Goal: Task Accomplishment & Management: Manage account settings

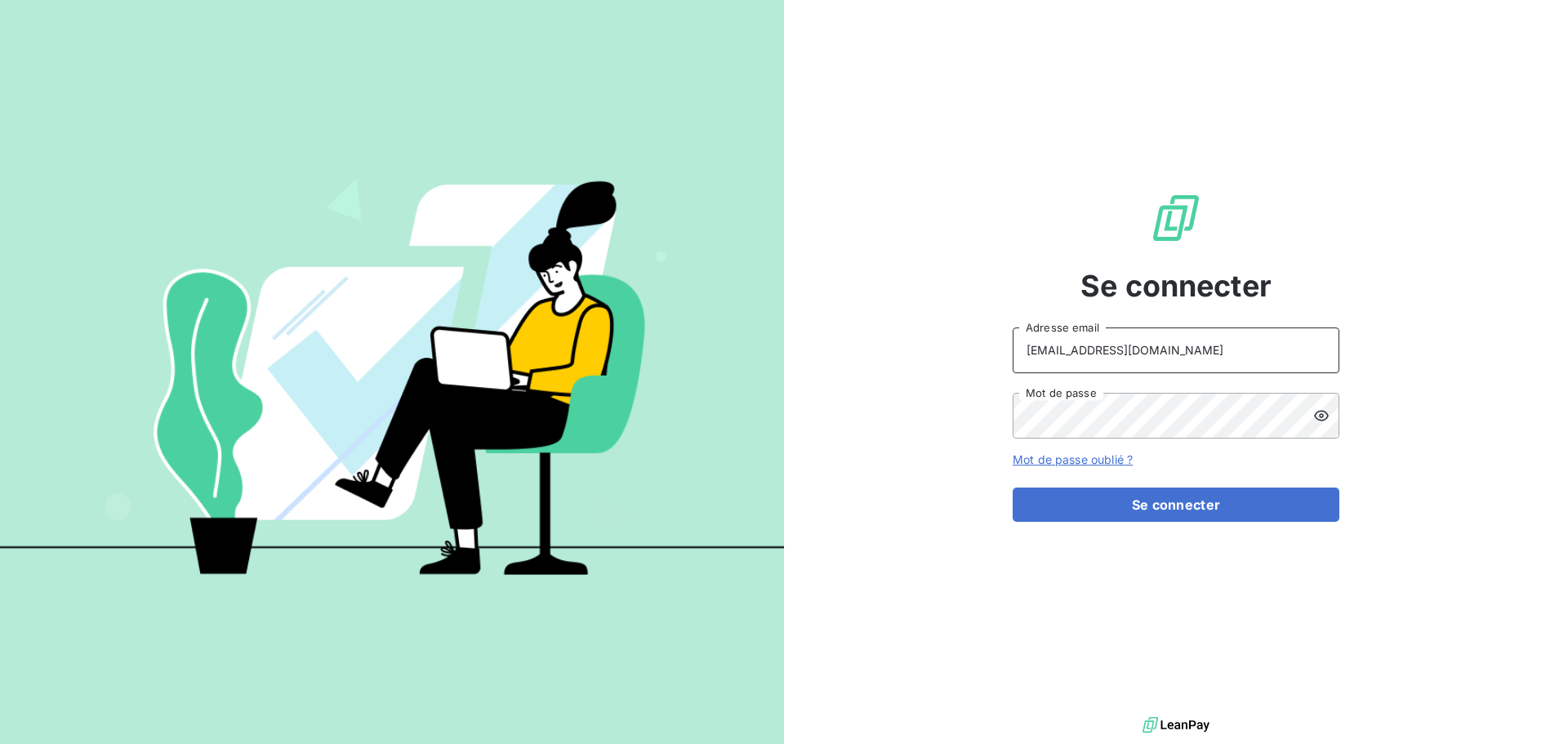
click at [1169, 360] on input "[EMAIL_ADDRESS][DOMAIN_NAME]" at bounding box center [1176, 350] width 327 height 46
type input "[EMAIL_ADDRESS][DOMAIN_NAME]"
click at [1276, 504] on button "Se connecter" at bounding box center [1176, 504] width 327 height 34
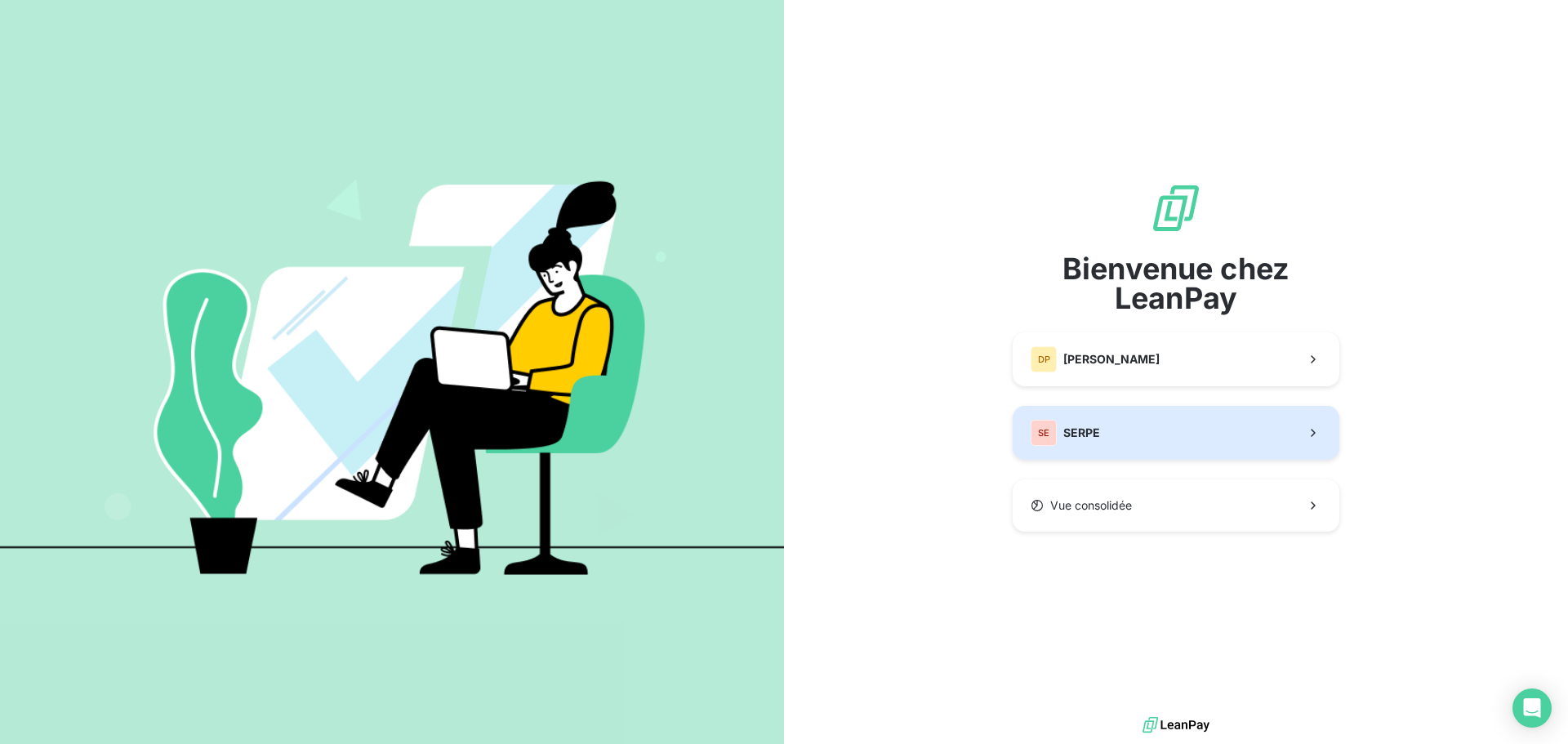
click at [1134, 434] on button "SE SERPE" at bounding box center [1176, 433] width 327 height 54
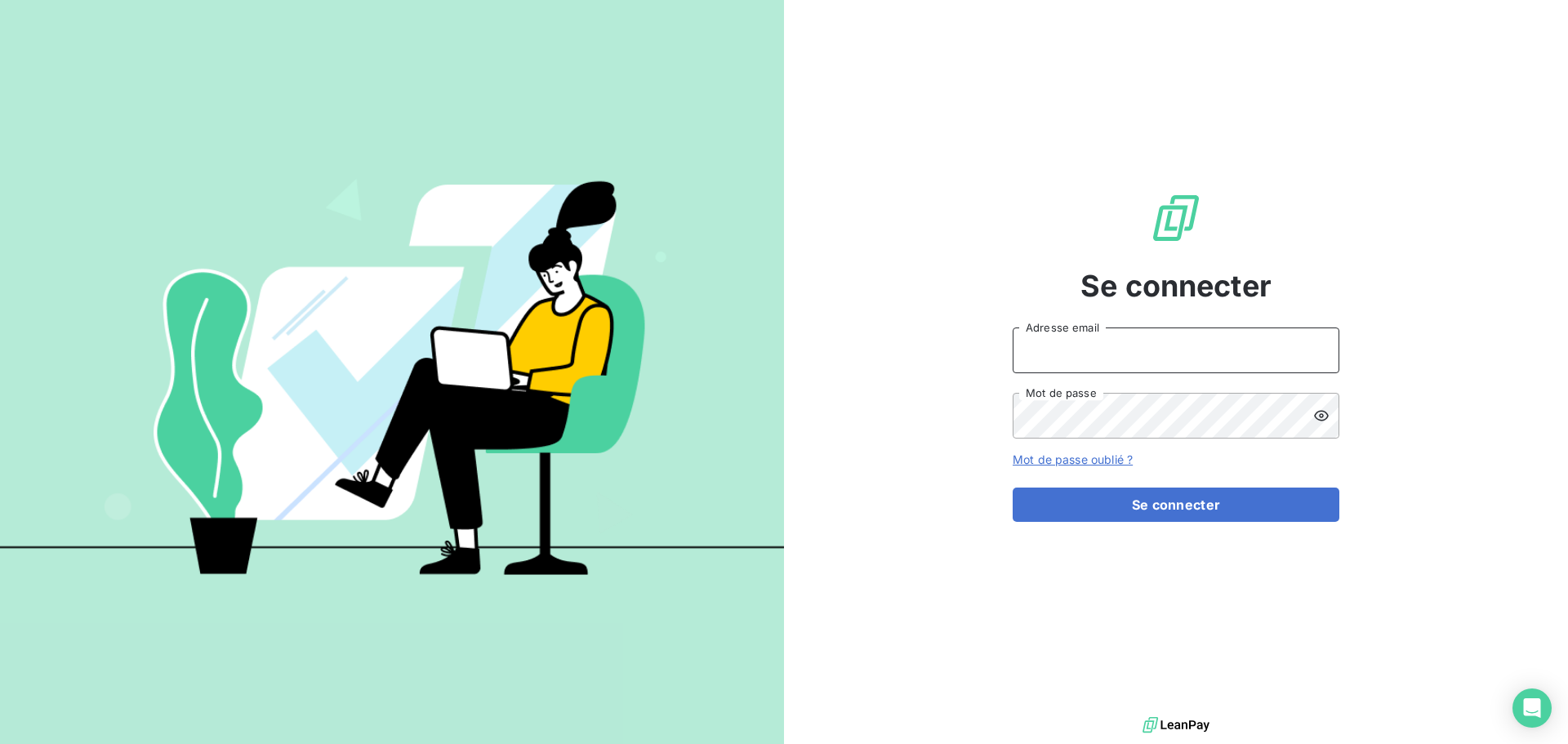
type input "[EMAIL_ADDRESS][DOMAIN_NAME]"
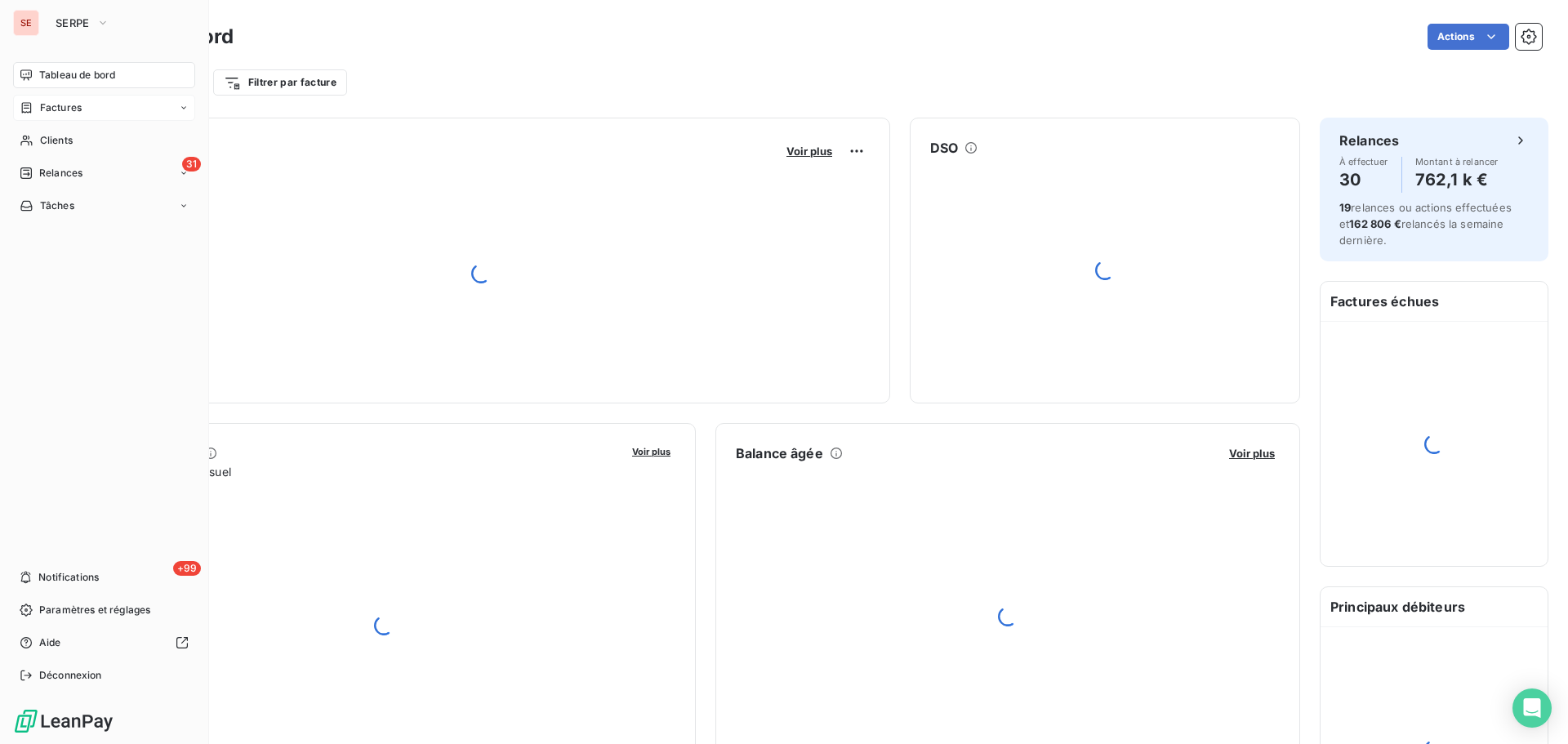
click at [65, 110] on span "Factures" at bounding box center [61, 108] width 41 height 14
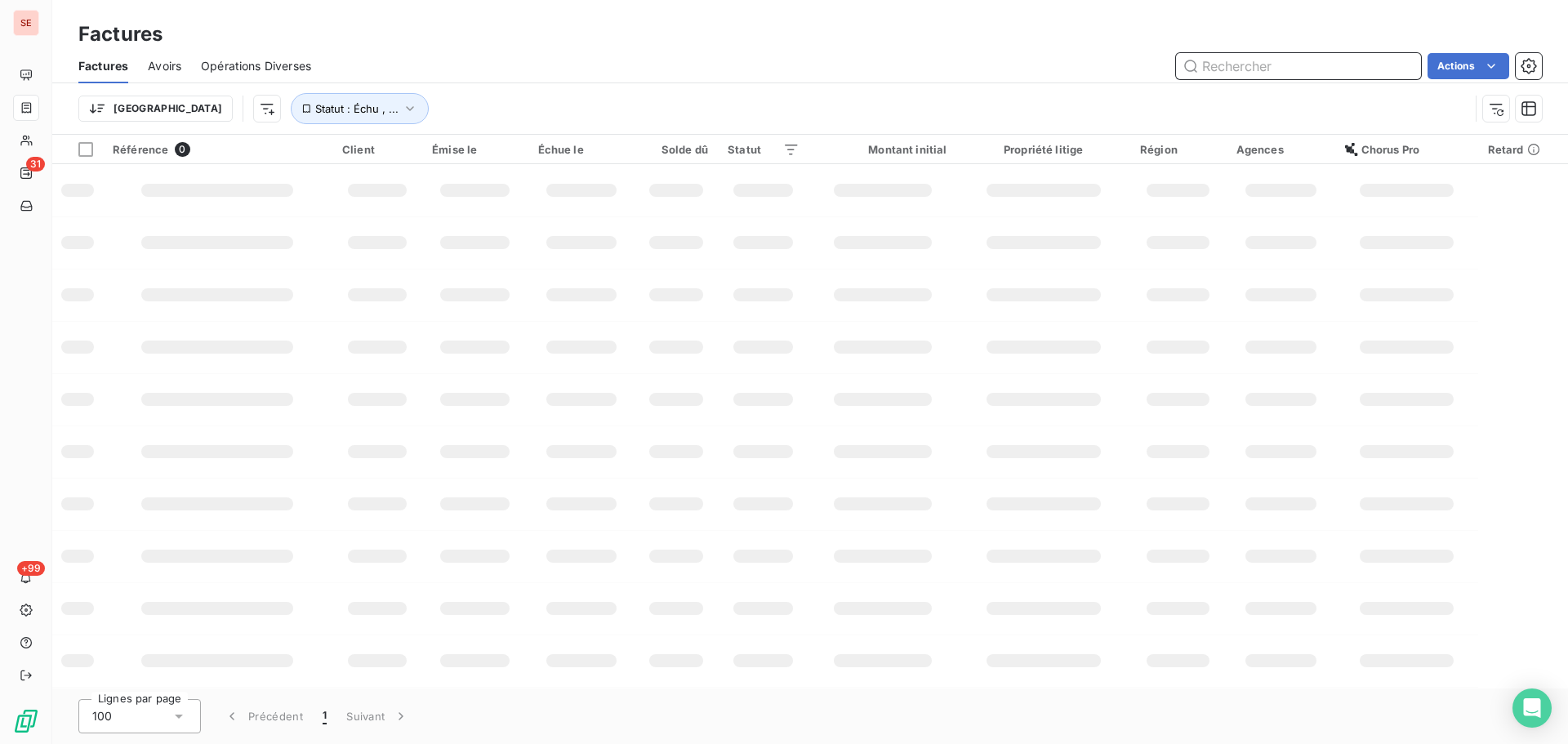
click at [1274, 77] on input "text" at bounding box center [1298, 66] width 245 height 26
type input "085-25-09-1525"
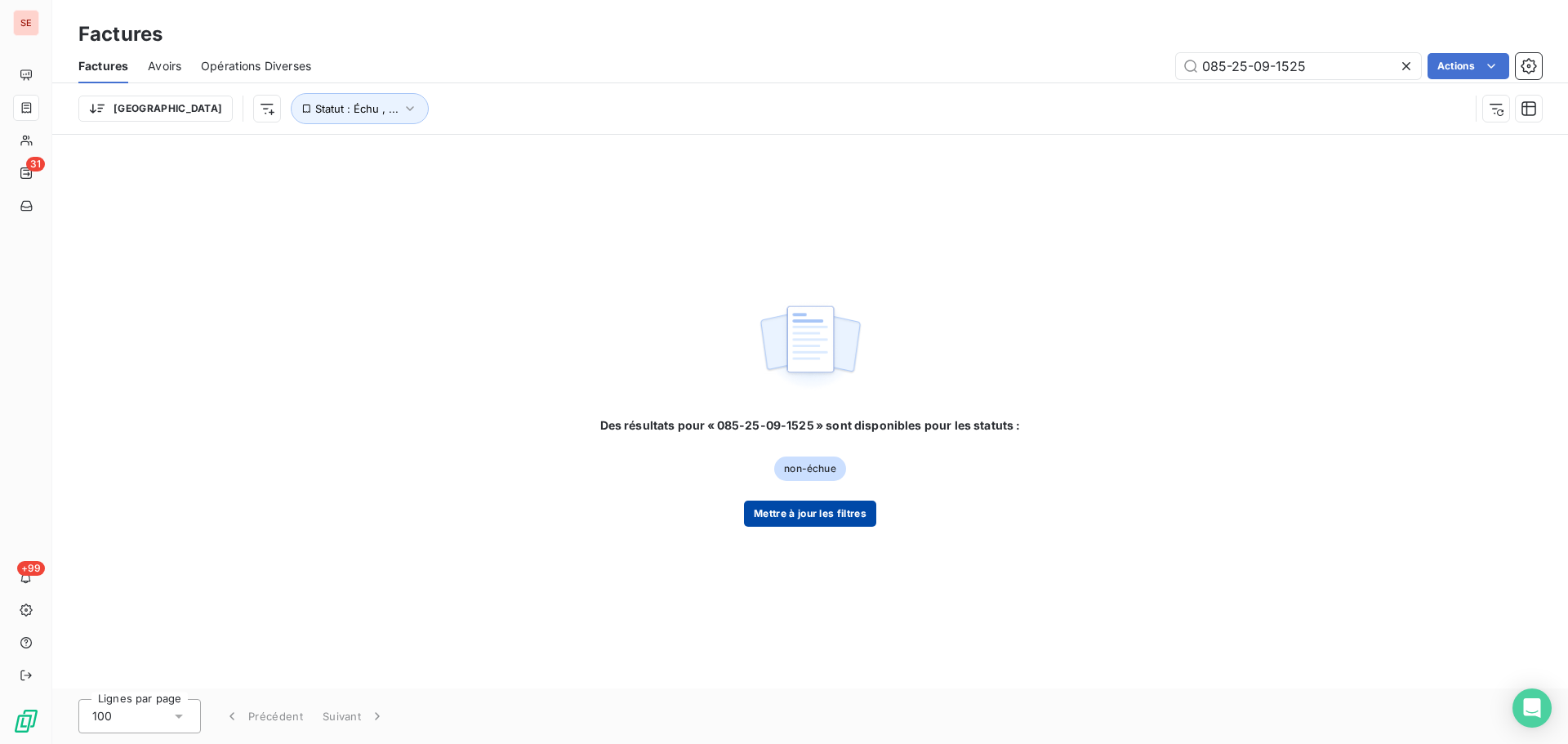
click at [851, 515] on button "Mettre à jour les filtres" at bounding box center [810, 513] width 132 height 26
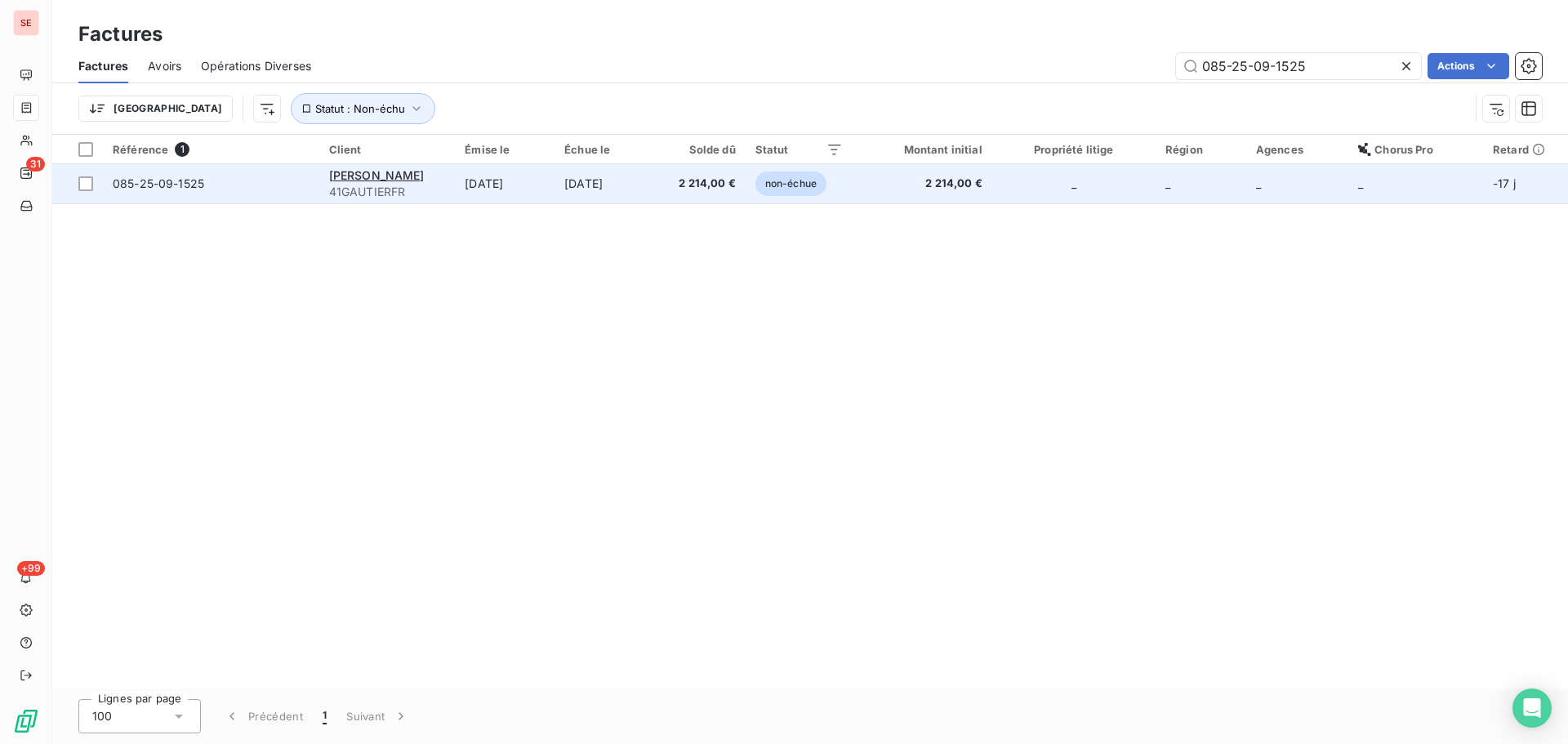
click at [713, 195] on td "2 214,00 €" at bounding box center [700, 184] width 90 height 39
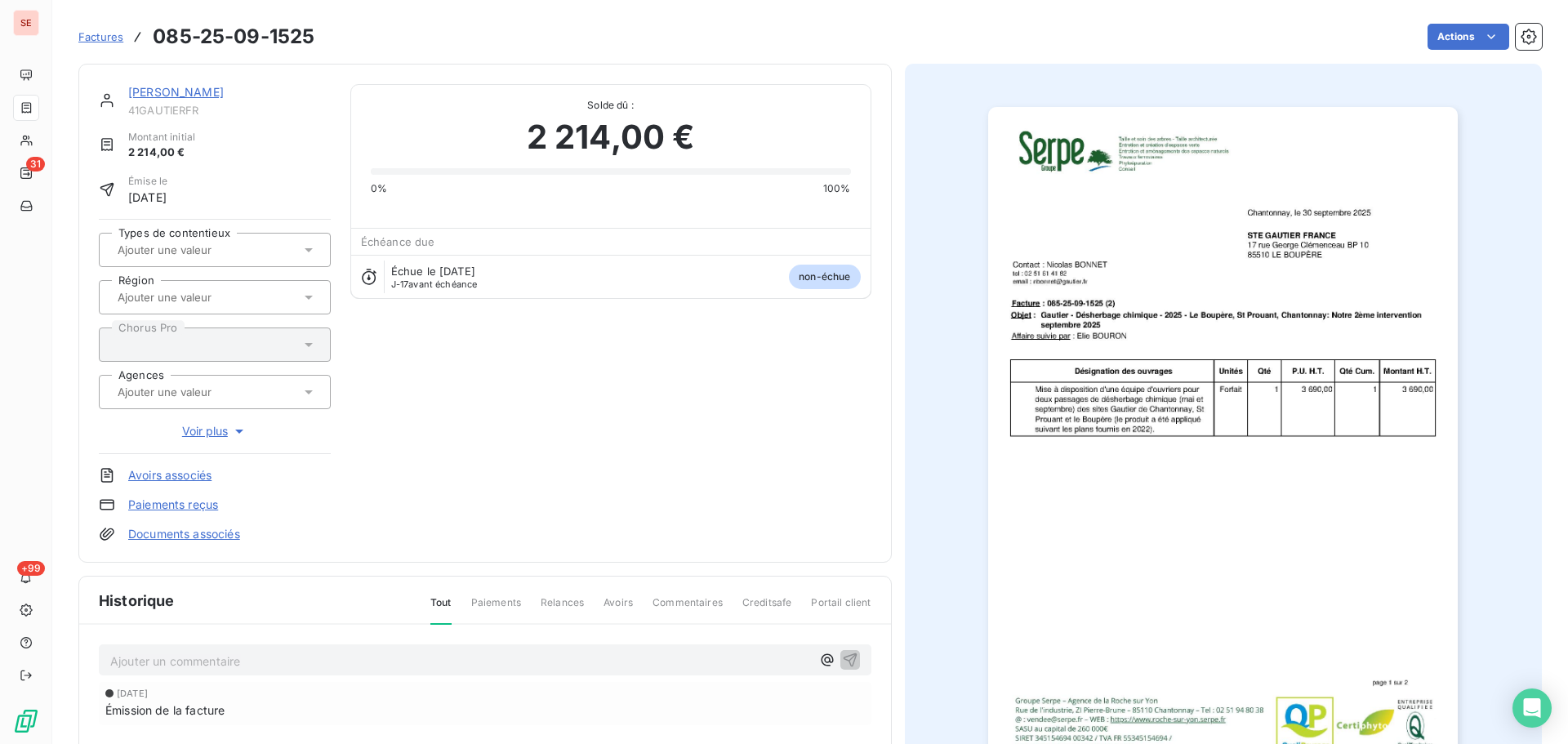
click at [430, 663] on p "Ajouter un commentaire ﻿" at bounding box center [460, 661] width 701 height 21
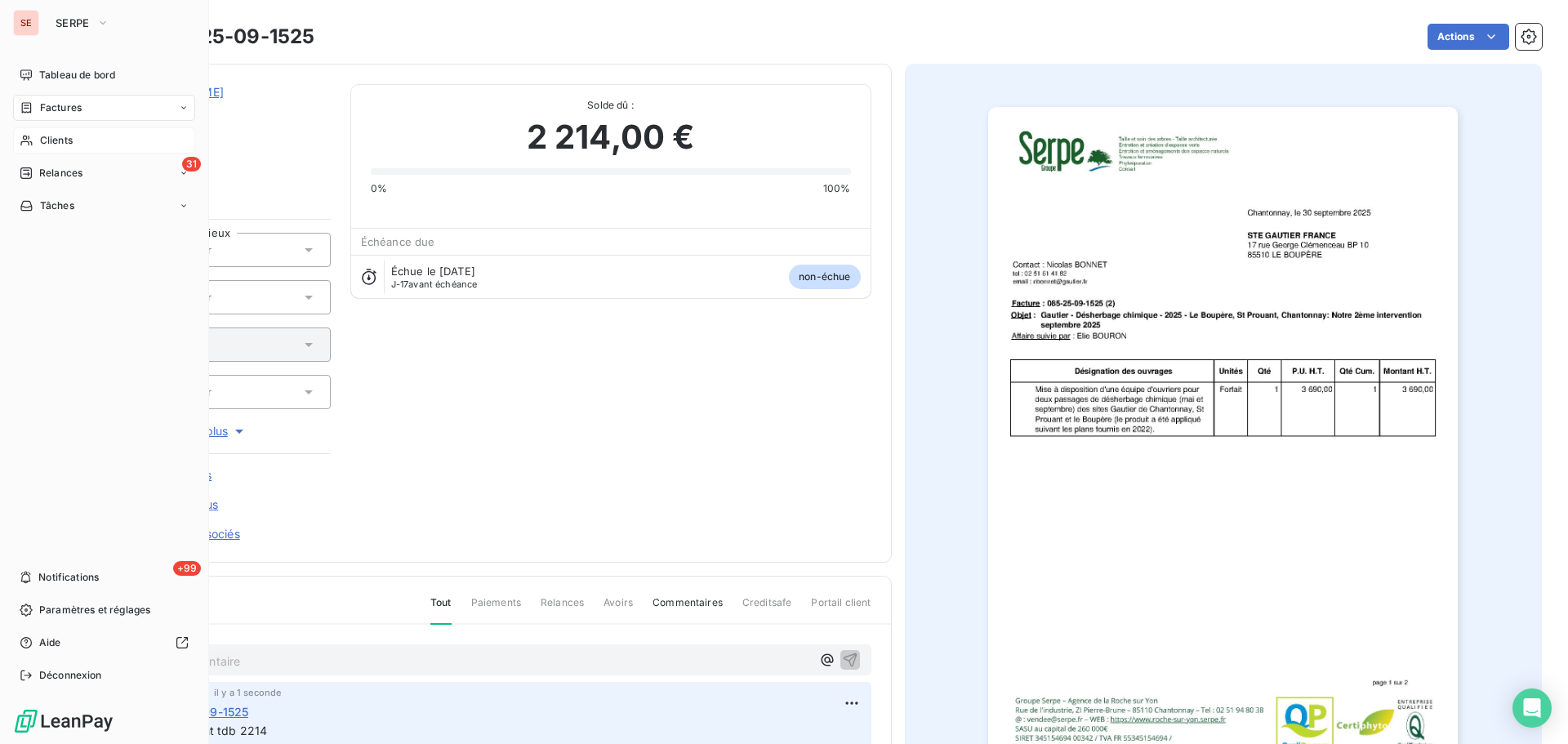
click at [71, 130] on div "Clients" at bounding box center [104, 140] width 182 height 26
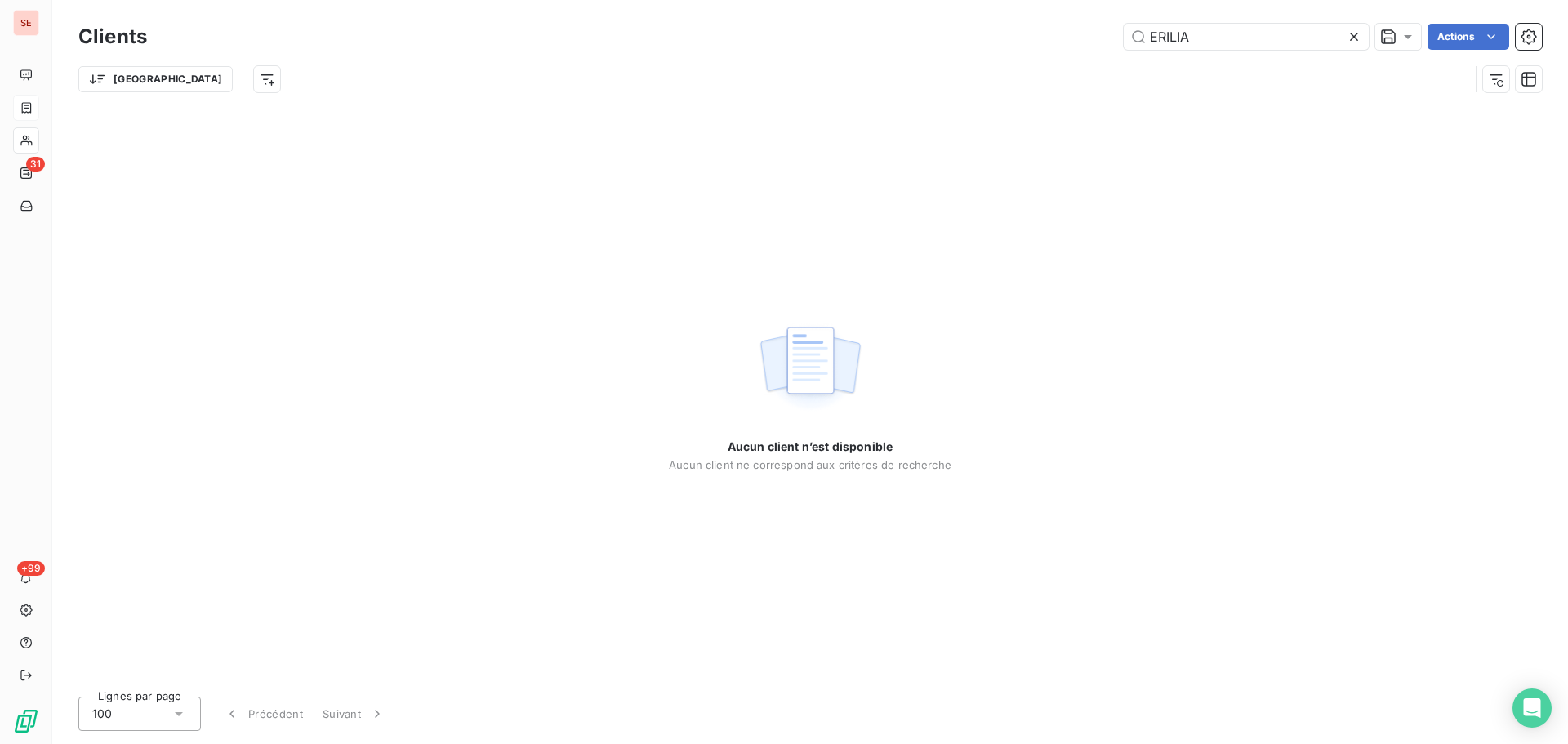
type input "ERILIA"
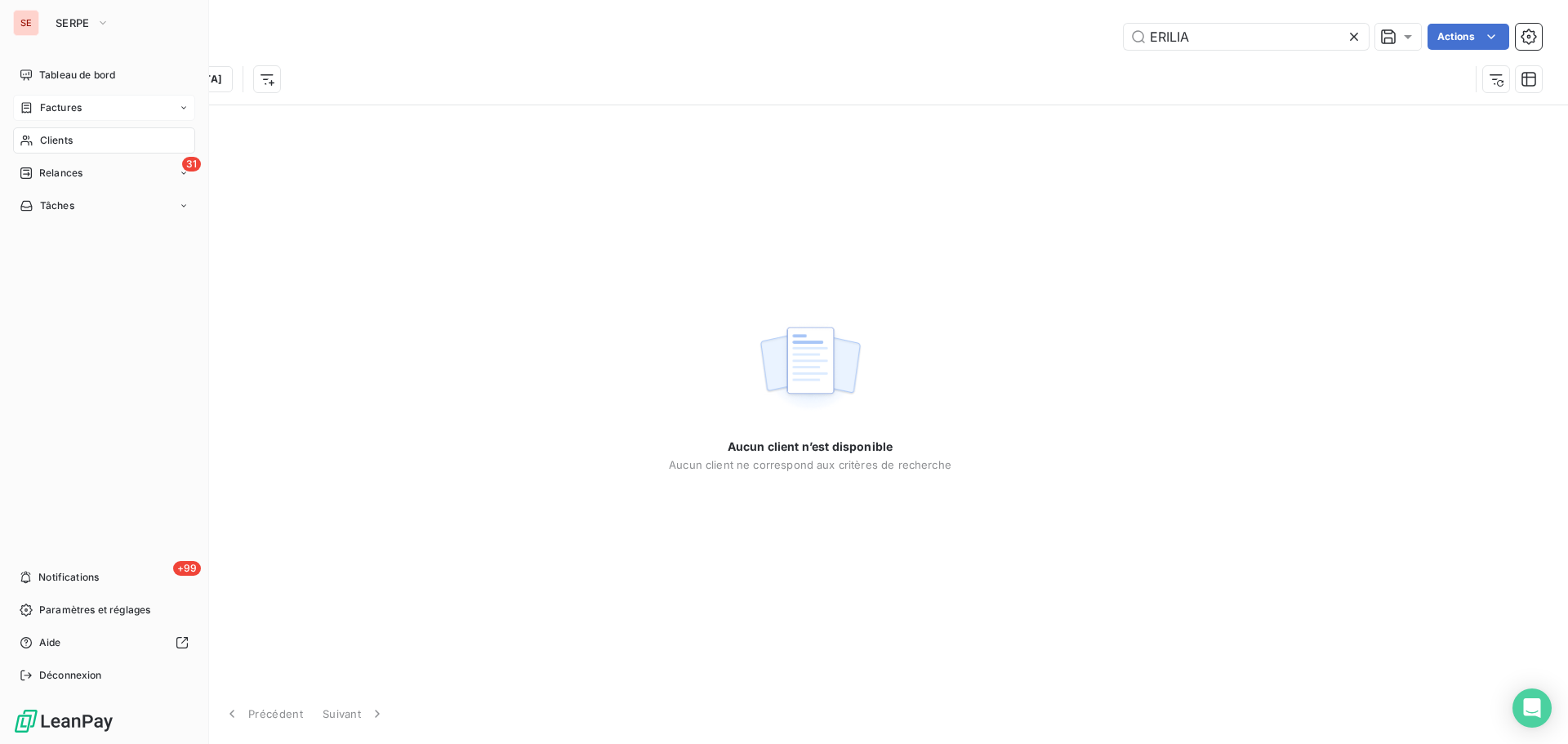
click at [41, 107] on span "Factures" at bounding box center [61, 108] width 41 height 14
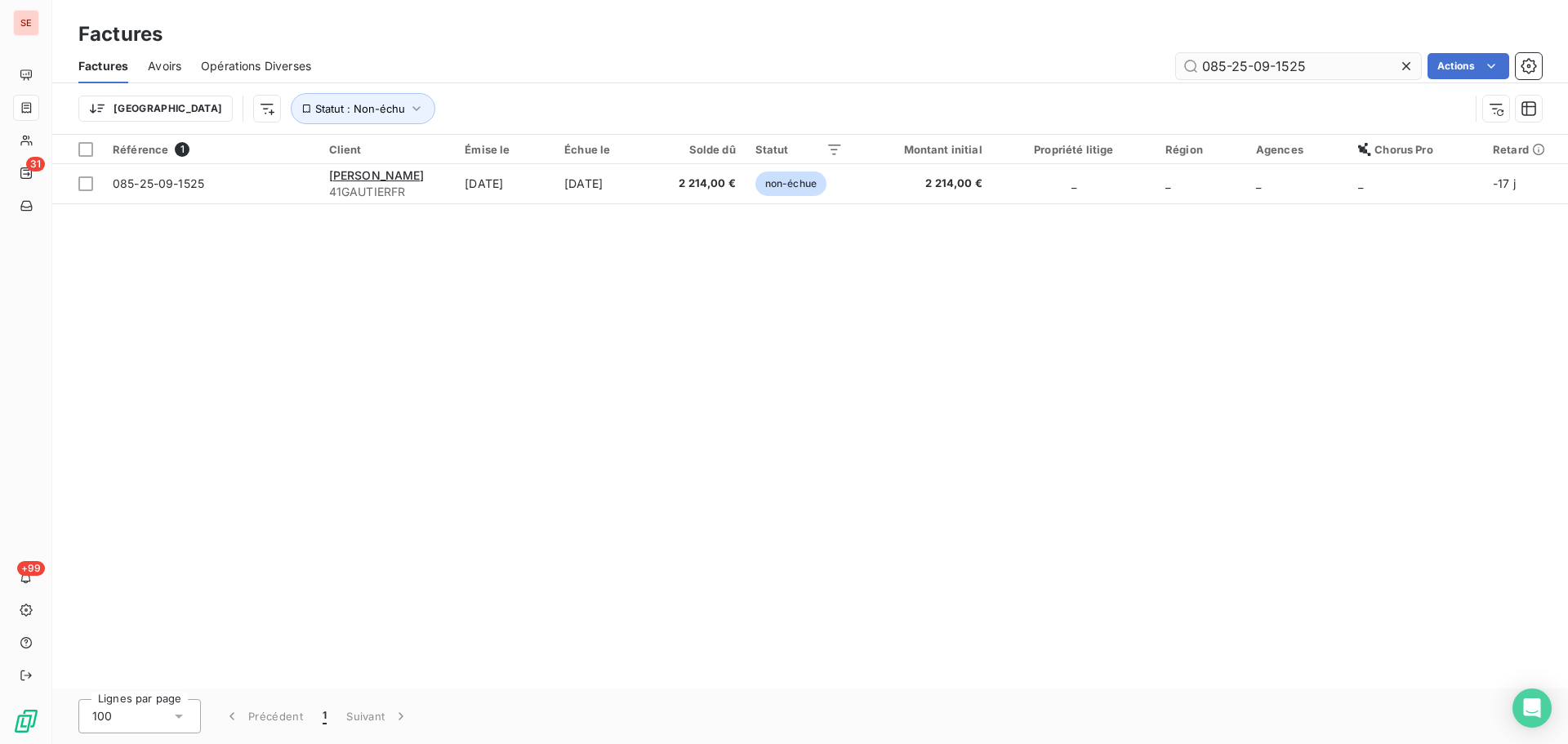
drag, startPoint x: 1344, startPoint y: 68, endPoint x: 1278, endPoint y: 60, distance: 66.5
click at [1278, 60] on input "085-25-09-1525" at bounding box center [1298, 66] width 245 height 26
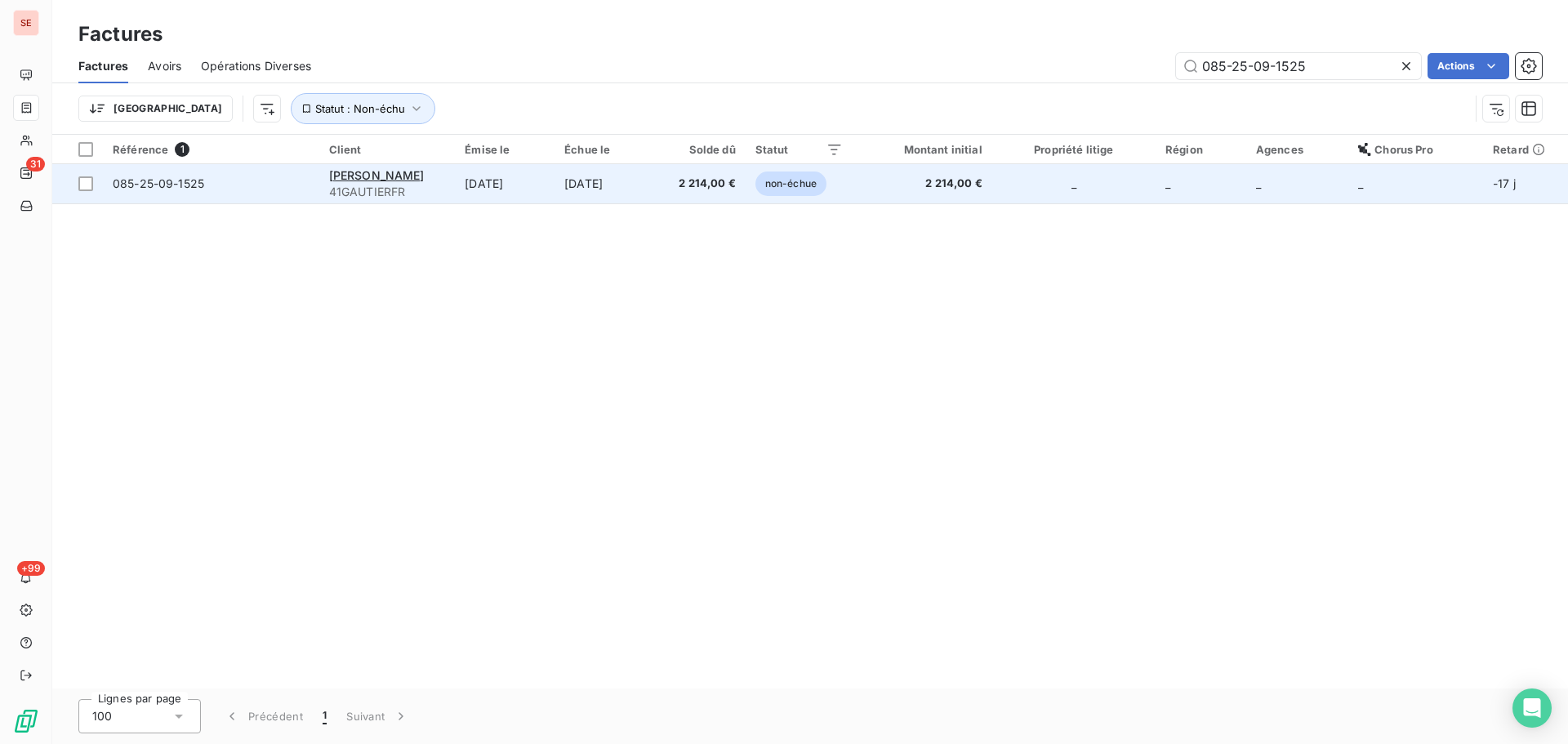
click at [1058, 194] on td "_" at bounding box center [1074, 184] width 163 height 39
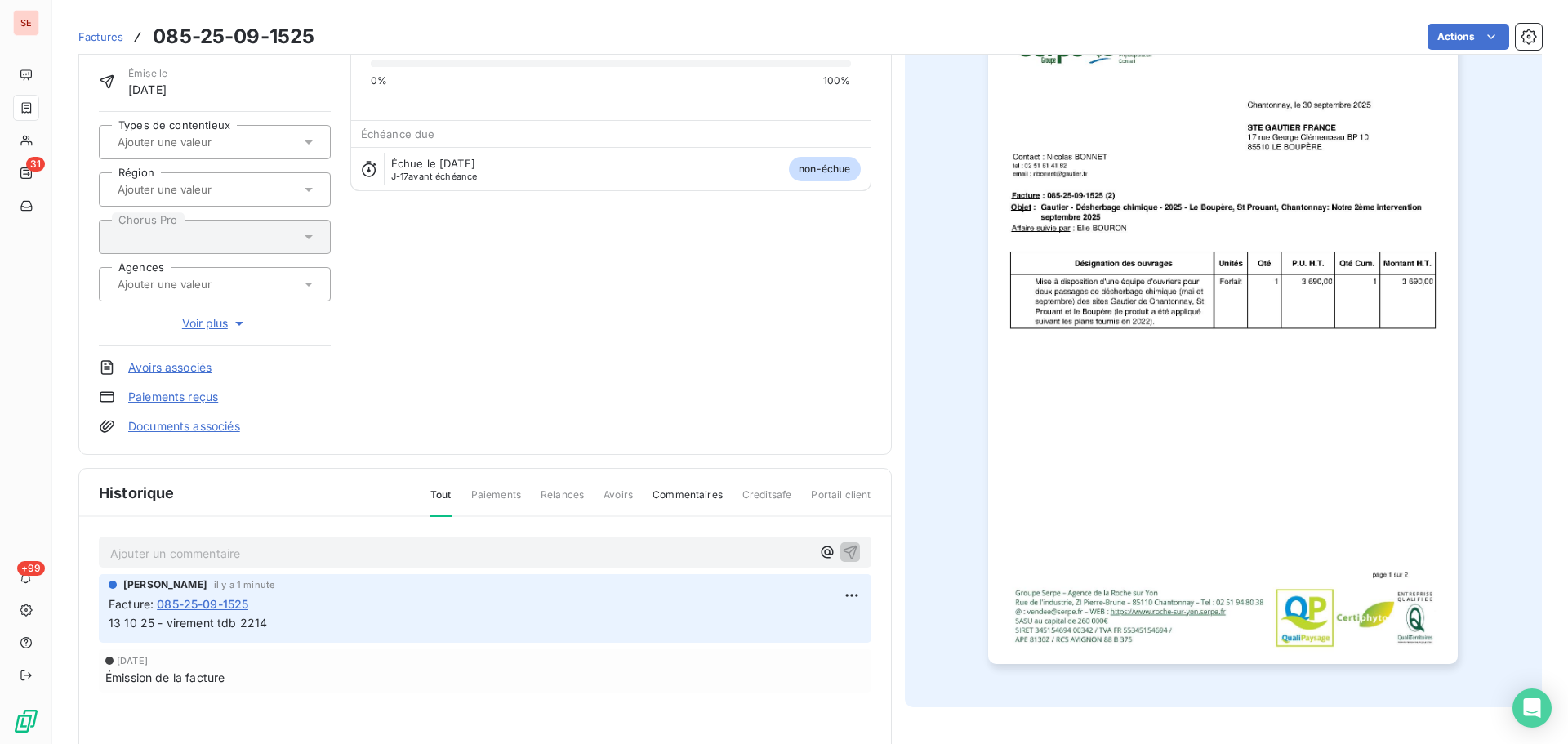
scroll to position [239, 0]
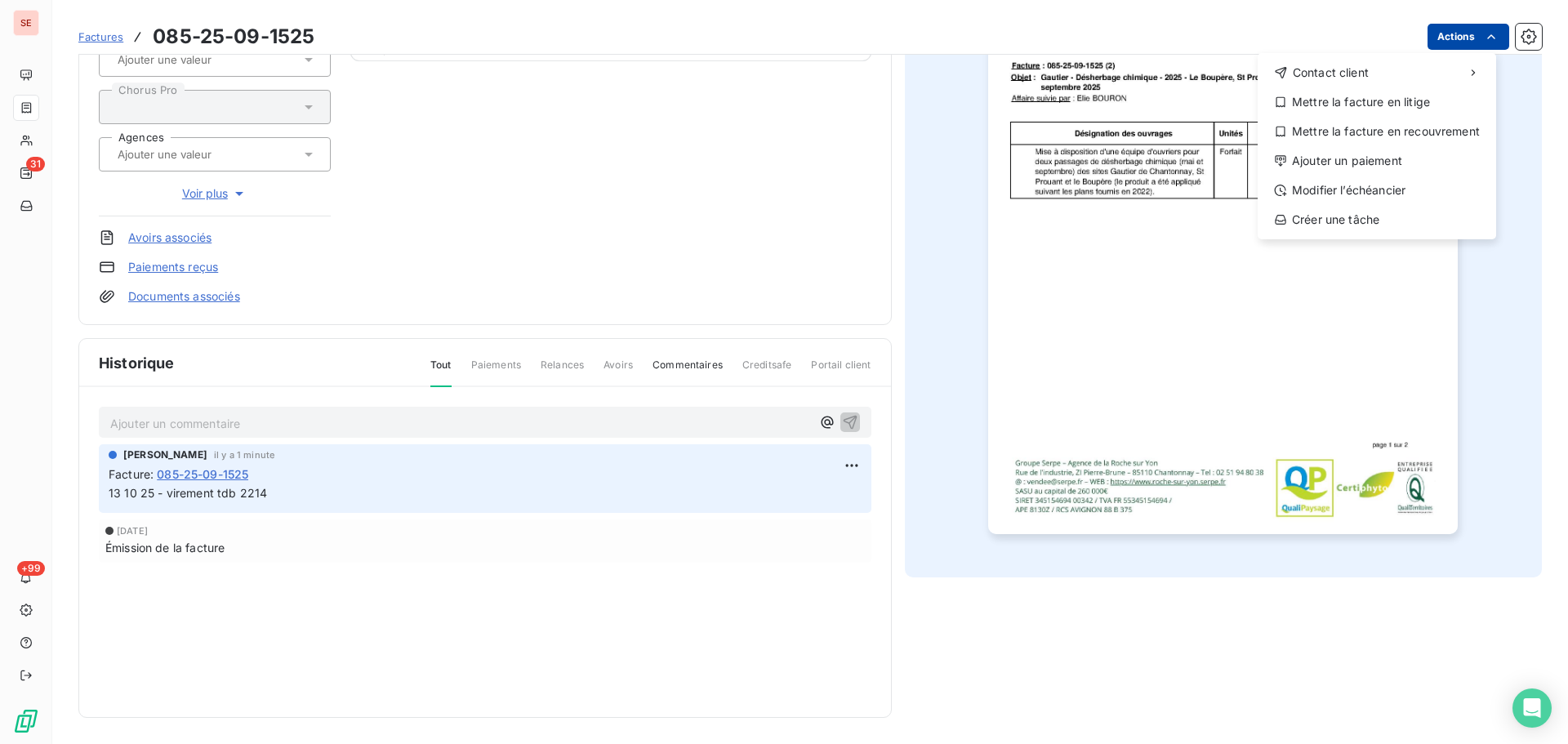
click at [1434, 44] on html "SE 31 +99 Factures [PHONE_NUMBER] Actions Contact client Mettre la facture en l…" at bounding box center [784, 372] width 1568 height 744
click at [1378, 171] on div "Ajouter un paiement" at bounding box center [1377, 161] width 225 height 26
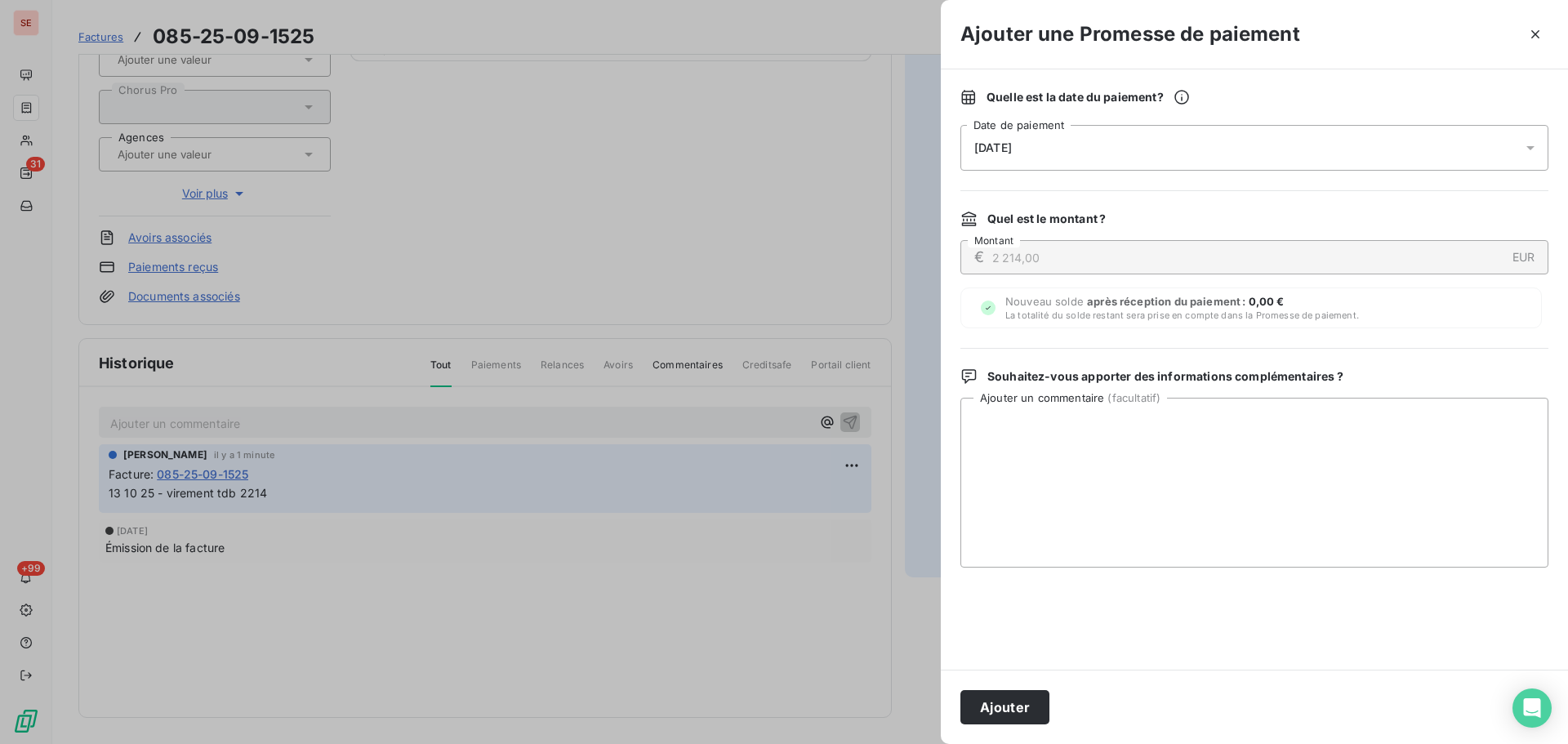
click at [1326, 165] on div "[DATE]" at bounding box center [1254, 147] width 588 height 46
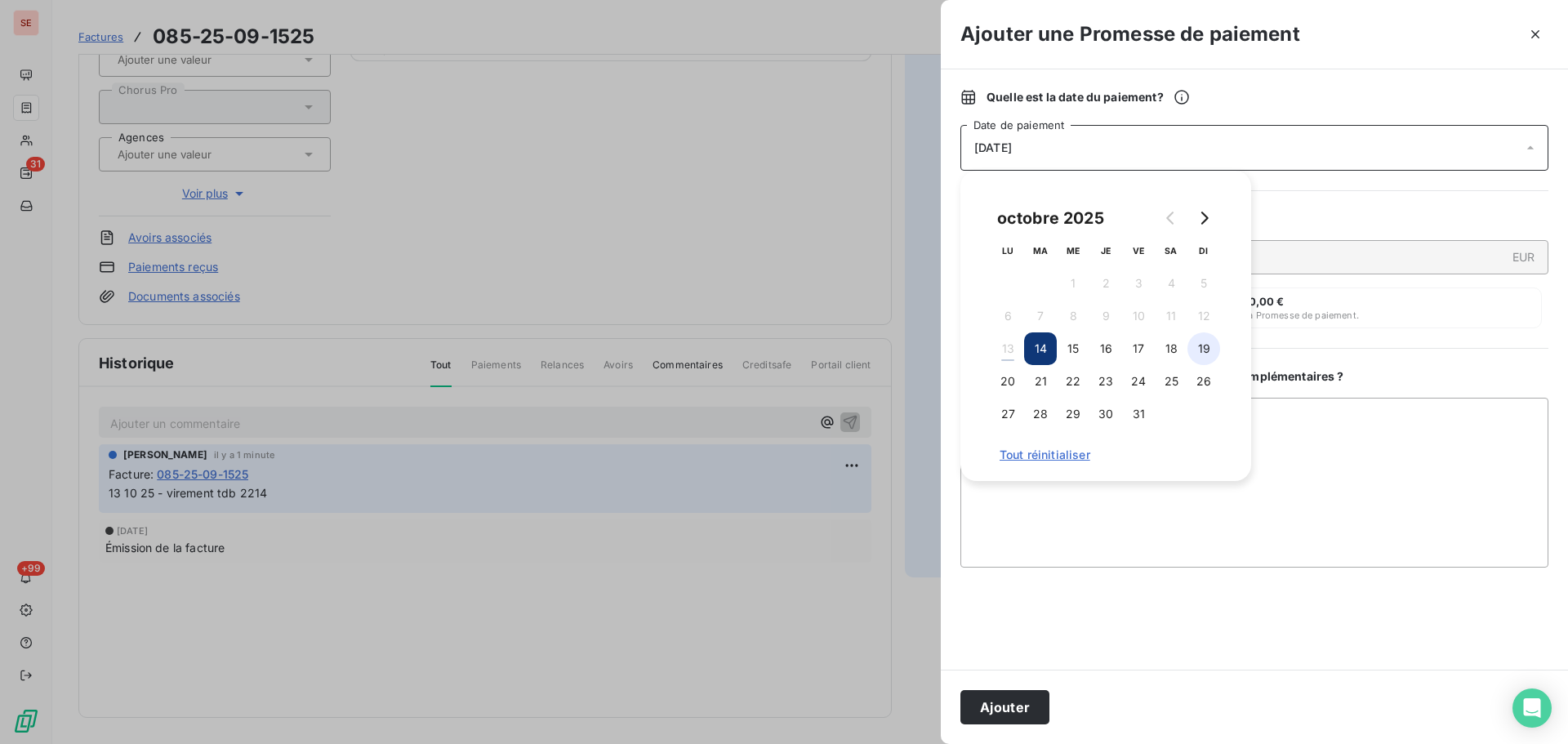
click at [1214, 346] on button "19" at bounding box center [1204, 348] width 32 height 32
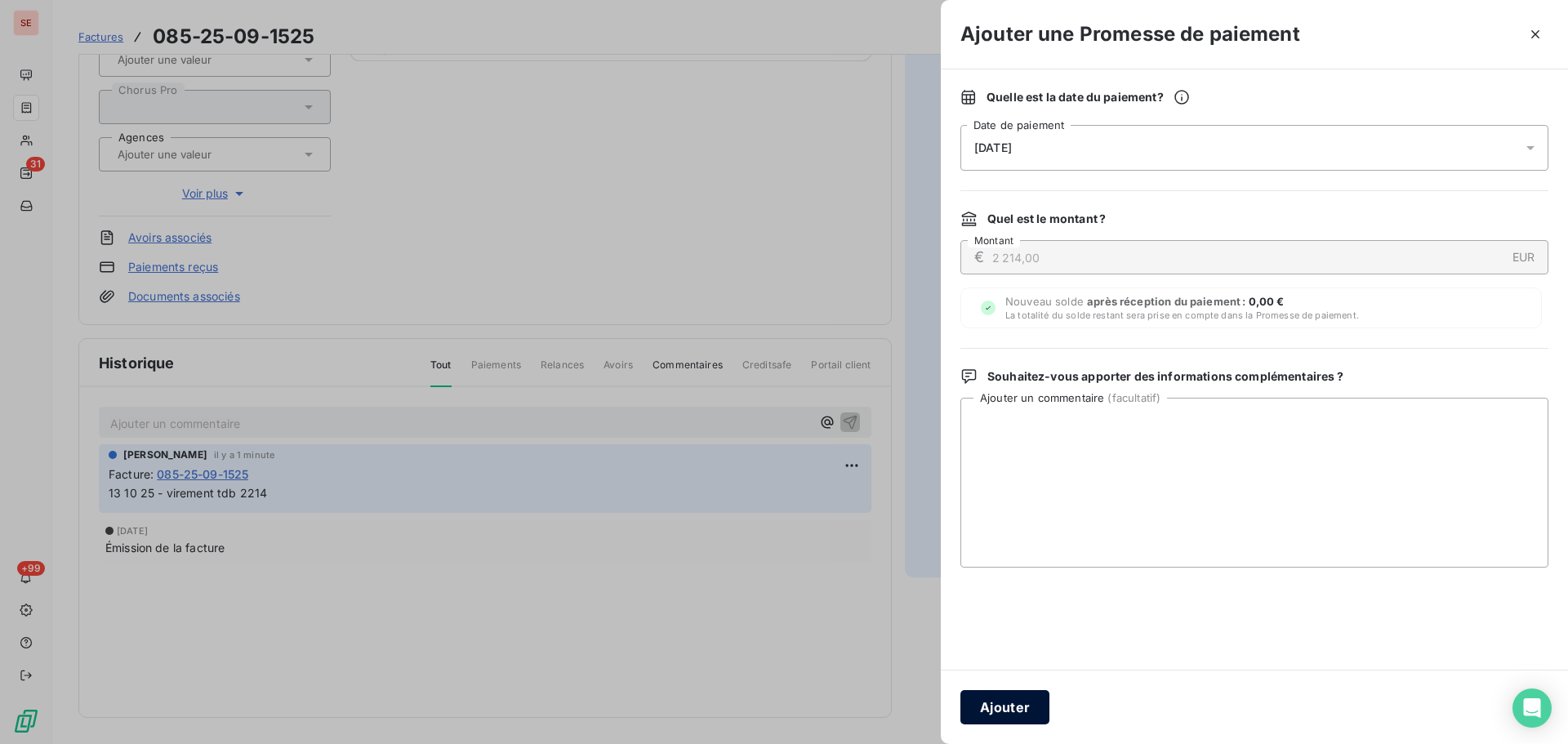
click at [1011, 702] on button "Ajouter" at bounding box center [1004, 707] width 89 height 34
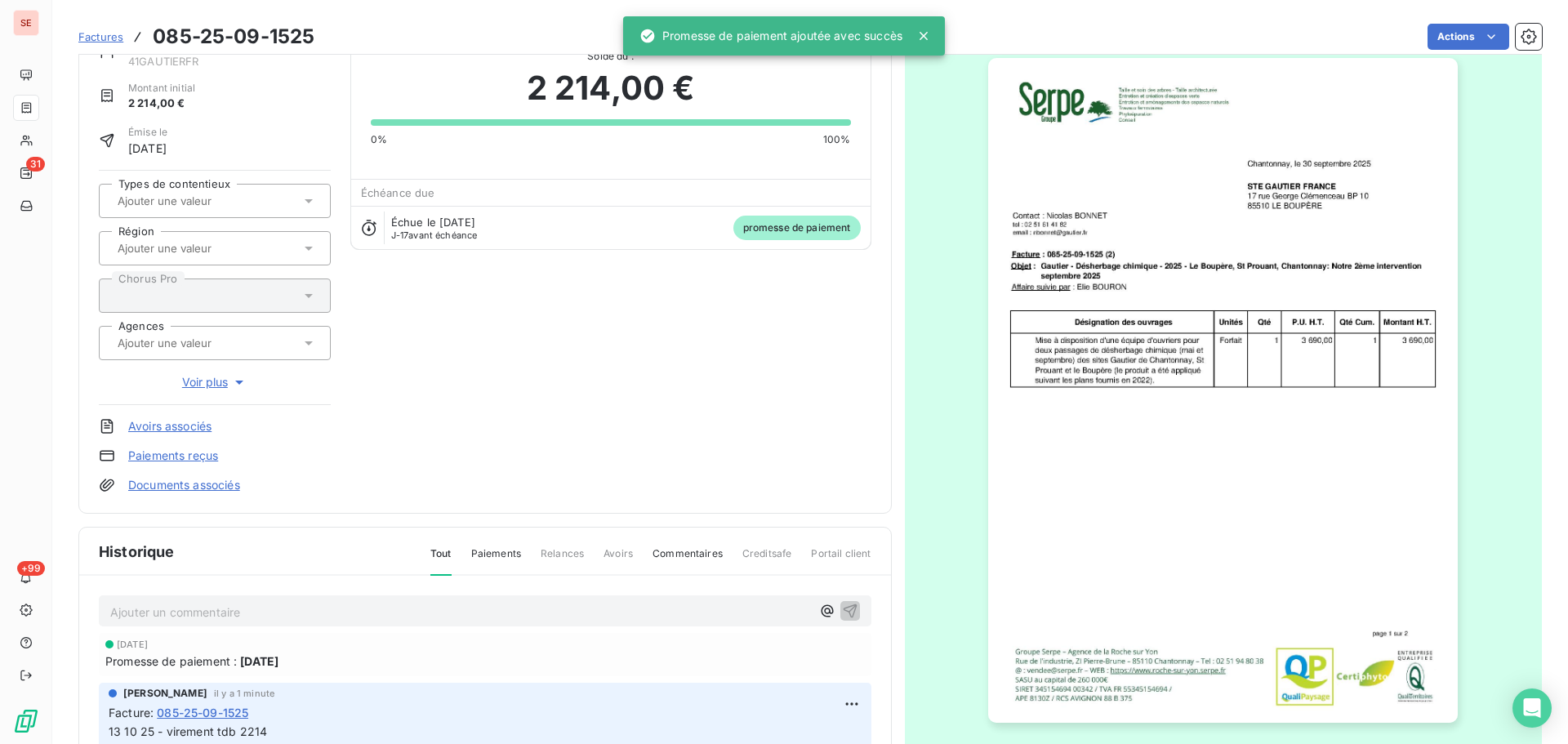
scroll to position [0, 0]
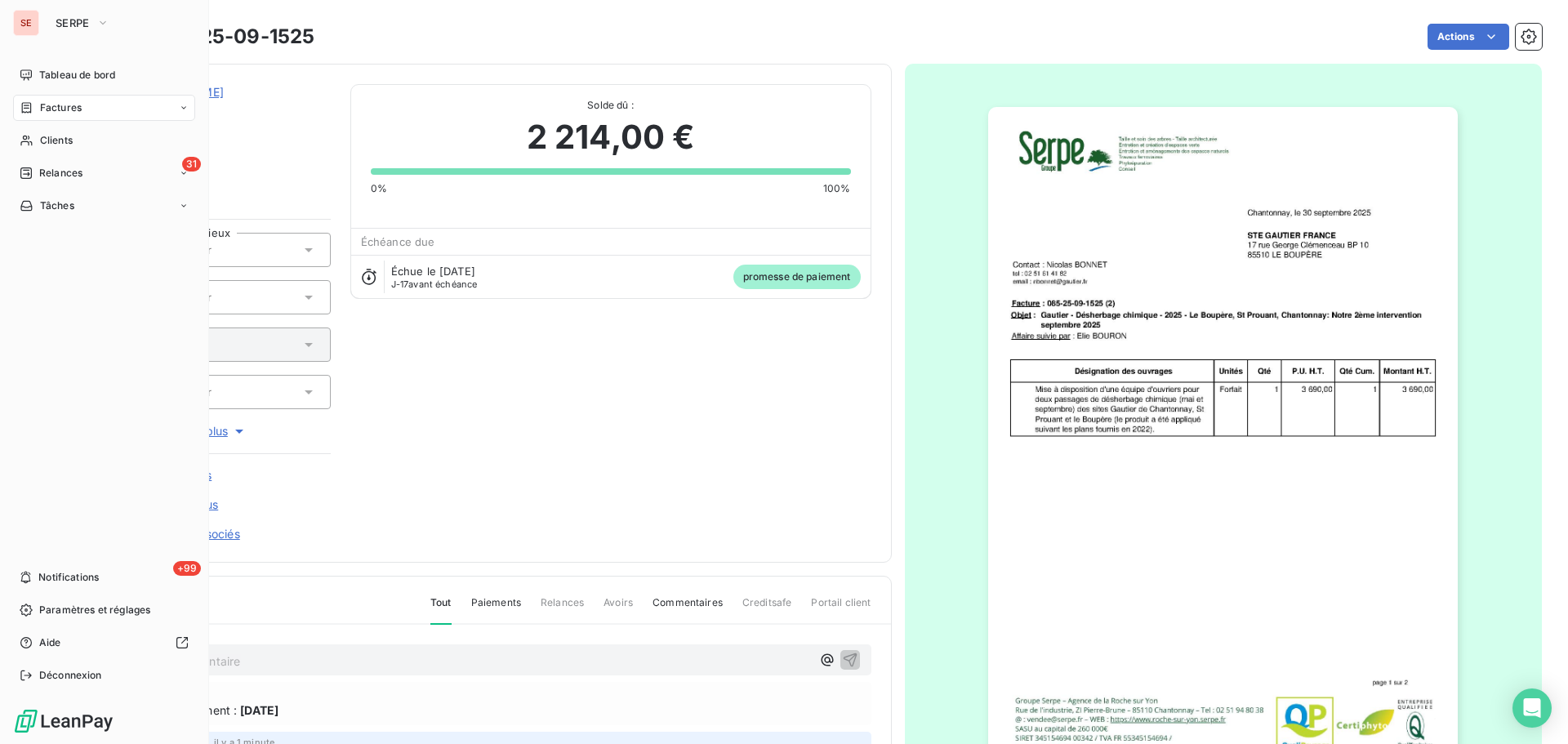
click at [44, 112] on span "Factures" at bounding box center [61, 108] width 41 height 14
click at [59, 148] on div "Clients" at bounding box center [104, 140] width 182 height 26
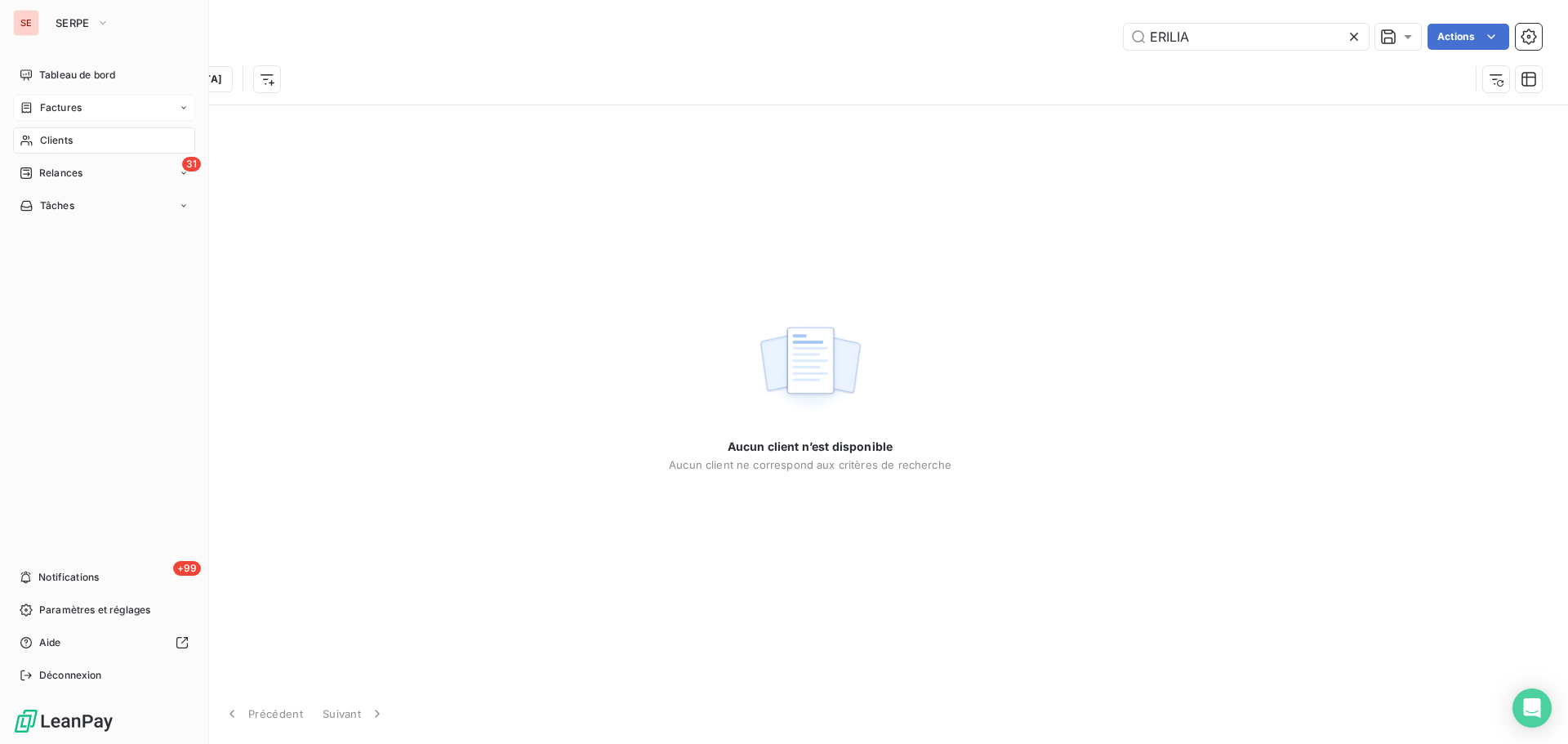
click at [60, 104] on span "Factures" at bounding box center [61, 108] width 41 height 14
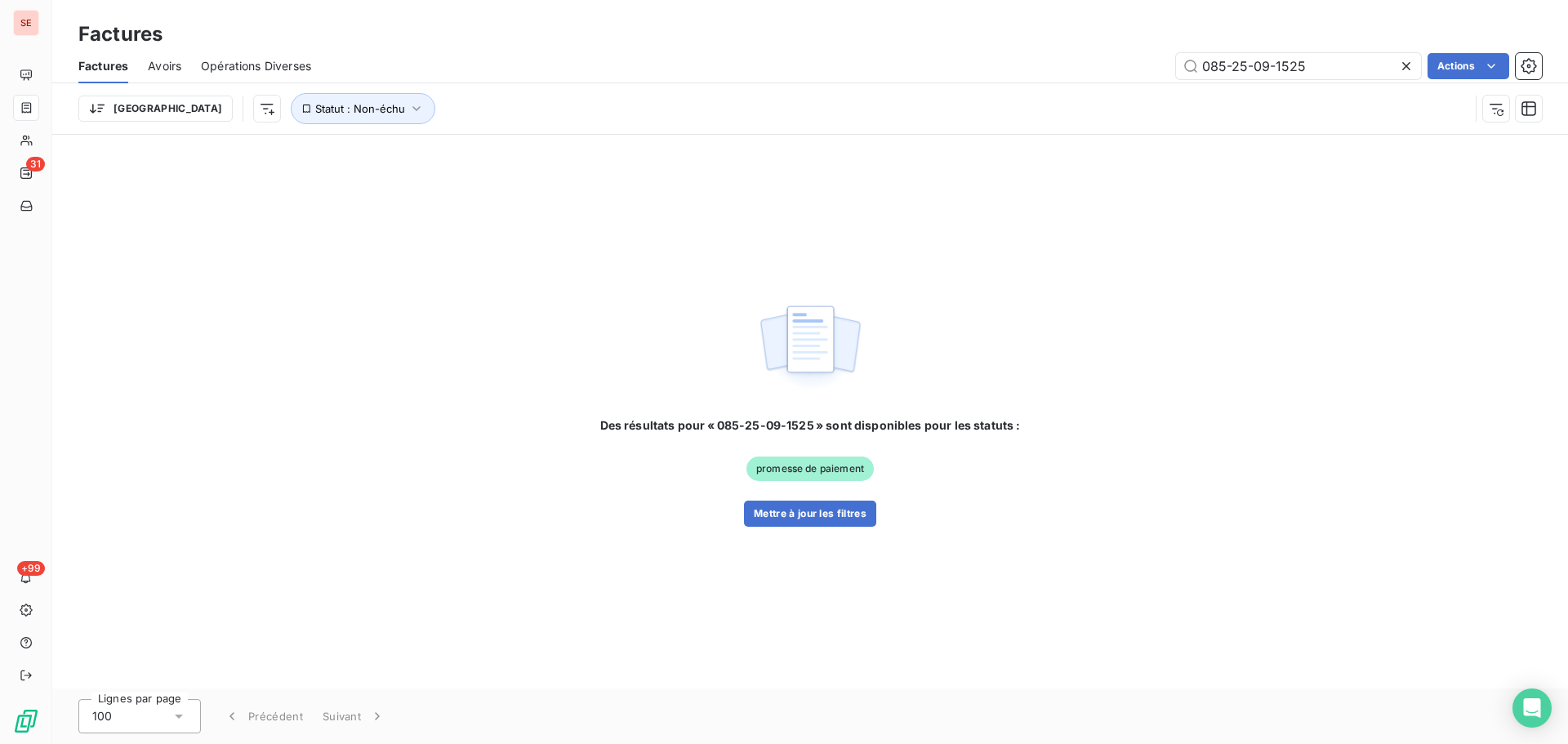
drag, startPoint x: 1302, startPoint y: 68, endPoint x: 1020, endPoint y: 64, distance: 282.0
click at [1020, 64] on div "085-25-09-1525 Actions" at bounding box center [936, 66] width 1211 height 26
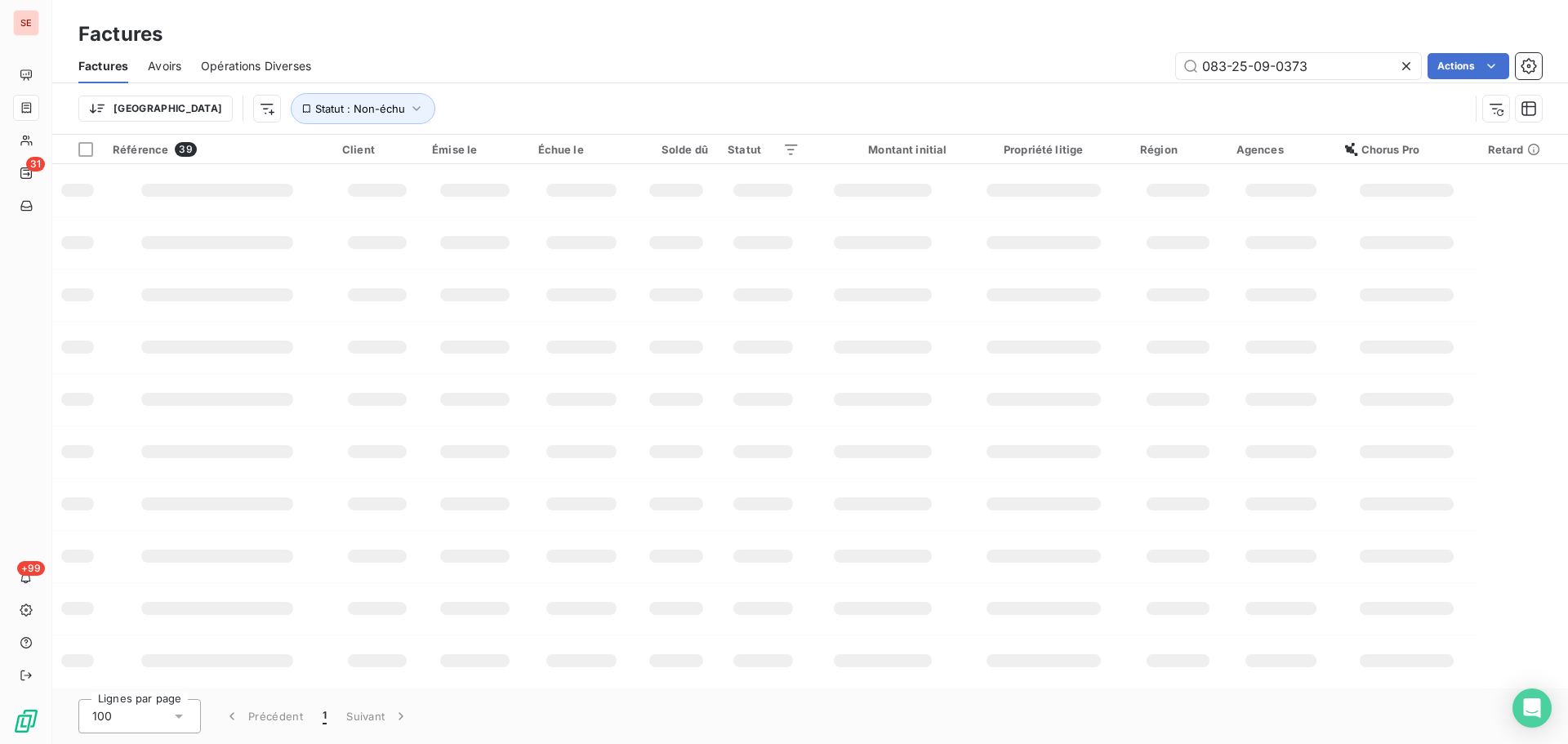
type input "083-25-09-0373"
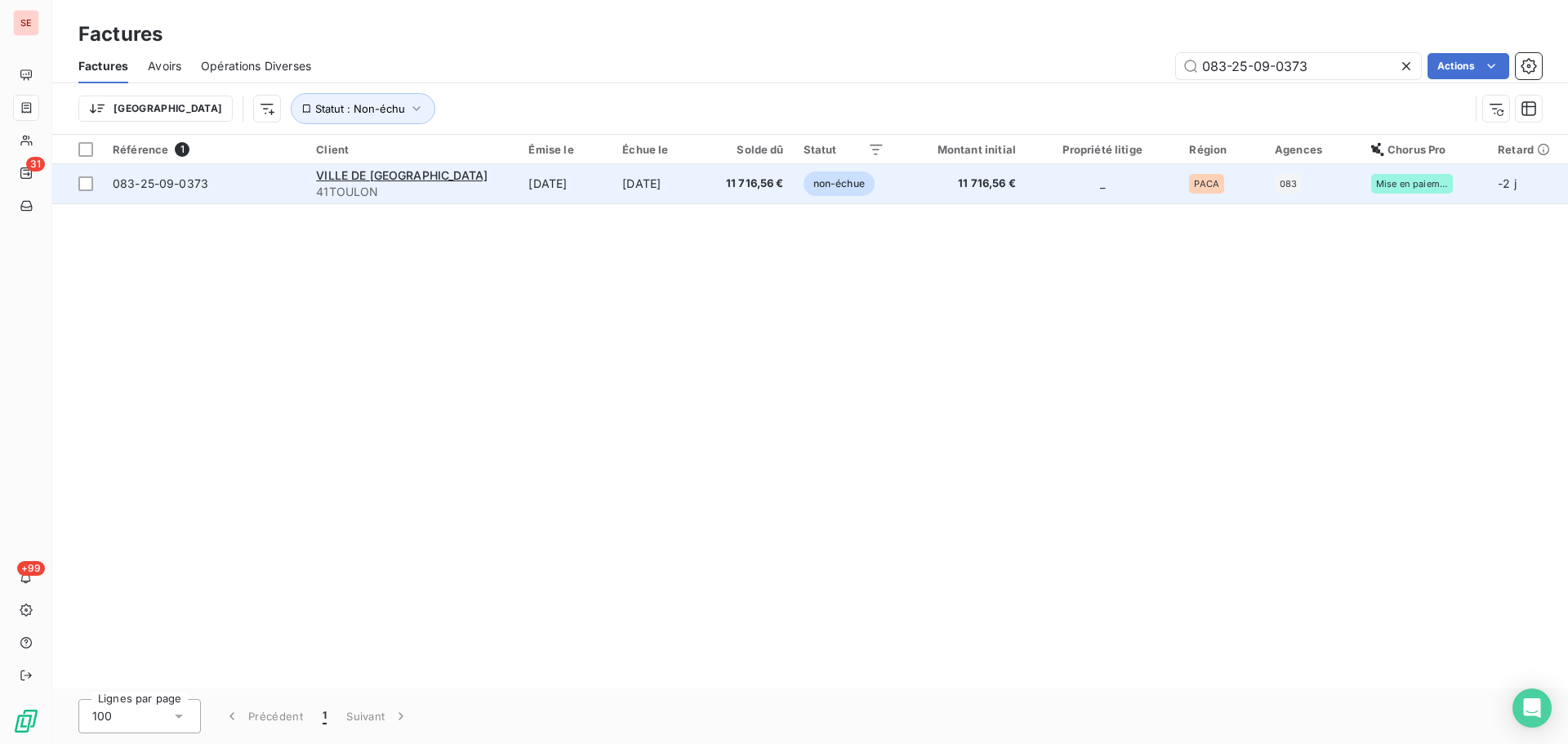
click at [619, 197] on td "[DATE]" at bounding box center [660, 184] width 95 height 39
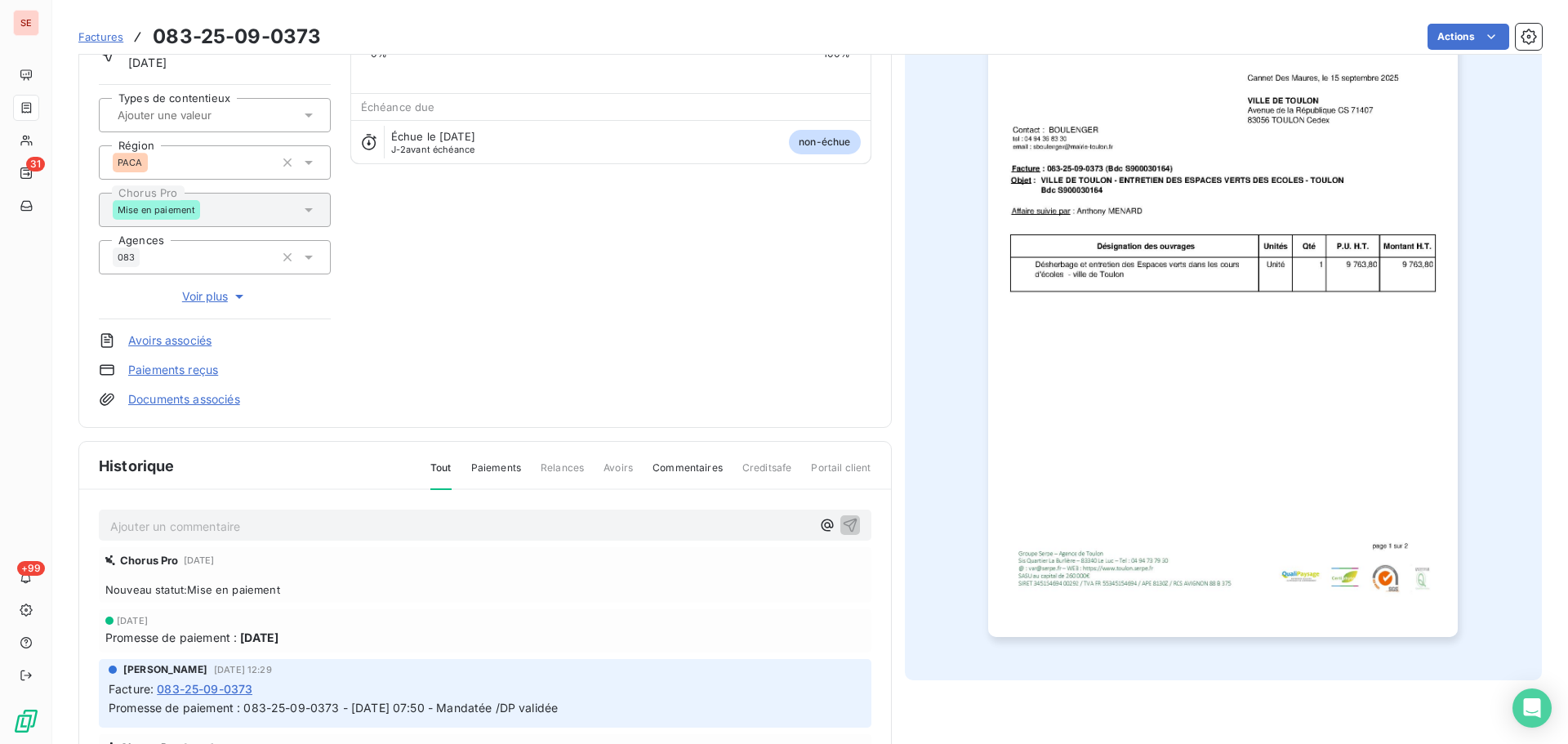
scroll to position [239, 0]
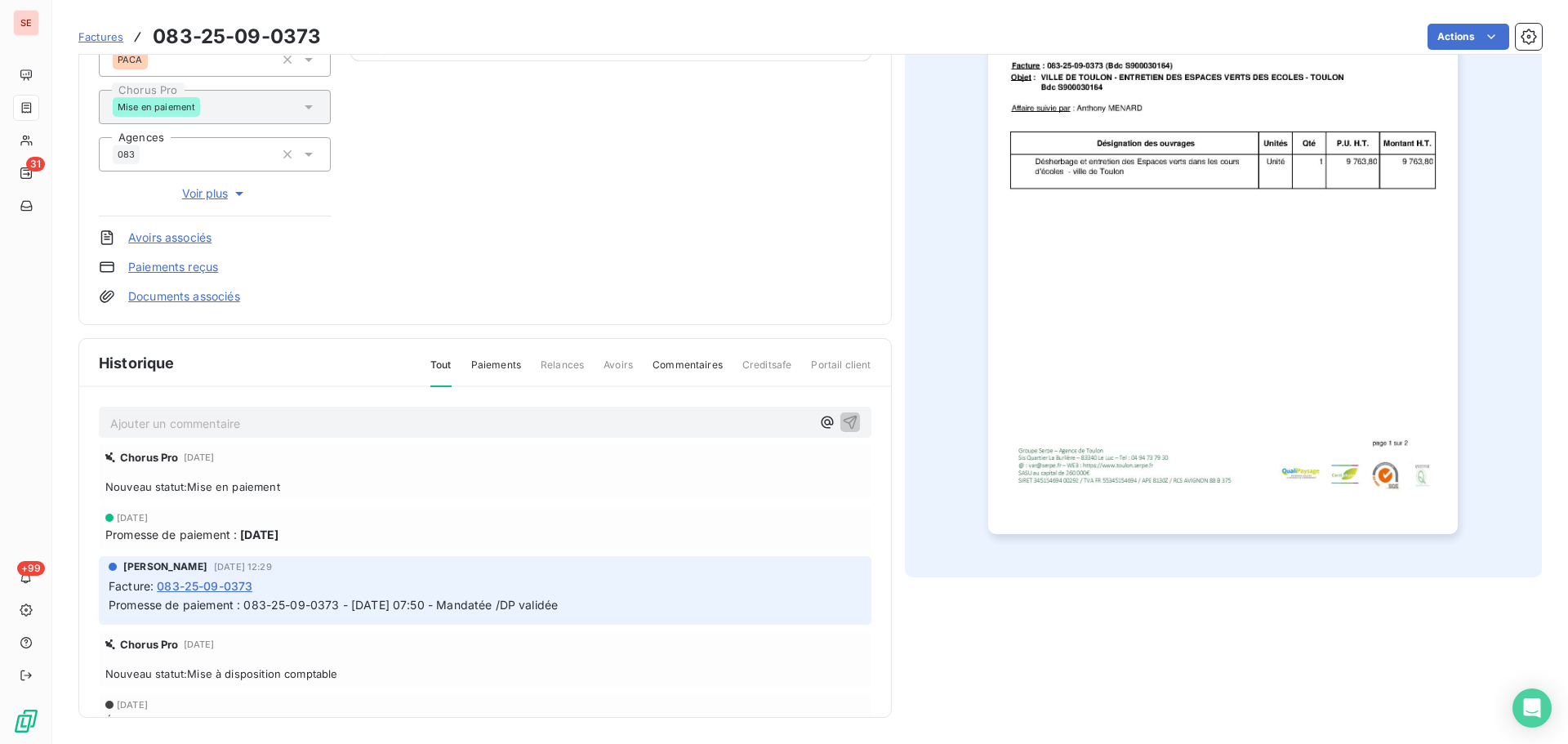
click at [331, 424] on p "Ajouter un commentaire ﻿" at bounding box center [460, 423] width 701 height 21
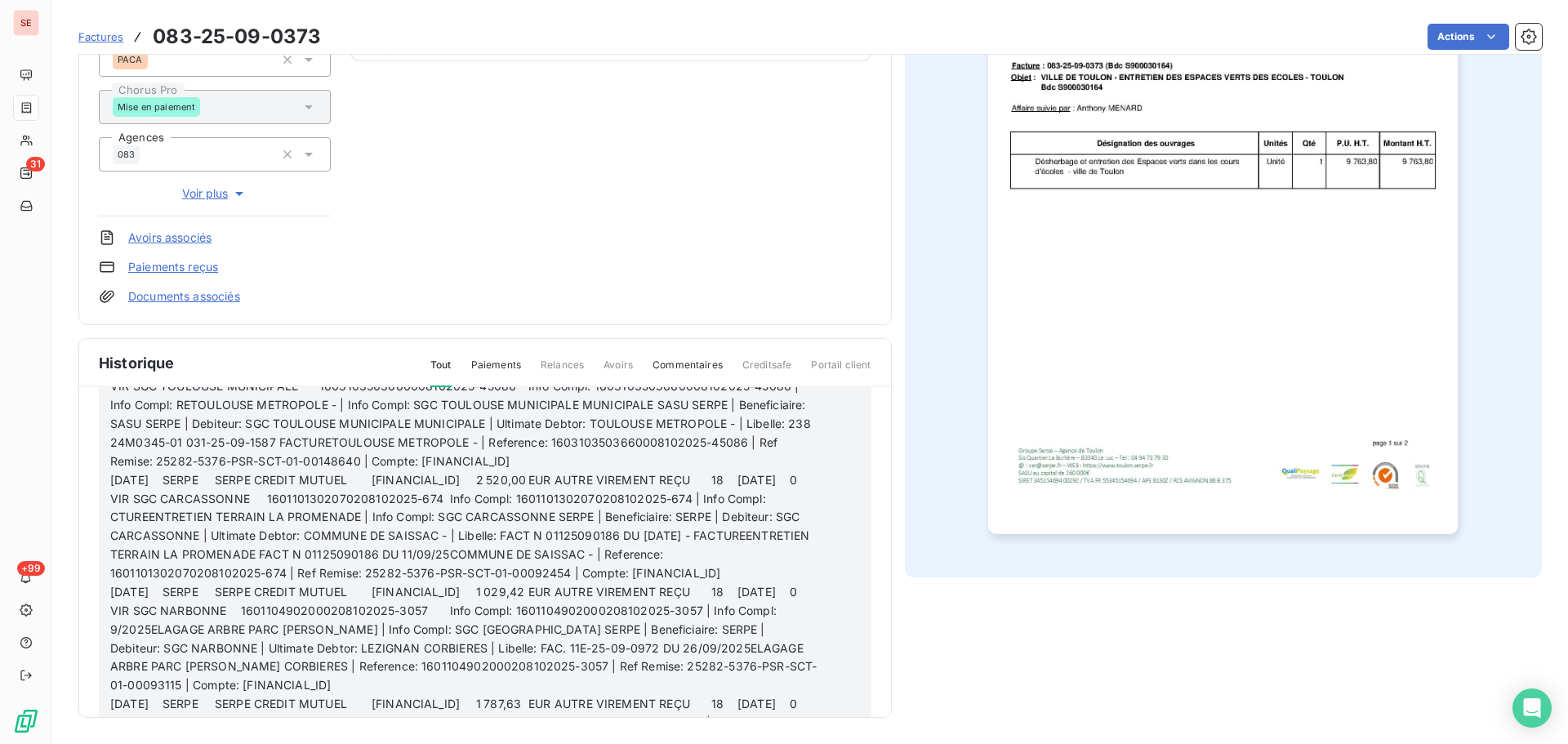
scroll to position [4138, 0]
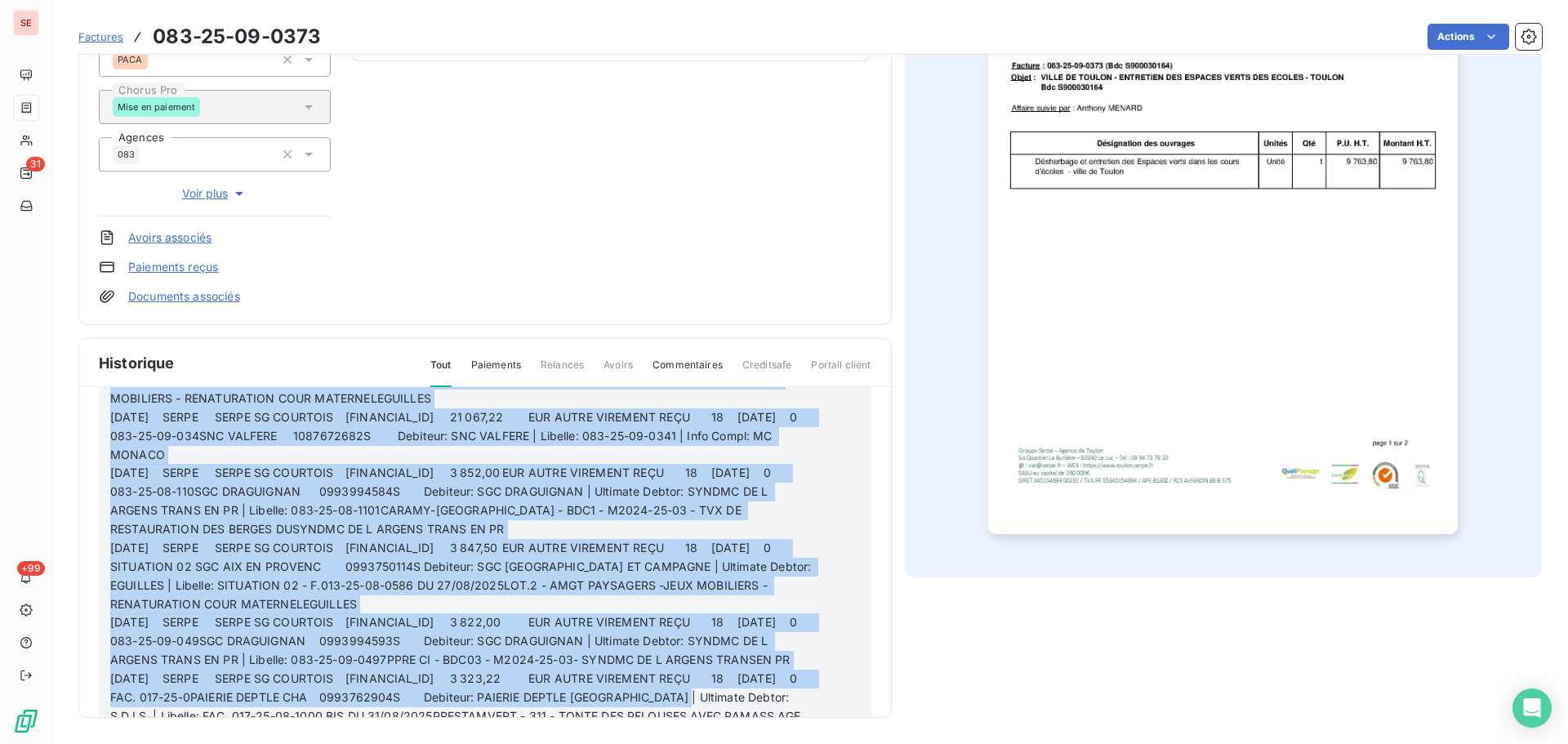
drag, startPoint x: 748, startPoint y: 671, endPoint x: 131, endPoint y: 349, distance: 696.0
click at [131, 349] on div "Historique Tout Paiements Relances Avoirs Commentaires Creditsafe Portail clien…" at bounding box center [485, 528] width 811 height 378
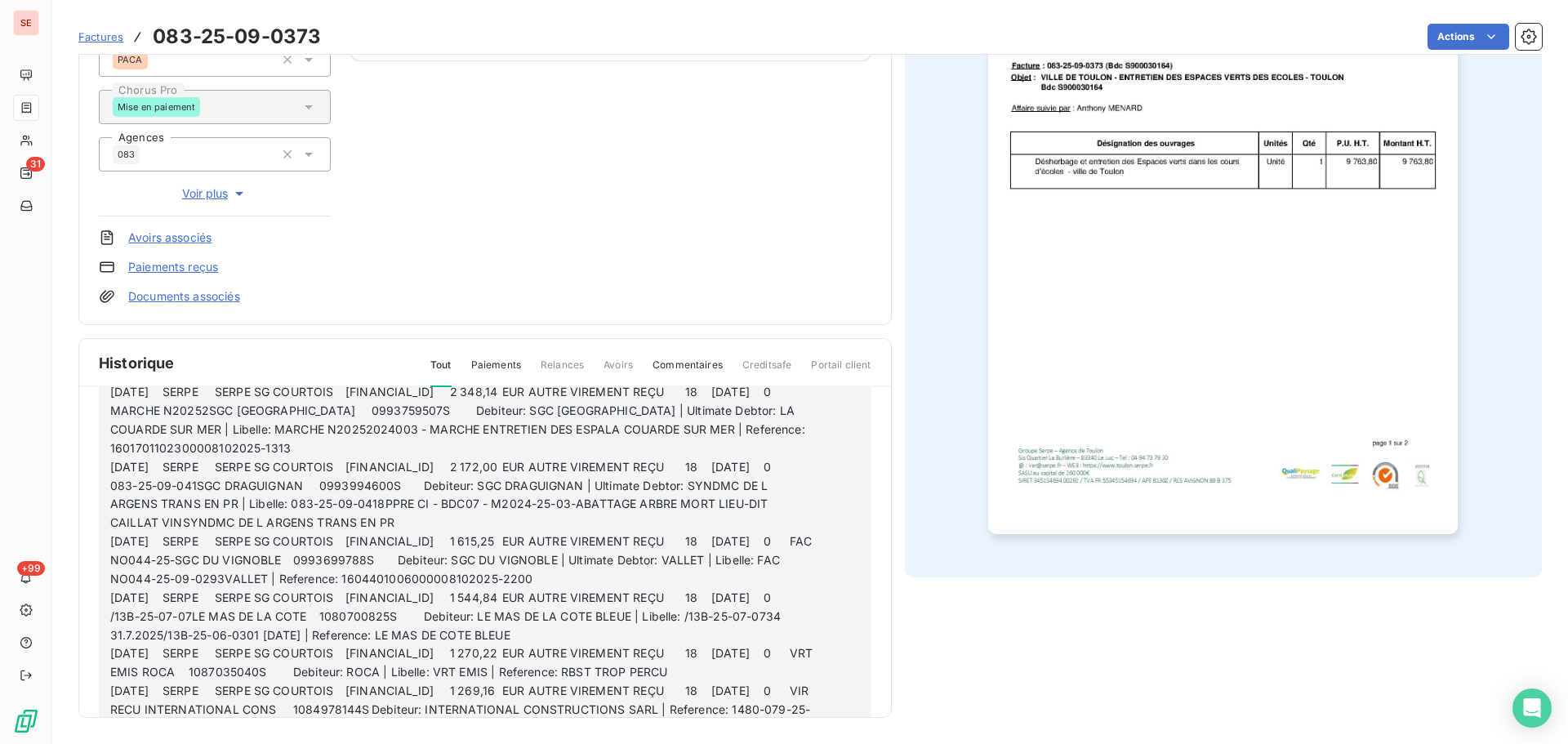
drag, startPoint x: 674, startPoint y: 637, endPoint x: 90, endPoint y: 373, distance: 640.9
click at [90, 373] on div "Historique Tout Paiements Relances Avoirs Commentaires Creditsafe Portail clien…" at bounding box center [485, 528] width 811 height 378
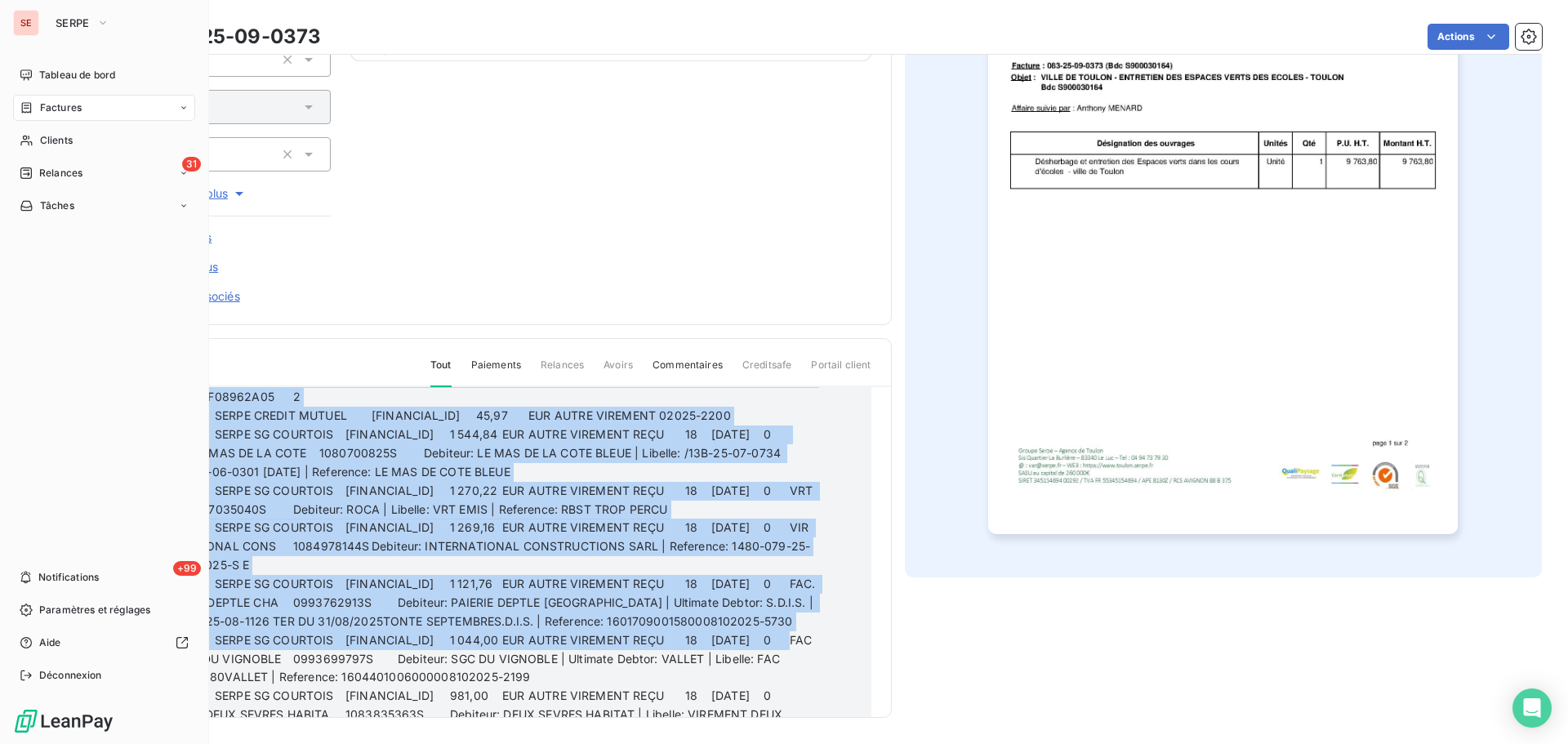
scroll to position [2560, 0]
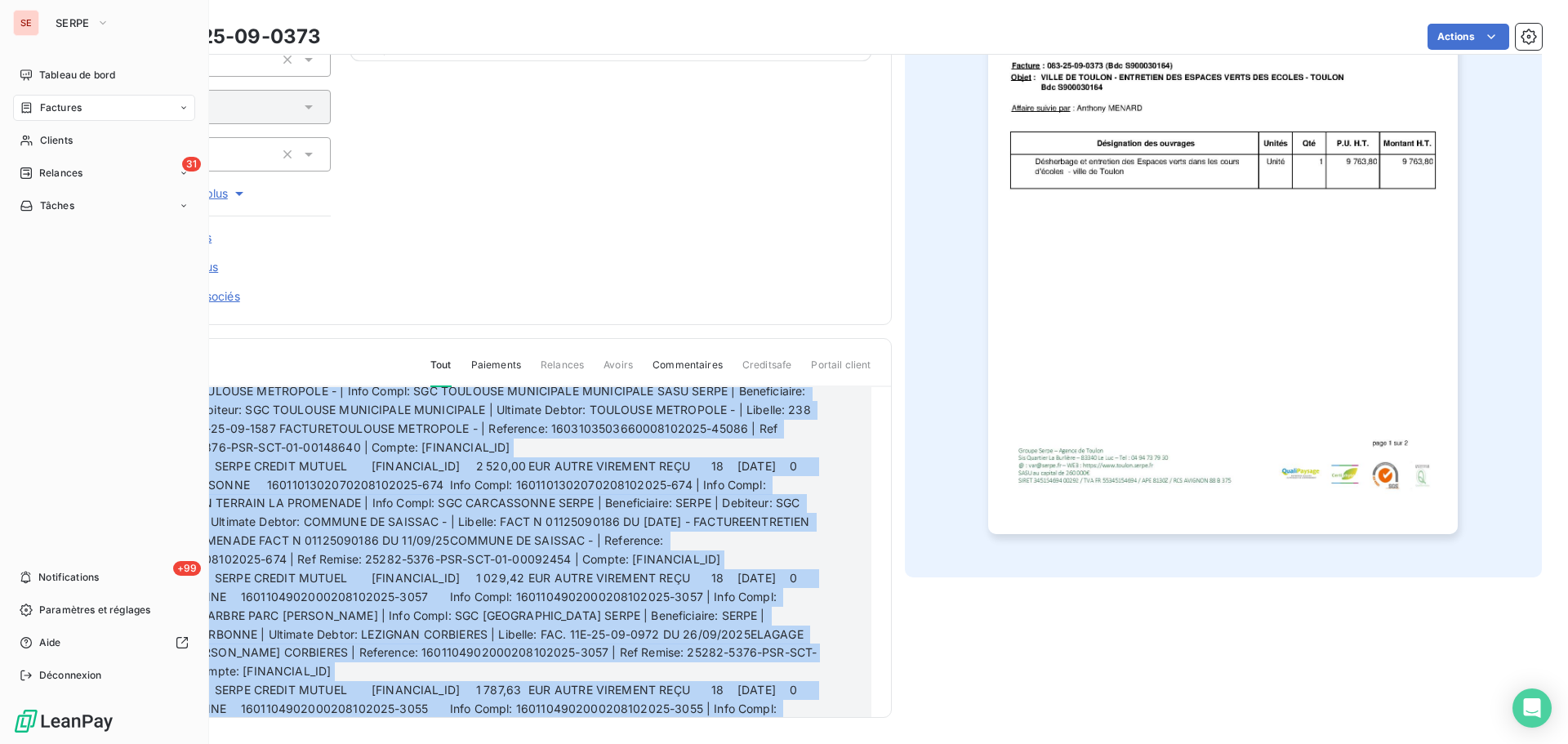
drag, startPoint x: 785, startPoint y: 660, endPoint x: 10, endPoint y: 349, distance: 835.1
click at [10, 349] on div "SE SERPE Tableau de bord Factures Clients 31 Relances Tâches +99 Notifications …" at bounding box center [784, 372] width 1568 height 744
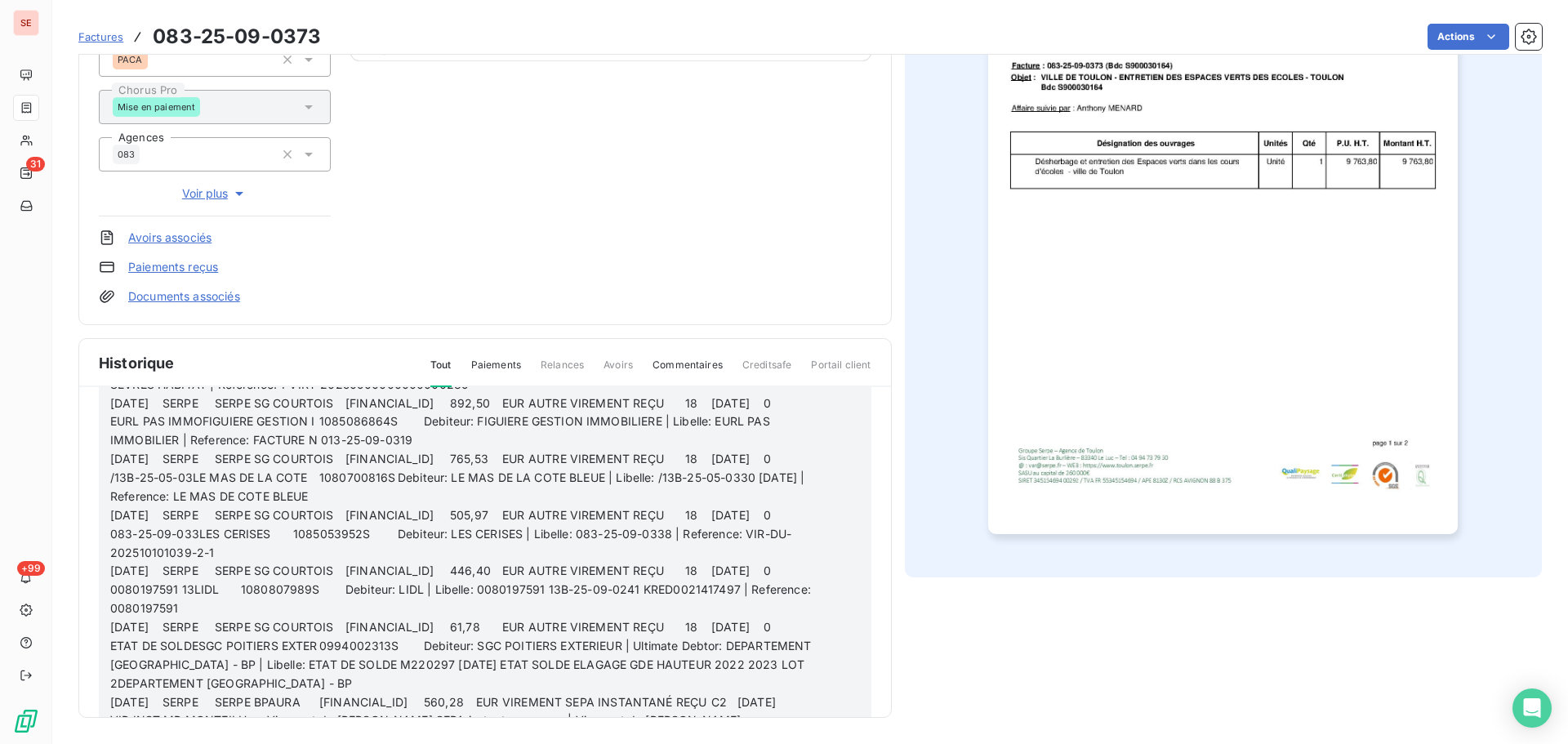
scroll to position [2484, 0]
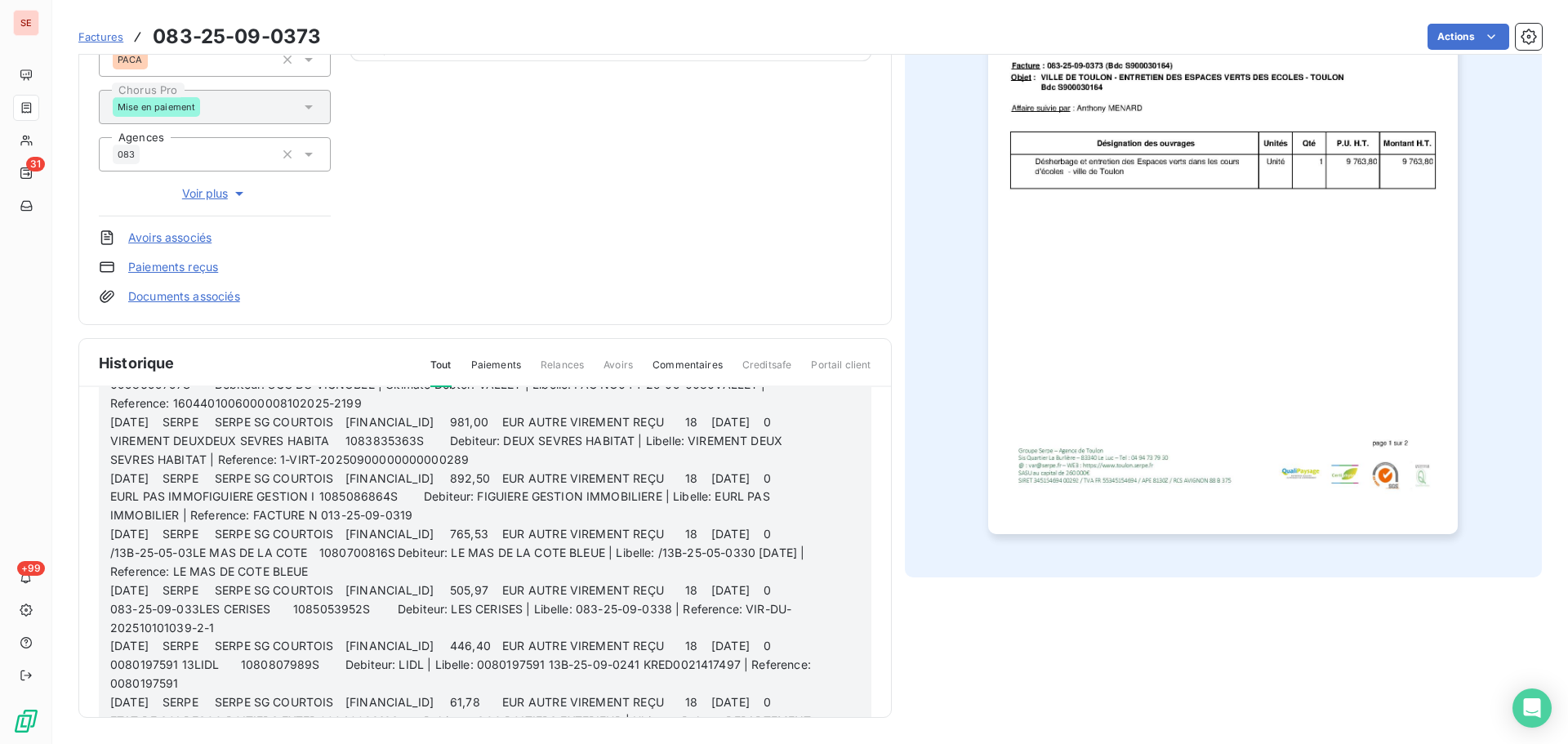
drag, startPoint x: 801, startPoint y: 691, endPoint x: 63, endPoint y: 392, distance: 796.3
click at [63, 392] on section "Factures 083-25-09-0373 Actions VILLE DE [GEOGRAPHIC_DATA] 41TOULON Montant ini…" at bounding box center [810, 372] width 1516 height 744
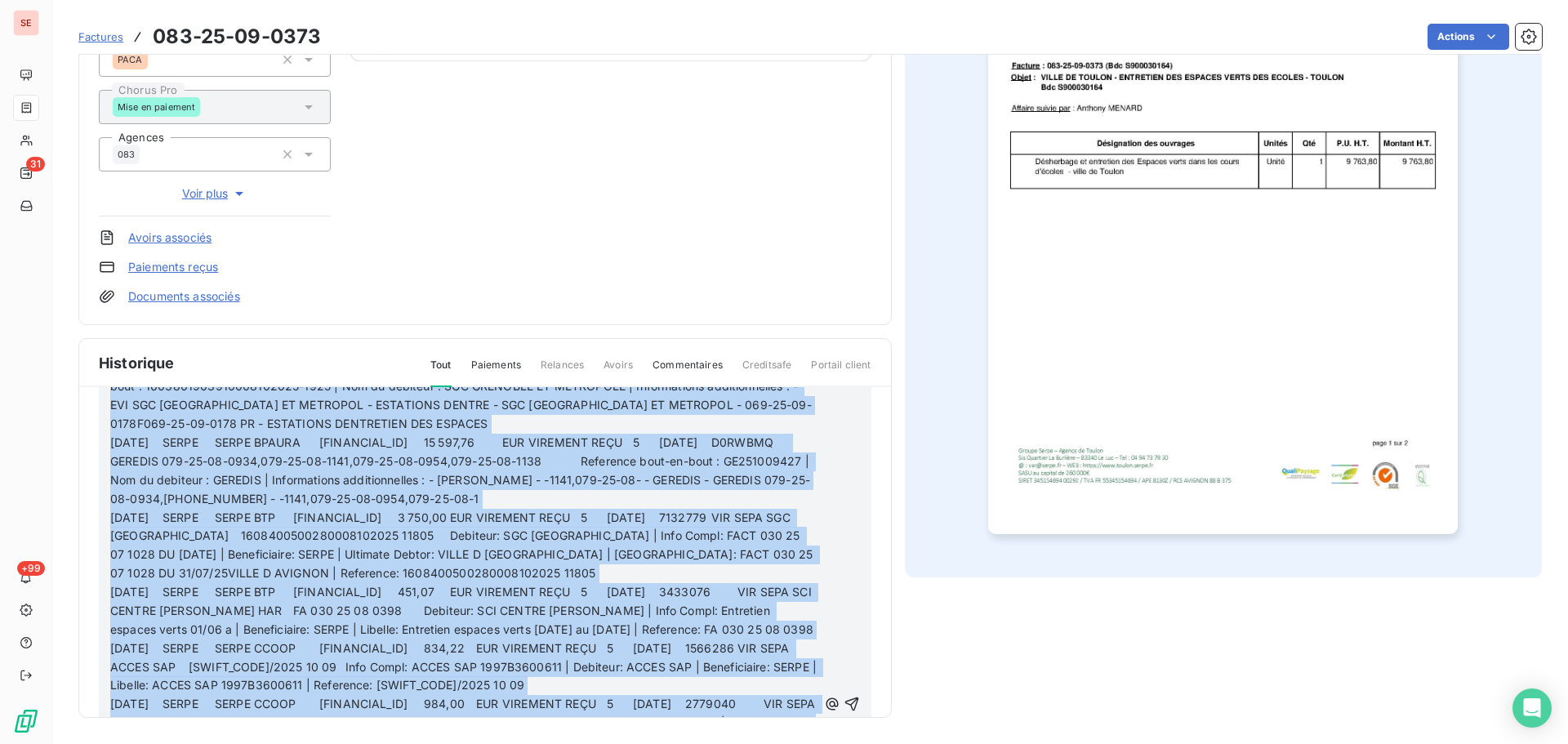
drag, startPoint x: 767, startPoint y: 676, endPoint x: 218, endPoint y: 298, distance: 666.5
click at [218, 298] on div "VILLE DE TOULON 41TOULON Montant initial 11 716,56 € Émise le [DATE] Types de c…" at bounding box center [485, 272] width 813 height 892
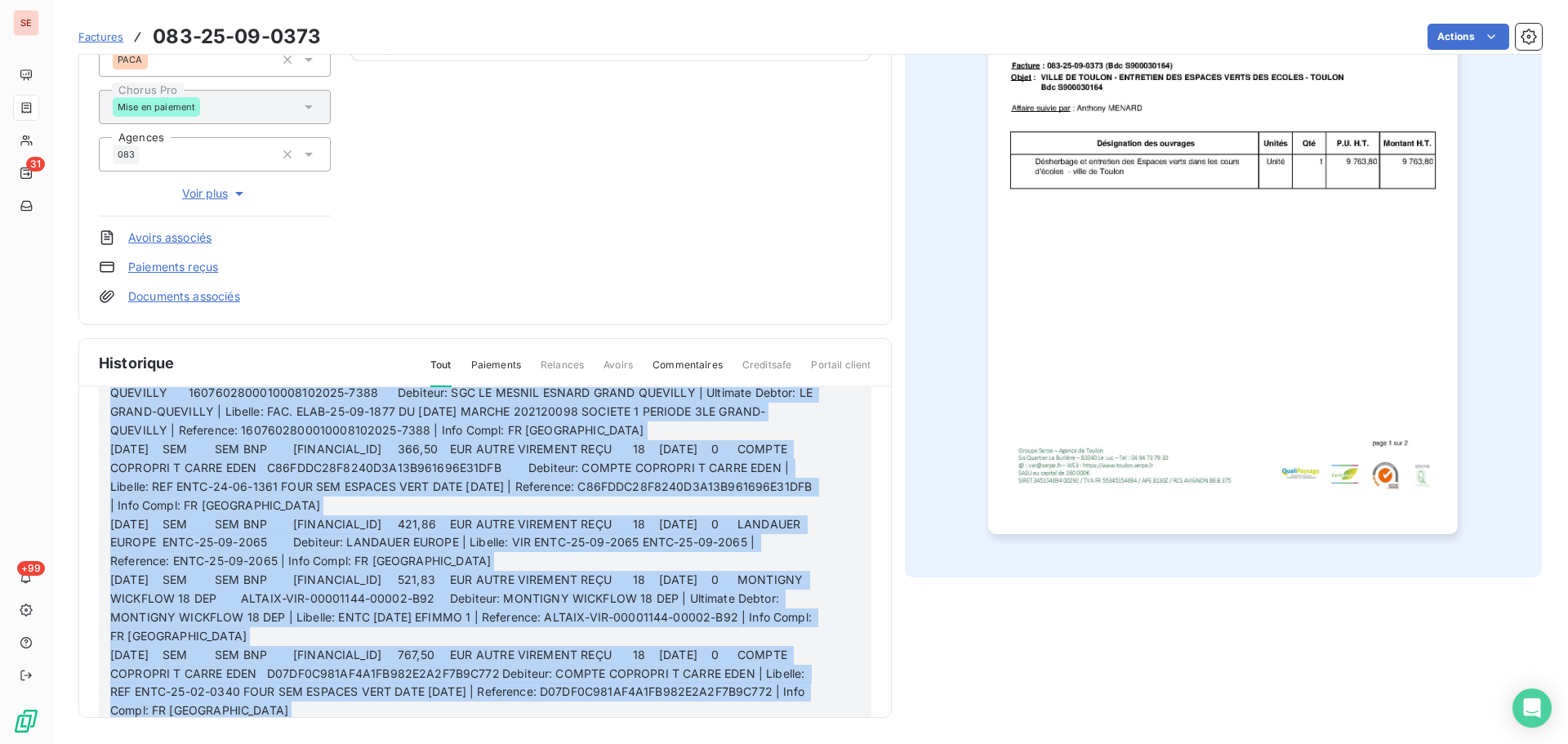
scroll to position [0, 0]
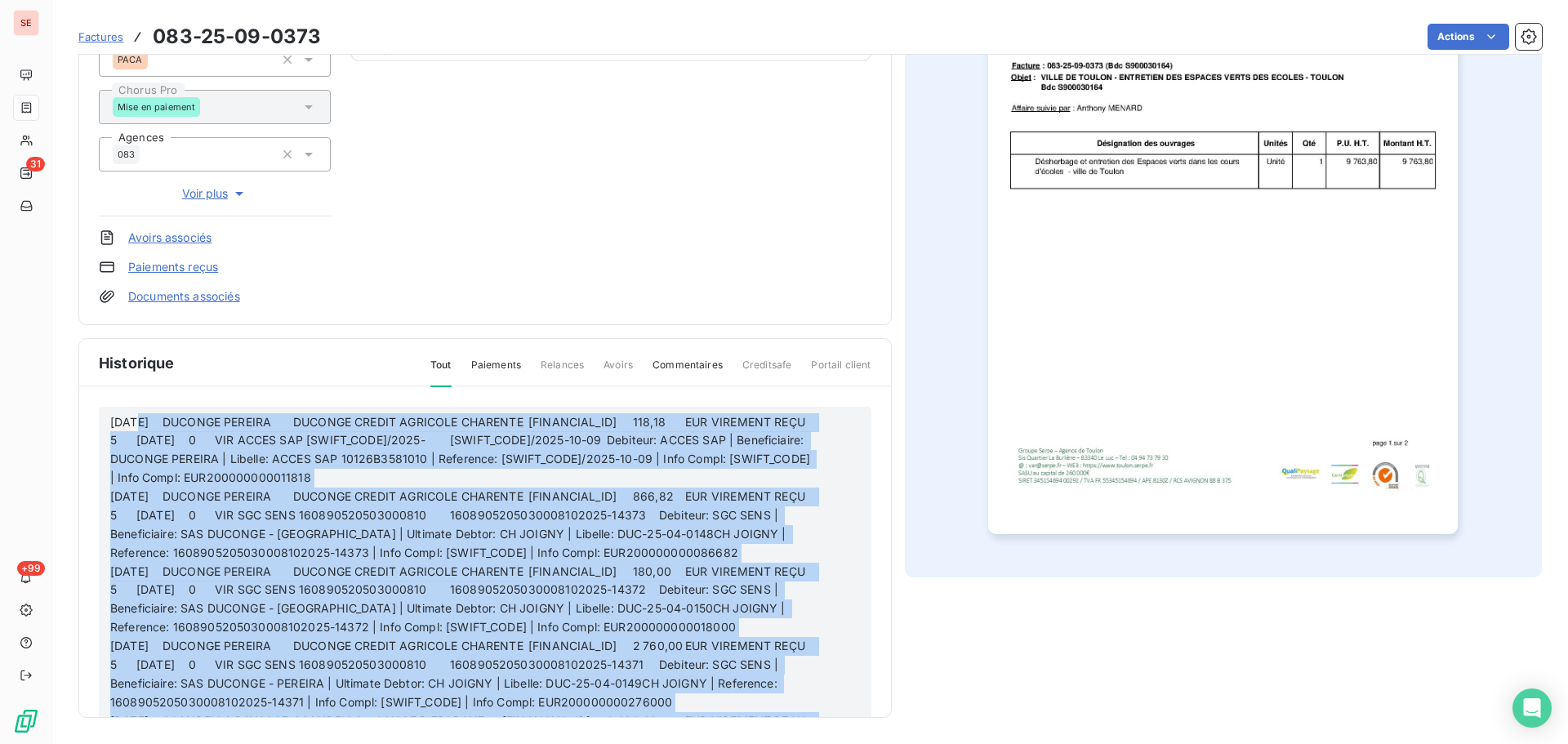
drag, startPoint x: 739, startPoint y: 696, endPoint x: 134, endPoint y: 307, distance: 719.3
click at [134, 307] on div "VILLE DE TOULON 41TOULON Montant initial 11 716,56 € Émise le [DATE] Types de c…" at bounding box center [485, 272] width 813 height 892
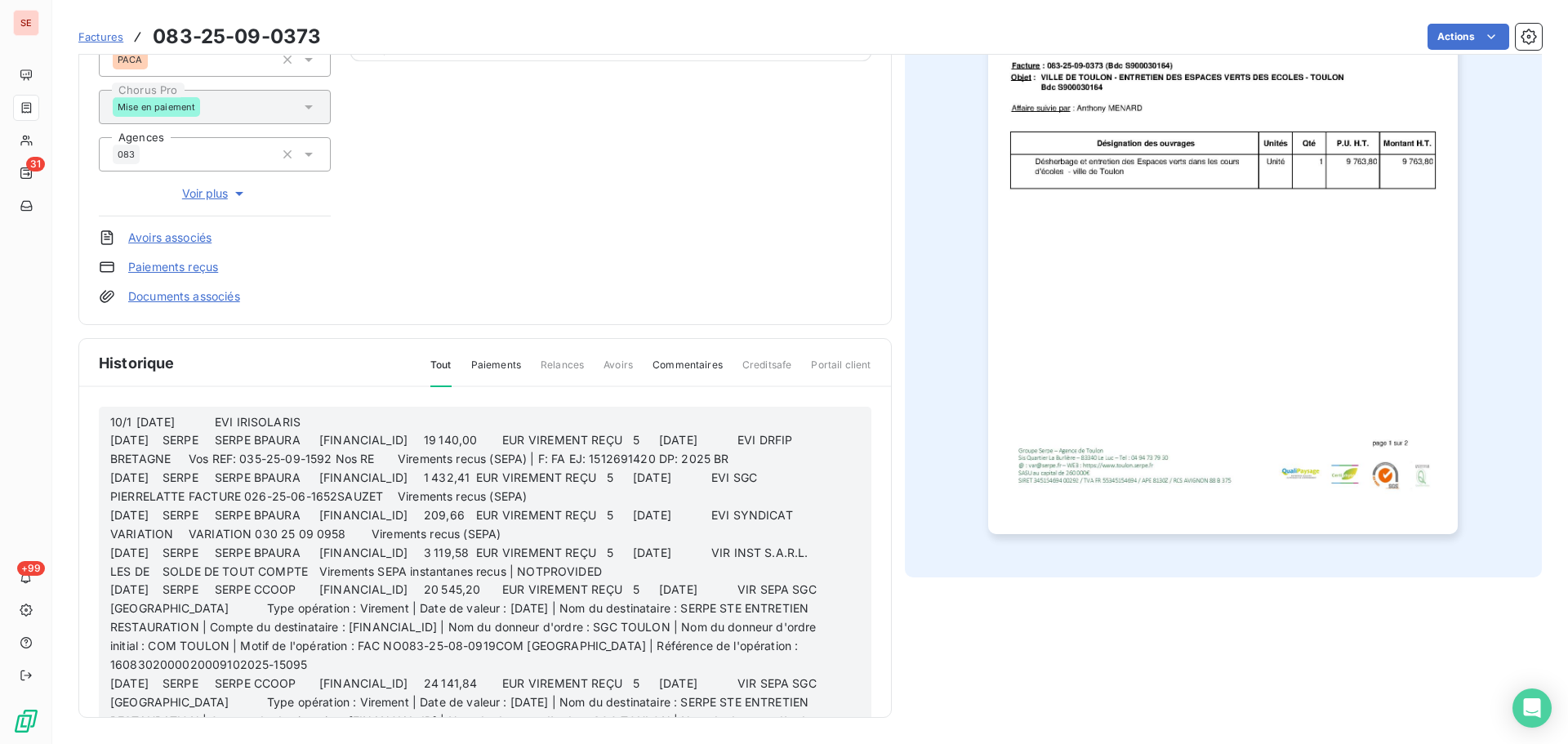
drag, startPoint x: 550, startPoint y: 697, endPoint x: 143, endPoint y: 387, distance: 511.6
click at [143, 387] on div "10/1 [DATE] EVI IRISOLARIS [DATE] SERPE SERPE BPAURA [FINANCIAL_ID] 19 140,00 E…" at bounding box center [485, 575] width 811 height 378
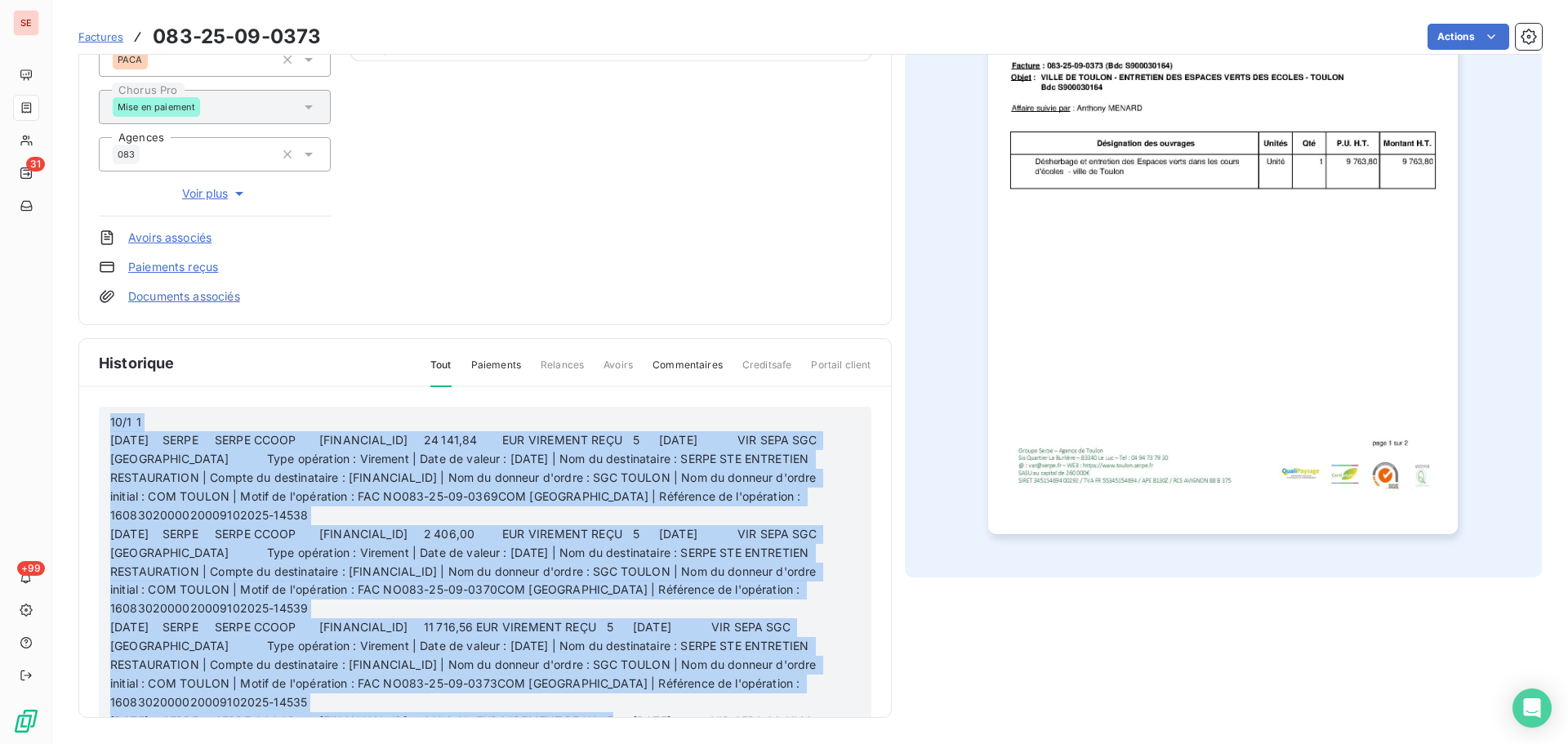
drag, startPoint x: 637, startPoint y: 712, endPoint x: 92, endPoint y: 372, distance: 642.4
click at [92, 372] on div "Historique Tout Paiements Relances Avoirs Commentaires Creditsafe Portail clien…" at bounding box center [485, 528] width 811 height 378
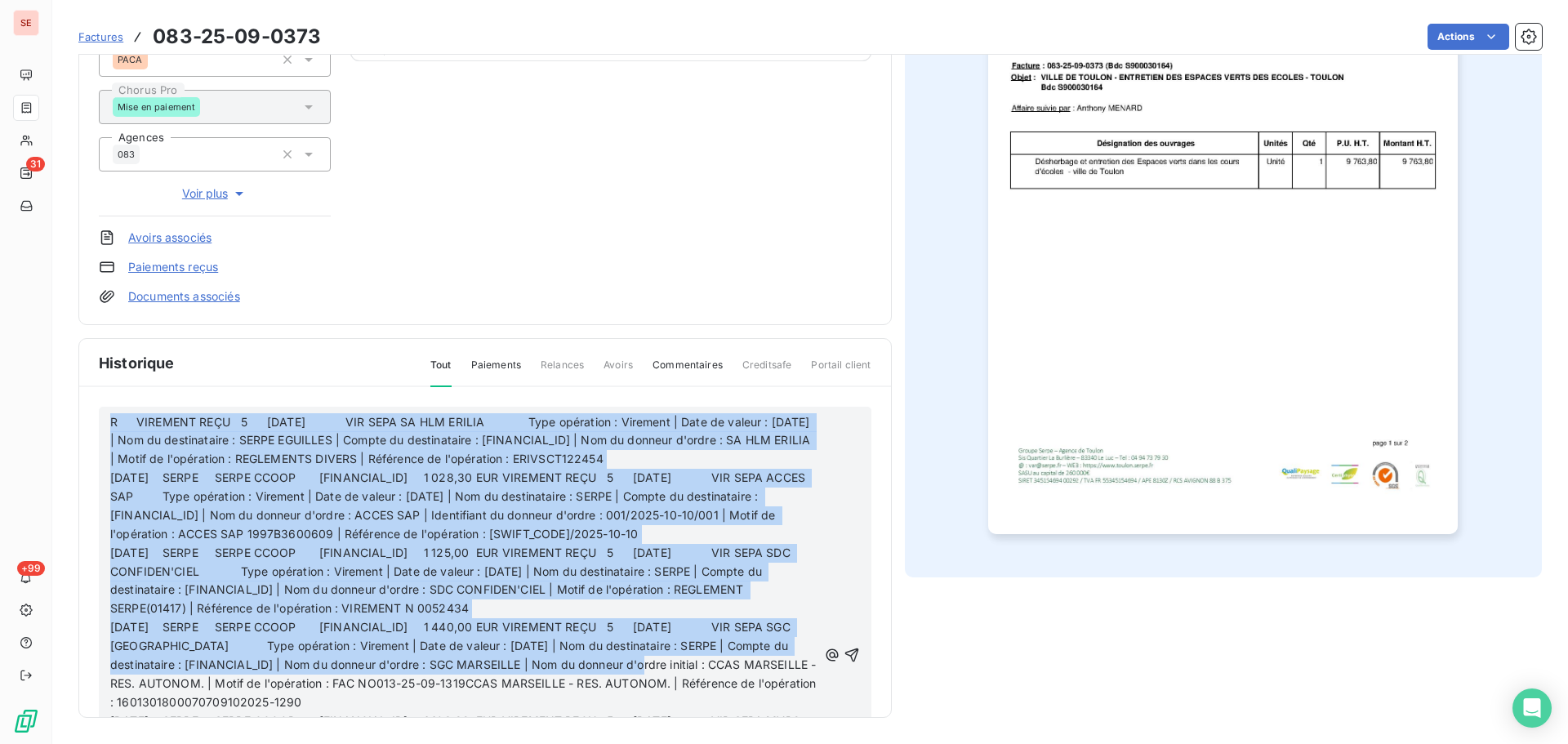
drag, startPoint x: 749, startPoint y: 706, endPoint x: 91, endPoint y: 404, distance: 724.0
click at [91, 404] on div "R VIREMENT REÇU 5 [DATE] VIR SEPA SA HLM ERILIA Type opération : Virement | Dat…" at bounding box center [485, 575] width 811 height 378
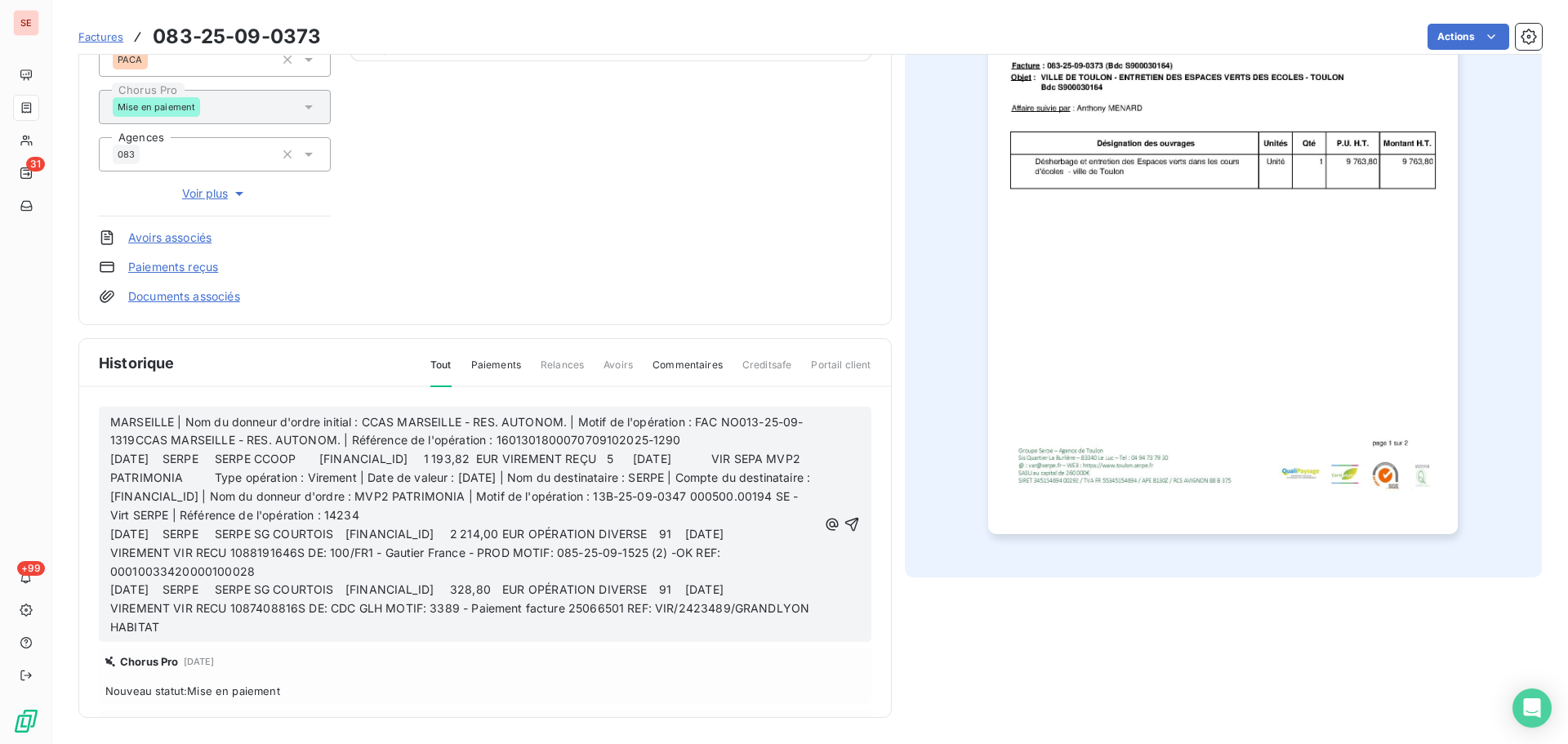
drag, startPoint x: 317, startPoint y: 624, endPoint x: 57, endPoint y: 403, distance: 341.2
click at [57, 403] on section "Factures 083-25-09-0373 Actions VILLE DE [GEOGRAPHIC_DATA] 41TOULON Montant ini…" at bounding box center [810, 372] width 1516 height 744
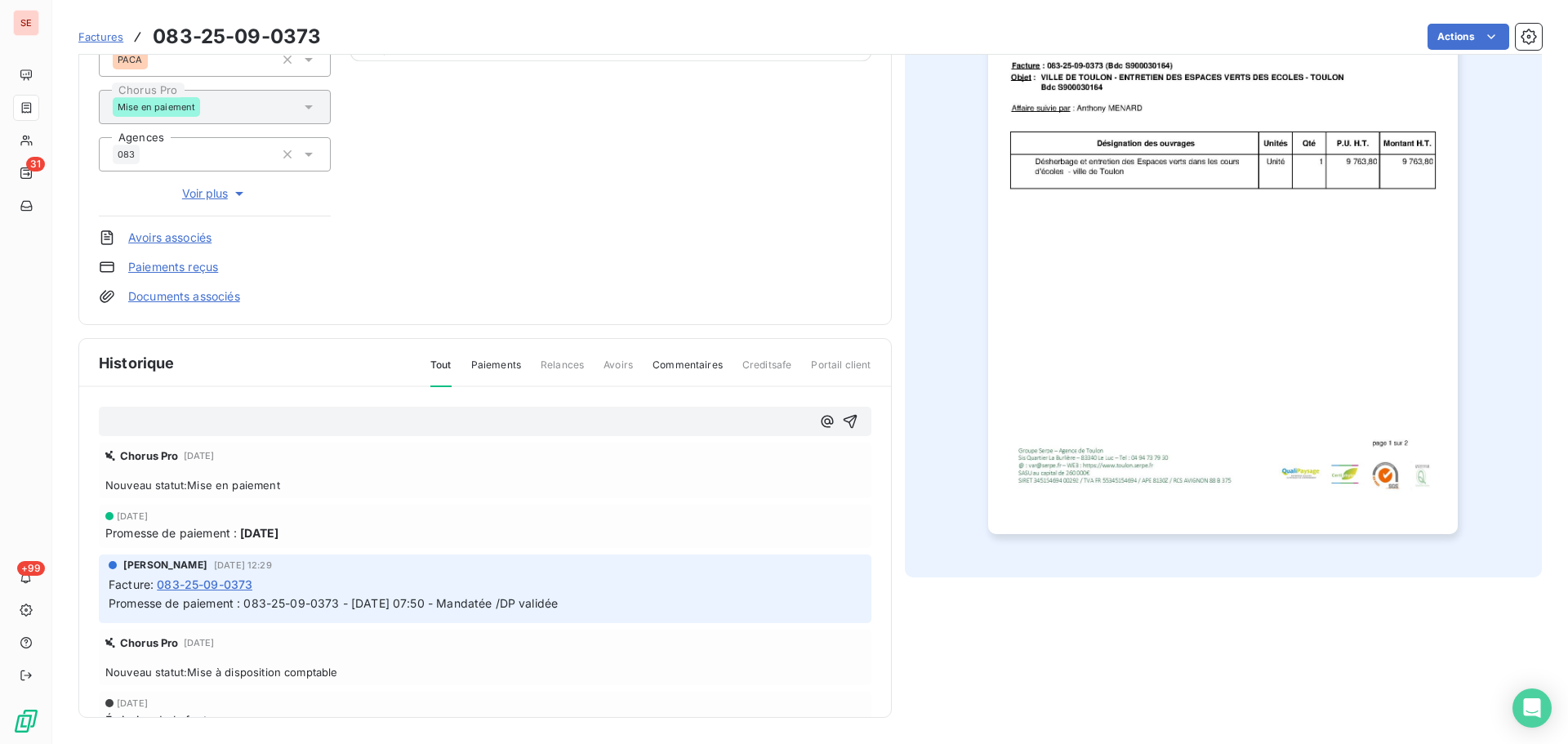
click at [431, 422] on span at bounding box center [358, 421] width 496 height 13
click at [629, 429] on p "13 10 25 -VIREMENT TDB" at bounding box center [460, 422] width 701 height 19
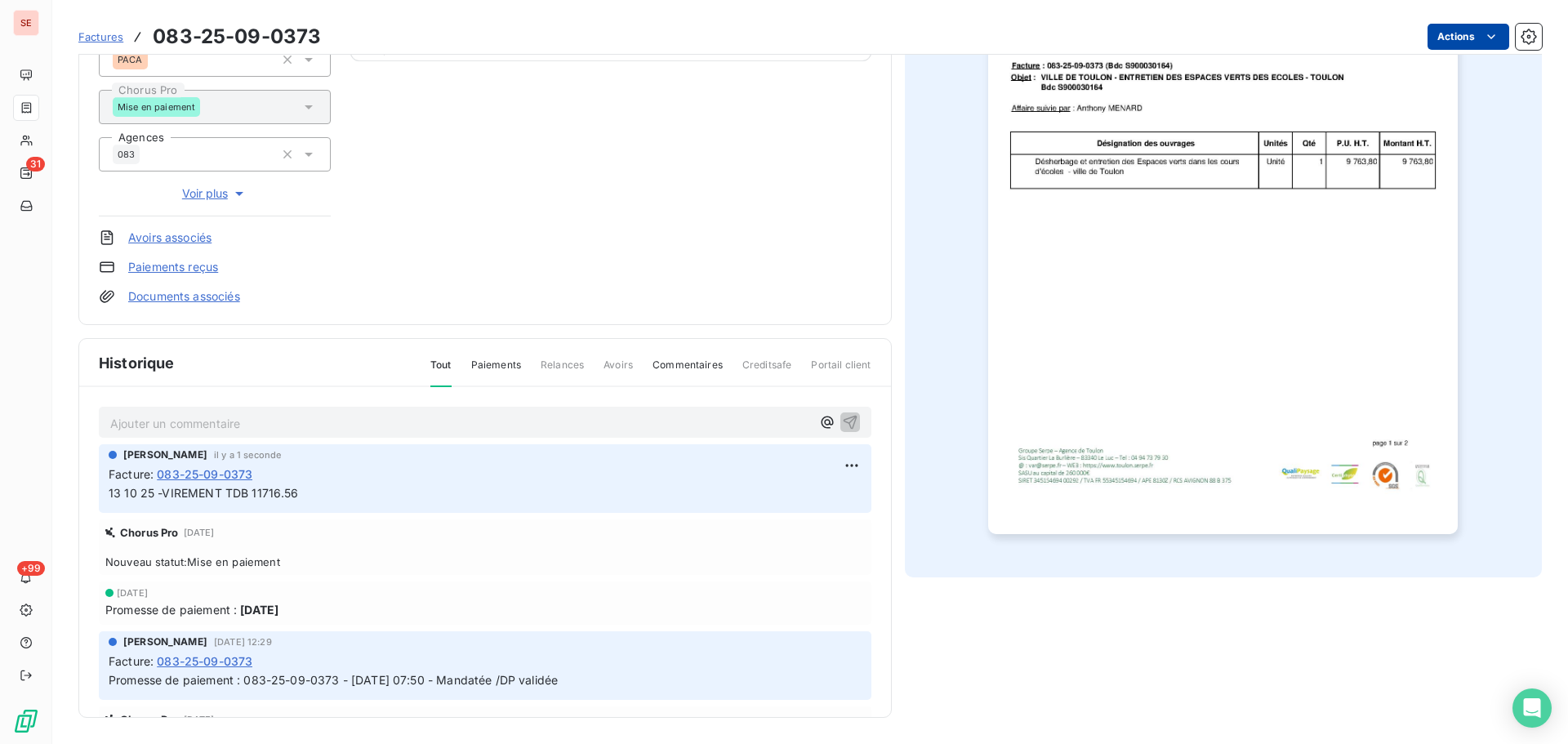
click at [1455, 46] on html "SE 31 +99 Factures 083-25-09-0373 Actions VILLE DE [GEOGRAPHIC_DATA] 41TOULON M…" at bounding box center [784, 372] width 1568 height 744
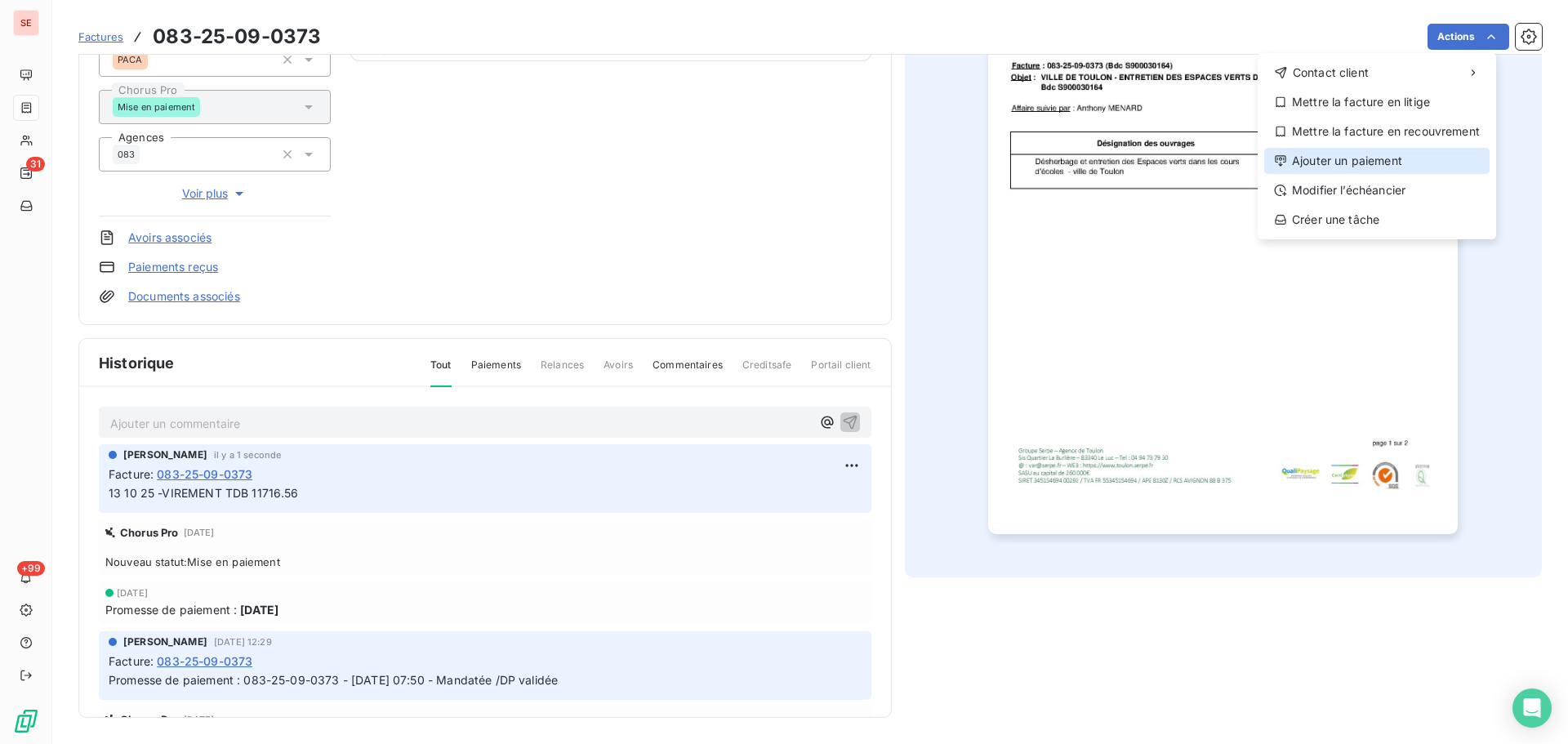
click at [1372, 167] on div "Ajouter un paiement" at bounding box center [1377, 161] width 225 height 26
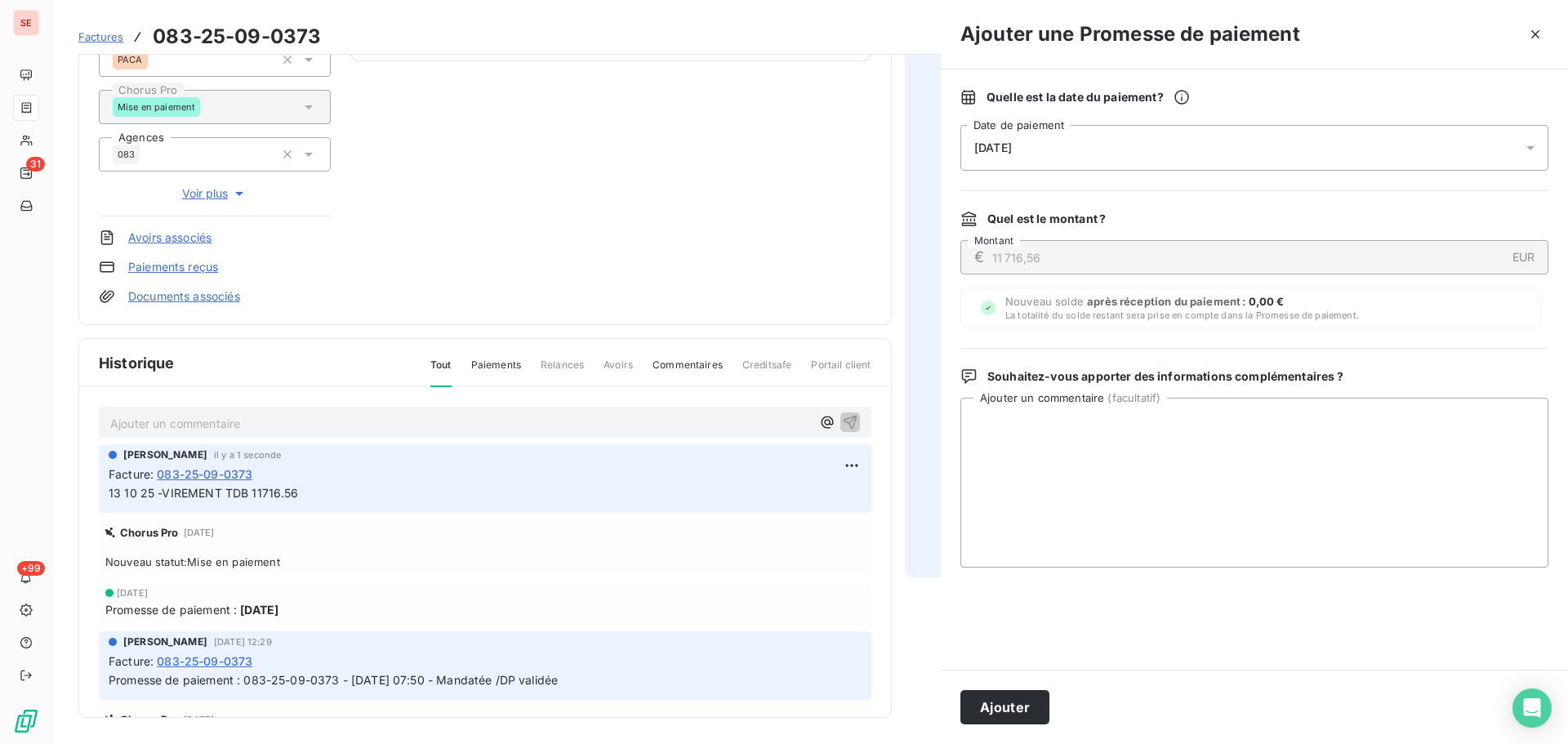
click at [1296, 170] on div "[DATE]" at bounding box center [1254, 147] width 588 height 46
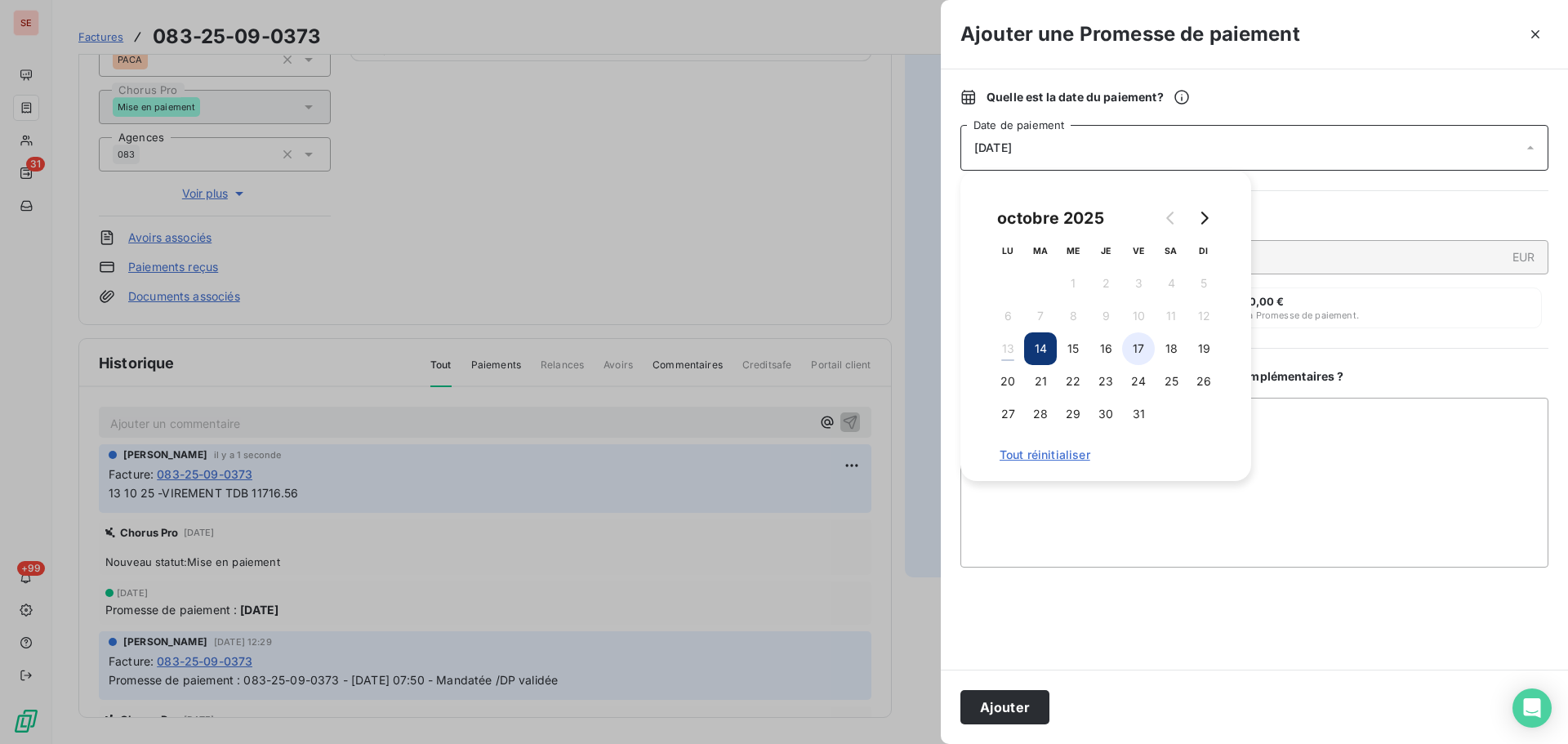
click at [1133, 348] on button "17" at bounding box center [1138, 348] width 32 height 32
click at [1018, 701] on button "Ajouter" at bounding box center [1004, 707] width 89 height 34
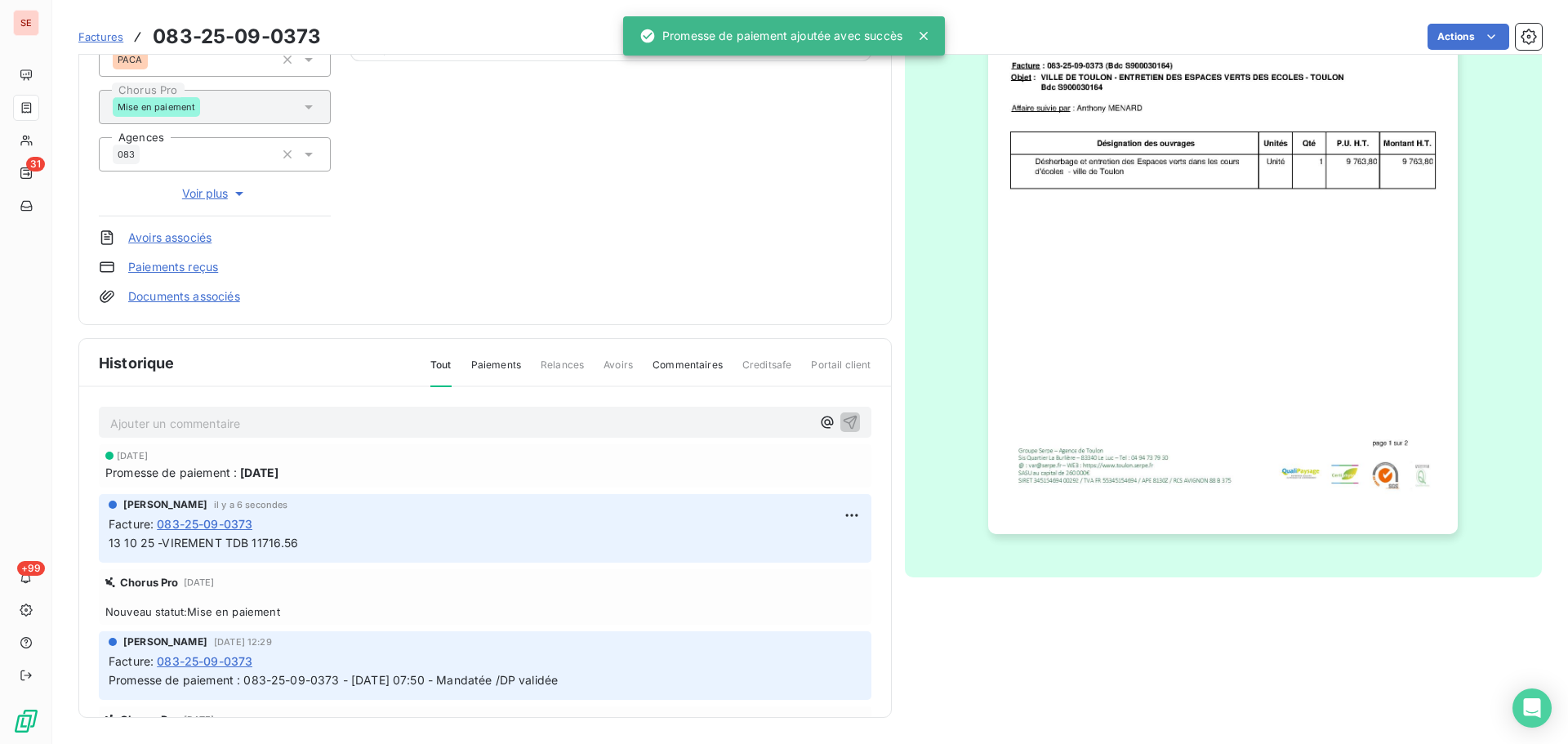
click at [299, 542] on span "13 10 25 -VIREMENT TDB 11716.56" at bounding box center [204, 542] width 190 height 13
copy div "13 10 25 -VIREMENT TDB 11716.56"
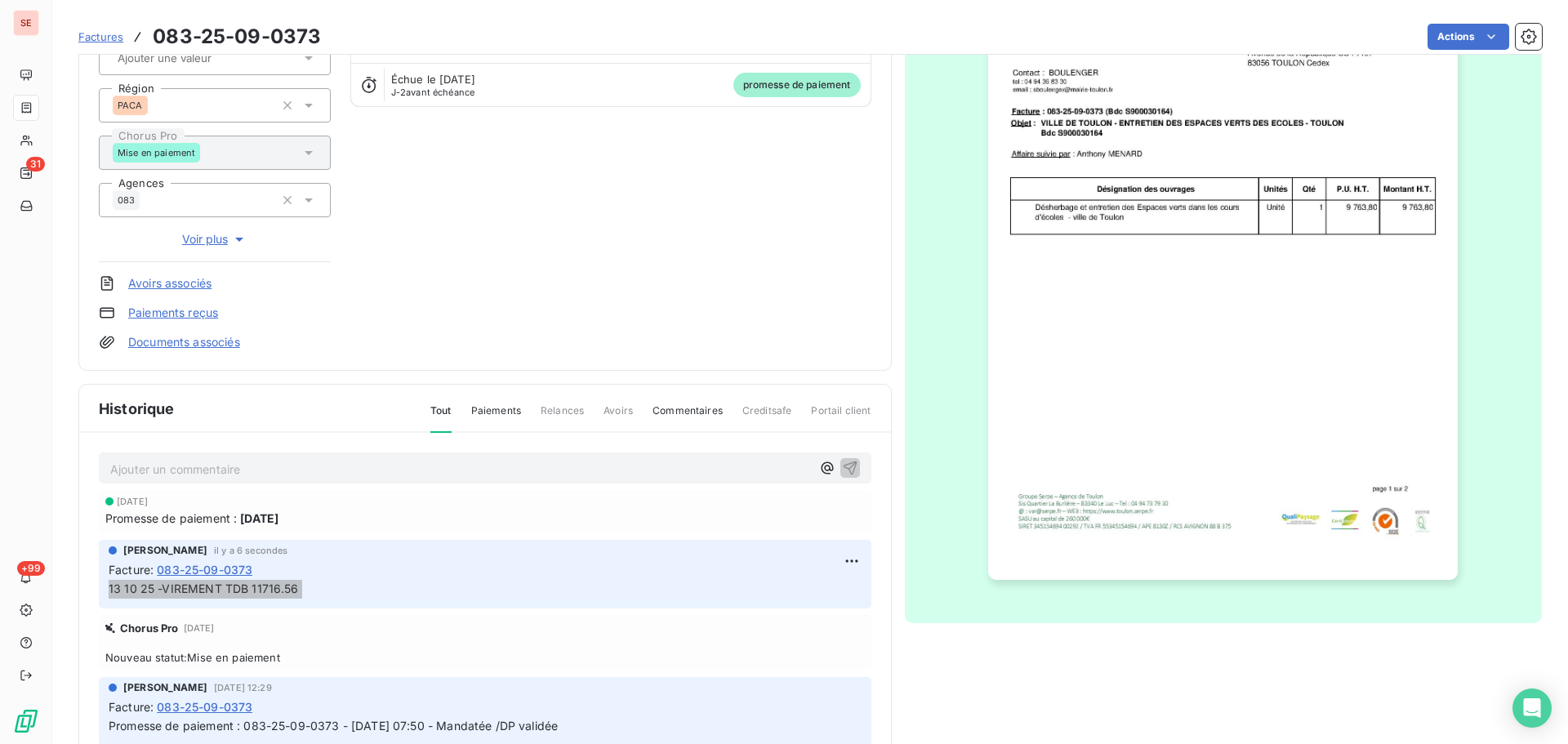
scroll to position [223, 0]
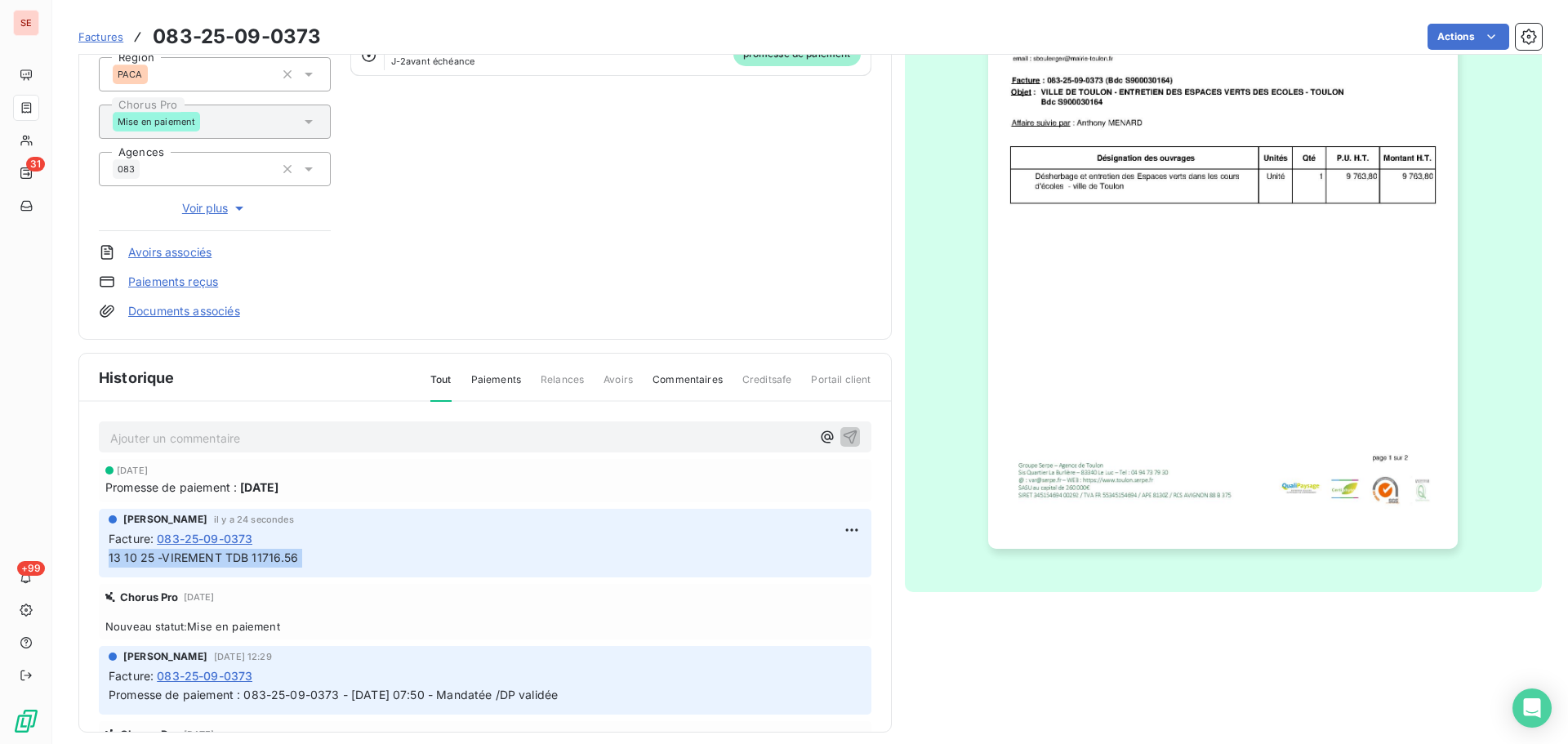
click at [299, 557] on span "13 10 25 -VIREMENT TDB 11716.56" at bounding box center [204, 556] width 190 height 13
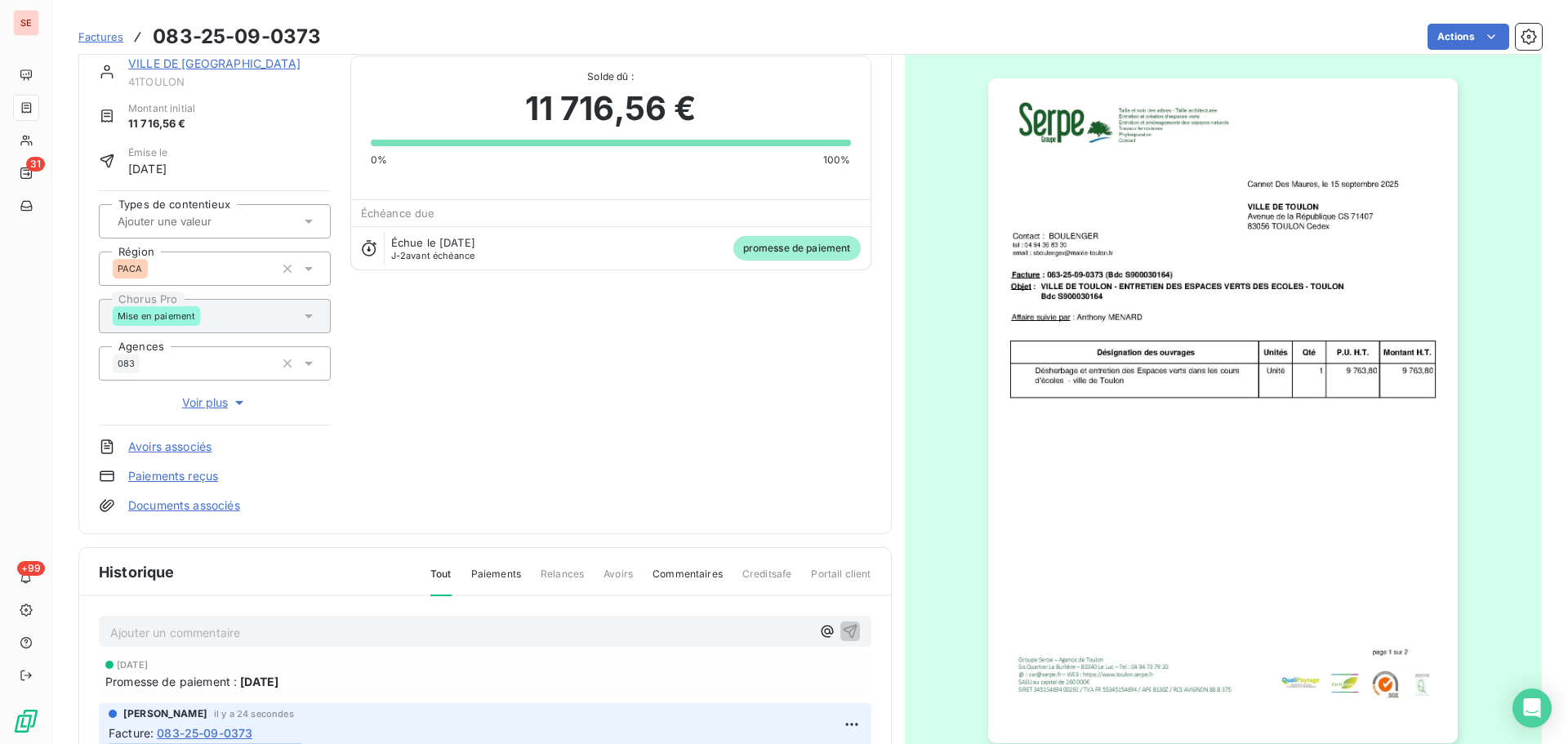
scroll to position [0, 0]
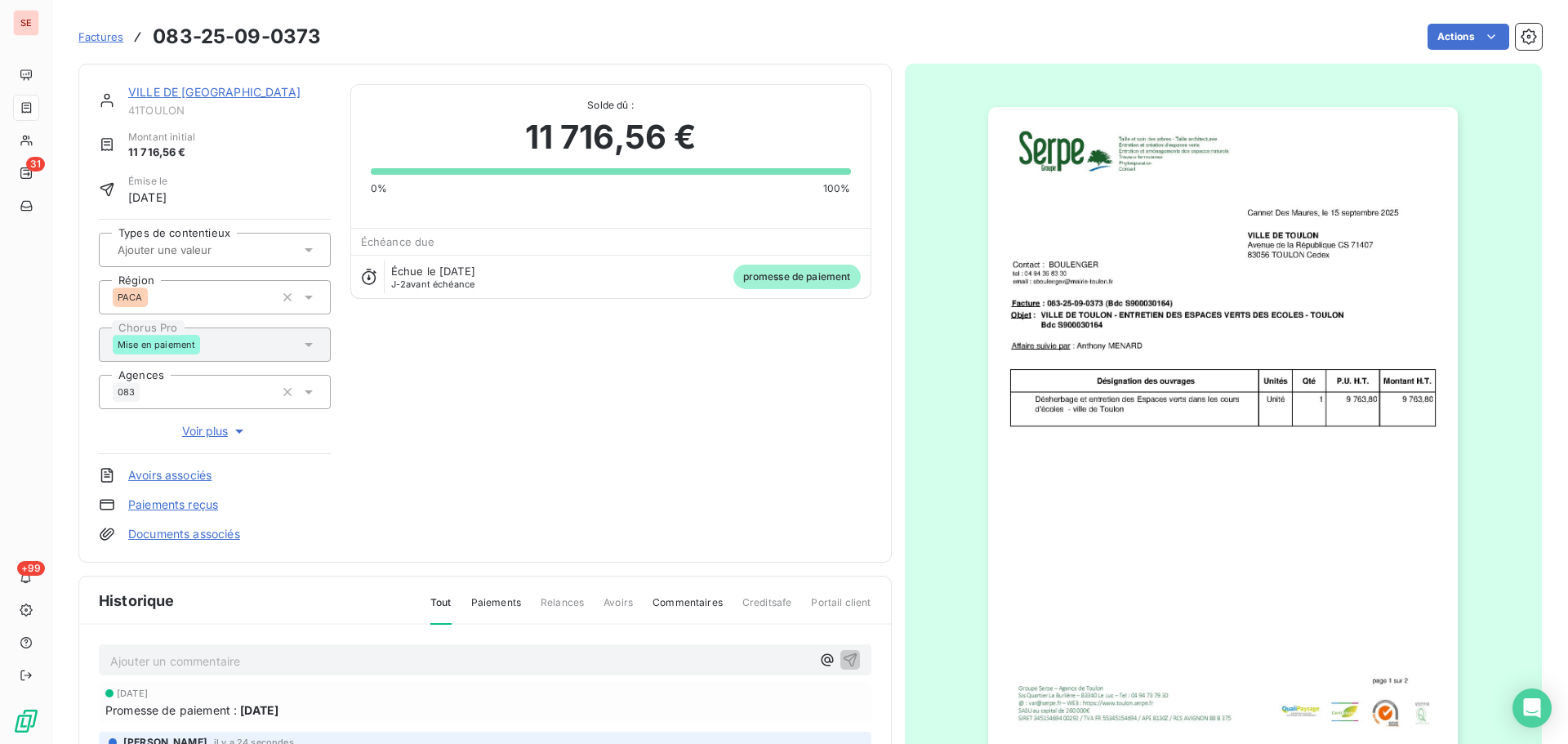
click at [195, 89] on link "VILLE DE [GEOGRAPHIC_DATA]" at bounding box center [215, 92] width 172 height 13
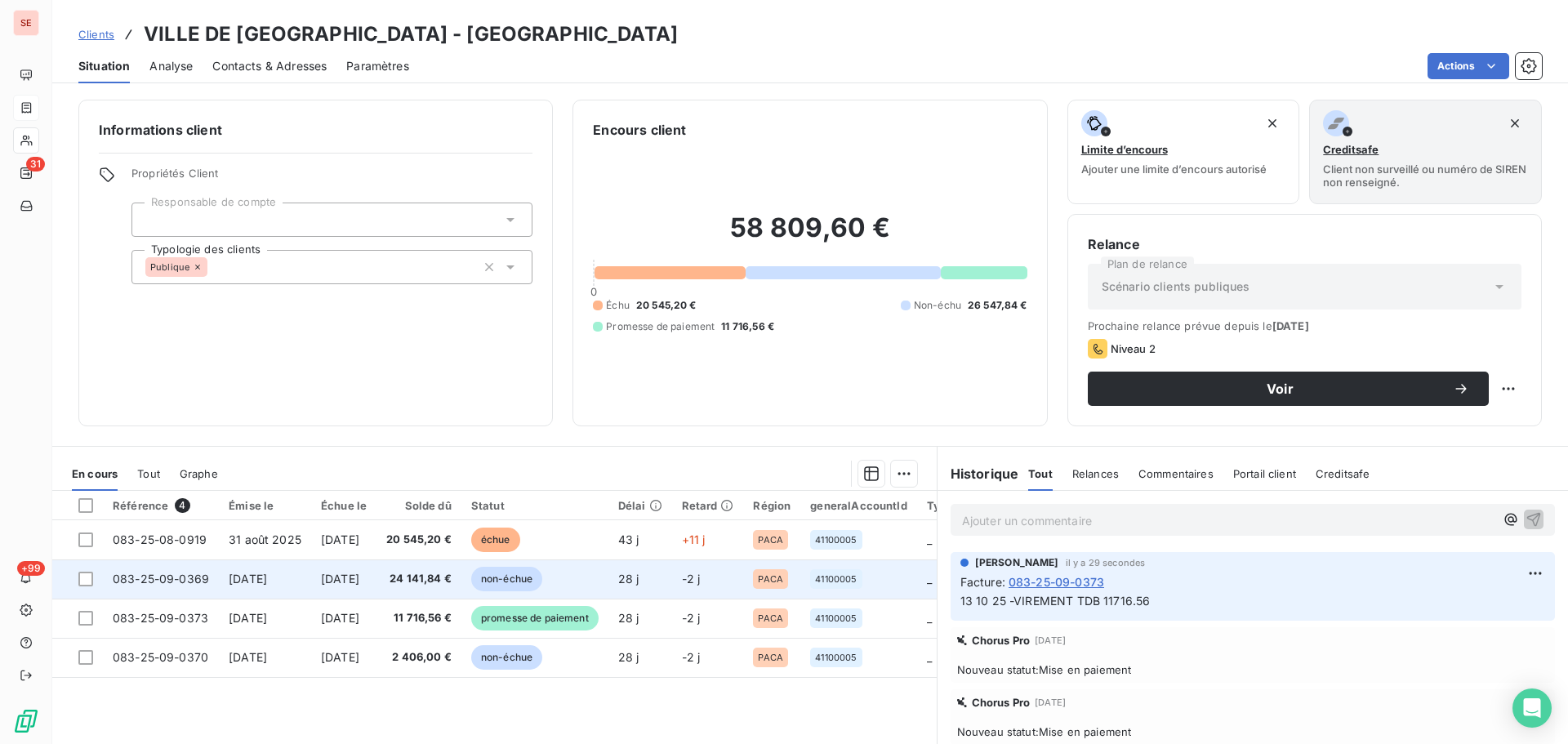
click at [531, 582] on span "non-échue" at bounding box center [506, 578] width 71 height 24
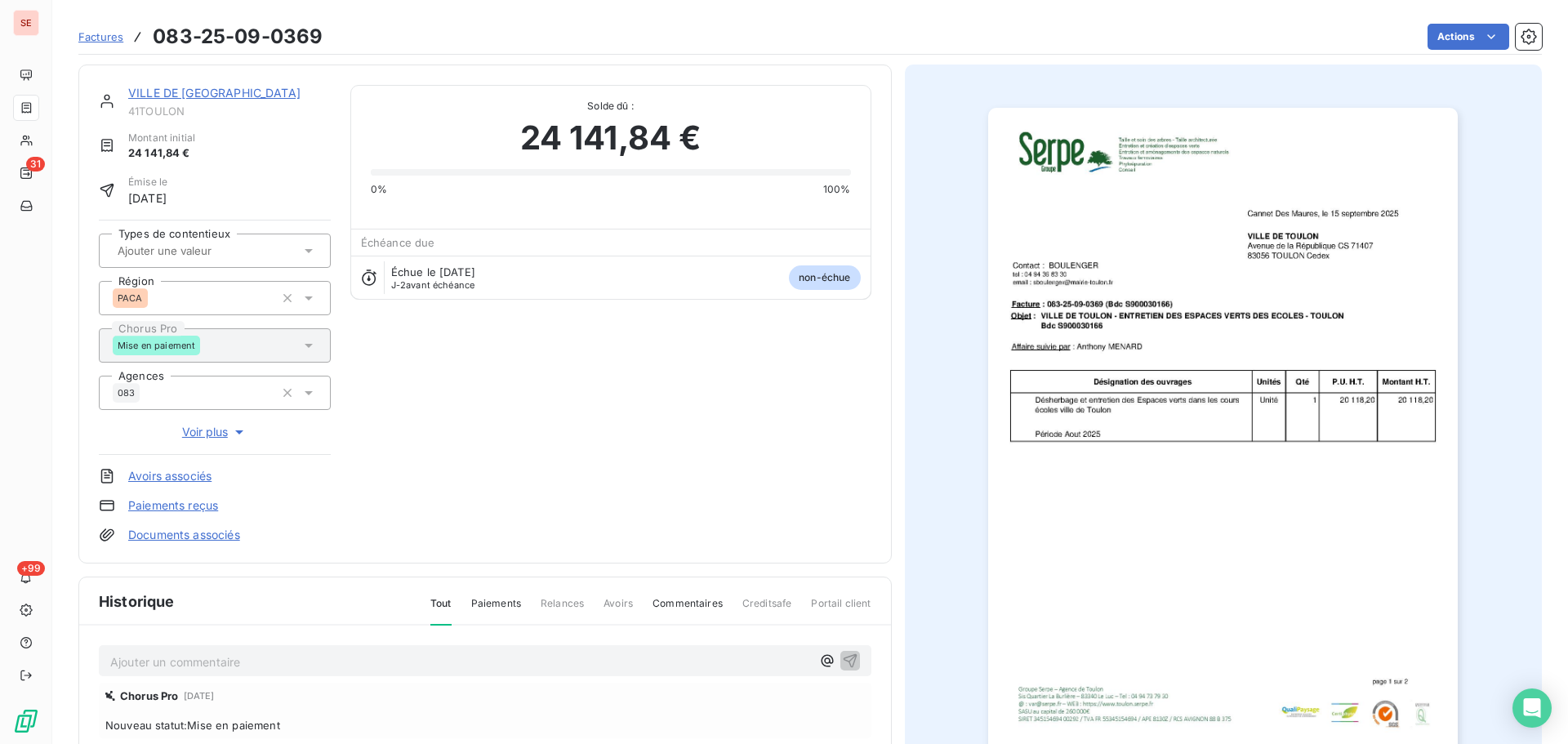
scroll to position [239, 0]
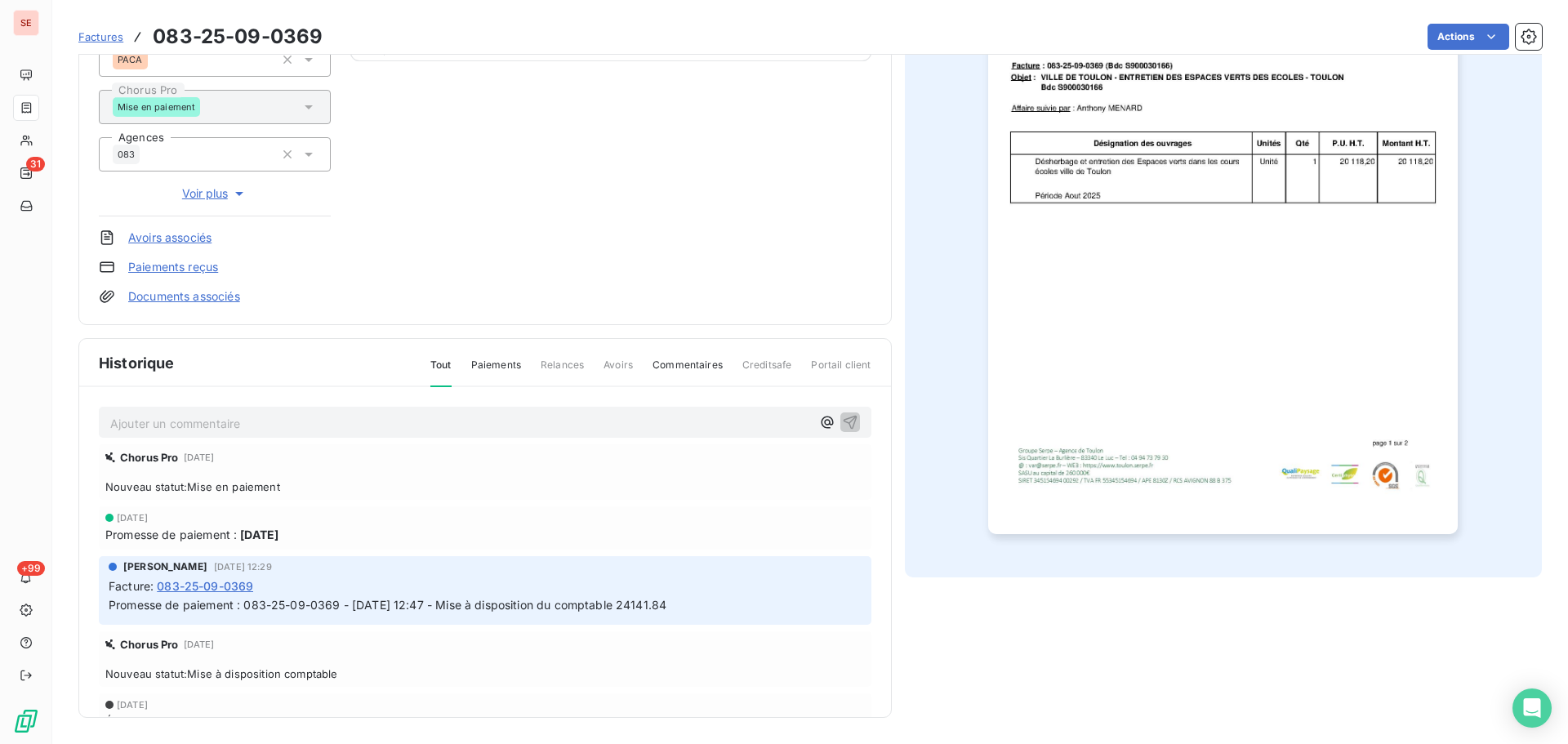
click at [462, 412] on div "Ajouter un commentaire ﻿" at bounding box center [460, 423] width 701 height 22
click at [467, 436] on div "Ajouter un commentaire ﻿" at bounding box center [485, 422] width 773 height 31
click at [467, 428] on p "Ajouter un commentaire ﻿" at bounding box center [460, 423] width 701 height 21
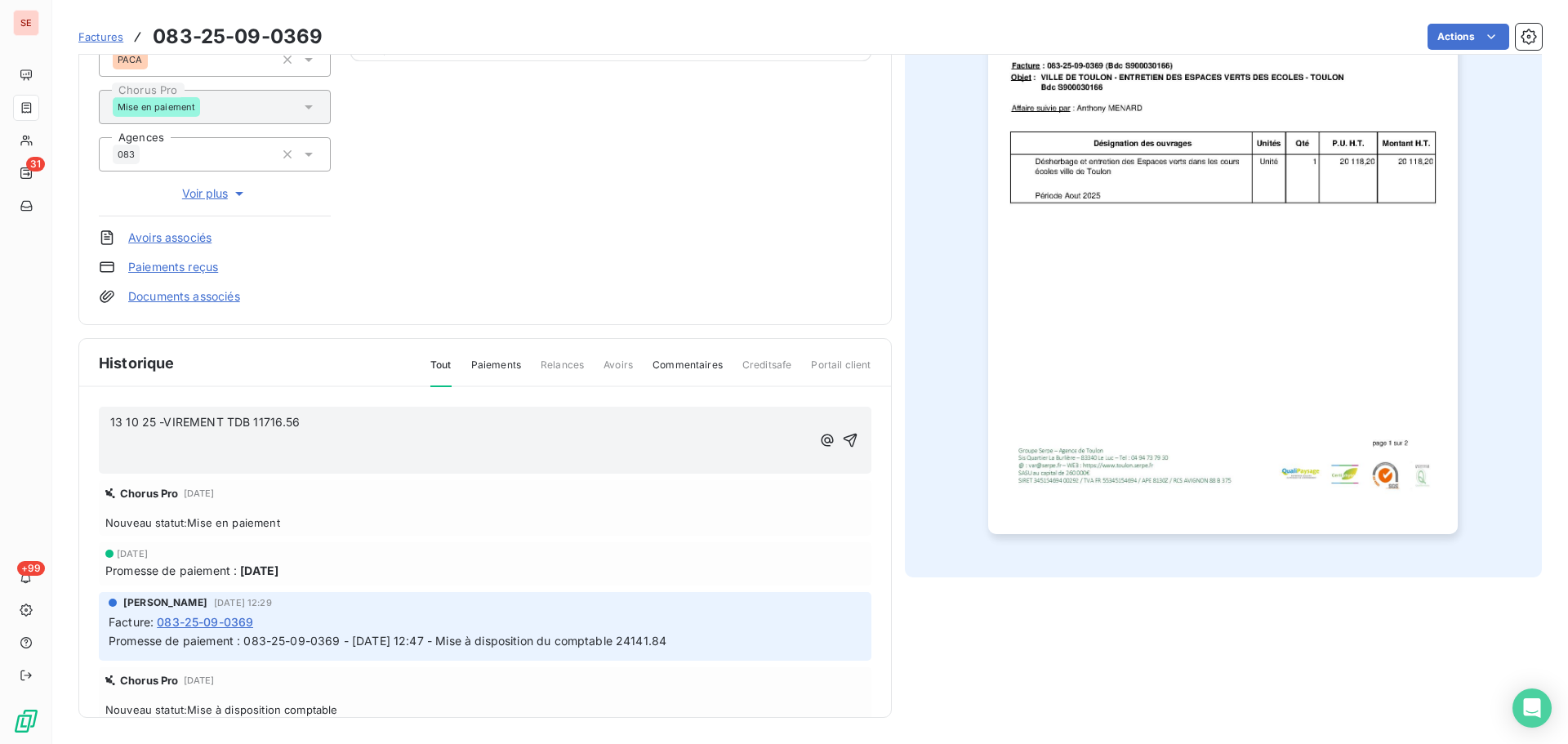
click at [301, 422] on span "13 10 25 -VIREMENT TDB 11716.56" at bounding box center [206, 421] width 190 height 13
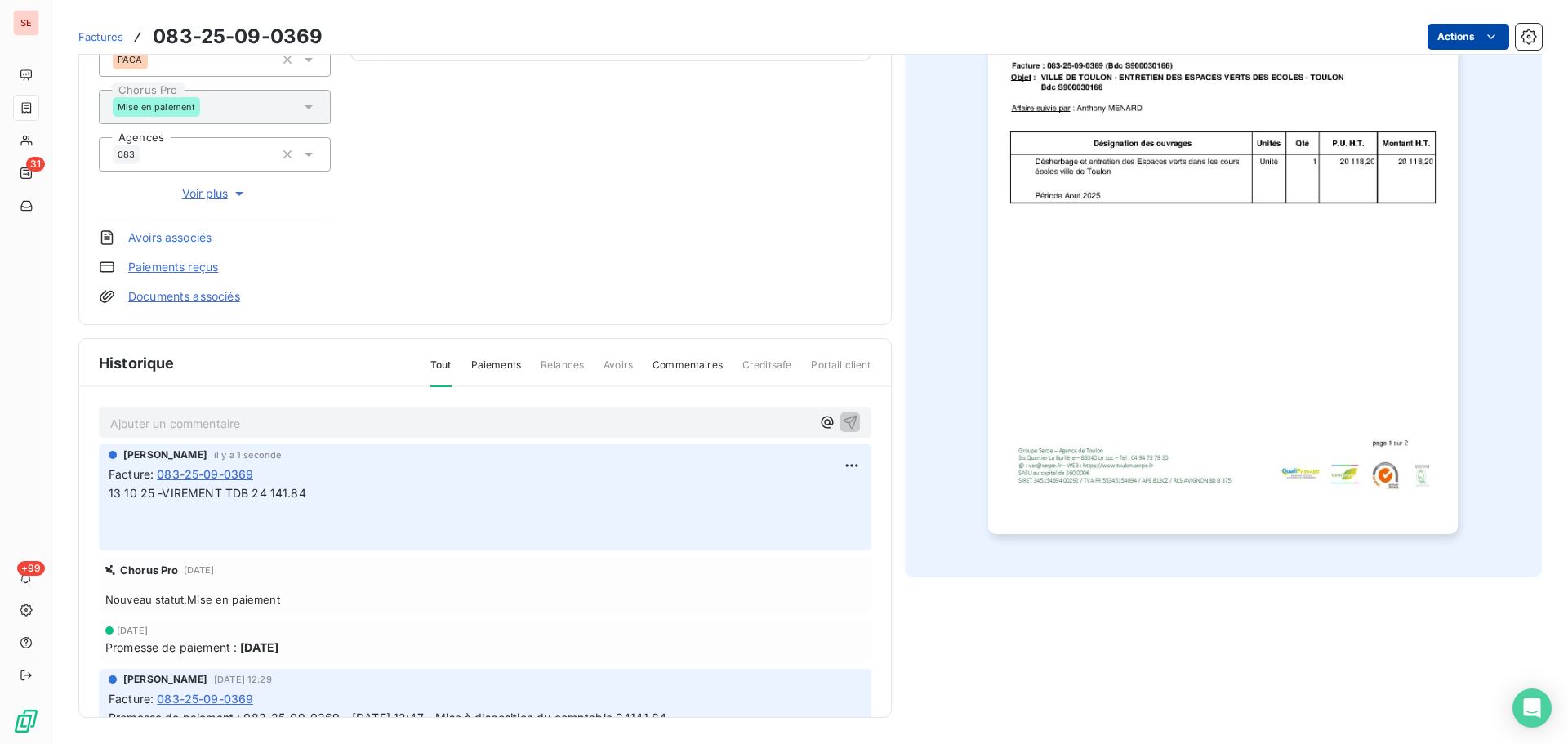
click at [1470, 44] on html "SE 31 +99 Factures 083-25-09-0369 Actions VILLE DE [GEOGRAPHIC_DATA] 41TOULON M…" at bounding box center [784, 372] width 1568 height 744
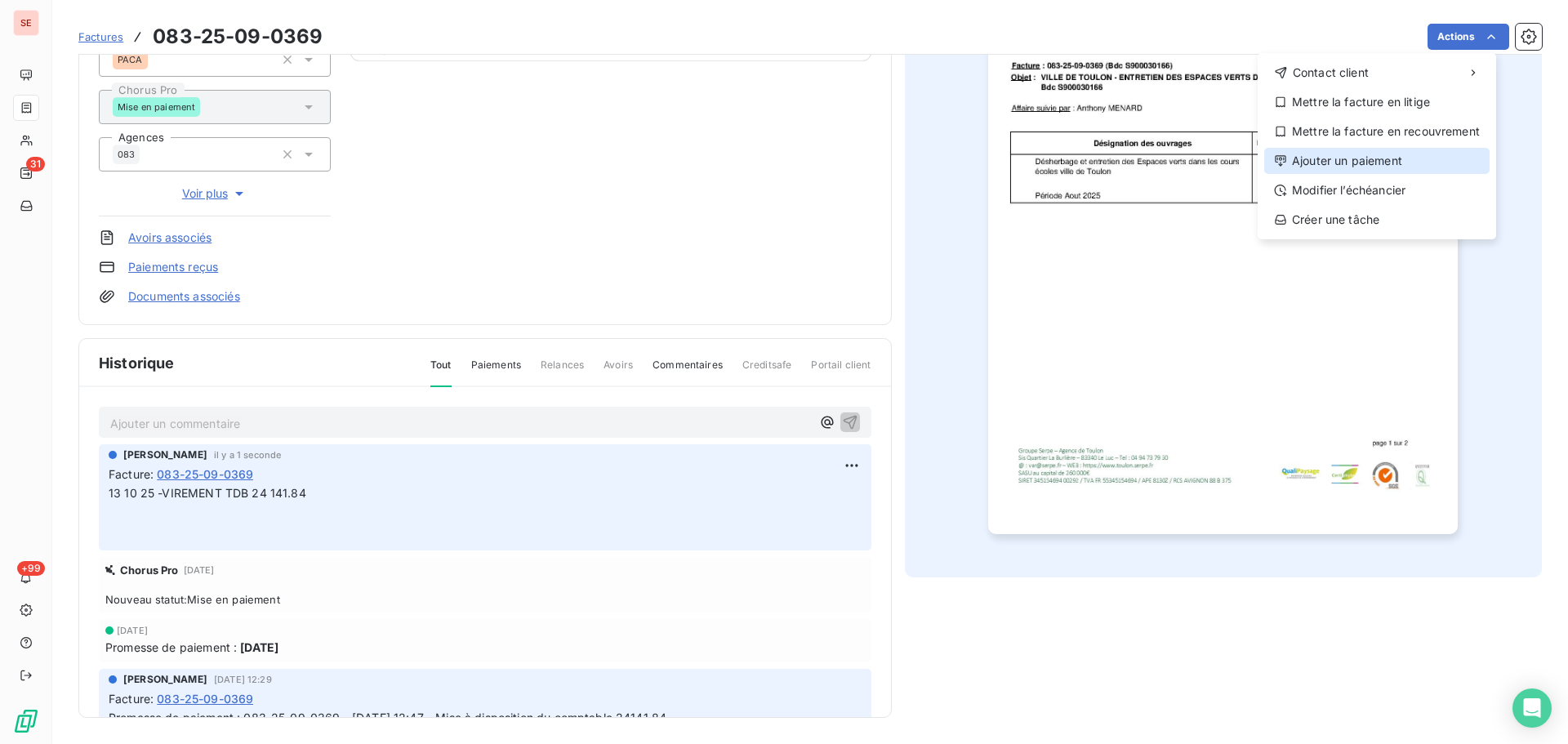
click at [1418, 161] on div "Ajouter un paiement" at bounding box center [1377, 161] width 225 height 26
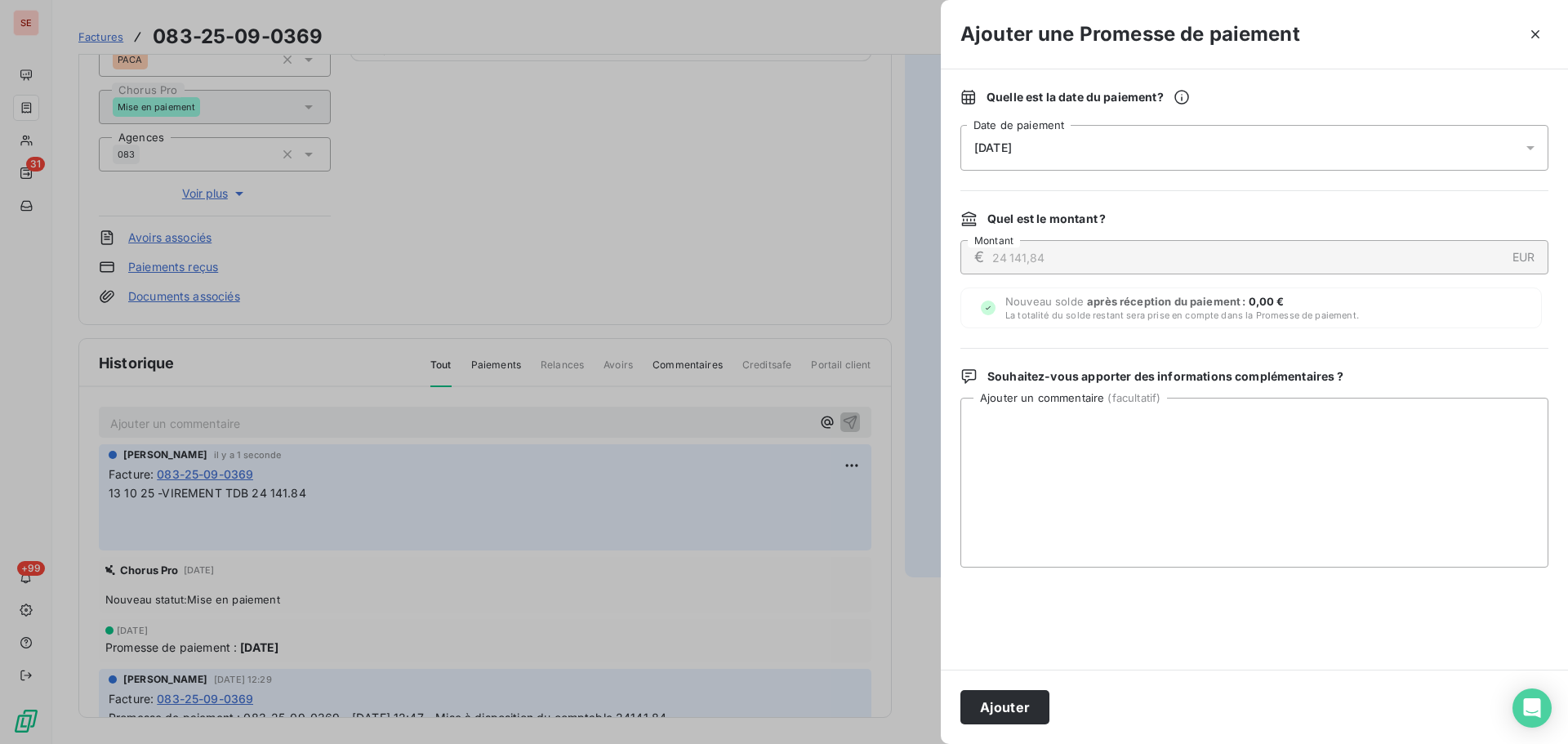
click at [1199, 153] on div "[DATE]" at bounding box center [1254, 147] width 588 height 46
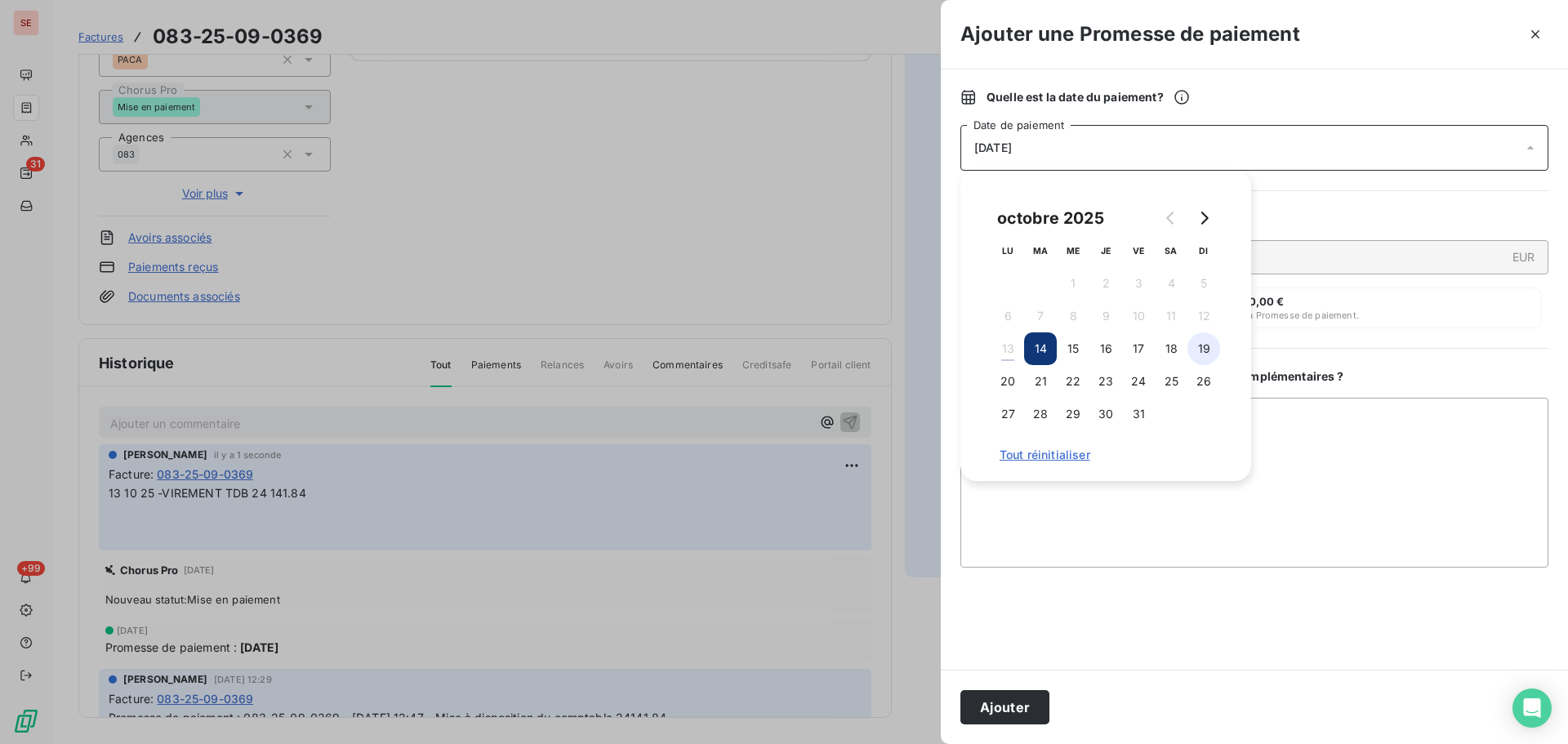
click at [1189, 349] on button "19" at bounding box center [1204, 348] width 32 height 32
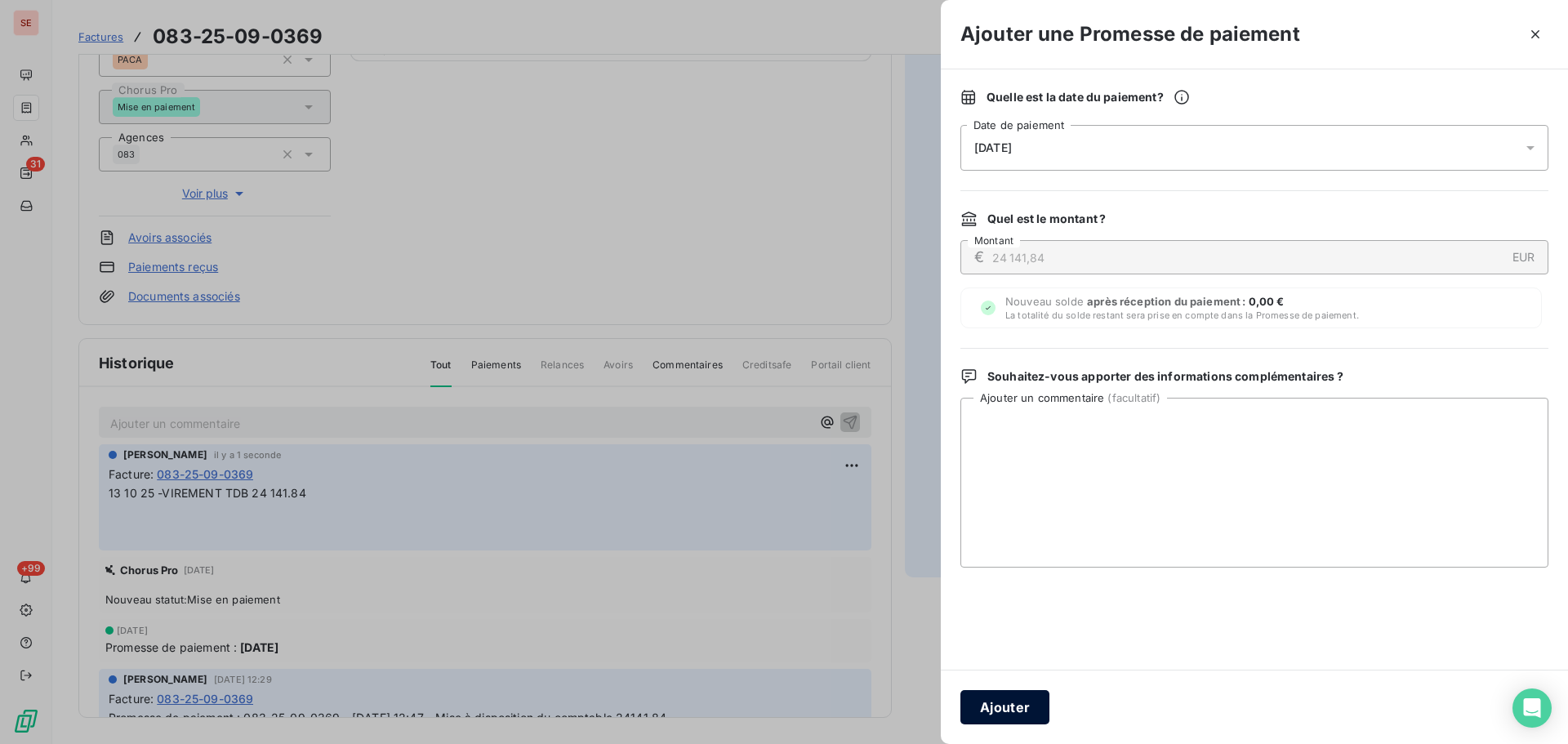
click at [985, 720] on button "Ajouter" at bounding box center [1004, 707] width 89 height 34
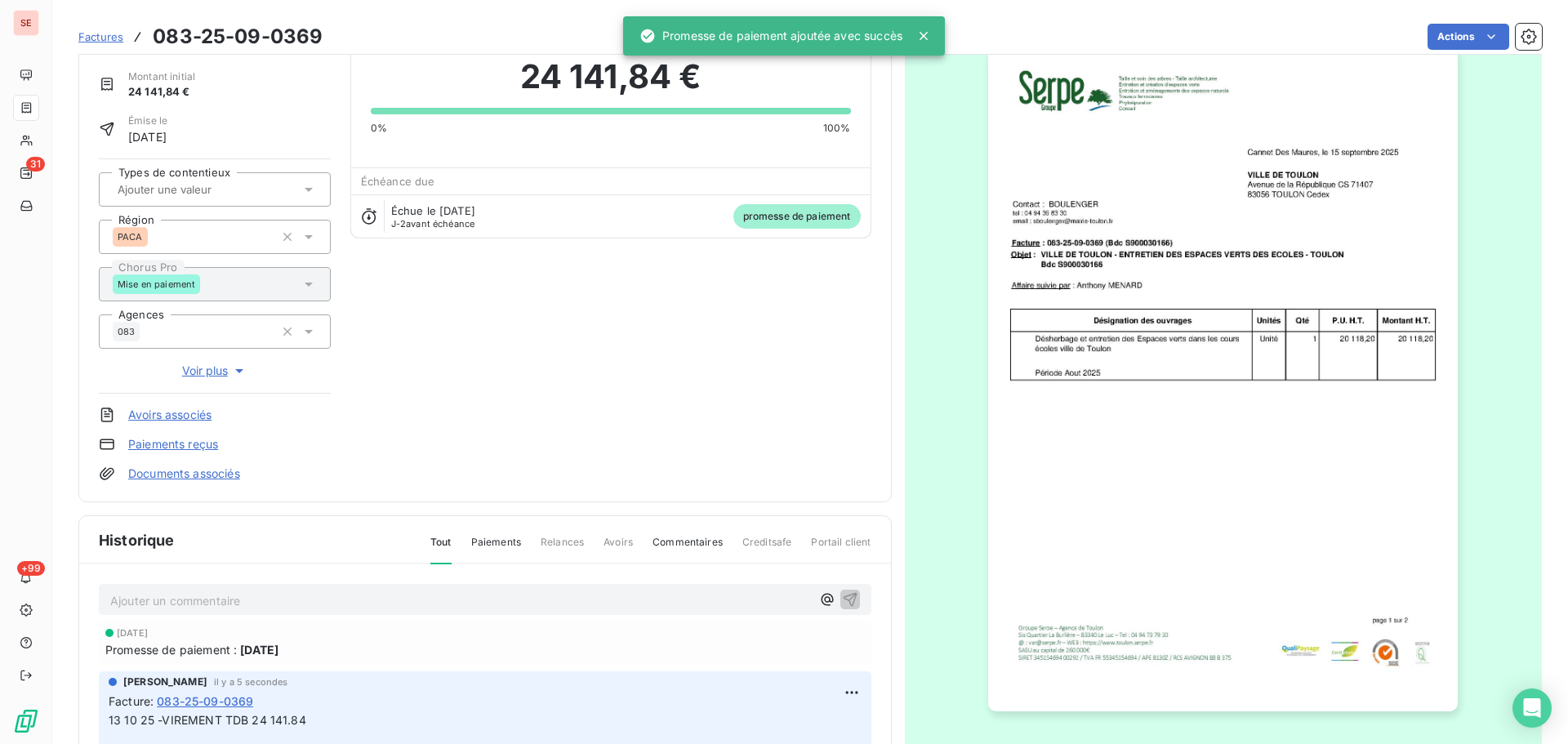
scroll to position [0, 0]
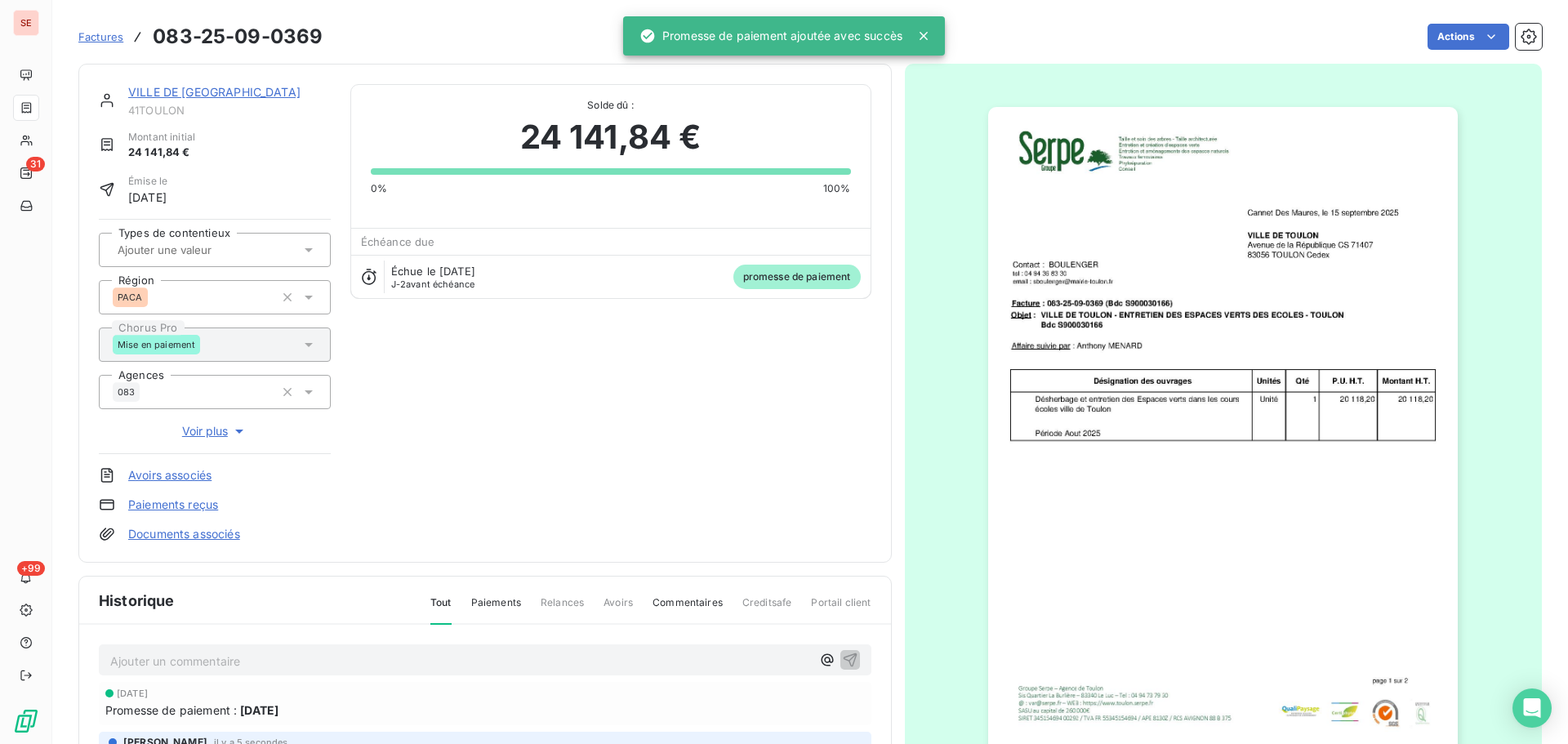
click at [214, 83] on div "VILLE DE TOULON 41TOULON Montant initial 24 141,84 € Émise le [DATE] Types de c…" at bounding box center [485, 313] width 813 height 499
click at [210, 96] on link "VILLE DE [GEOGRAPHIC_DATA]" at bounding box center [215, 92] width 172 height 13
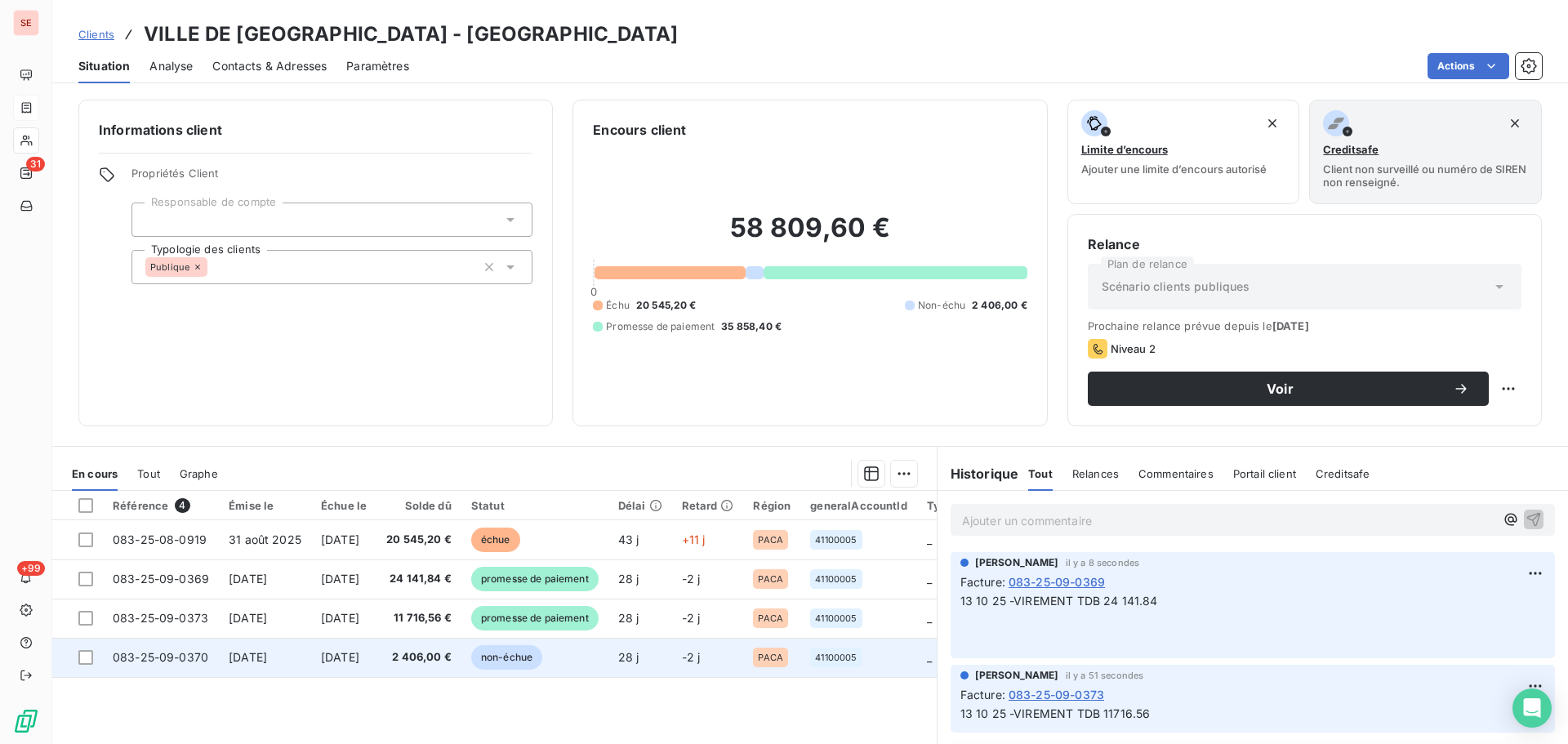
click at [317, 656] on td "[DATE]" at bounding box center [344, 658] width 66 height 39
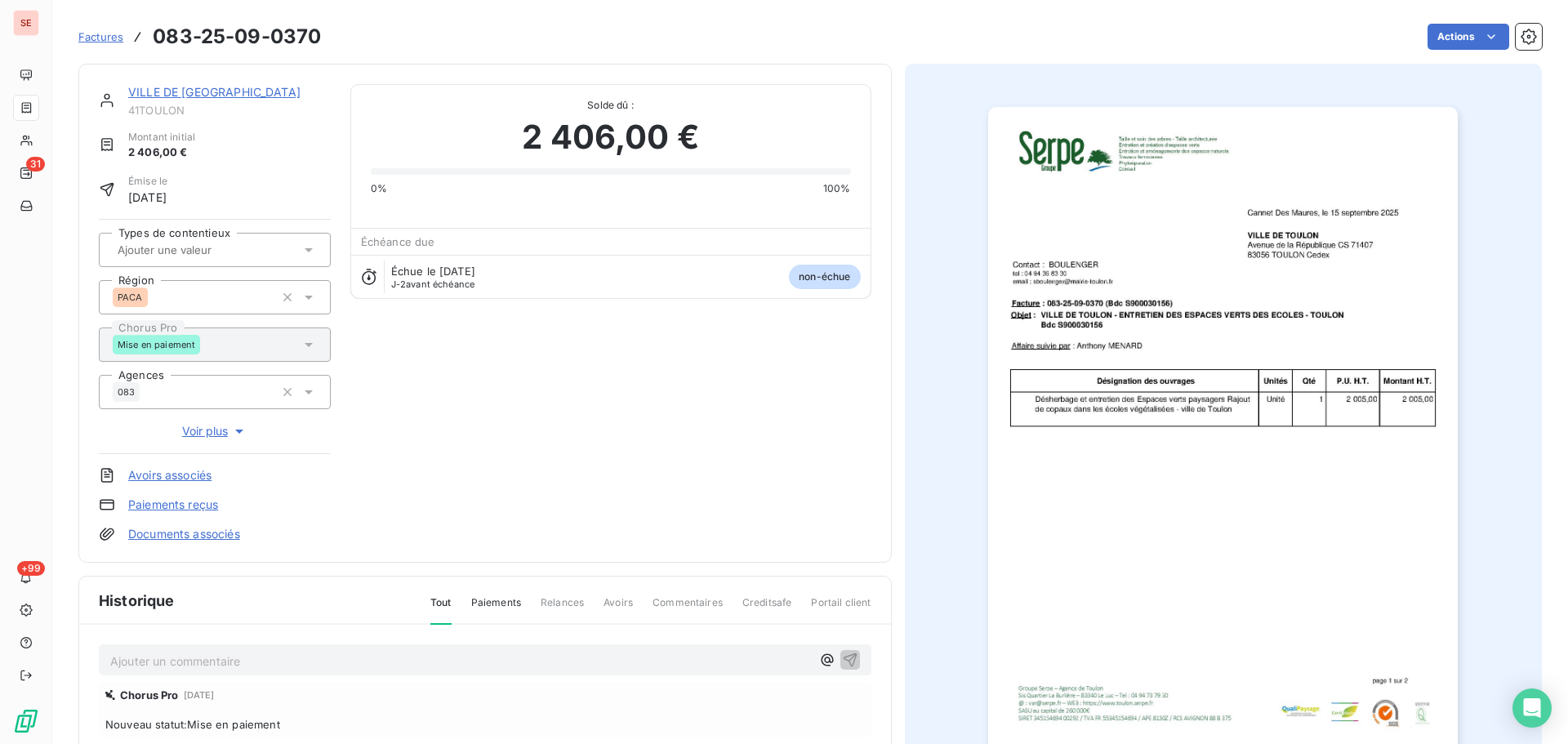
click at [445, 659] on p "Ajouter un commentaire ﻿" at bounding box center [460, 661] width 701 height 21
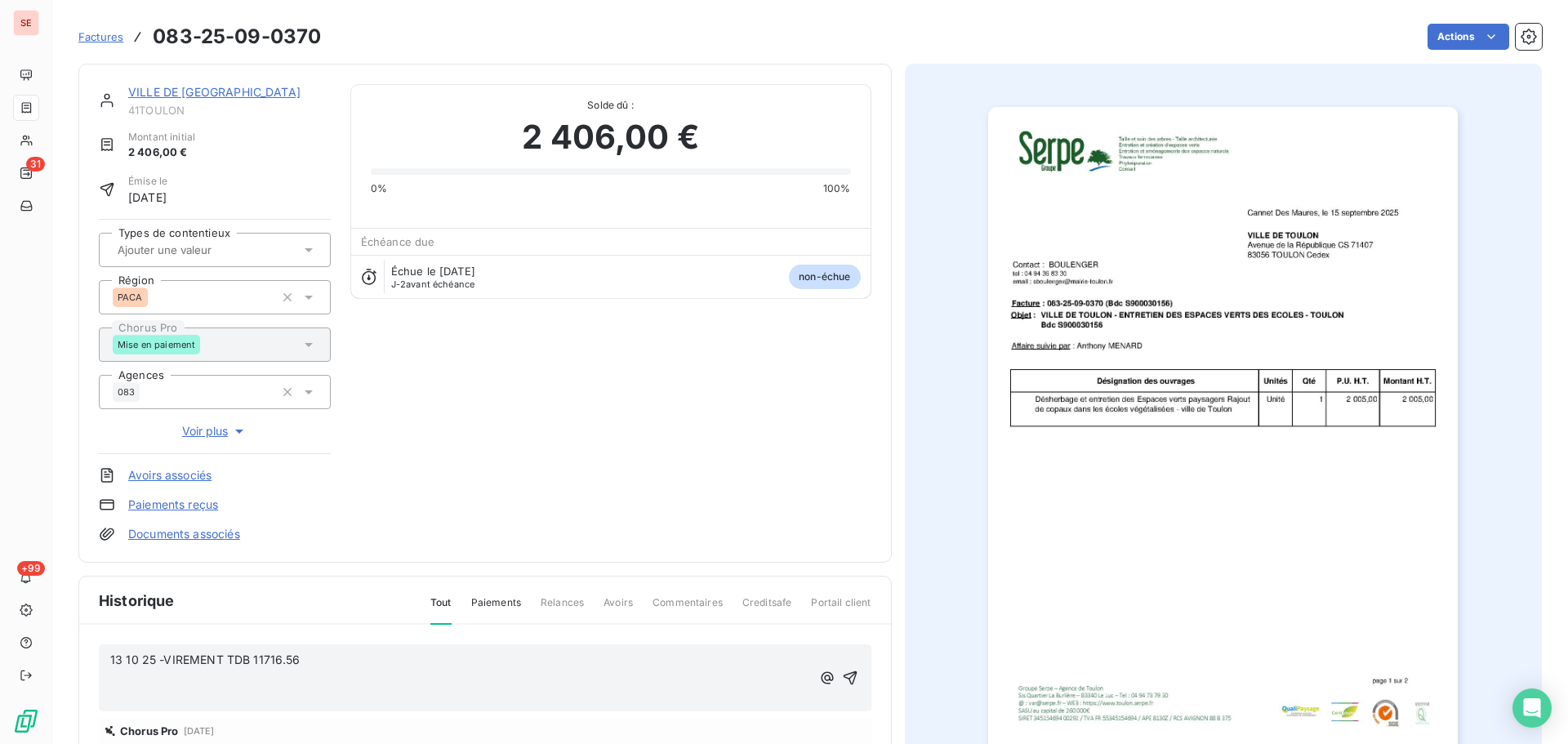
drag, startPoint x: 675, startPoint y: 655, endPoint x: 574, endPoint y: 655, distance: 101.0
click at [301, 655] on span "13 10 25 -VIREMENT TDB 11716.56" at bounding box center [206, 659] width 190 height 13
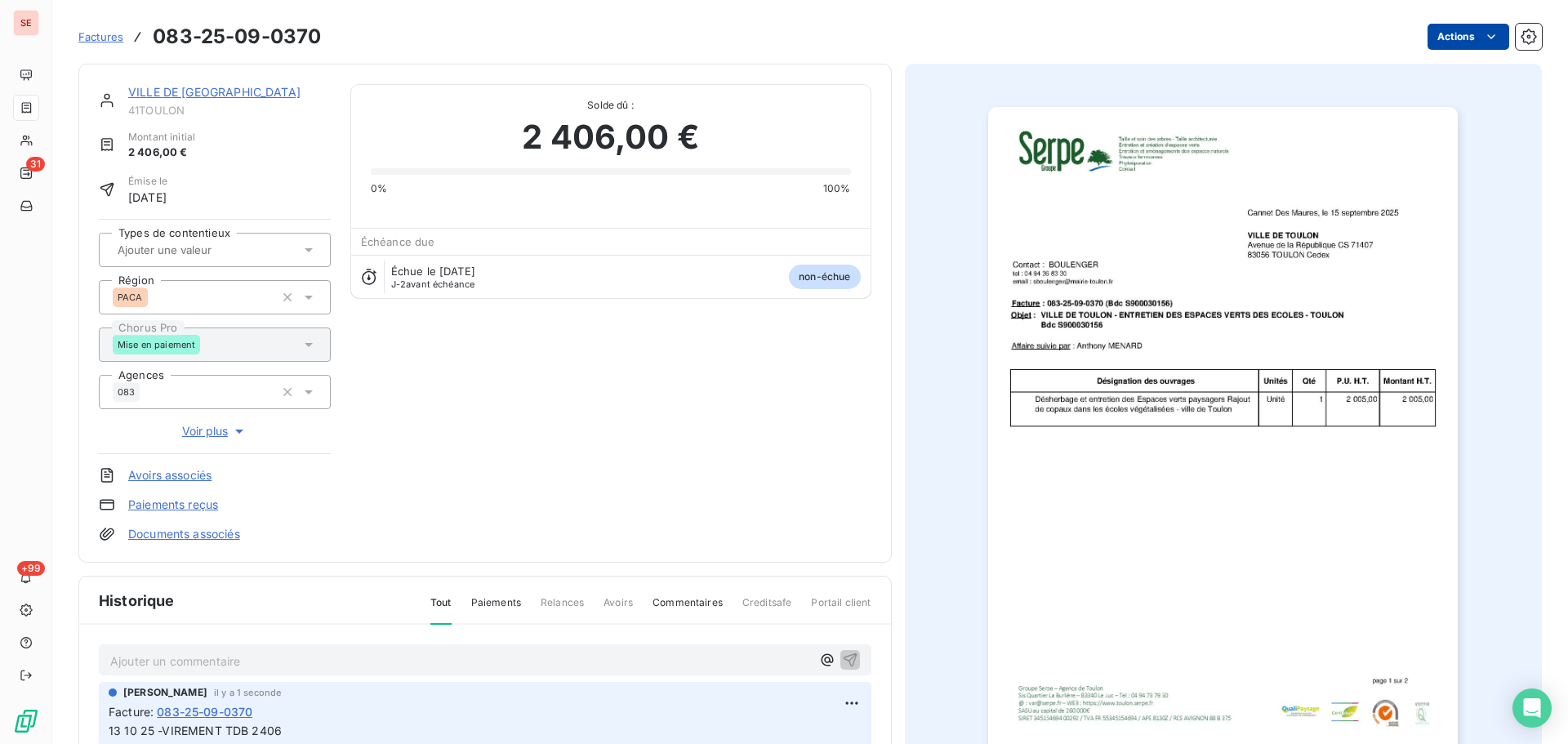
click at [1446, 35] on html "SE 31 +99 Factures 083-25-09-0370 Actions VILLE DE [GEOGRAPHIC_DATA] 41TOULON M…" at bounding box center [784, 372] width 1568 height 744
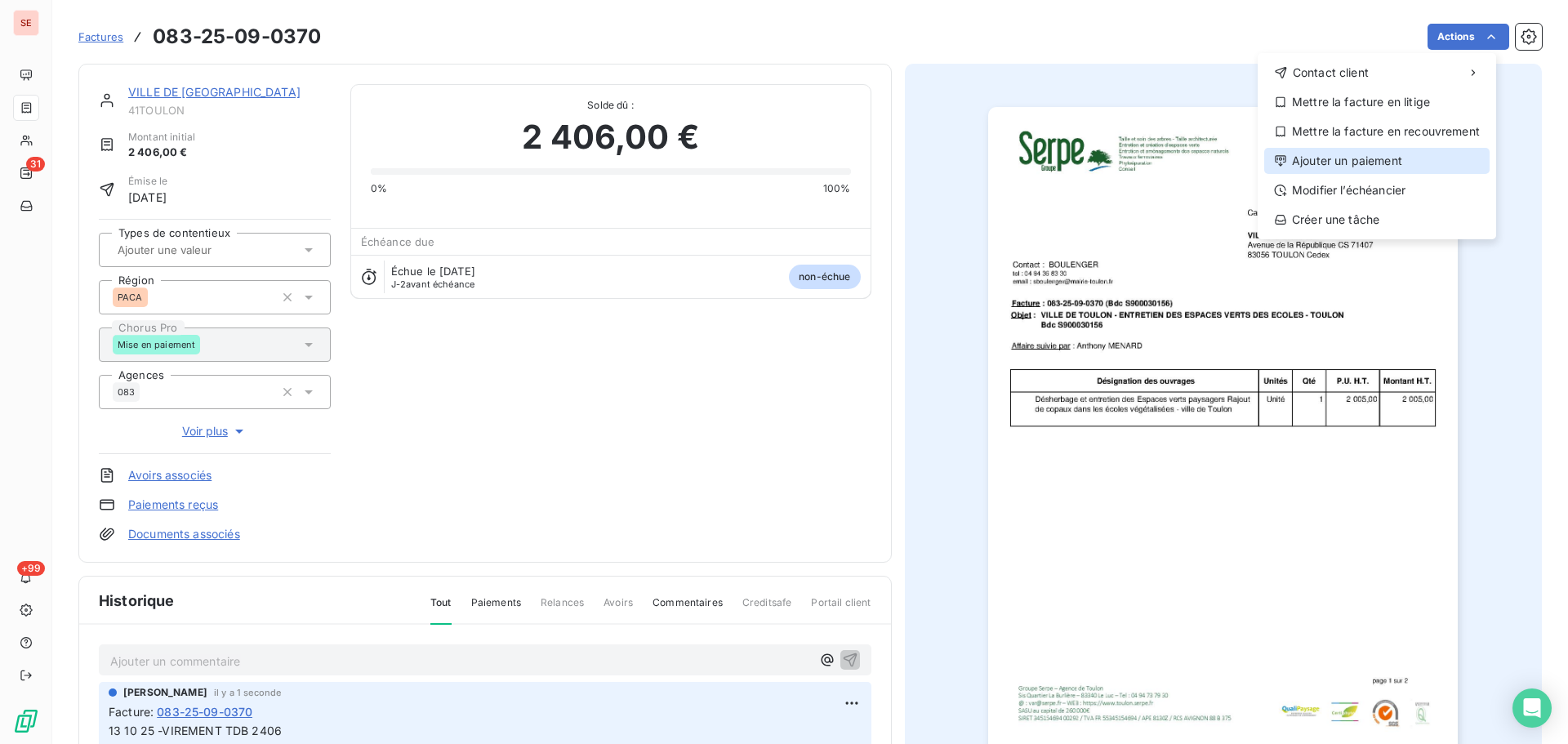
click at [1413, 167] on div "Ajouter un paiement" at bounding box center [1377, 161] width 225 height 26
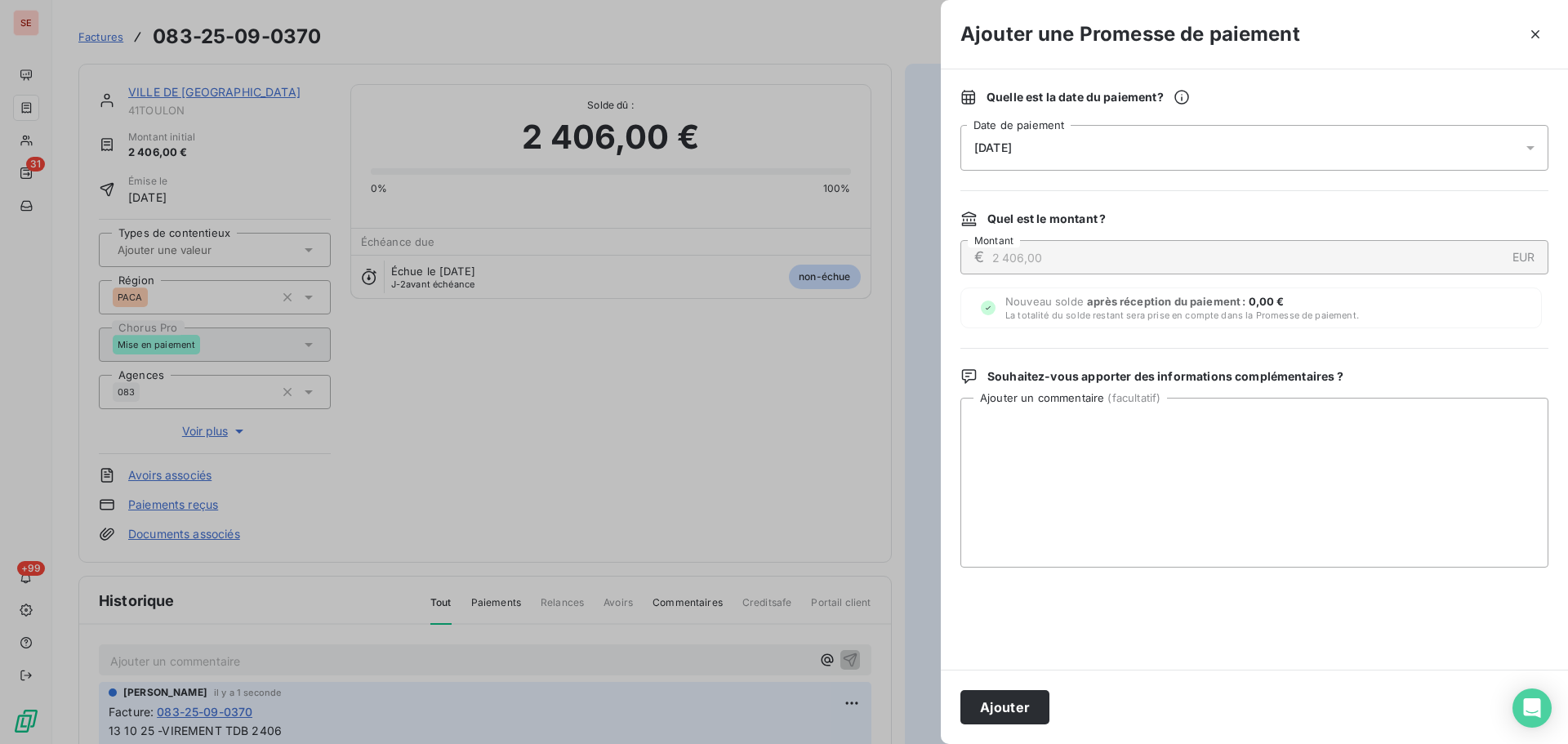
click at [1262, 166] on div "[DATE]" at bounding box center [1254, 147] width 588 height 46
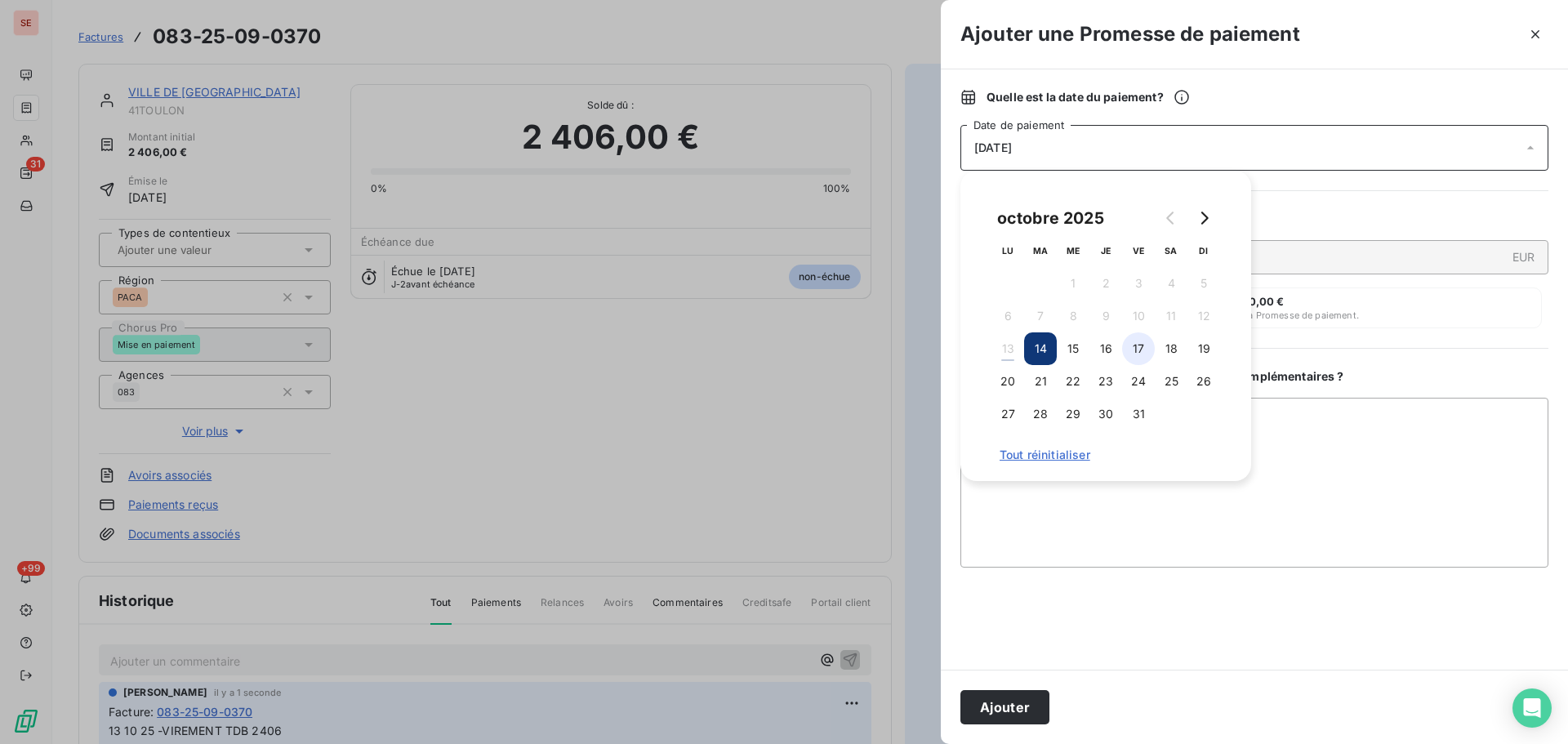
click at [1141, 360] on button "17" at bounding box center [1138, 348] width 32 height 32
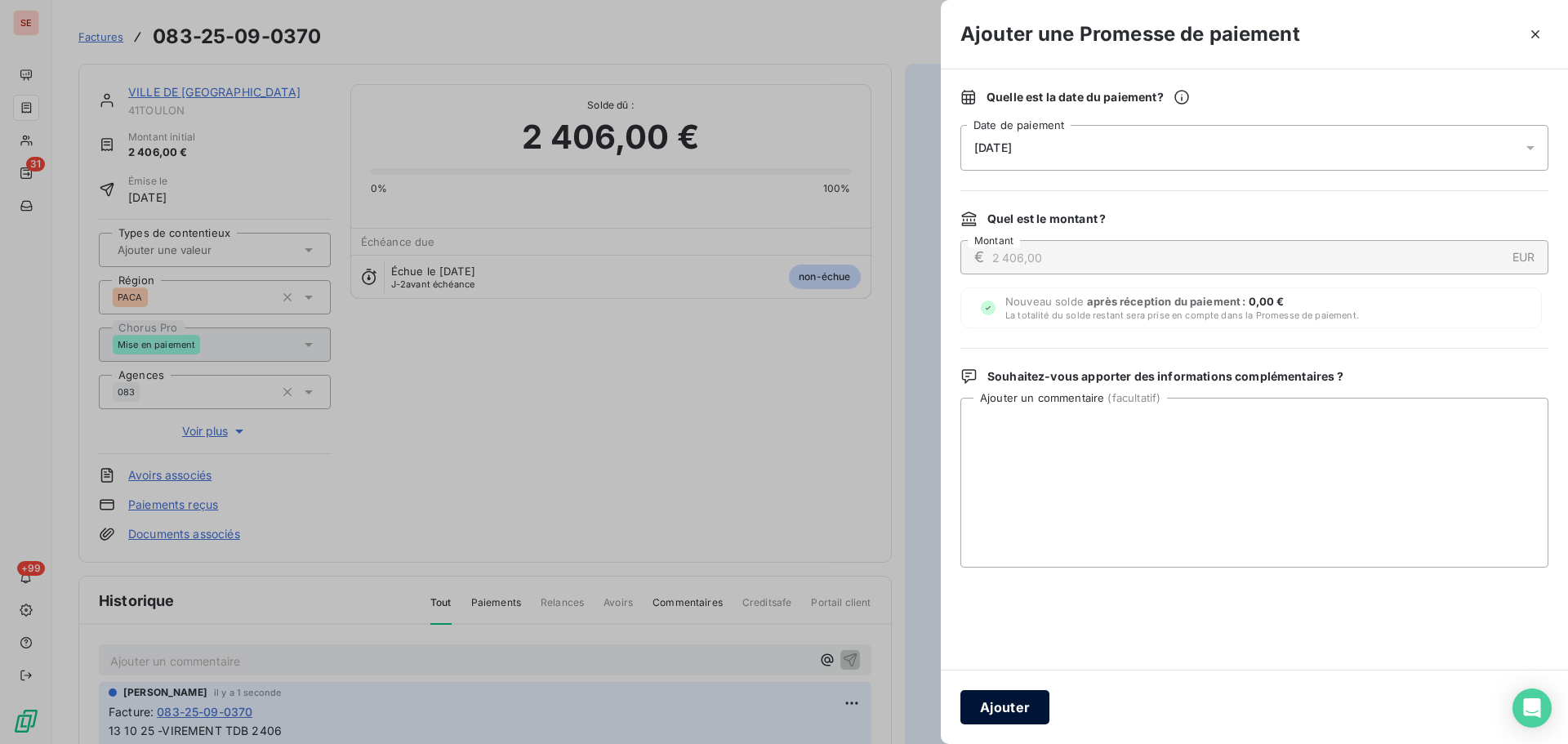
click at [1036, 701] on button "Ajouter" at bounding box center [1004, 707] width 89 height 34
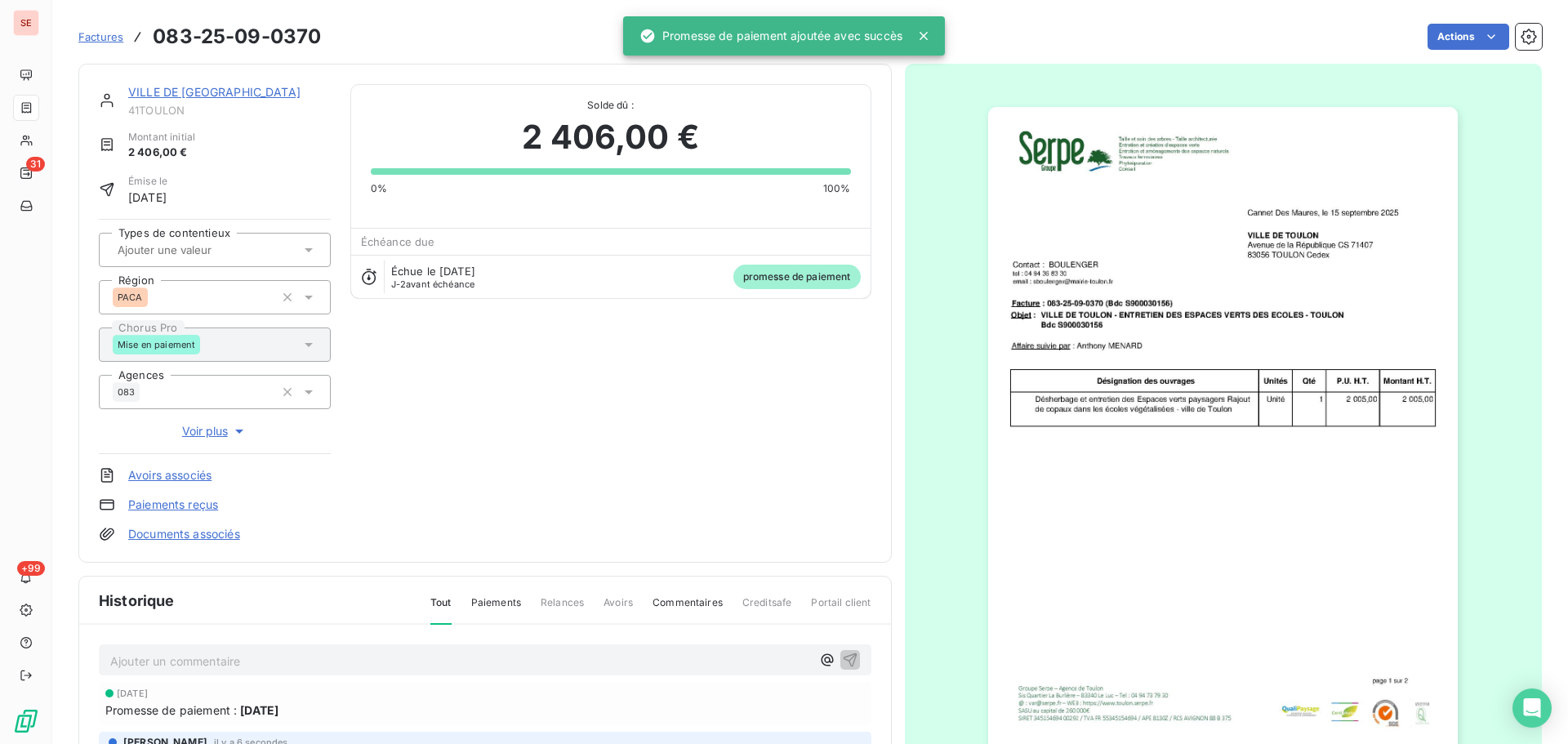
click at [208, 90] on link "VILLE DE [GEOGRAPHIC_DATA]" at bounding box center [215, 92] width 172 height 13
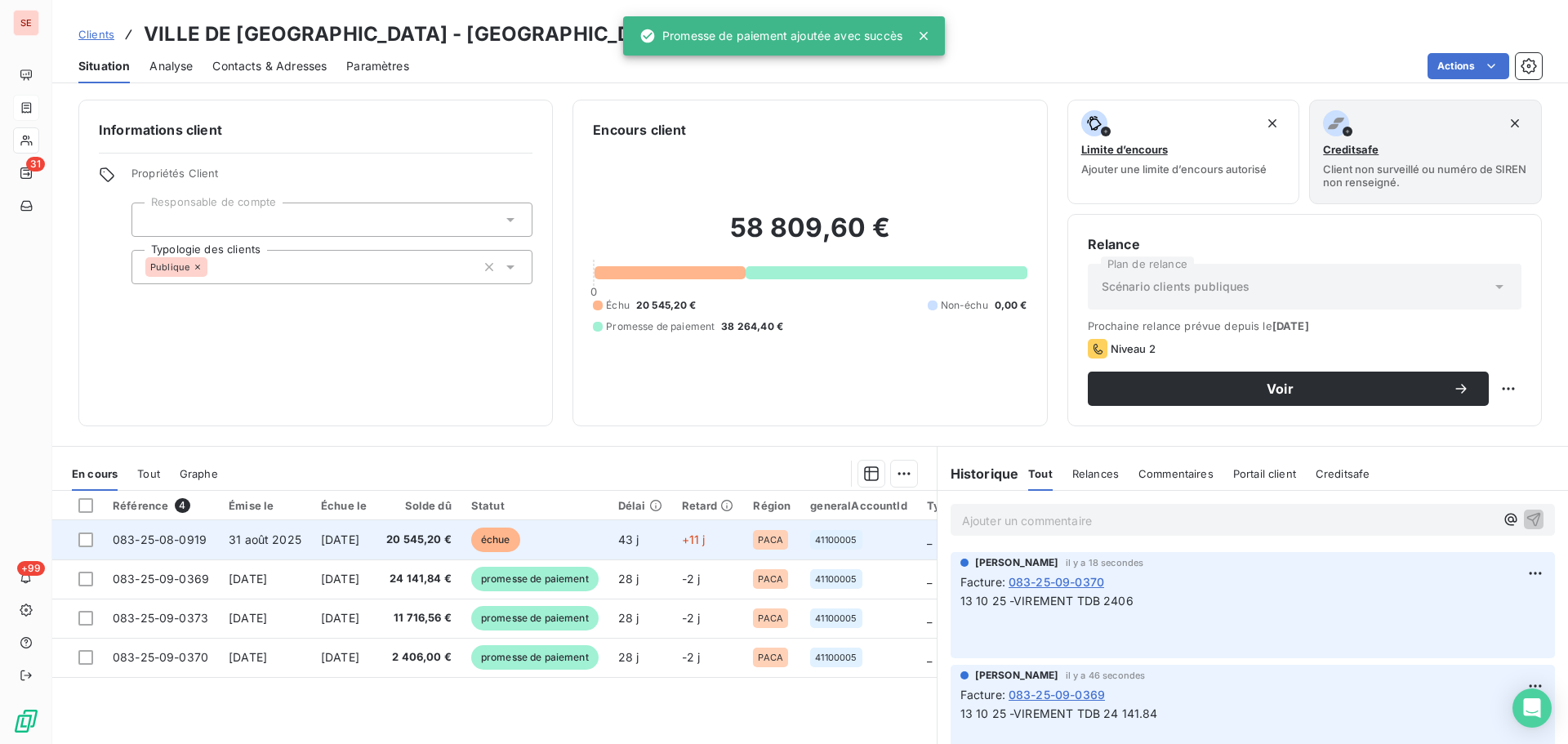
click at [446, 554] on td "20 545,20 €" at bounding box center [418, 540] width 85 height 39
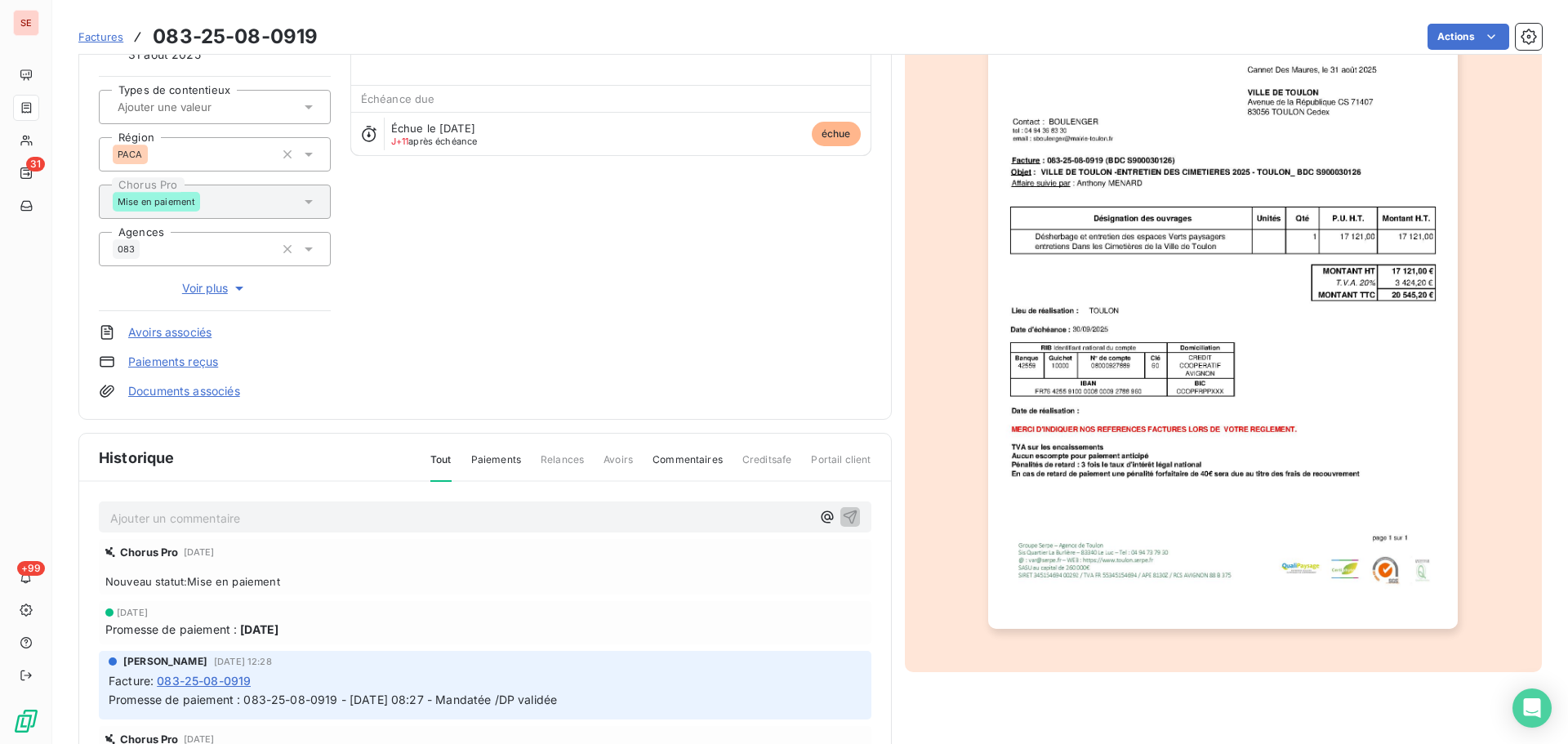
scroll to position [239, 0]
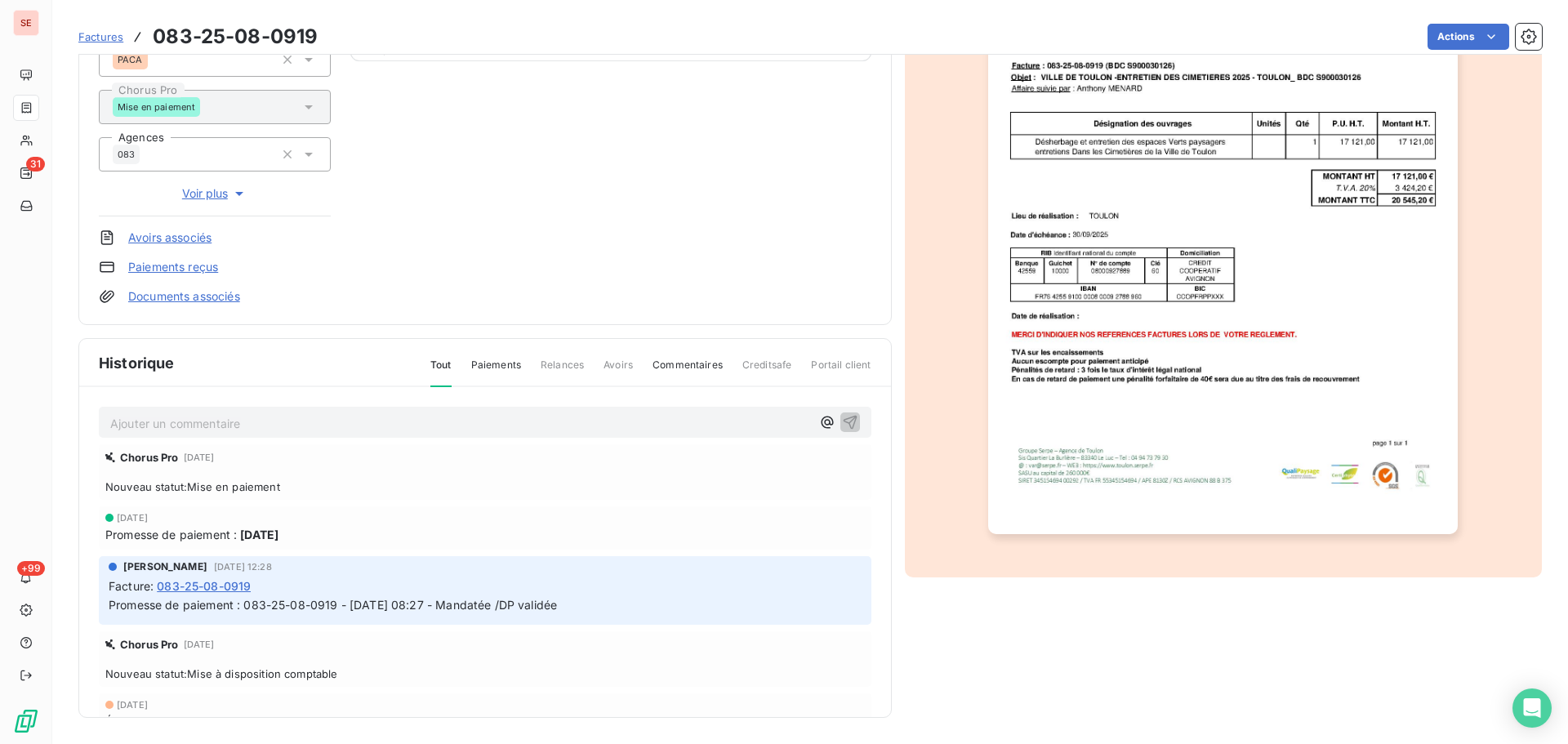
click at [419, 425] on p "Ajouter un commentaire ﻿" at bounding box center [460, 423] width 701 height 21
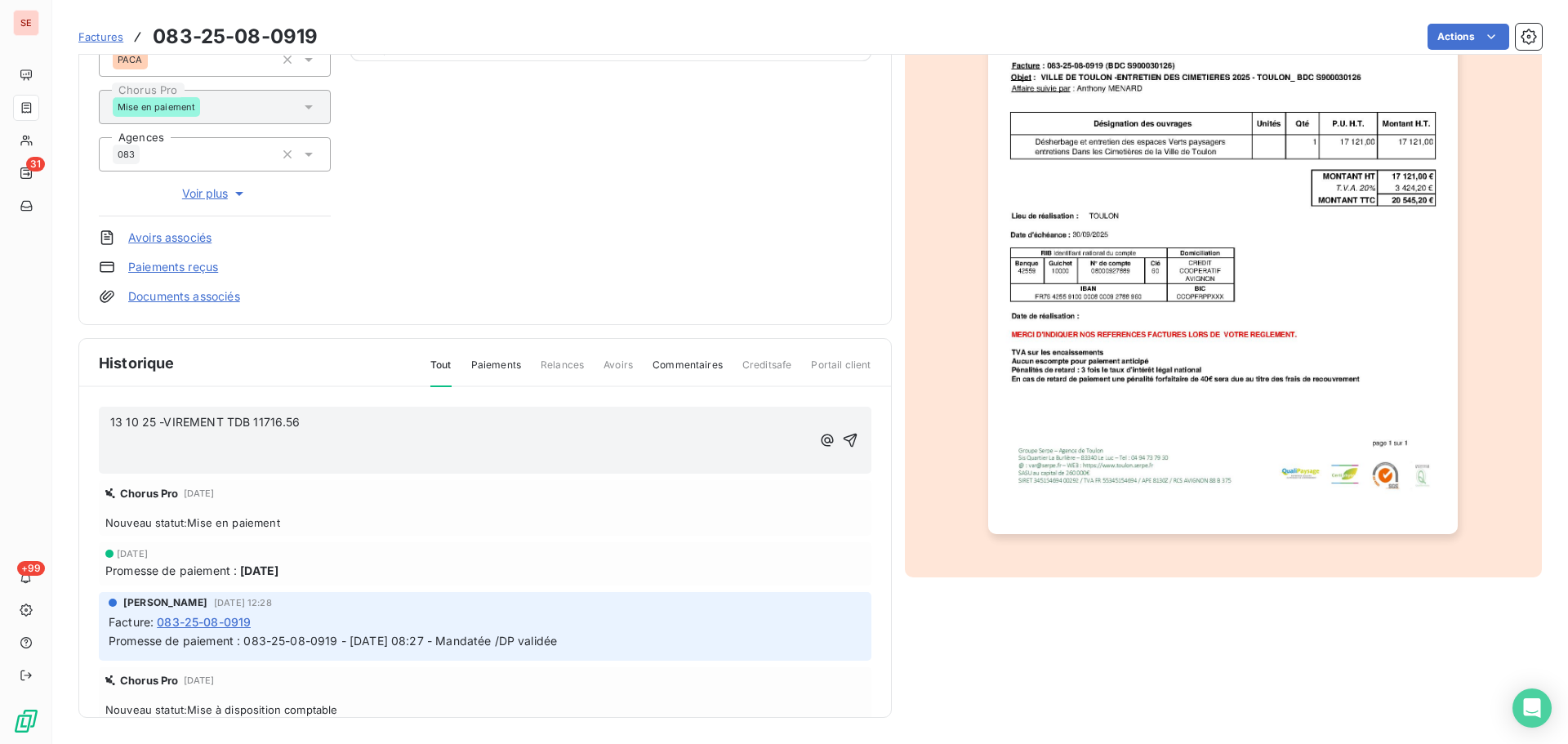
drag, startPoint x: 688, startPoint y: 419, endPoint x: 575, endPoint y: 413, distance: 113.2
click at [575, 413] on p "13 10 25 -VIREMENT TDB 11716.56" at bounding box center [460, 422] width 701 height 19
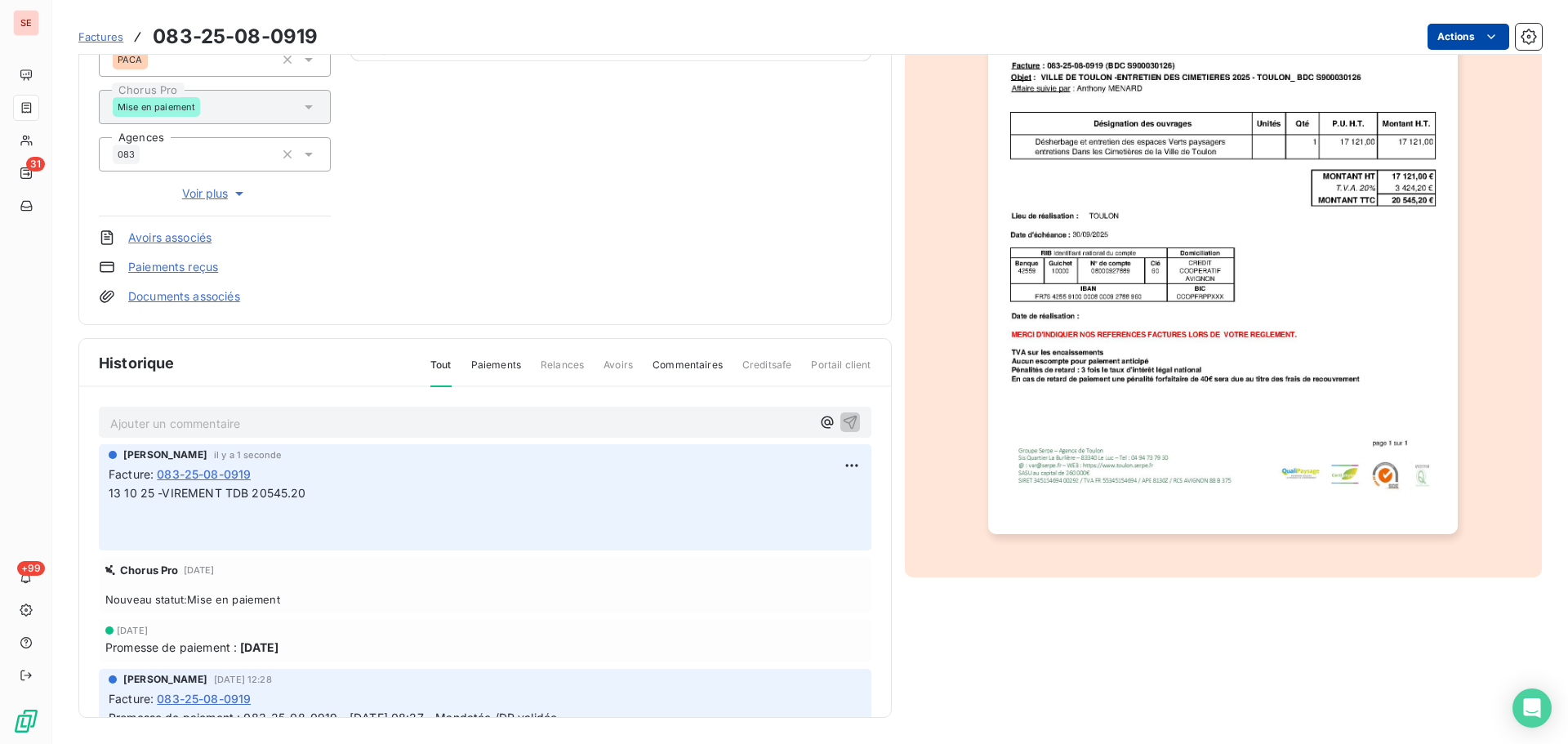
click at [1442, 40] on html "SE 31 +99 Factures 083-25-08-0919 Actions VILLE DE [GEOGRAPHIC_DATA] 41TOULON M…" at bounding box center [784, 372] width 1568 height 744
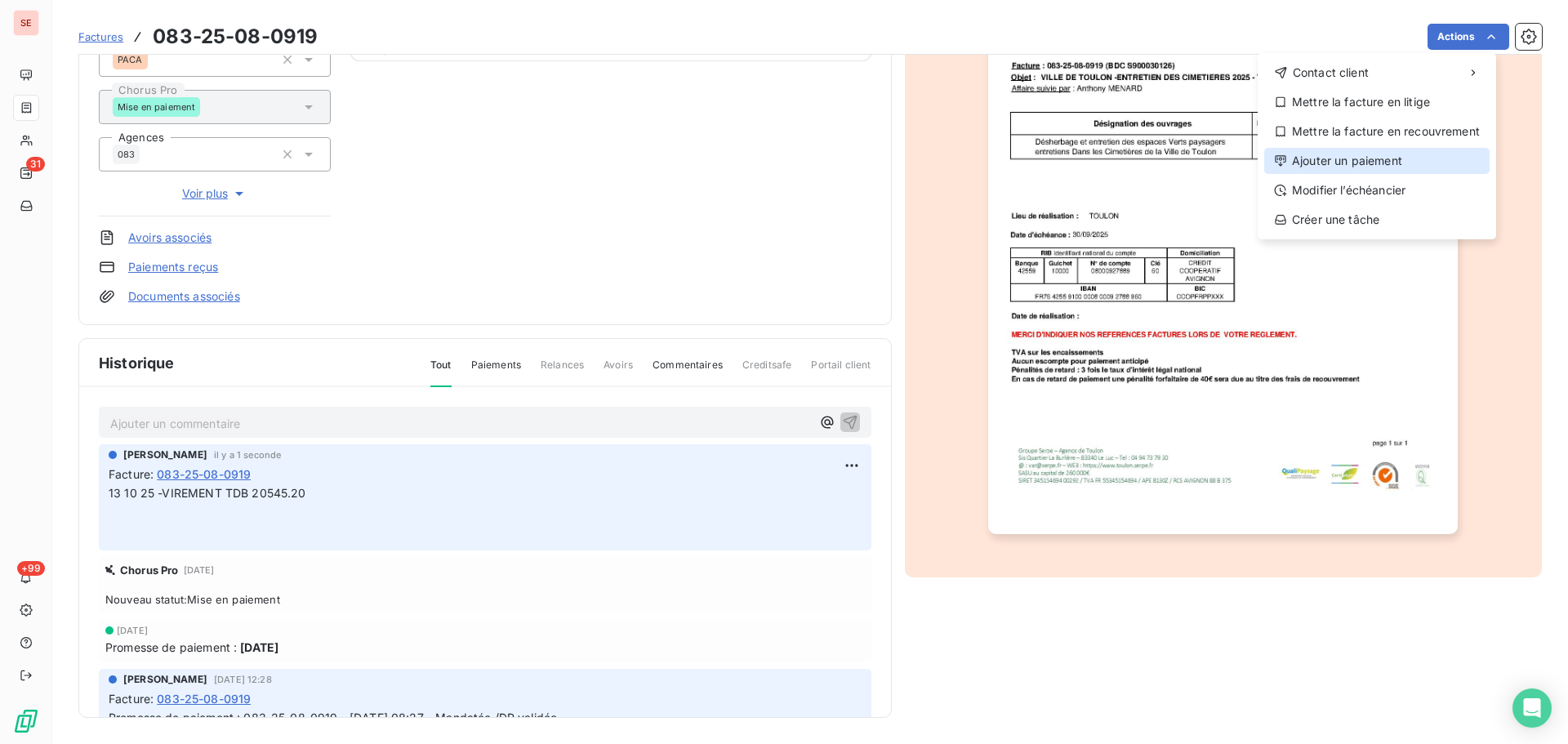
click at [1376, 168] on div "Ajouter un paiement" at bounding box center [1377, 161] width 225 height 26
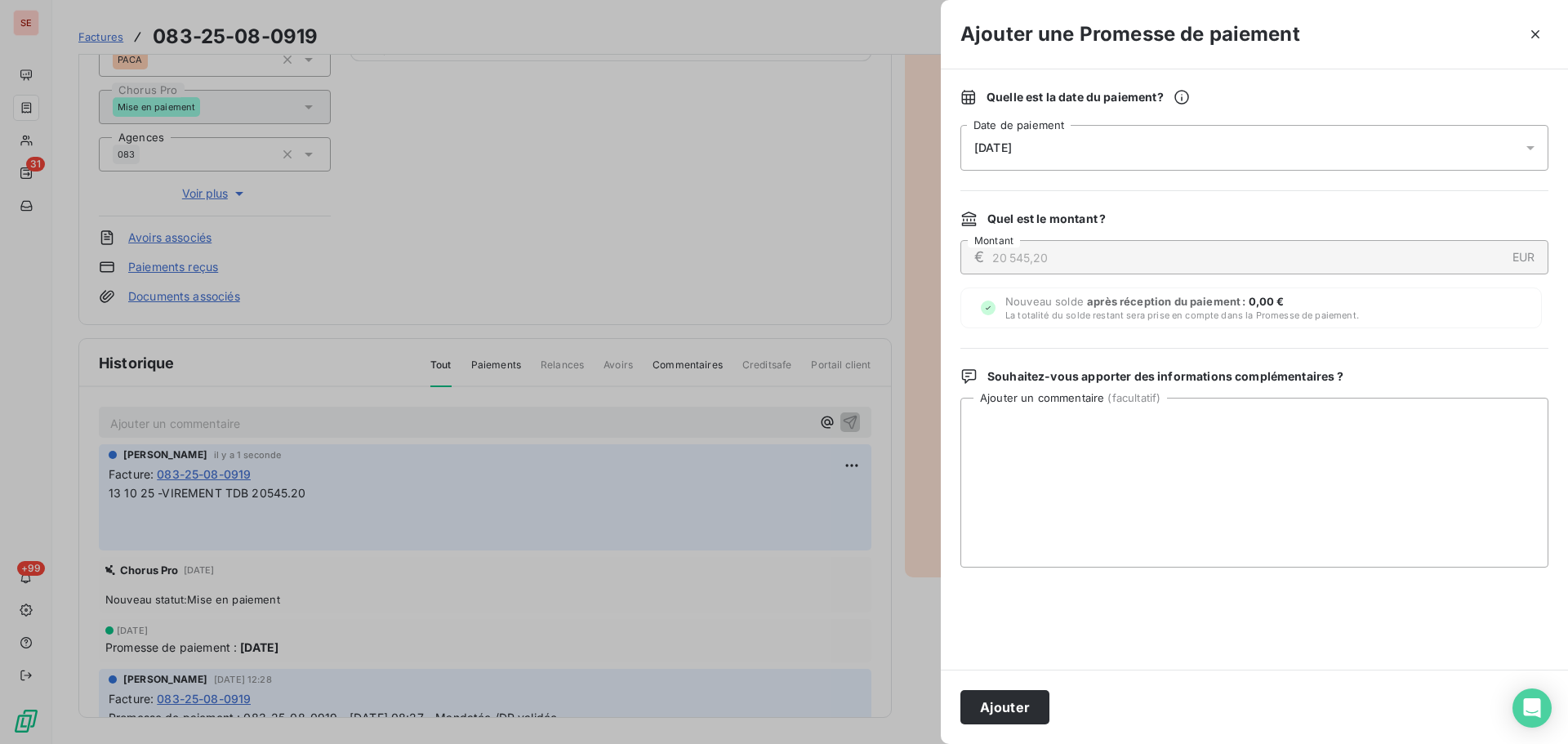
click at [1200, 171] on div "Quelle est la date du paiement ? [DATE] Date de paiement Quel est le montant ? …" at bounding box center [1254, 369] width 627 height 600
click at [1200, 155] on div "[DATE]" at bounding box center [1254, 147] width 588 height 46
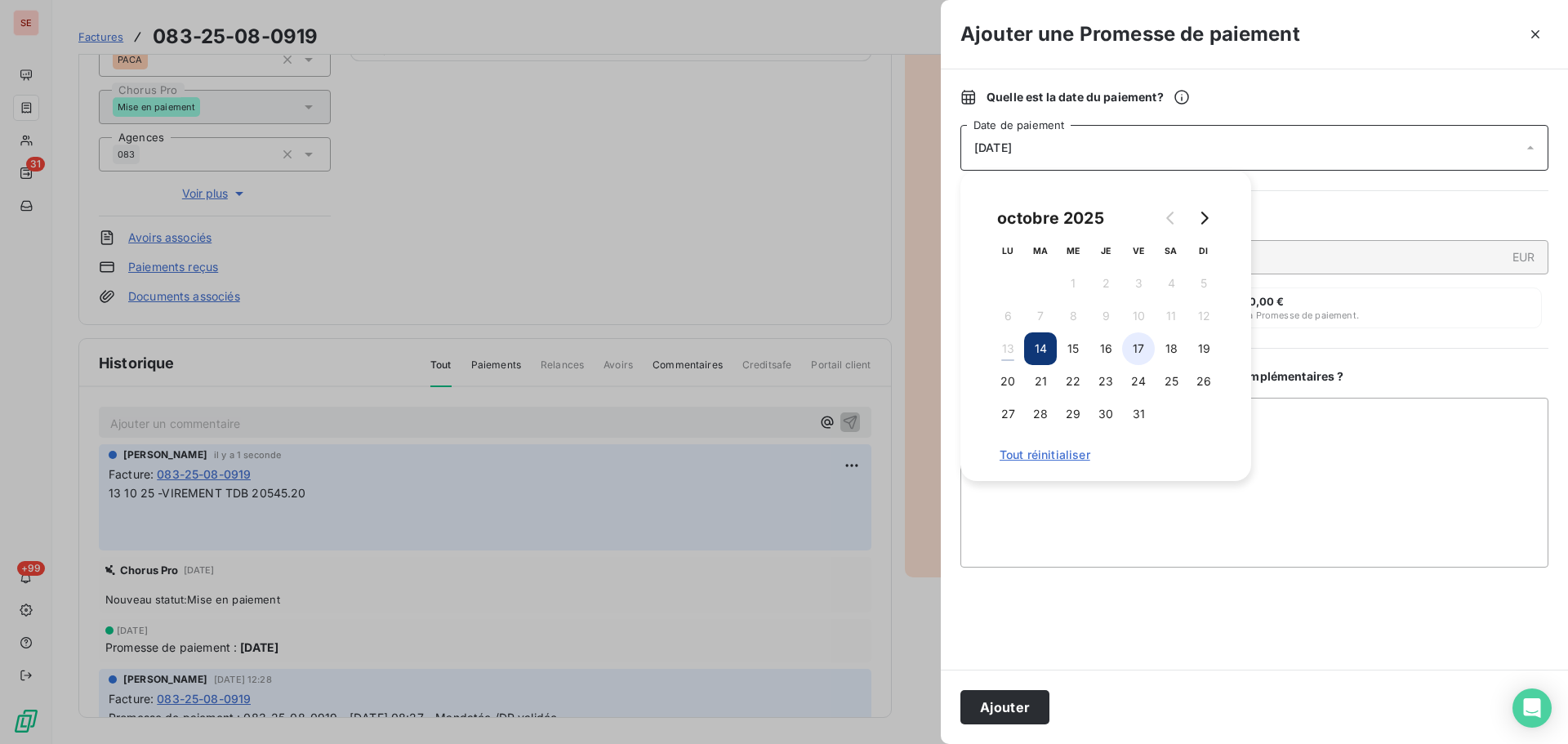
click at [1133, 349] on button "17" at bounding box center [1138, 348] width 32 height 32
click at [1000, 710] on button "Ajouter" at bounding box center [1004, 707] width 89 height 34
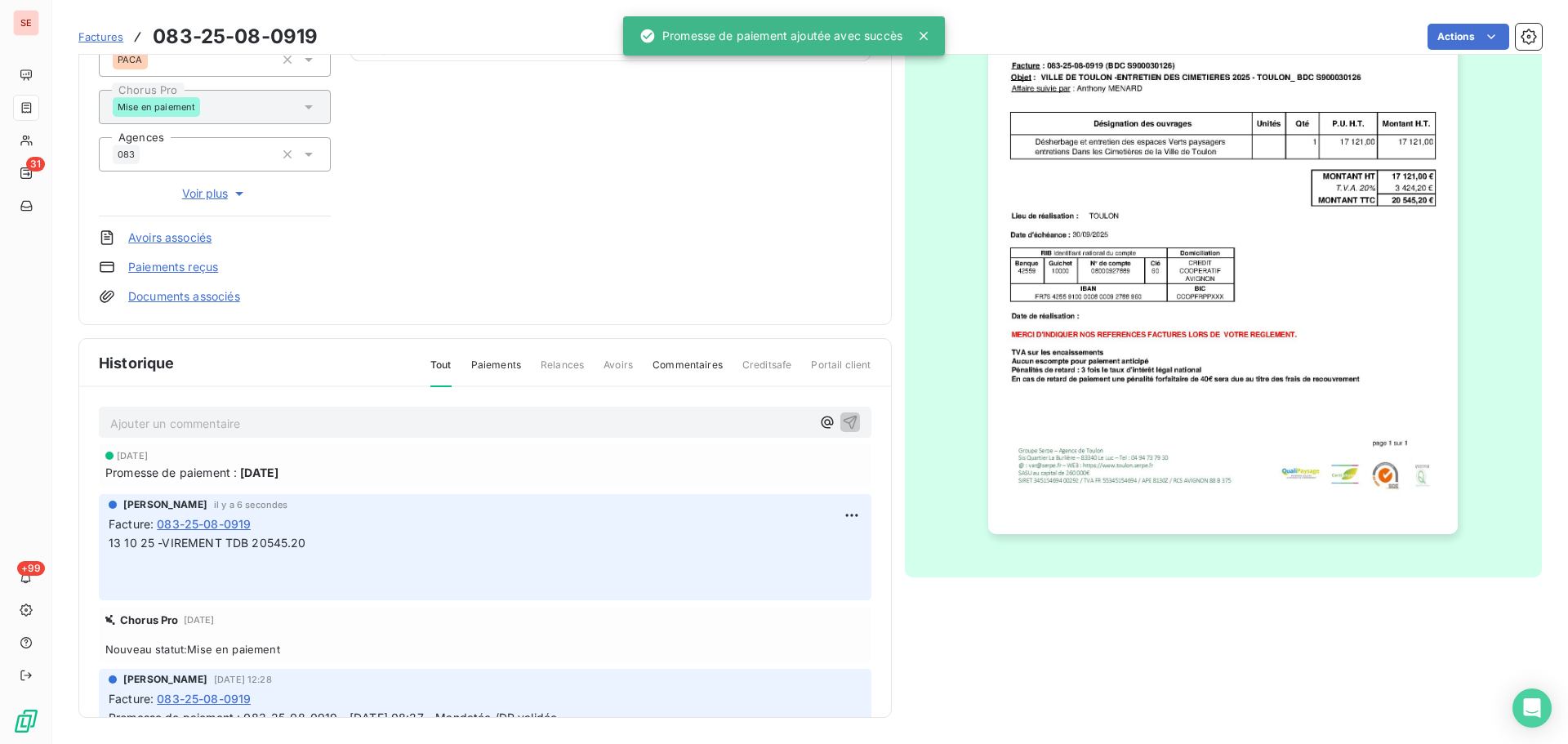
scroll to position [0, 0]
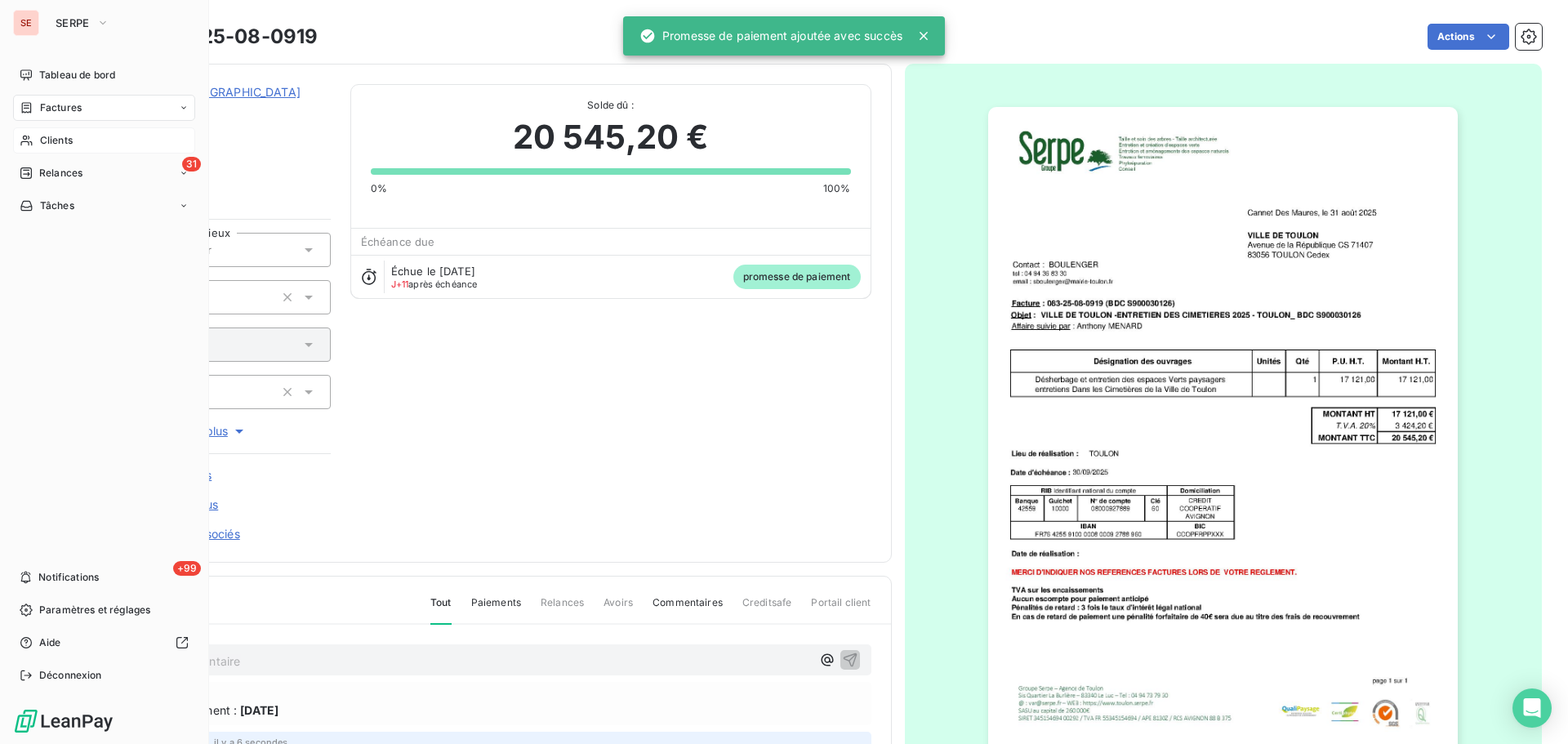
click at [34, 131] on div "Clients" at bounding box center [104, 140] width 182 height 26
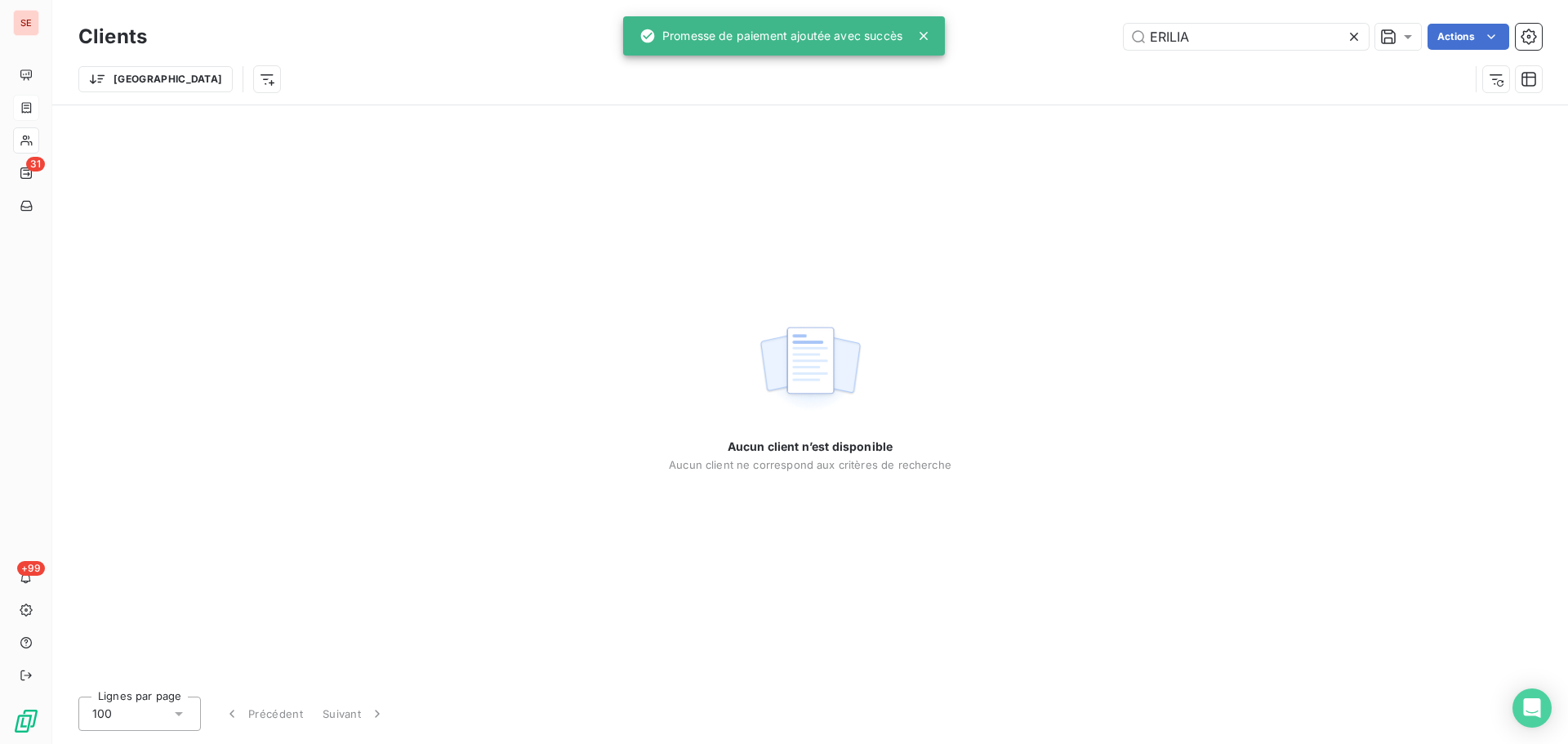
drag, startPoint x: 1238, startPoint y: 39, endPoint x: 1039, endPoint y: 31, distance: 199.2
click at [1039, 31] on div "ERILIA Actions" at bounding box center [854, 36] width 1375 height 26
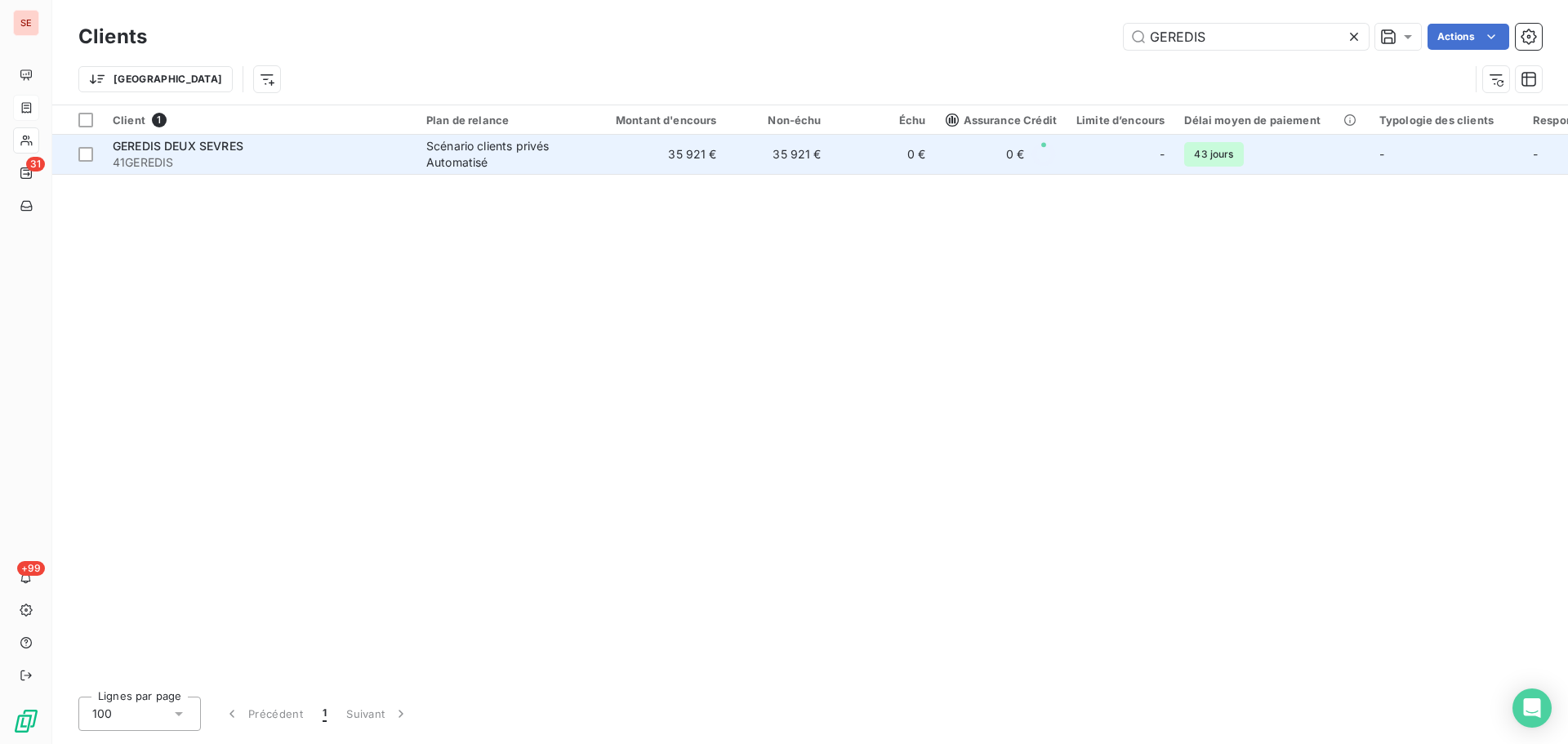
type input "GEREDIS"
click at [819, 164] on td "35 921 €" at bounding box center [779, 154] width 104 height 39
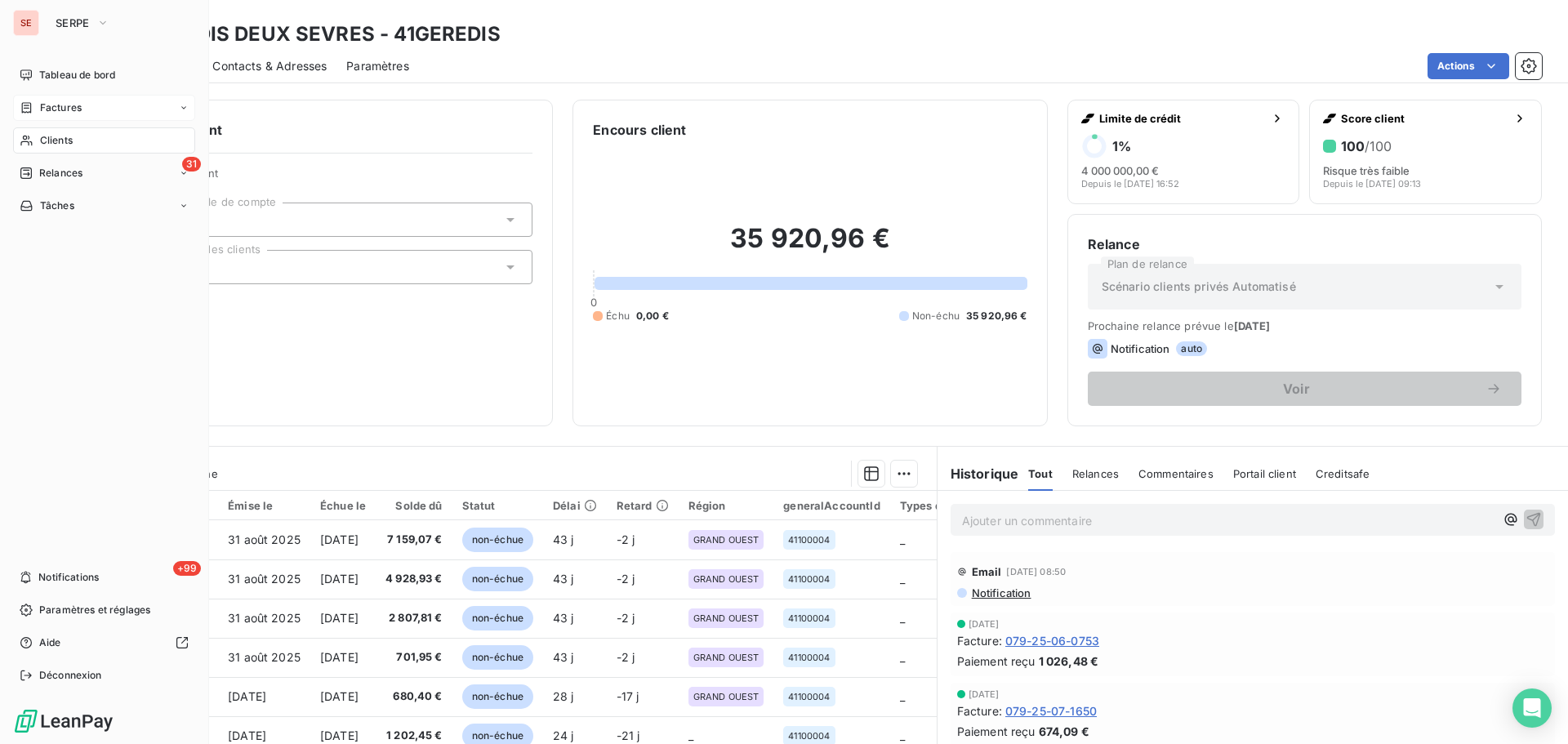
click at [60, 139] on span "Clients" at bounding box center [57, 140] width 32 height 14
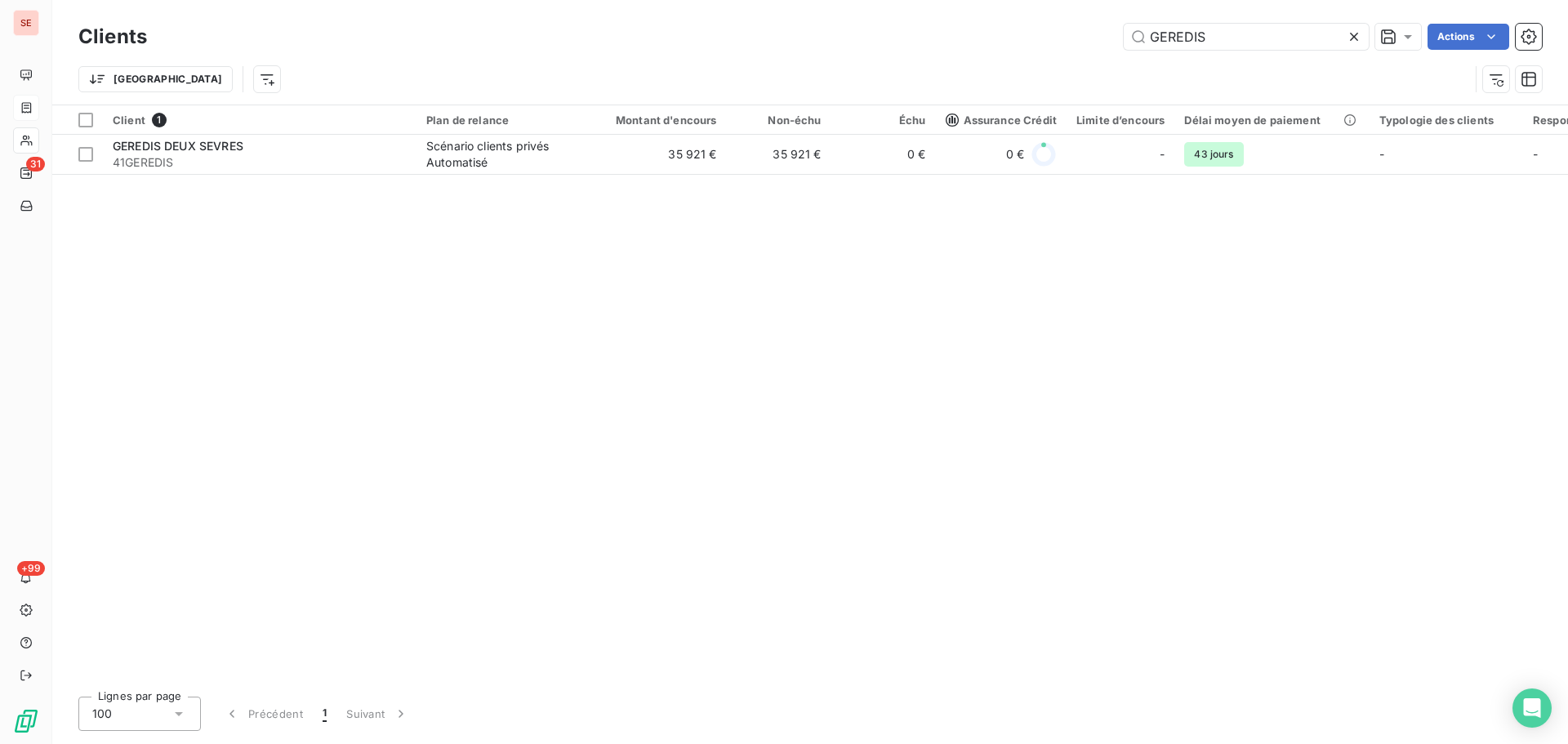
drag, startPoint x: 1290, startPoint y: 28, endPoint x: 1014, endPoint y: 64, distance: 278.3
click at [1014, 64] on div "Clients GEREDIS Actions [GEOGRAPHIC_DATA]" at bounding box center [810, 62] width 1464 height 85
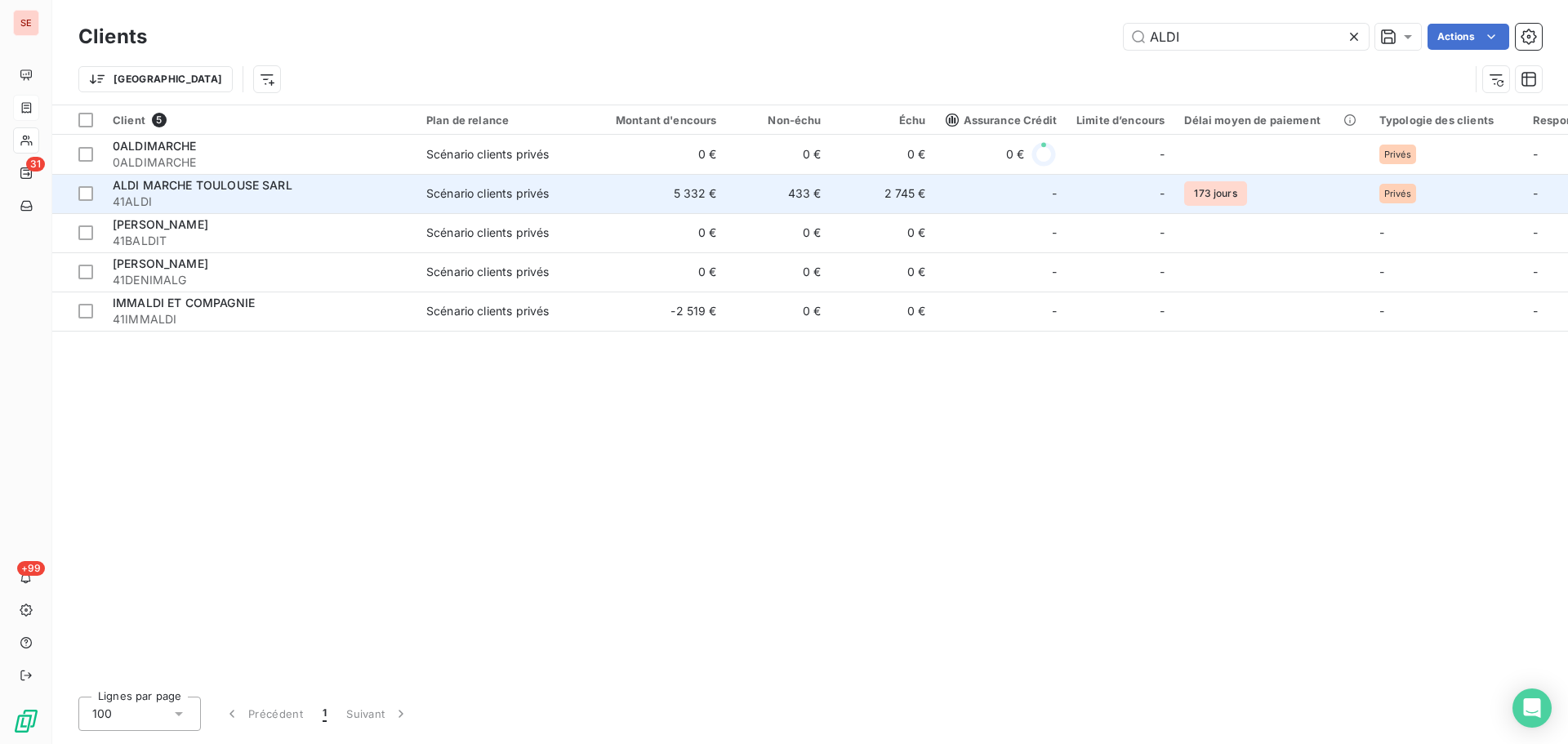
type input "ALDI"
click at [735, 201] on td "433 €" at bounding box center [779, 194] width 104 height 39
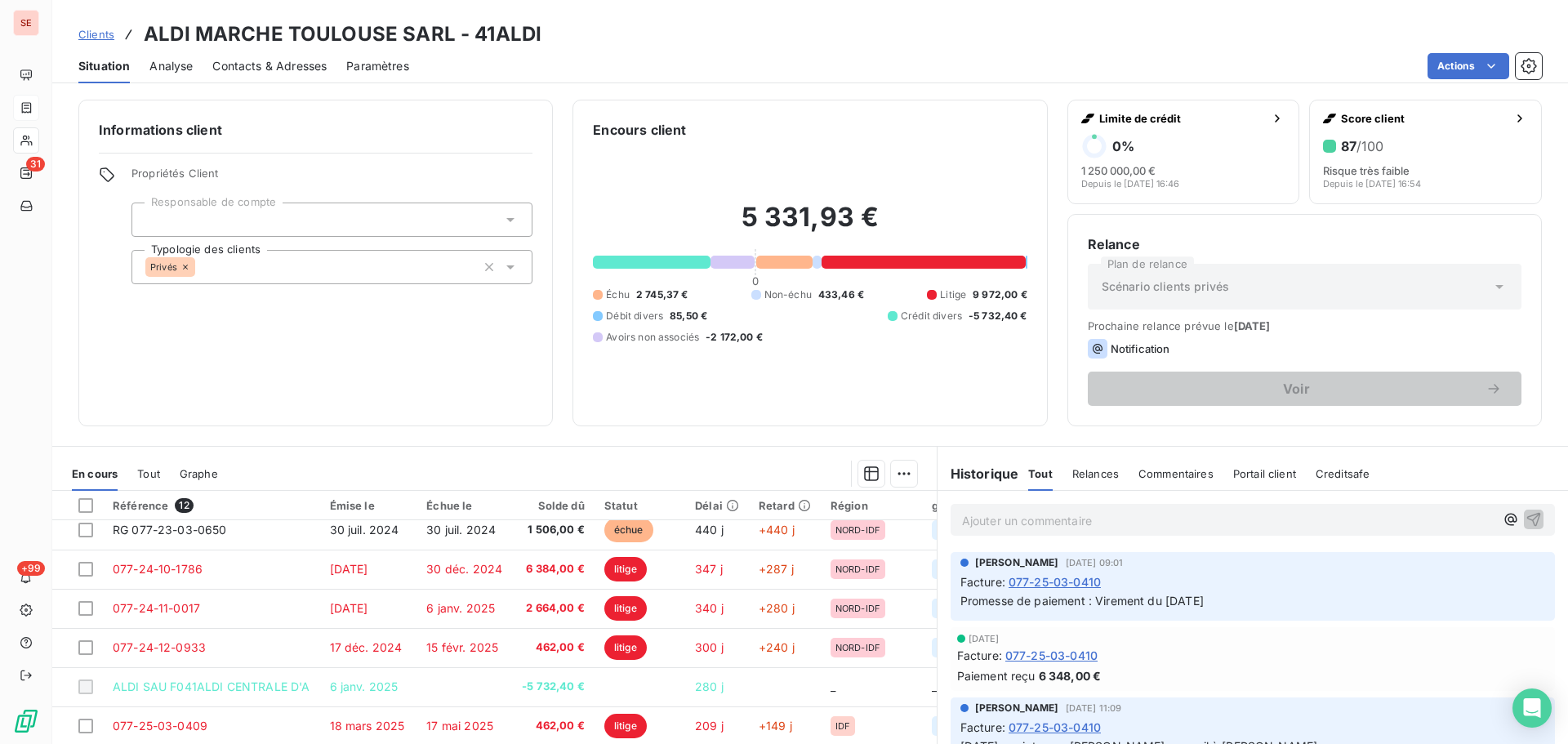
scroll to position [193, 0]
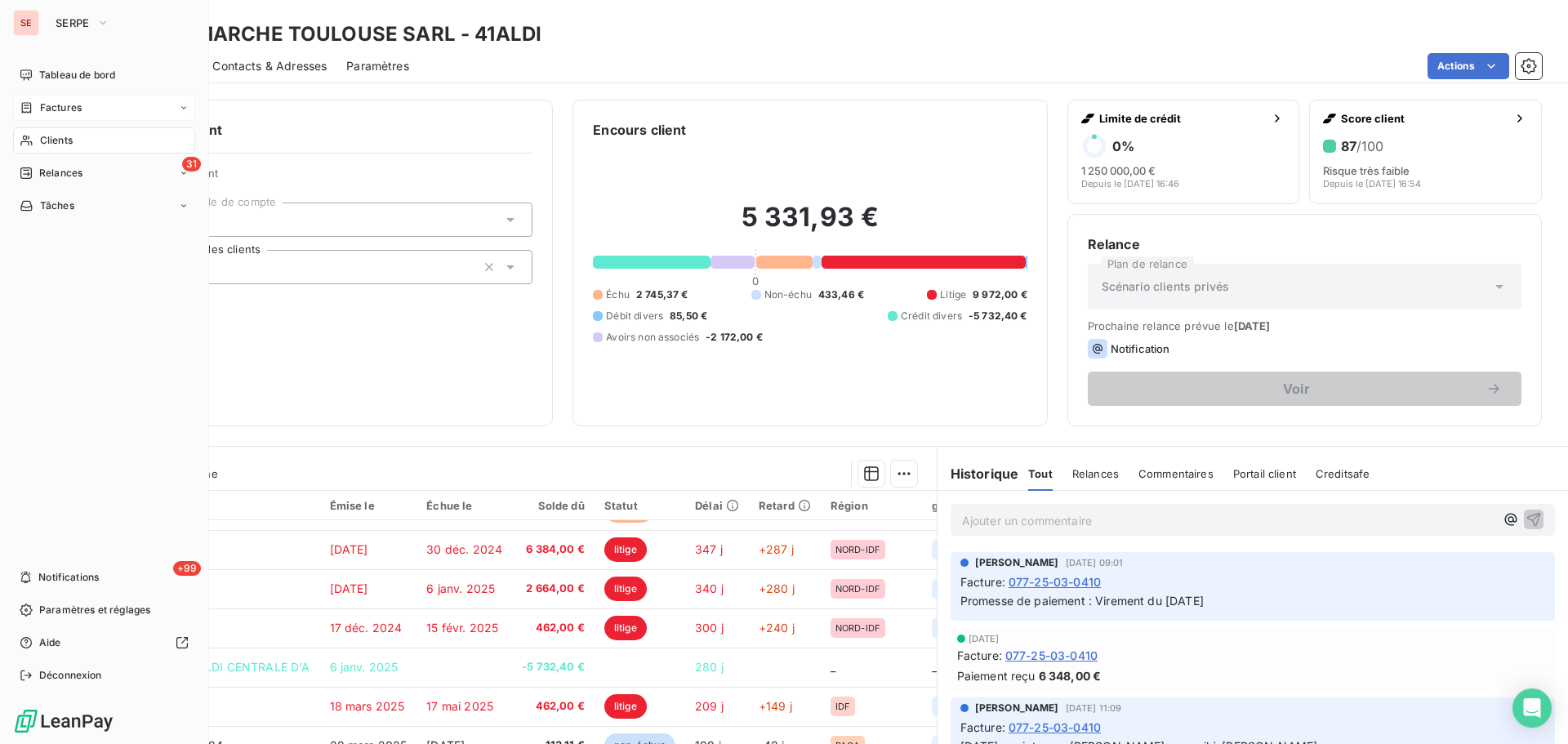
click at [48, 136] on span "Clients" at bounding box center [57, 140] width 32 height 14
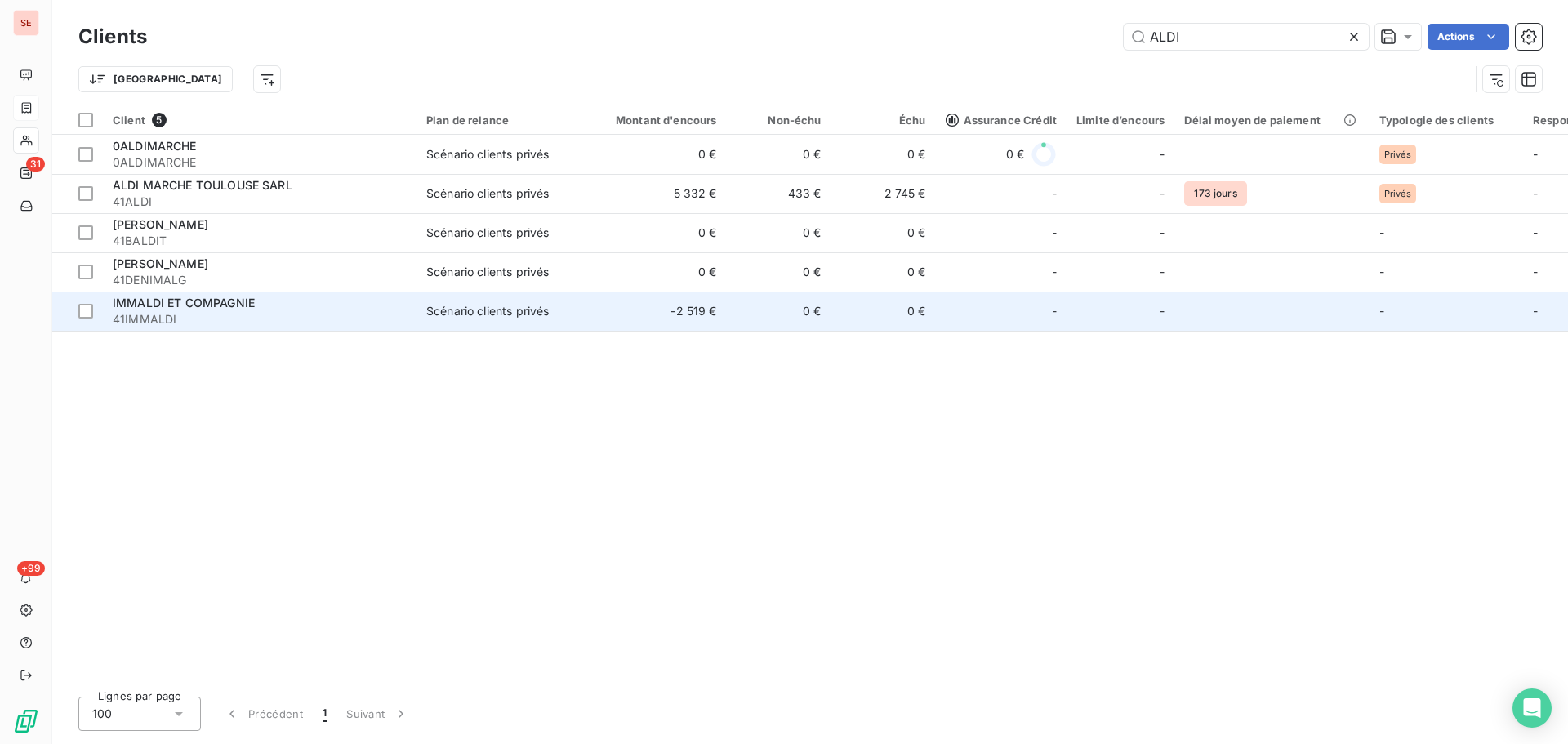
click at [530, 312] on div "Scénario clients privés" at bounding box center [487, 311] width 122 height 16
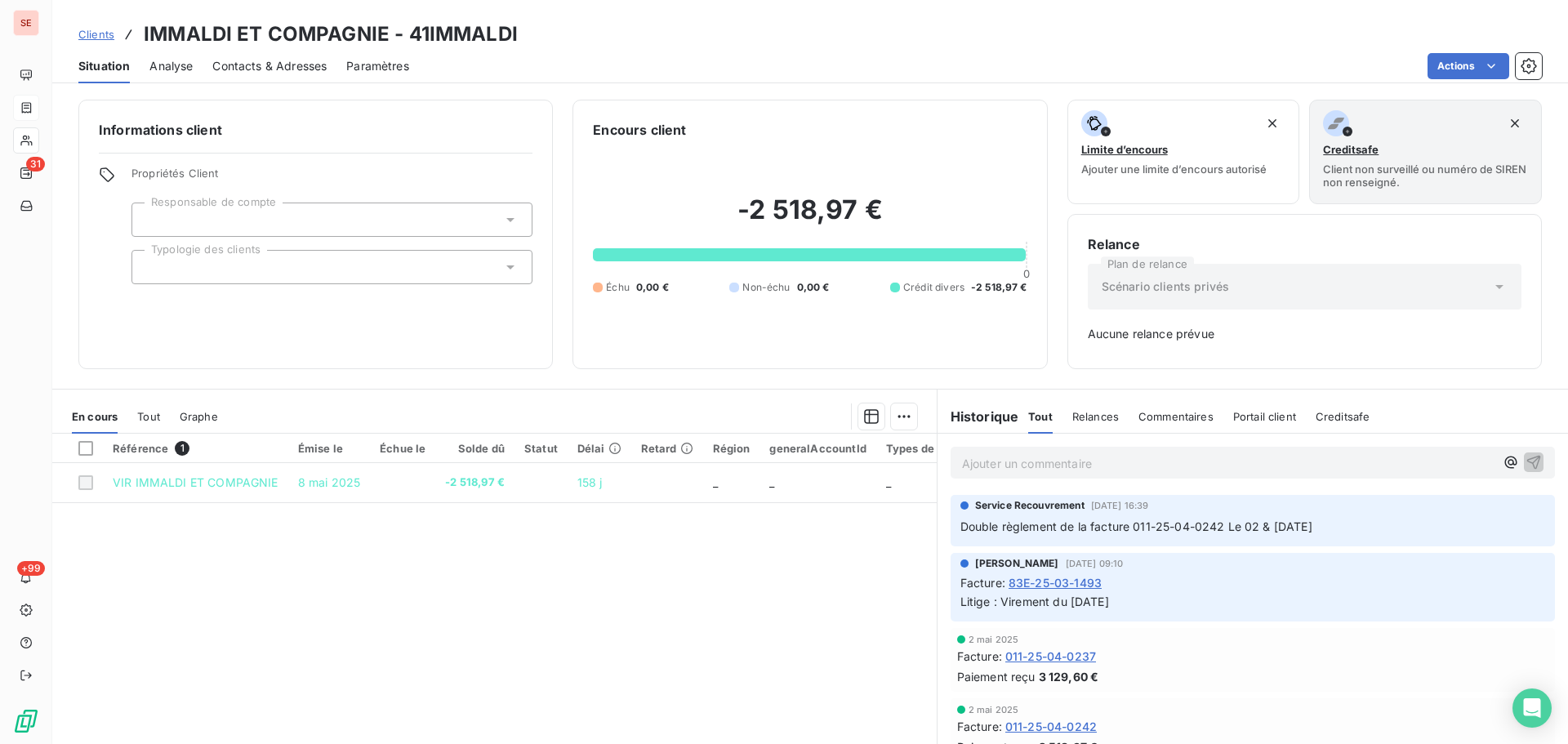
click at [1129, 531] on span "Double règlement de la facture 011-25-04-0242 Le 02 & [DATE]" at bounding box center [1136, 526] width 352 height 13
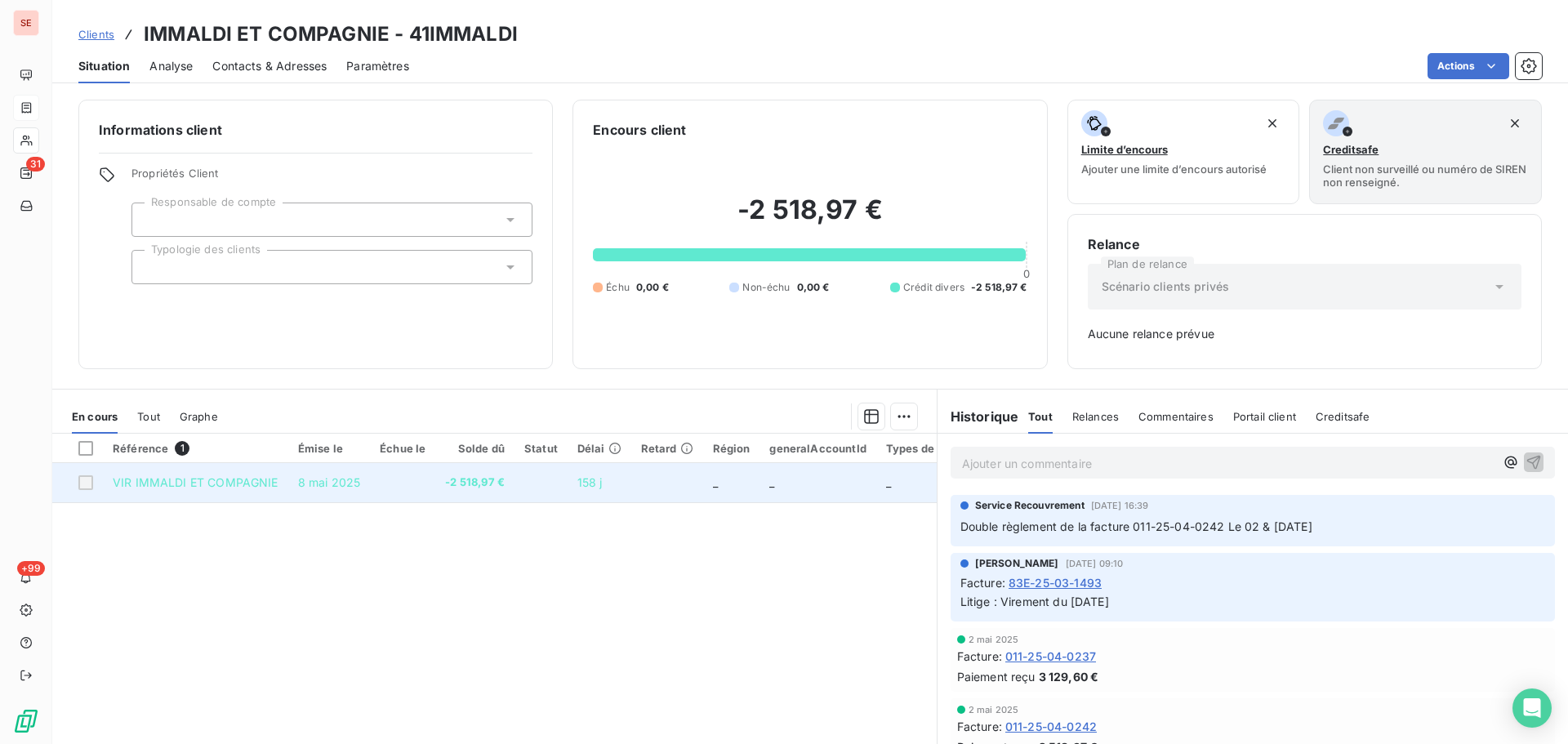
click at [567, 484] on td "158 j" at bounding box center [599, 483] width 64 height 39
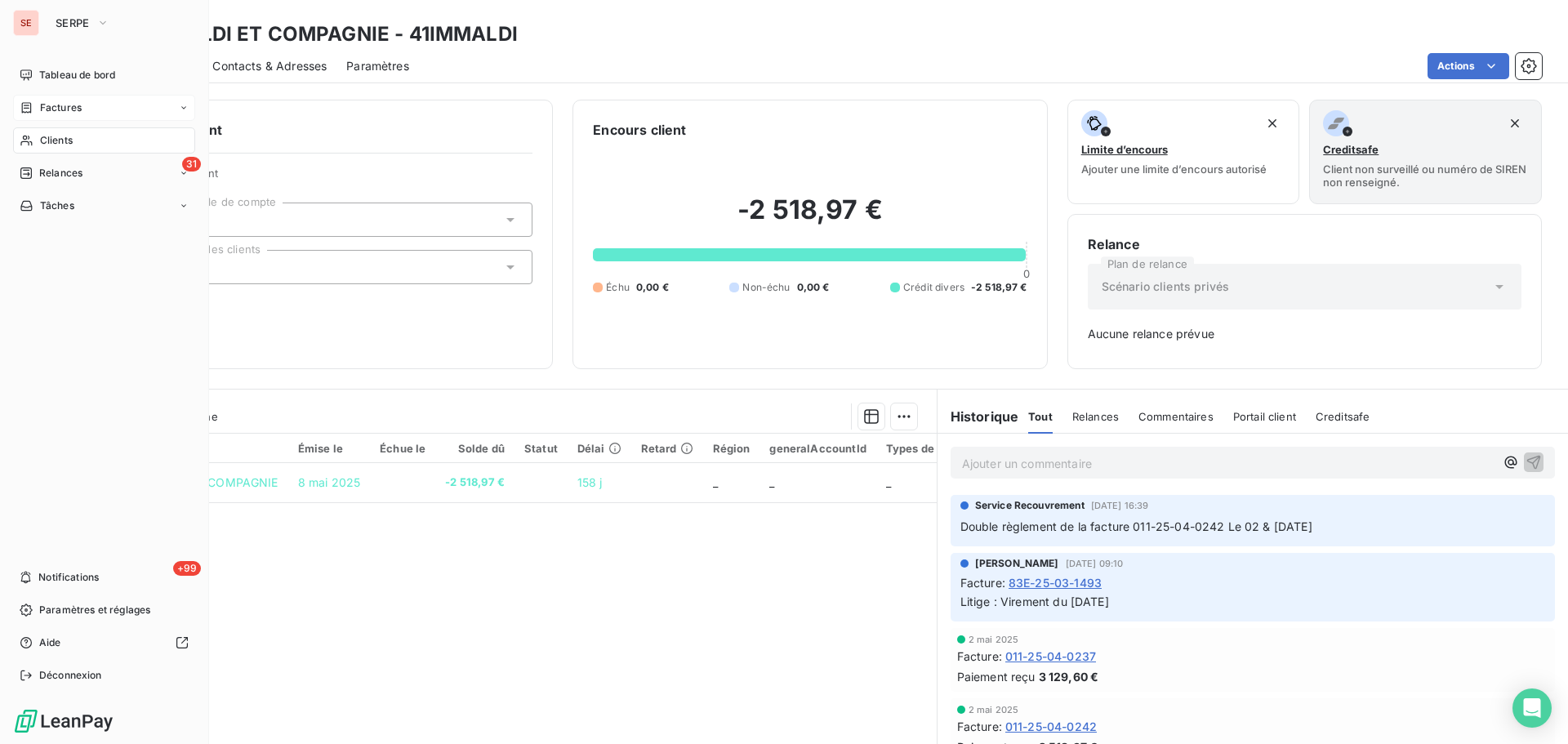
click at [48, 105] on span "Factures" at bounding box center [61, 108] width 41 height 14
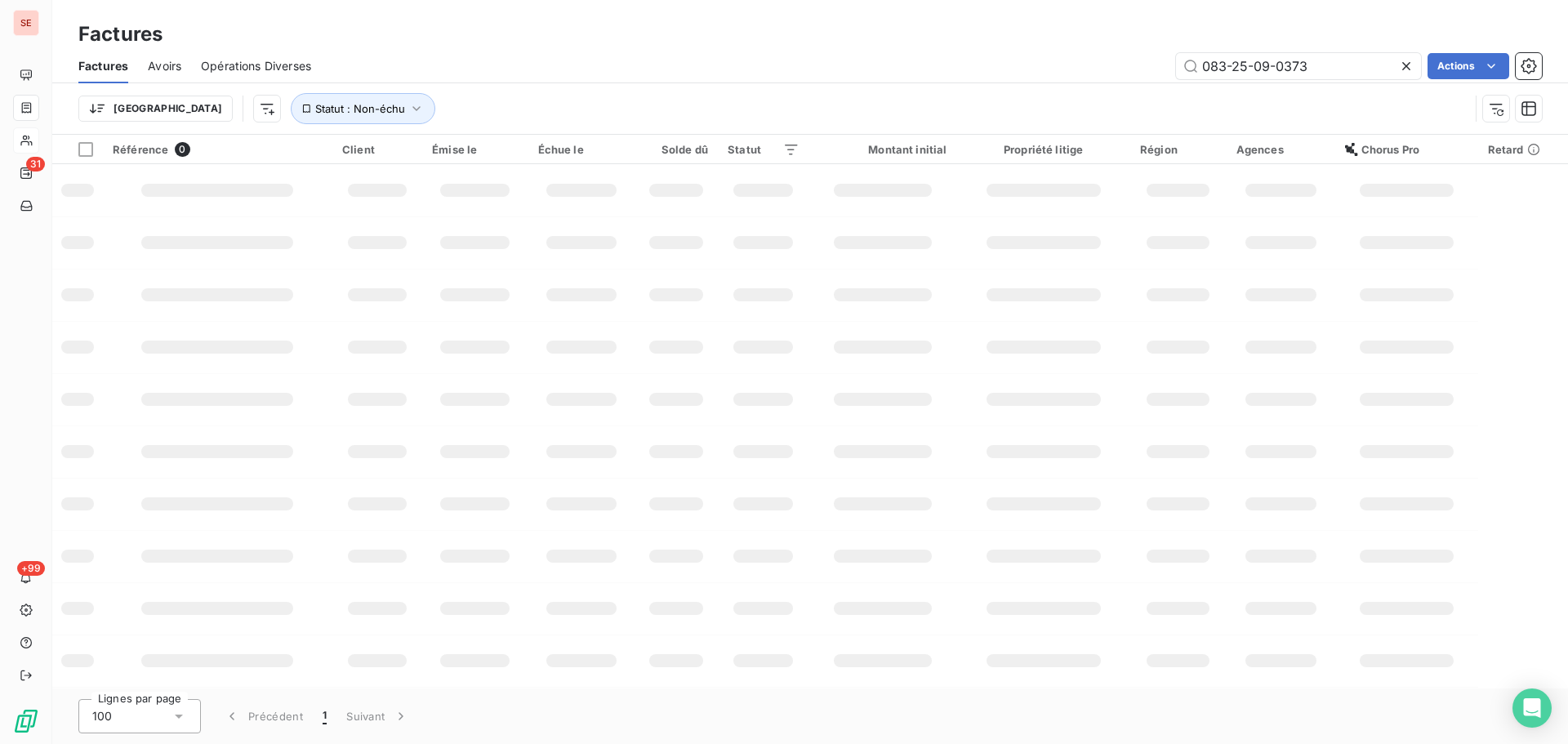
drag, startPoint x: 1330, startPoint y: 67, endPoint x: 1091, endPoint y: 68, distance: 239.0
click at [1112, 68] on div "083-25-09-0373 Actions" at bounding box center [936, 66] width 1211 height 26
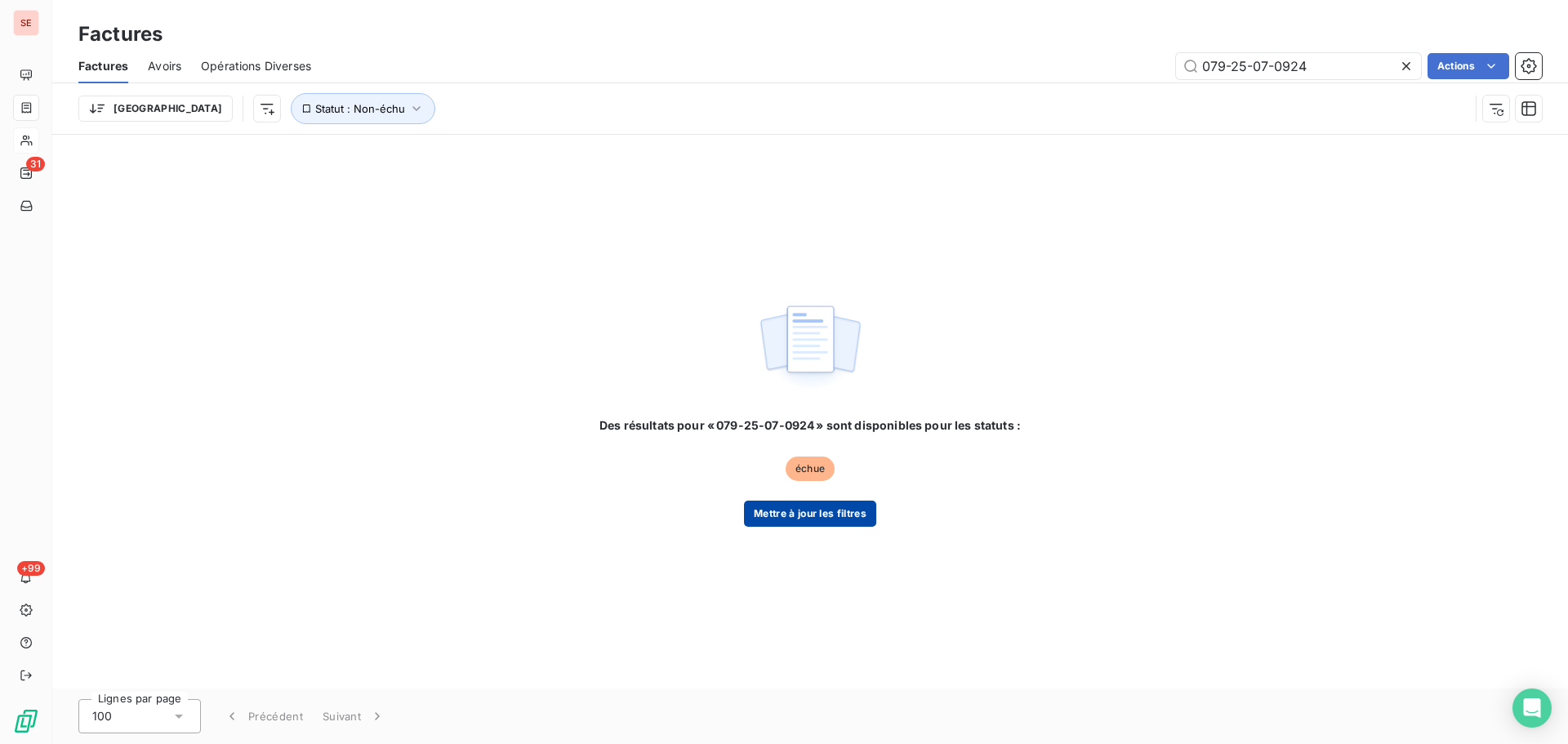
type input "079-25-07-0924"
click at [858, 512] on button "Mettre à jour les filtres" at bounding box center [810, 513] width 132 height 26
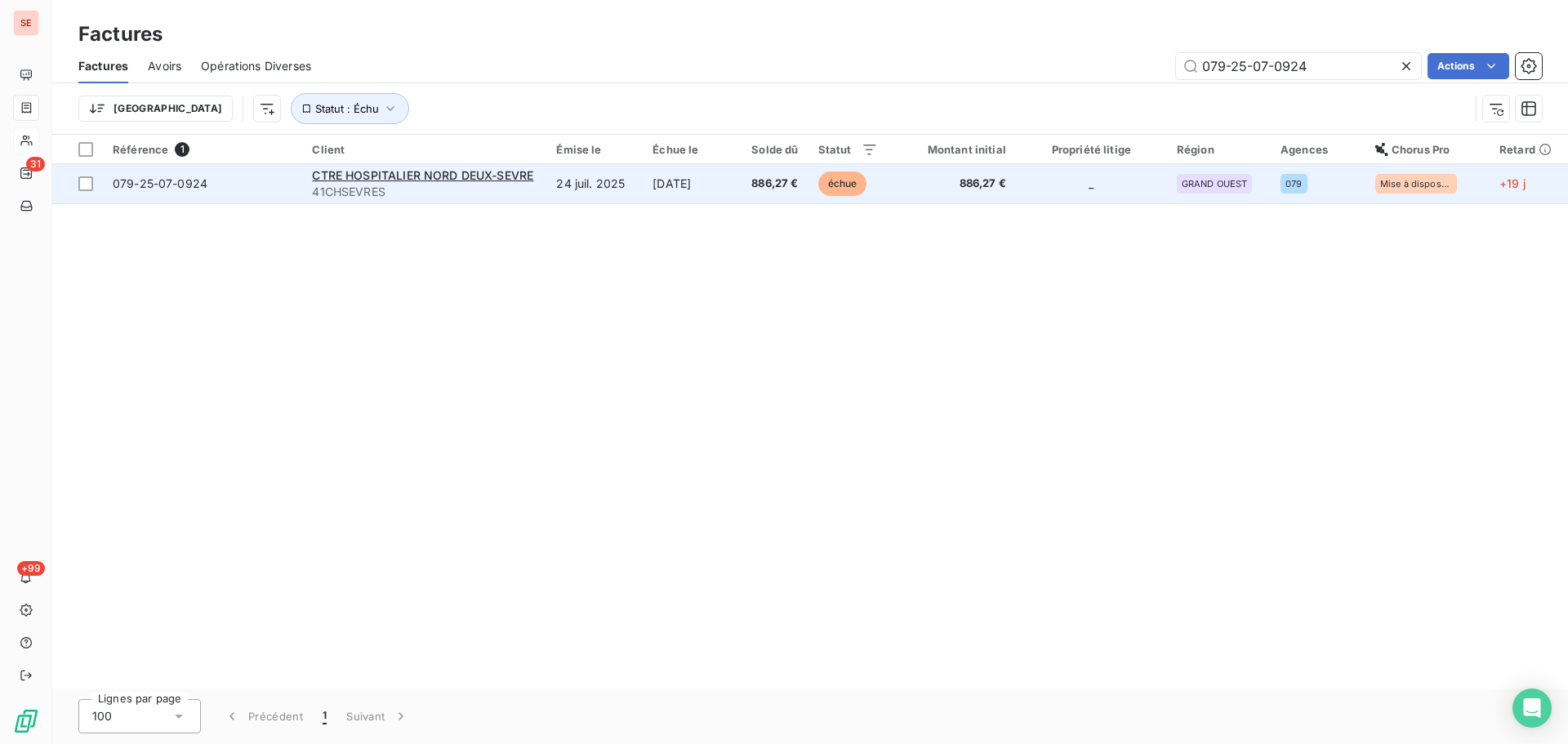
click at [528, 190] on span "41CHSEVRES" at bounding box center [425, 192] width 224 height 16
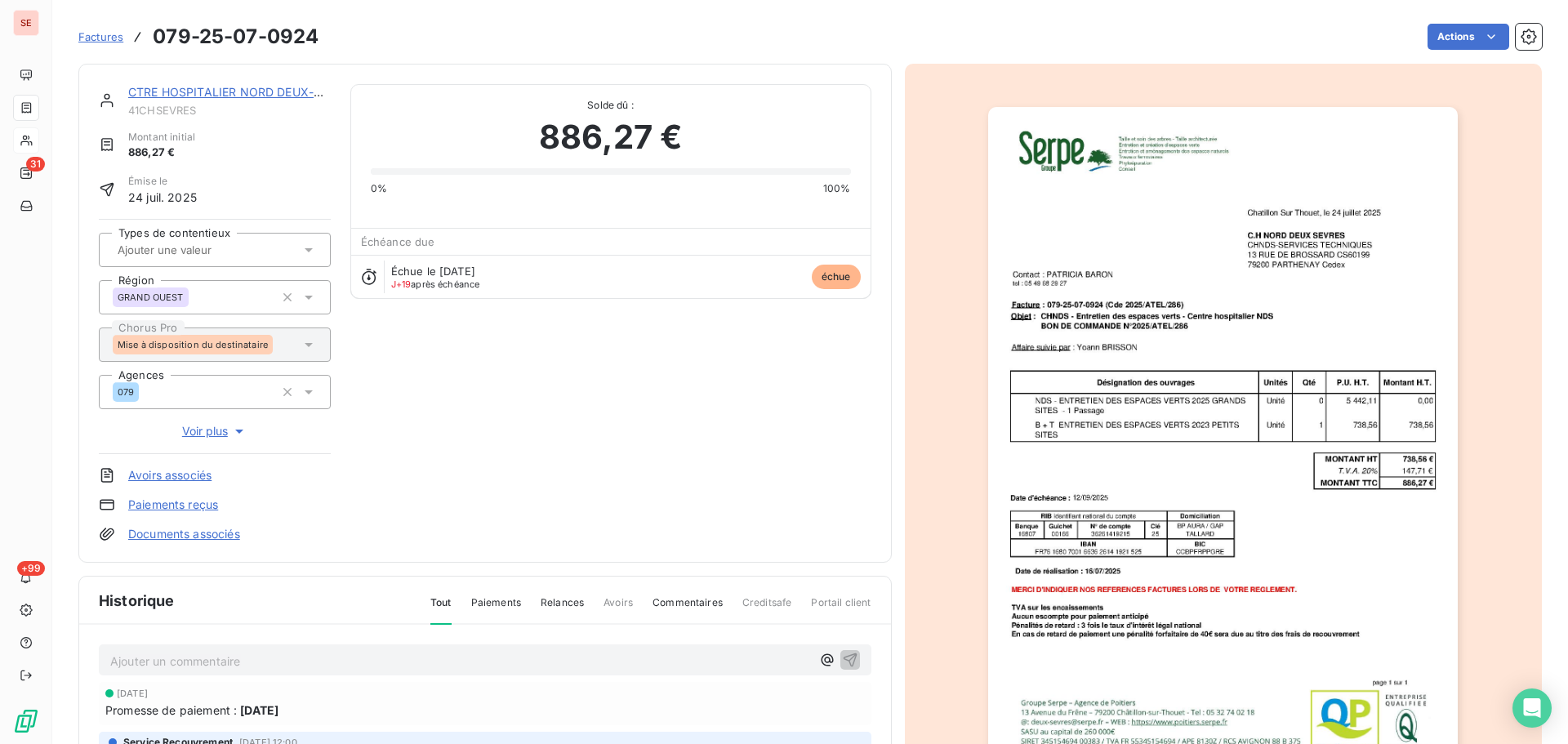
click at [424, 657] on p "Ajouter un commentaire ﻿" at bounding box center [460, 661] width 701 height 21
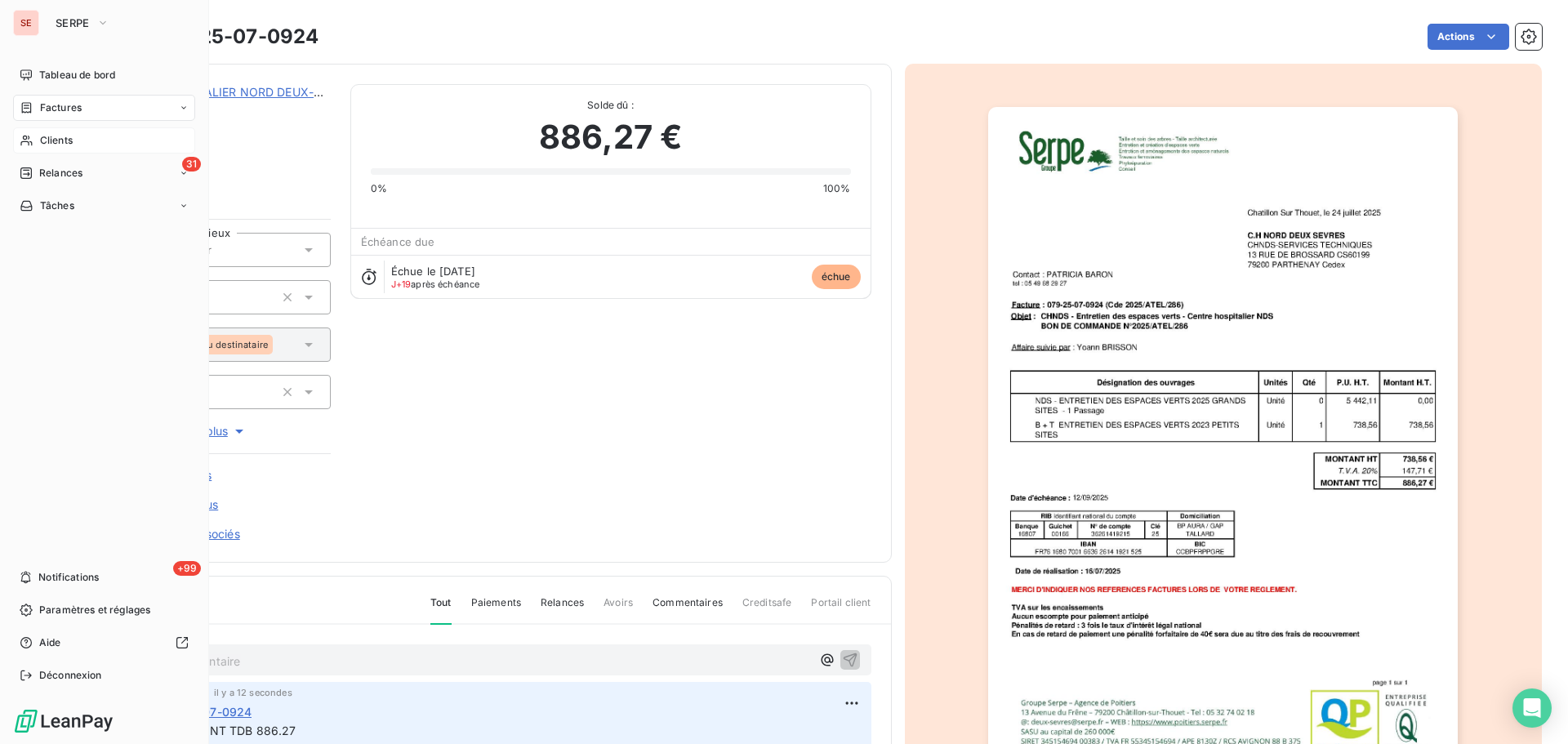
click at [75, 143] on div "Clients" at bounding box center [104, 140] width 182 height 26
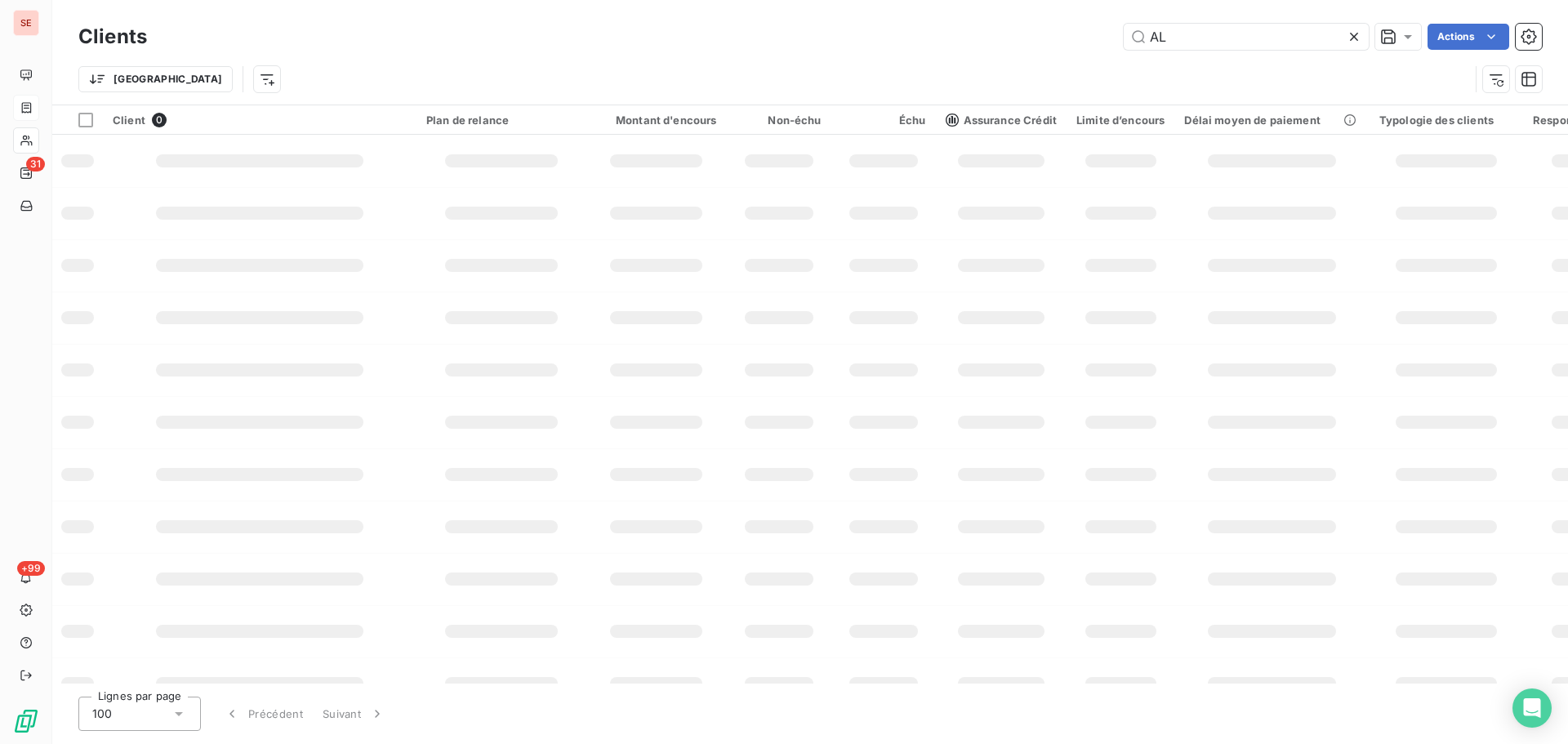
type input "A"
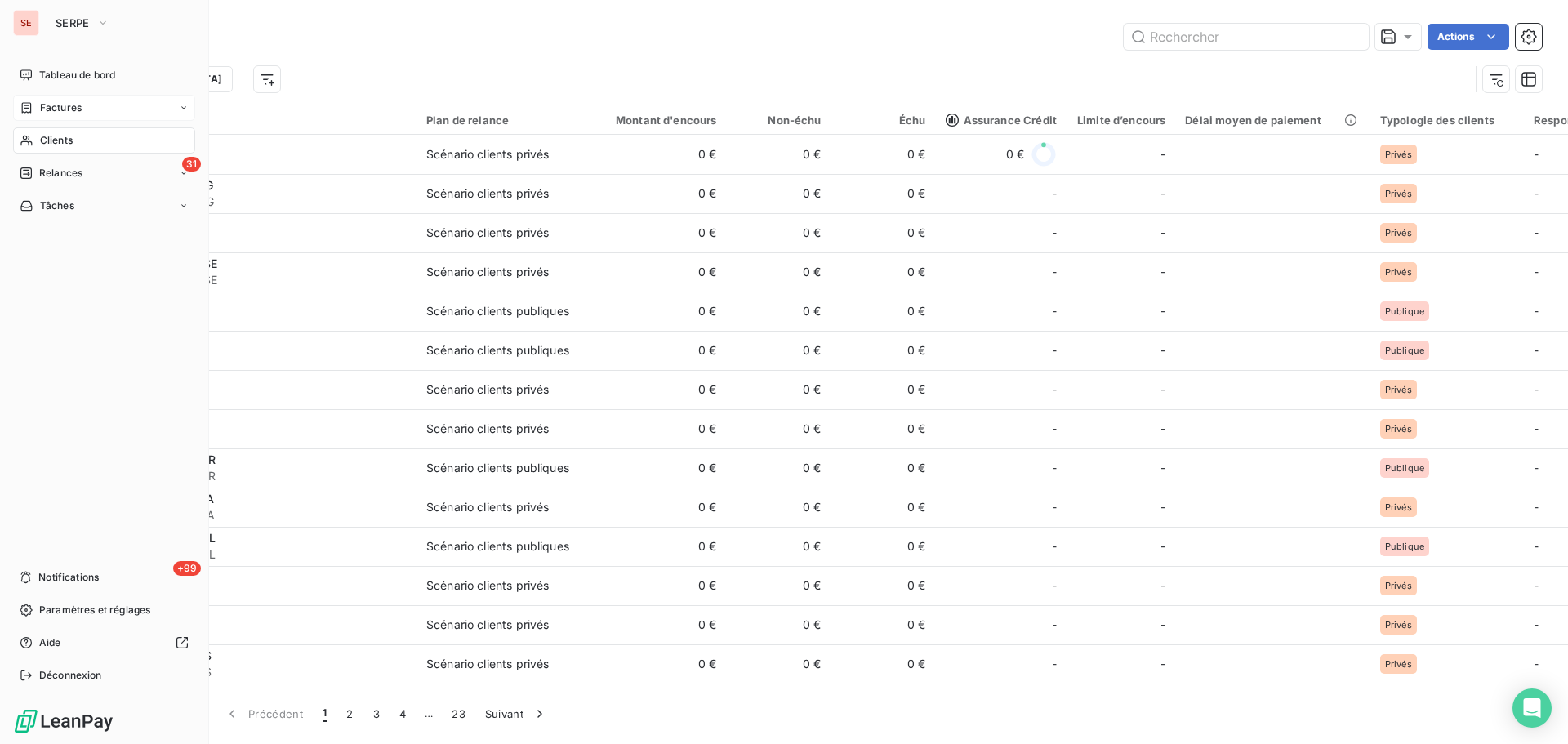
click at [52, 140] on span "Clients" at bounding box center [57, 140] width 32 height 14
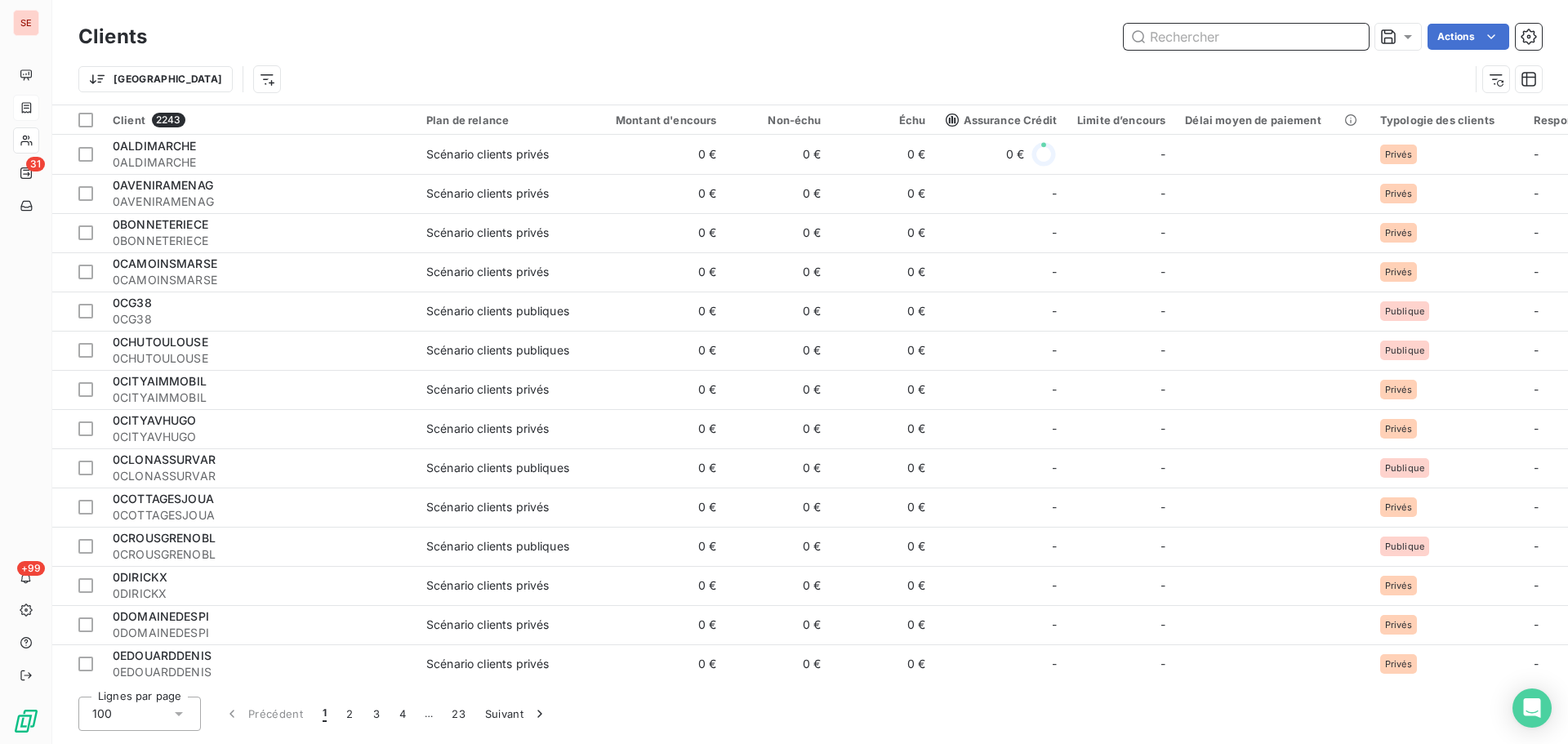
click at [1199, 33] on input "text" at bounding box center [1246, 36] width 245 height 26
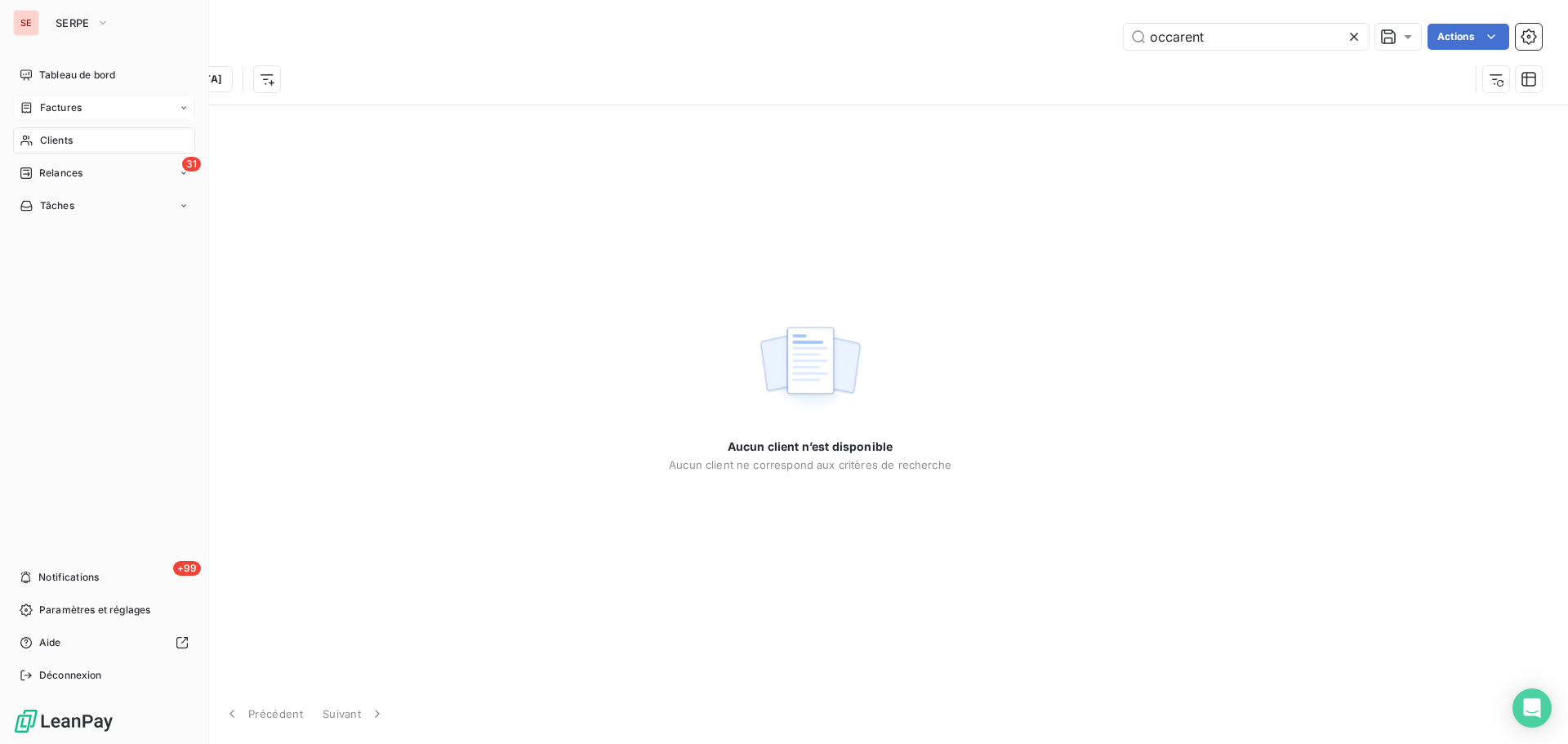
click at [46, 143] on span "Clients" at bounding box center [57, 140] width 32 height 14
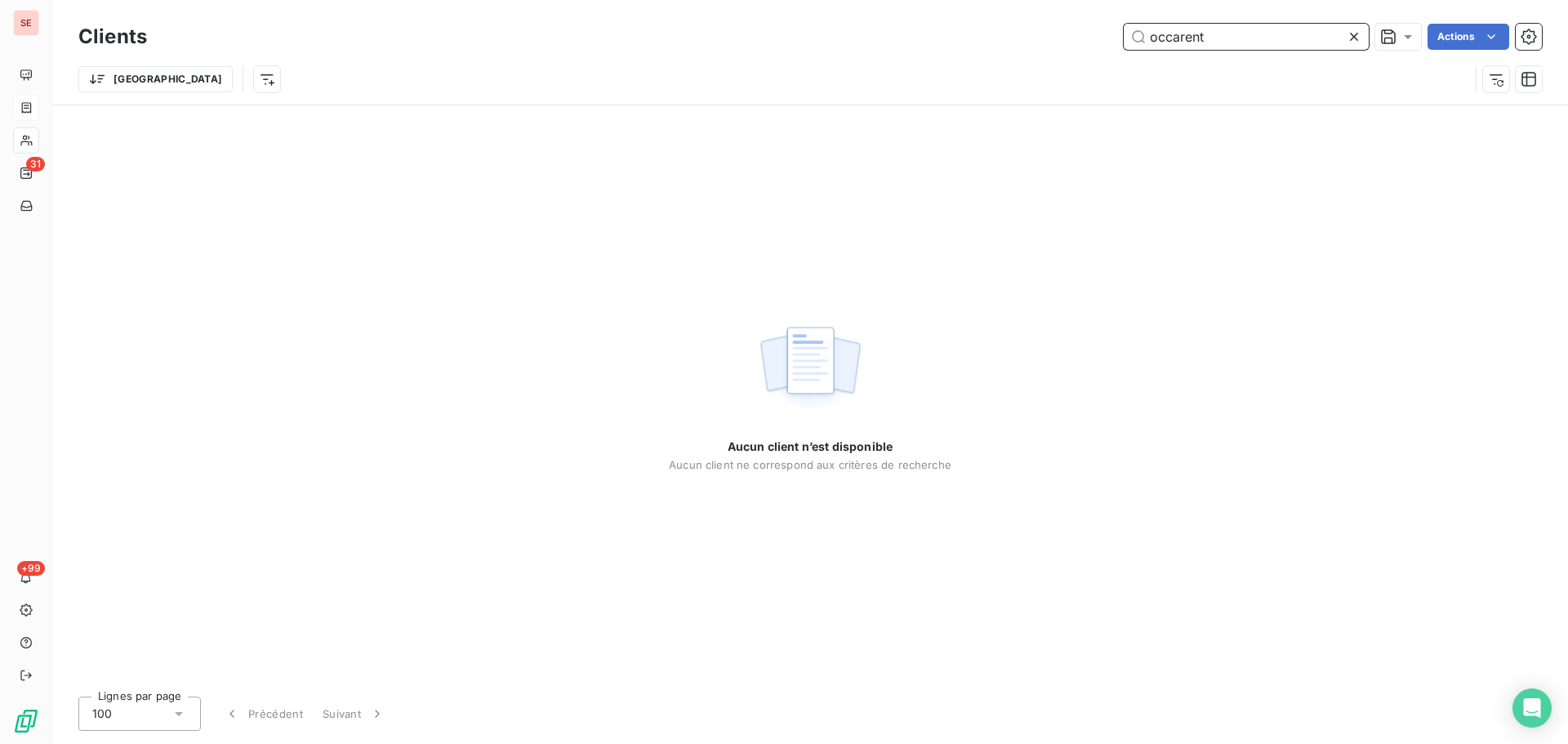
drag, startPoint x: 1161, startPoint y: 40, endPoint x: 1064, endPoint y: 39, distance: 97.0
click at [1064, 39] on div "occarent Actions" at bounding box center [854, 36] width 1375 height 26
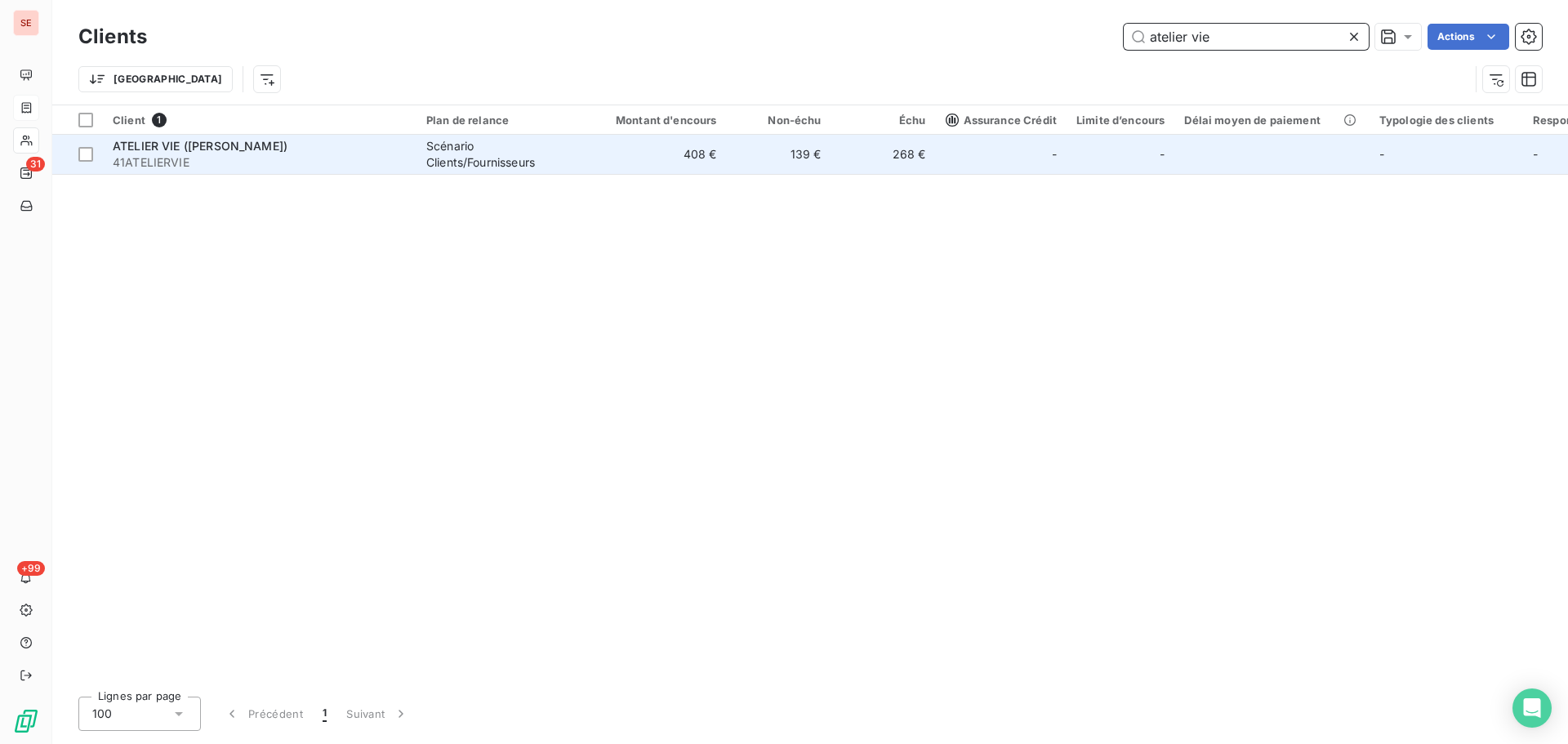
type input "atelier vie"
click at [785, 152] on td "139 €" at bounding box center [779, 154] width 104 height 39
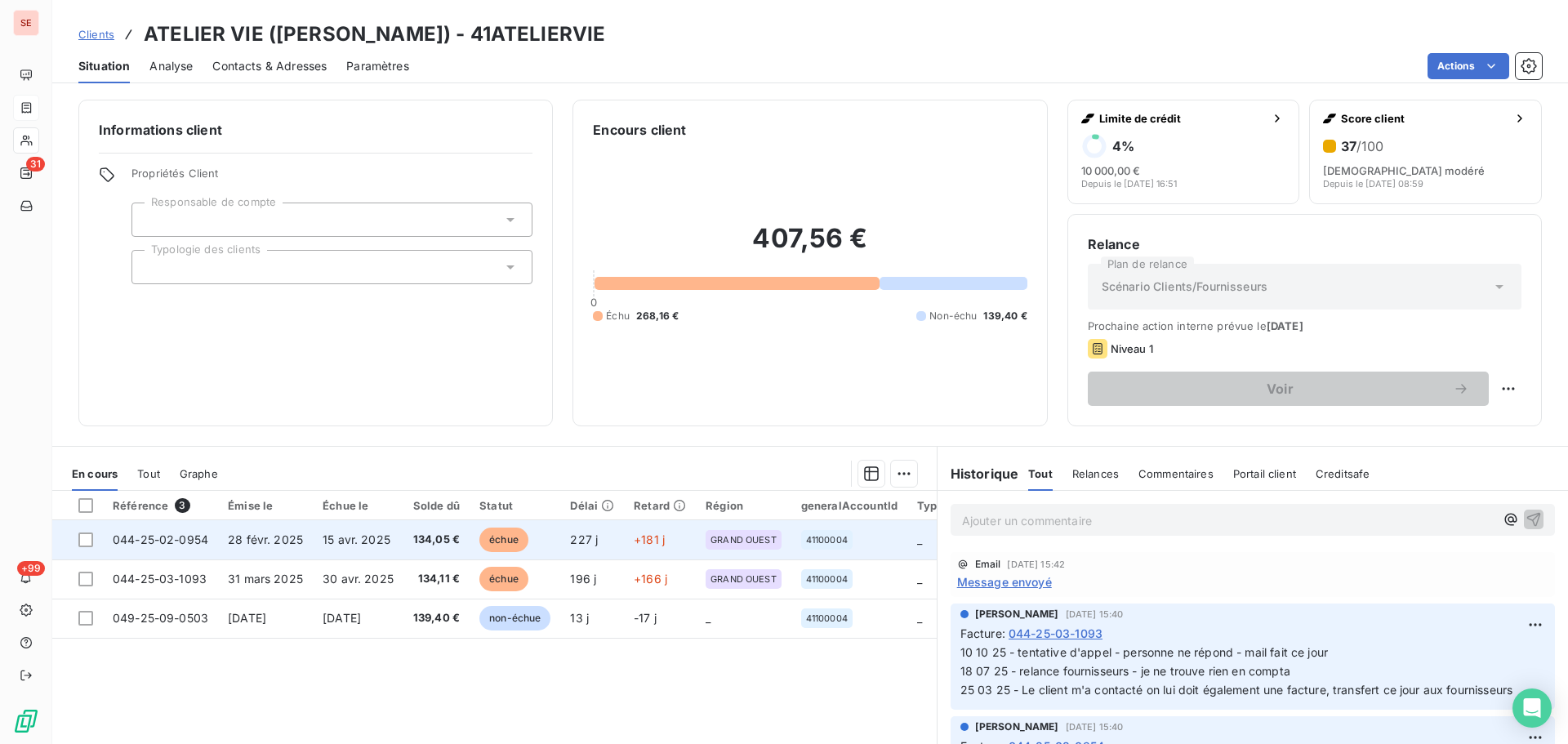
click at [381, 555] on td "15 avr. 2025" at bounding box center [357, 540] width 91 height 39
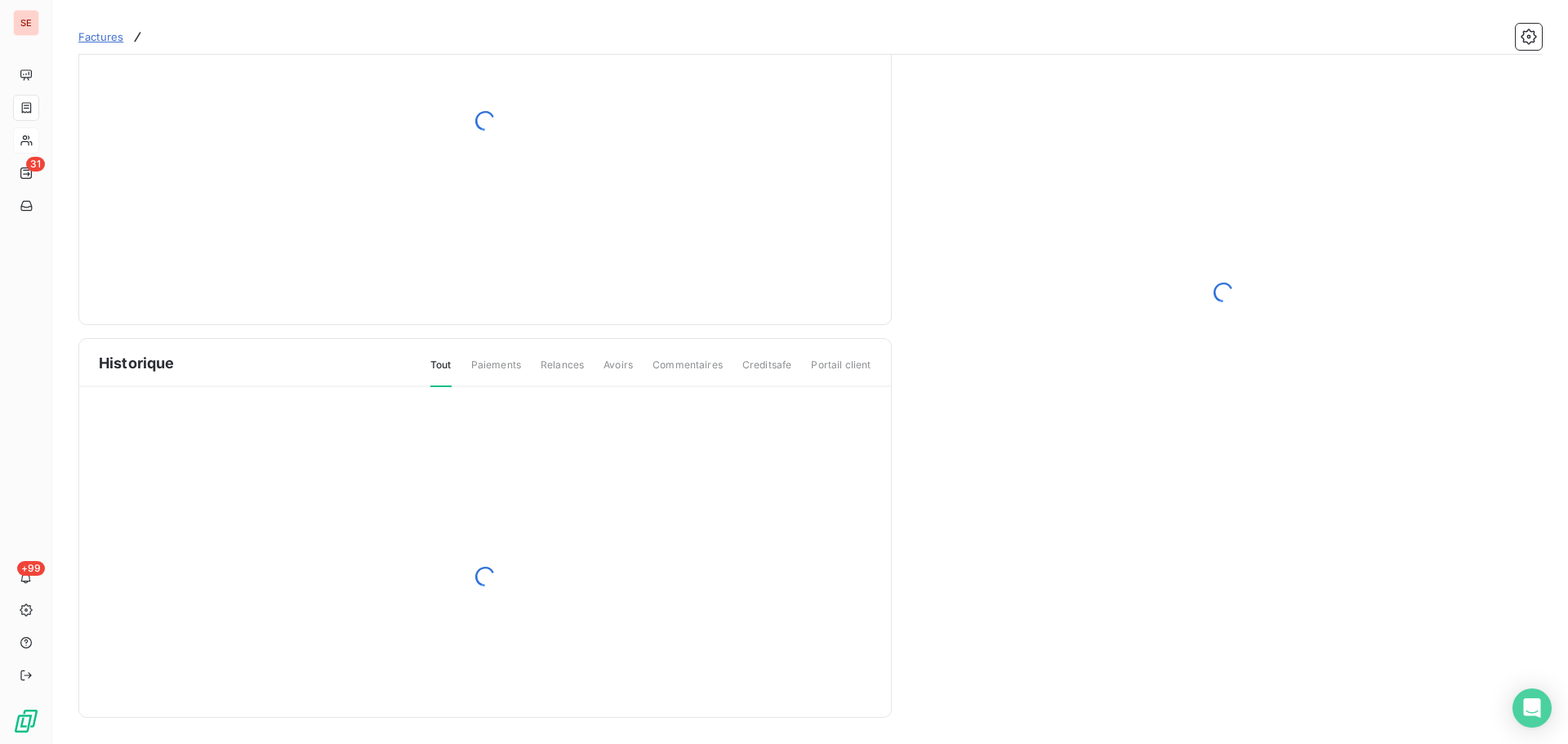
scroll to position [49, 0]
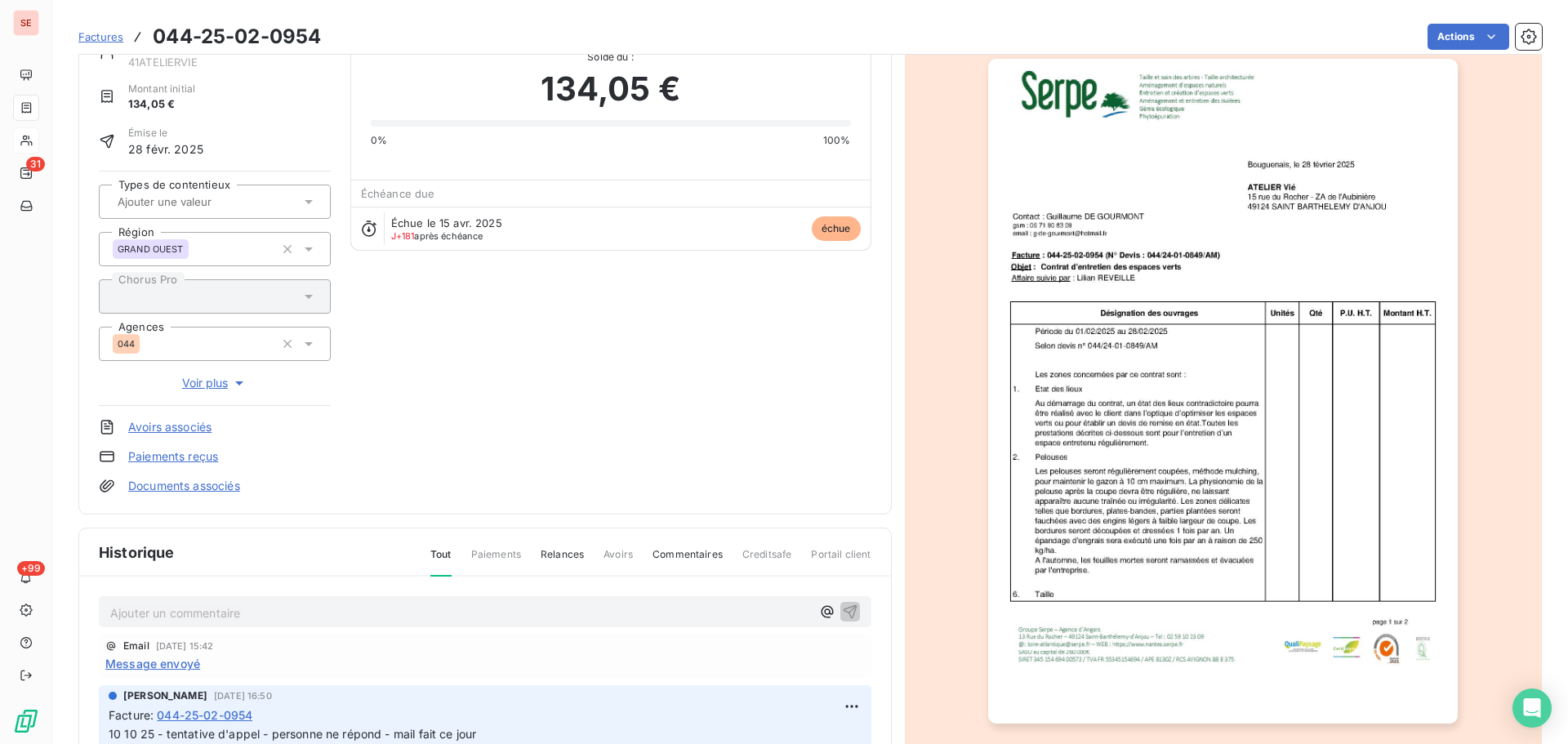
click at [348, 608] on p "Ajouter un commentaire ﻿" at bounding box center [460, 613] width 701 height 21
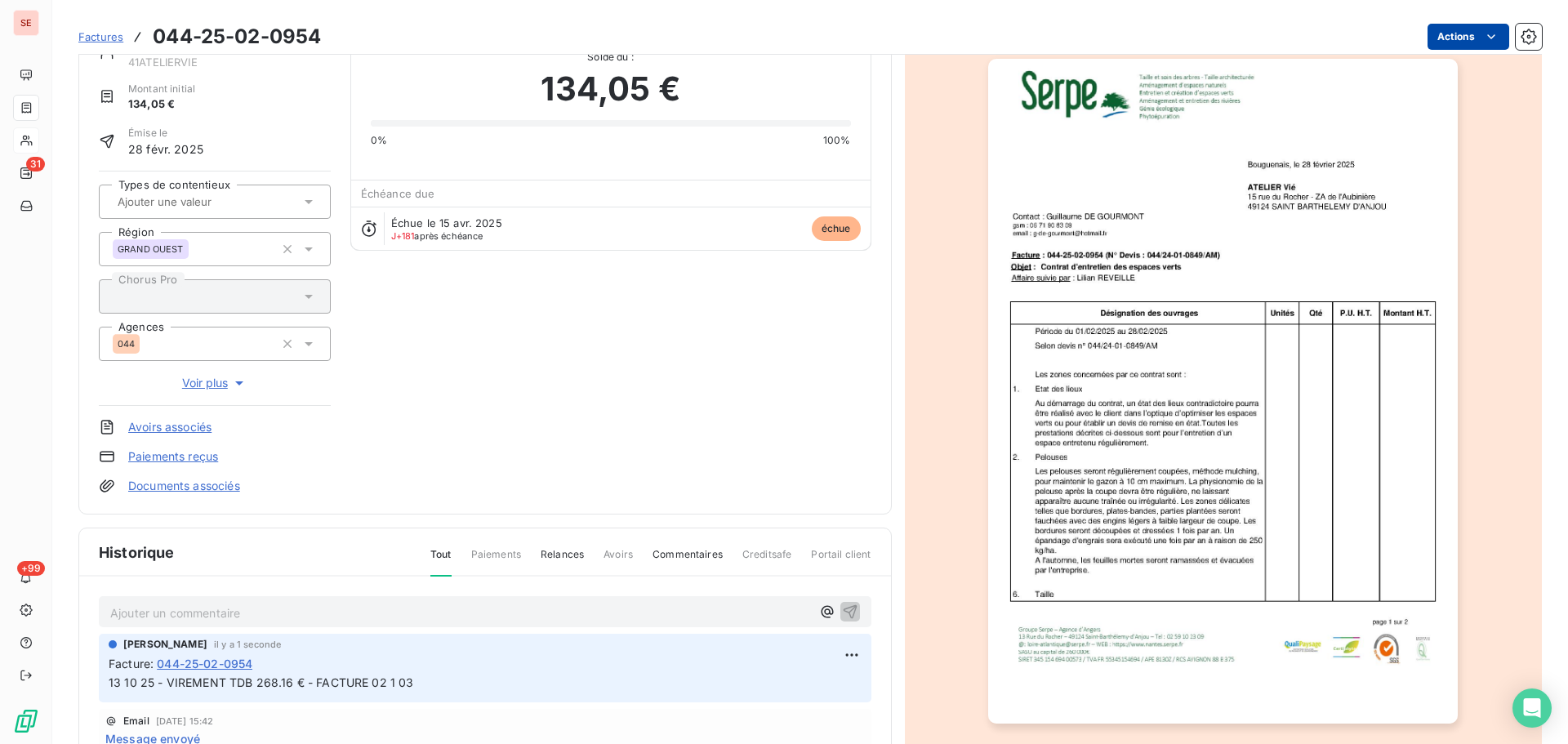
click at [1444, 44] on html "SE 31 +99 Factures 044-25-02-0954 Actions ATELIER VIE ([PERSON_NAME]) 41ATELIER…" at bounding box center [784, 372] width 1568 height 744
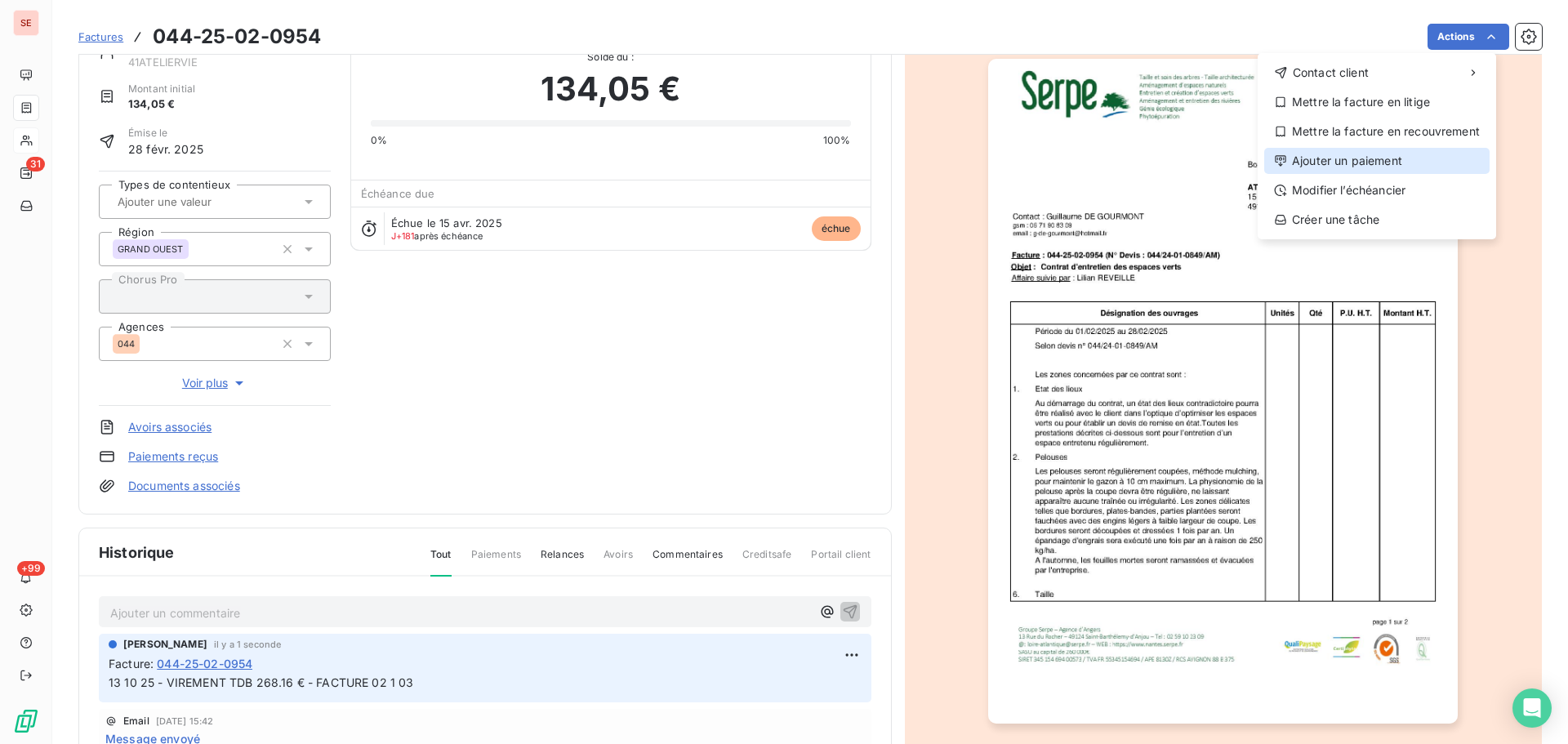
click at [1369, 165] on div "Ajouter un paiement" at bounding box center [1377, 161] width 225 height 26
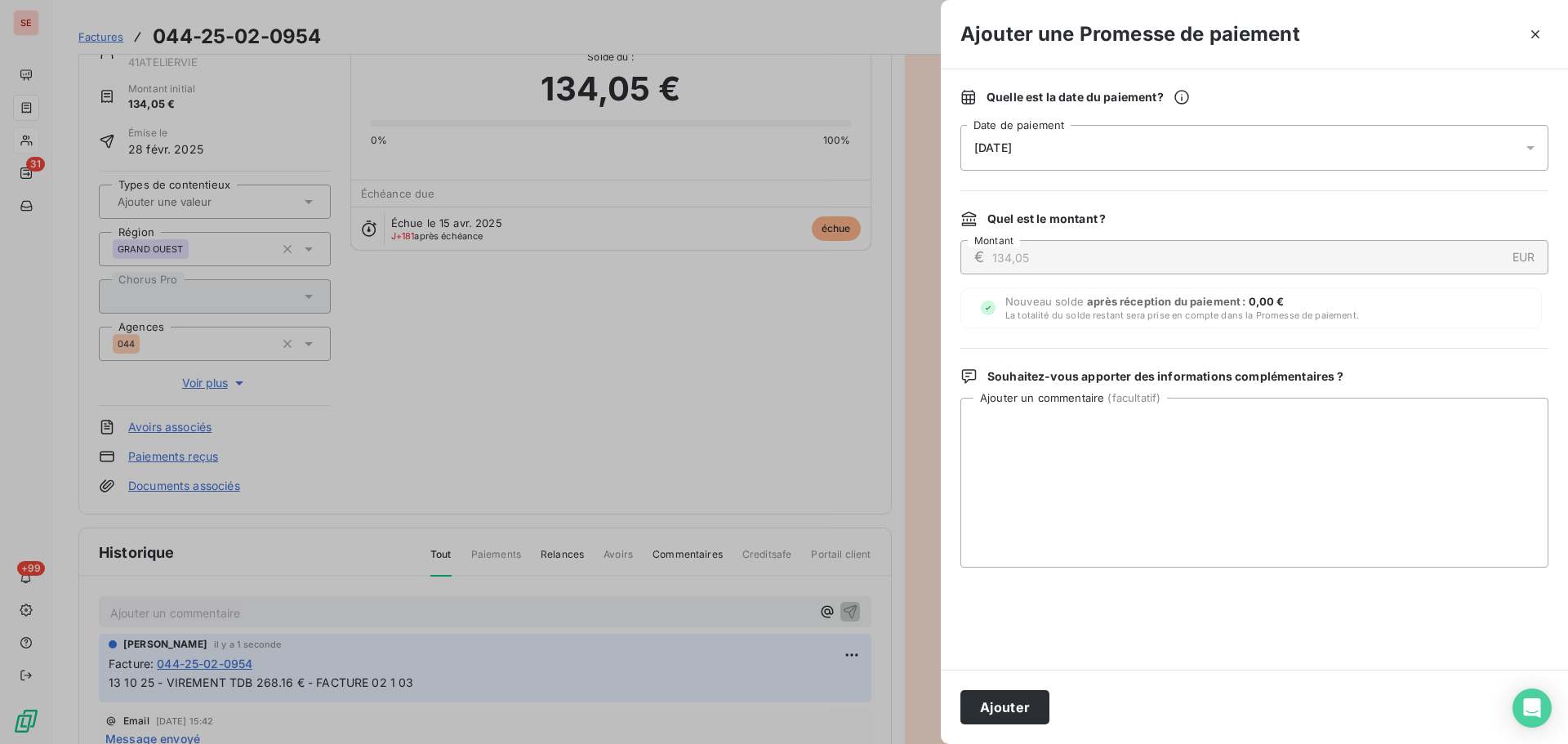
click at [1289, 141] on div "[DATE]" at bounding box center [1254, 147] width 588 height 46
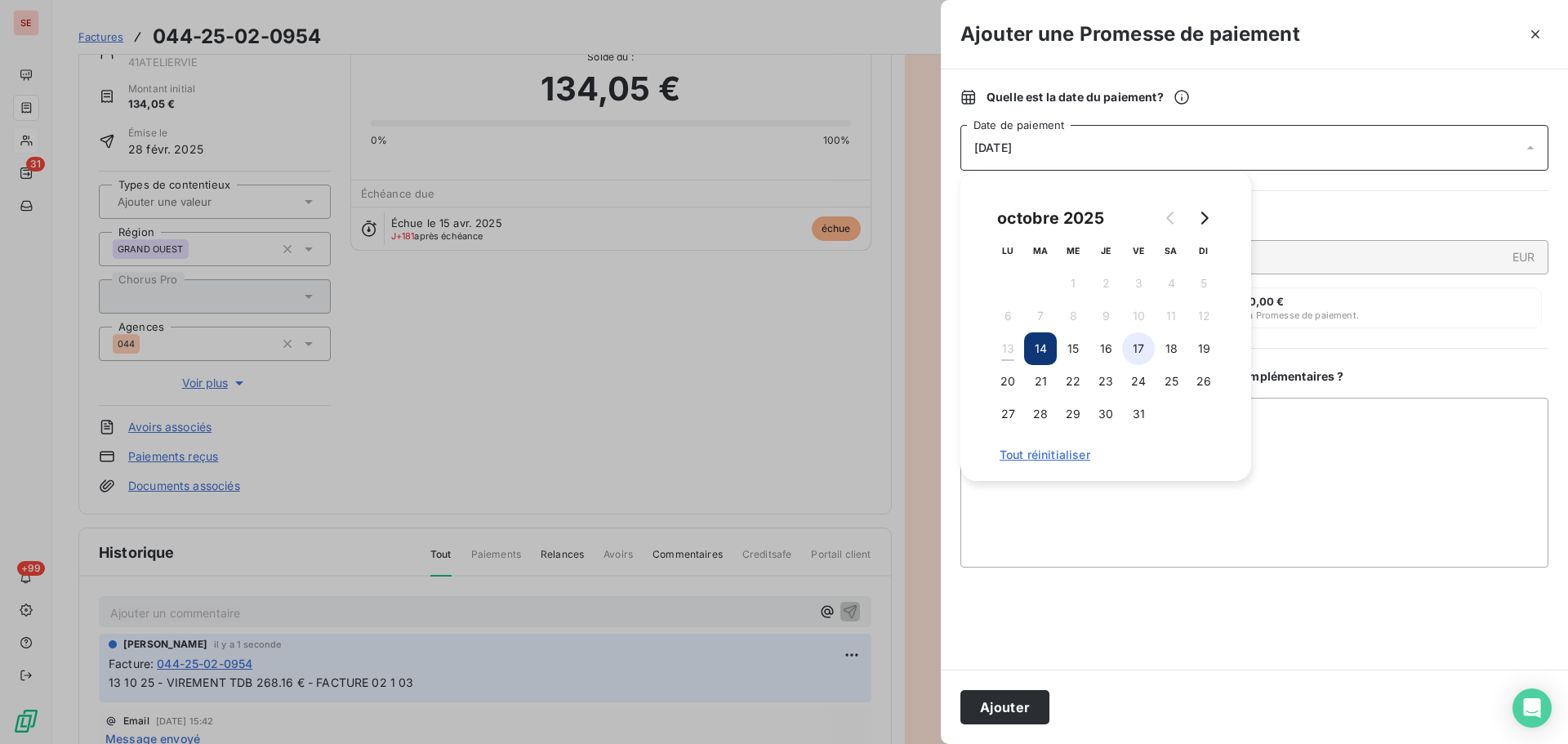
click at [1137, 345] on button "17" at bounding box center [1138, 348] width 32 height 32
click at [1021, 703] on button "Ajouter" at bounding box center [1004, 707] width 89 height 34
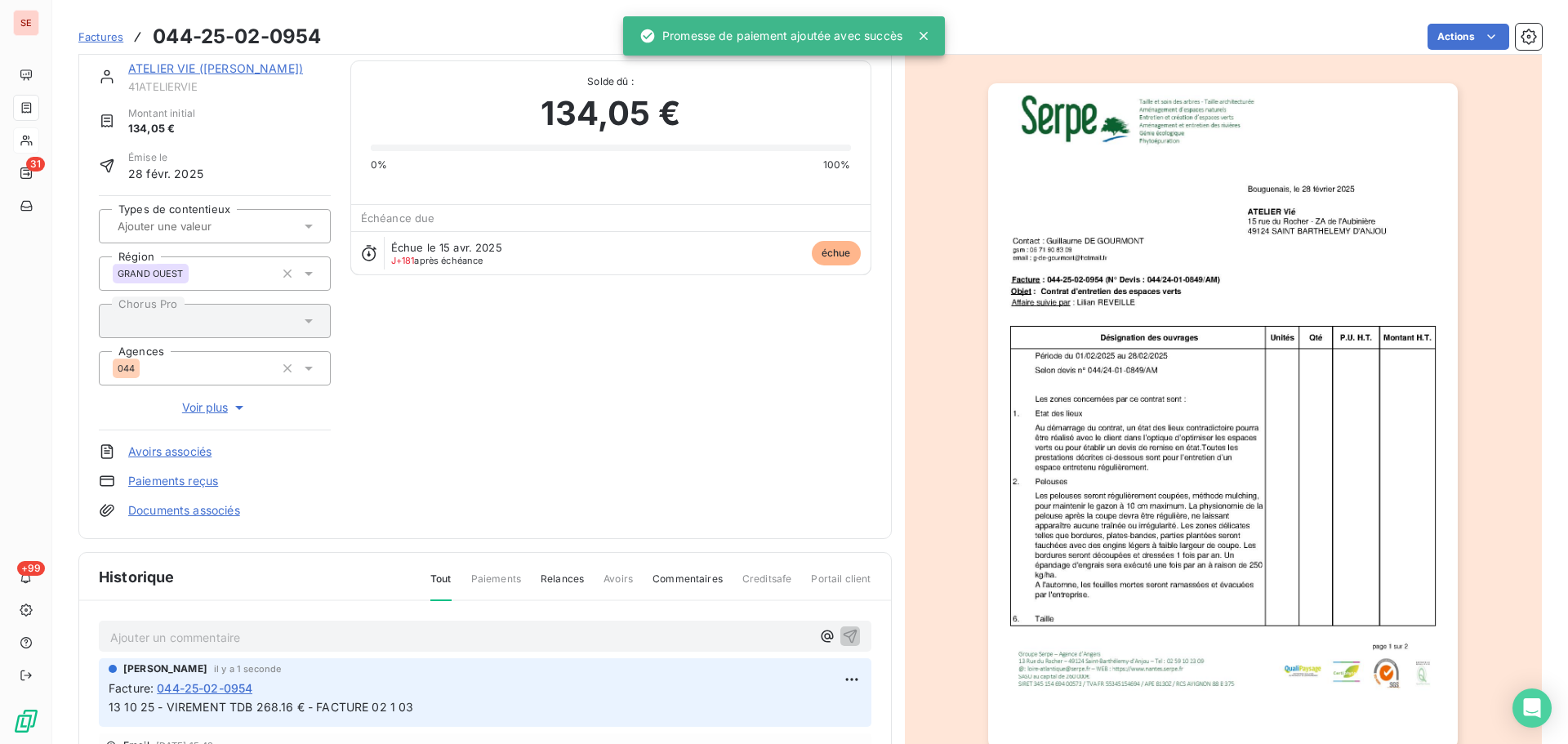
scroll to position [0, 0]
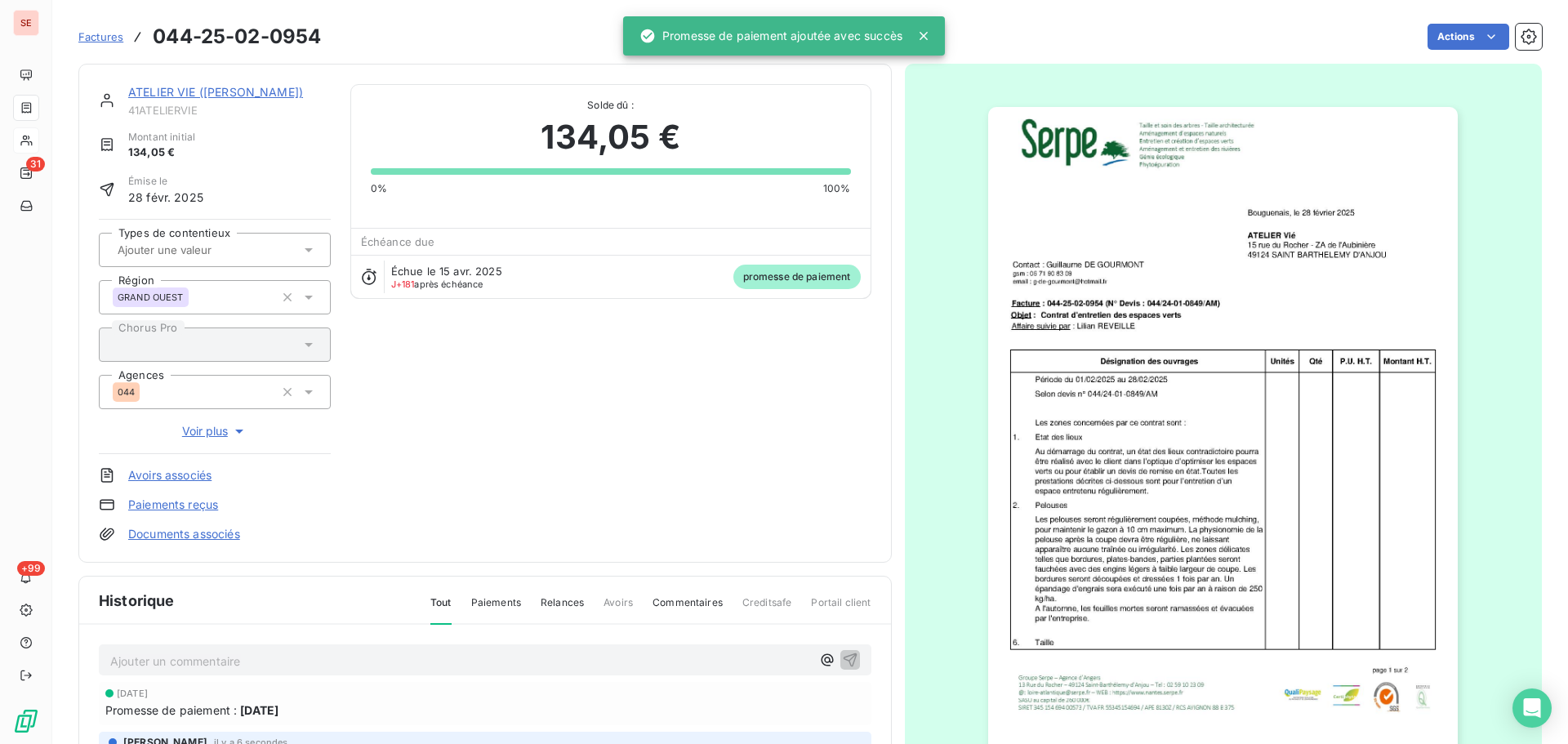
click at [202, 93] on link "ATELIER VIE ([PERSON_NAME])" at bounding box center [215, 92] width 175 height 13
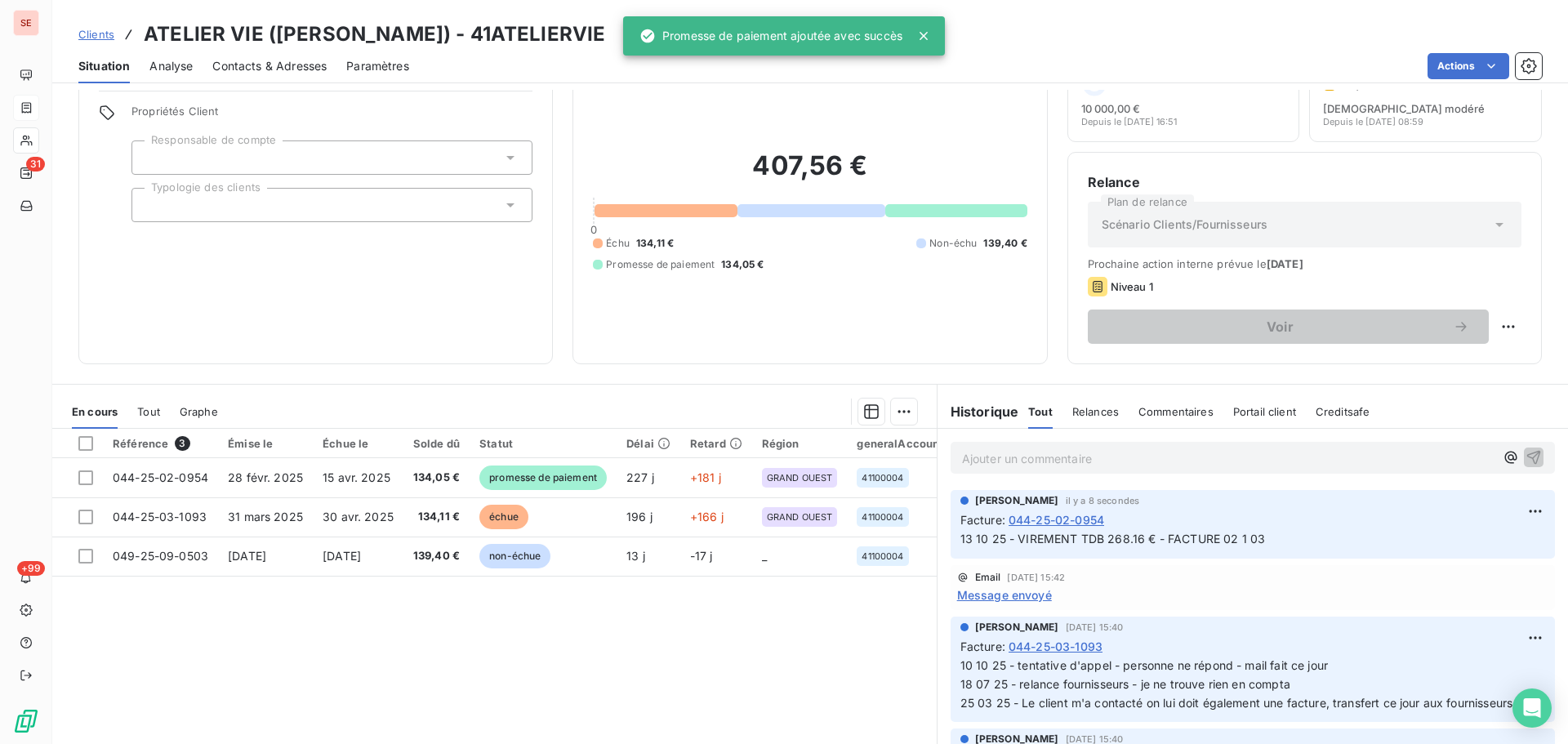
scroll to position [110, 0]
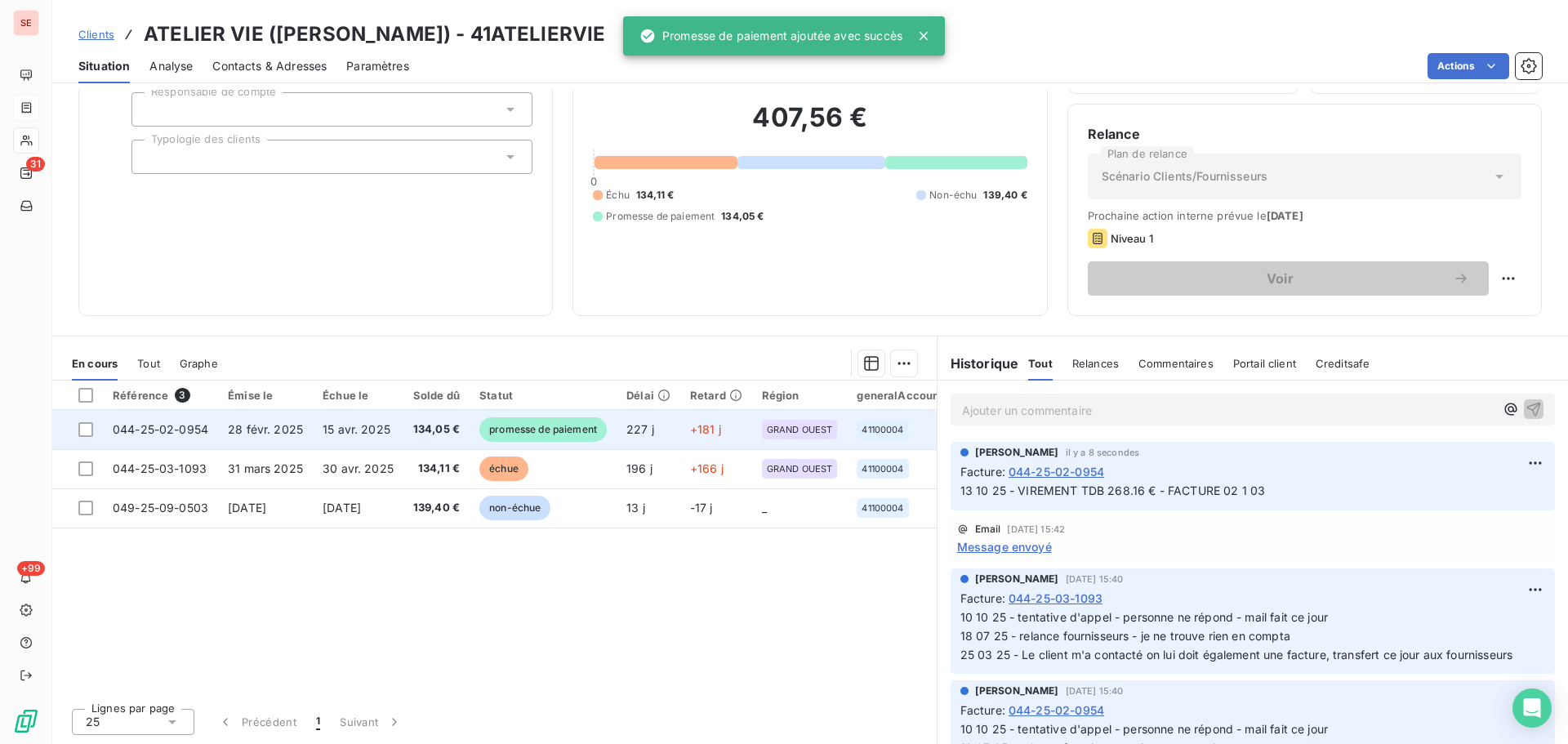
click at [422, 440] on td "134,05 €" at bounding box center [436, 430] width 66 height 39
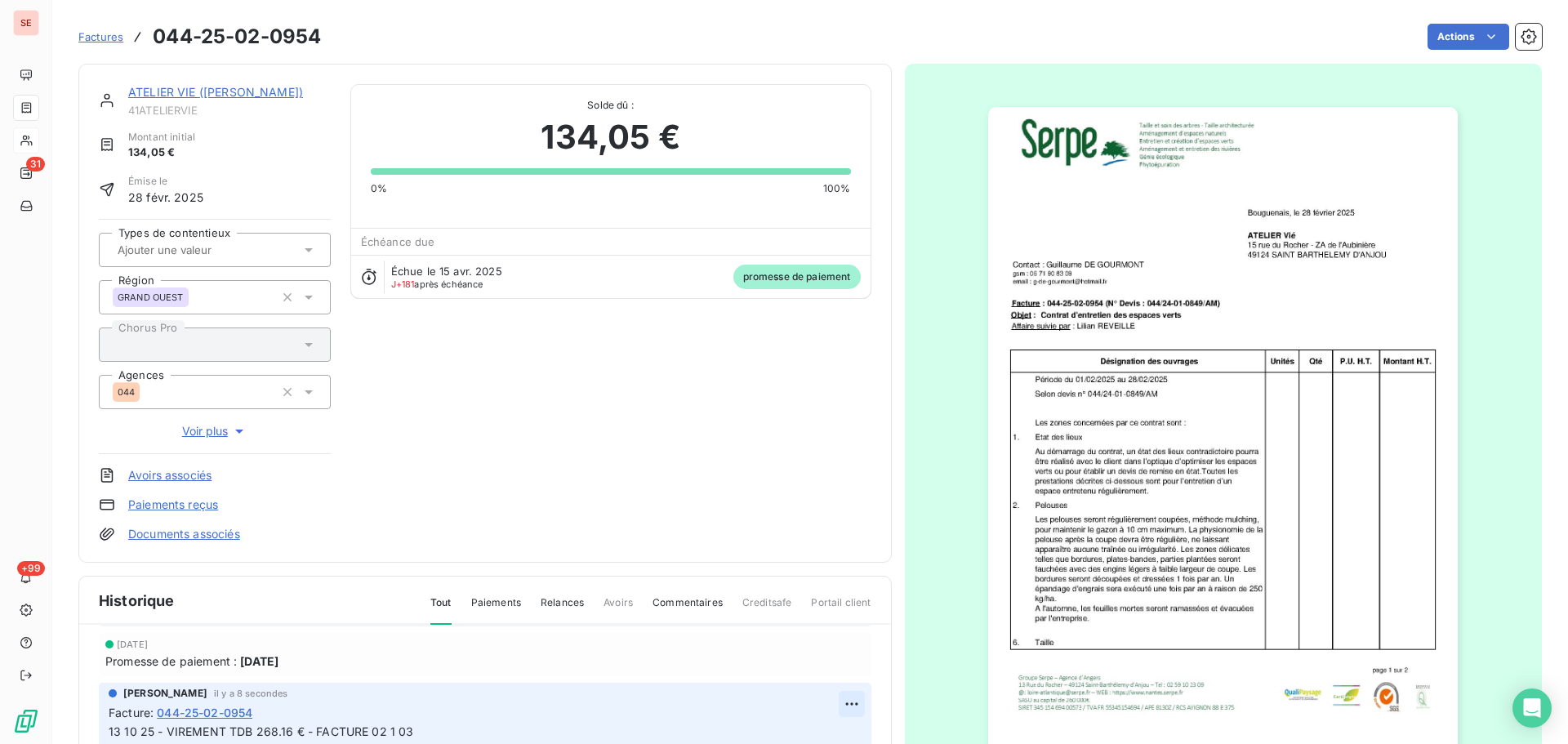
scroll to position [50, 0]
click at [385, 726] on span "13 10 25 - VIREMENT TDB 268.16 € - FACTURE 02 1 03" at bounding box center [261, 729] width 305 height 13
copy div "13 10 25 - VIREMENT TDB 268.16 € - FACTURE 02 1 03"
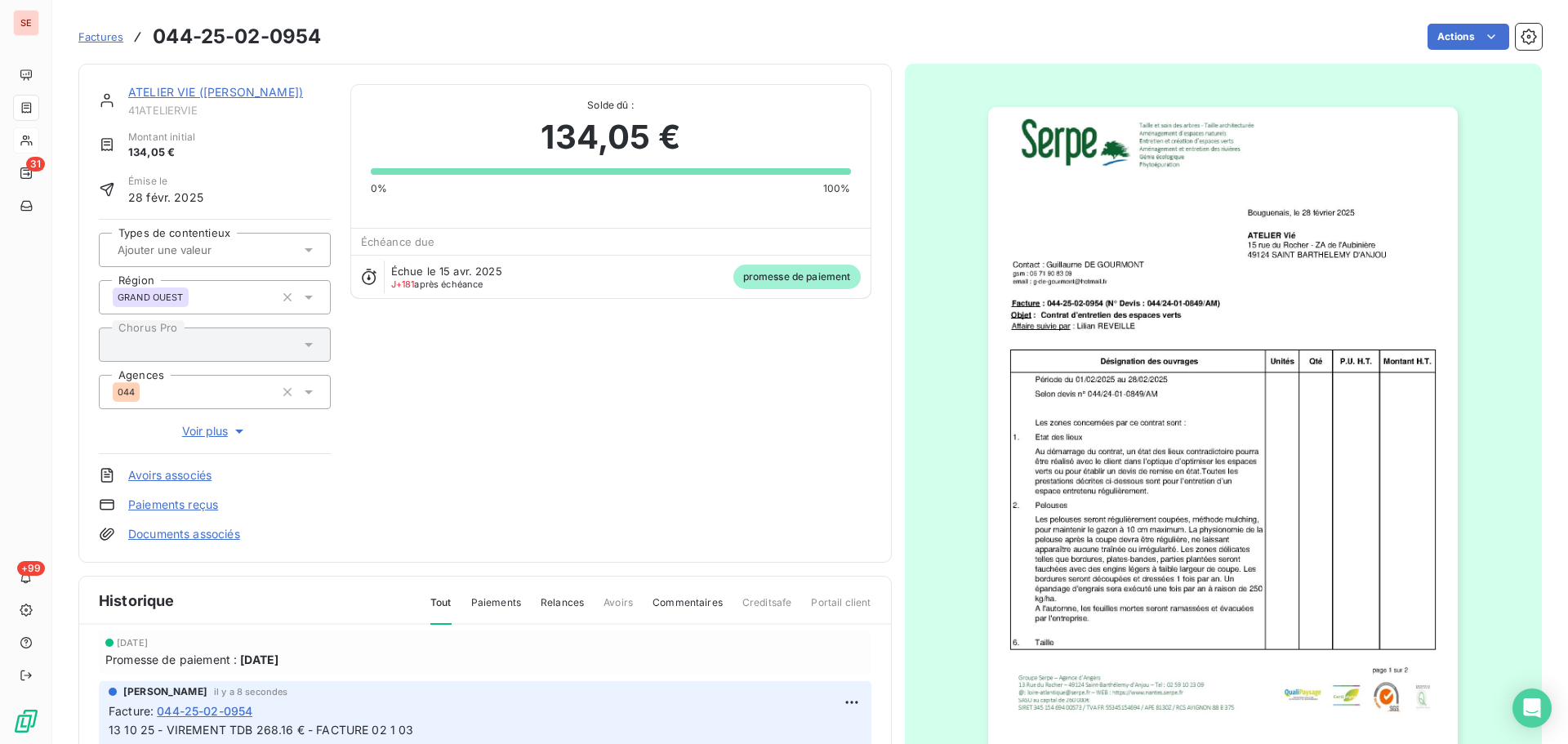
click at [250, 86] on link "ATELIER VIE ([PERSON_NAME])" at bounding box center [215, 92] width 175 height 13
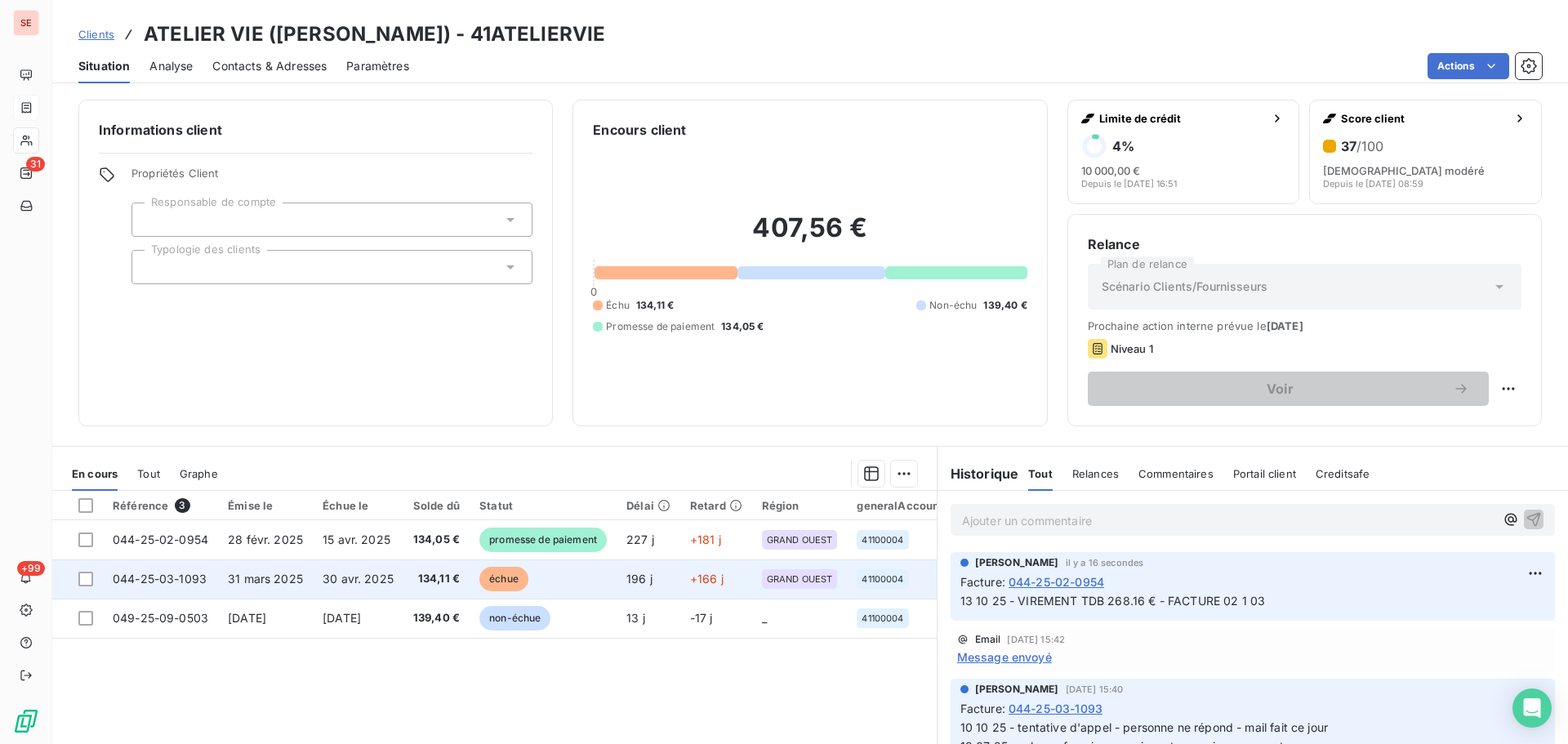
click at [340, 587] on td "30 avr. 2025" at bounding box center [357, 579] width 91 height 39
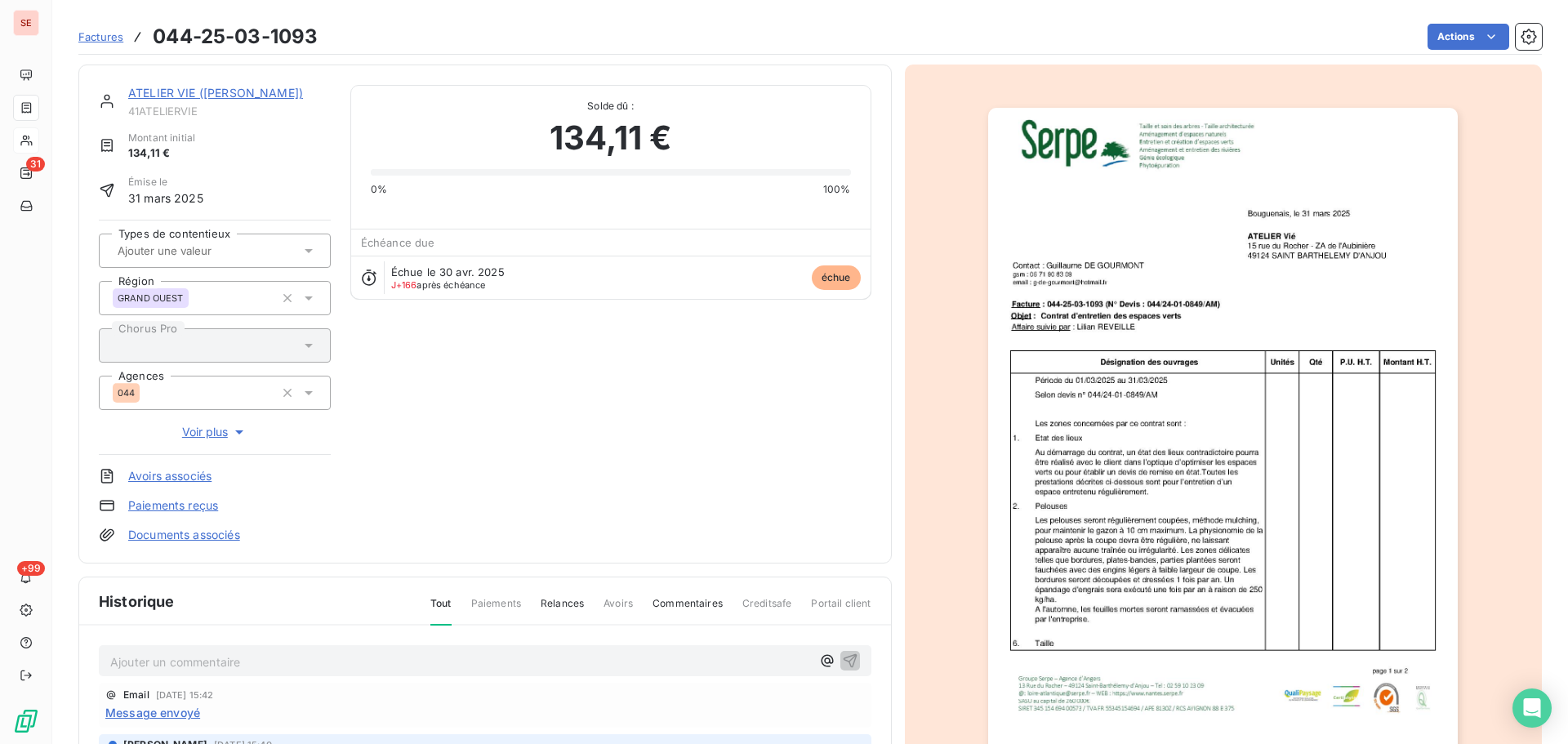
scroll to position [6, 0]
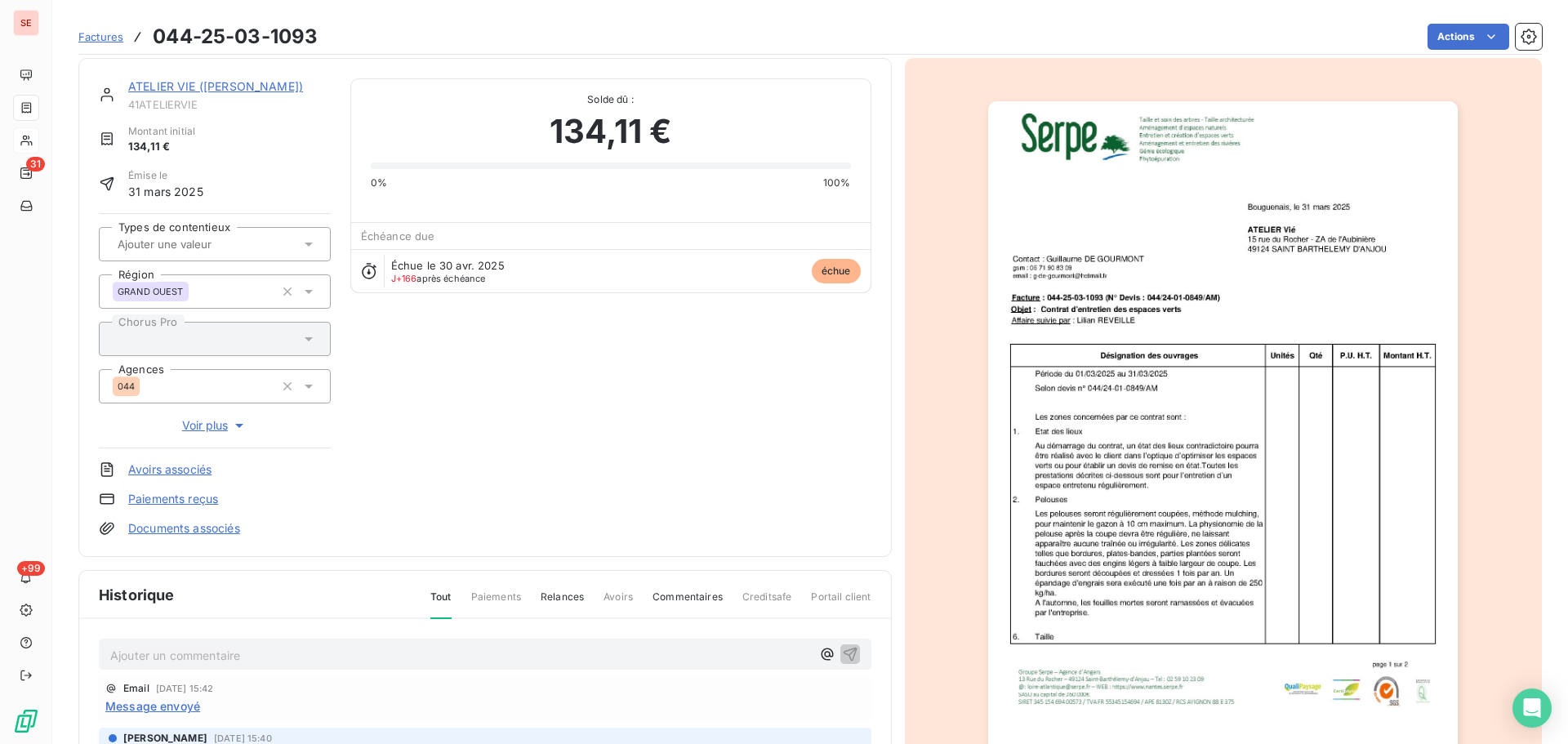
click at [435, 655] on p "Ajouter un commentaire ﻿" at bounding box center [460, 655] width 701 height 21
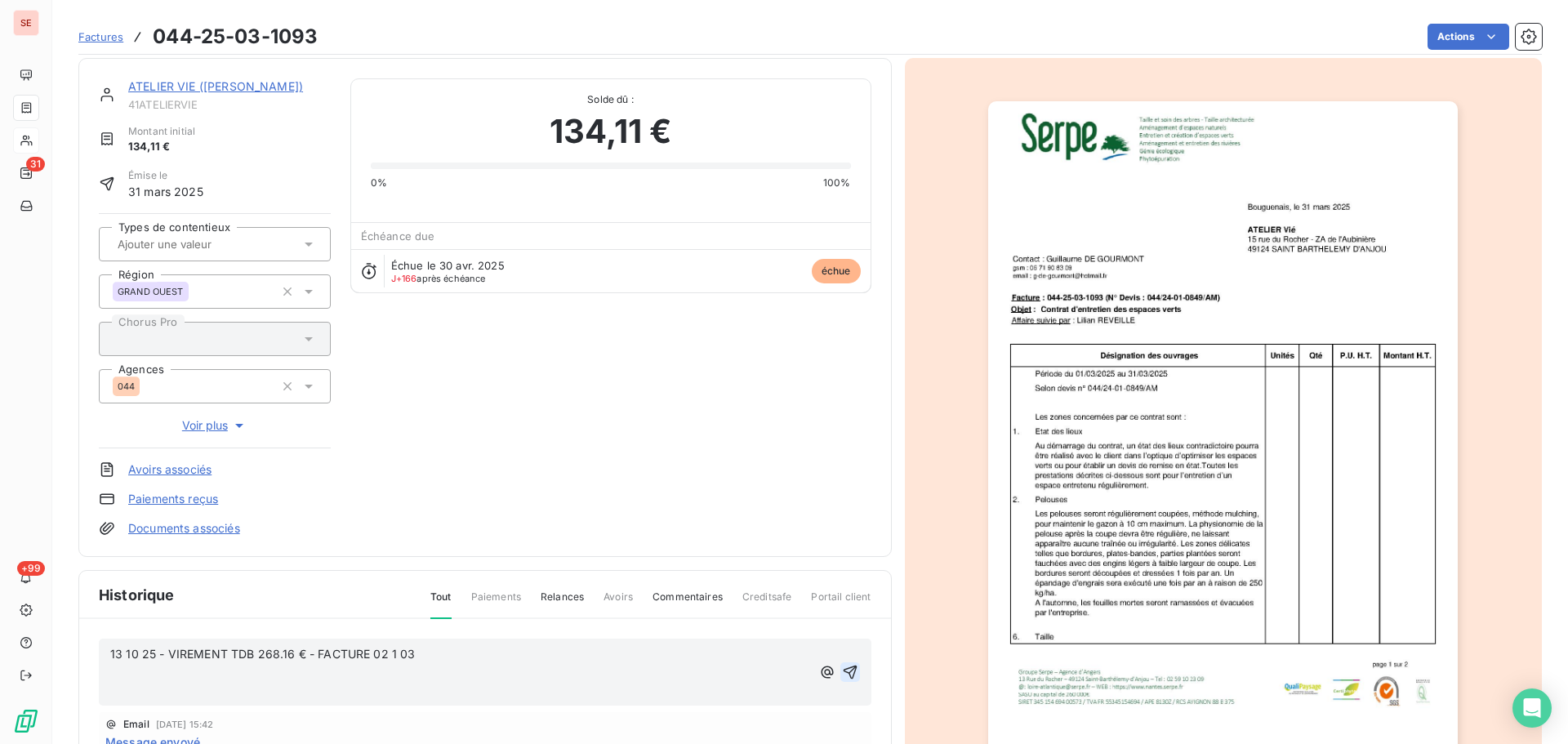
click at [843, 672] on icon "button" at bounding box center [849, 672] width 13 height 13
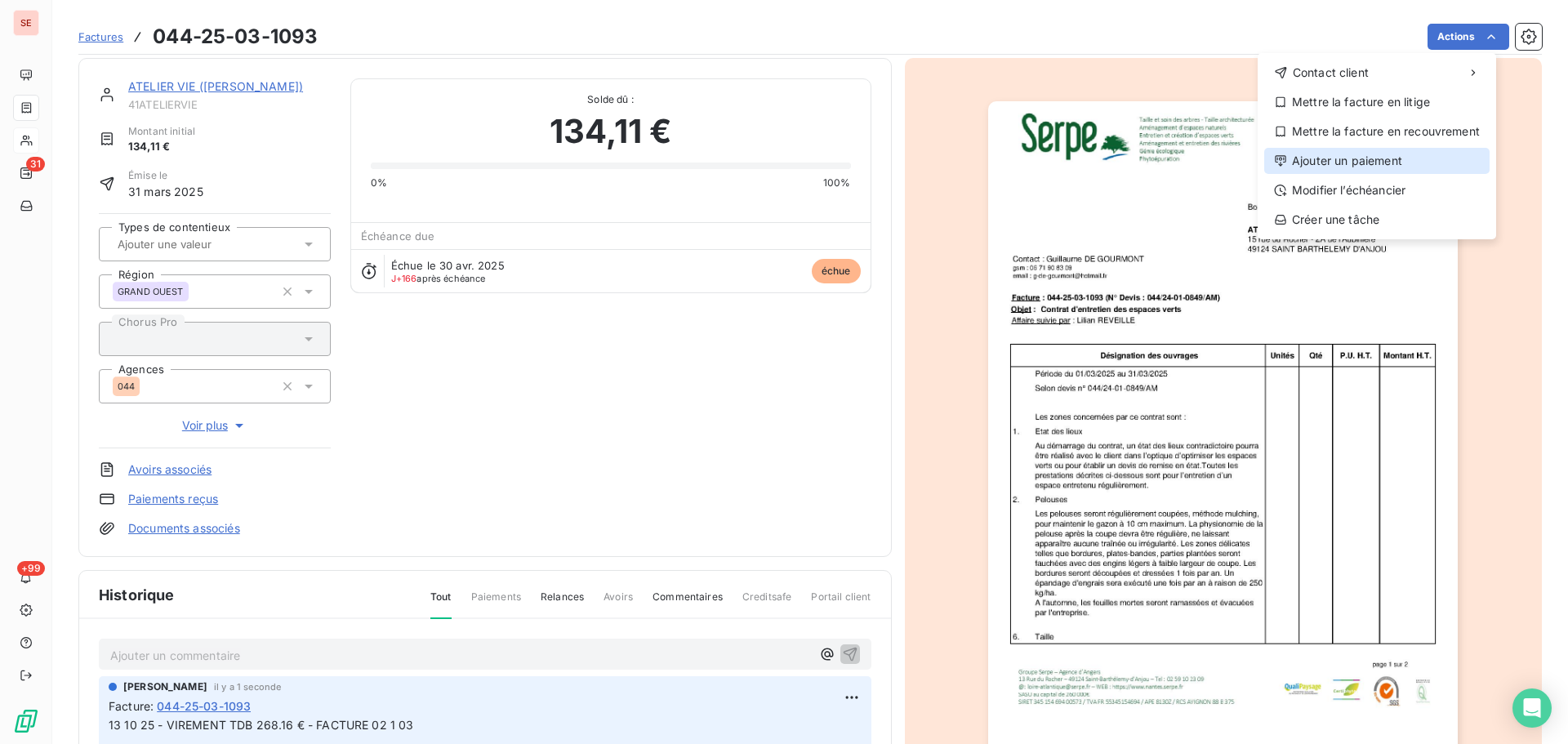
click at [1404, 163] on div "Ajouter un paiement" at bounding box center [1377, 161] width 225 height 26
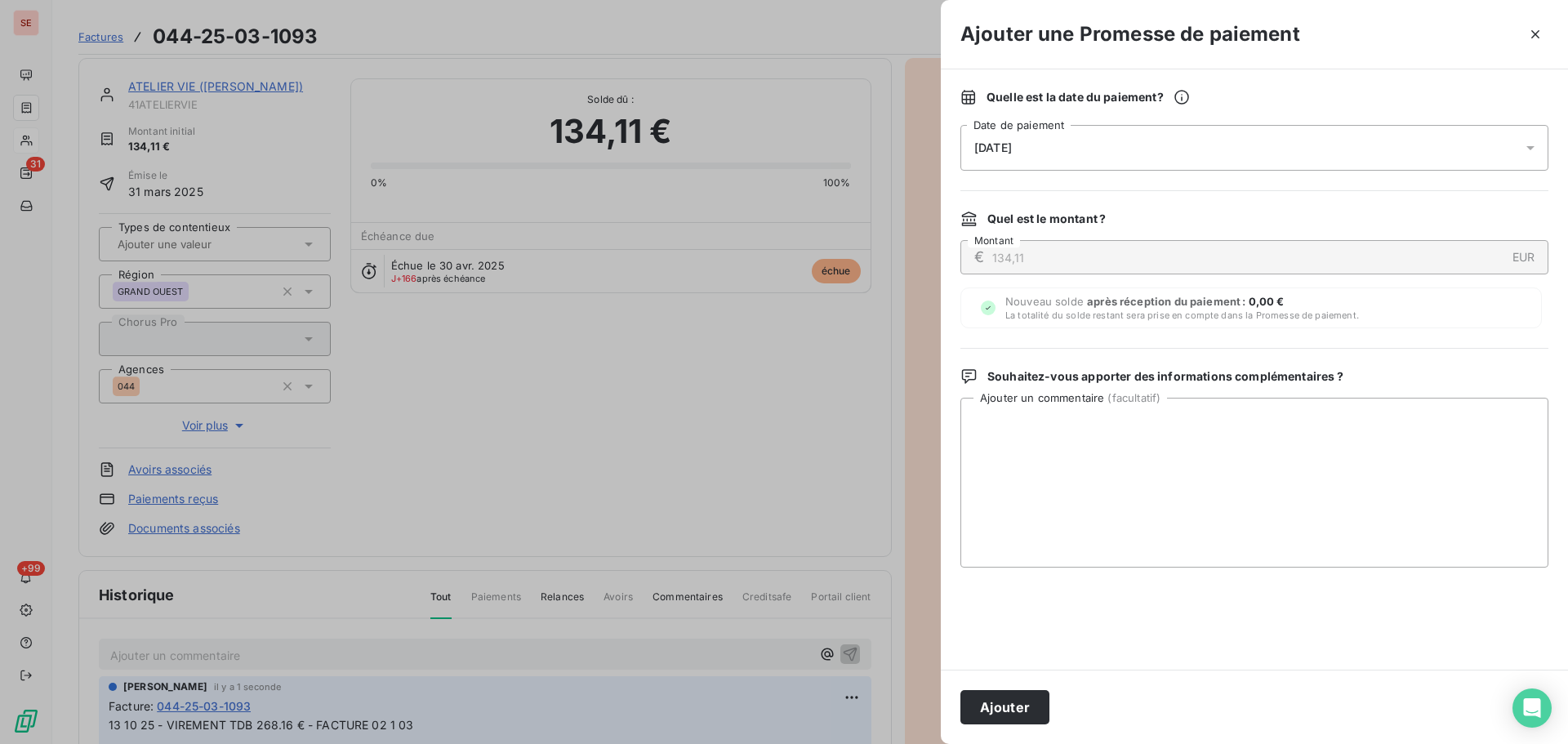
click at [1310, 161] on div "[DATE]" at bounding box center [1254, 147] width 588 height 46
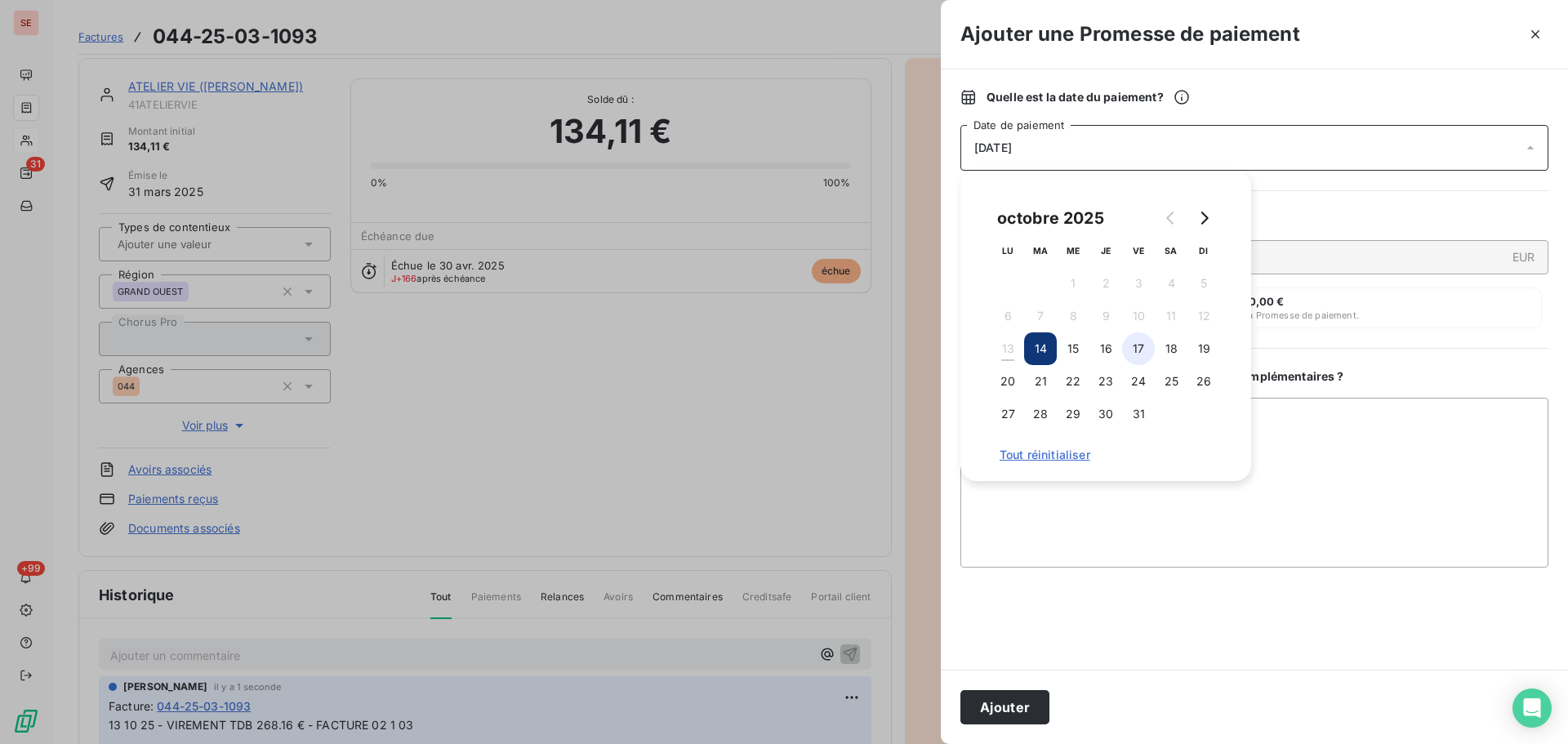
click at [1134, 358] on button "17" at bounding box center [1138, 348] width 32 height 32
click at [997, 696] on button "Ajouter" at bounding box center [1004, 707] width 89 height 34
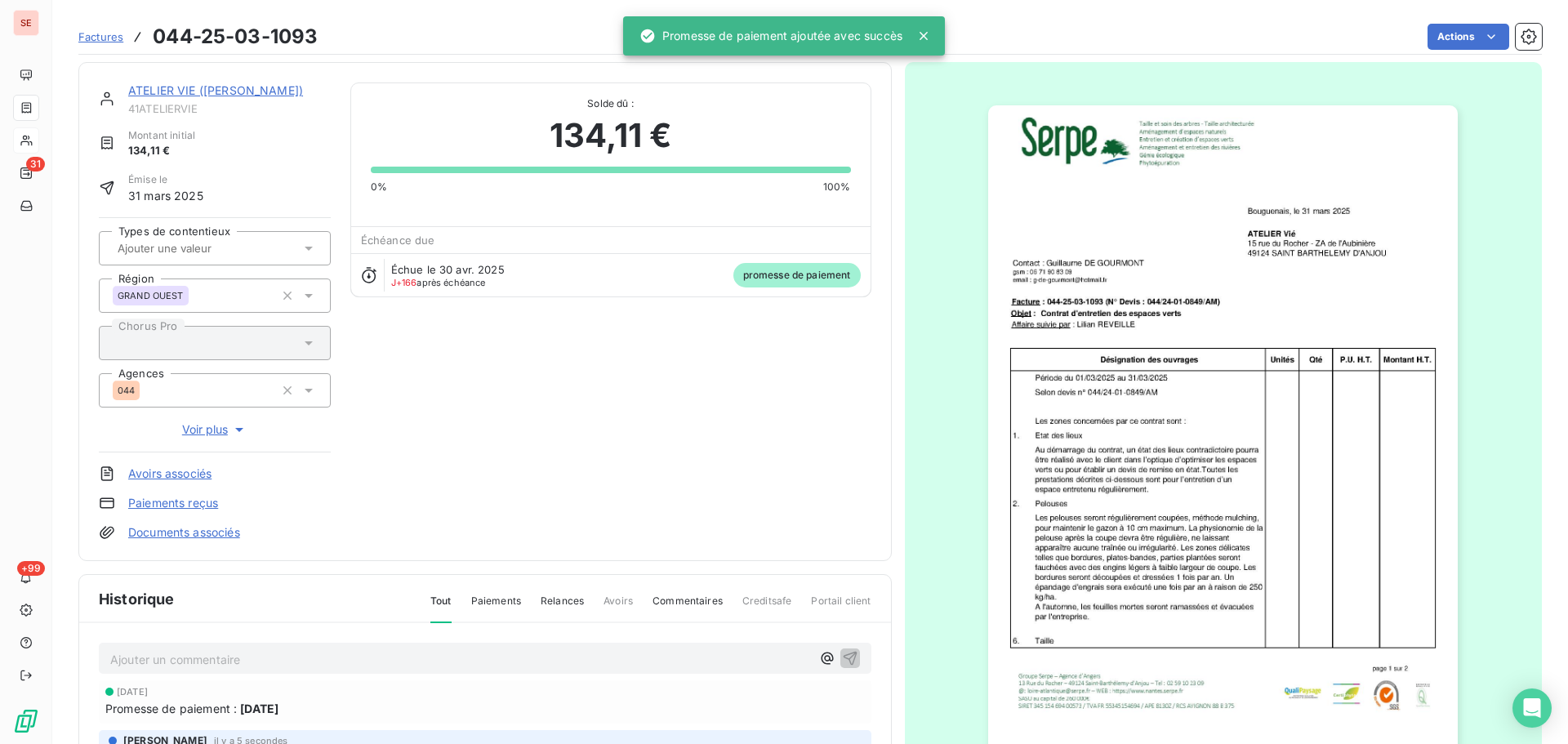
scroll to position [0, 0]
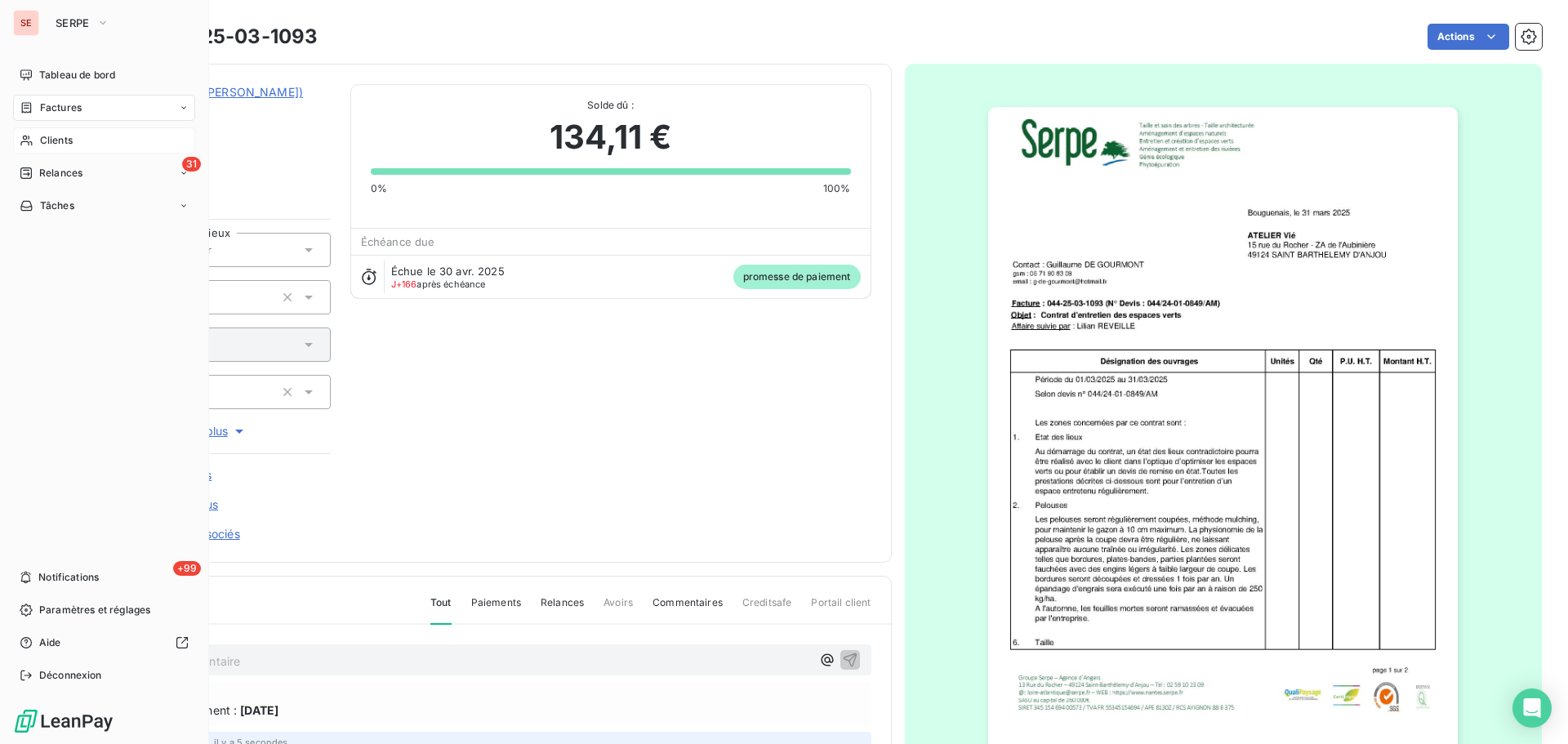
drag, startPoint x: 22, startPoint y: 106, endPoint x: 39, endPoint y: 122, distance: 23.3
click at [22, 106] on icon at bounding box center [26, 108] width 13 height 13
click at [82, 128] on div "Clients" at bounding box center [104, 140] width 182 height 26
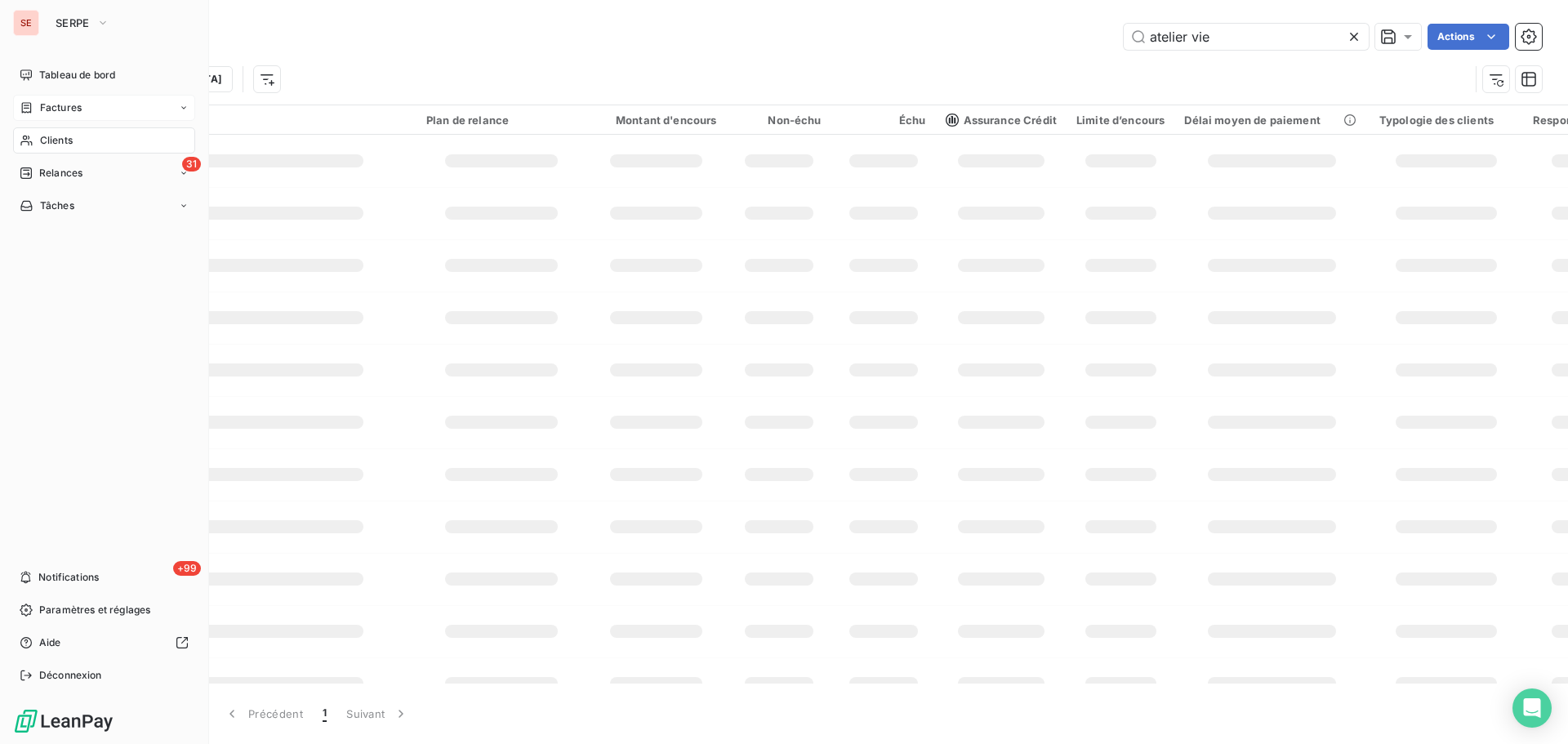
click at [79, 106] on span "Factures" at bounding box center [61, 108] width 41 height 14
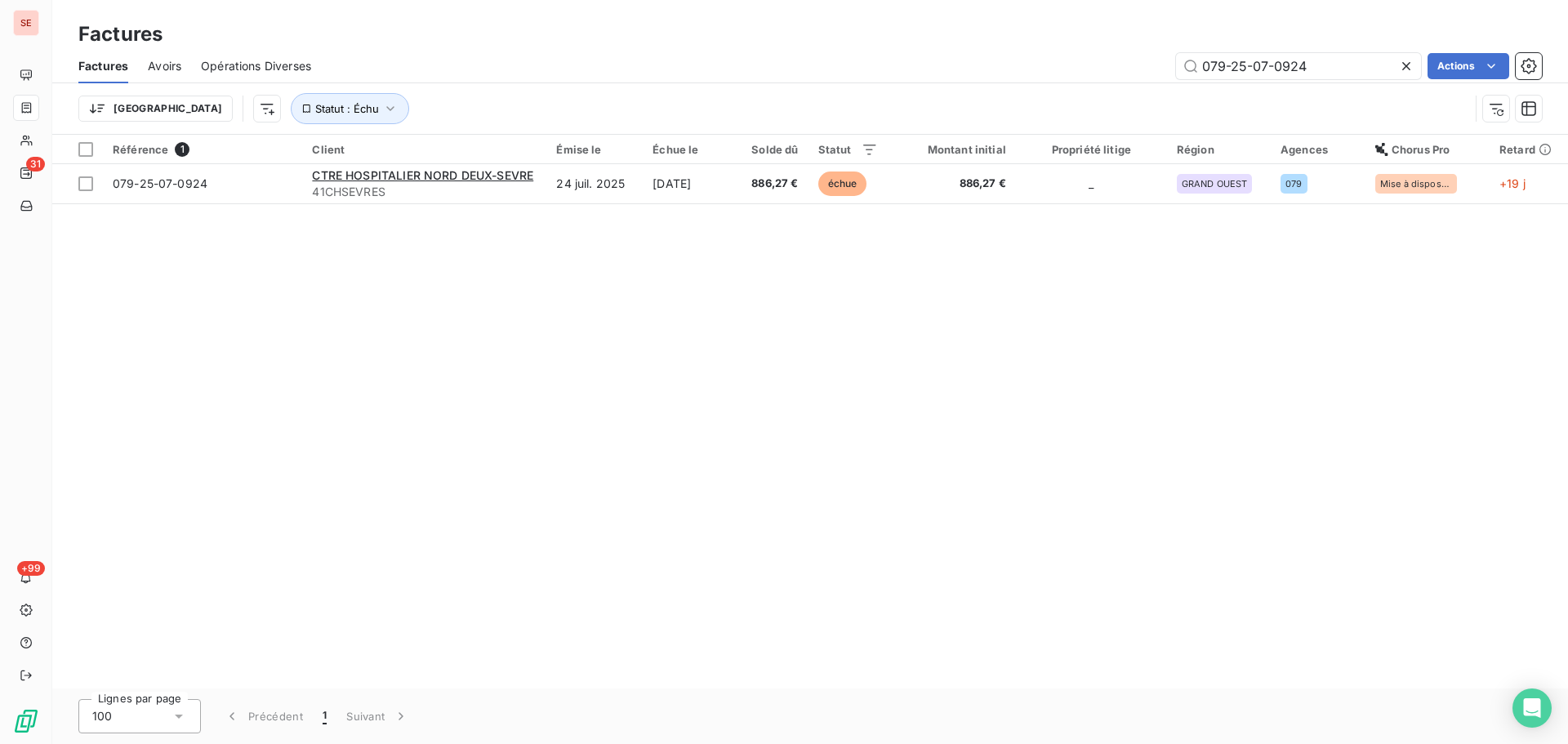
drag, startPoint x: 1363, startPoint y: 65, endPoint x: 1119, endPoint y: 77, distance: 244.3
click at [1123, 76] on div "079-25-07-0924 Actions" at bounding box center [936, 66] width 1211 height 26
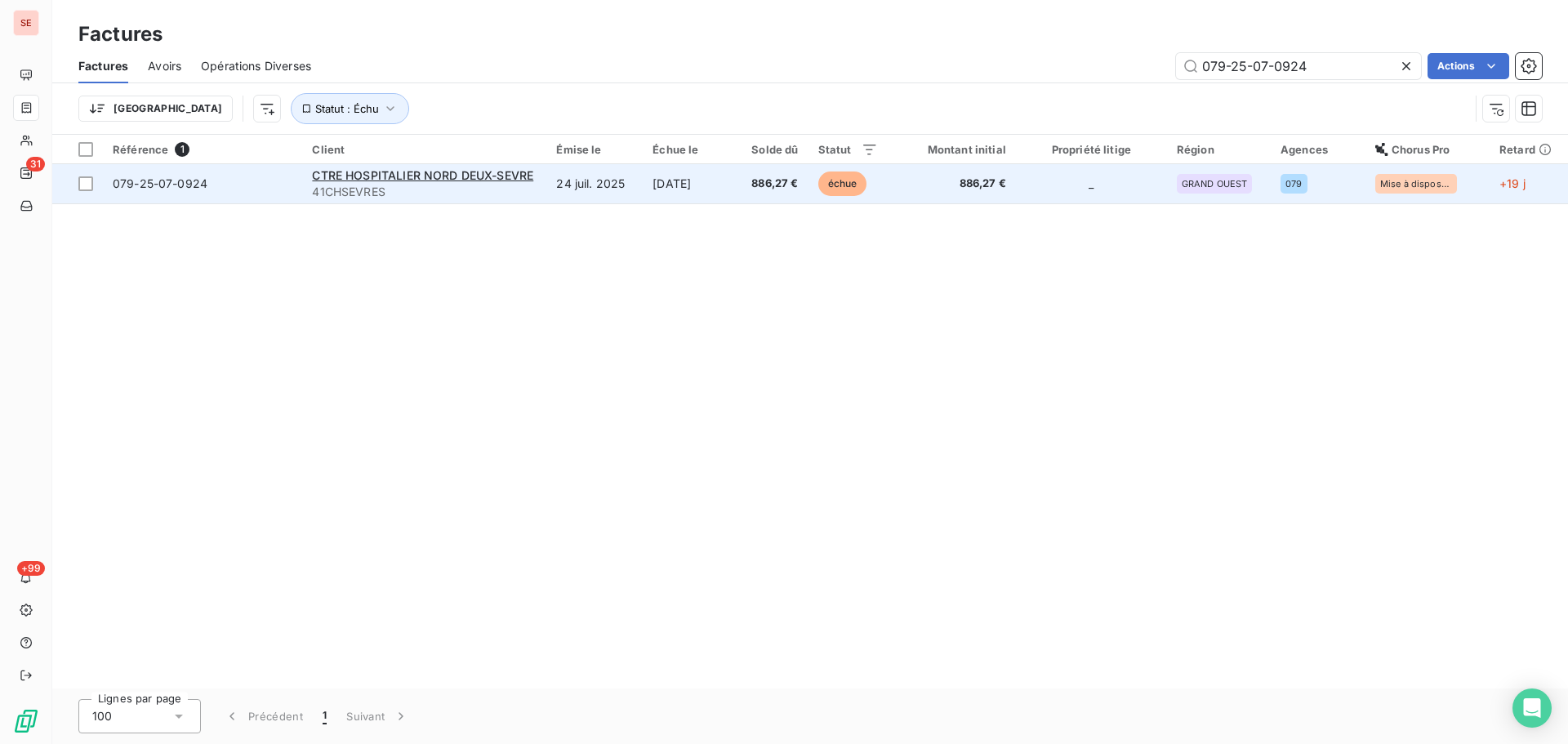
click at [685, 168] on td "[DATE]" at bounding box center [689, 184] width 93 height 39
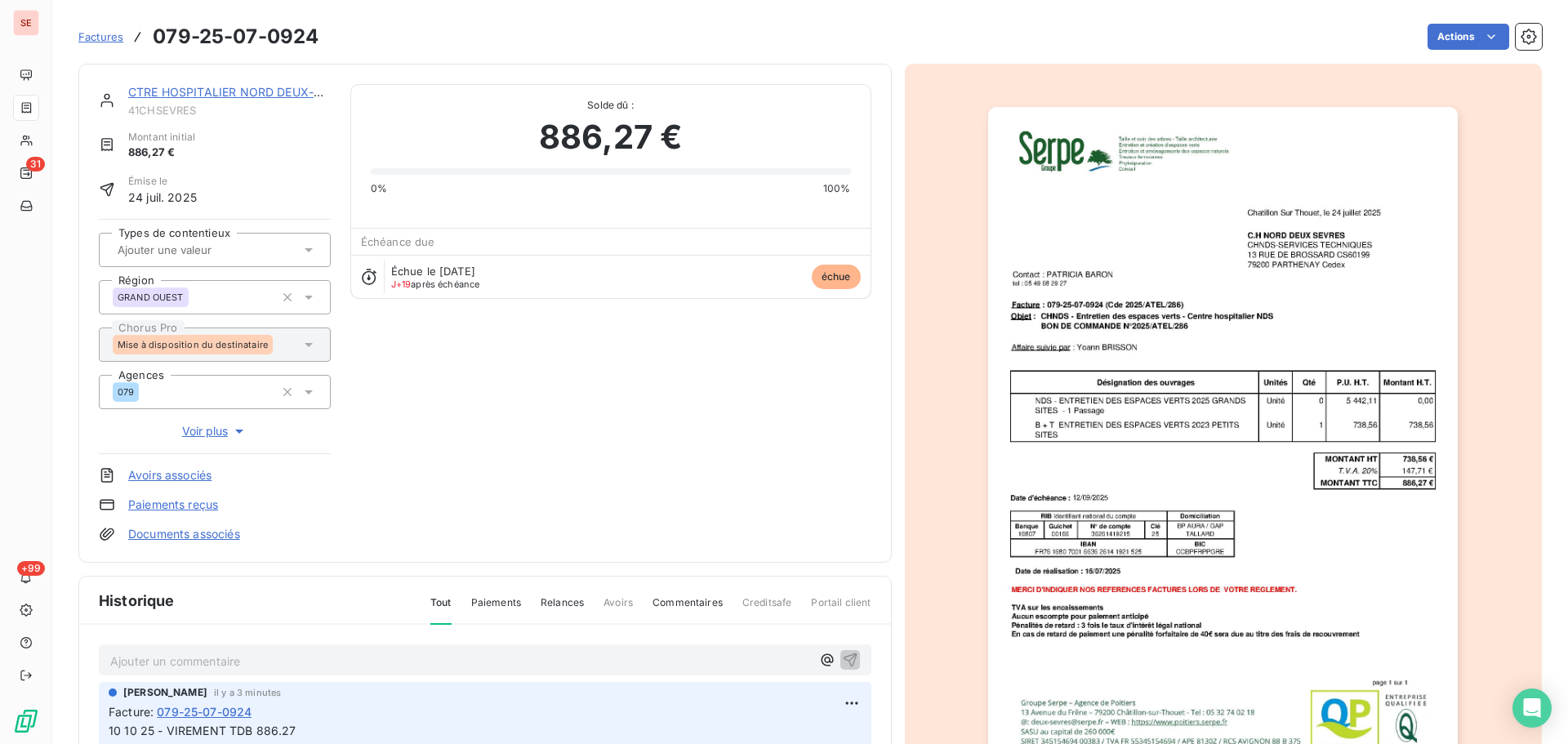
scroll to position [218, 0]
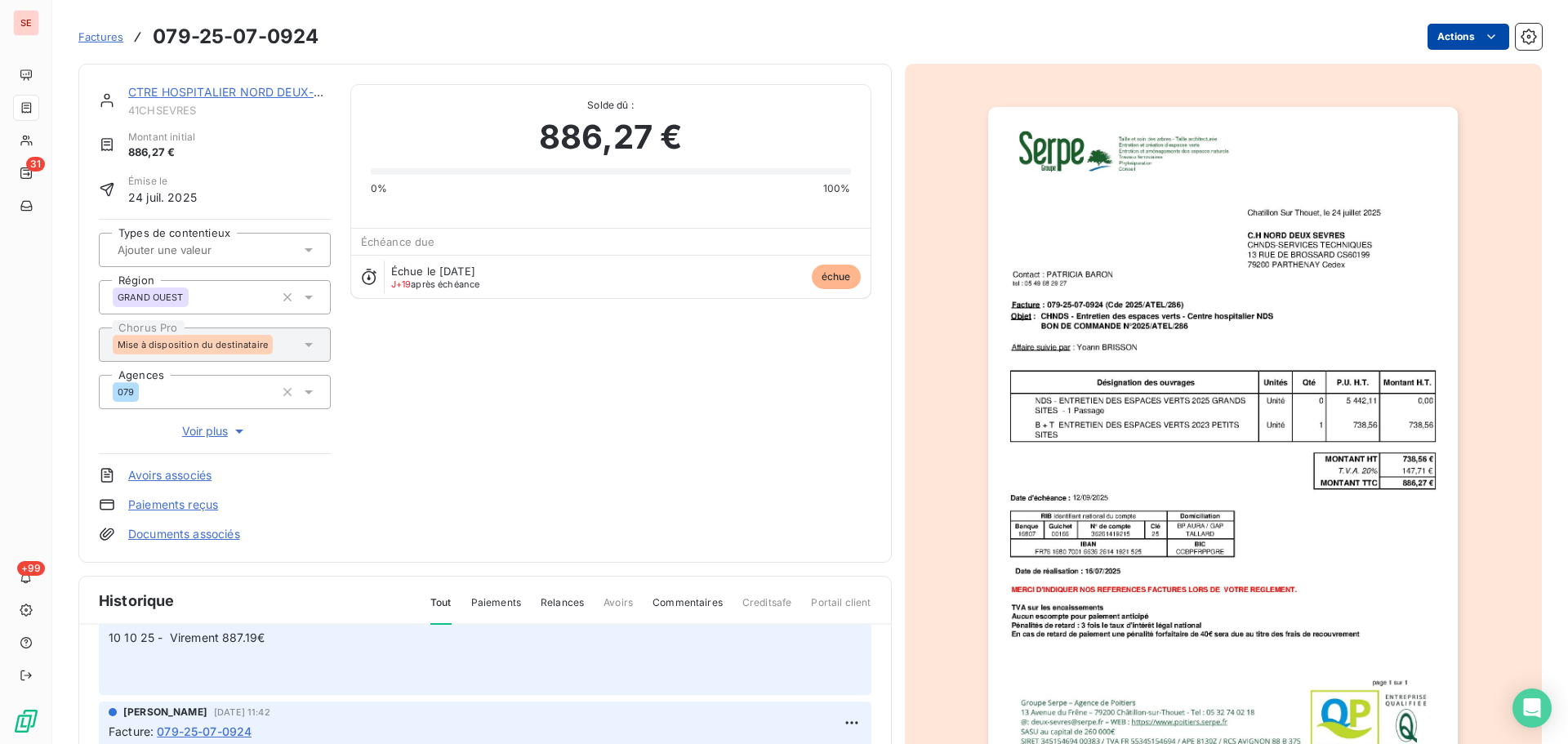
click at [1452, 40] on html "SE 31 +99 Factures 079-25-07-0924 Actions CTRE HOSPITALIER NORD DEUX-SEVRE 41CH…" at bounding box center [784, 372] width 1568 height 744
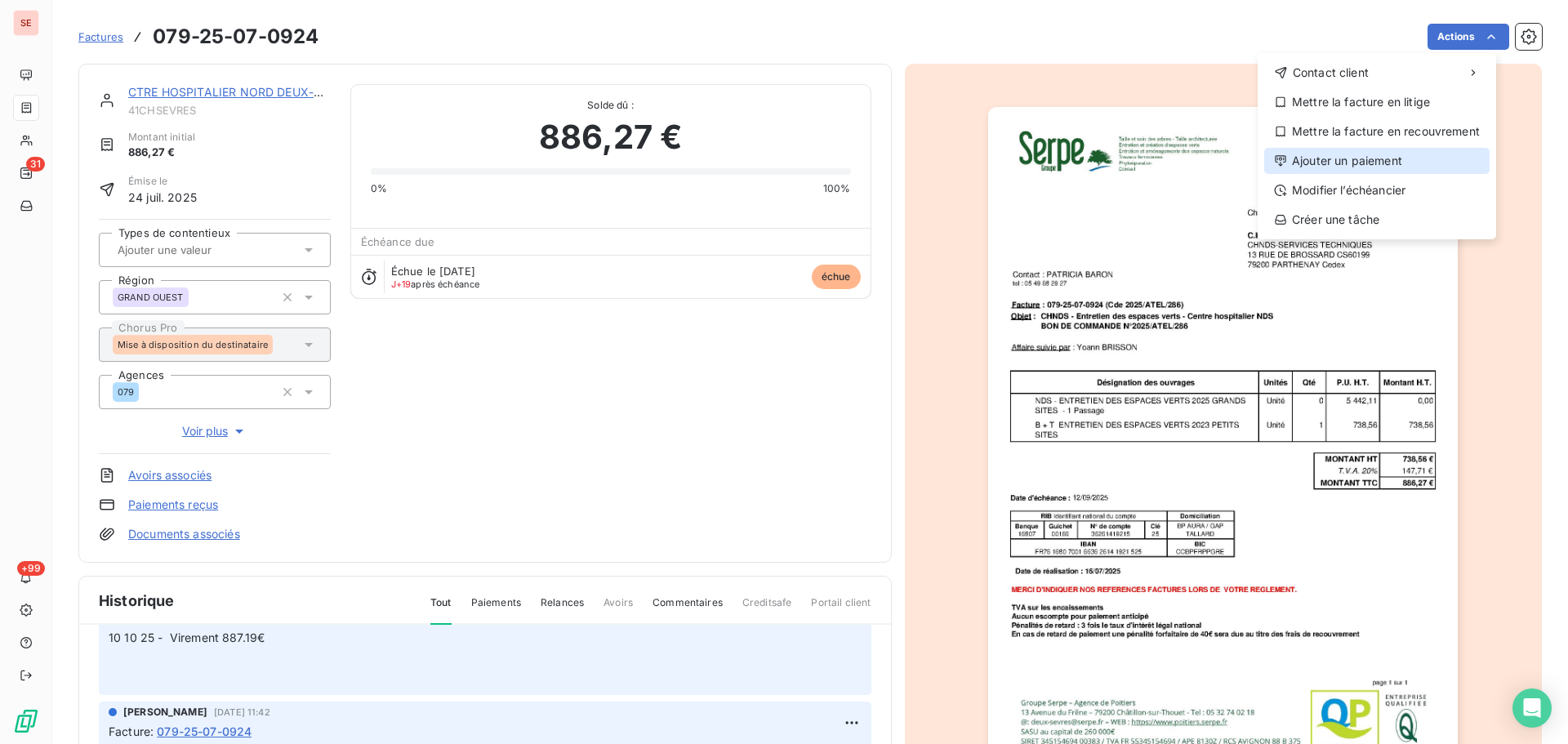
click at [1397, 166] on div "Ajouter un paiement" at bounding box center [1377, 161] width 225 height 26
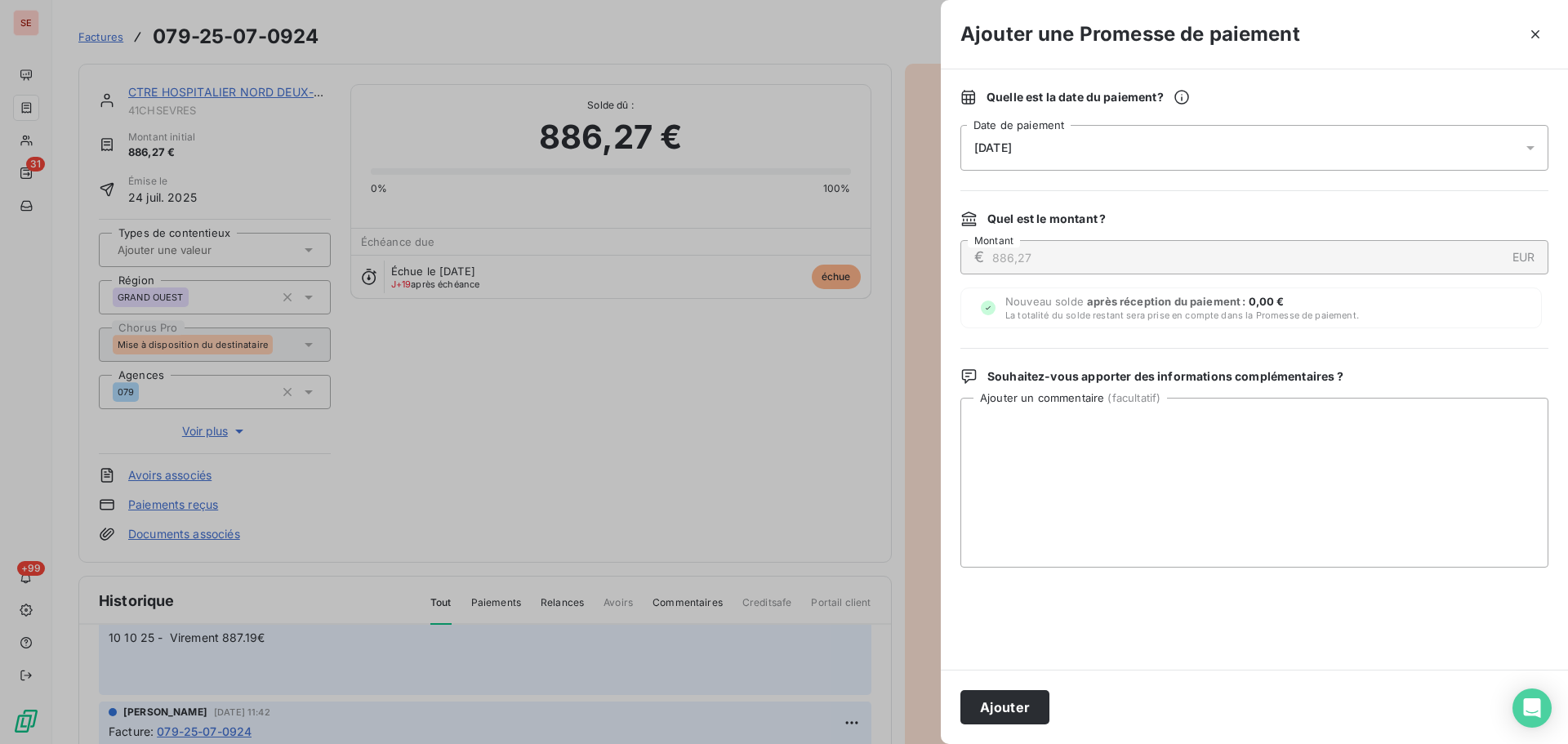
click at [1326, 147] on div "[DATE]" at bounding box center [1254, 147] width 588 height 46
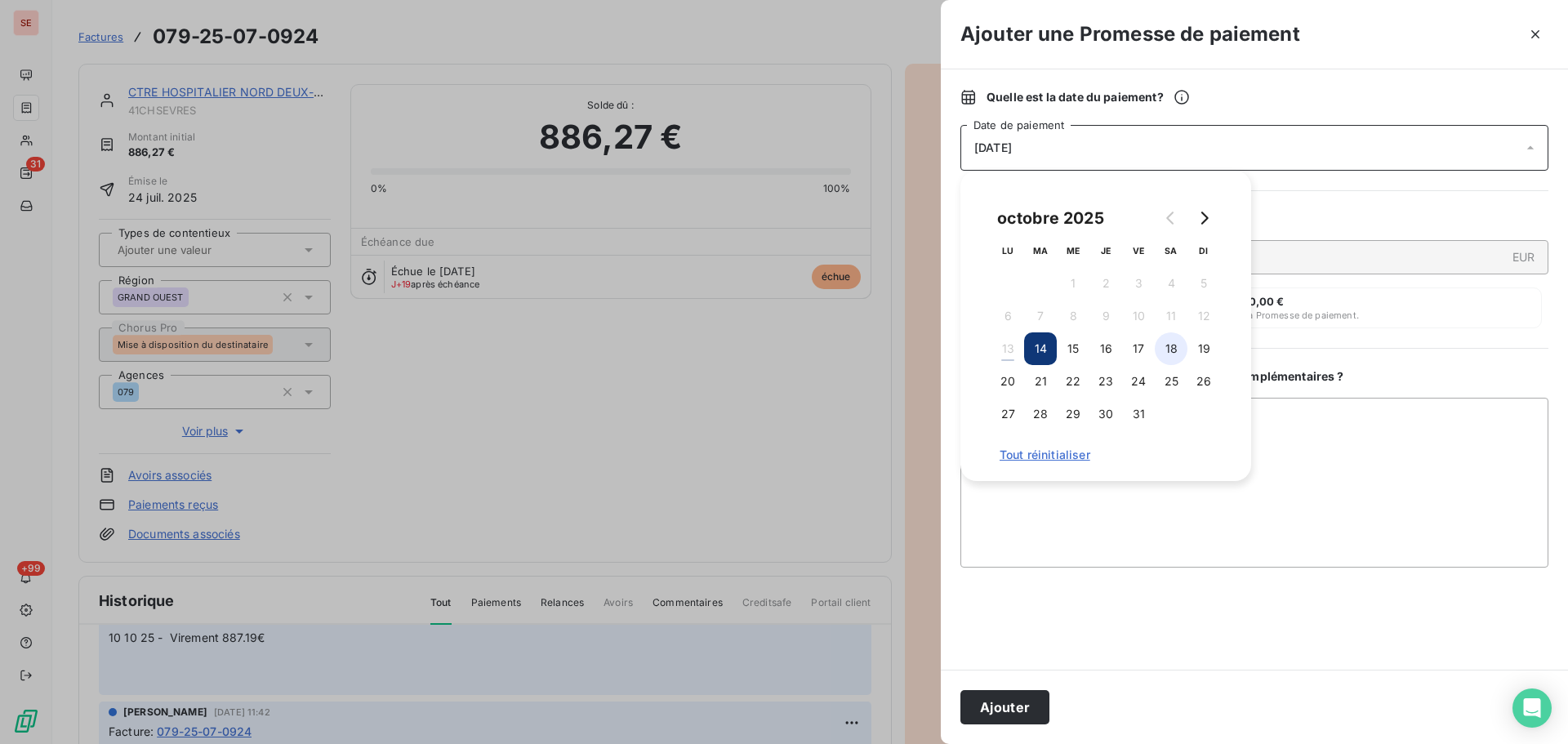
click at [1156, 343] on button "18" at bounding box center [1171, 348] width 32 height 32
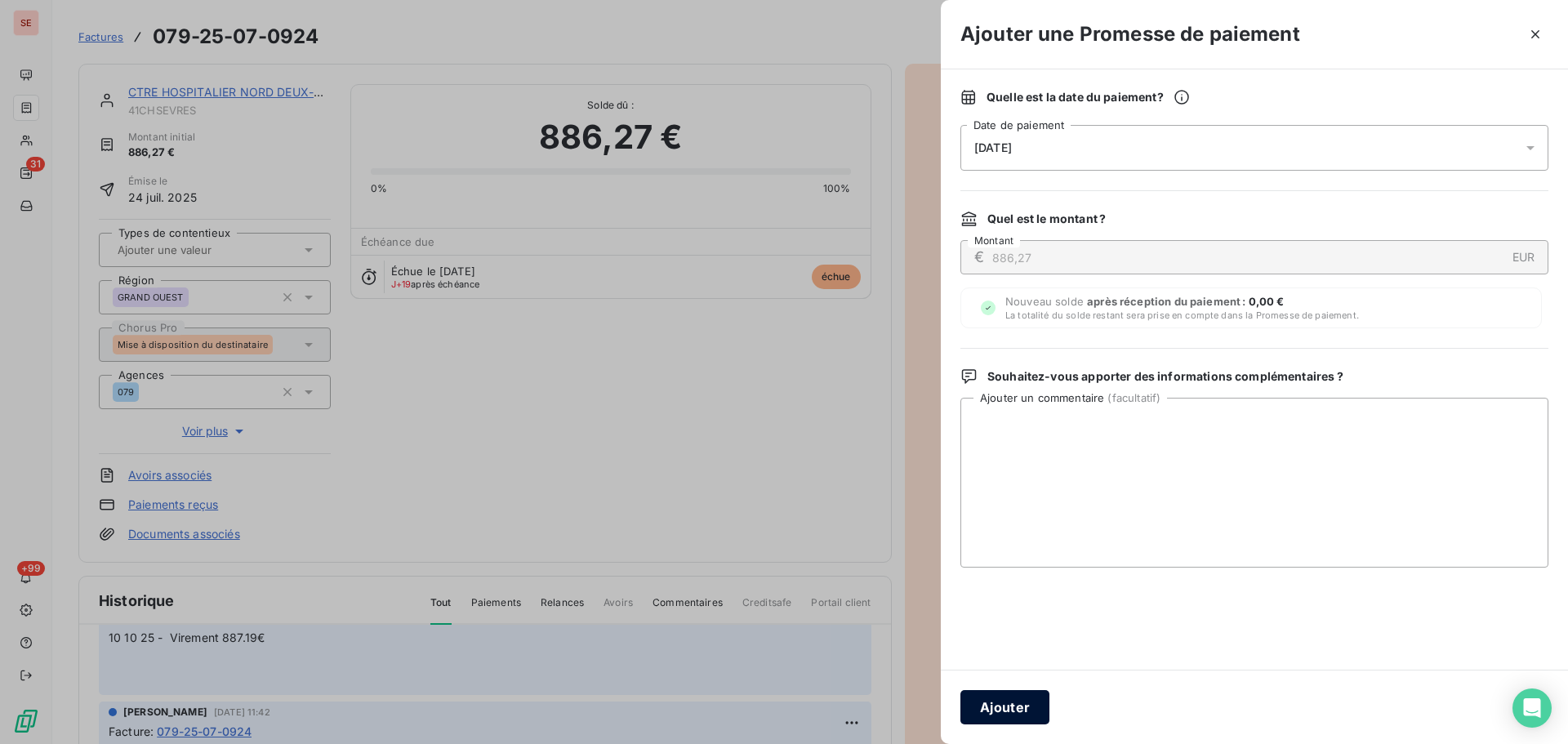
click at [1022, 708] on button "Ajouter" at bounding box center [1004, 707] width 89 height 34
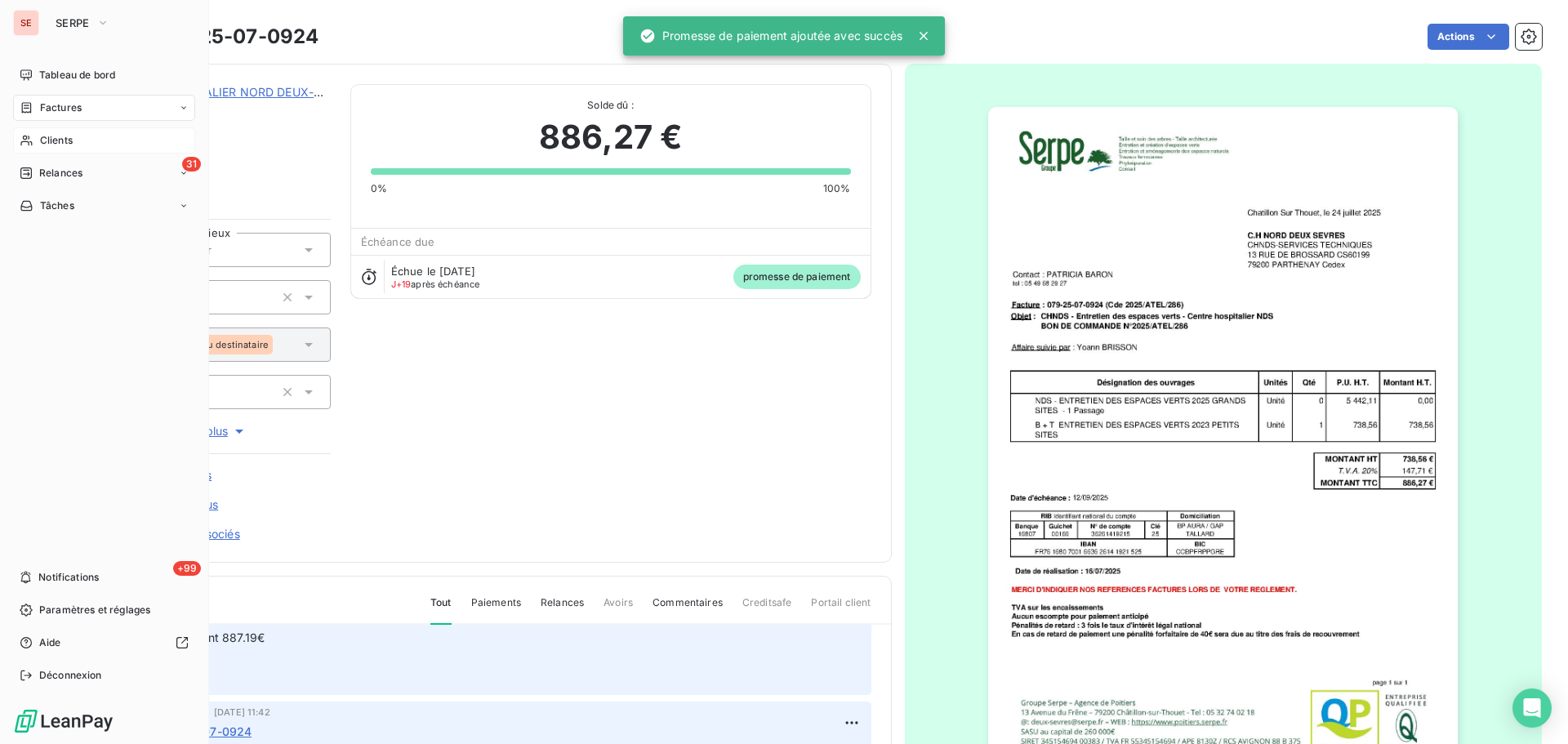
click at [41, 145] on span "Clients" at bounding box center [57, 140] width 32 height 14
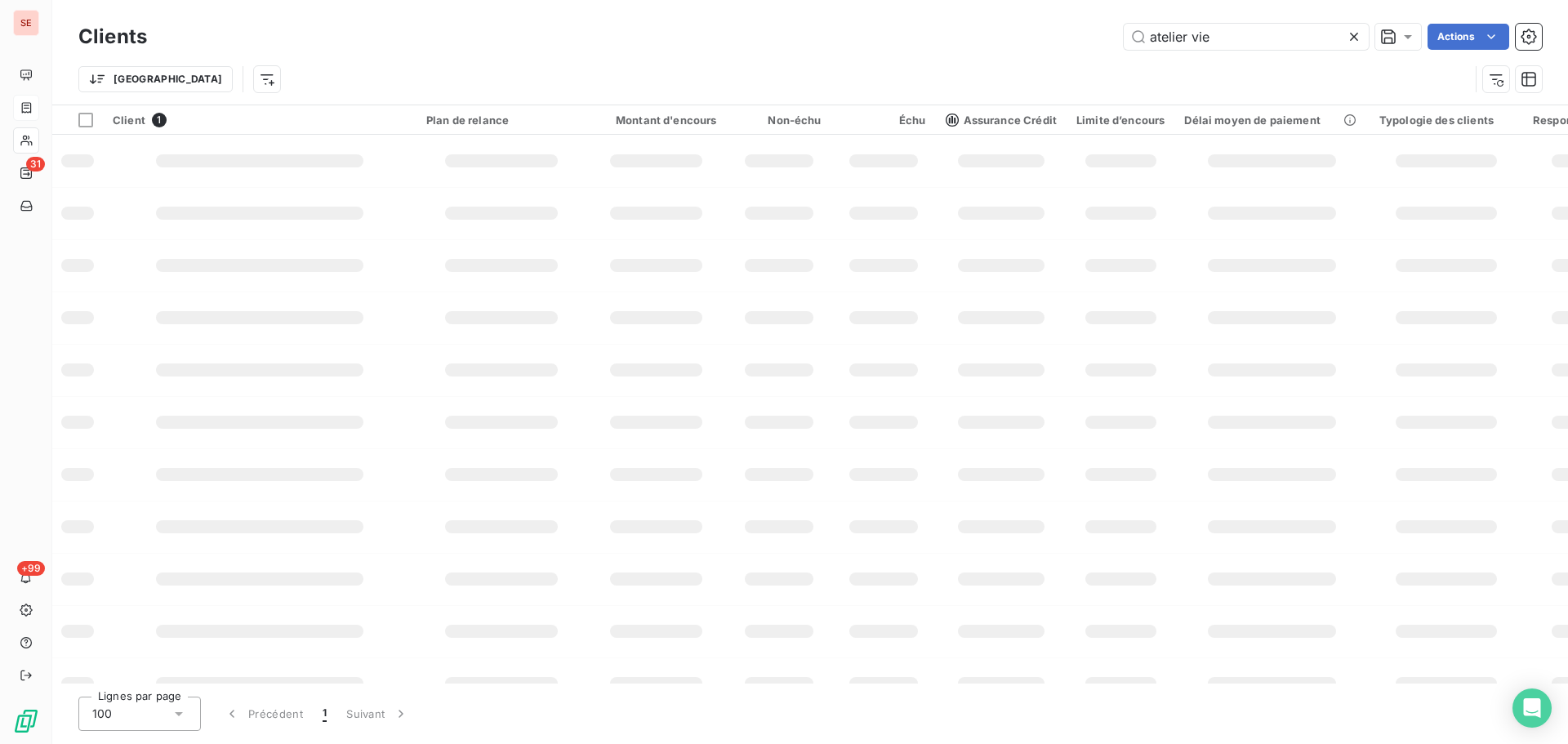
drag, startPoint x: 1179, startPoint y: 31, endPoint x: 1100, endPoint y: 31, distance: 79.0
click at [1111, 31] on div "atelier vie Actions" at bounding box center [854, 36] width 1375 height 26
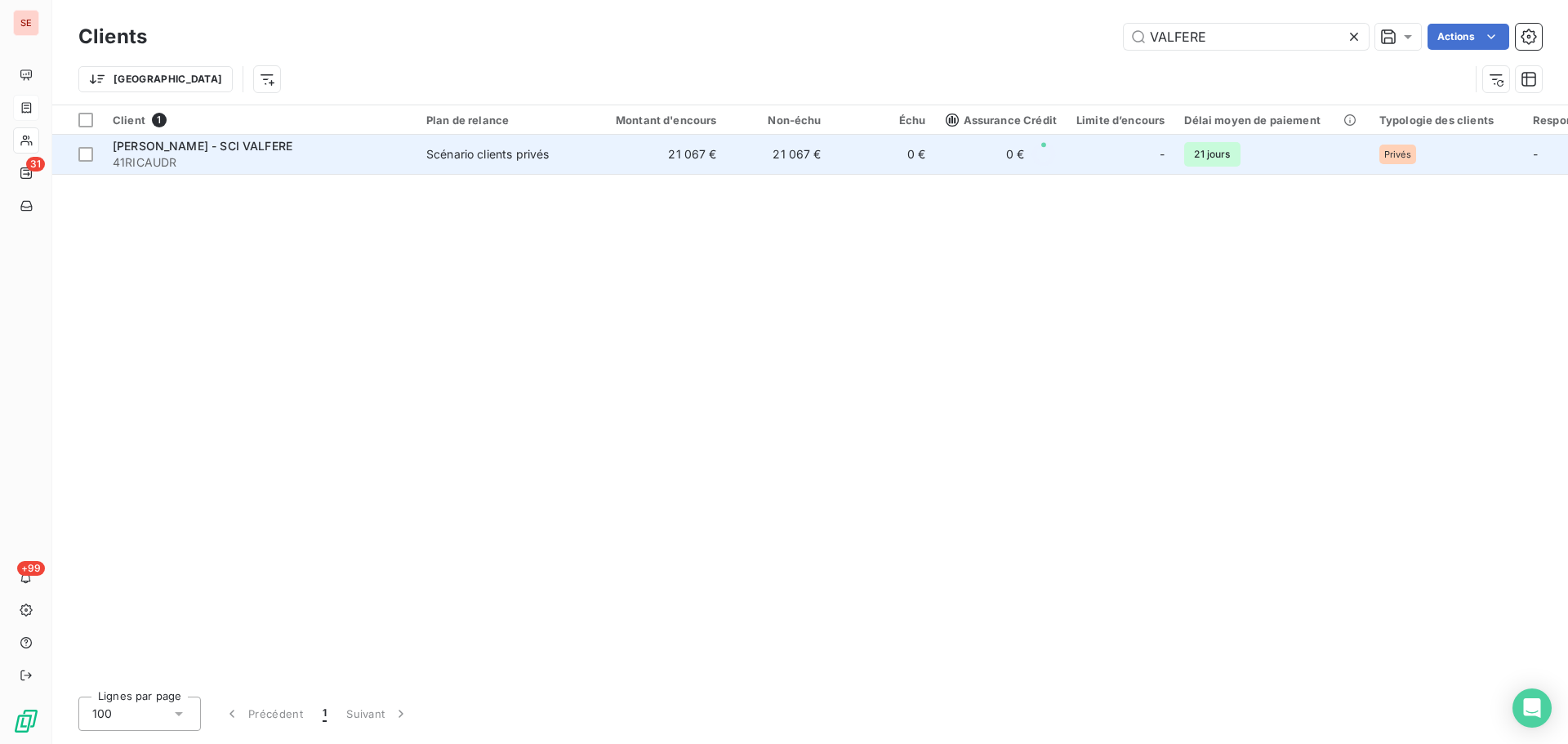
type input "VALFERE"
click at [776, 163] on td "21 067 €" at bounding box center [779, 154] width 104 height 39
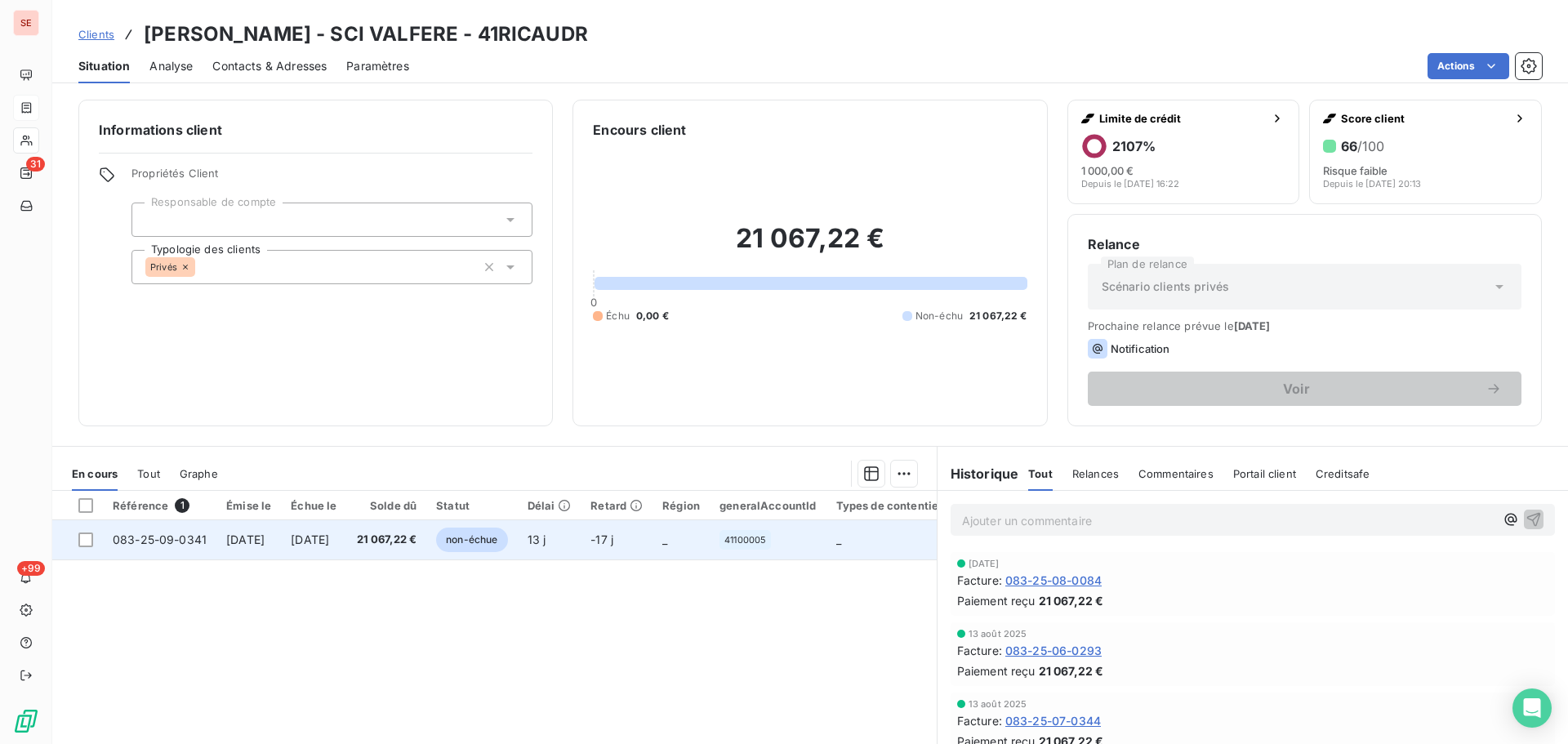
click at [421, 548] on td "21 067,22 €" at bounding box center [387, 540] width 80 height 39
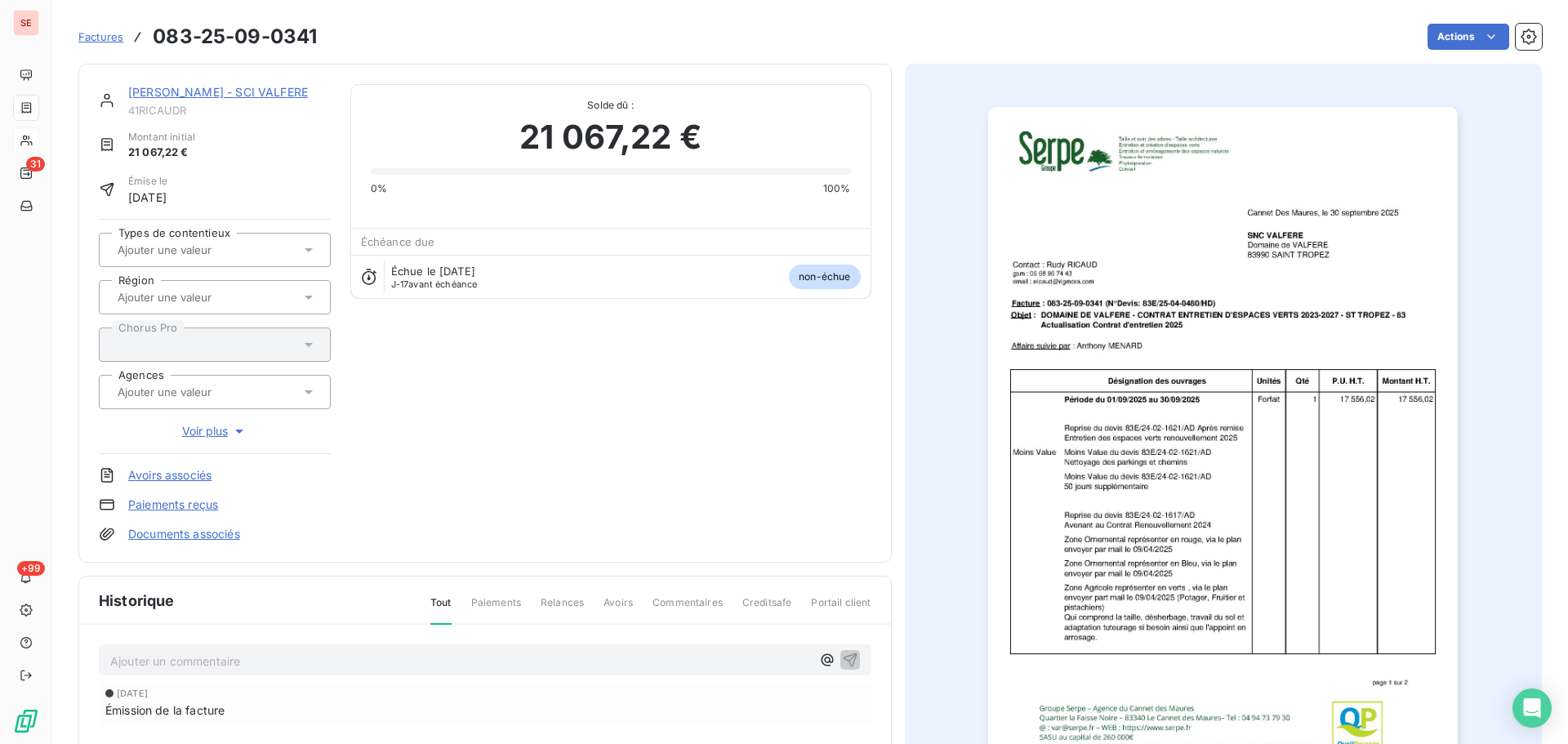
click at [406, 661] on p "Ajouter un commentaire ﻿" at bounding box center [460, 661] width 701 height 21
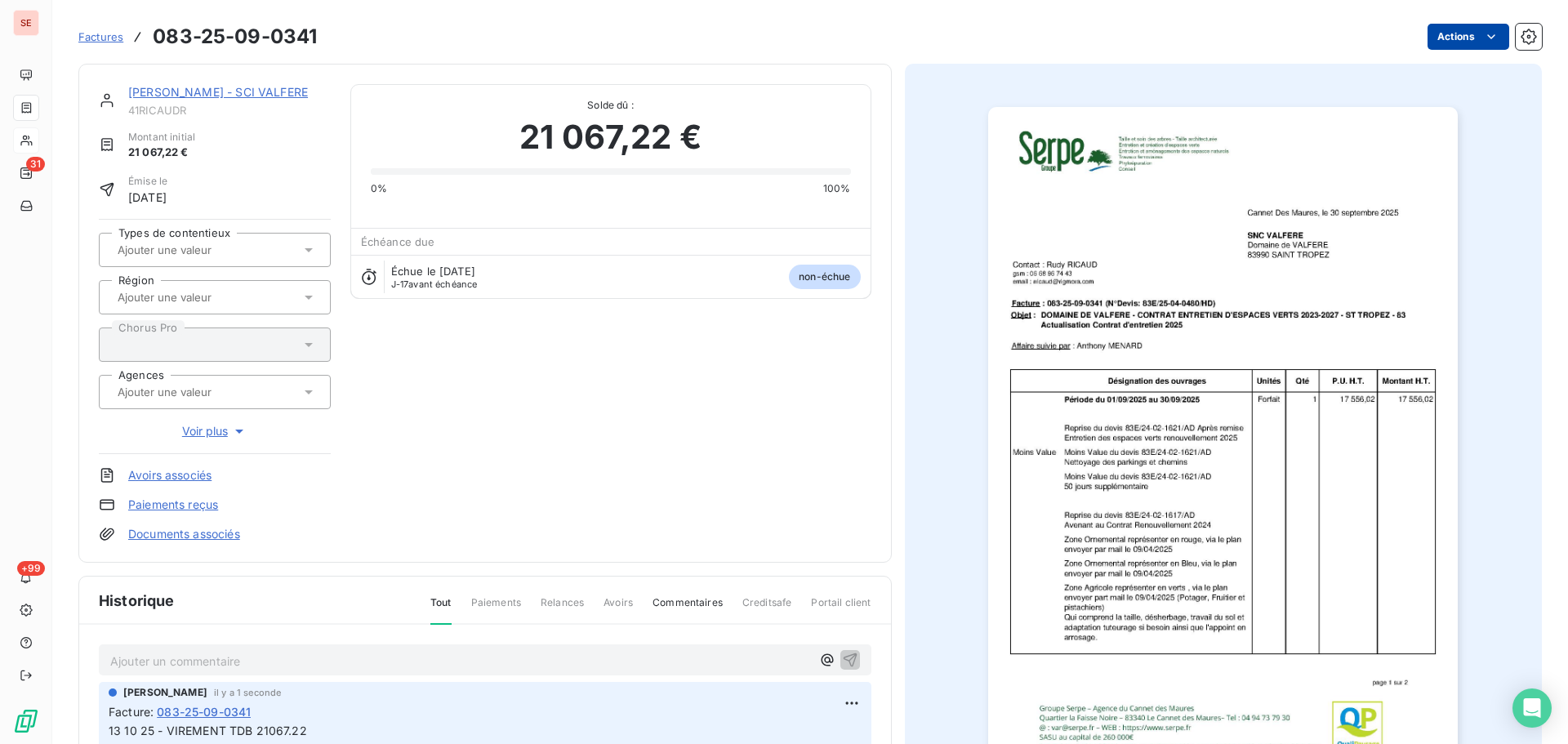
click at [1437, 39] on html "SE 31 +99 Factures 083-25-09-0341 Actions [PERSON_NAME] - SCI VALFERE 41RICAUDR…" at bounding box center [784, 372] width 1568 height 744
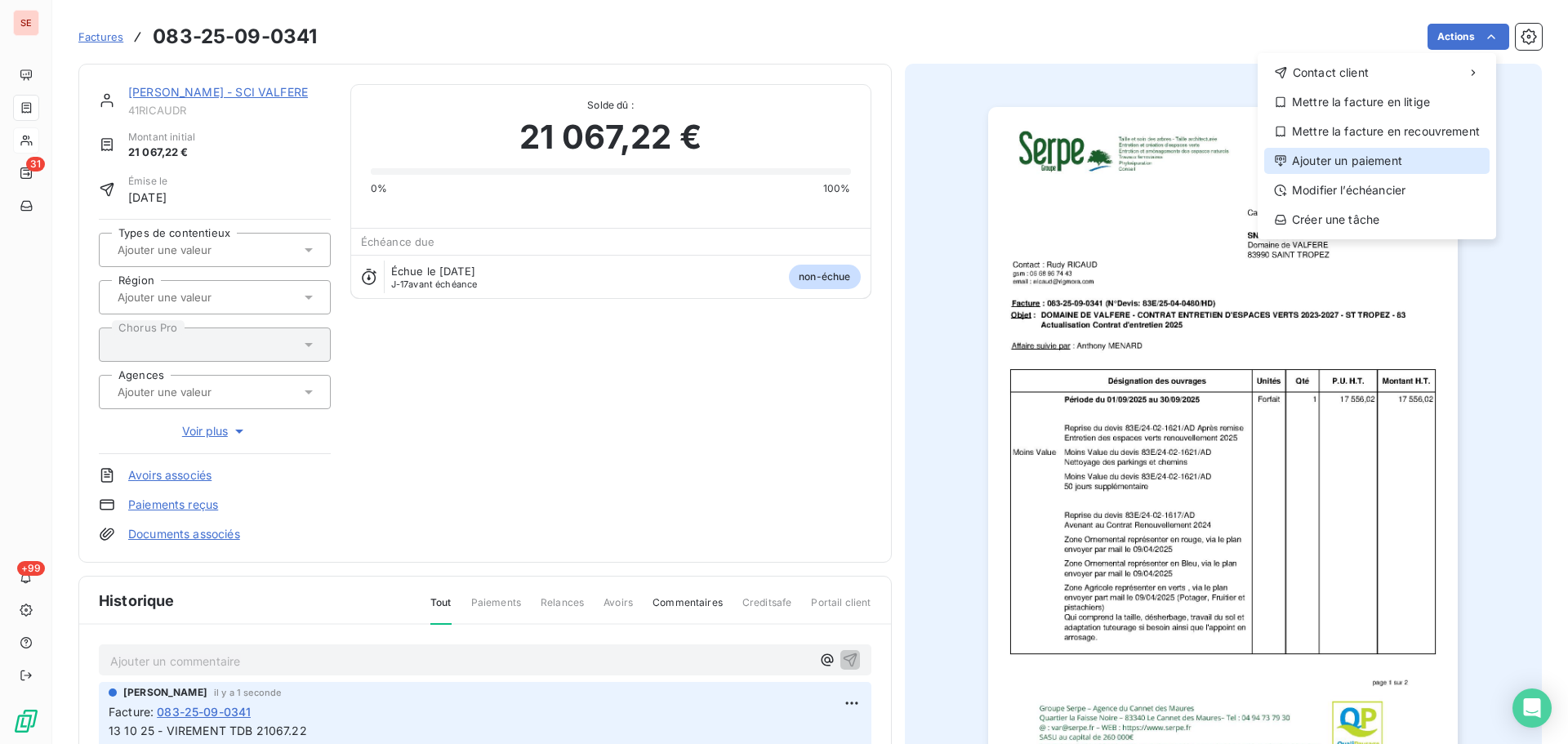
click at [1356, 161] on div "Ajouter un paiement" at bounding box center [1377, 161] width 225 height 26
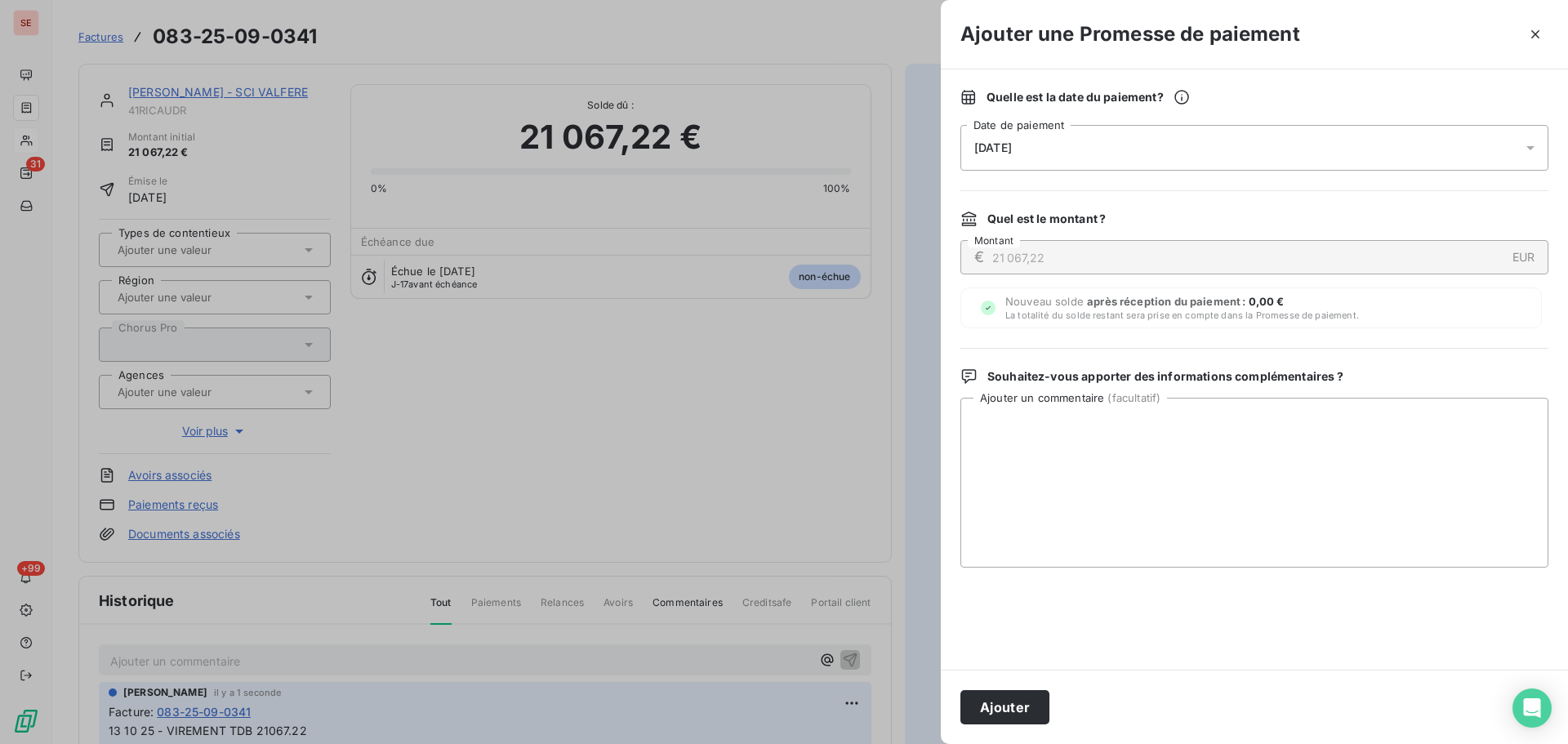
click at [1221, 133] on div "[DATE]" at bounding box center [1254, 147] width 588 height 46
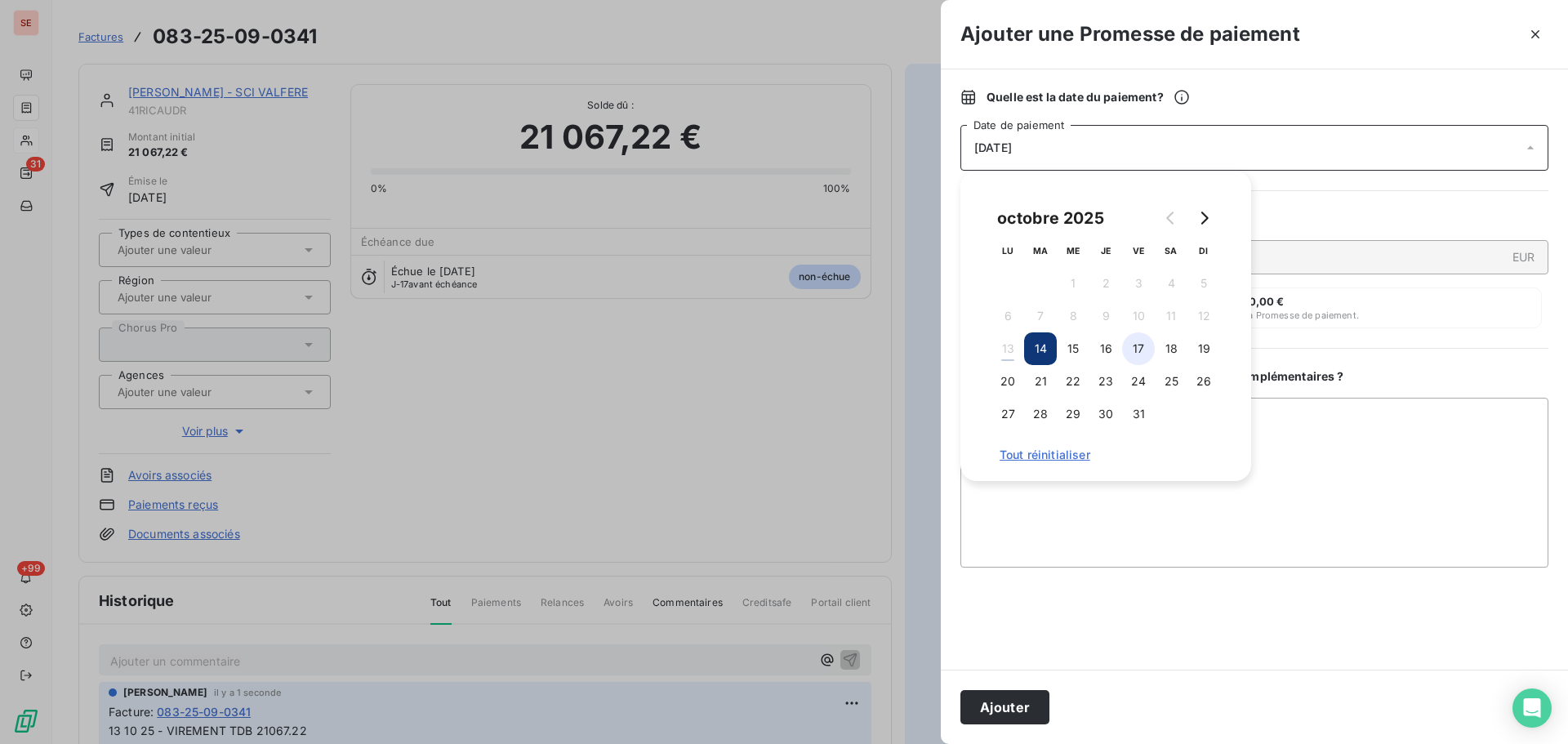
click at [1141, 340] on button "17" at bounding box center [1138, 348] width 32 height 32
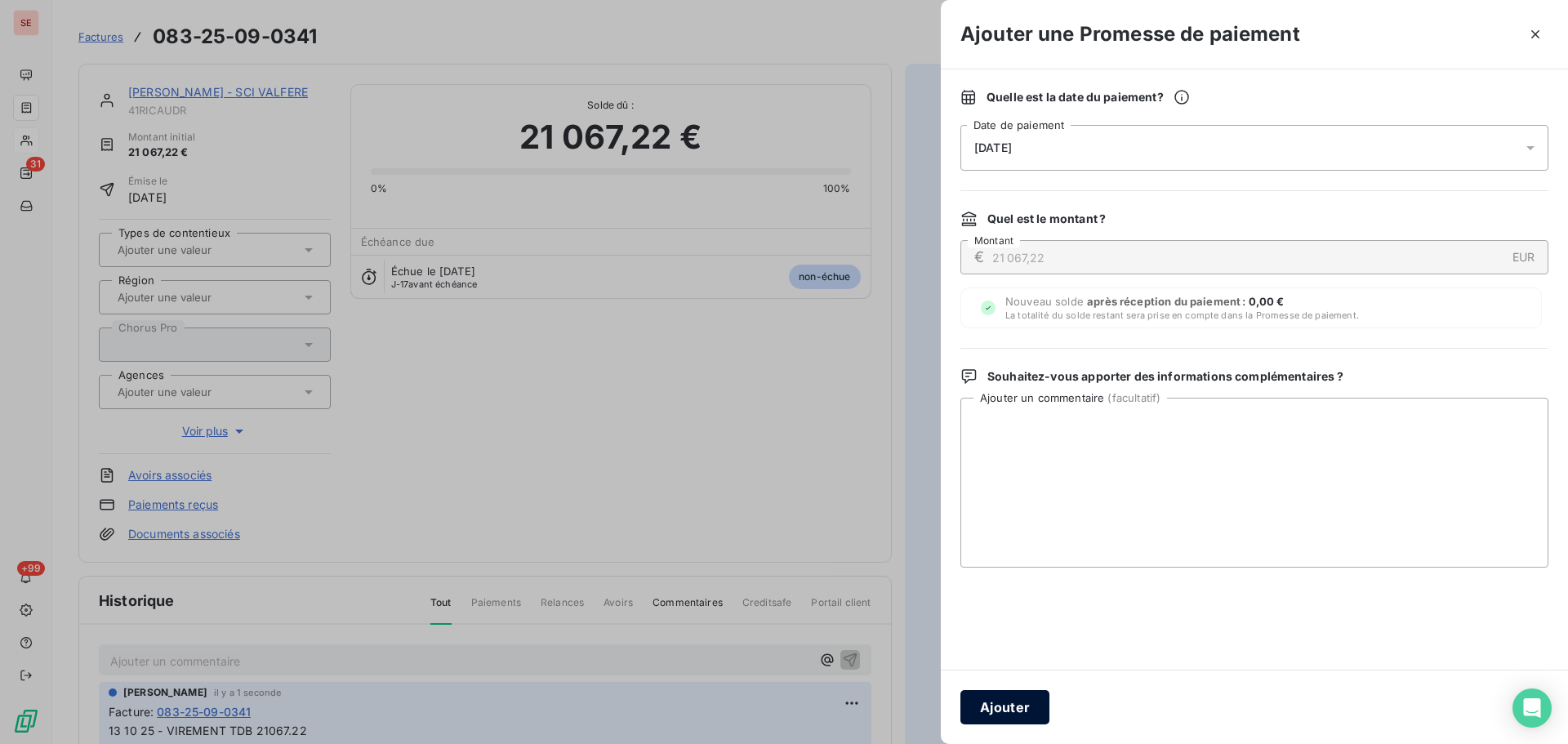
click at [1029, 703] on button "Ajouter" at bounding box center [1004, 707] width 89 height 34
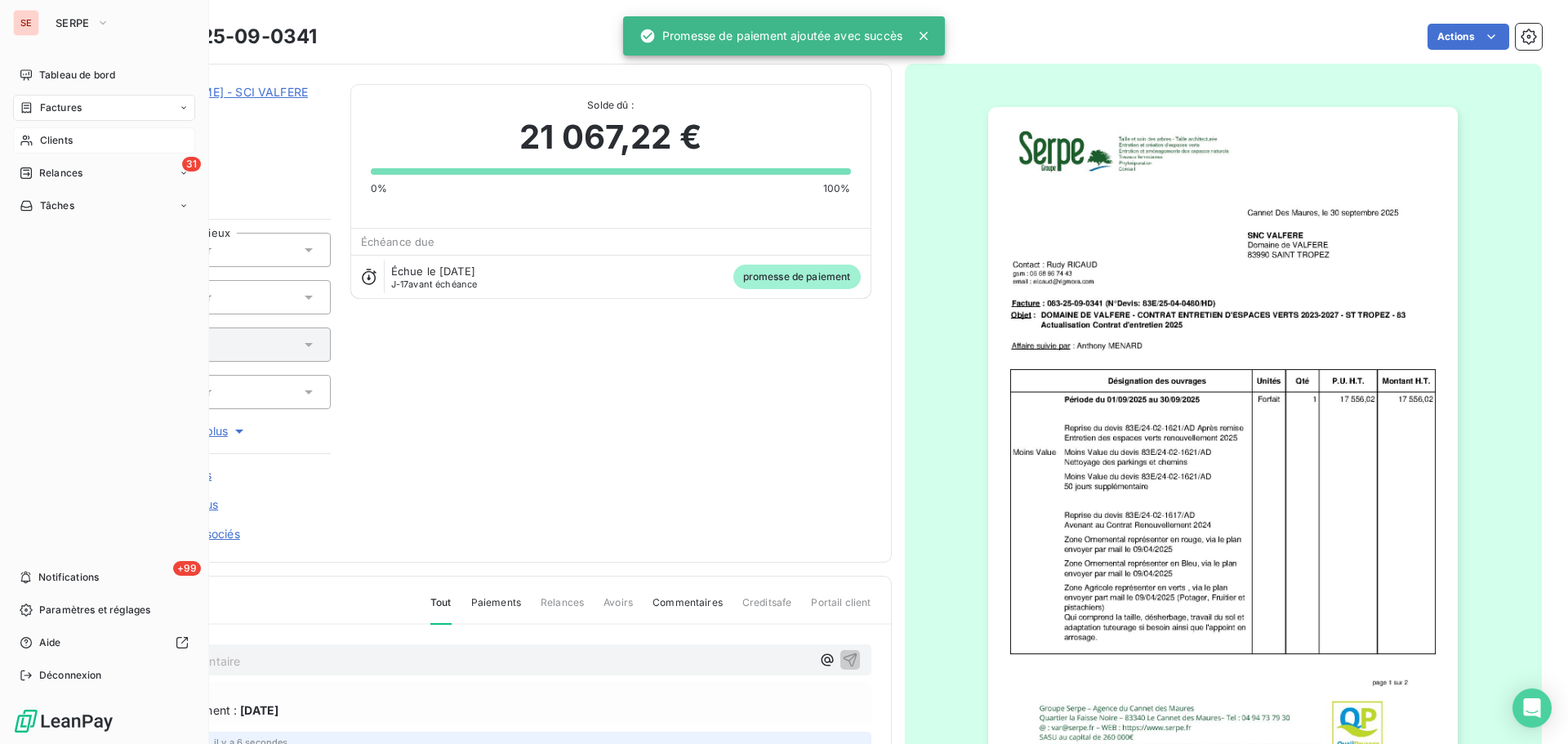
click at [44, 105] on span "Factures" at bounding box center [61, 108] width 41 height 14
click at [66, 138] on span "Clients" at bounding box center [57, 140] width 32 height 14
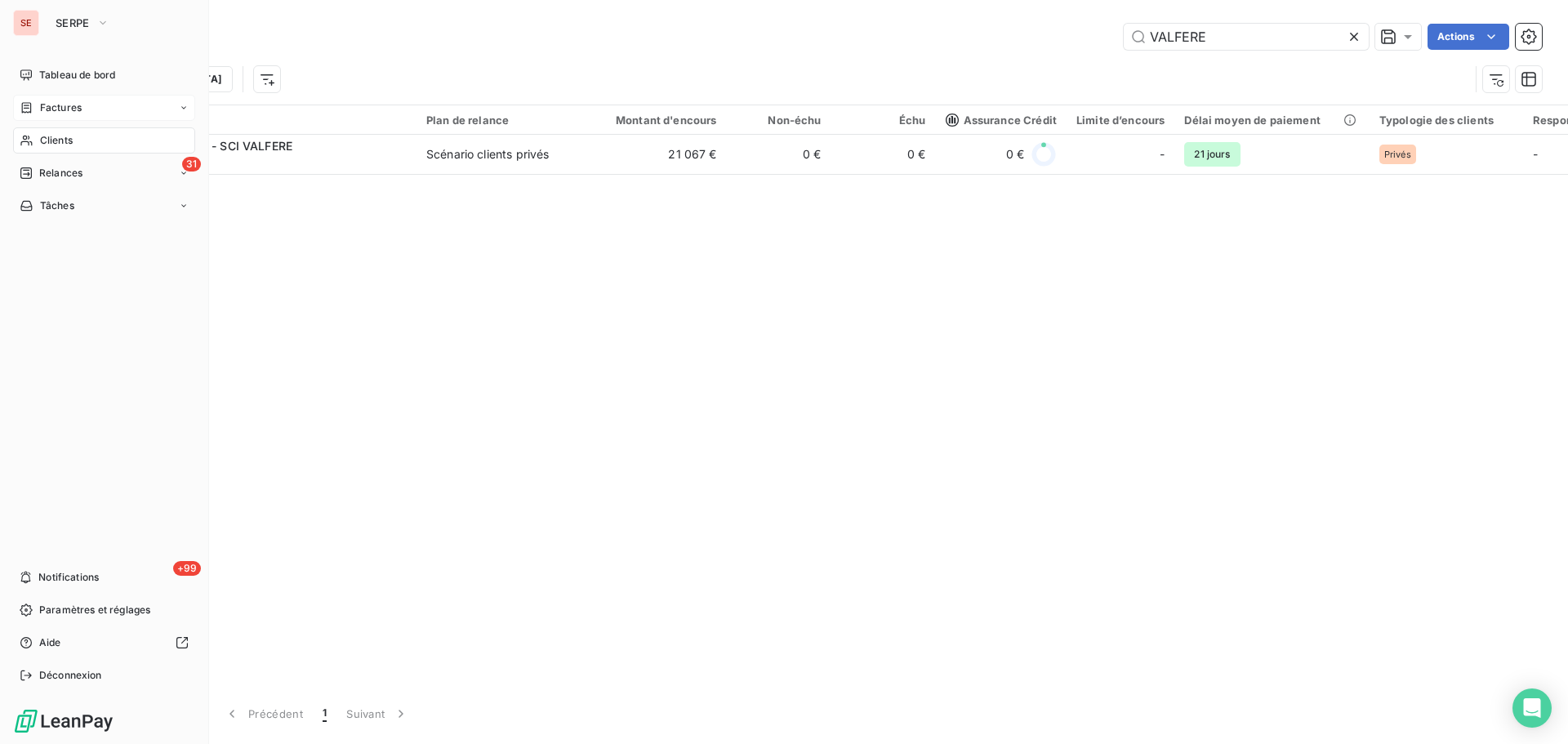
click at [76, 105] on span "Factures" at bounding box center [61, 108] width 41 height 14
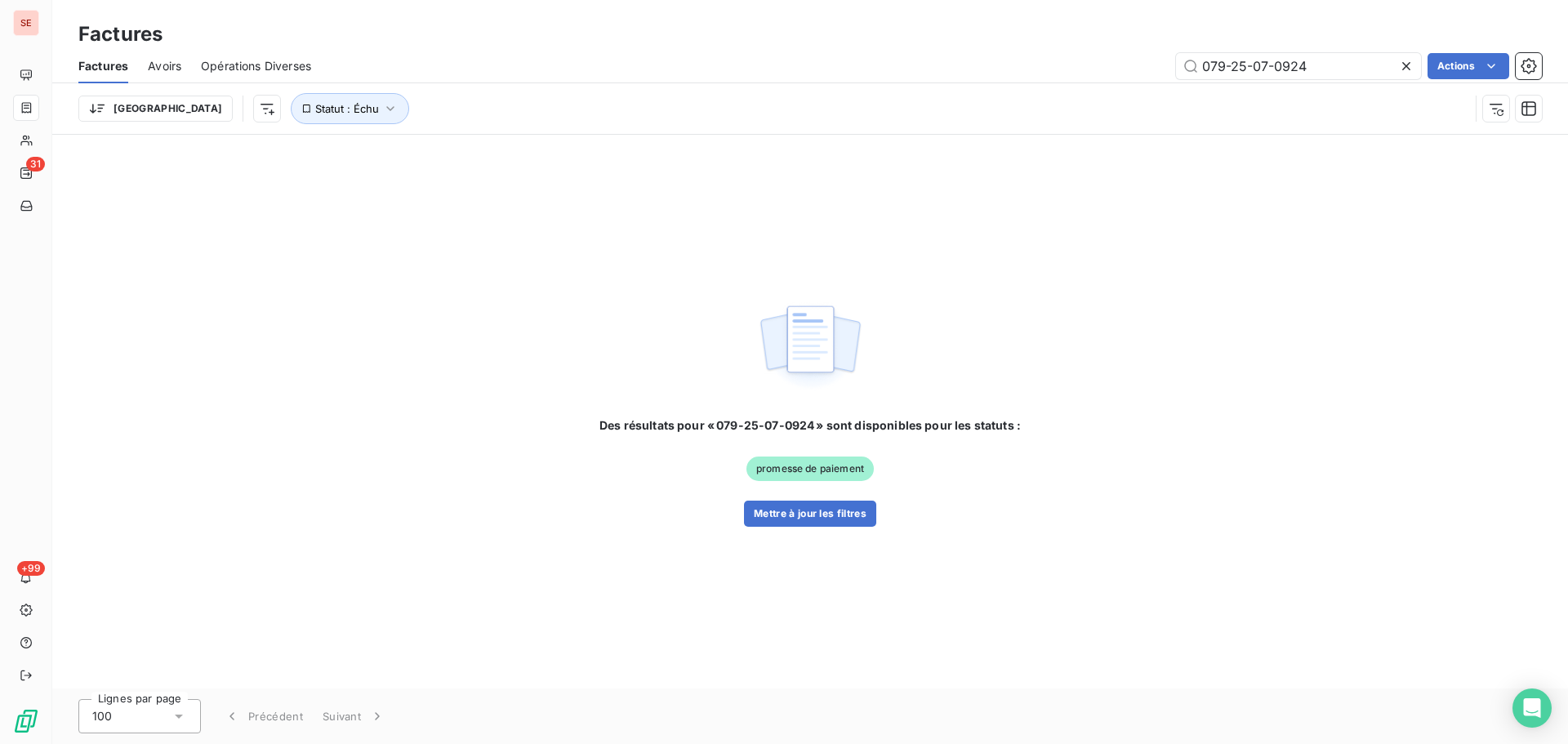
drag, startPoint x: 1322, startPoint y: 66, endPoint x: 1128, endPoint y: 72, distance: 194.1
click at [1131, 72] on div "079-25-07-0924 Actions" at bounding box center [936, 66] width 1211 height 26
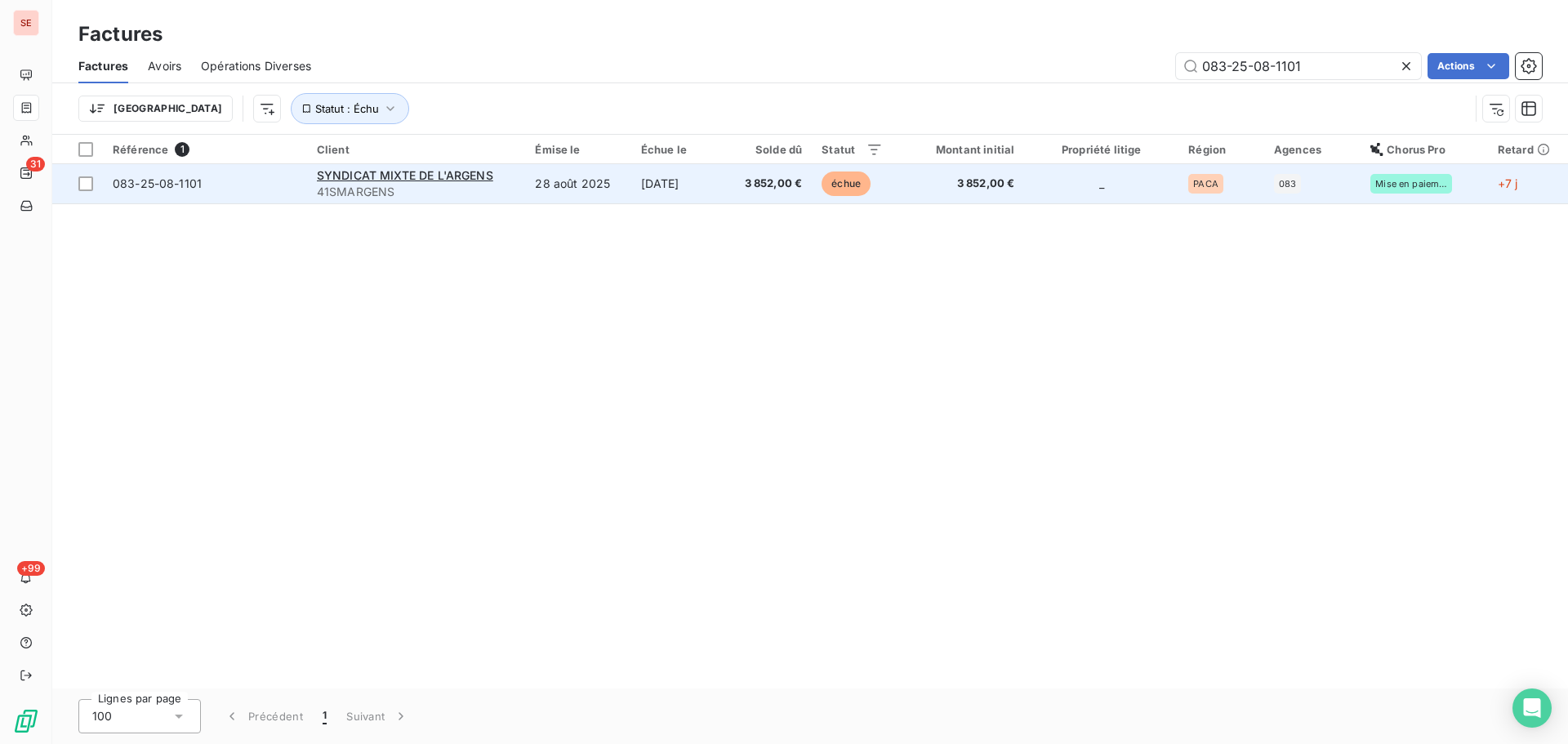
type input "083-25-08-1101"
click at [738, 186] on span "3 852,00 €" at bounding box center [769, 184] width 66 height 16
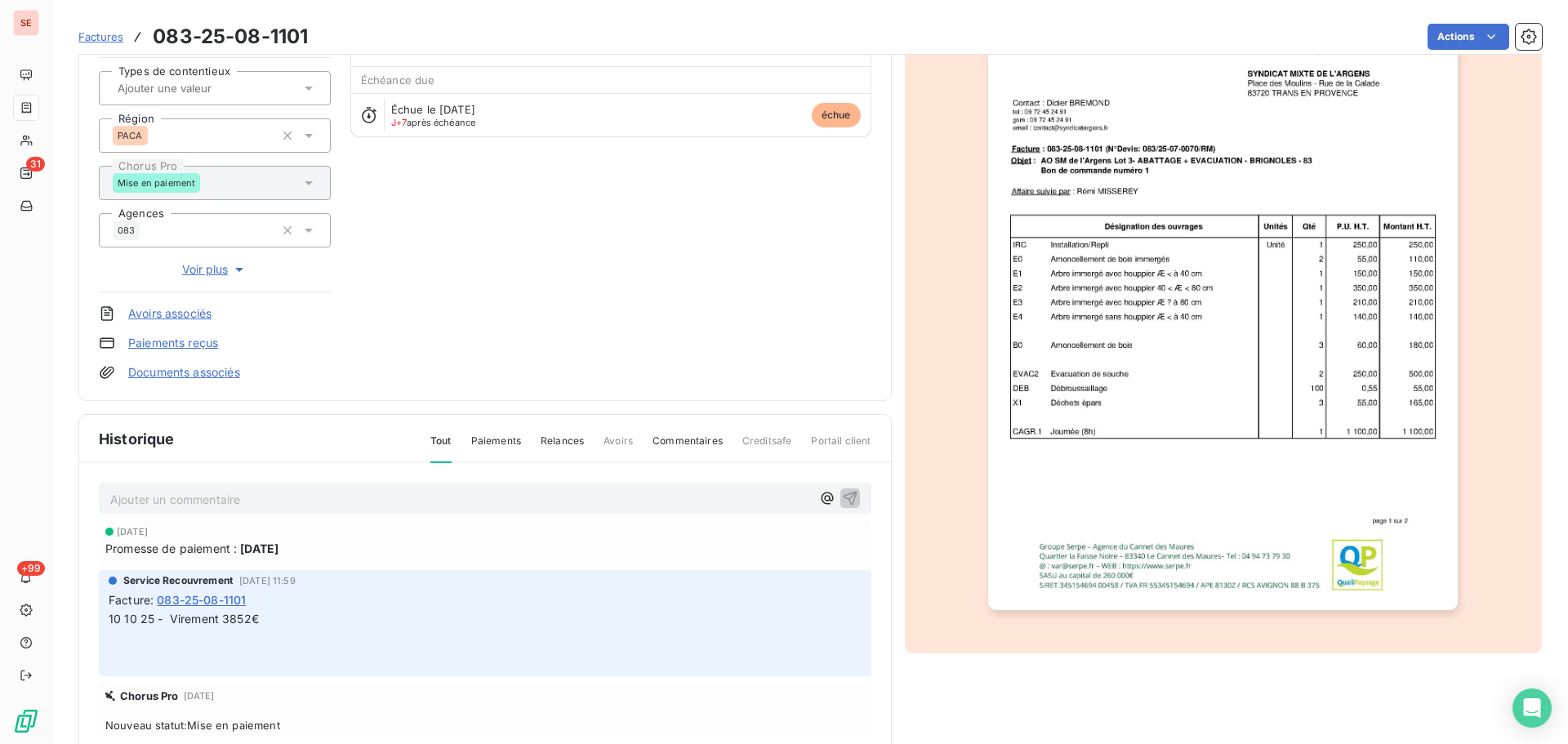
scroll to position [239, 0]
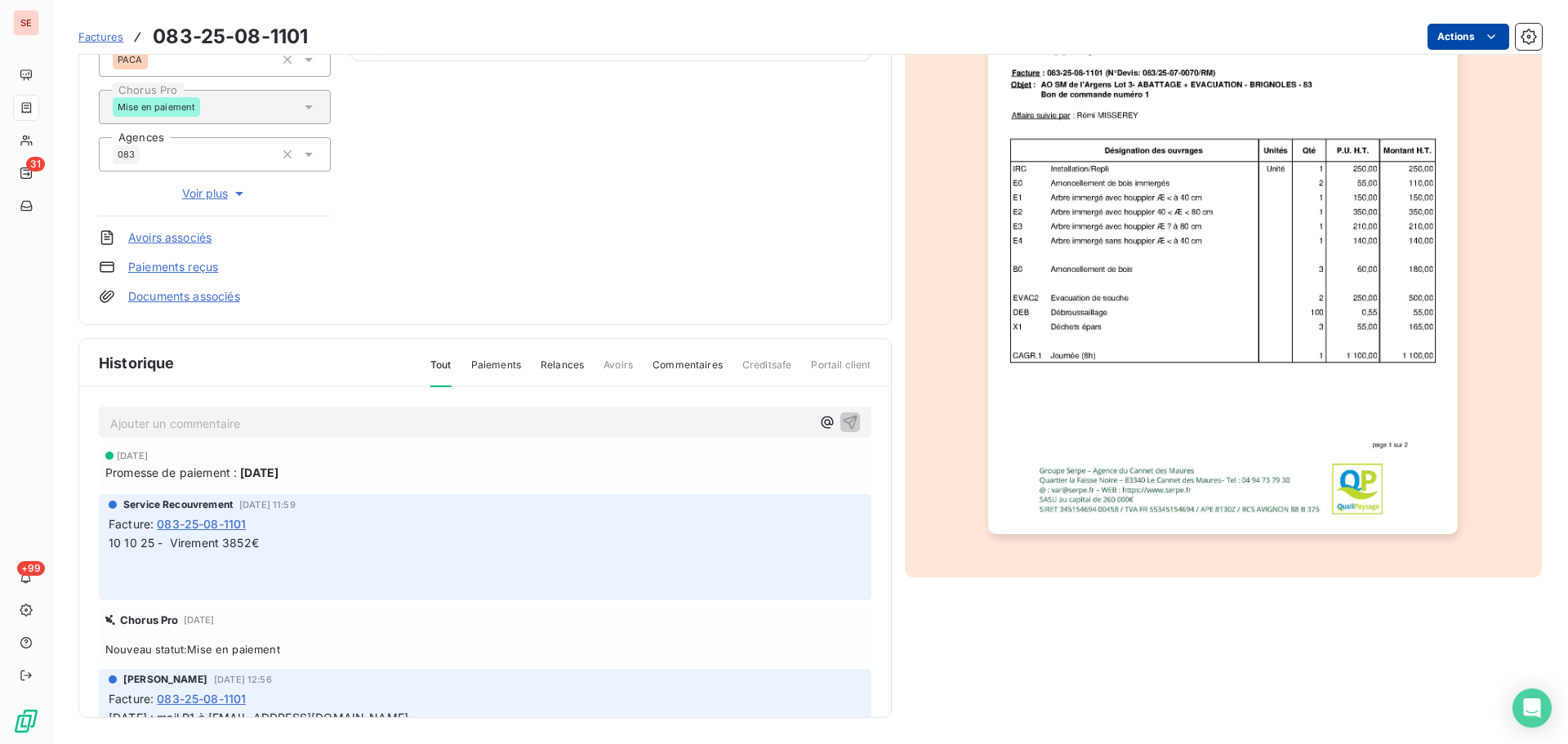
click at [1428, 34] on html "SE 31 +99 Factures 083-25-08-1101 Actions SYNDICAT MIXTE DE L'ARGENS 41SMARGENS…" at bounding box center [784, 372] width 1568 height 744
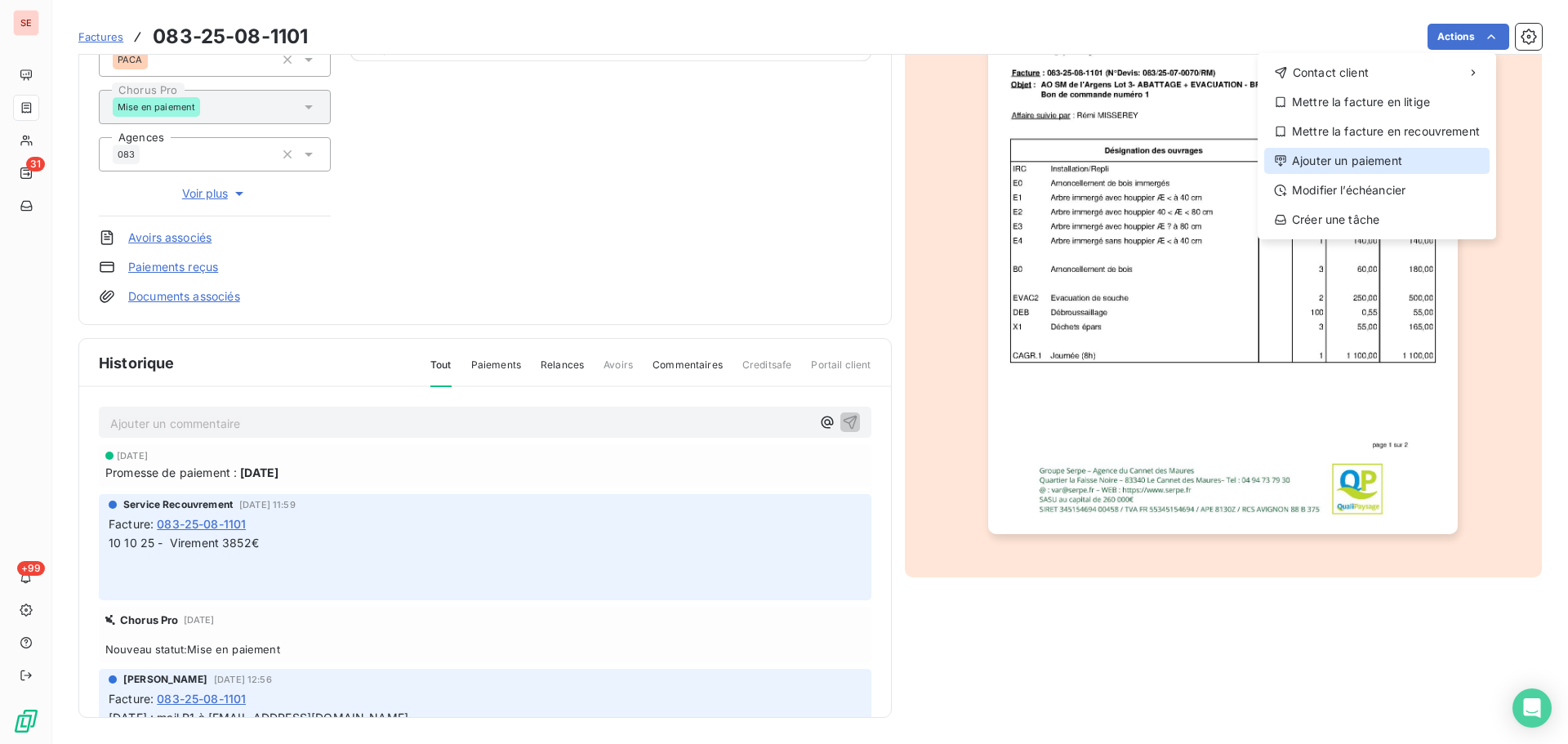
click at [1328, 162] on div "Ajouter un paiement" at bounding box center [1377, 161] width 225 height 26
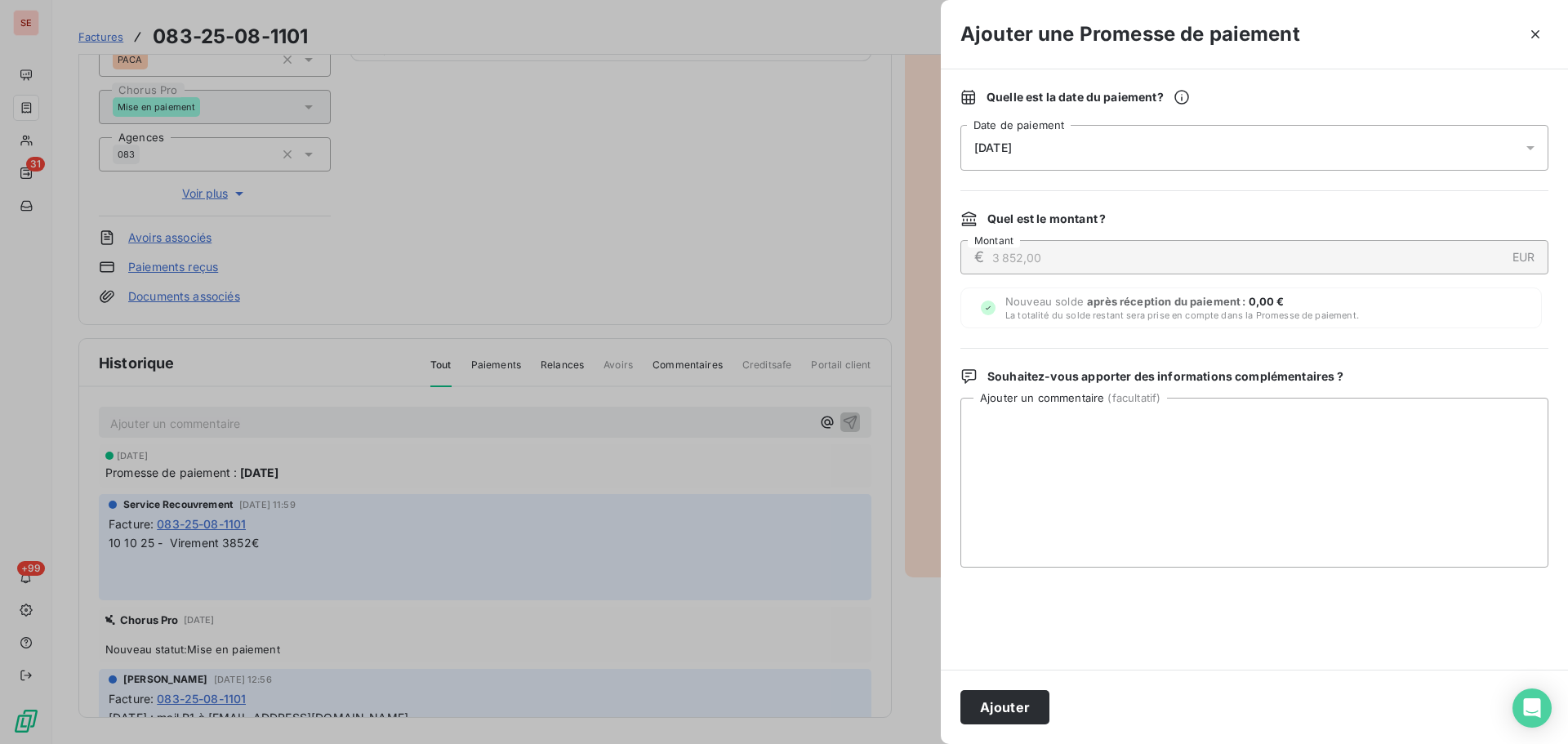
click at [1258, 147] on div "[DATE]" at bounding box center [1254, 147] width 588 height 46
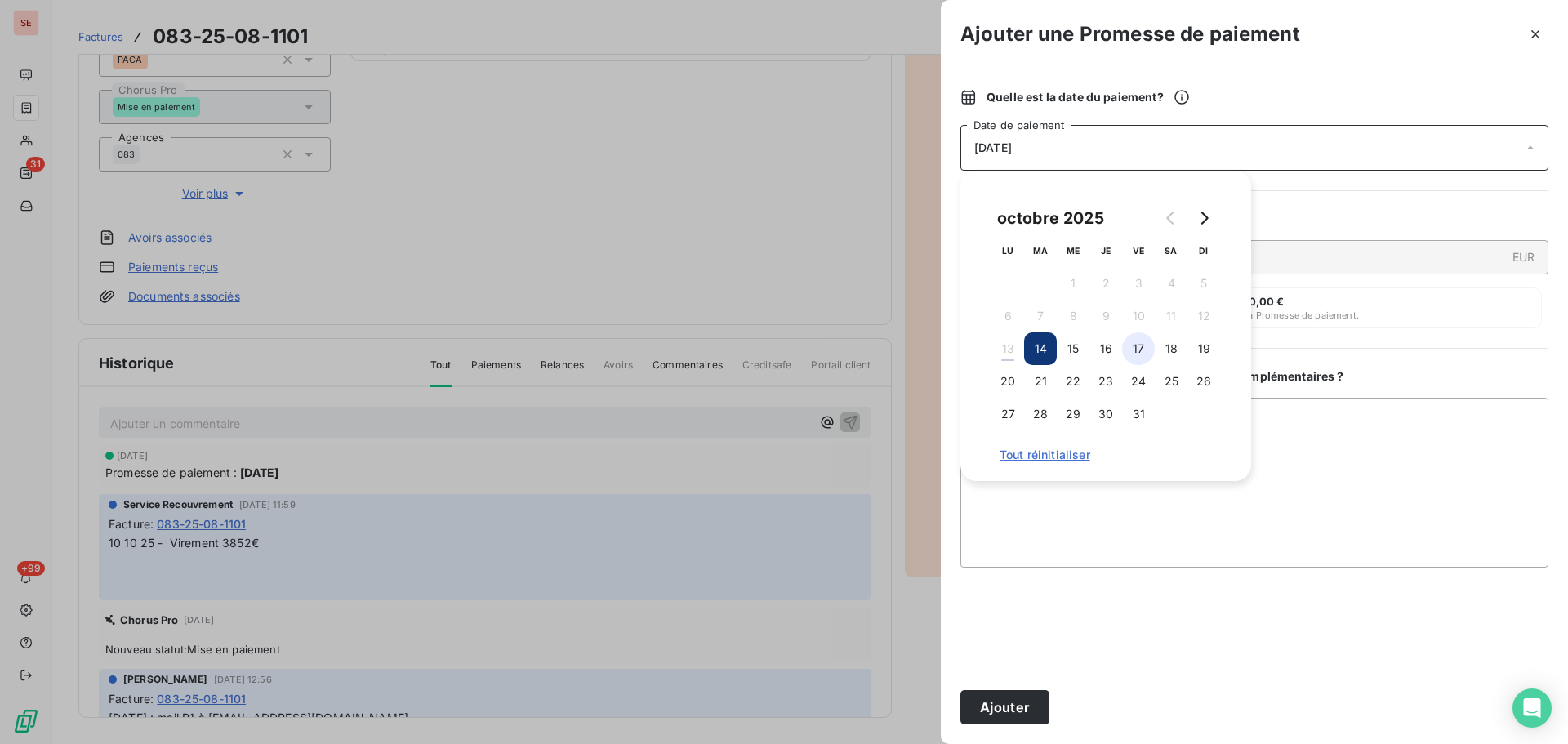
click at [1150, 348] on button "17" at bounding box center [1138, 348] width 32 height 32
click at [1029, 700] on button "Ajouter" at bounding box center [1004, 707] width 89 height 34
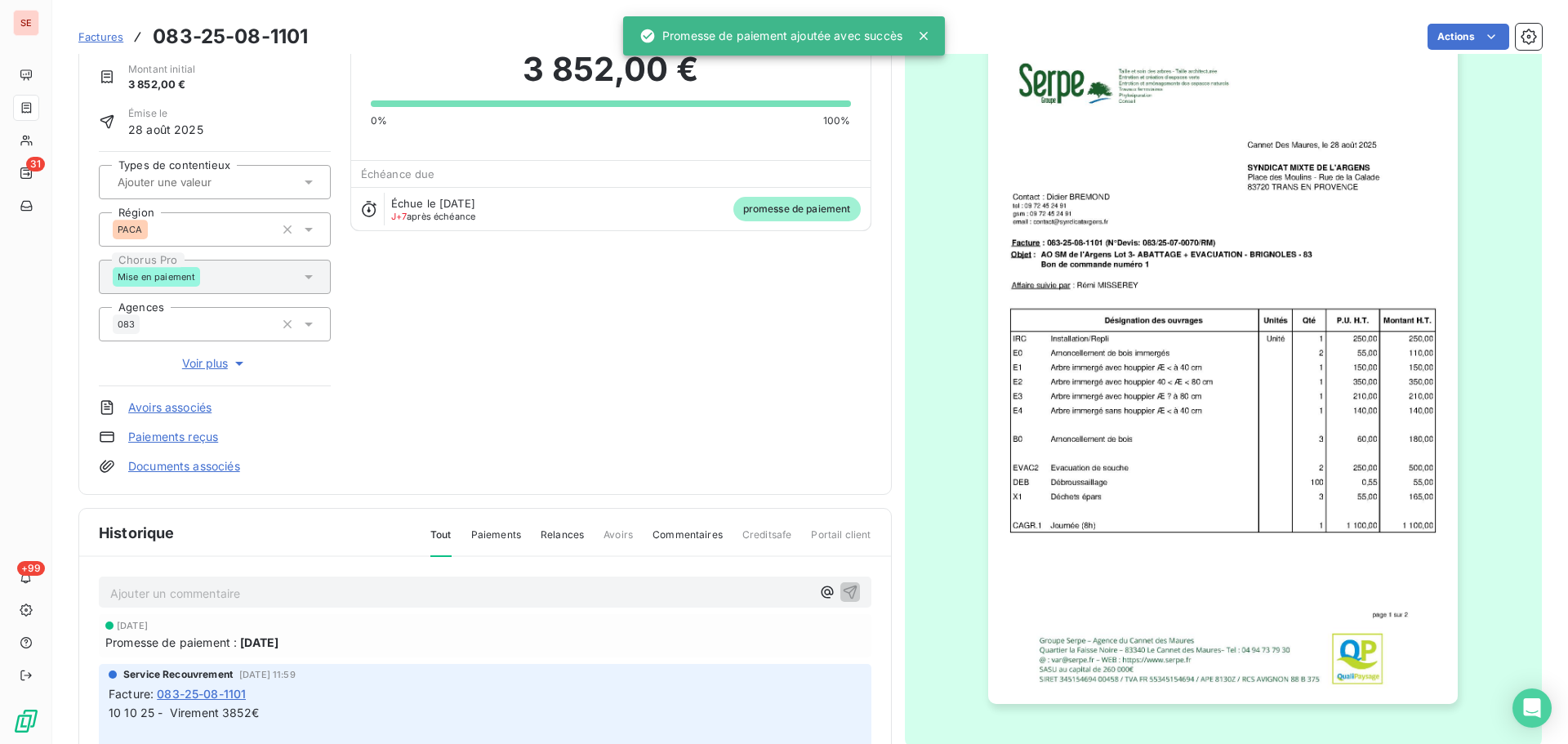
scroll to position [0, 0]
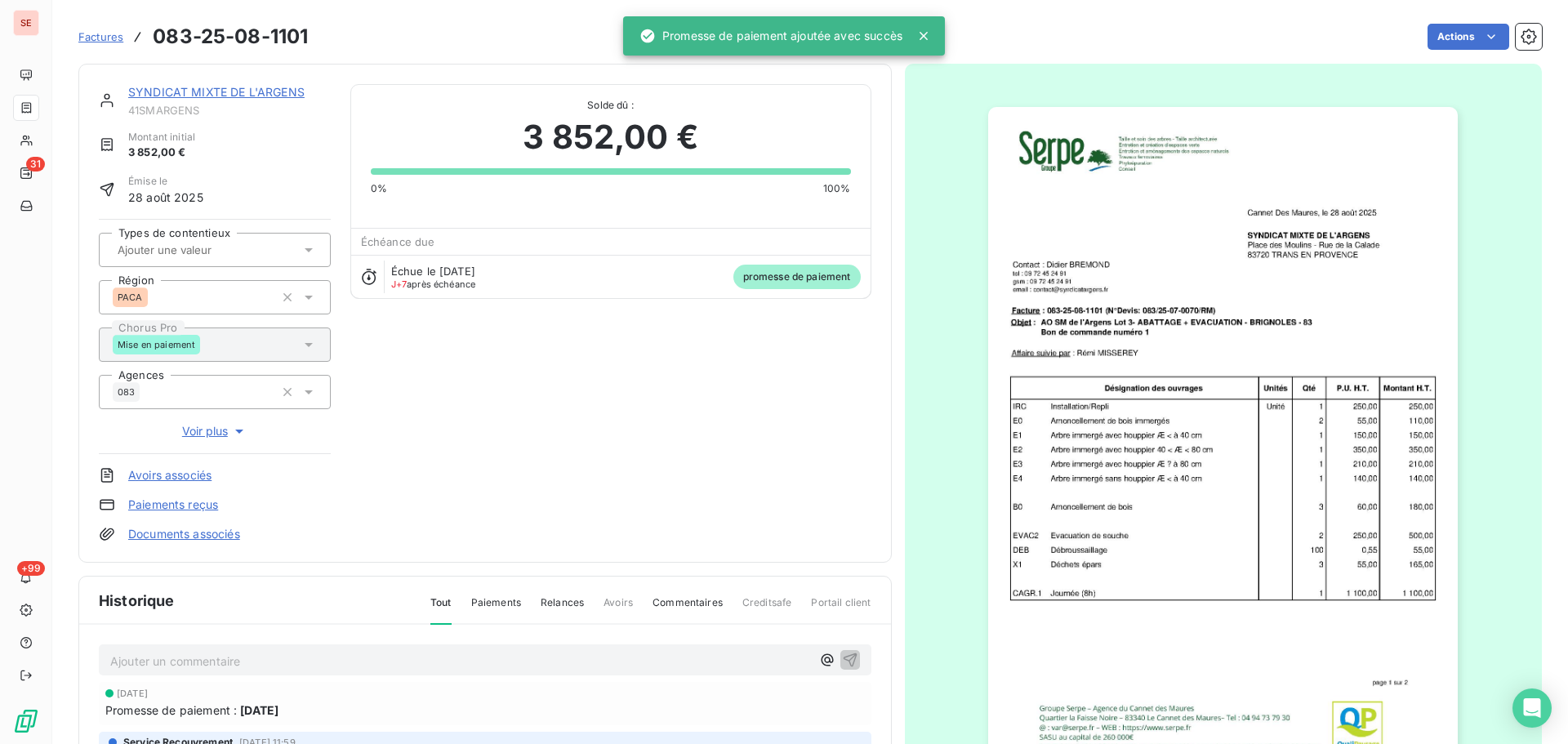
click at [262, 90] on link "SYNDICAT MIXTE DE L'ARGENS" at bounding box center [216, 92] width 177 height 13
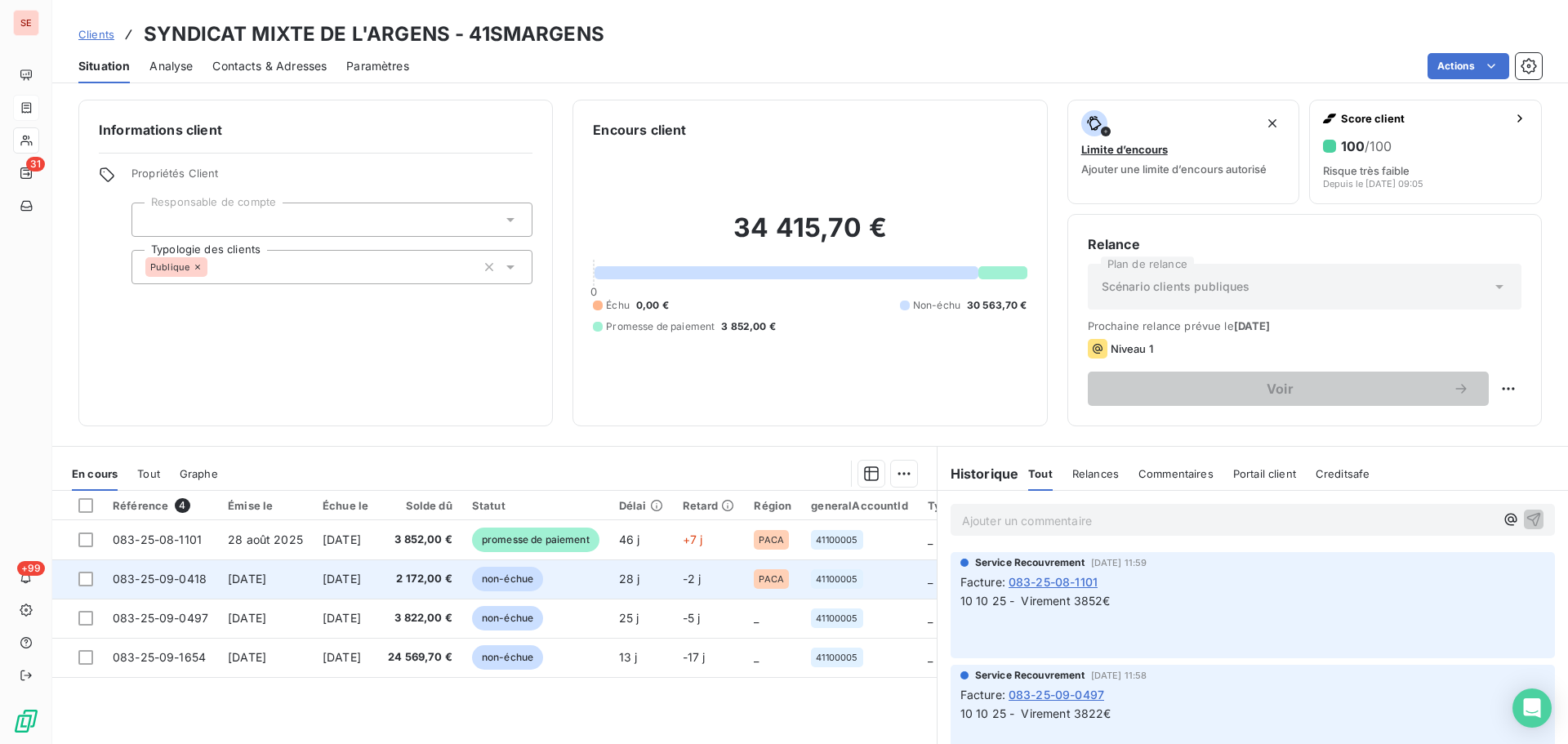
click at [349, 585] on td "[DATE]" at bounding box center [345, 579] width 66 height 39
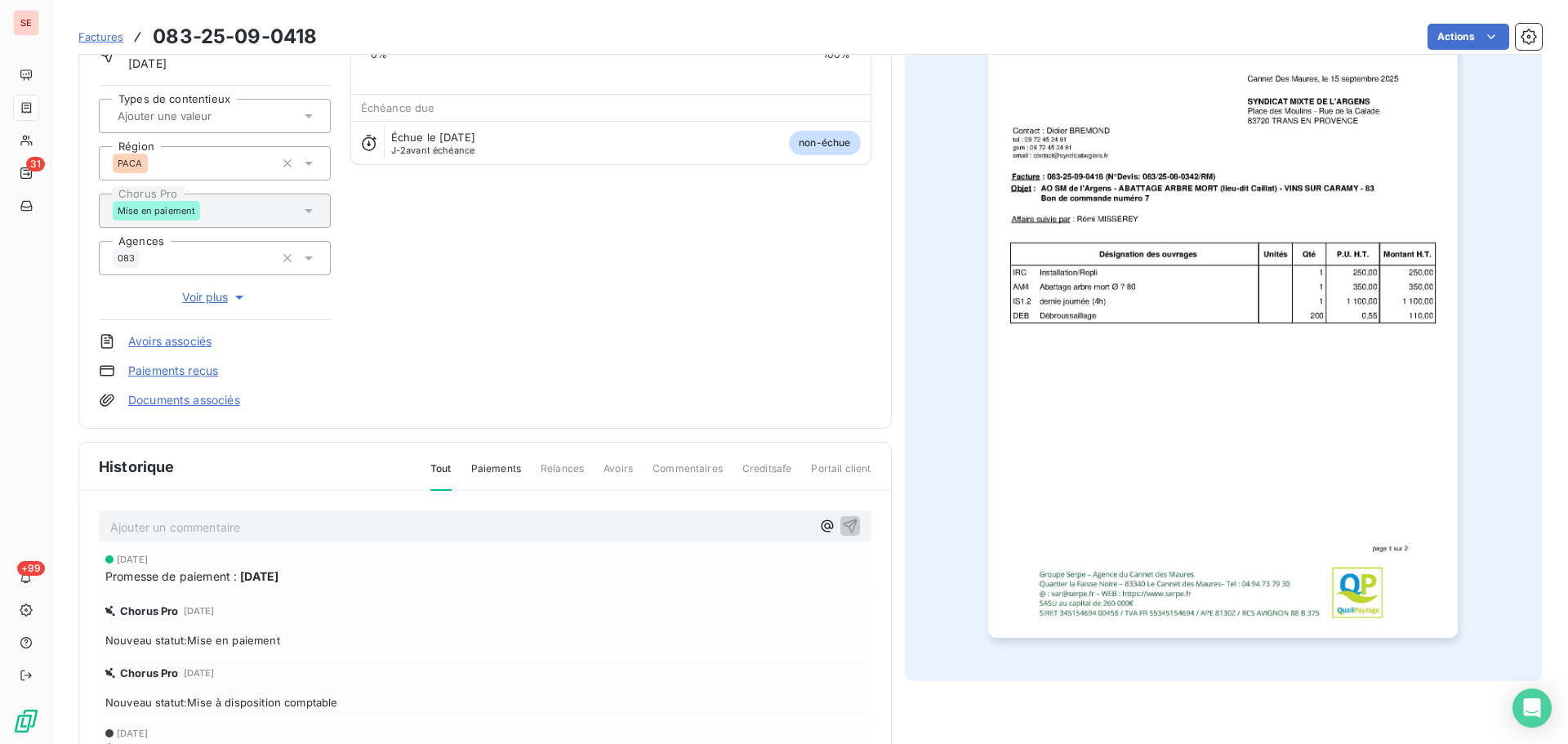
scroll to position [239, 0]
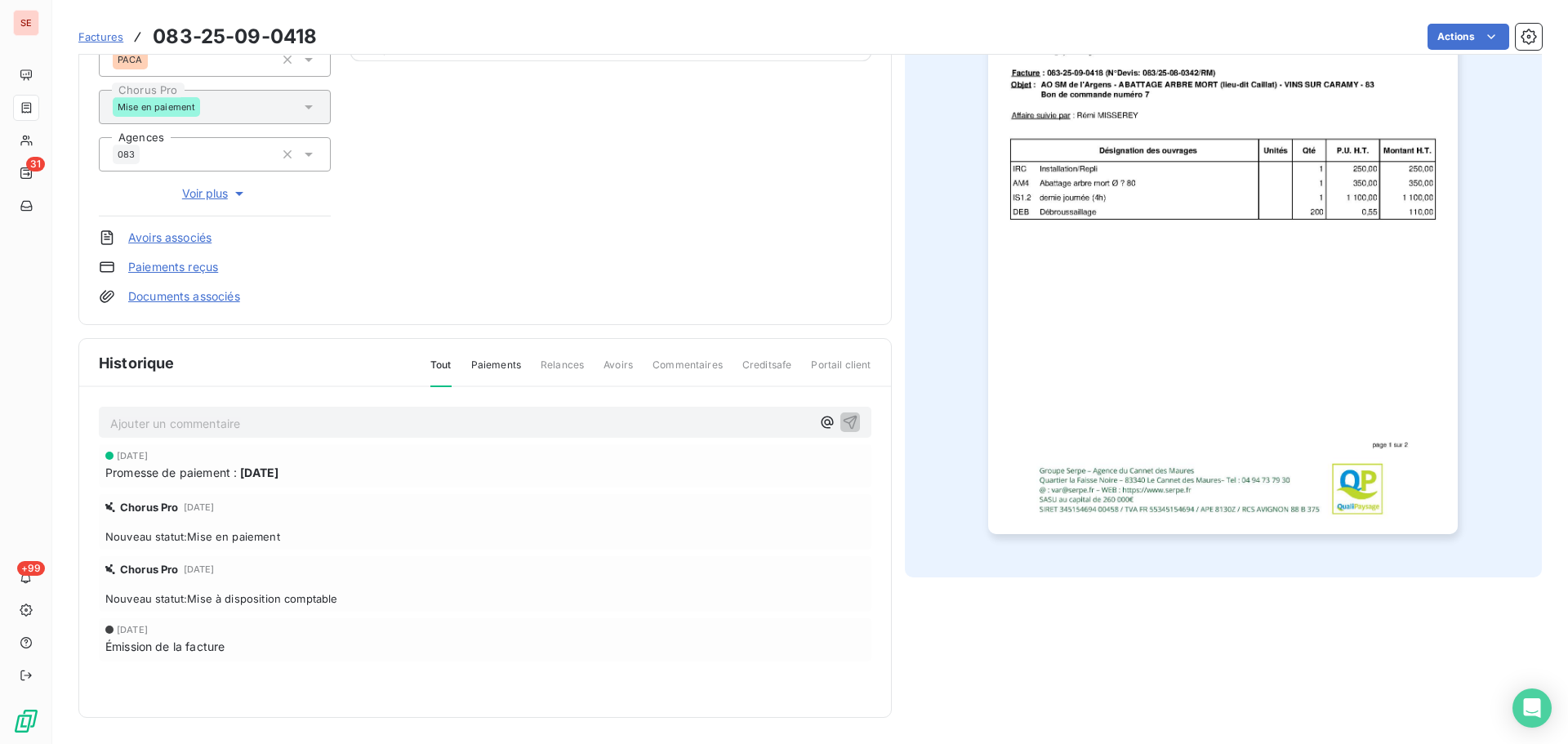
click at [399, 431] on p "Ajouter un commentaire ﻿" at bounding box center [460, 423] width 701 height 21
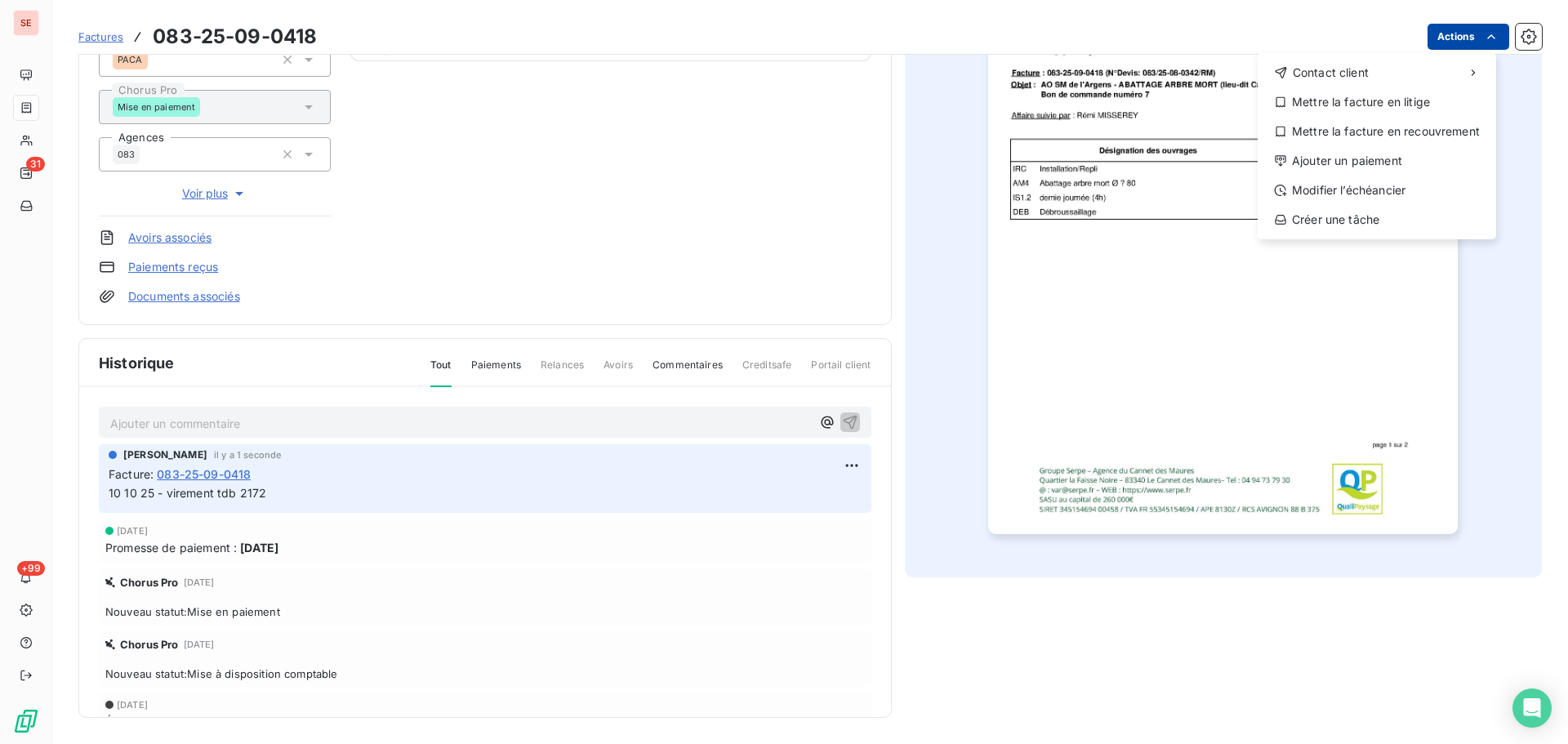
click at [1462, 23] on html "SE 31 +99 Factures [PHONE_NUMBER] Actions Contact client Mettre la facture en l…" at bounding box center [784, 372] width 1568 height 744
click at [1379, 153] on div "Ajouter un paiement" at bounding box center [1377, 161] width 225 height 26
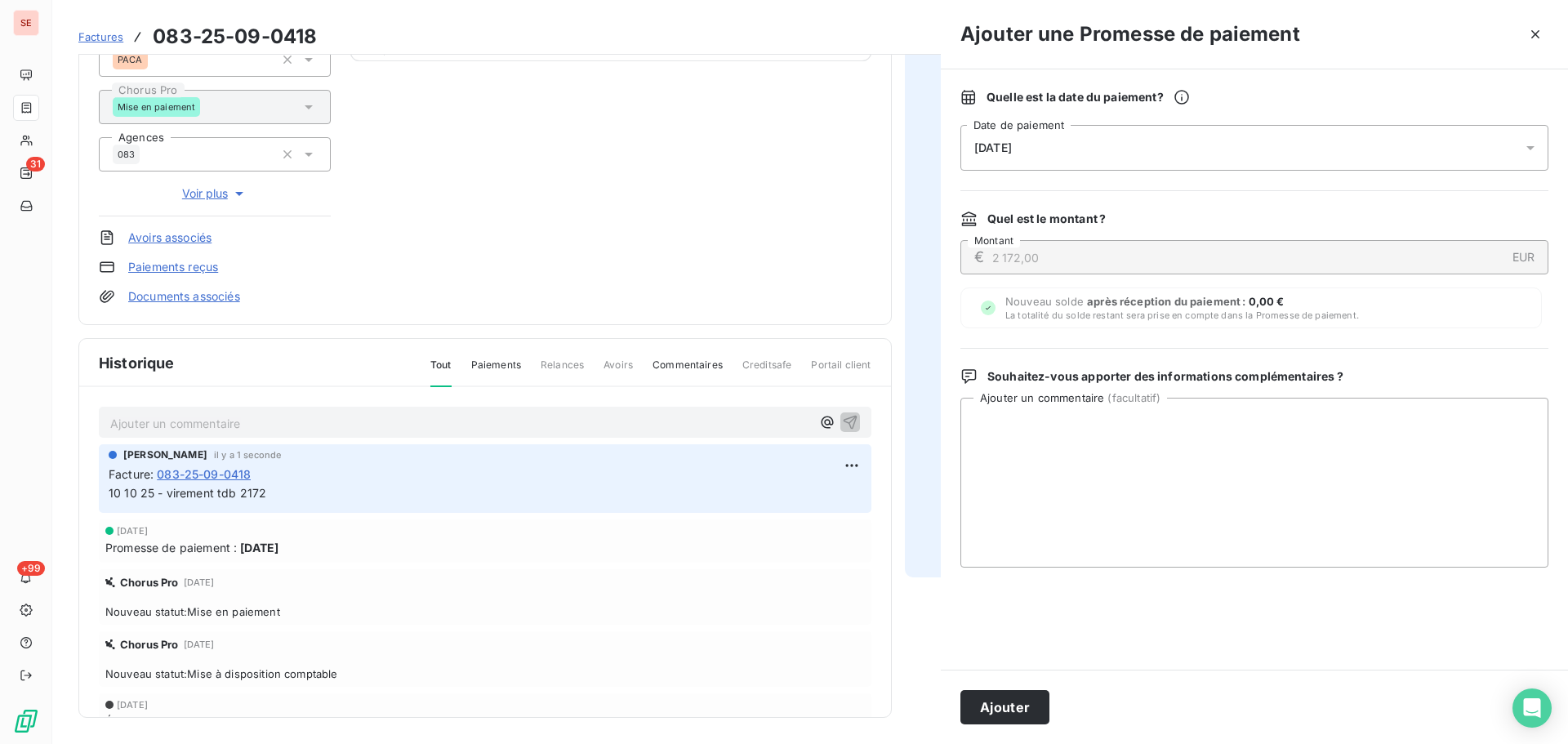
click at [1329, 140] on div "[DATE]" at bounding box center [1254, 147] width 588 height 46
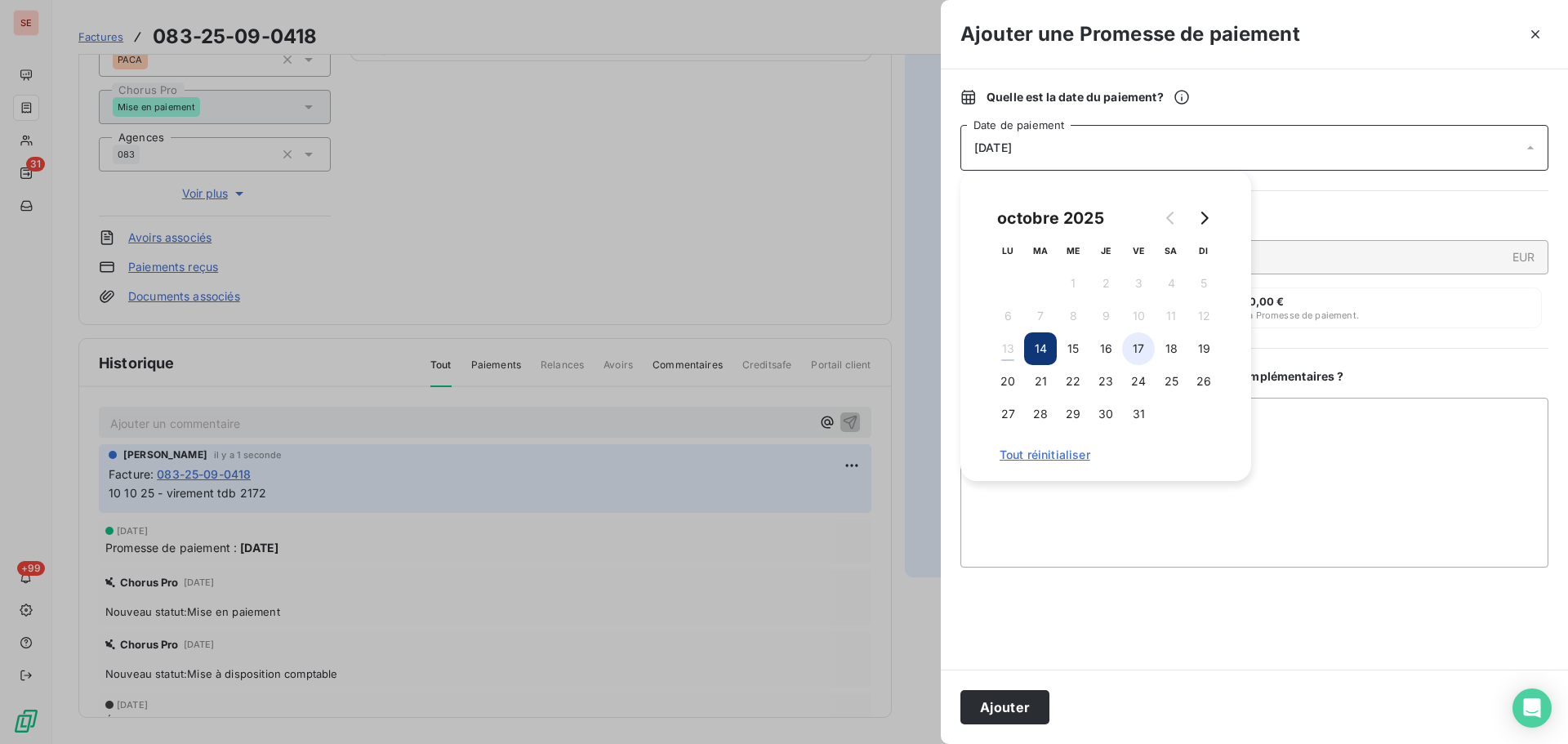
click at [1127, 343] on button "17" at bounding box center [1138, 348] width 32 height 32
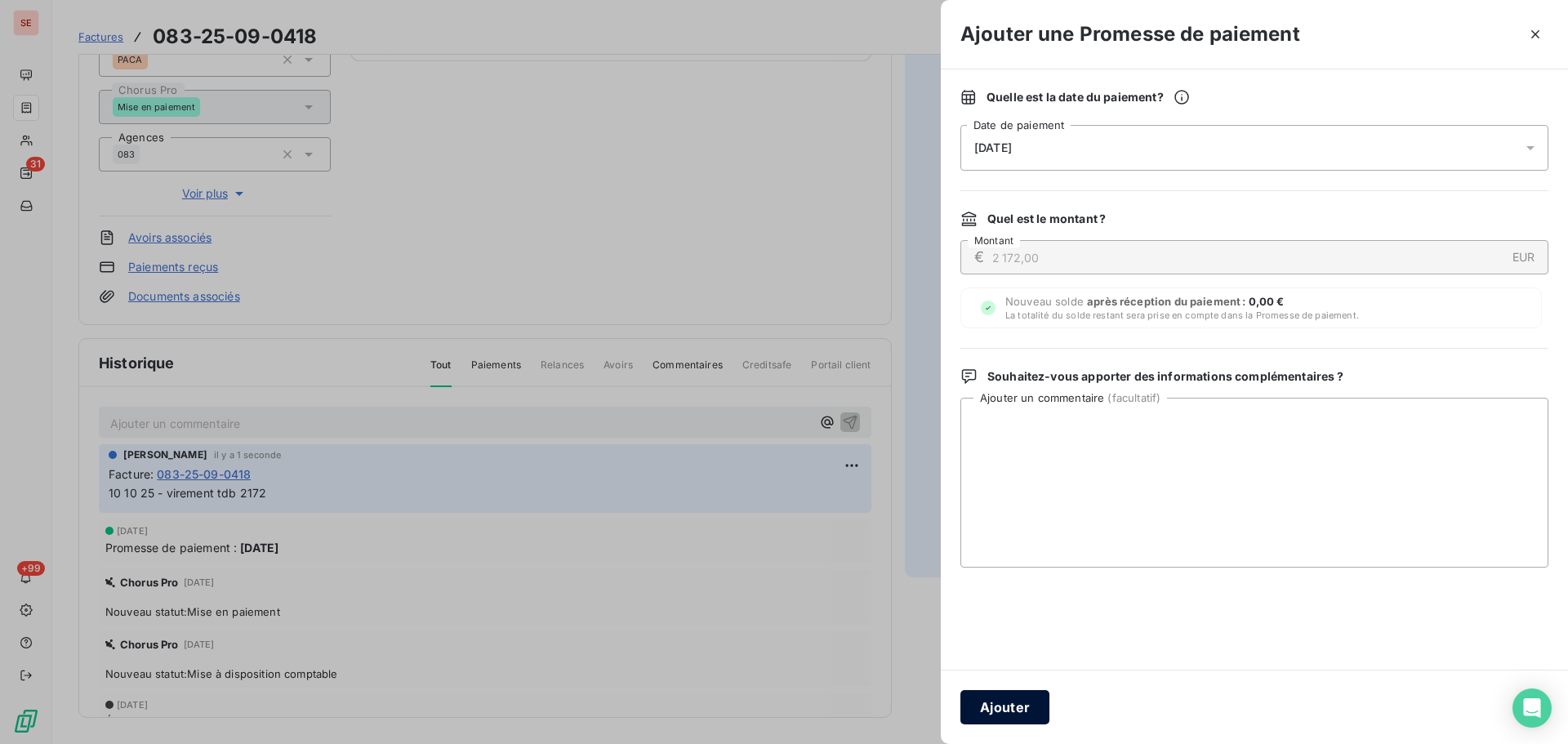
click at [1005, 698] on button "Ajouter" at bounding box center [1004, 707] width 89 height 34
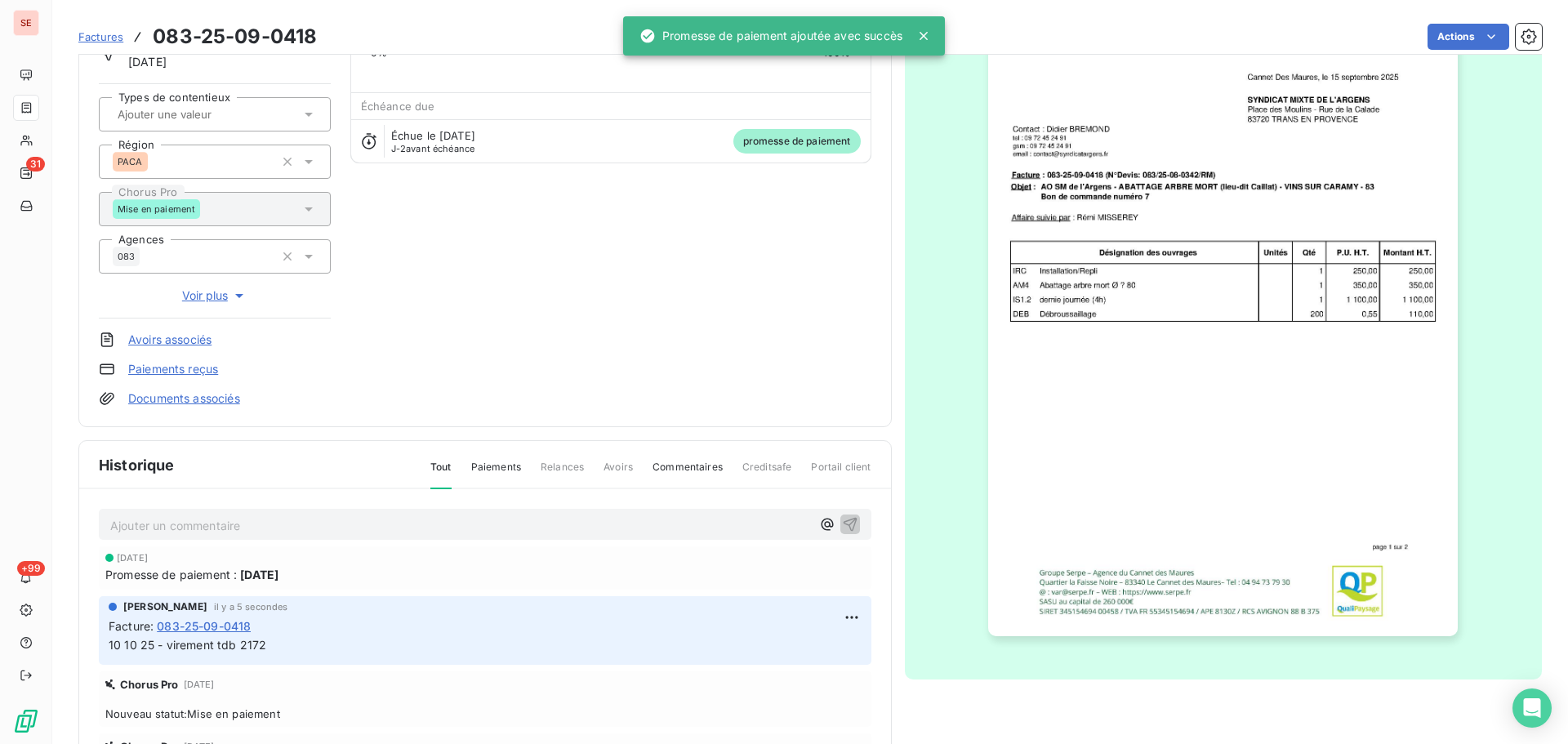
scroll to position [0, 0]
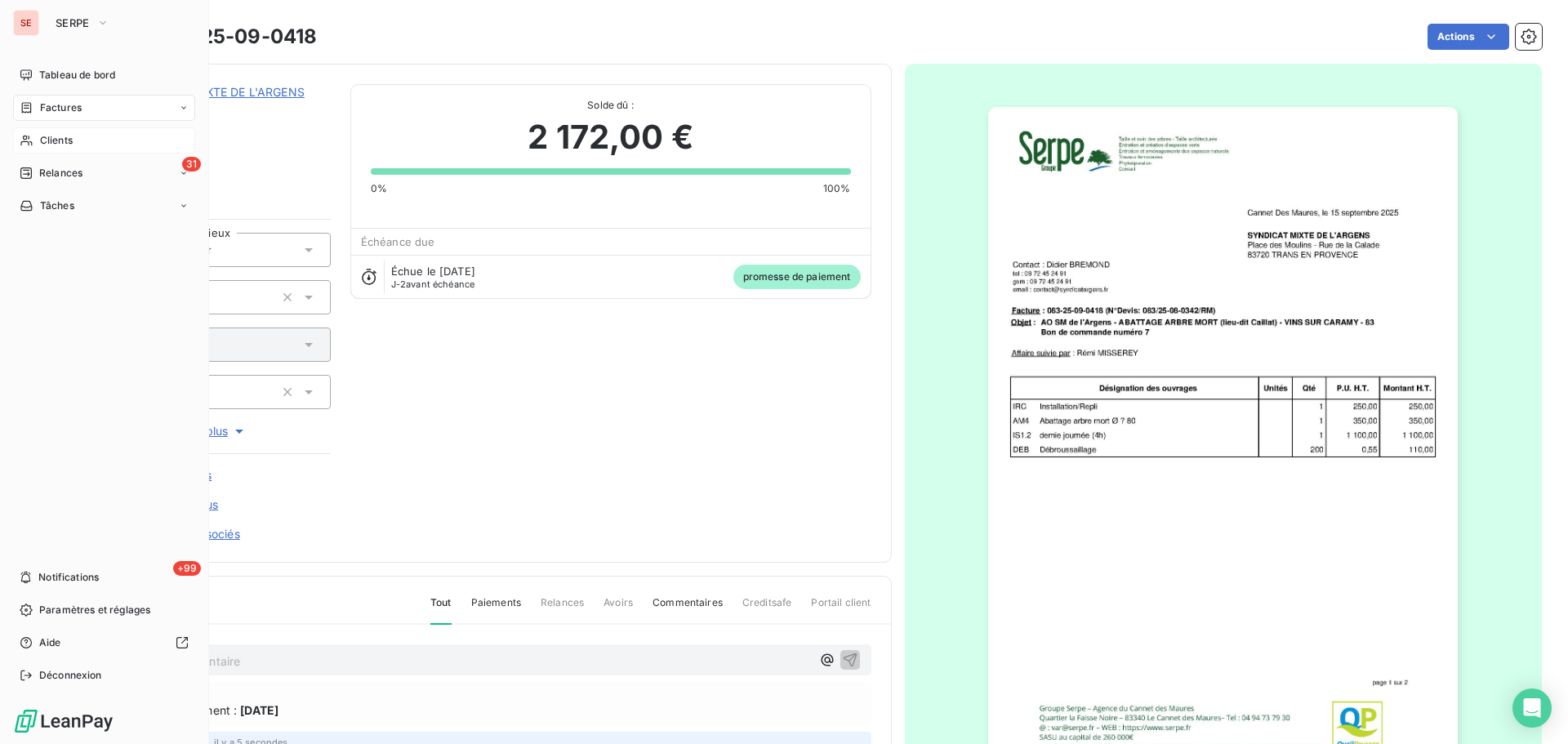
click at [50, 142] on span "Clients" at bounding box center [57, 140] width 32 height 14
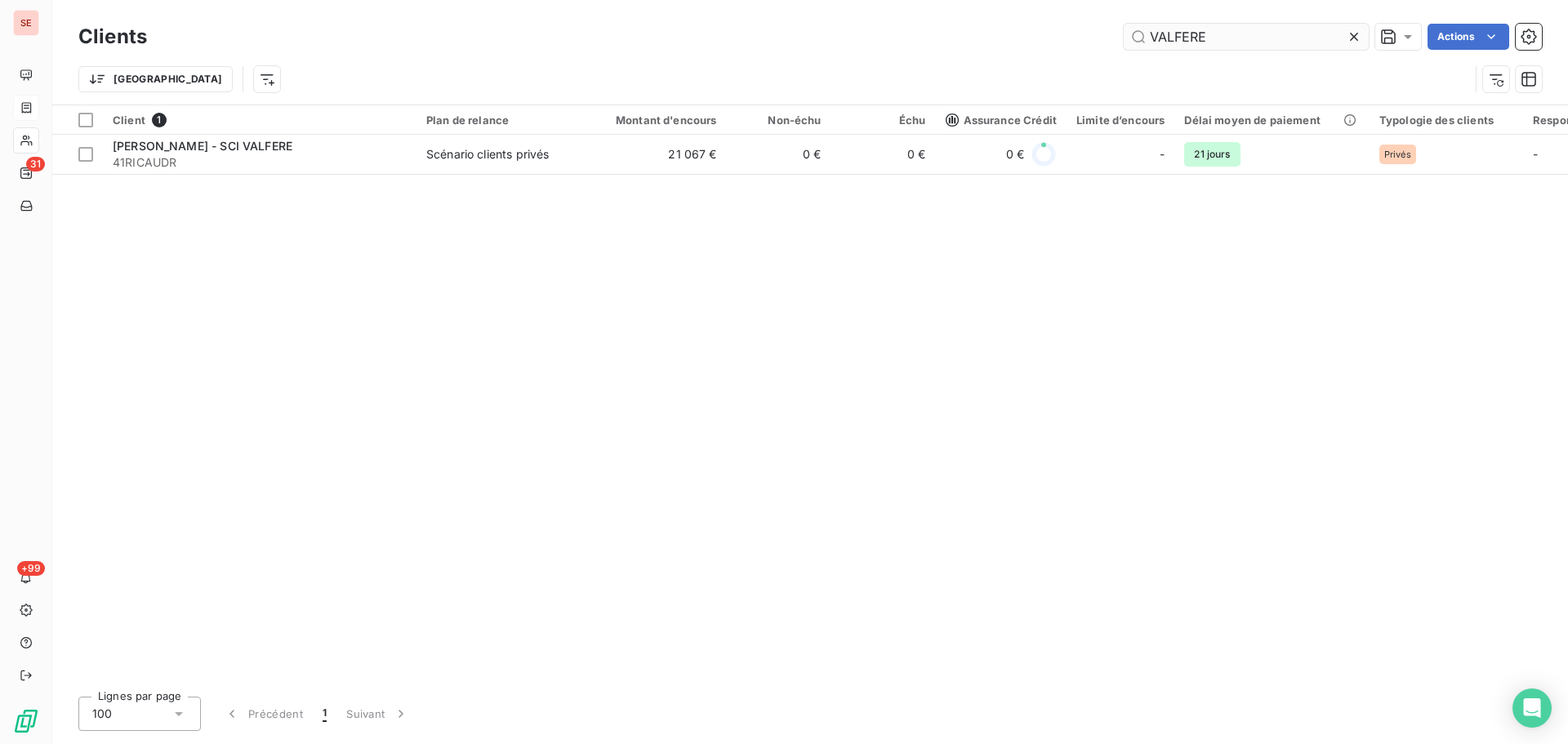
drag, startPoint x: 1231, startPoint y: 41, endPoint x: 1138, endPoint y: 41, distance: 93.0
click at [1138, 41] on input "VALFERE" at bounding box center [1246, 36] width 245 height 26
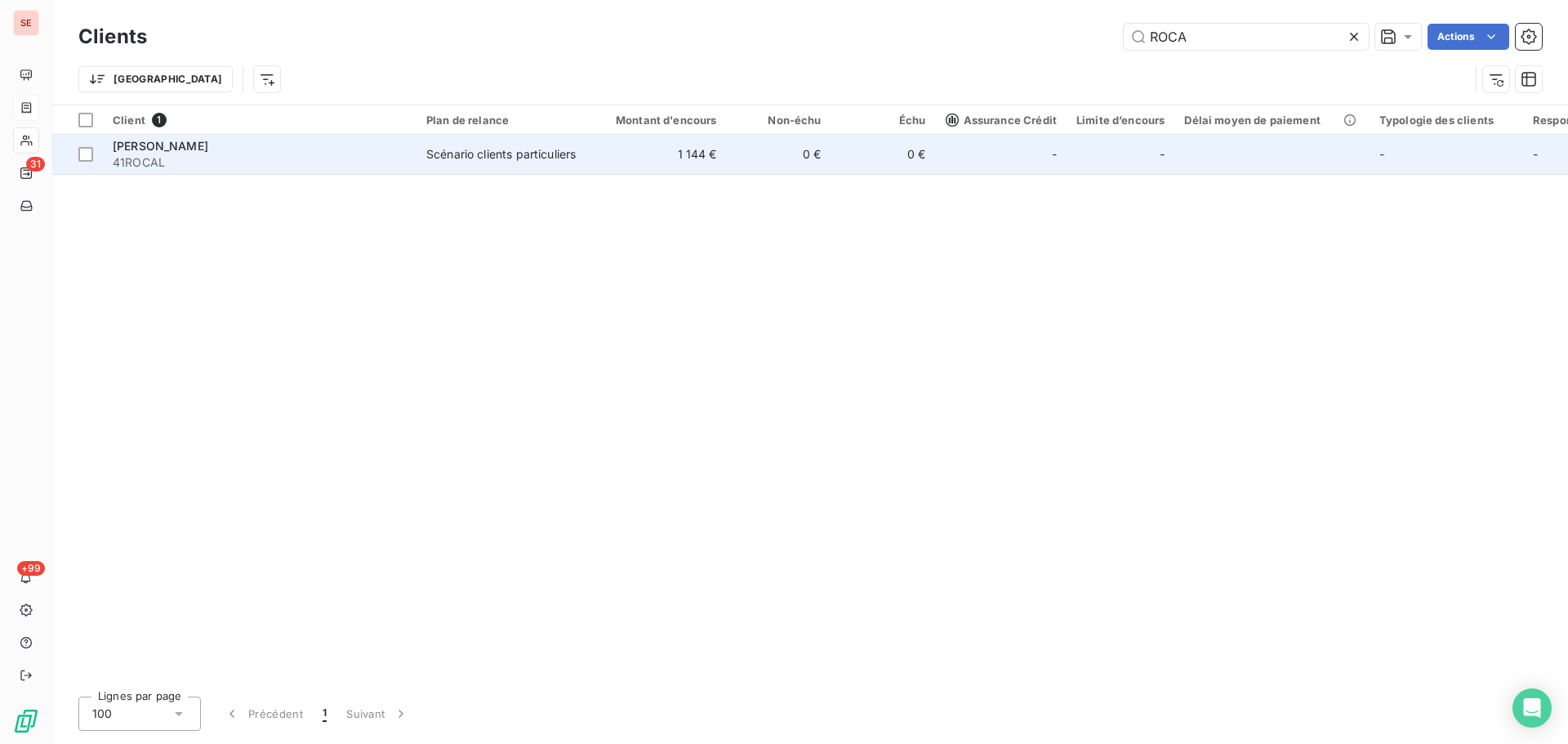
type input "ROCA"
click at [896, 156] on td "0 €" at bounding box center [883, 154] width 104 height 39
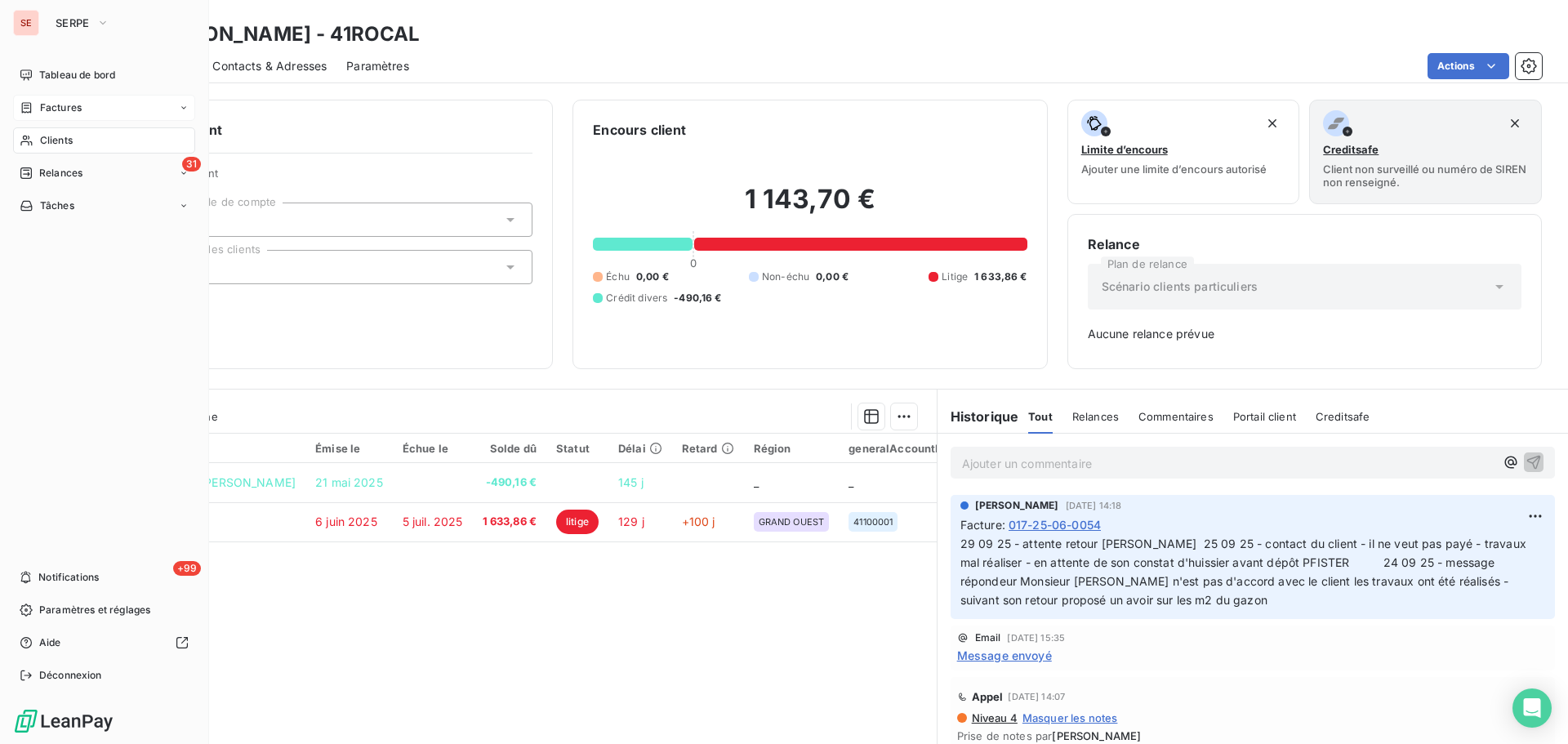
click at [73, 98] on div "Factures" at bounding box center [104, 108] width 182 height 26
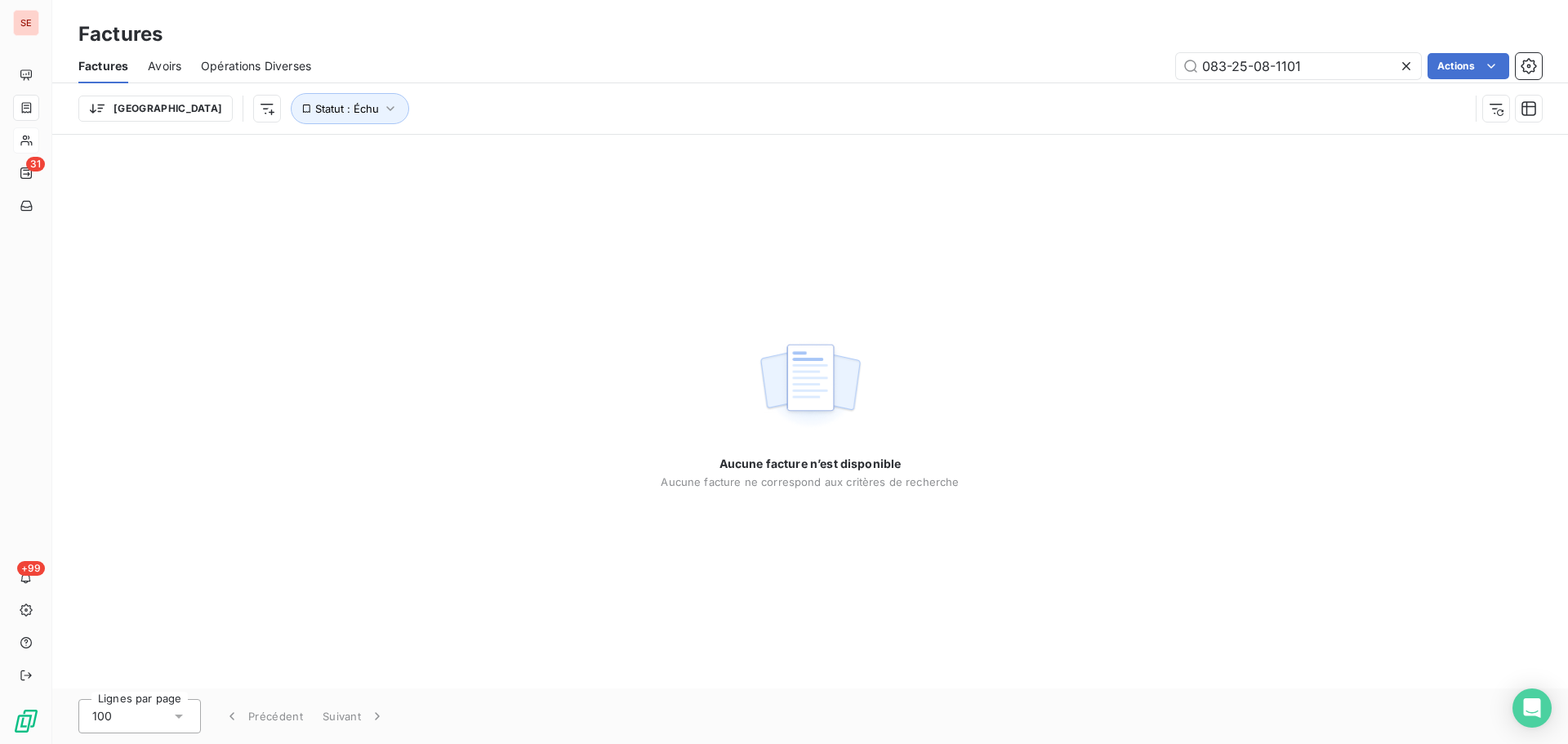
drag, startPoint x: 1319, startPoint y: 67, endPoint x: 1083, endPoint y: 83, distance: 236.5
click at [1092, 79] on div "Factures Avoirs Opérations Diverses 083-25-08-1101 Actions" at bounding box center [810, 66] width 1516 height 34
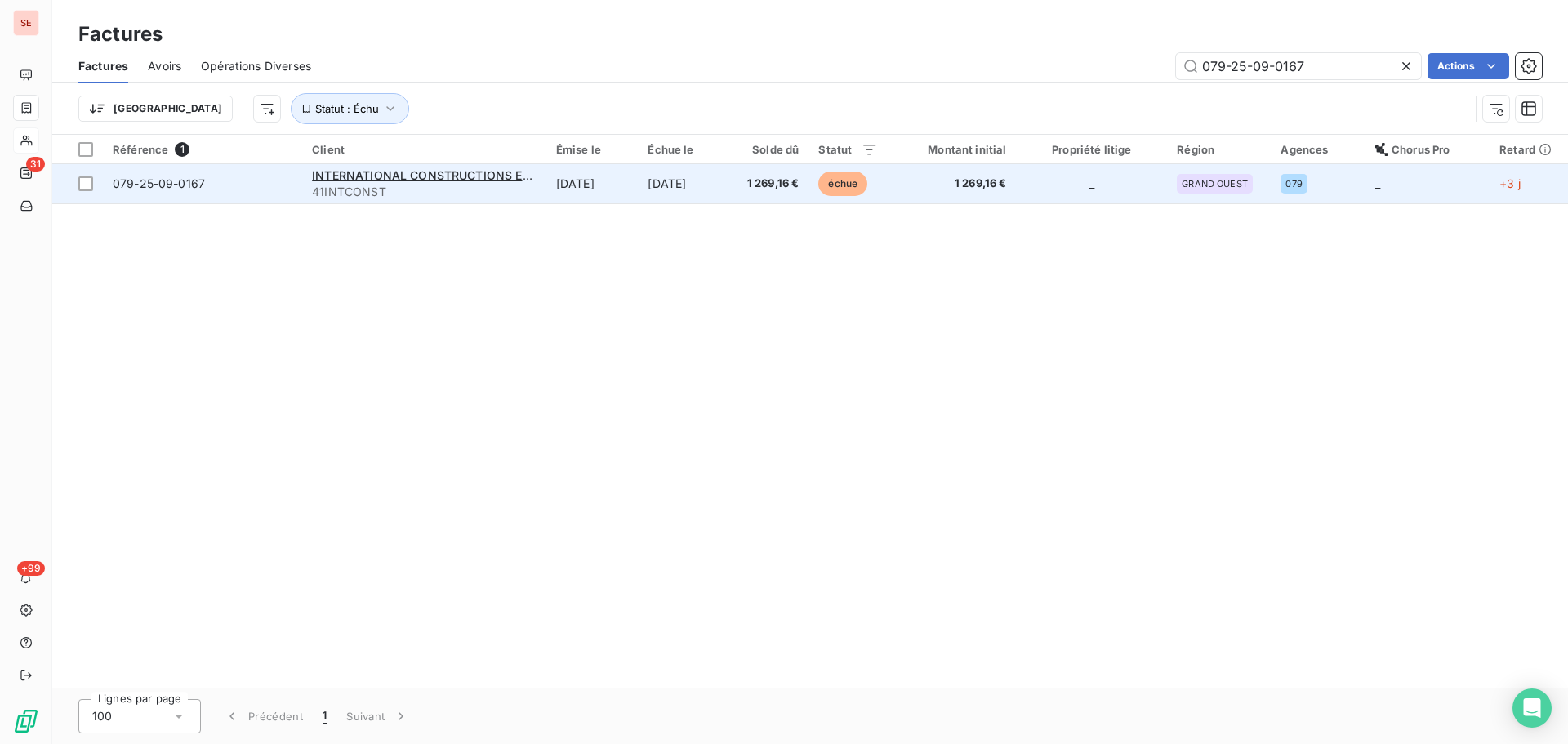
type input "079-25-09-0167"
click at [731, 186] on td "[DATE]" at bounding box center [685, 184] width 93 height 39
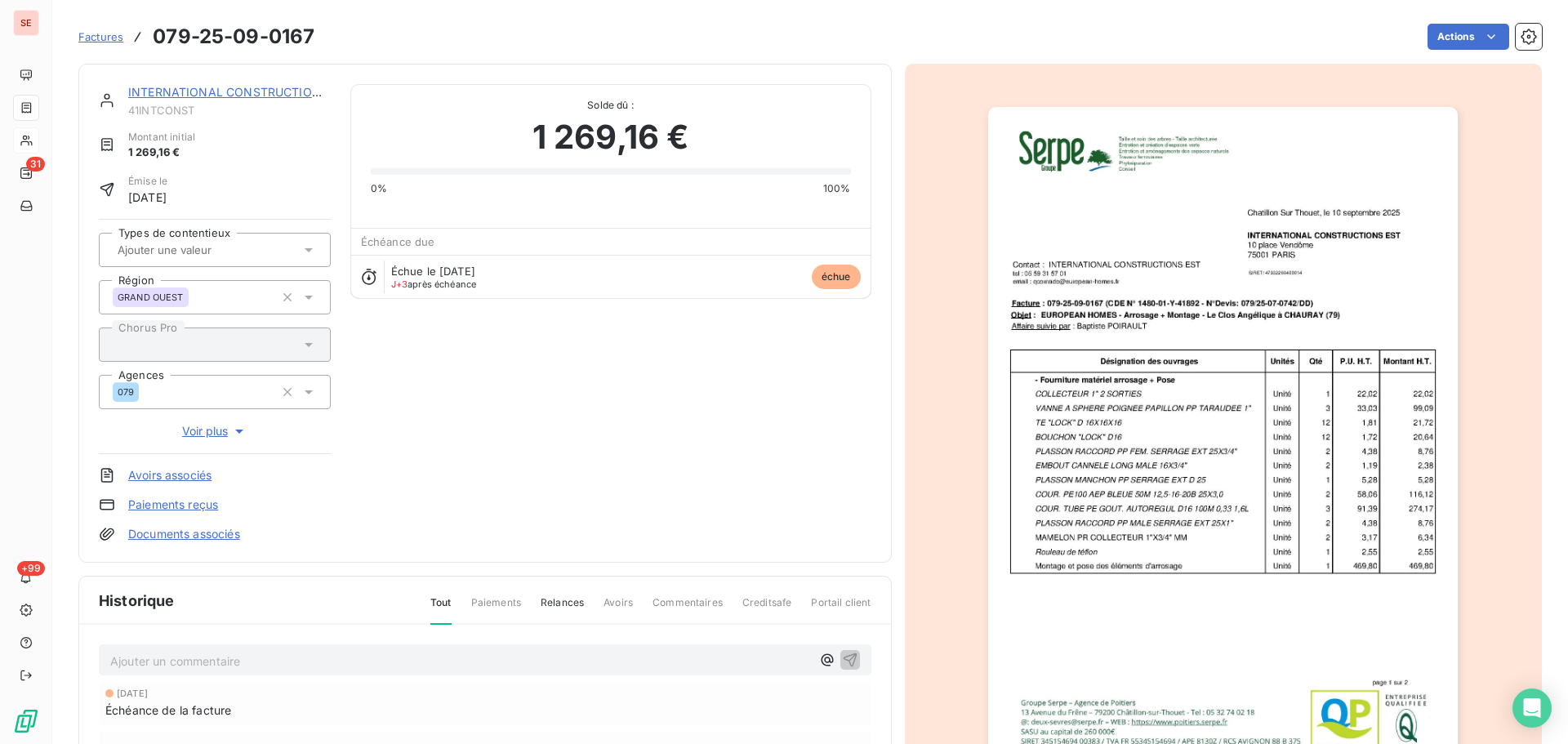
scroll to position [5, 0]
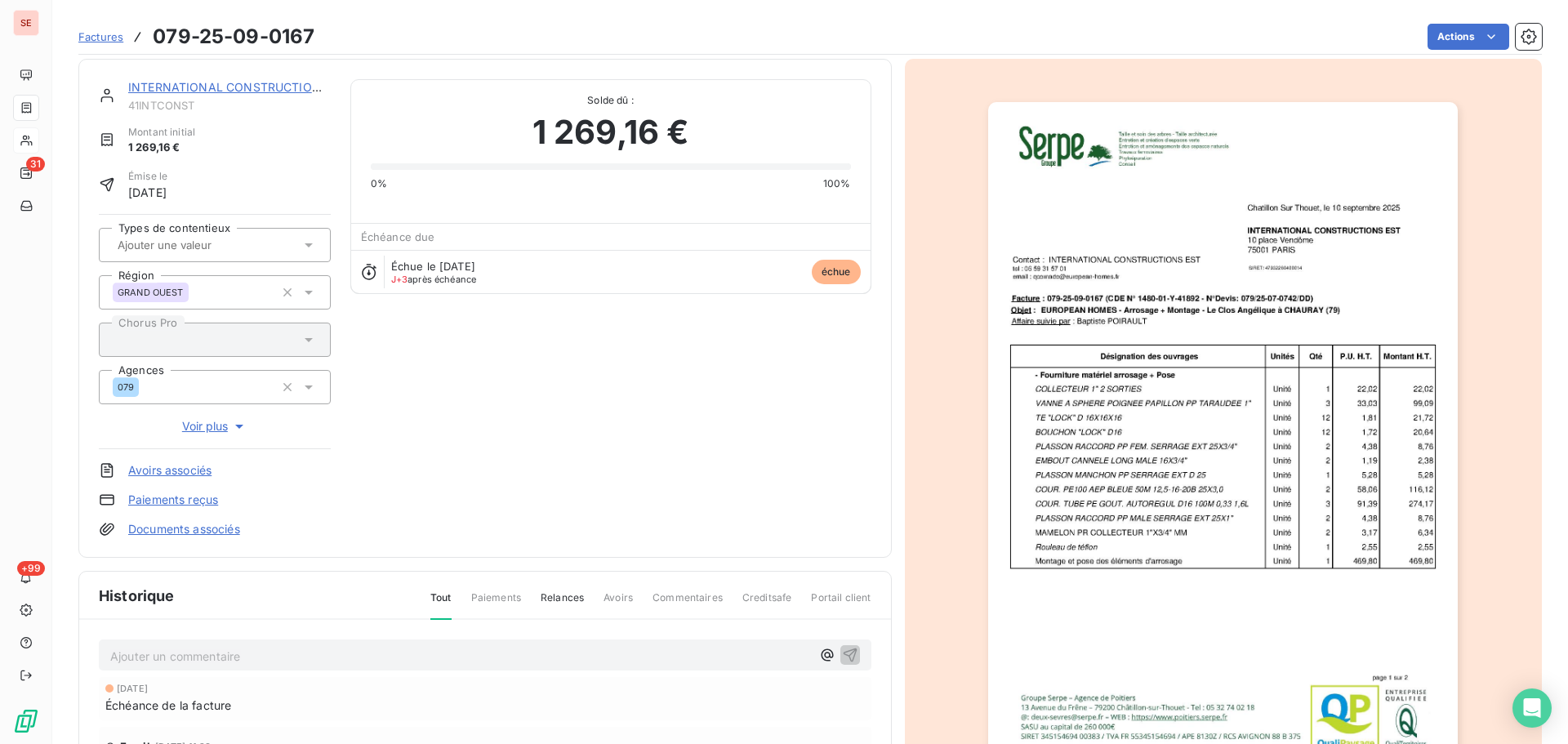
click at [420, 651] on p "Ajouter un commentaire ﻿" at bounding box center [460, 656] width 701 height 21
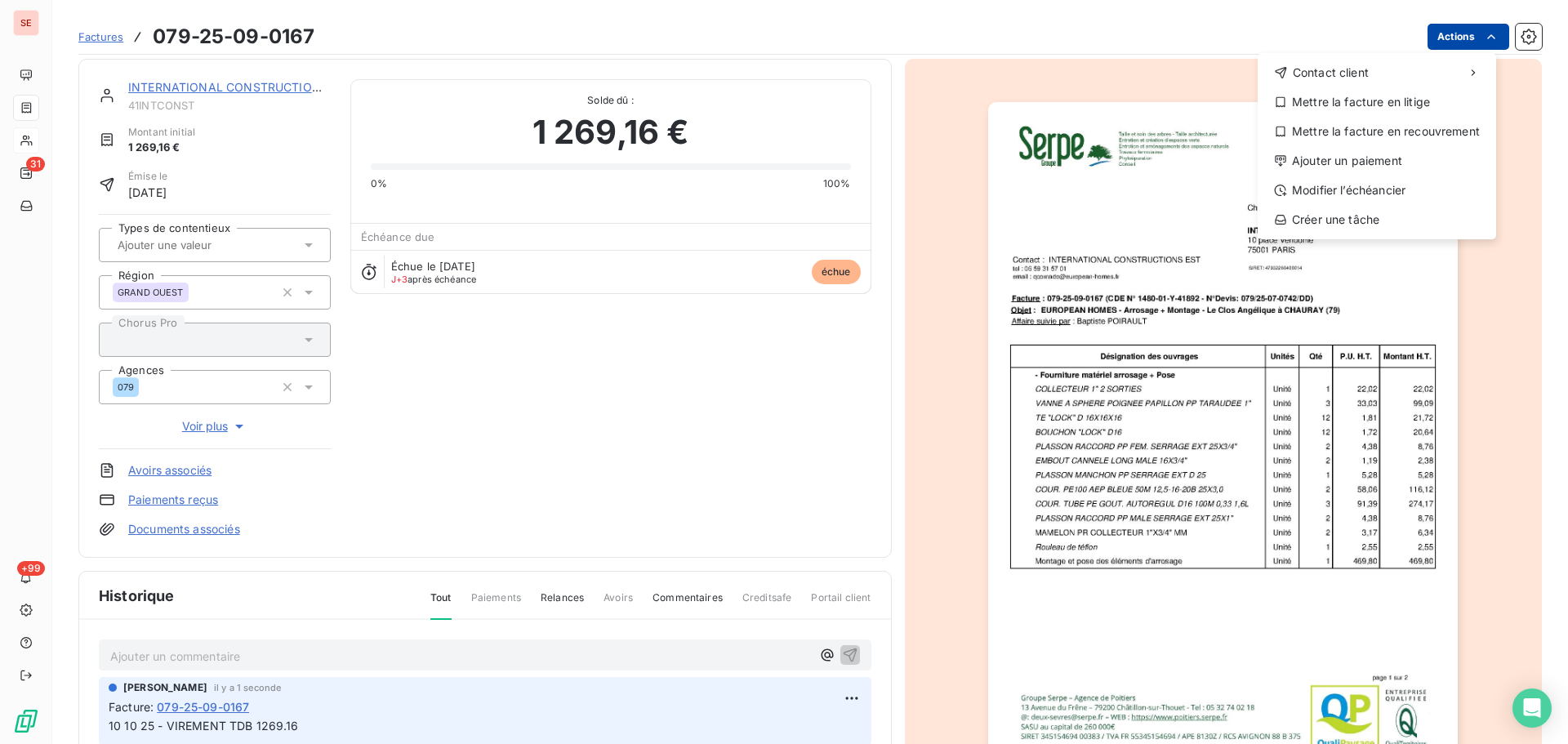
click at [1440, 35] on html "SE 31 +99 Factures [PHONE_NUMBER] Actions Contact client Mettre la facture en l…" at bounding box center [784, 372] width 1568 height 744
click at [1370, 156] on div "Ajouter un paiement" at bounding box center [1377, 161] width 225 height 26
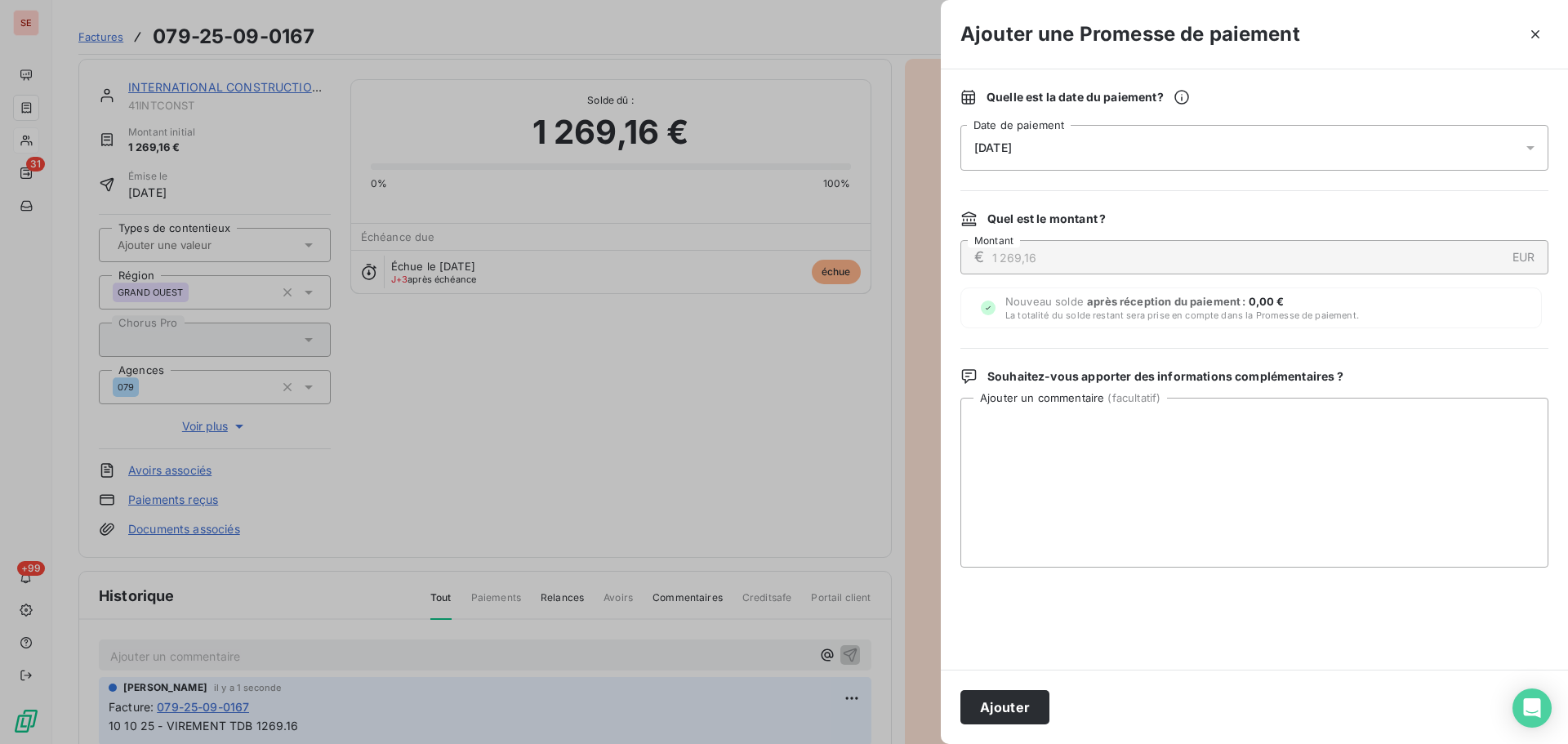
click at [1284, 147] on div "[DATE]" at bounding box center [1254, 147] width 588 height 46
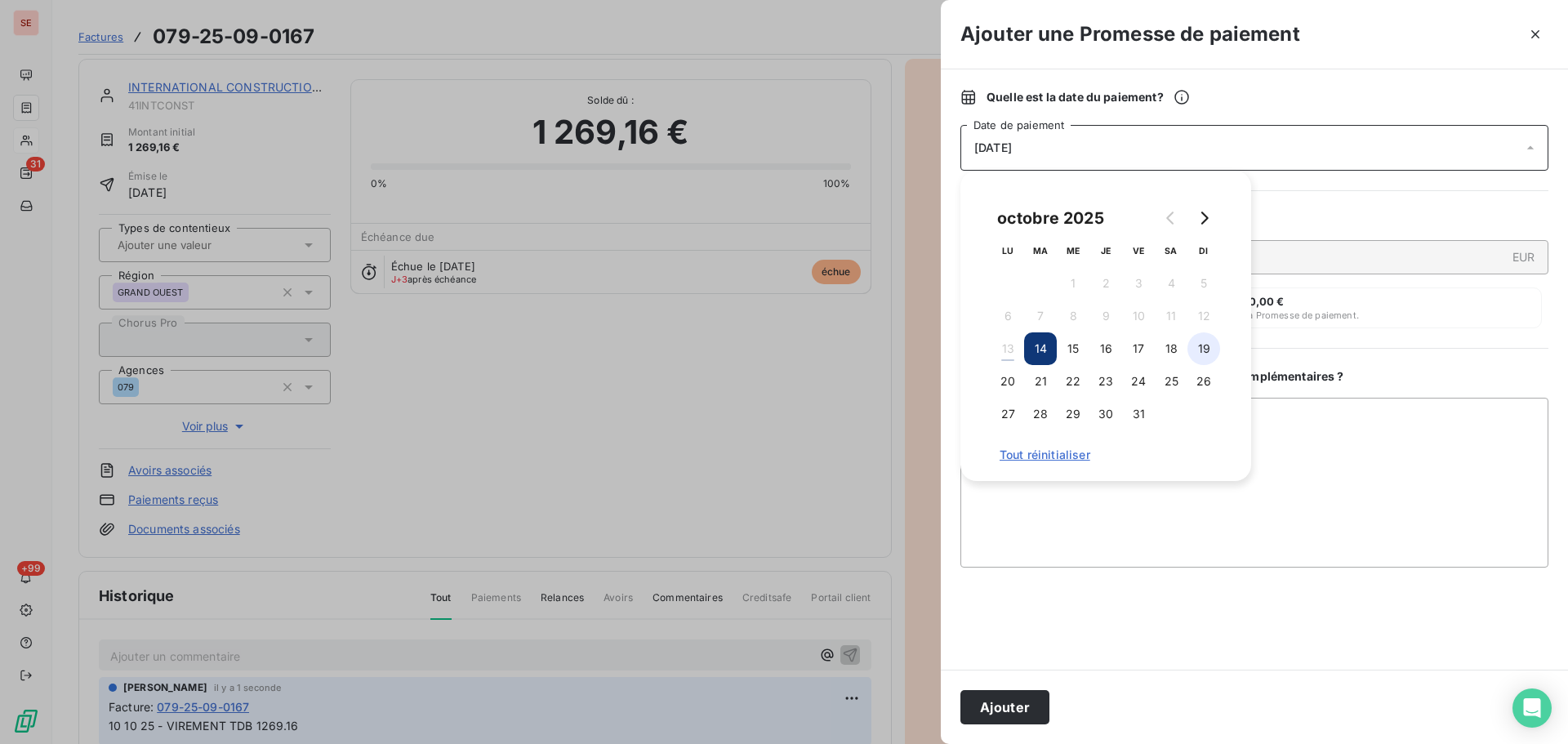
click at [1204, 346] on button "19" at bounding box center [1204, 348] width 32 height 32
click at [987, 707] on button "Ajouter" at bounding box center [1004, 707] width 89 height 34
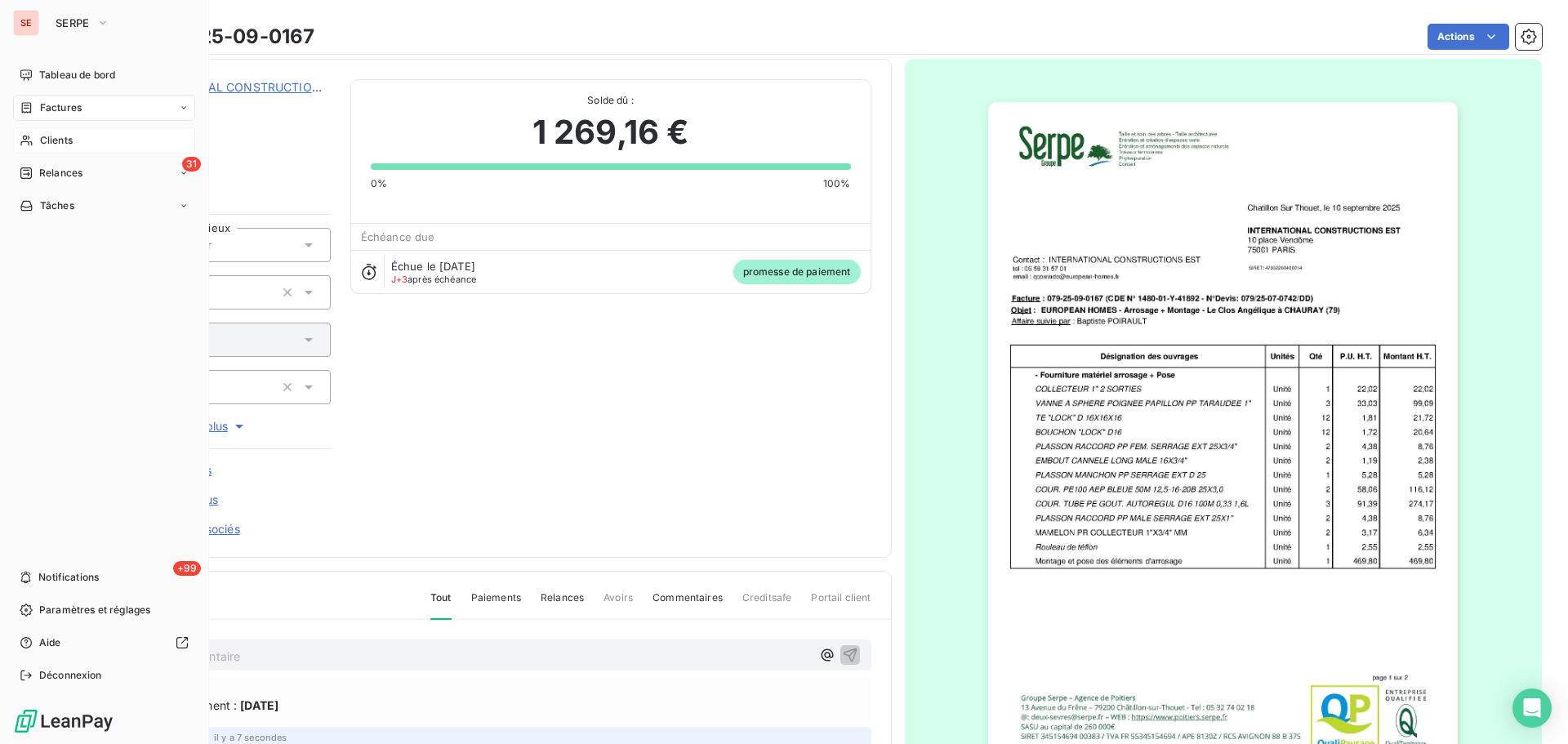
click at [31, 101] on icon at bounding box center [26, 108] width 13 height 13
click at [40, 148] on div "Clients" at bounding box center [104, 140] width 182 height 26
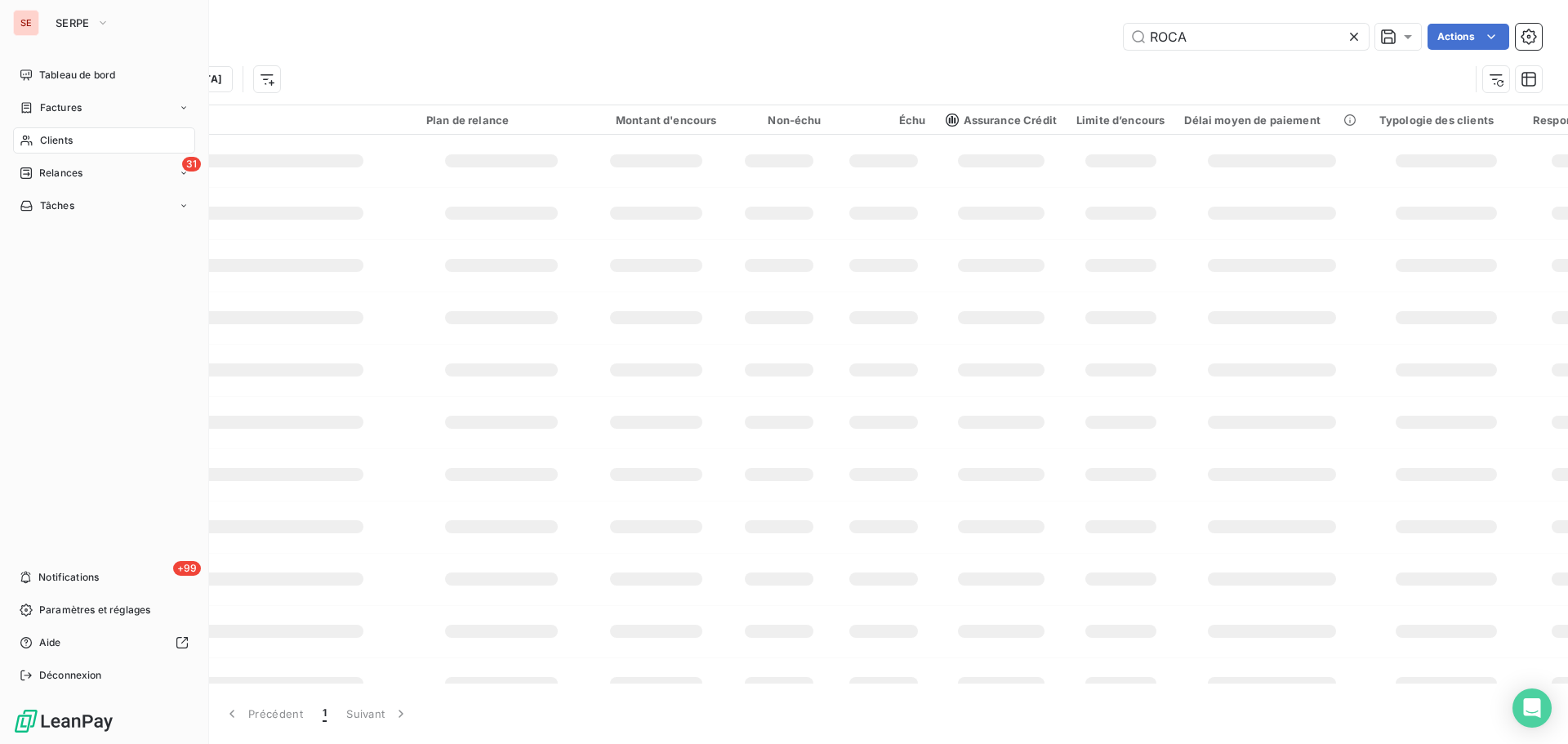
click at [55, 104] on span "Factures" at bounding box center [61, 108] width 41 height 14
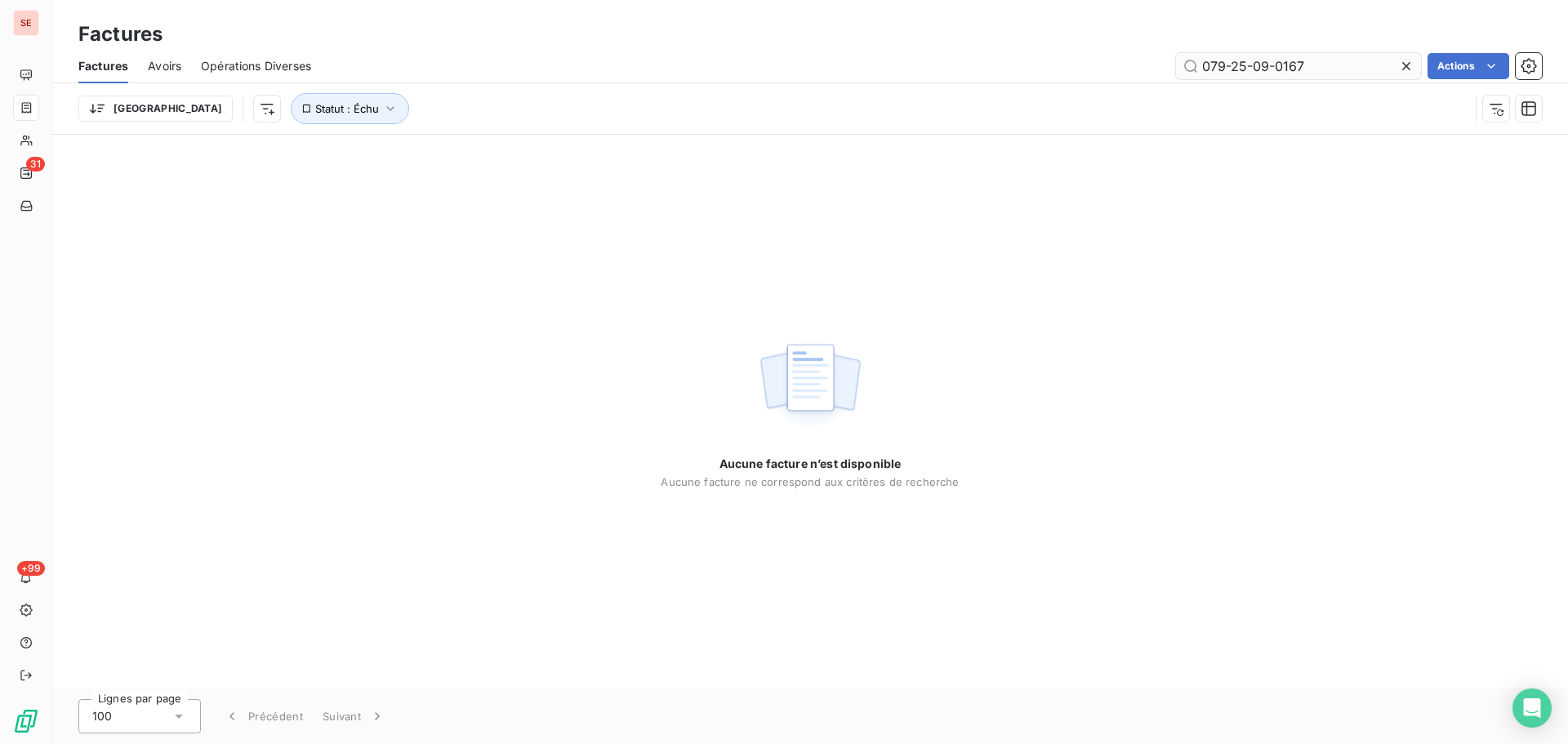
drag, startPoint x: 1345, startPoint y: 71, endPoint x: 1187, endPoint y: 78, distance: 158.2
click at [1188, 78] on input "079-25-09-0167" at bounding box center [1298, 66] width 245 height 26
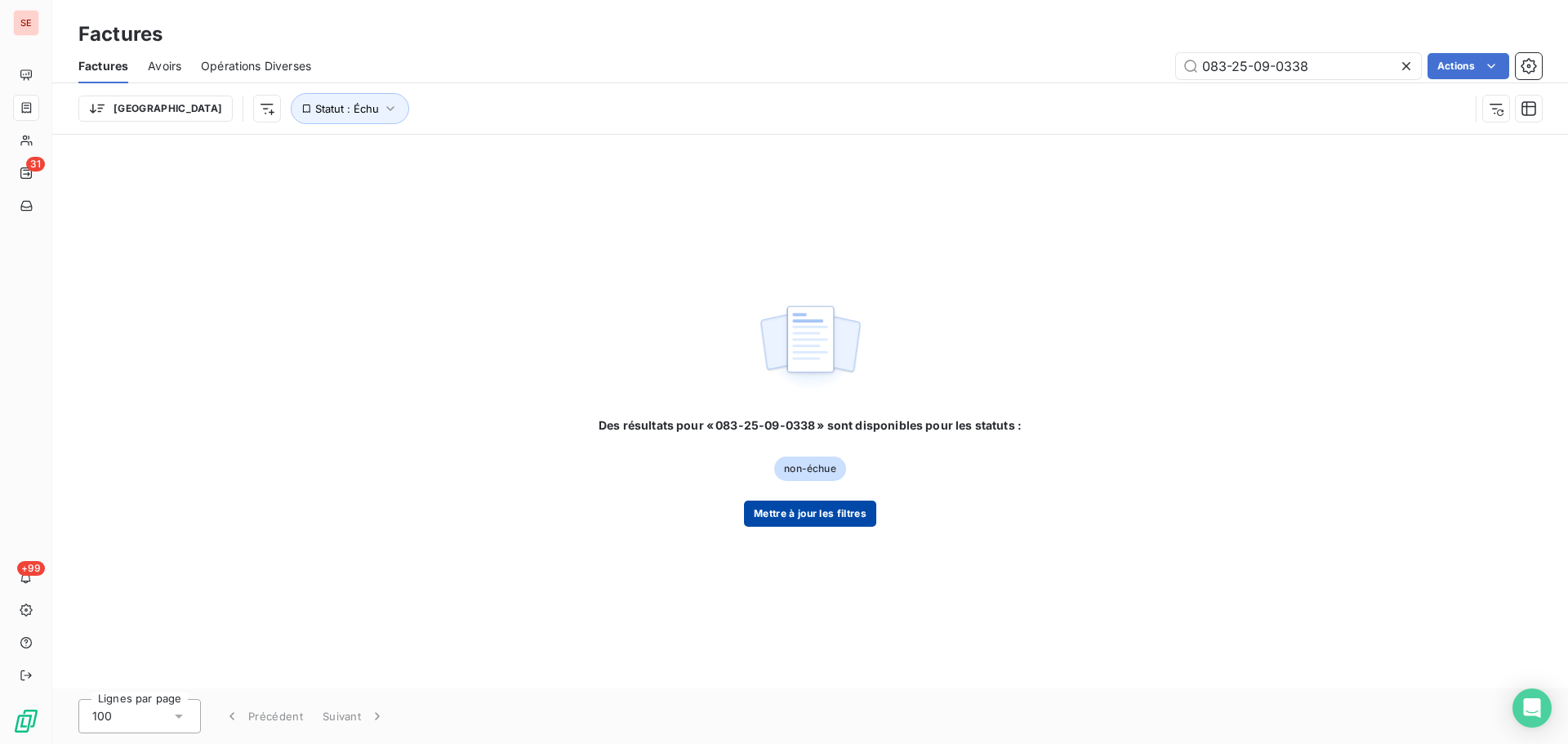
type input "083-25-09-0338"
click at [826, 520] on button "Mettre à jour les filtres" at bounding box center [810, 513] width 132 height 26
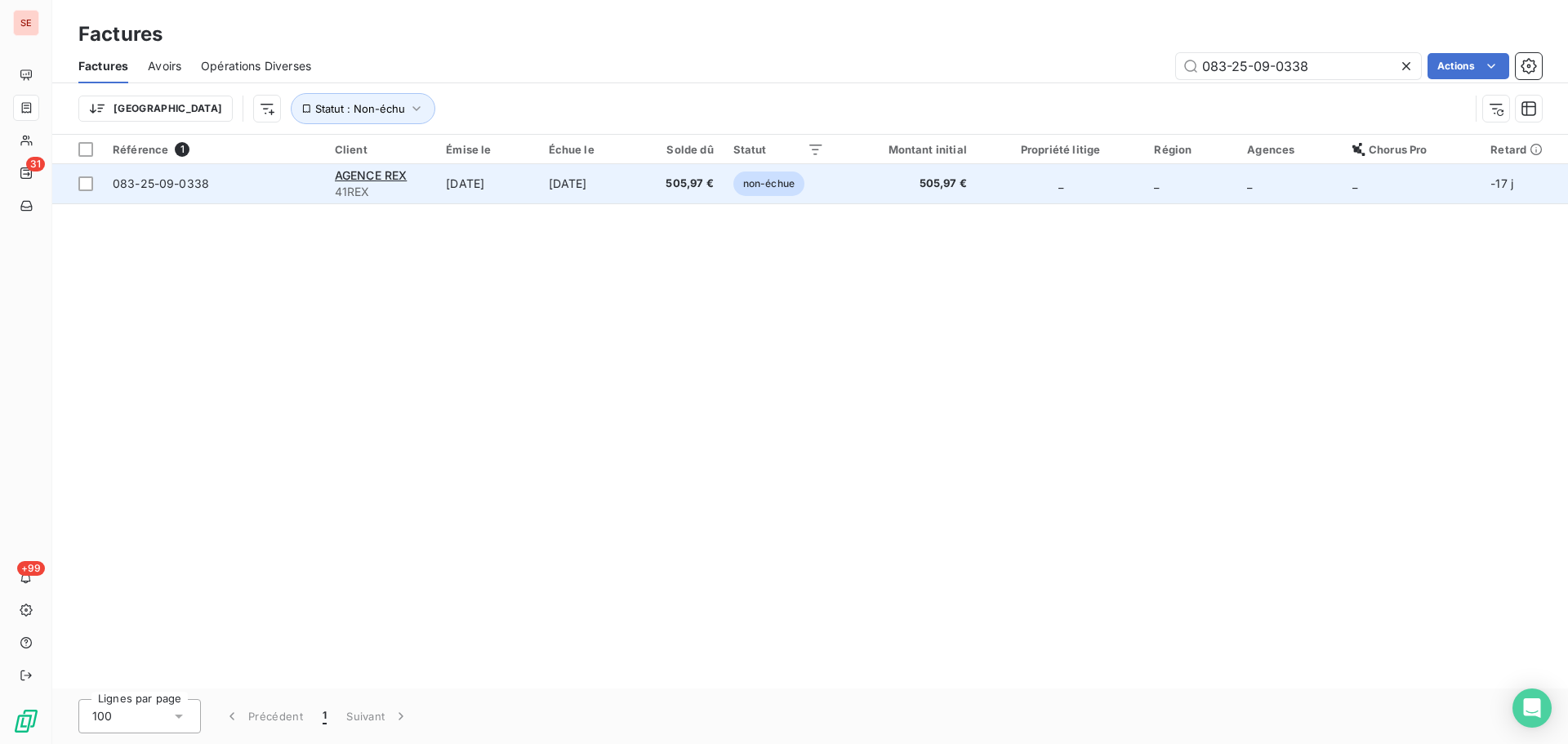
click at [691, 194] on td "505,97 €" at bounding box center [682, 184] width 82 height 39
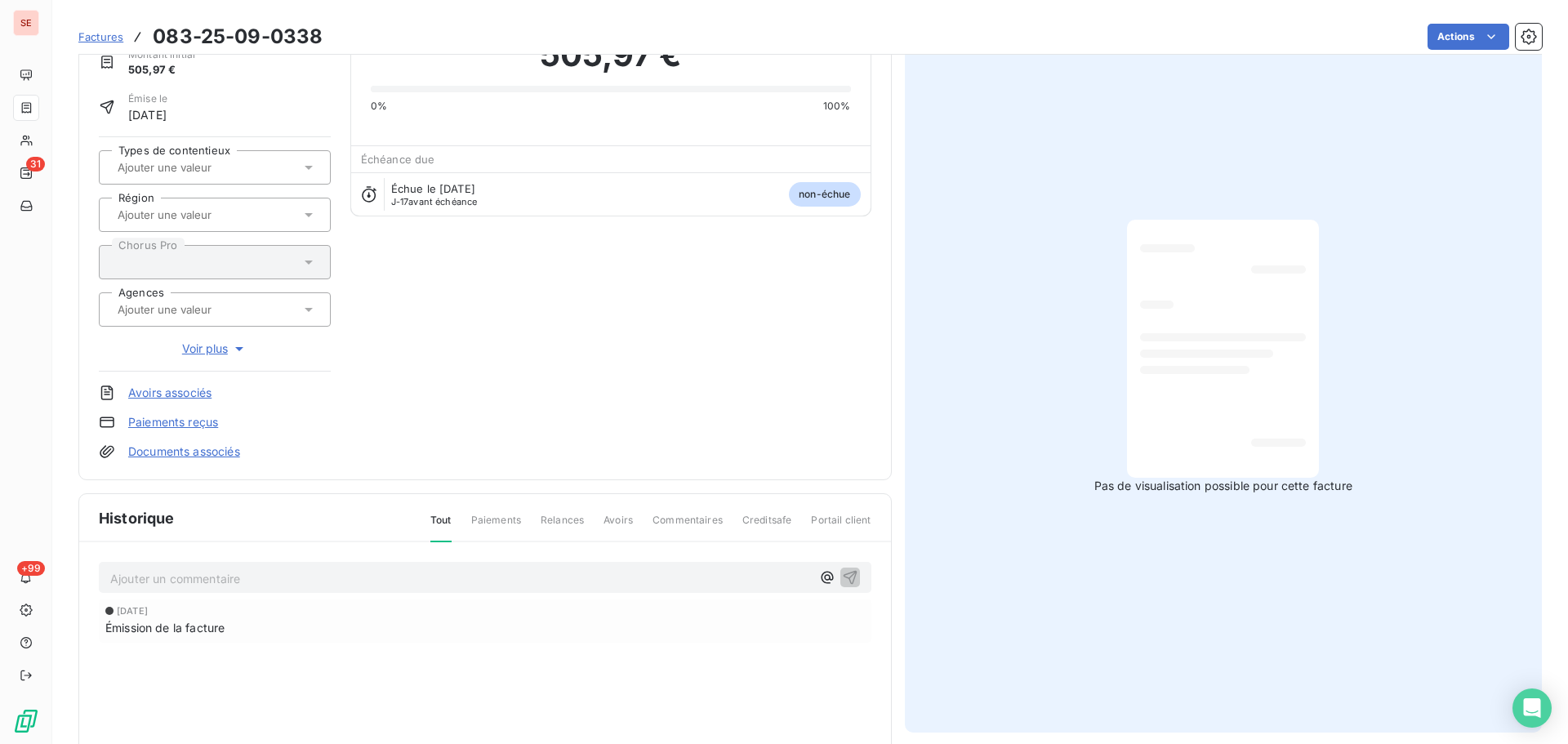
scroll to position [219, 0]
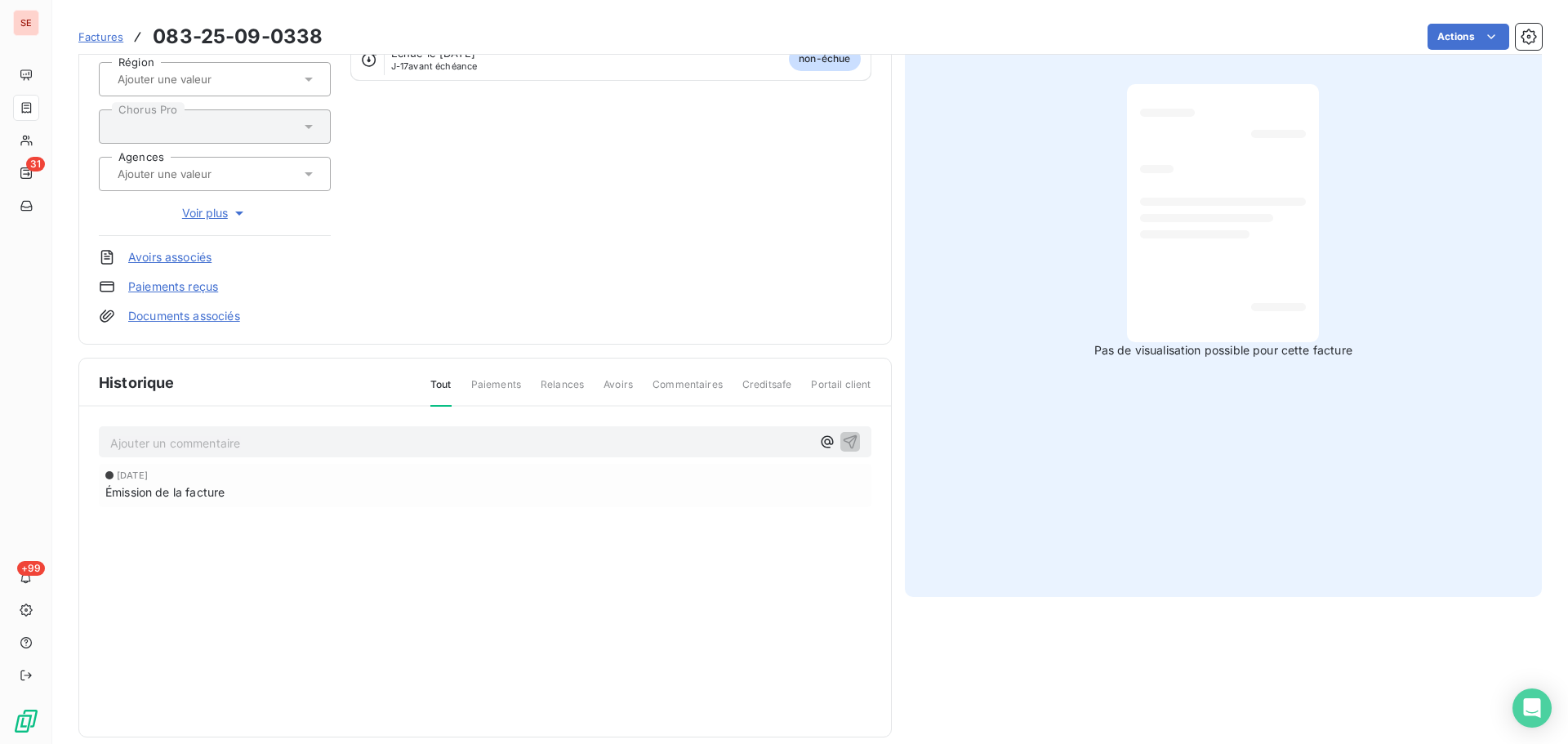
click at [572, 444] on p "Ajouter un commentaire ﻿" at bounding box center [460, 442] width 701 height 21
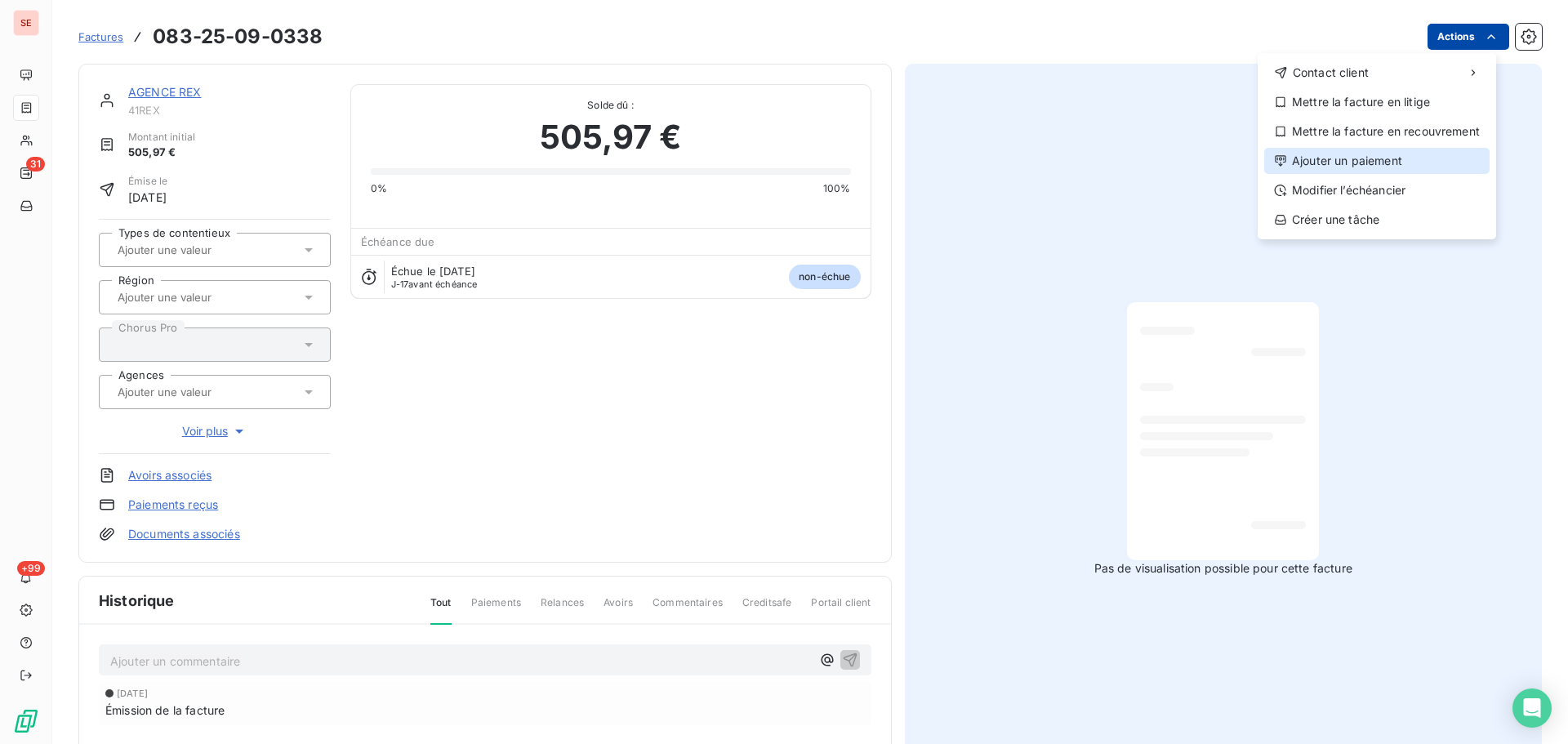
click at [1348, 164] on div "Ajouter un paiement" at bounding box center [1377, 161] width 225 height 26
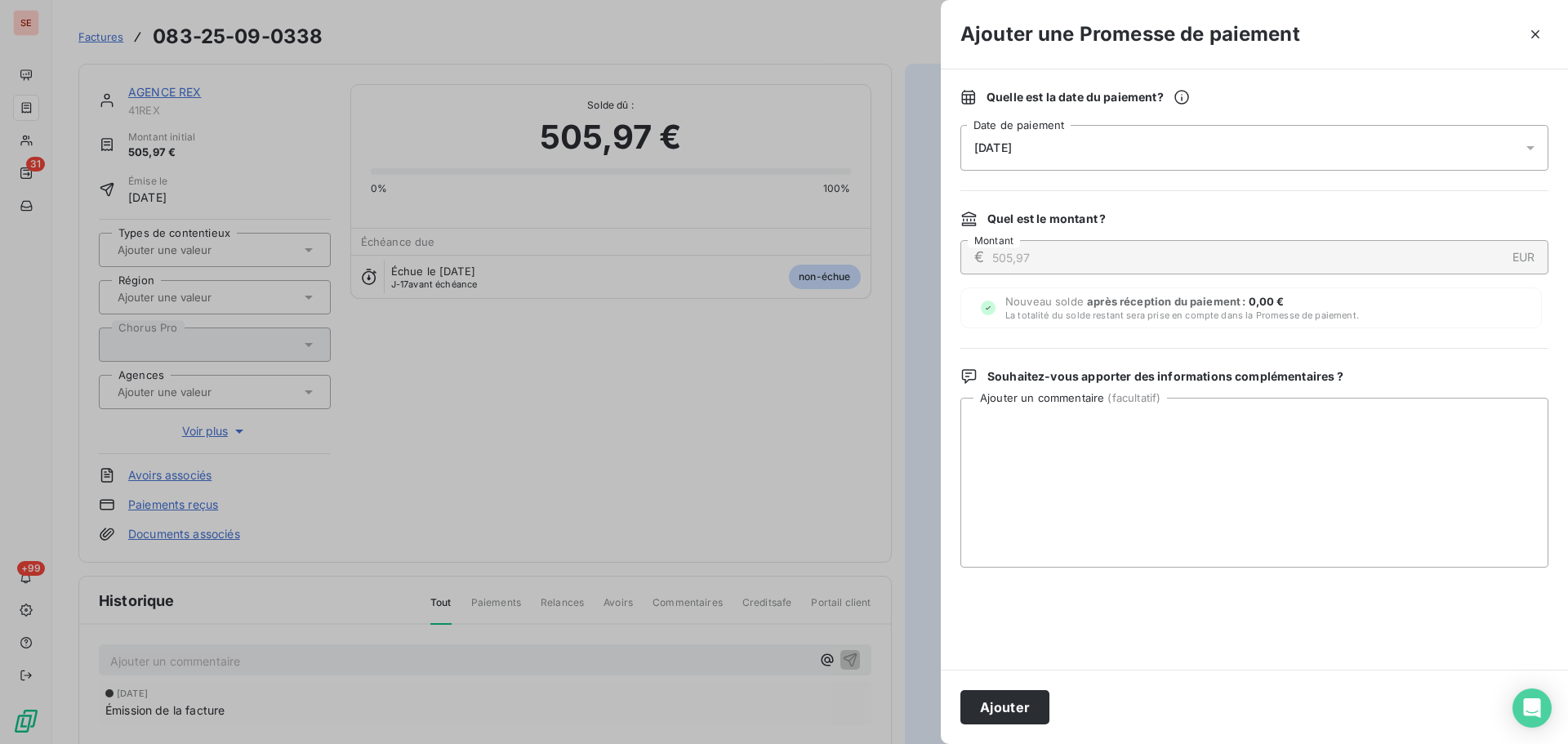
click at [1291, 158] on div "[DATE]" at bounding box center [1254, 147] width 588 height 46
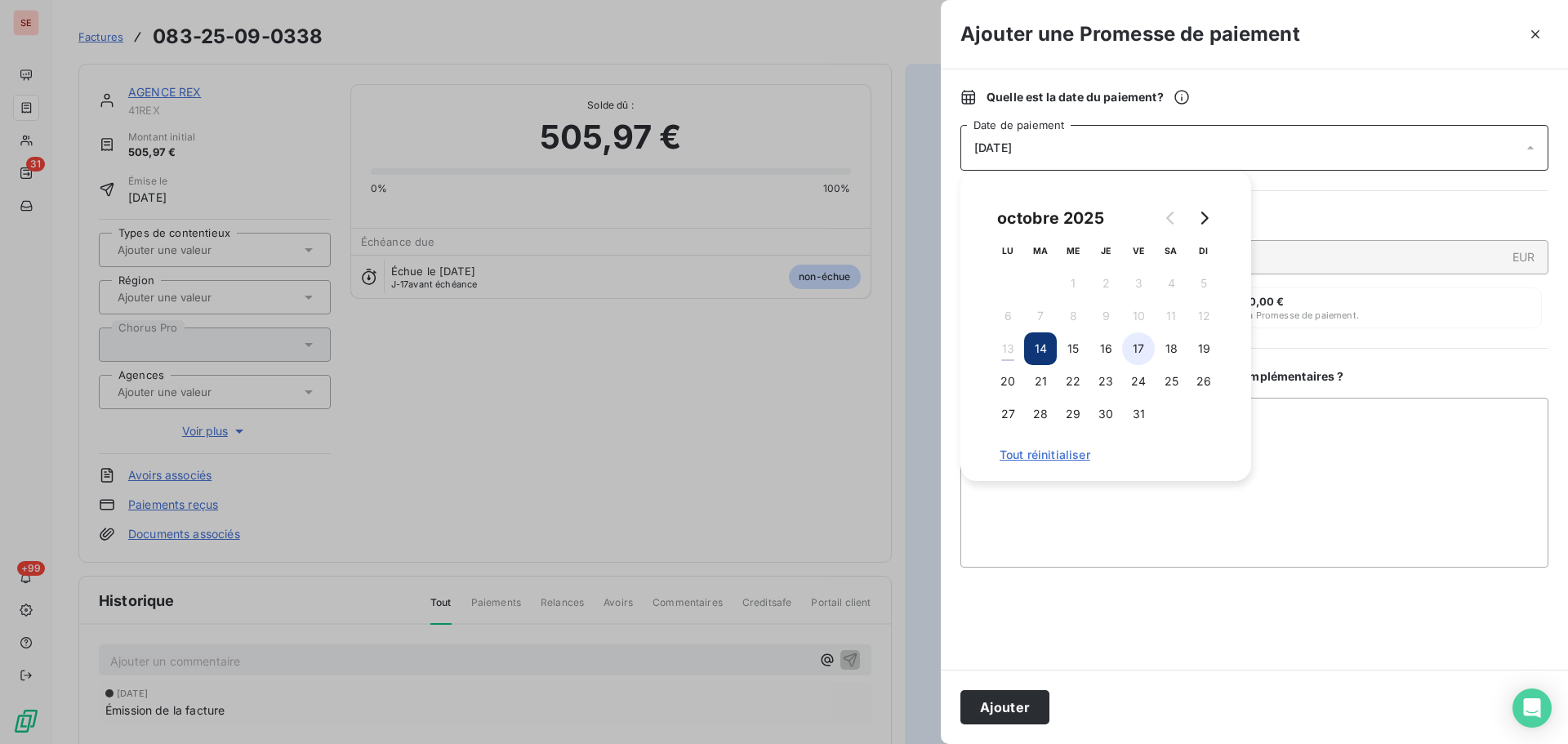
click at [1136, 350] on button "17" at bounding box center [1138, 348] width 32 height 32
click at [1014, 713] on button "Ajouter" at bounding box center [1004, 707] width 89 height 34
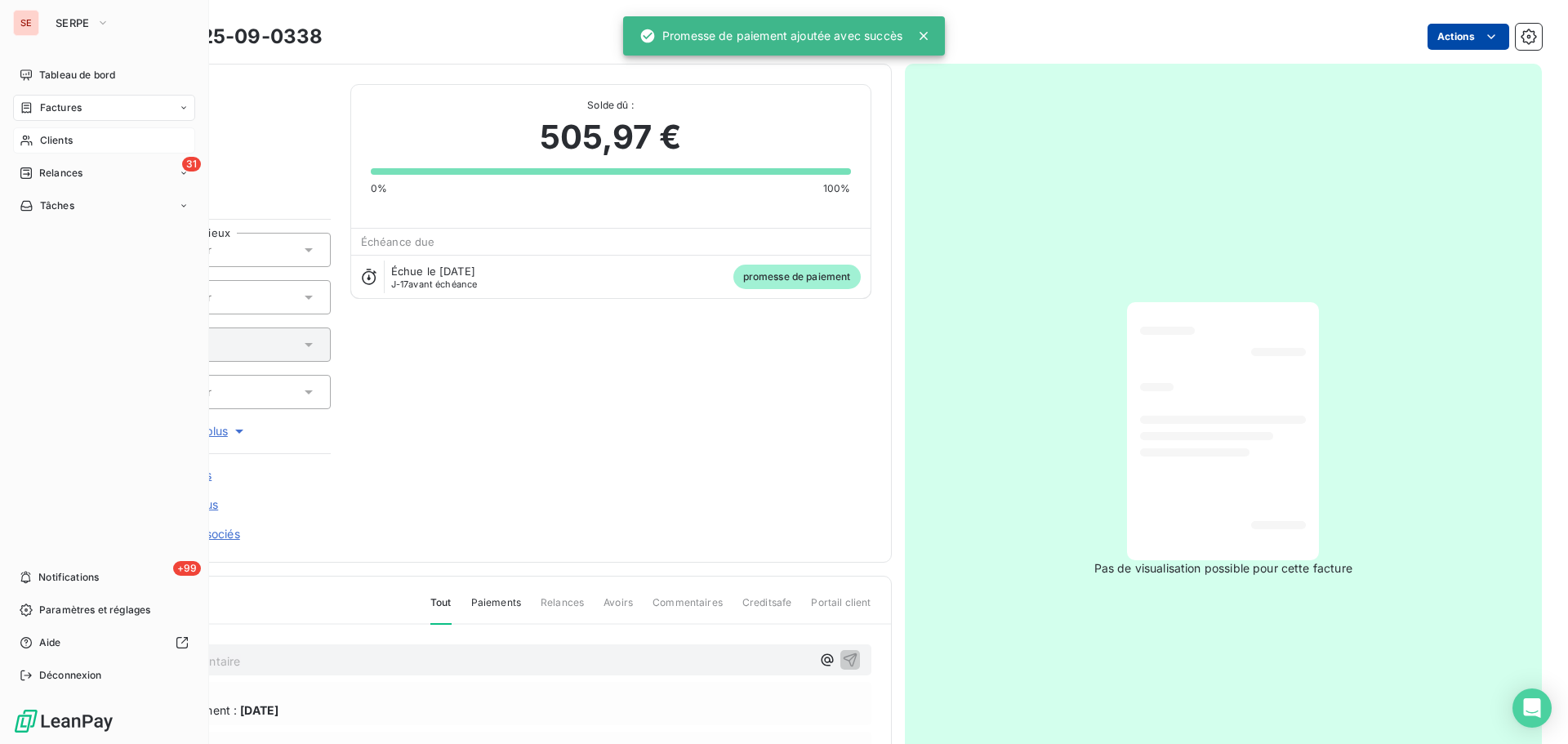
click at [47, 148] on div "Clients" at bounding box center [104, 140] width 182 height 26
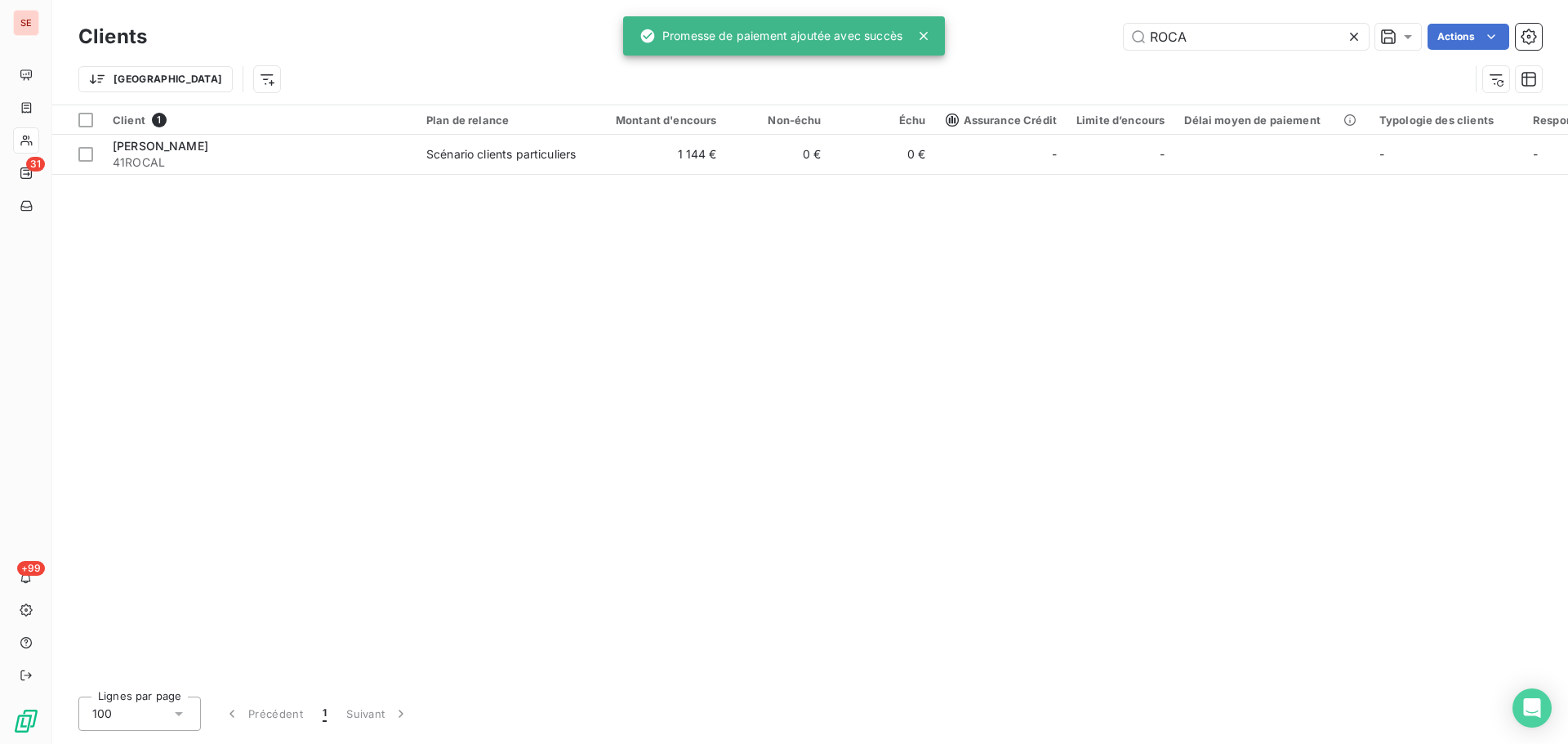
drag, startPoint x: 1247, startPoint y: 31, endPoint x: 994, endPoint y: 40, distance: 253.2
click at [1019, 40] on div "ROCA Actions" at bounding box center [854, 36] width 1375 height 26
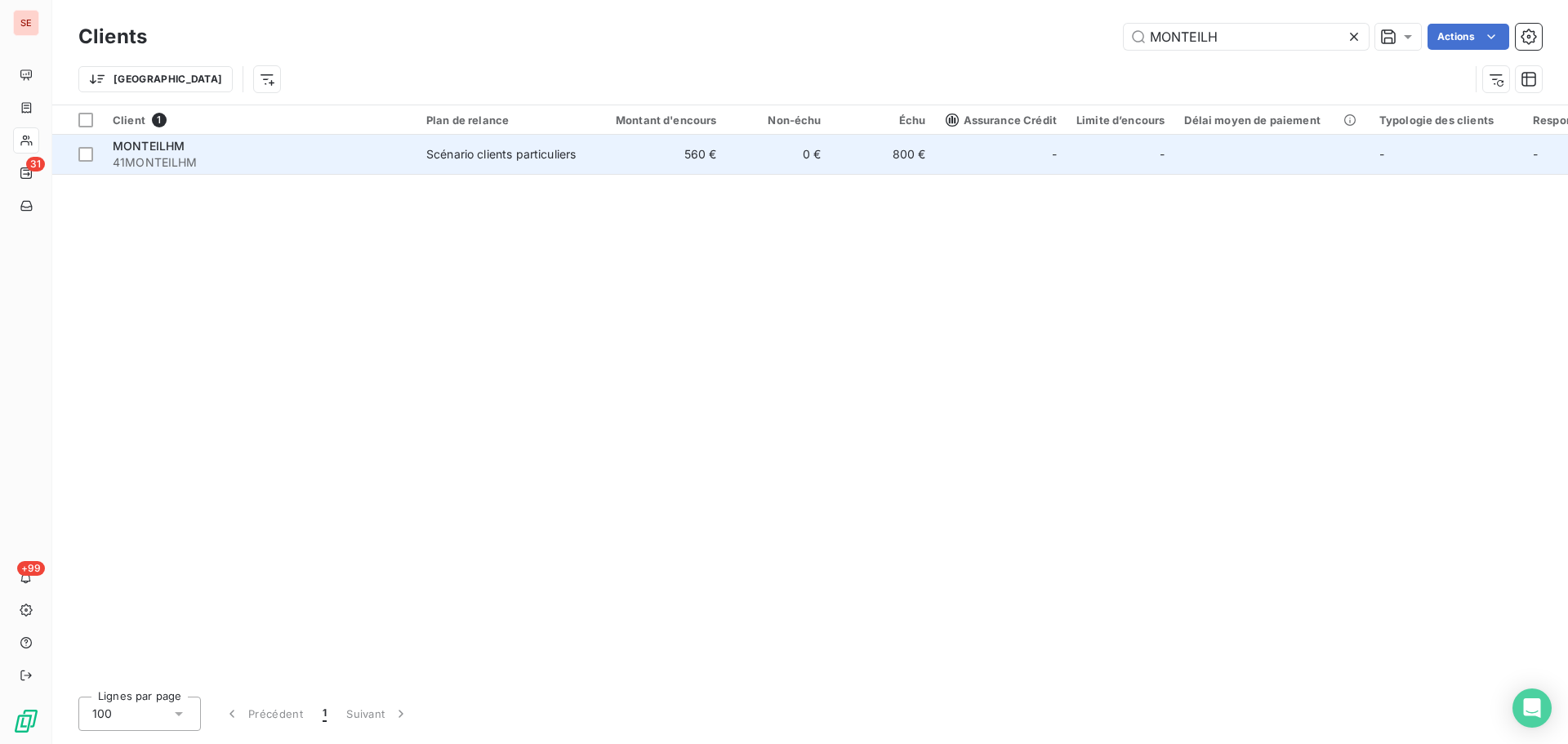
type input "MONTEILH"
click at [666, 158] on td "560 €" at bounding box center [656, 154] width 141 height 39
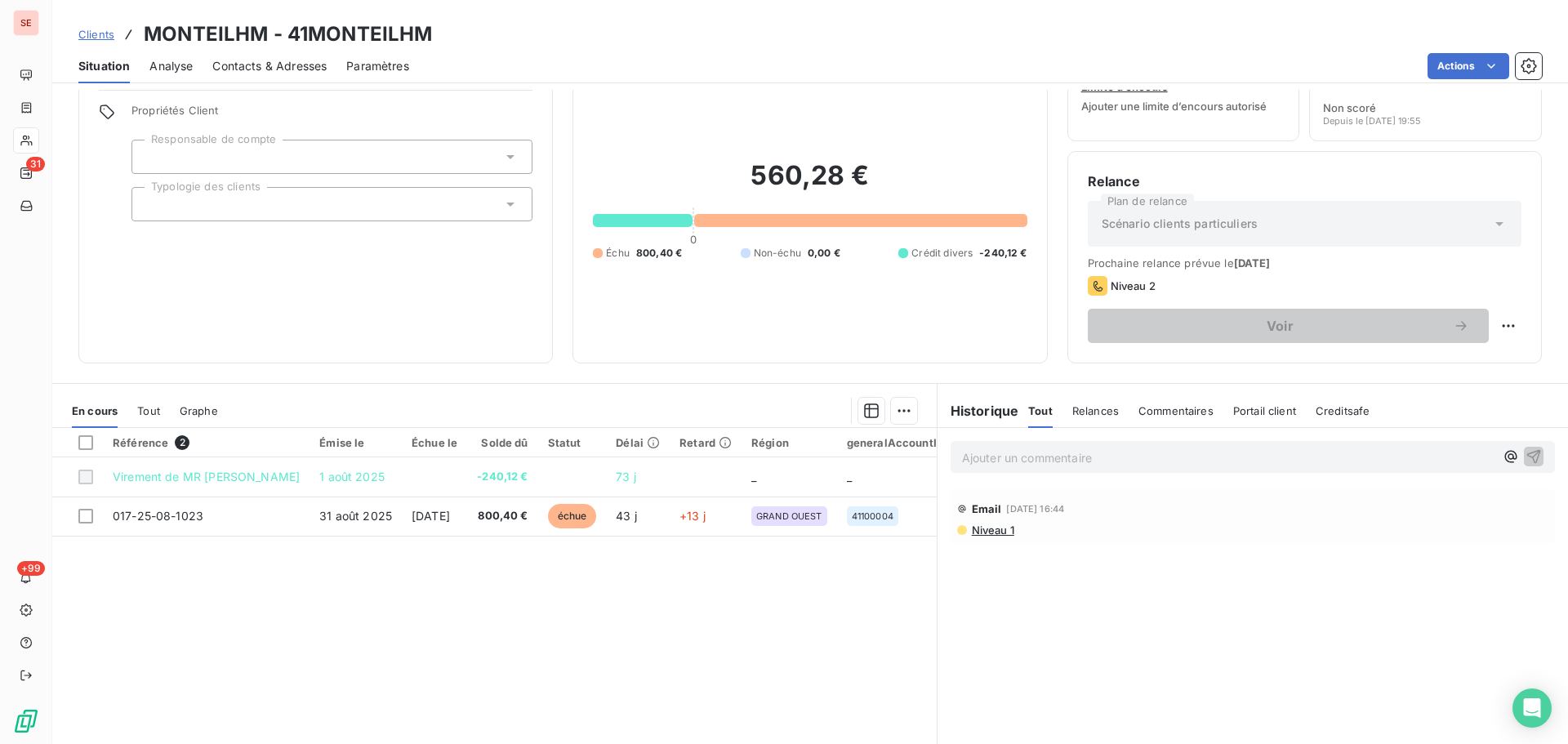
scroll to position [110, 0]
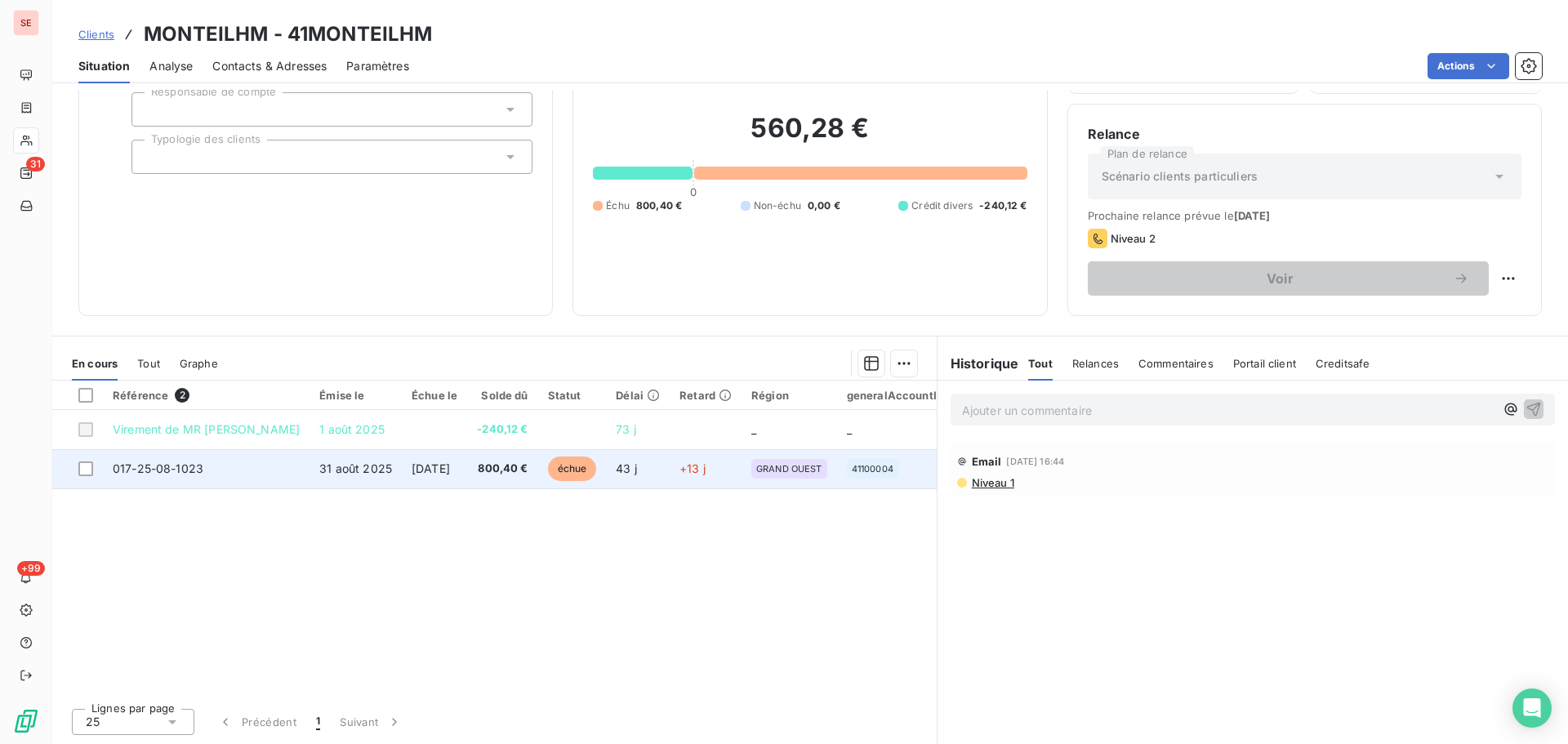
click at [450, 472] on span "[DATE]" at bounding box center [431, 468] width 39 height 13
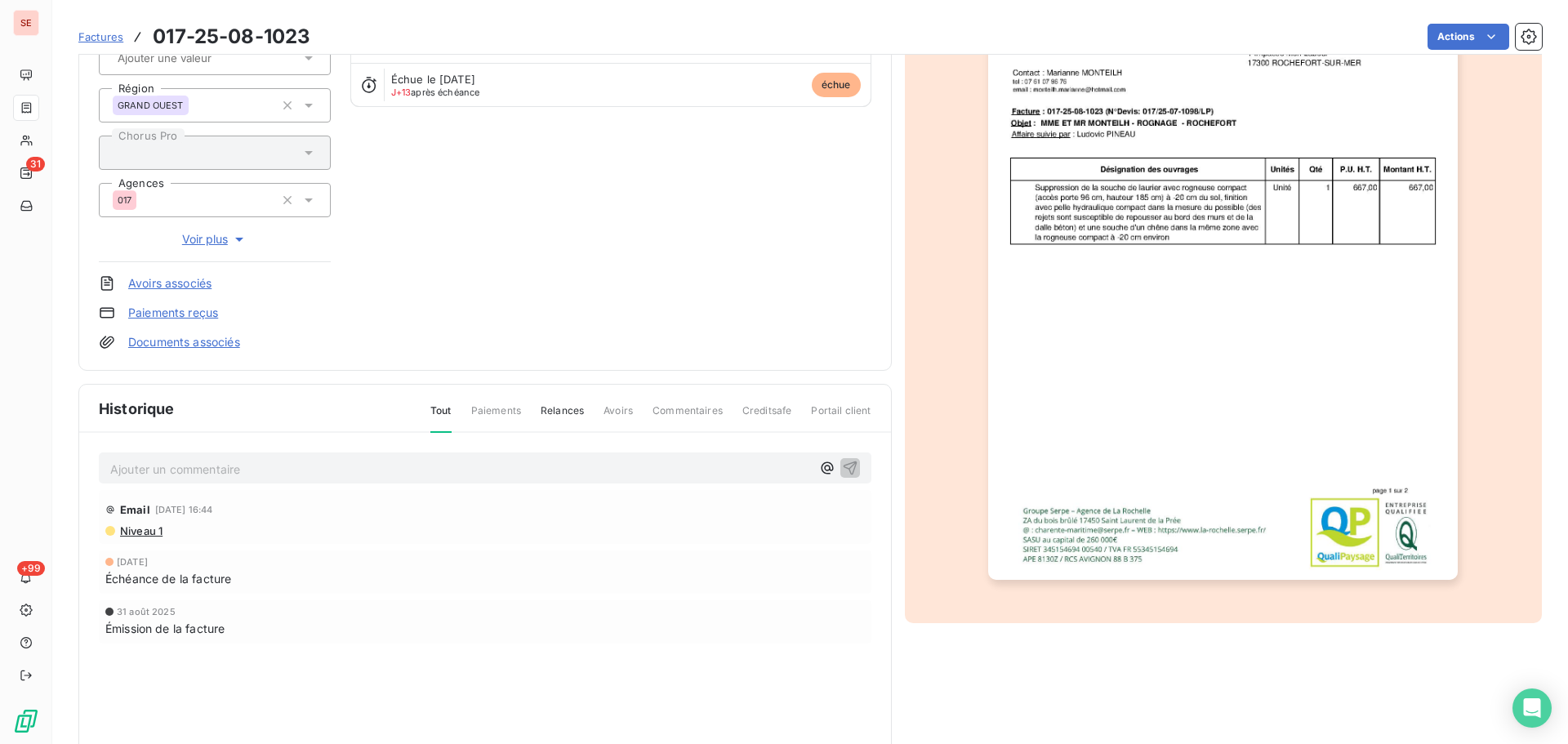
scroll to position [223, 0]
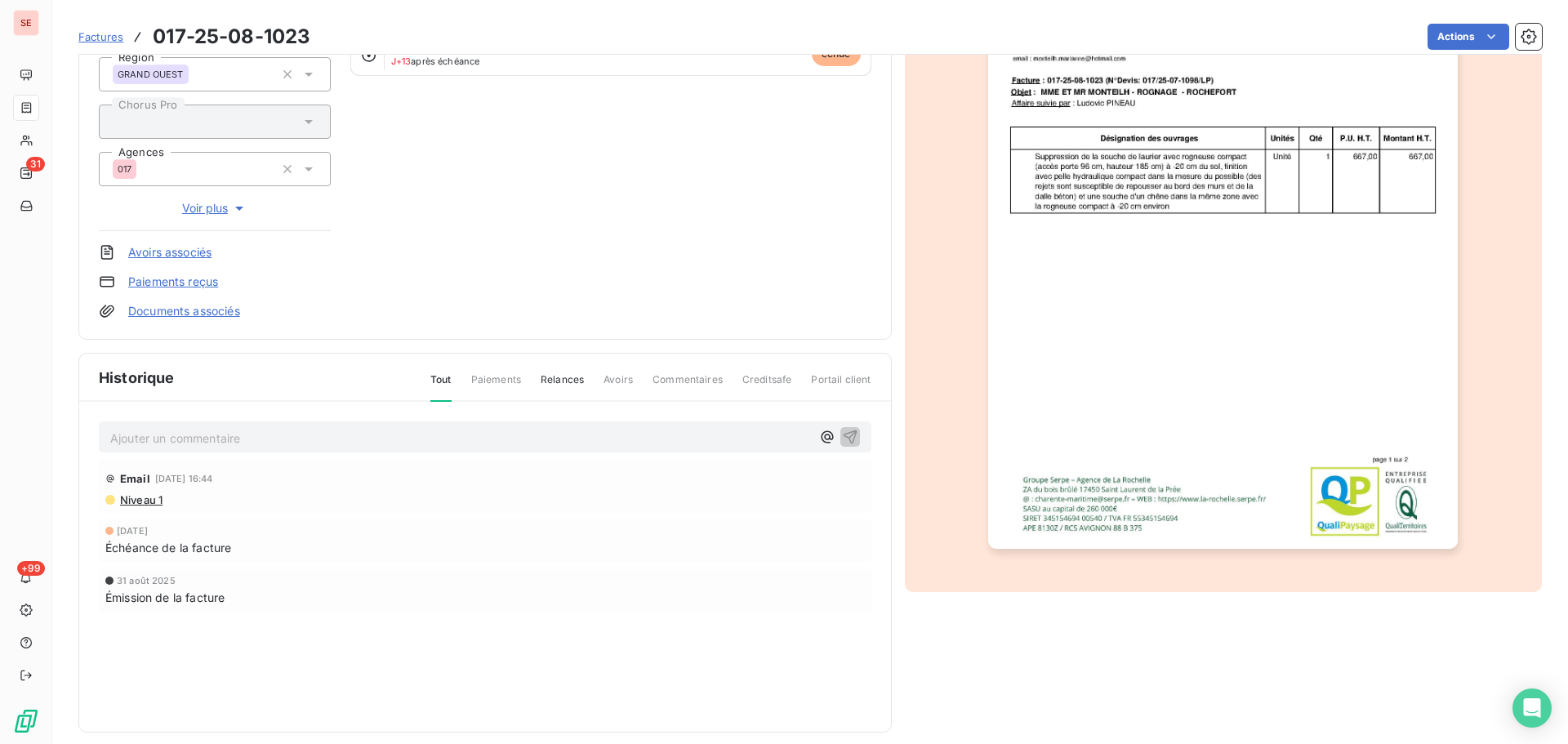
click at [474, 439] on p "Ajouter un commentaire ﻿" at bounding box center [460, 438] width 701 height 21
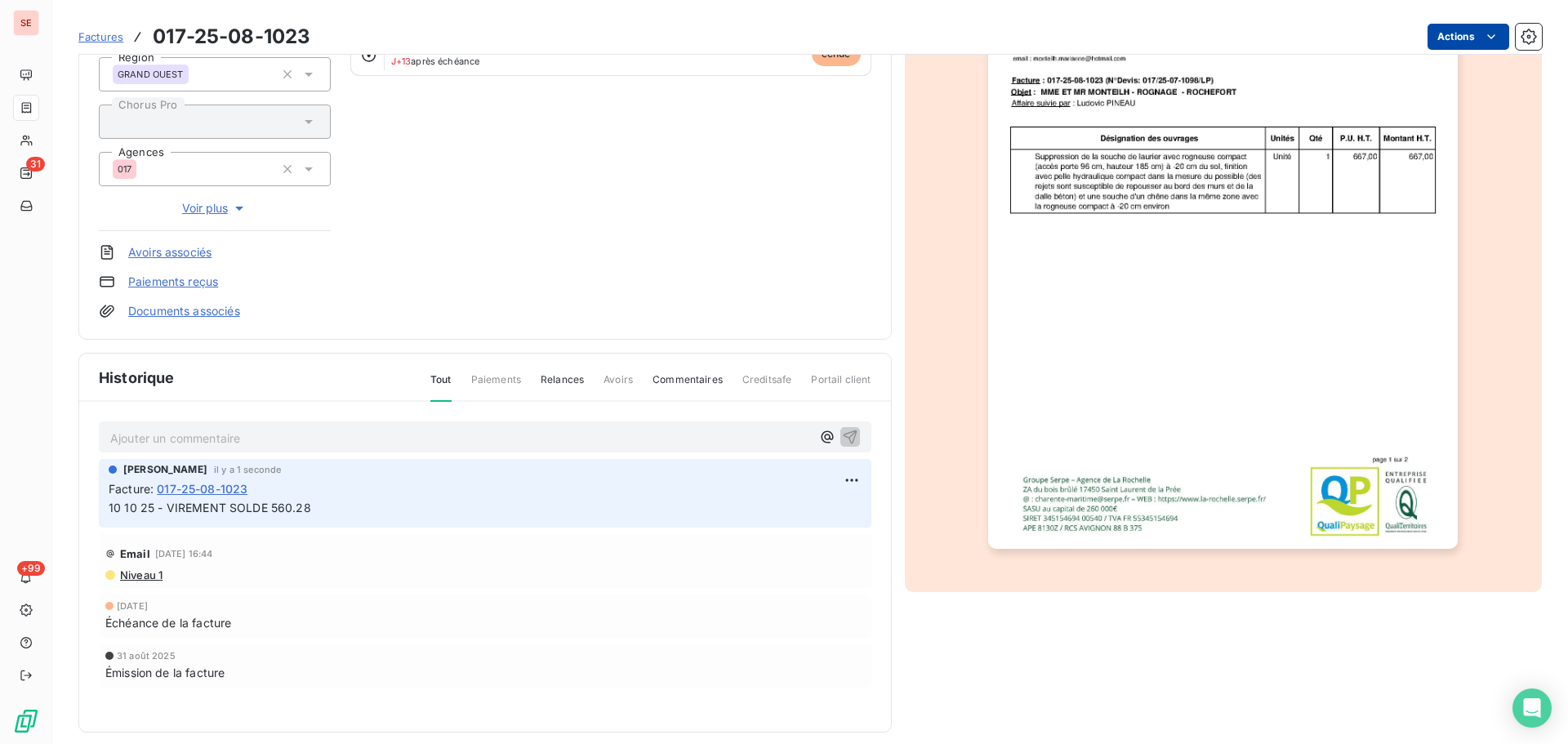
click at [1438, 38] on html "SE 31 +99 Factures 017-25-08-1023 Actions MONTEILHM 41MONTEILHM Montant initial…" at bounding box center [784, 372] width 1568 height 744
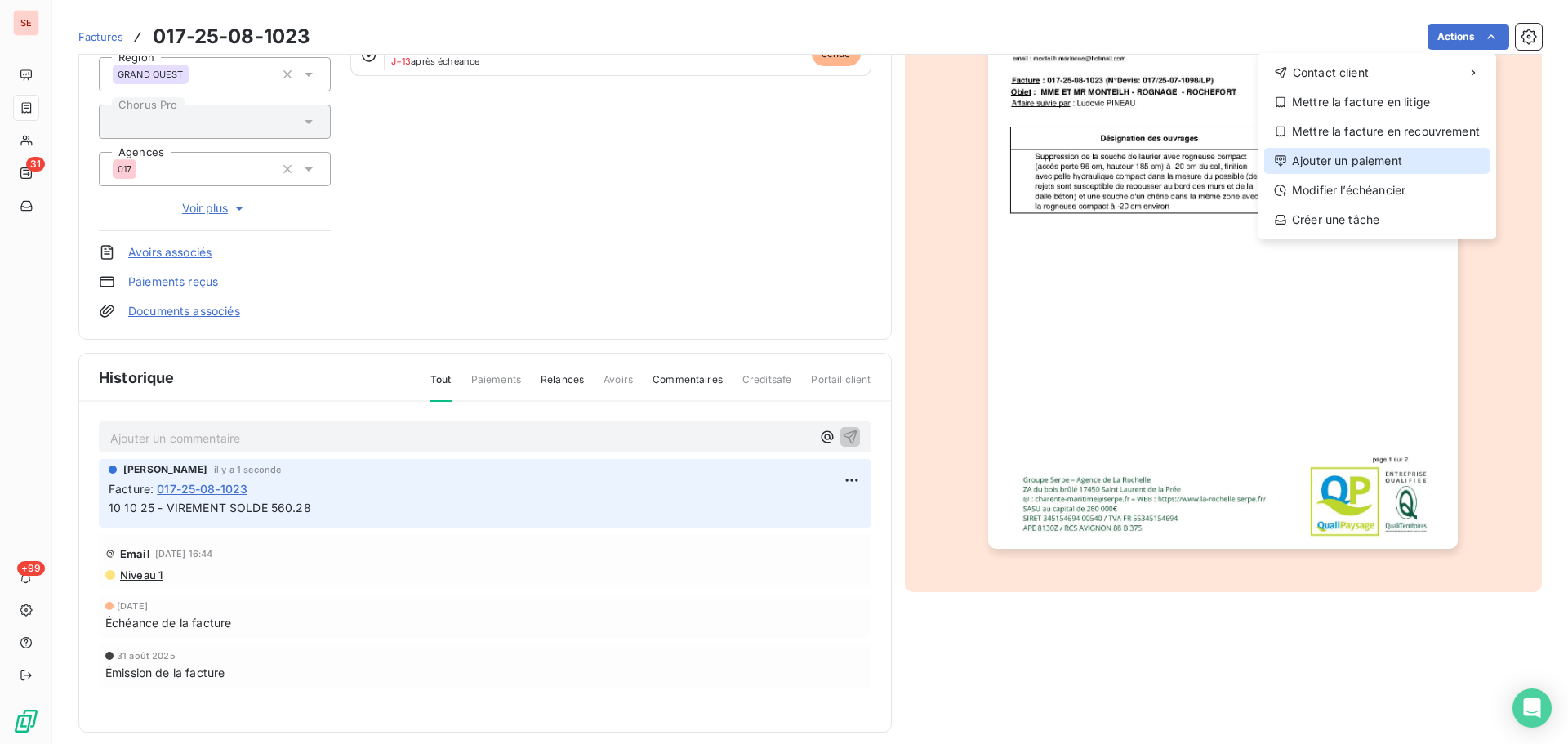
click at [1334, 159] on div "Ajouter un paiement" at bounding box center [1377, 161] width 225 height 26
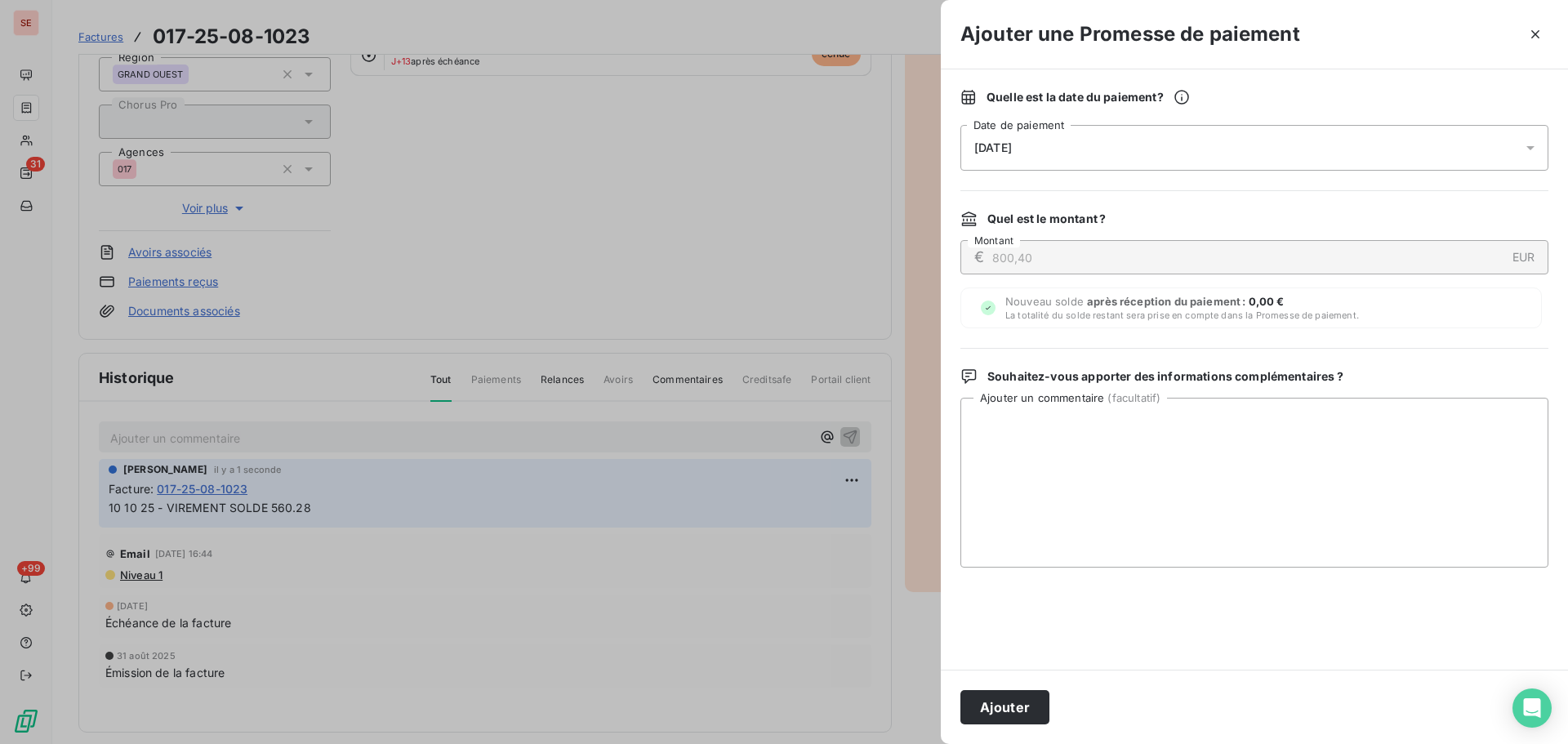
click at [1156, 131] on div "[DATE]" at bounding box center [1254, 147] width 588 height 46
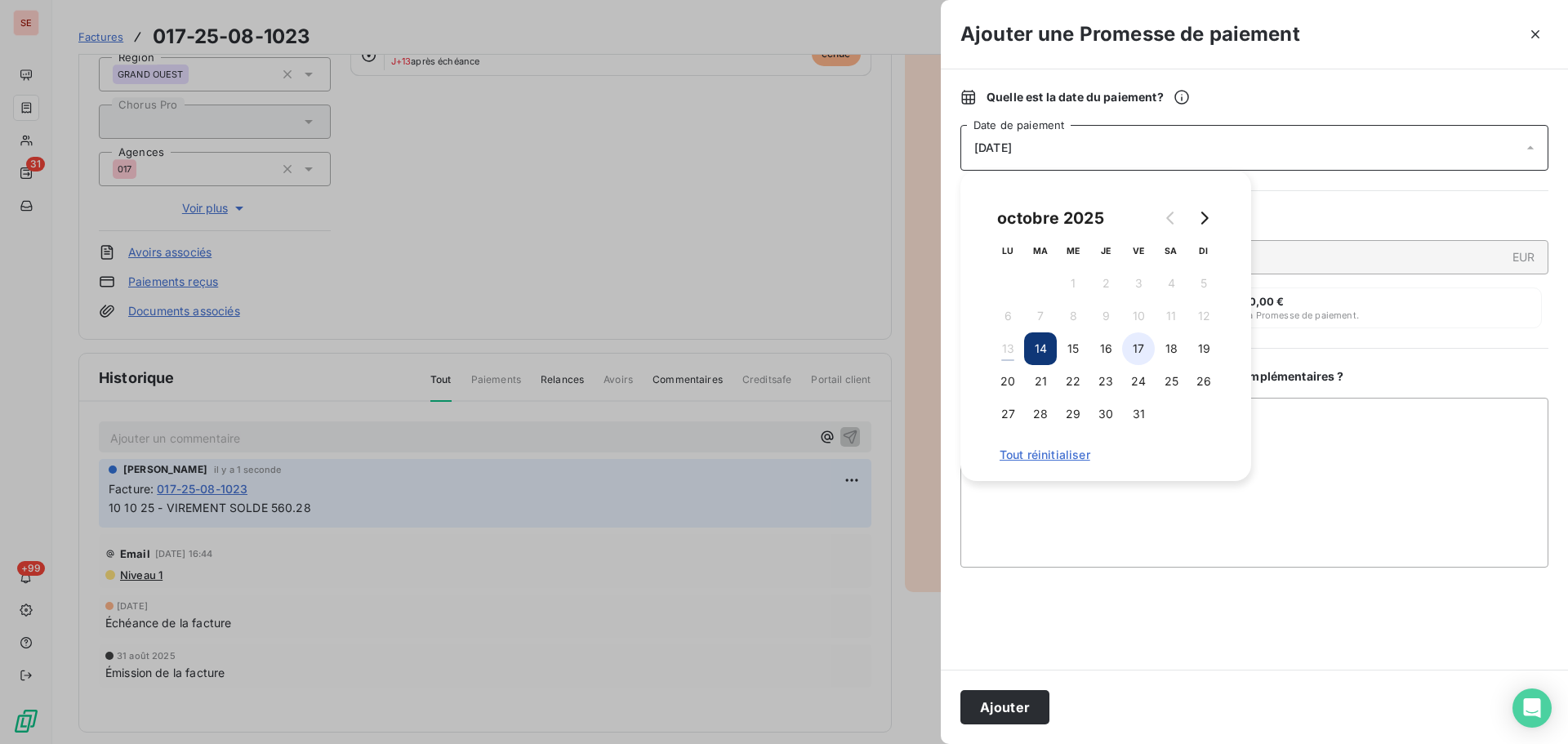
click at [1147, 354] on button "17" at bounding box center [1138, 348] width 32 height 32
click at [1009, 703] on button "Ajouter" at bounding box center [1004, 707] width 89 height 34
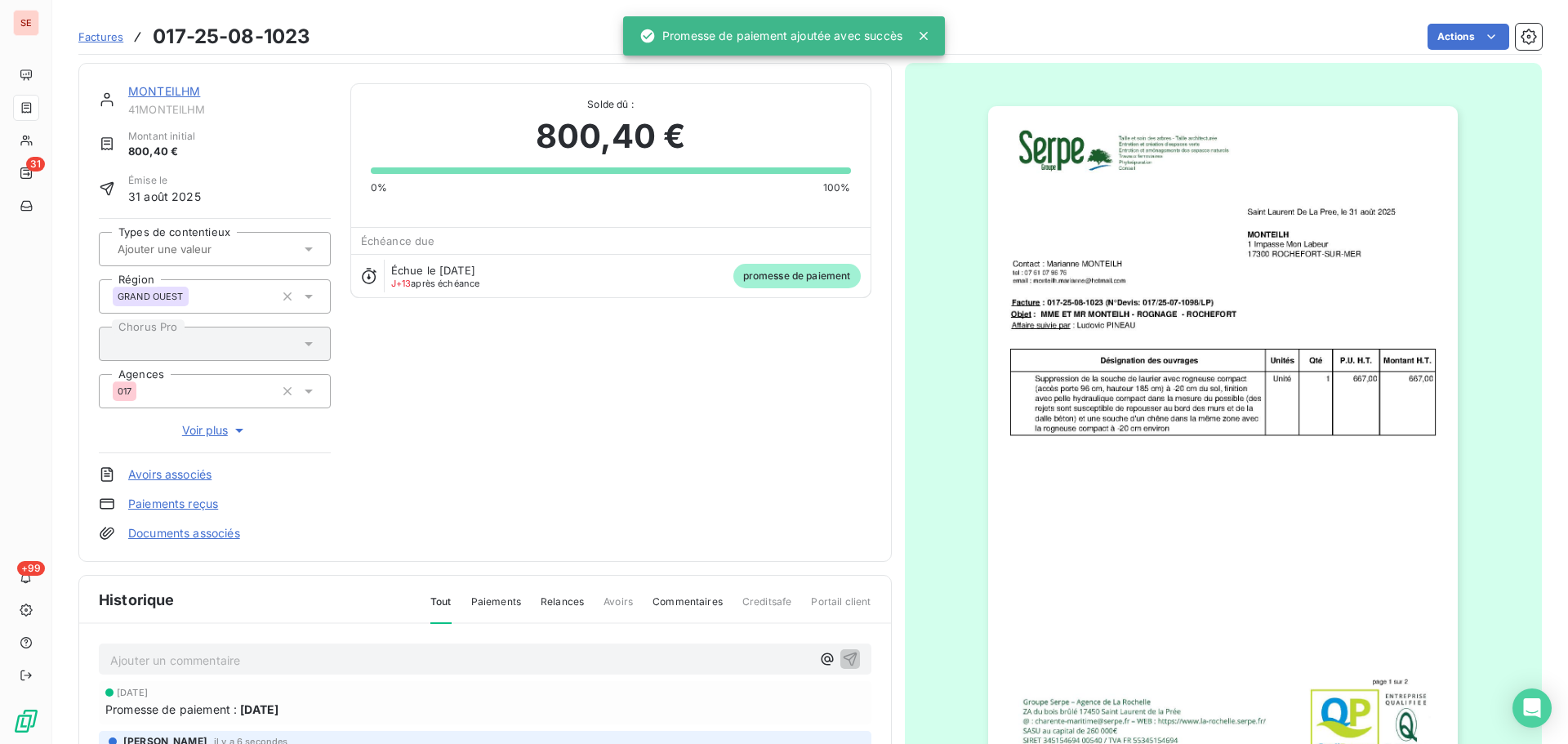
scroll to position [0, 0]
click at [195, 104] on span "41MONTEILHM" at bounding box center [230, 110] width 203 height 13
copy span "41MONTEILHM"
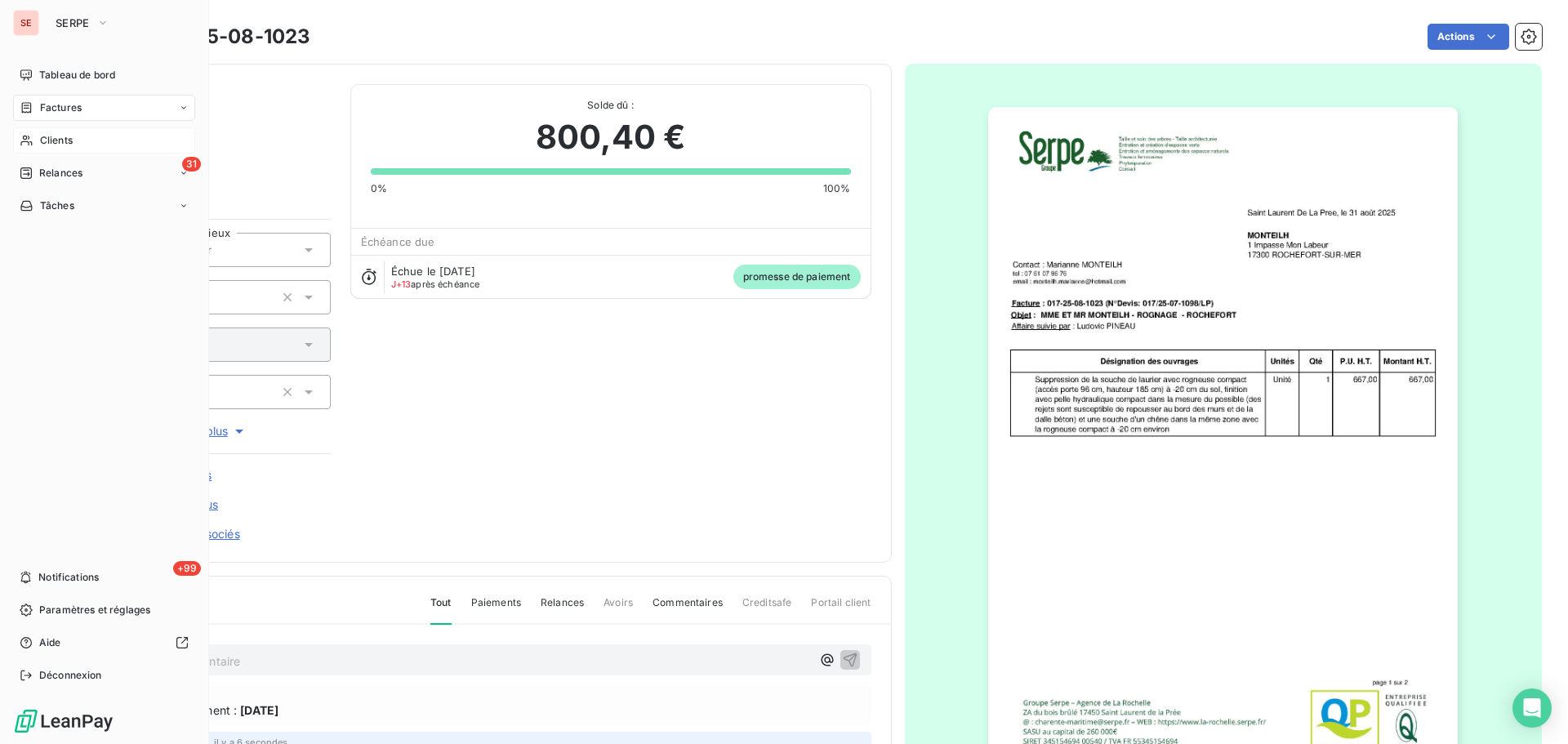
click at [36, 143] on div "Clients" at bounding box center [104, 140] width 182 height 26
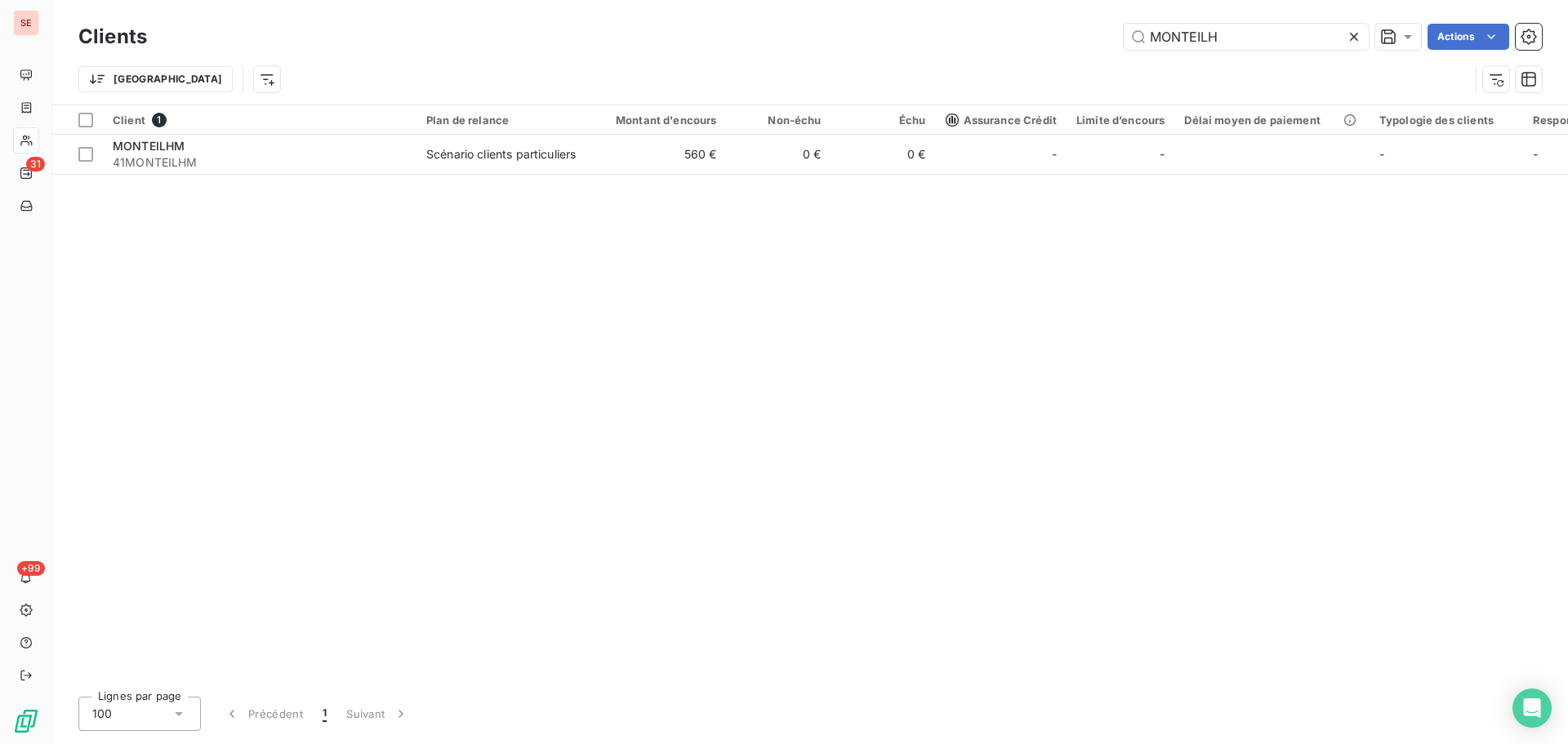
drag, startPoint x: 1257, startPoint y: 39, endPoint x: 984, endPoint y: 37, distance: 273.0
click at [987, 37] on div "MONTEILH Actions" at bounding box center [854, 36] width 1375 height 26
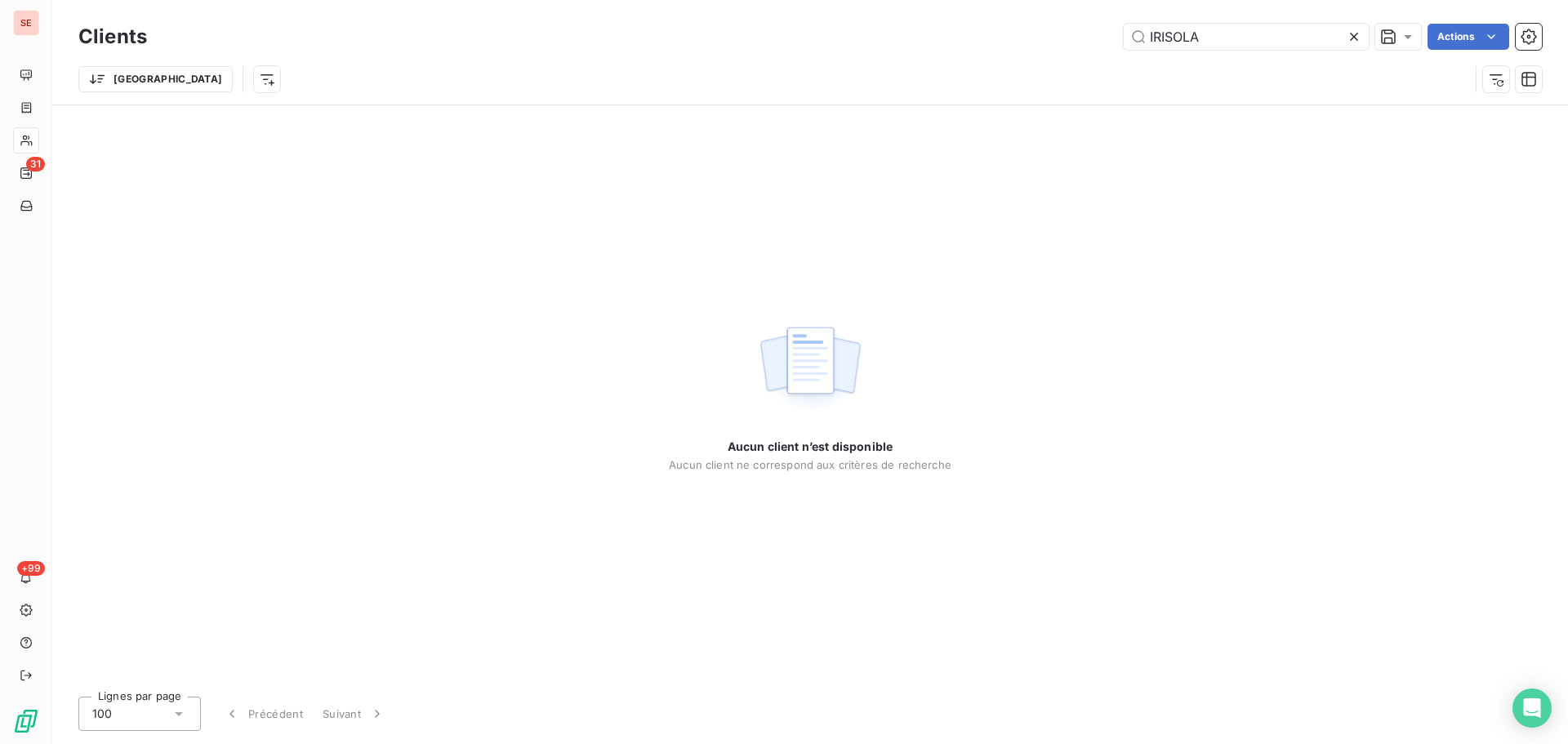
type input "IRISOLA"
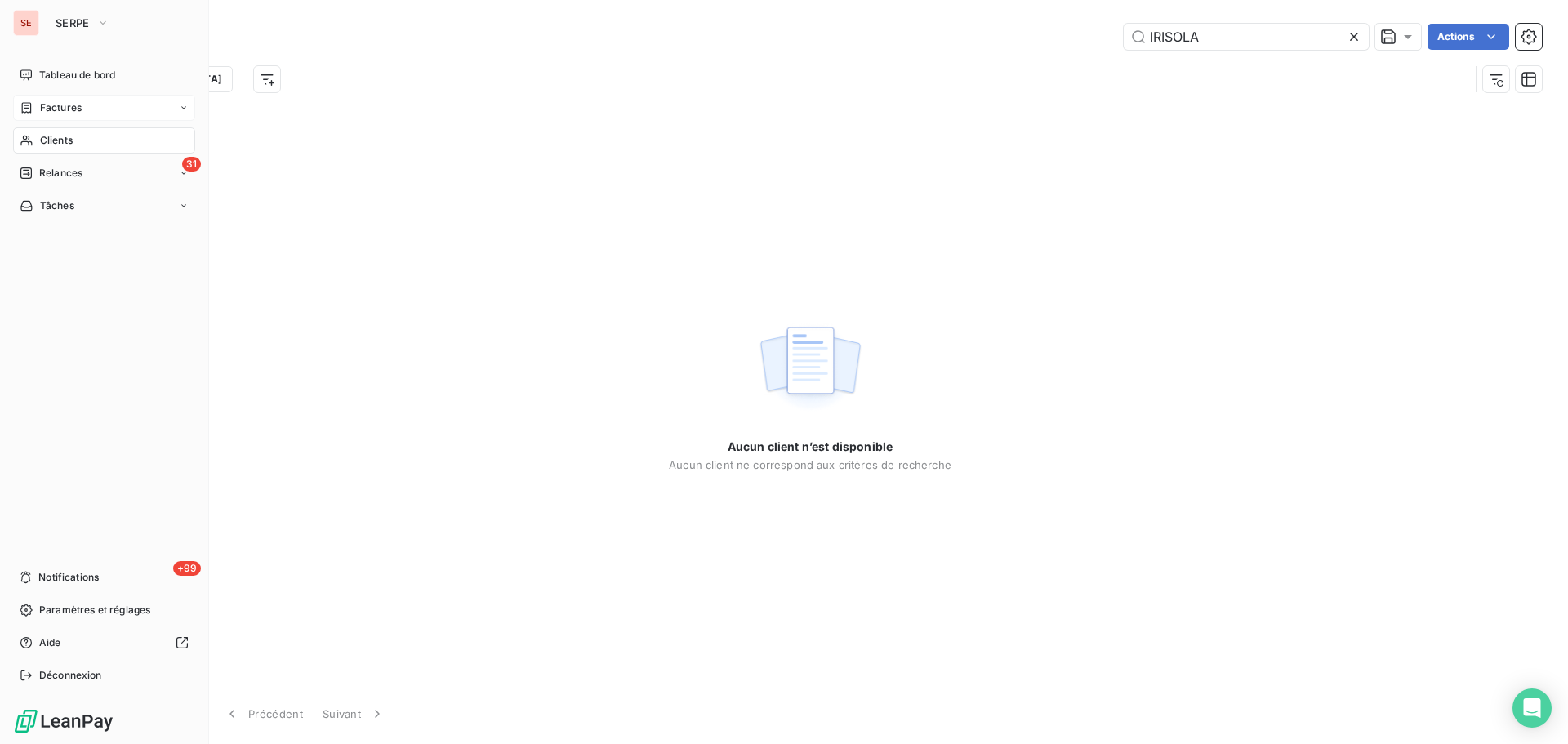
click at [46, 120] on div "Factures" at bounding box center [104, 108] width 182 height 26
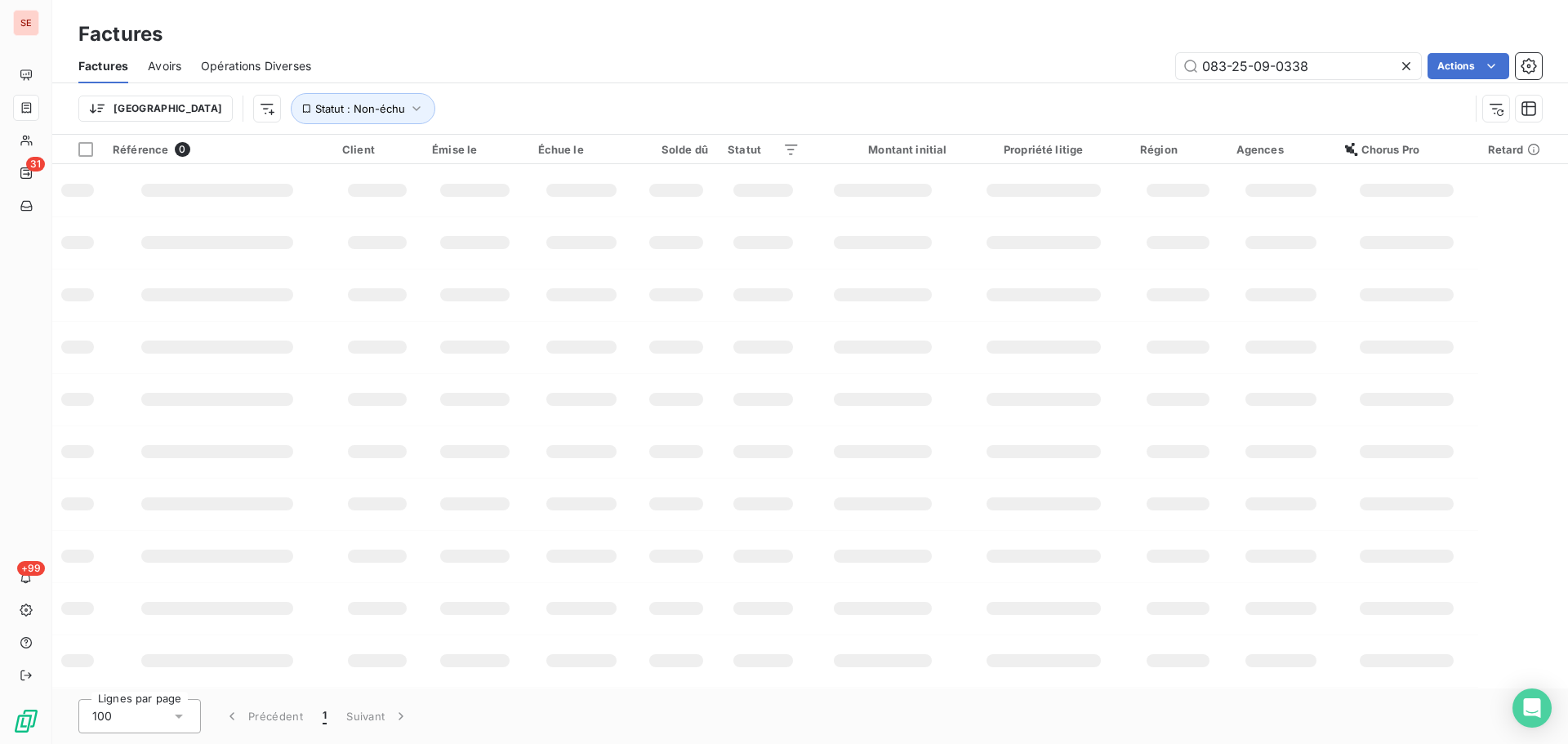
drag, startPoint x: 1380, startPoint y: 64, endPoint x: 1119, endPoint y: 83, distance: 261.7
click at [1126, 82] on div "Factures Avoirs Opérations Diverses 083-25-09-0338 Actions" at bounding box center [810, 66] width 1516 height 34
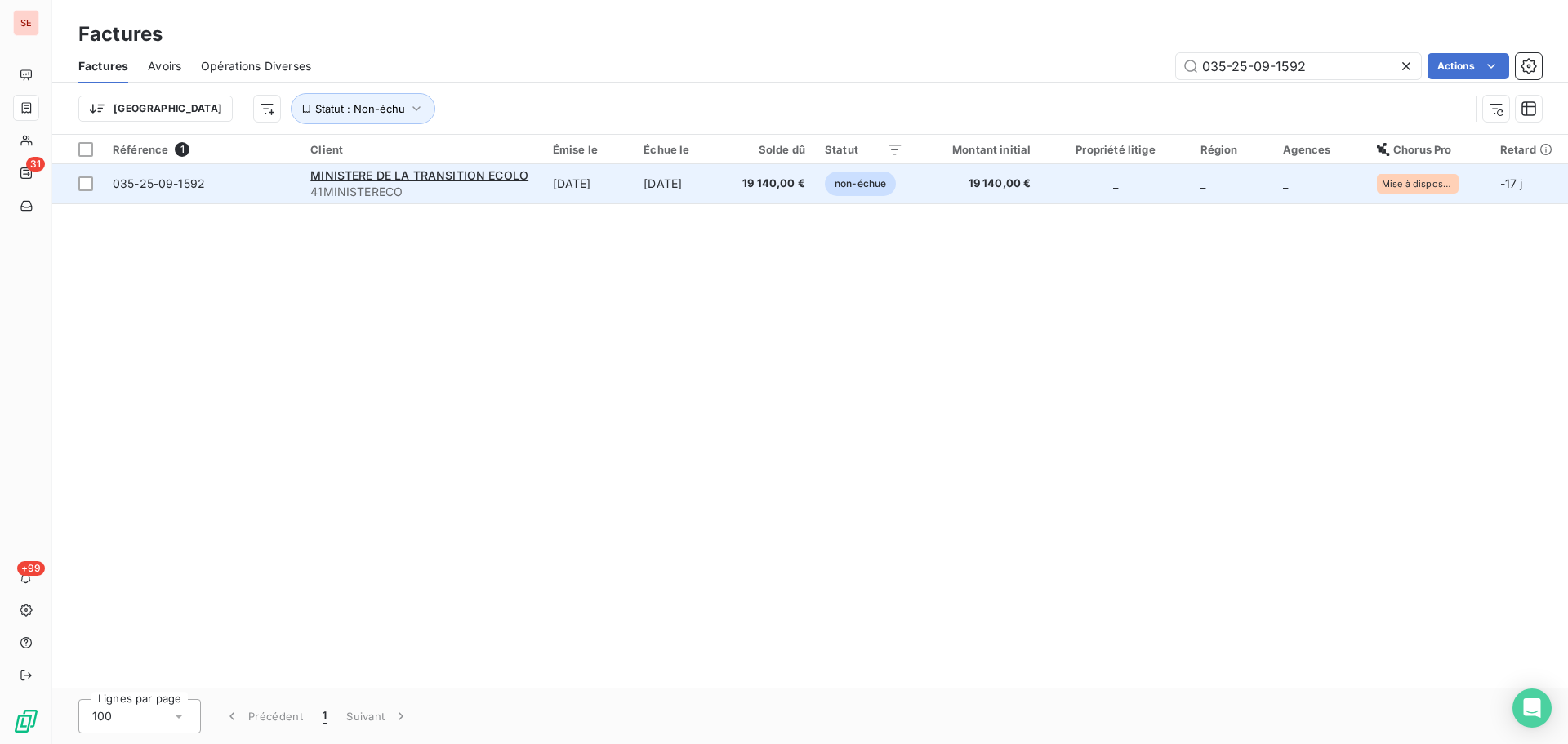
type input "035-25-09-1592"
click at [656, 191] on td "[DATE]" at bounding box center [679, 184] width 92 height 39
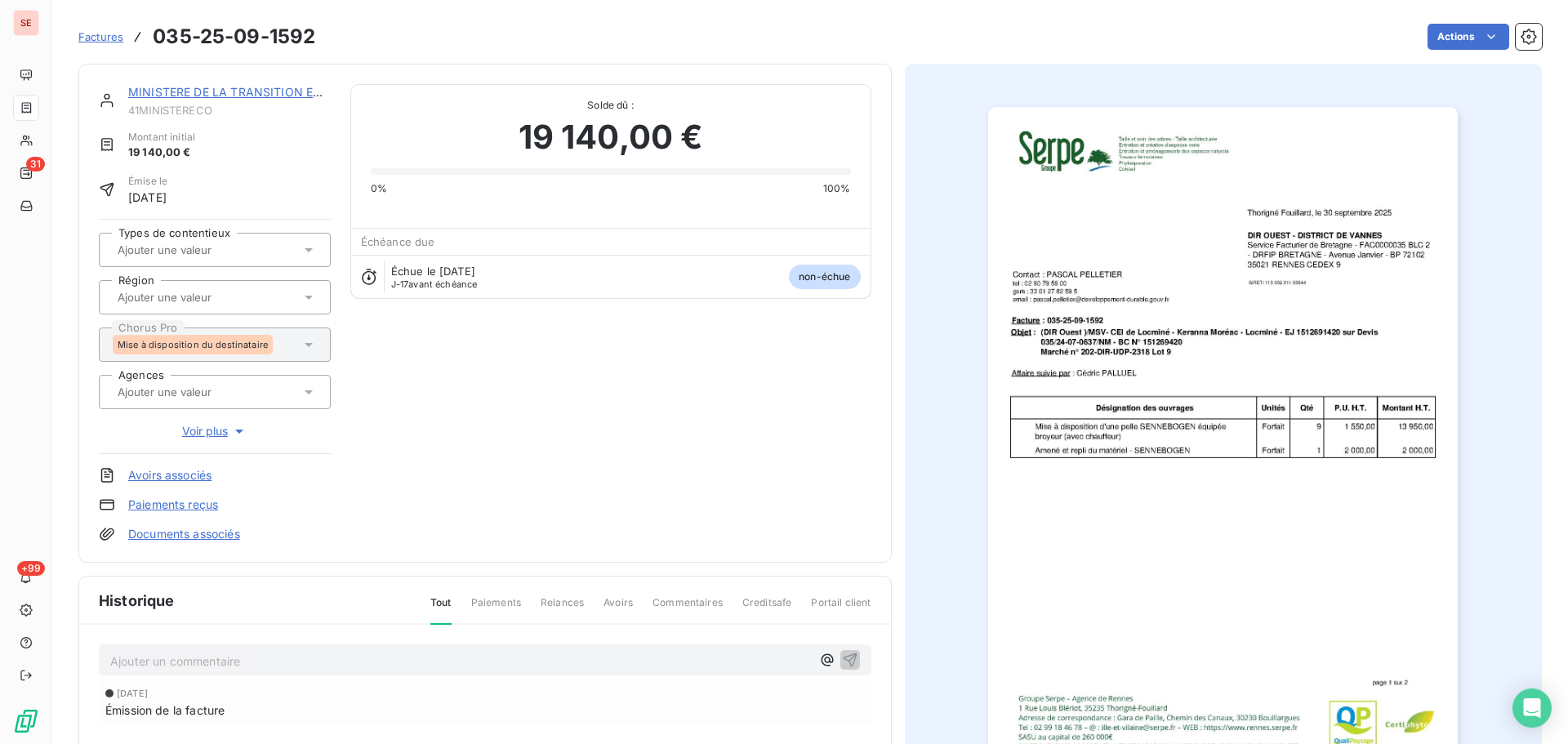
click at [583, 659] on p "Ajouter un commentaire ﻿" at bounding box center [460, 661] width 701 height 21
click at [250, 658] on p "Ajouter un commentaire ﻿" at bounding box center [460, 661] width 701 height 21
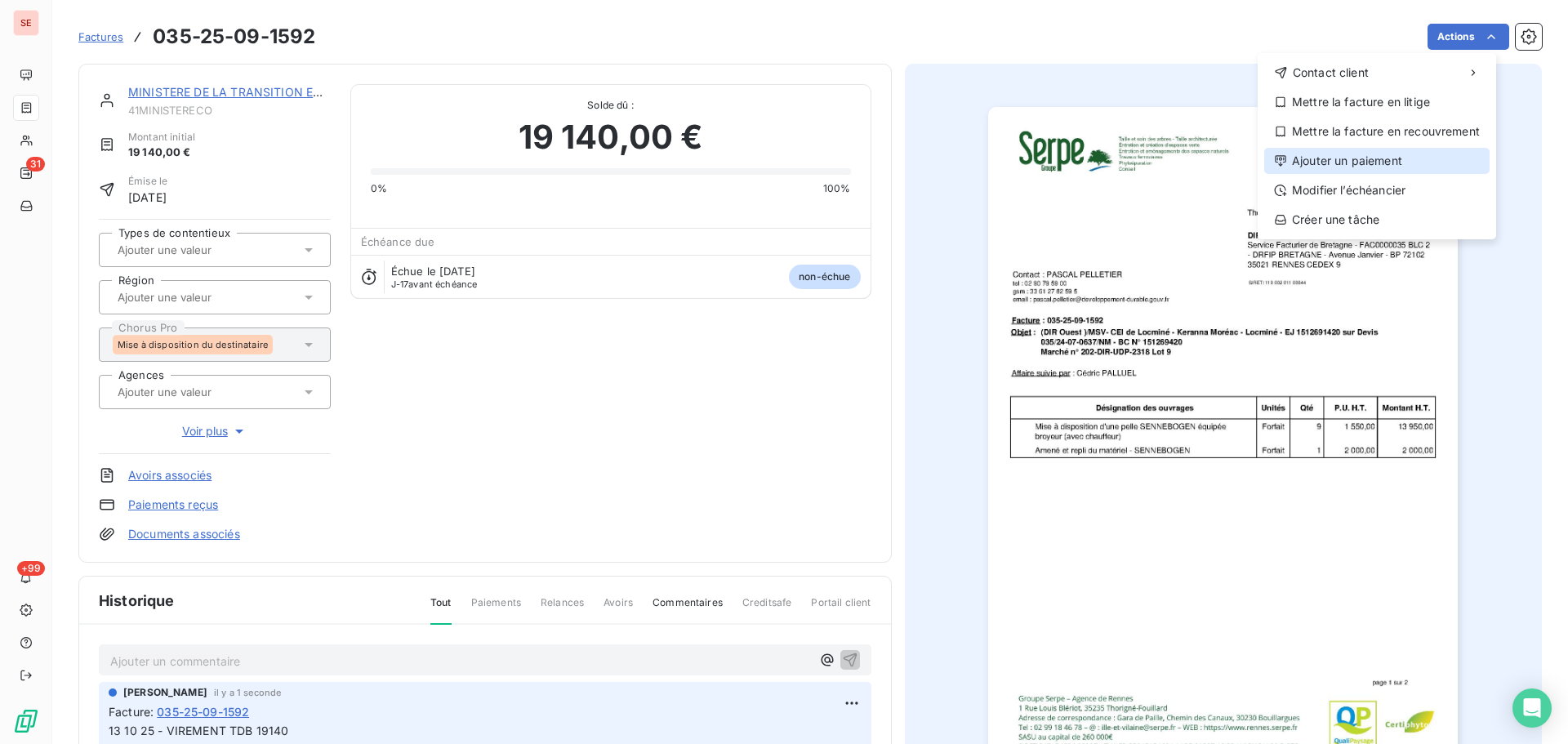
click at [1348, 168] on div "Ajouter un paiement" at bounding box center [1377, 161] width 225 height 26
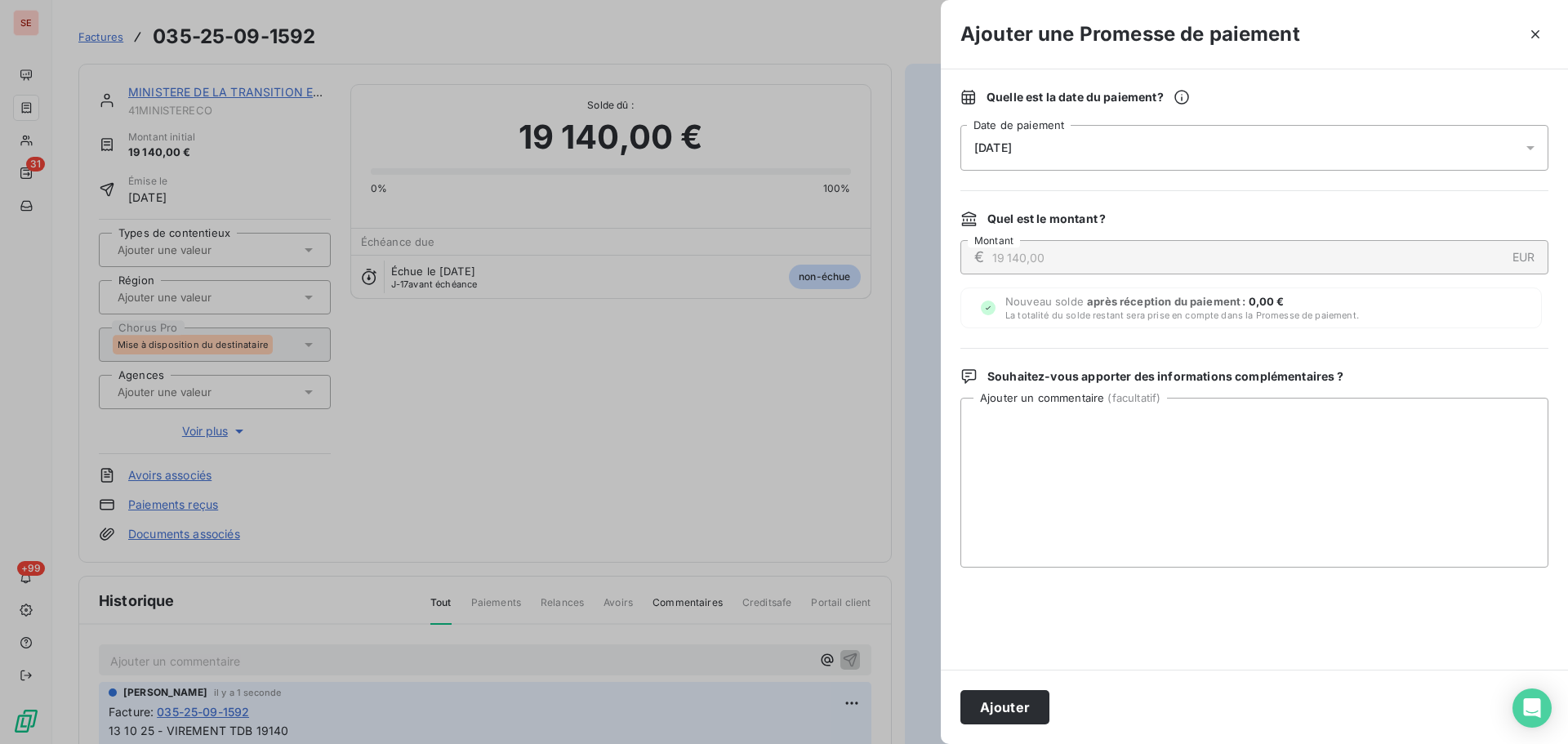
click at [1136, 173] on div "Quelle est la date du paiement ? [DATE] Date de paiement Quel est le montant ? …" at bounding box center [1254, 369] width 627 height 600
click at [1140, 153] on div "[DATE]" at bounding box center [1254, 147] width 588 height 46
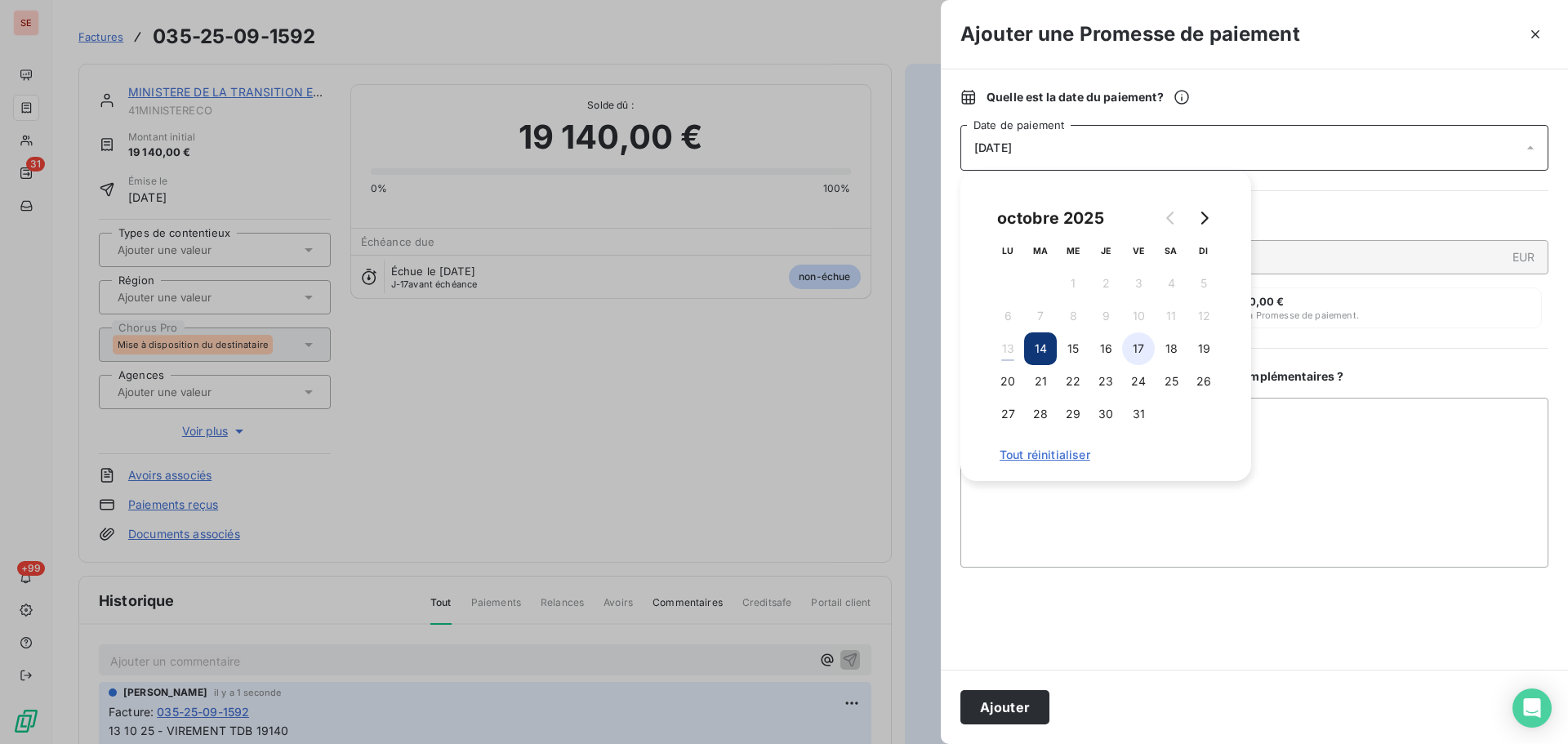
click at [1146, 346] on button "17" at bounding box center [1138, 348] width 32 height 32
click at [1018, 708] on button "Ajouter" at bounding box center [1004, 707] width 89 height 34
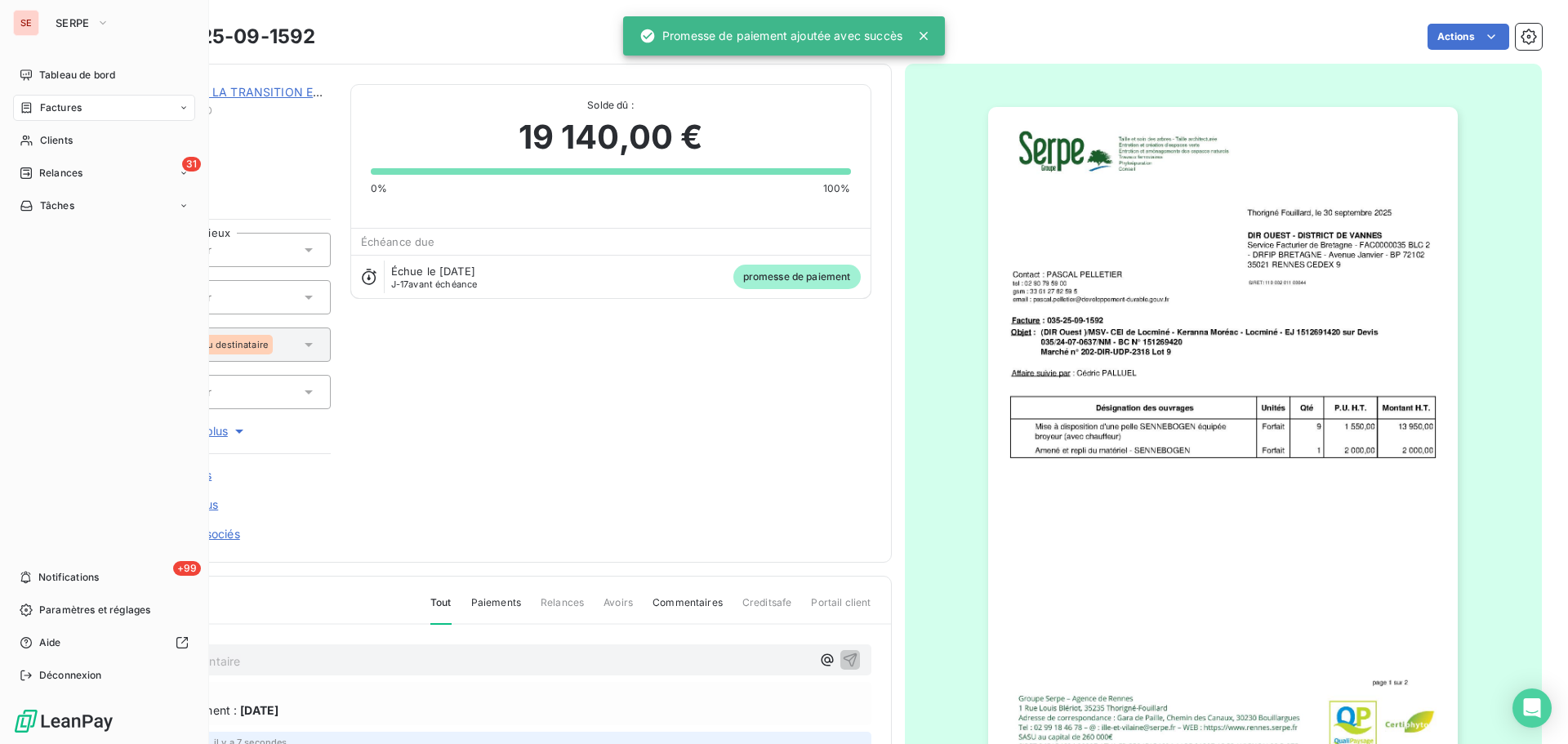
click at [31, 101] on div "Factures" at bounding box center [50, 108] width 62 height 14
click at [50, 142] on span "Clients" at bounding box center [57, 140] width 32 height 14
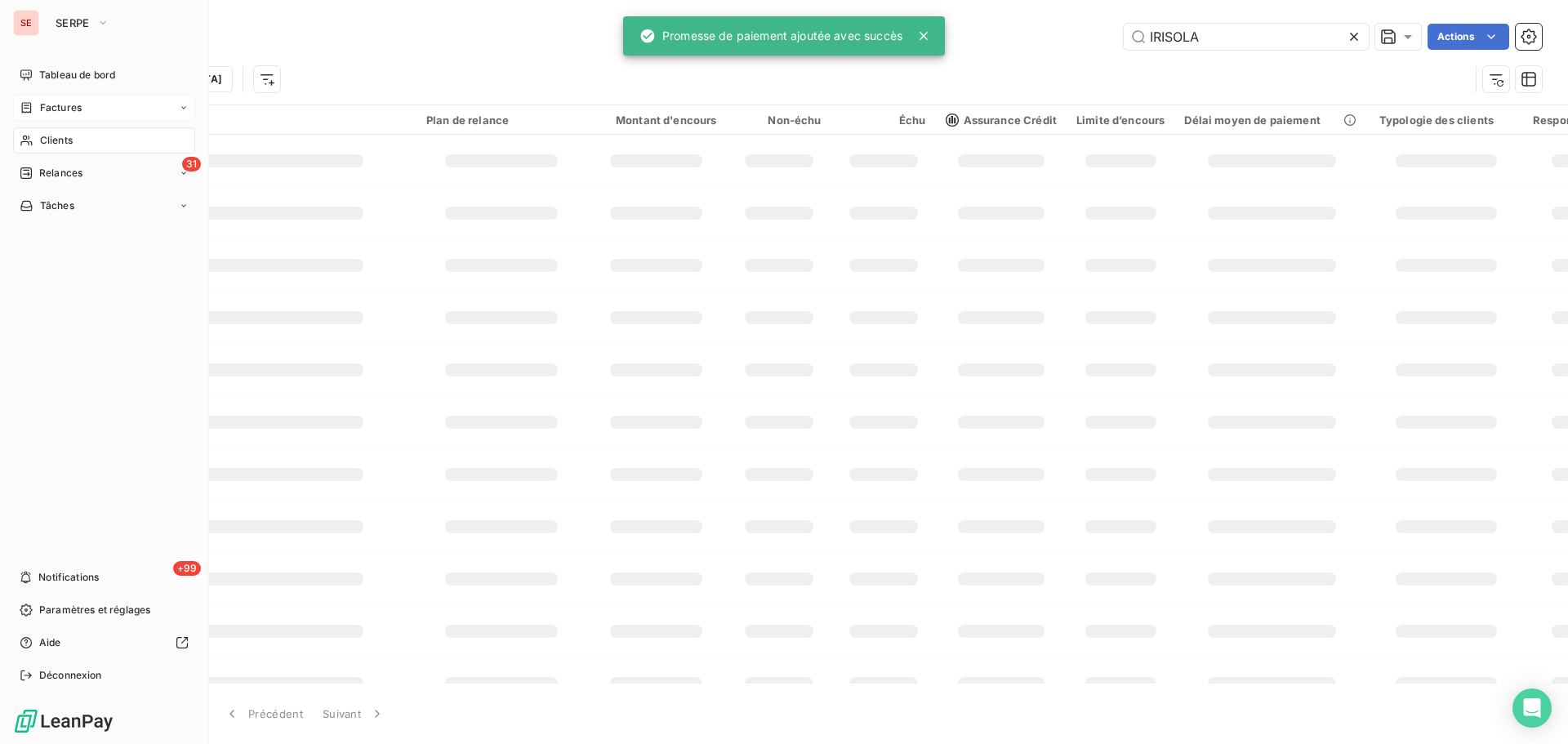
click at [55, 110] on span "Factures" at bounding box center [61, 108] width 41 height 14
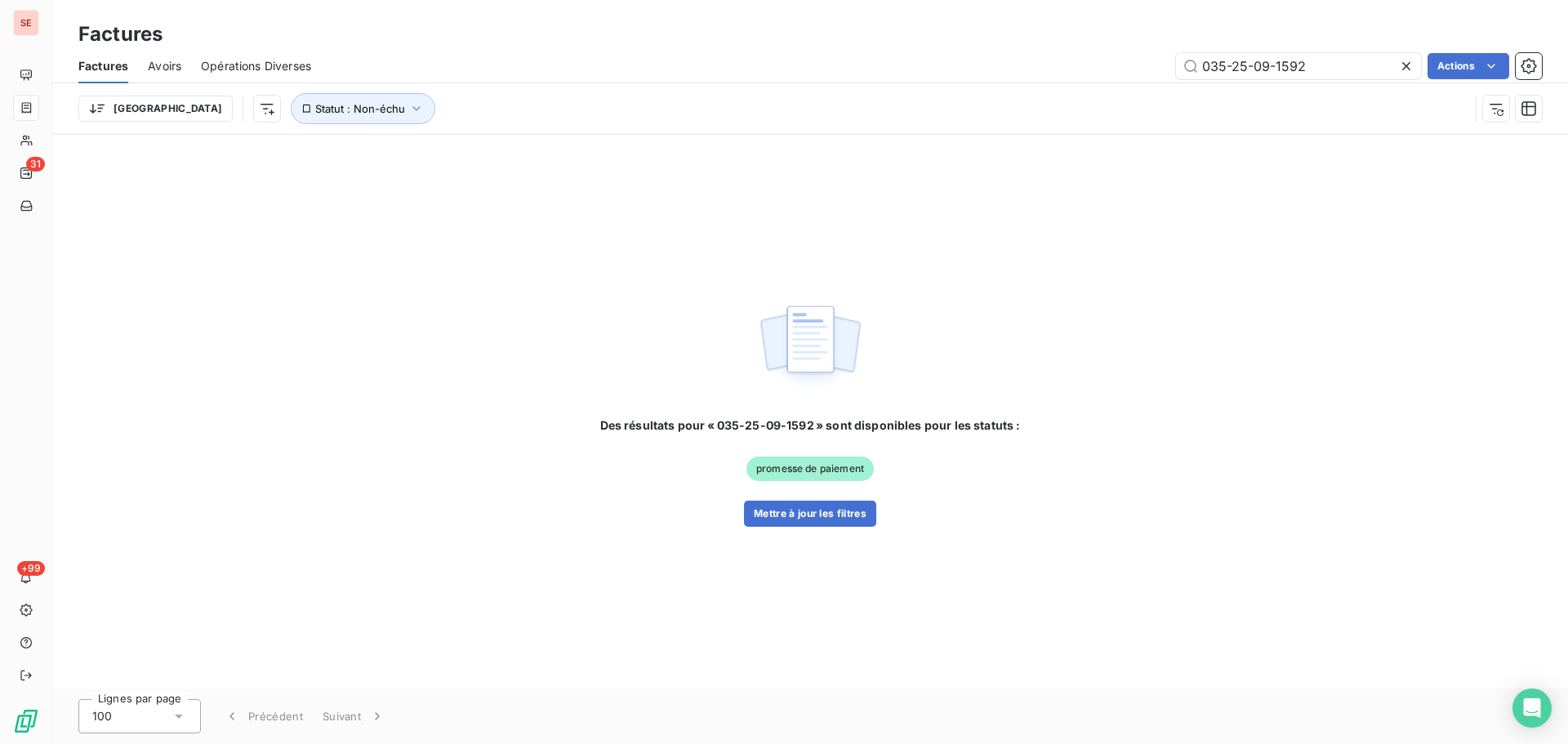
click at [1402, 65] on icon at bounding box center [1406, 66] width 16 height 16
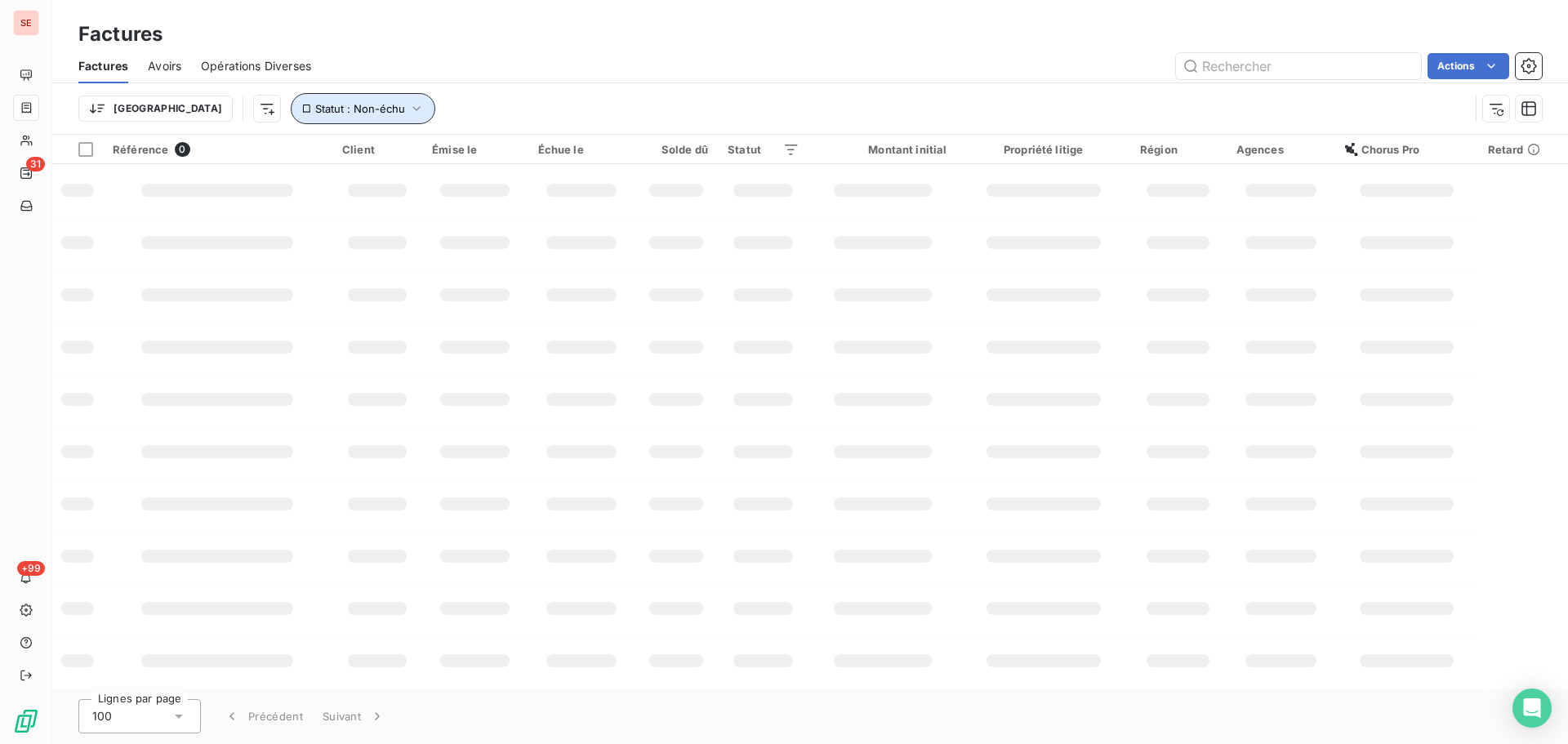
click at [315, 105] on span "Statut : Non-échu" at bounding box center [360, 109] width 90 height 13
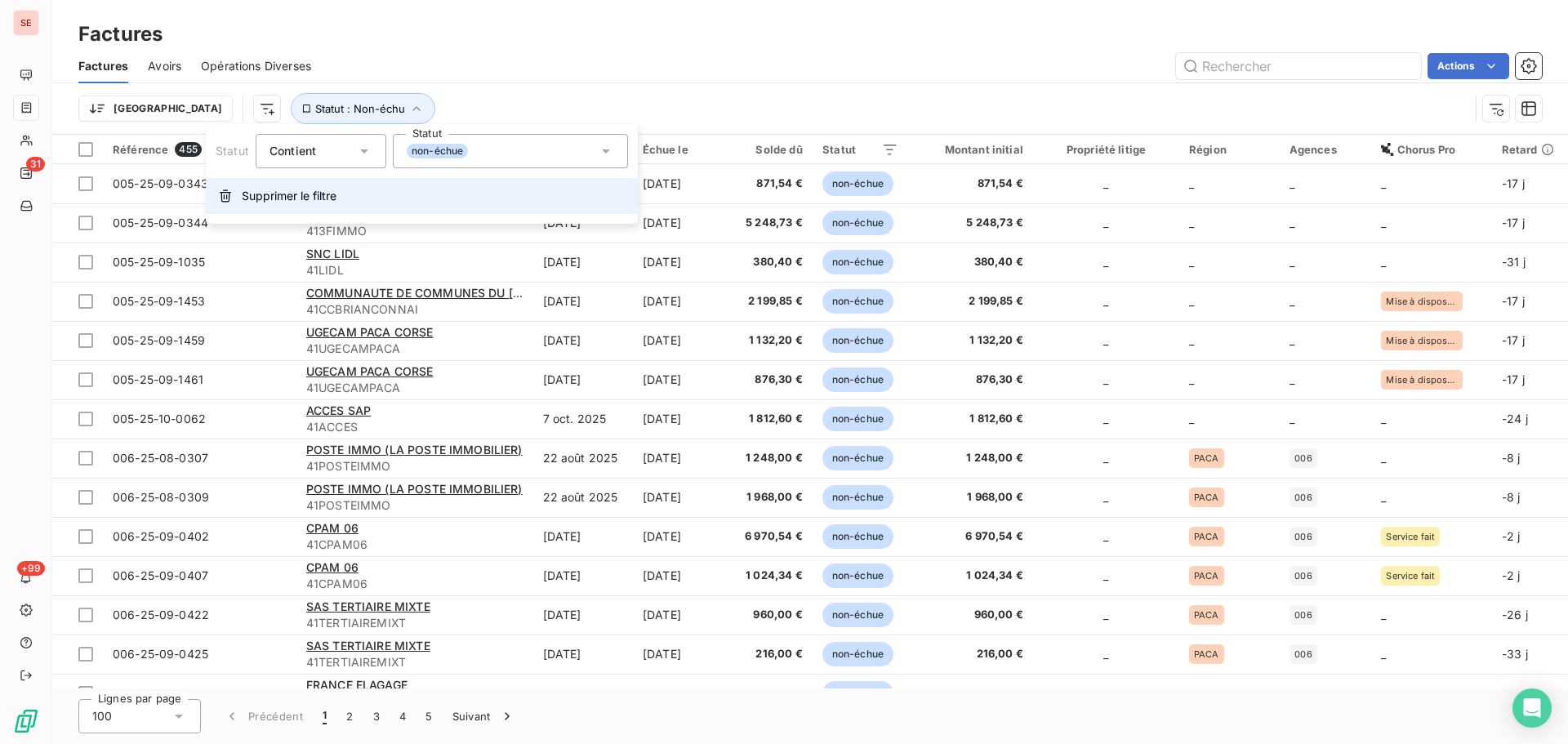
click at [358, 200] on button "Supprimer le filtre" at bounding box center [421, 196] width 432 height 36
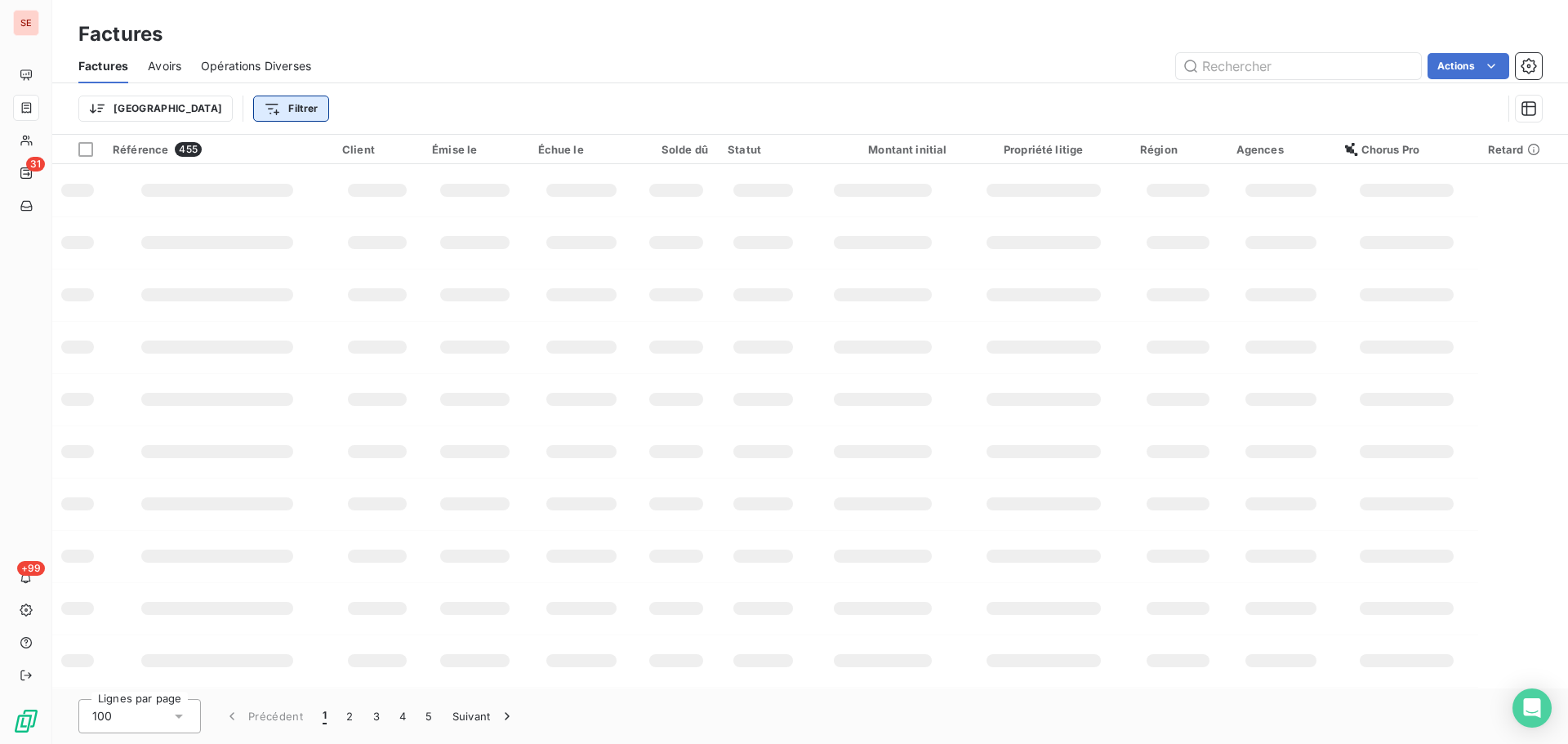
click at [189, 112] on html "SE 31 +99 Factures Factures Avoirs Opérations Diverses Actions Trier Filtrer Ré…" at bounding box center [784, 372] width 1568 height 744
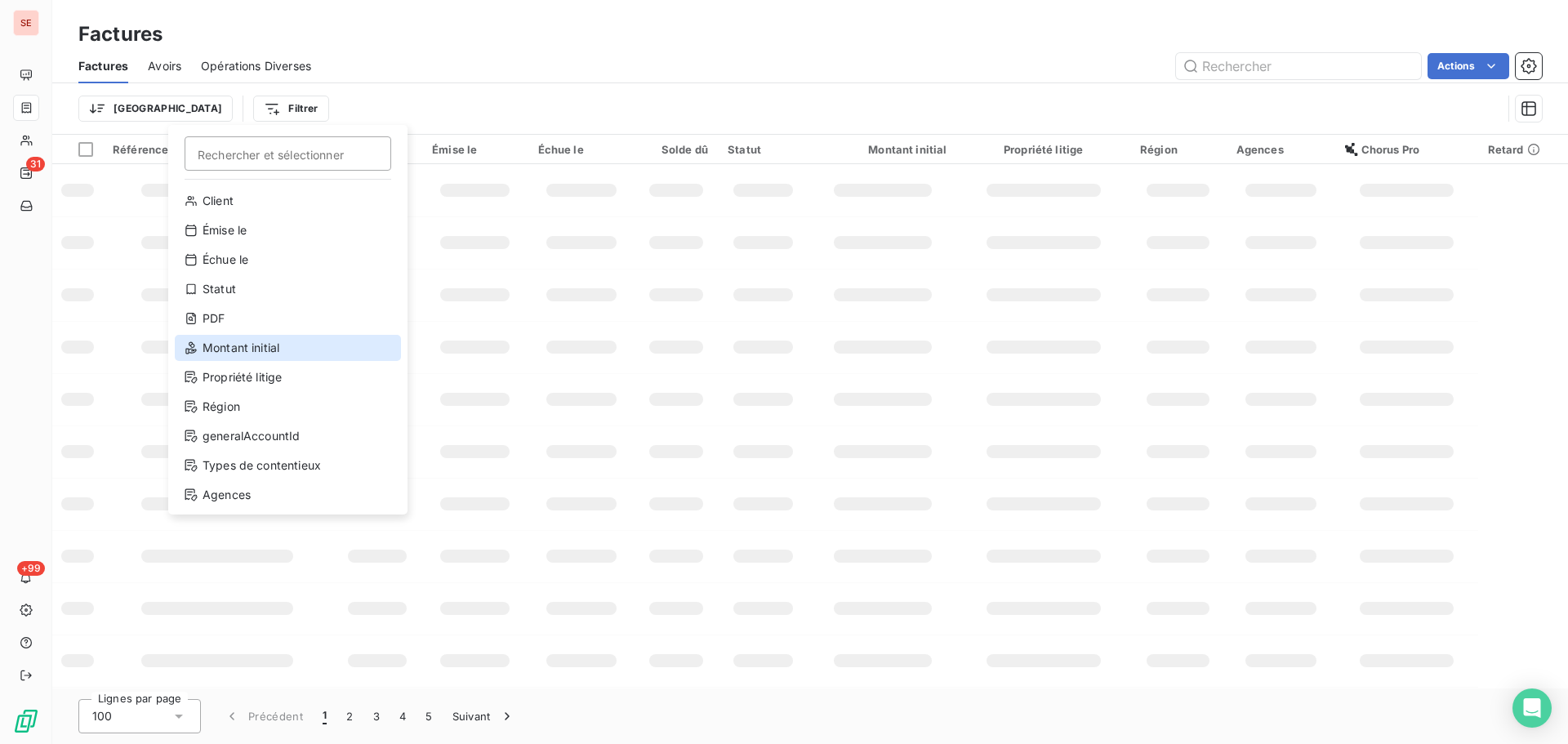
click at [250, 337] on div "Montant initial" at bounding box center [288, 347] width 226 height 26
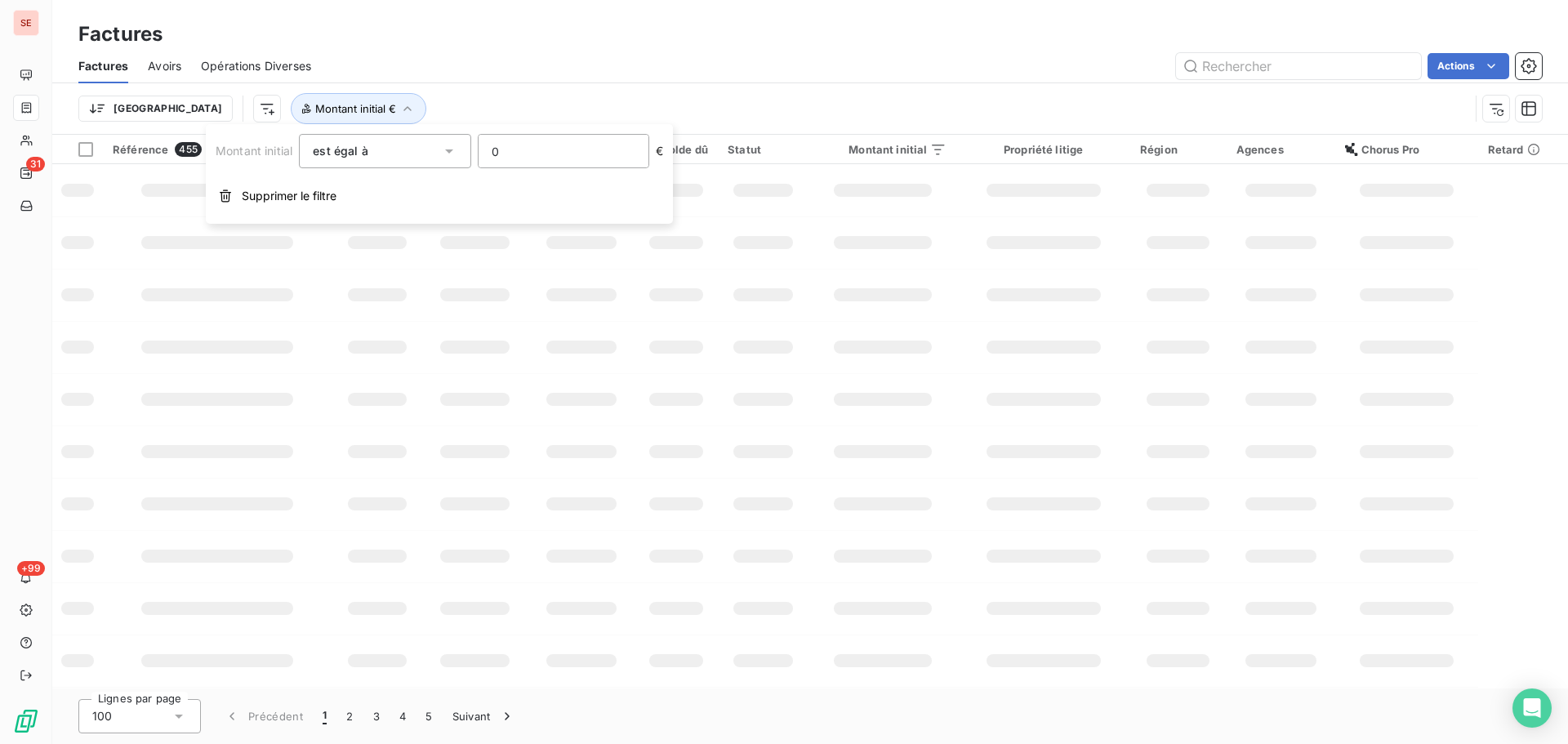
click at [556, 141] on input "0" at bounding box center [563, 151] width 170 height 32
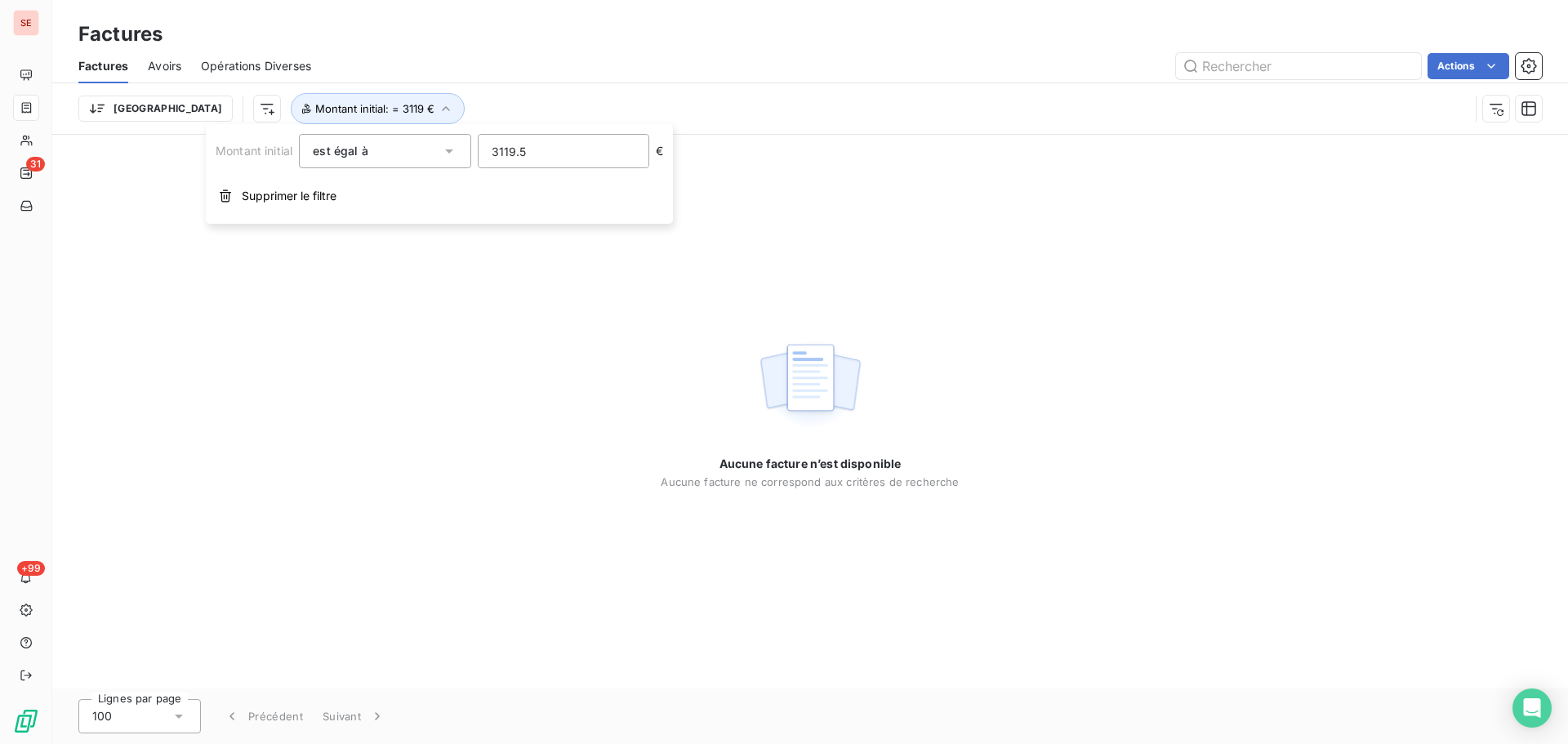
type input "3119.58"
click at [842, 49] on div "Factures Avoirs Opérations Diverses Actions" at bounding box center [810, 66] width 1516 height 34
click at [322, 115] on button "Montant initial : = 3119.58 €" at bounding box center [386, 109] width 190 height 31
drag, startPoint x: 551, startPoint y: 155, endPoint x: 417, endPoint y: 167, distance: 134.5
click at [417, 167] on div "Montant initial est égal à eq 3119.58 €" at bounding box center [439, 151] width 448 height 34
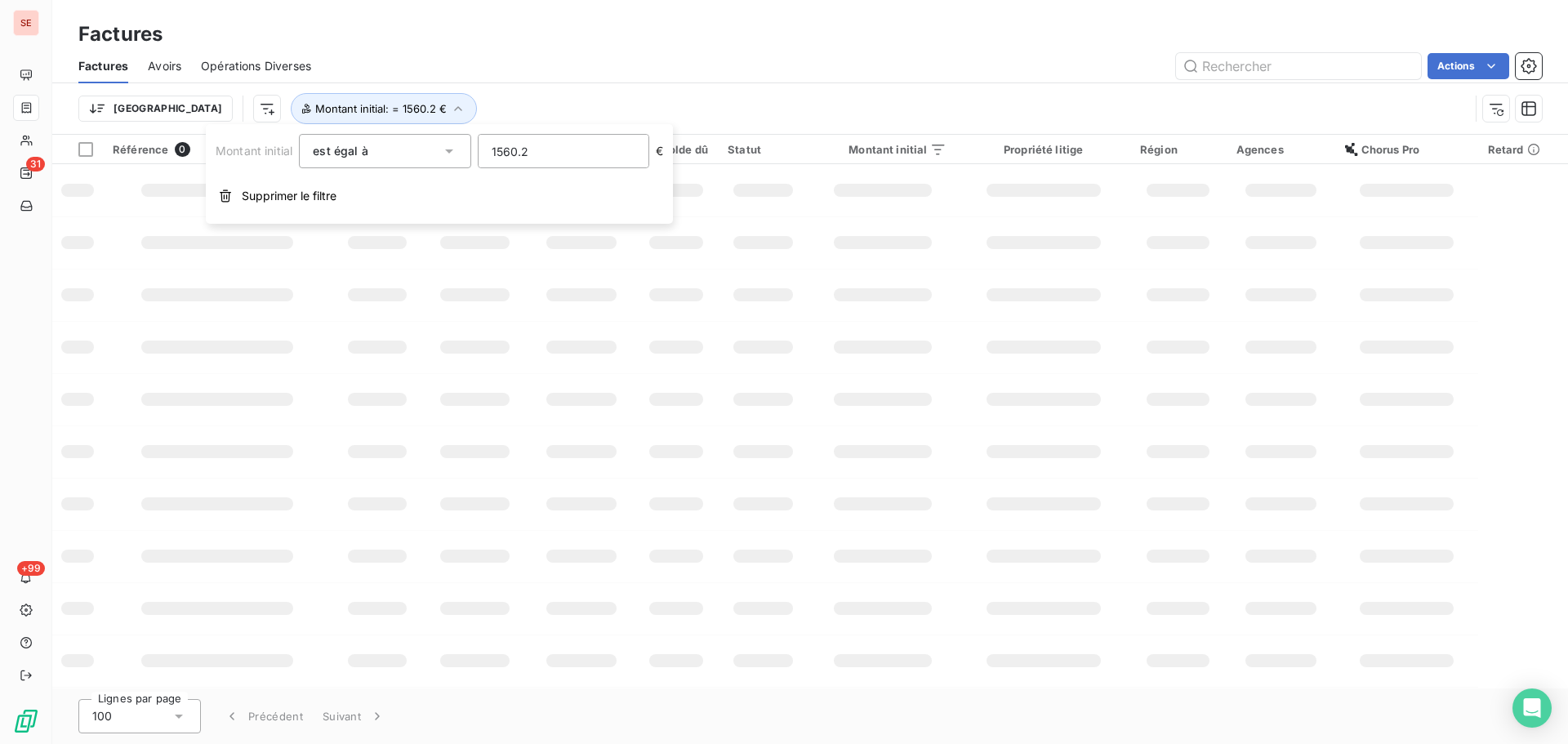
type input "1560.24"
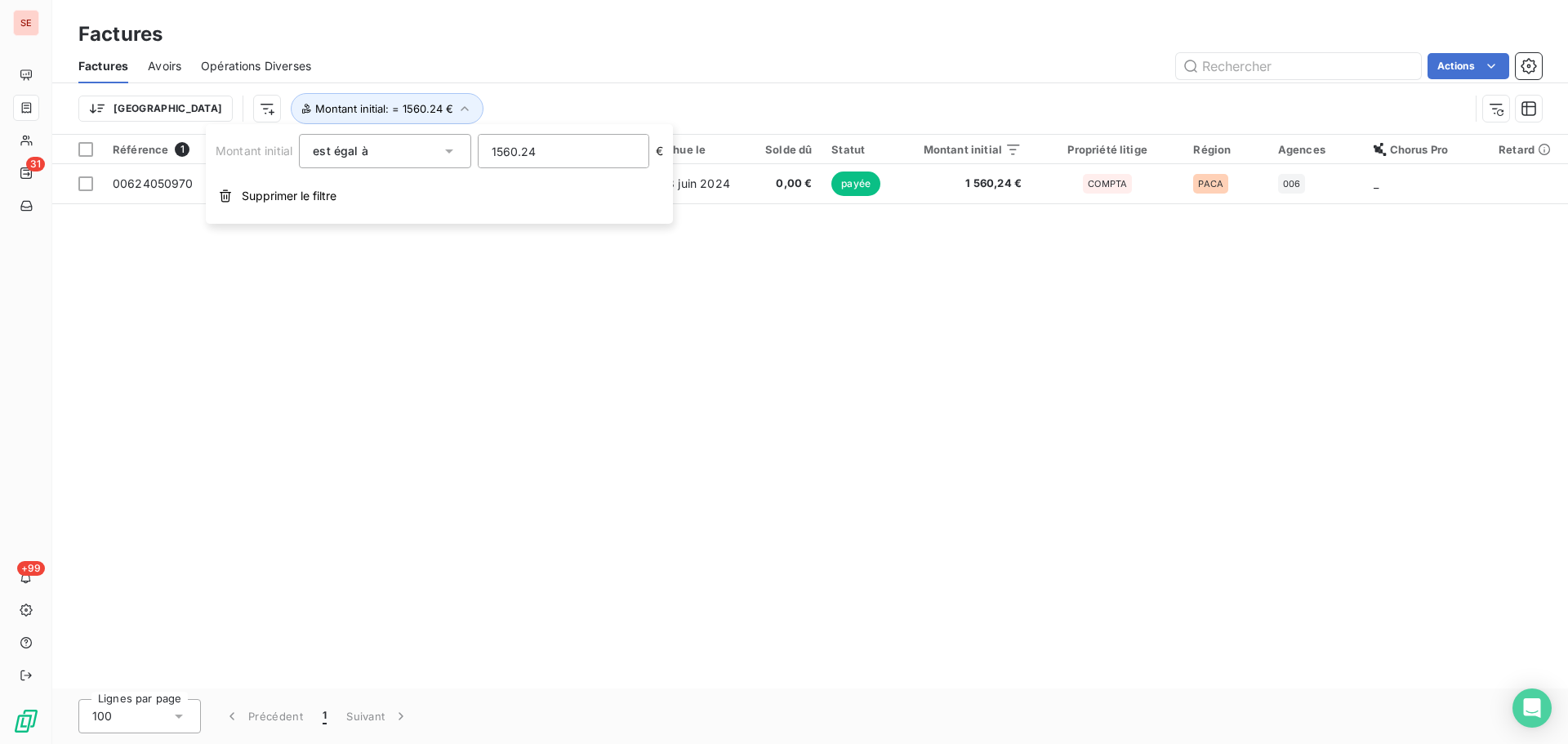
click at [775, 104] on div "Trier Montant initial : = 1560.24 €" at bounding box center [774, 109] width 1391 height 31
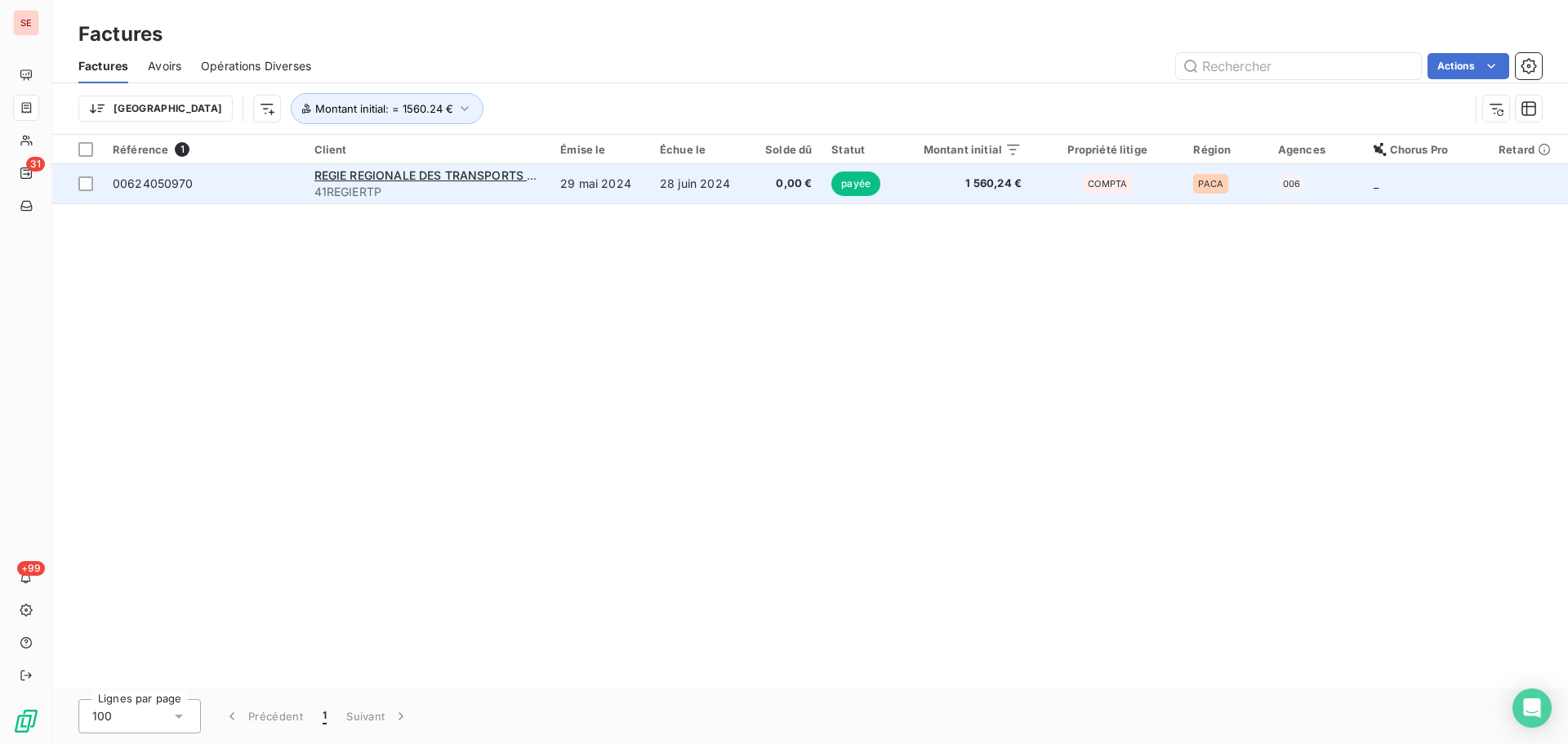
click at [678, 190] on td "28 juin 2024" at bounding box center [699, 184] width 99 height 39
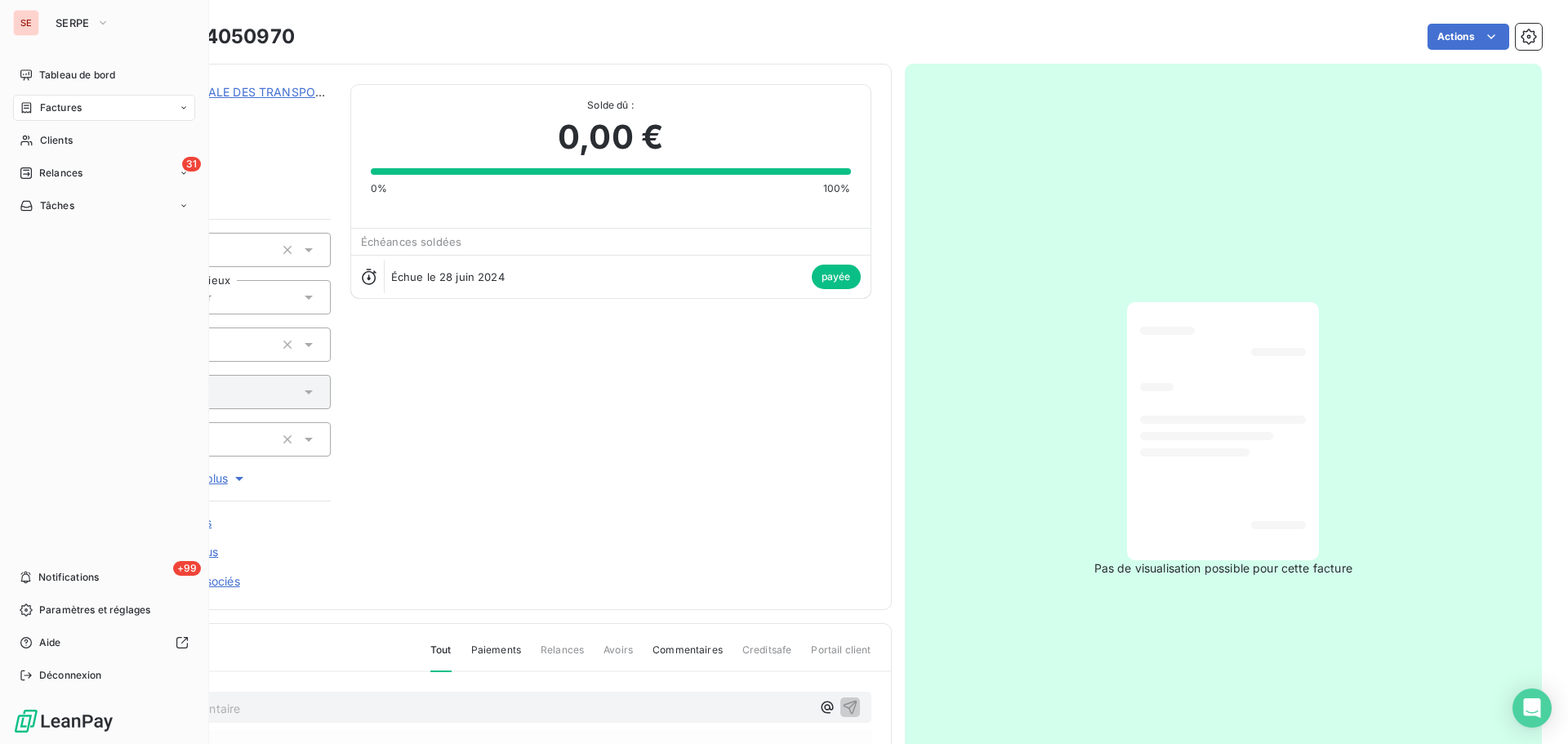
click at [22, 109] on icon at bounding box center [27, 108] width 10 height 11
click at [29, 172] on icon at bounding box center [26, 173] width 13 height 13
click at [48, 106] on span "Factures" at bounding box center [61, 108] width 41 height 14
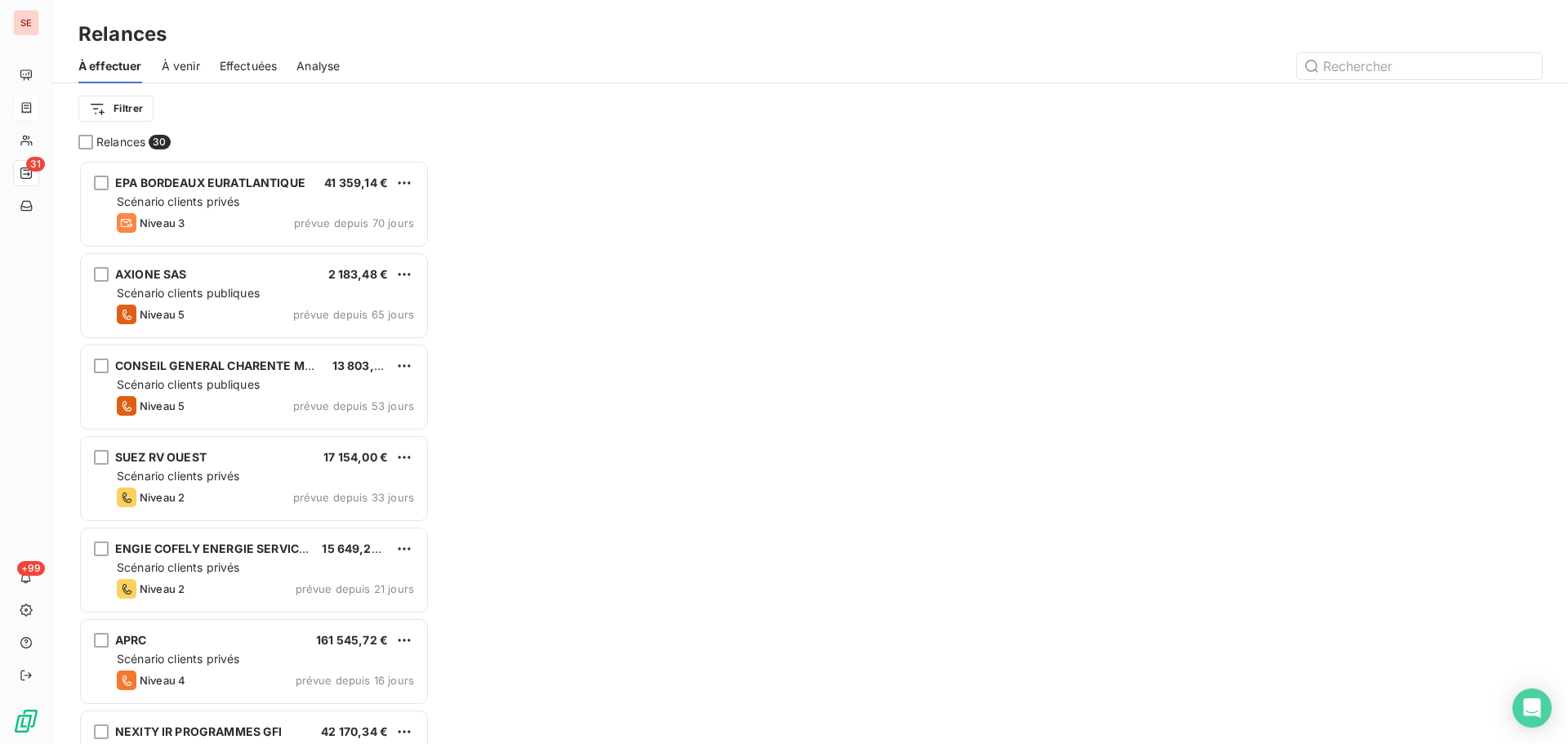
scroll to position [572, 339]
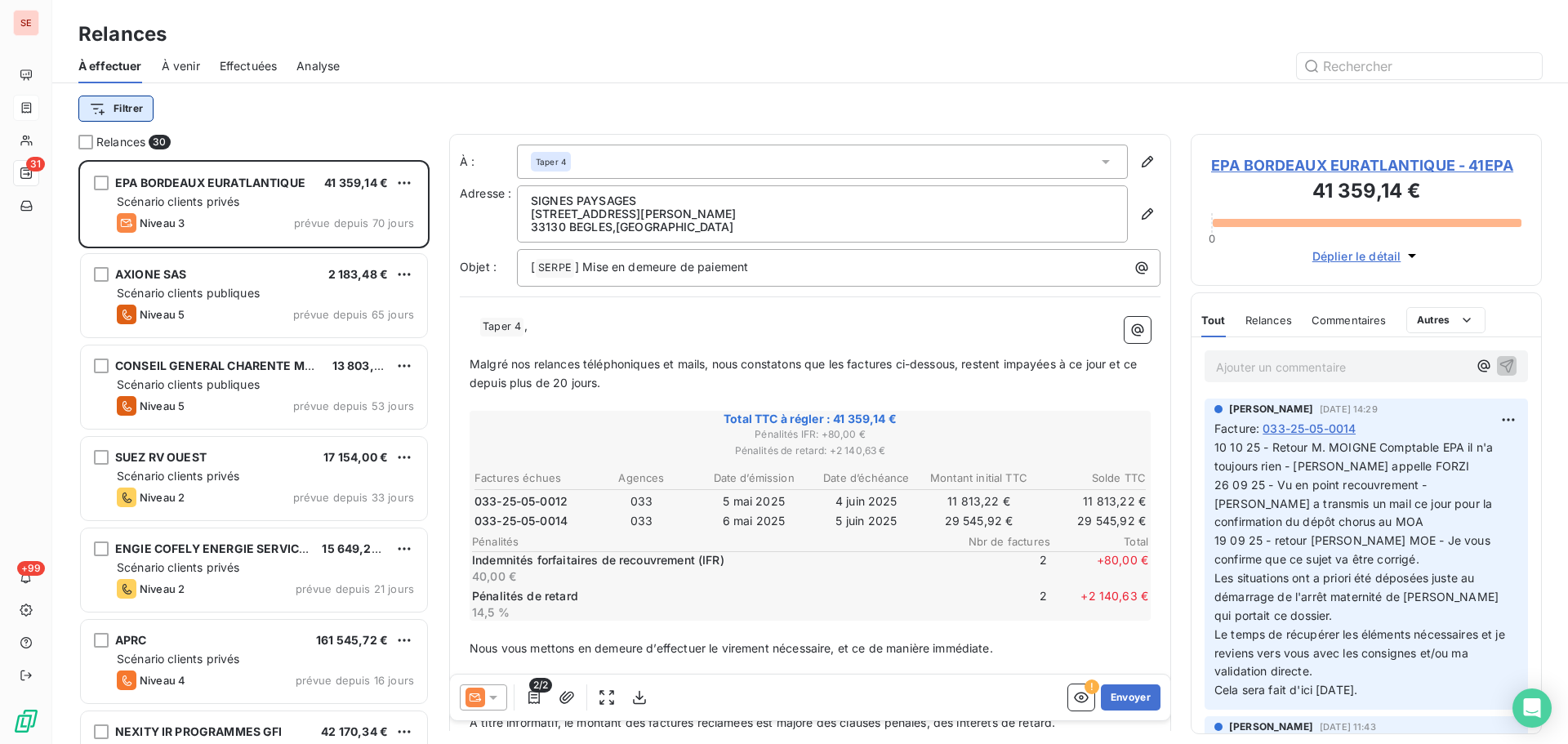
click at [96, 98] on html "SE 31 +99 Relances À effectuer À venir Effectuées Analyse Filtrer Relances 30 E…" at bounding box center [784, 372] width 1568 height 744
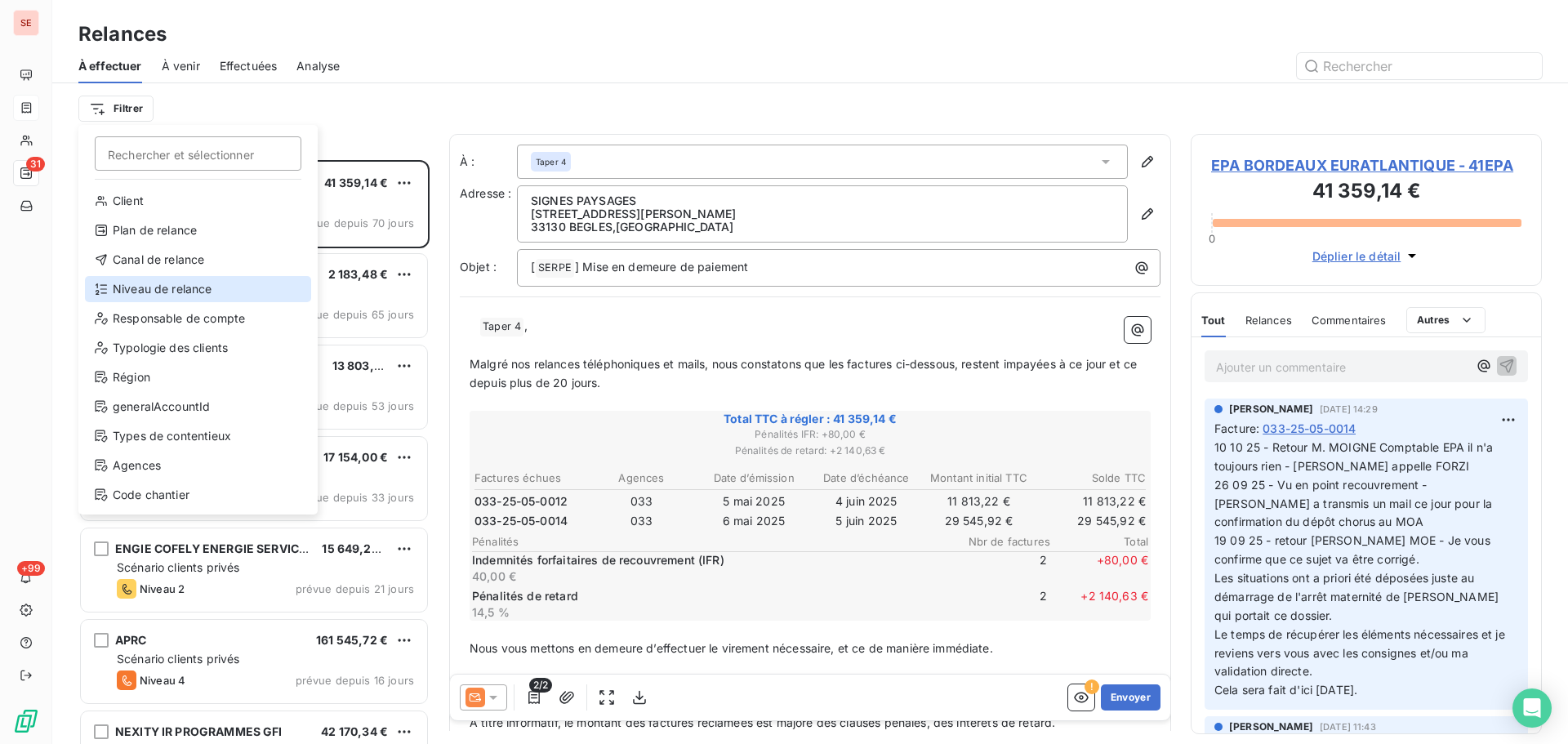
click at [194, 295] on div "Niveau de relance" at bounding box center [198, 289] width 226 height 26
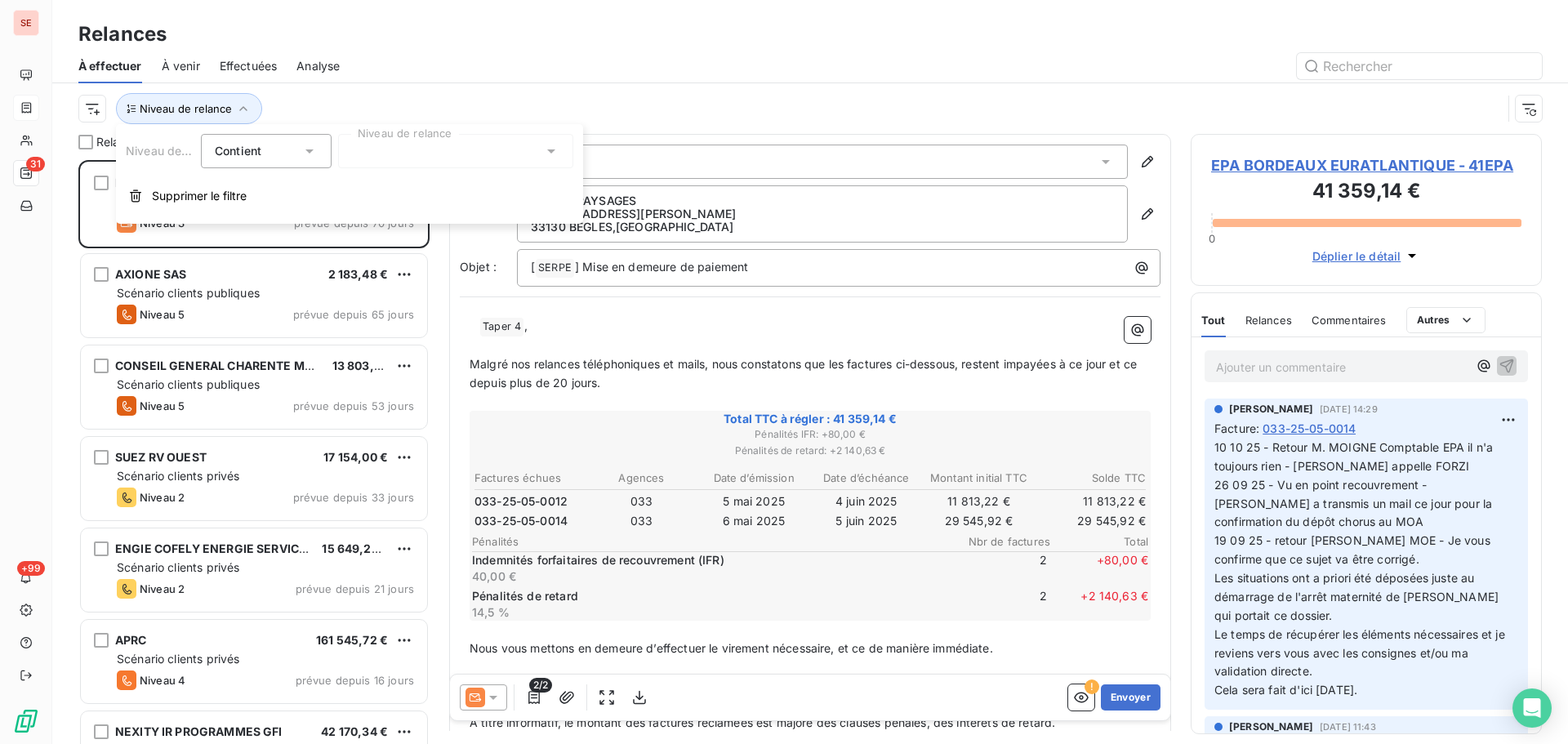
click at [394, 143] on div at bounding box center [456, 151] width 235 height 34
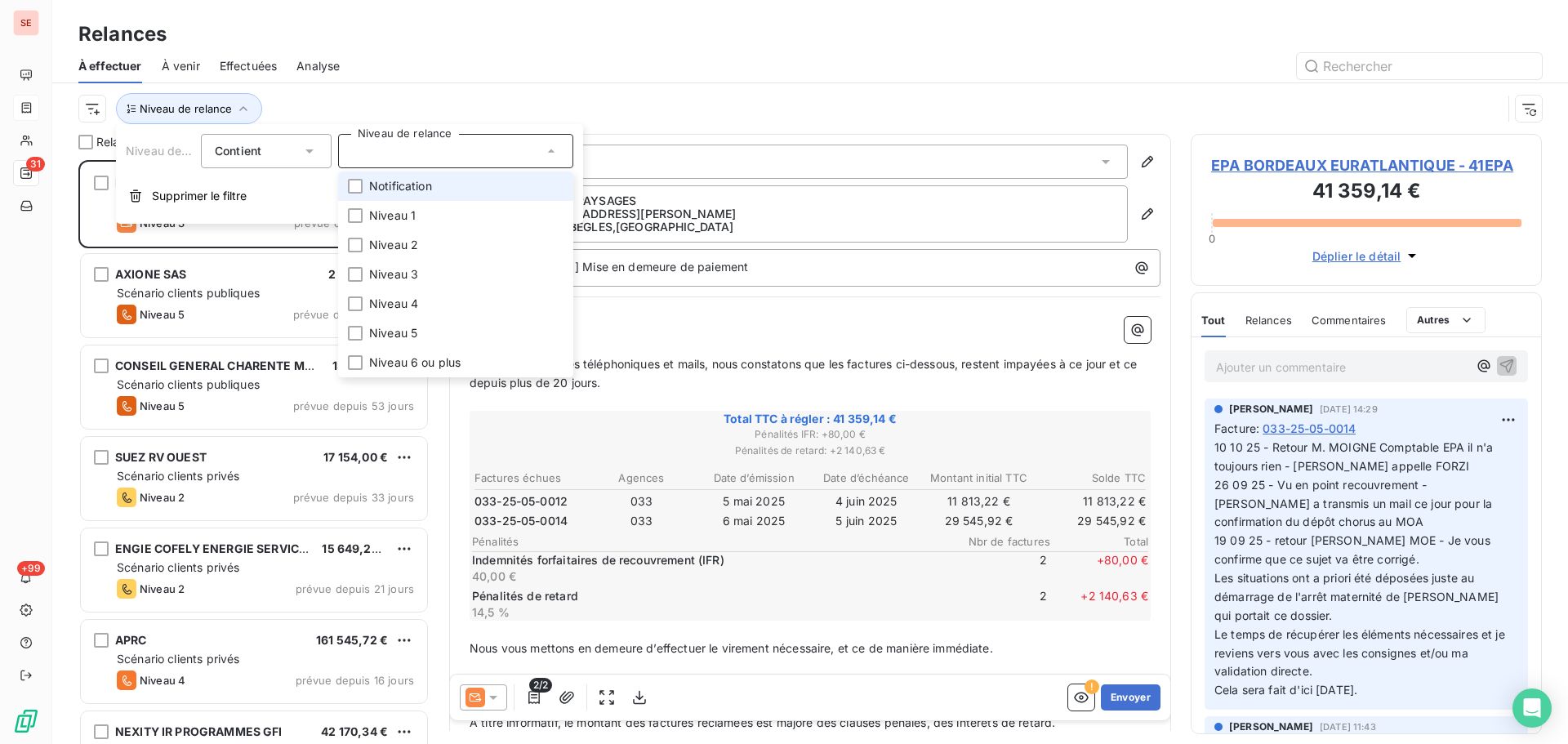
click at [400, 190] on span "Notification" at bounding box center [400, 186] width 63 height 16
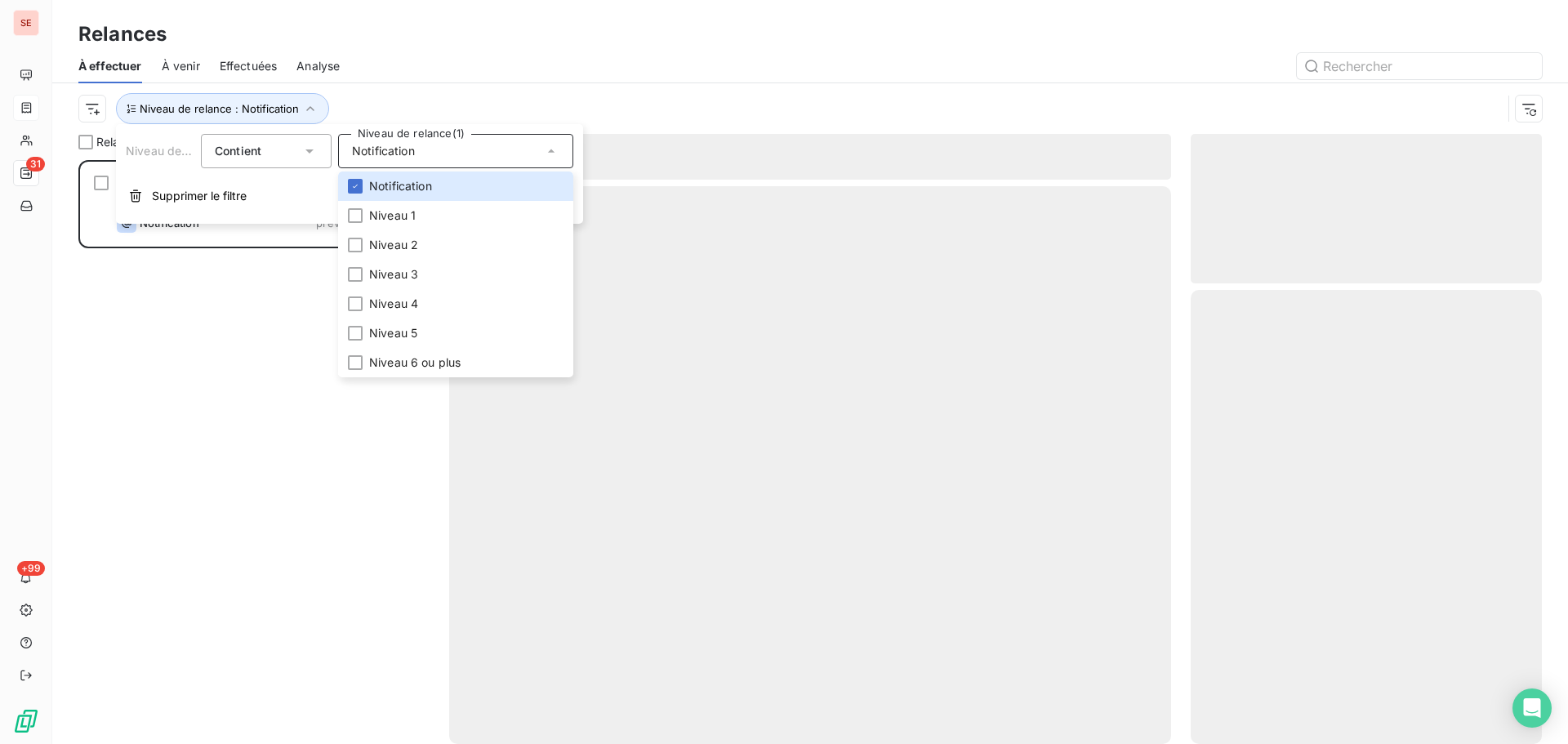
scroll to position [572, 339]
click at [579, 85] on div "Niveau de relance : Notification" at bounding box center [810, 109] width 1464 height 50
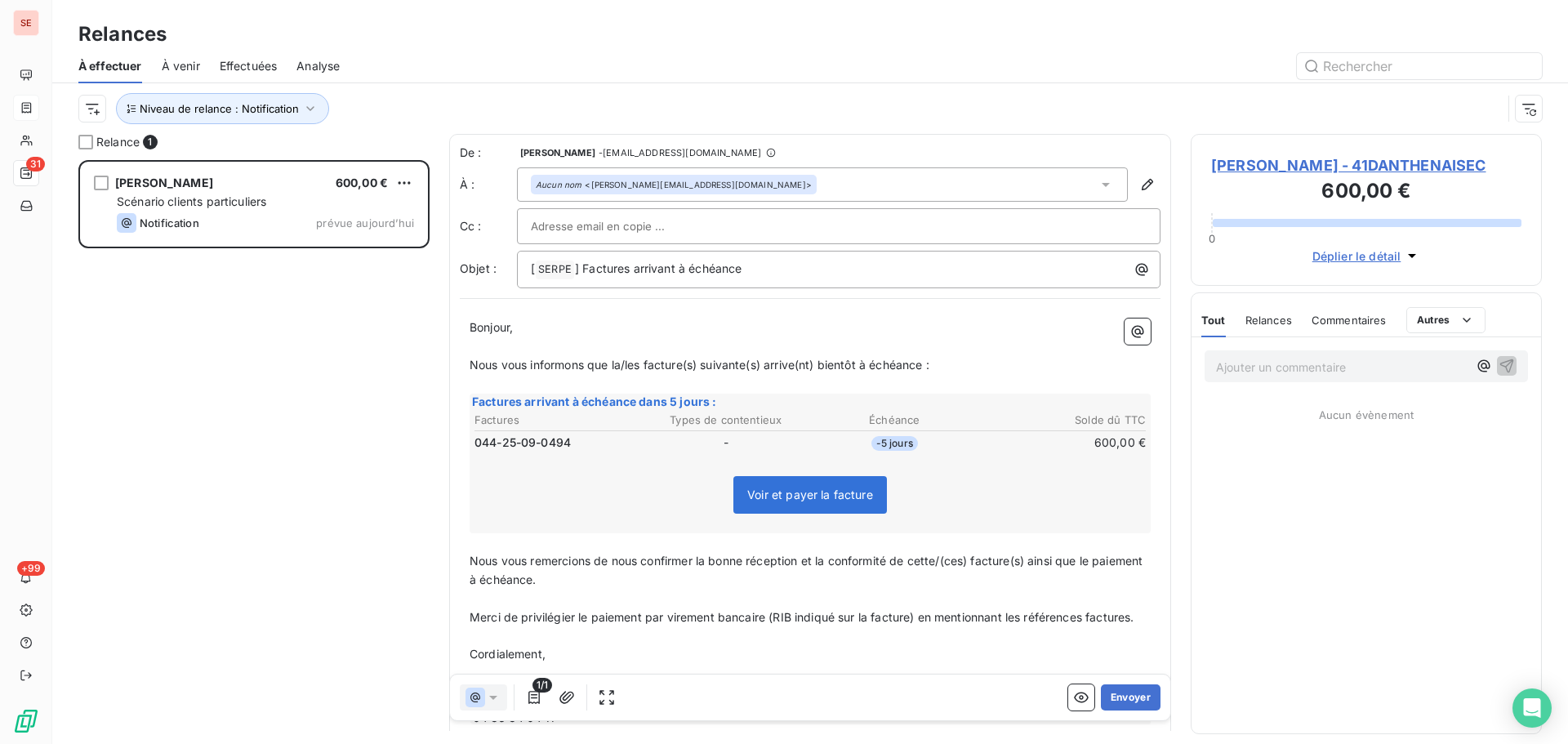
click at [1292, 162] on span "[PERSON_NAME] - 41DANTHENAISEC" at bounding box center [1366, 165] width 311 height 22
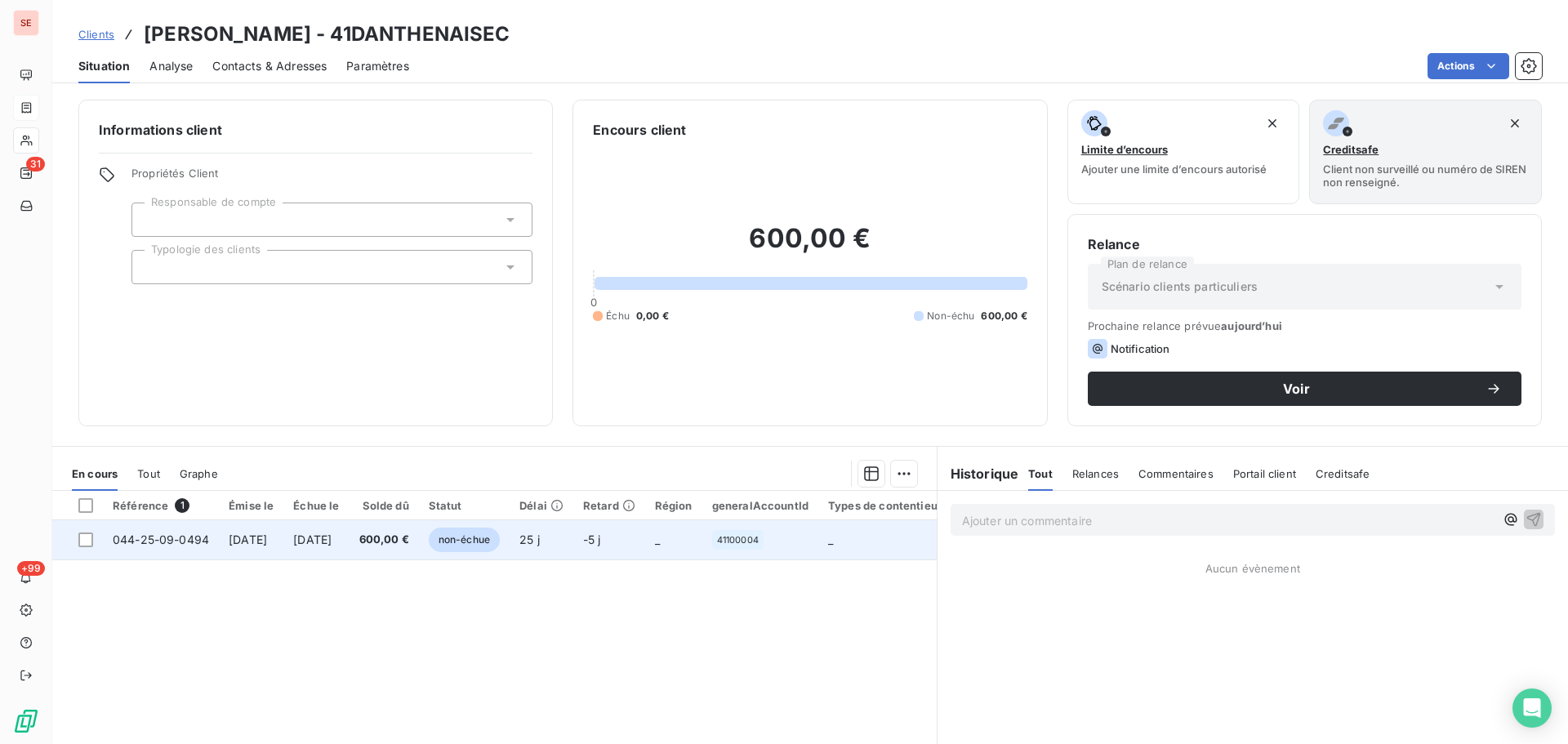
click at [510, 552] on td "non-échue" at bounding box center [464, 540] width 91 height 39
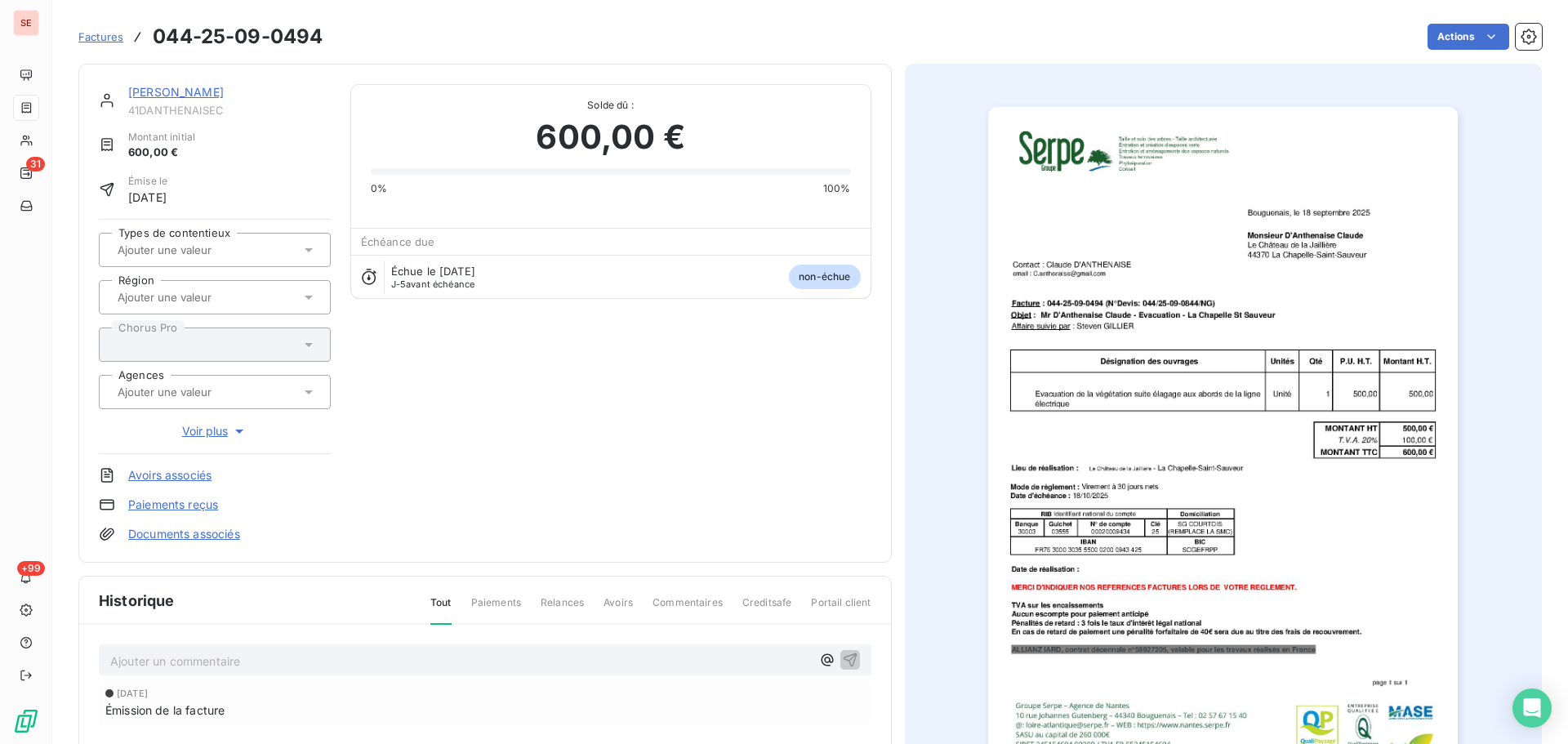
click at [1172, 413] on img "button" at bounding box center [1222, 439] width 469 height 665
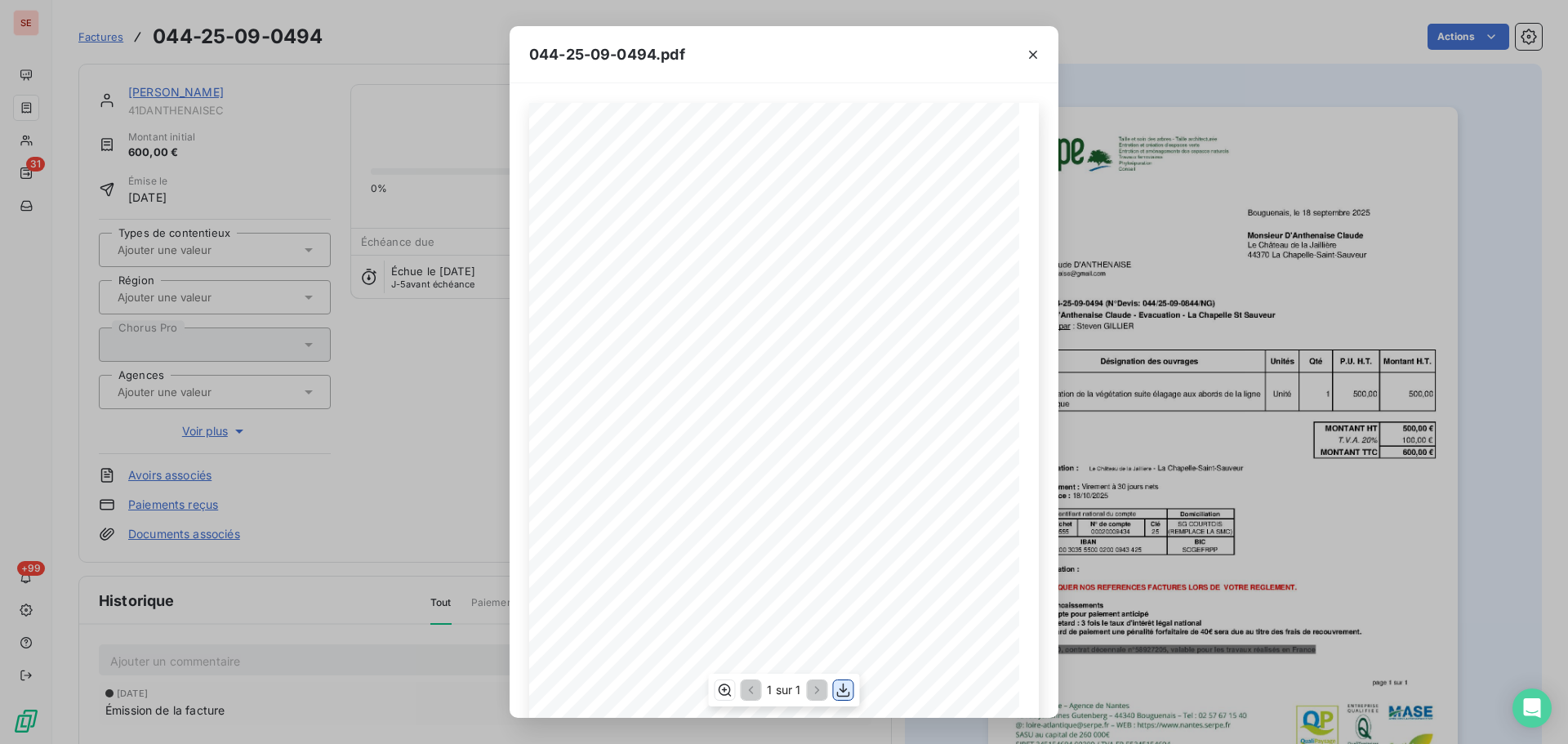
click at [841, 688] on icon "button" at bounding box center [844, 690] width 16 height 16
click at [1038, 57] on icon "button" at bounding box center [1033, 55] width 16 height 16
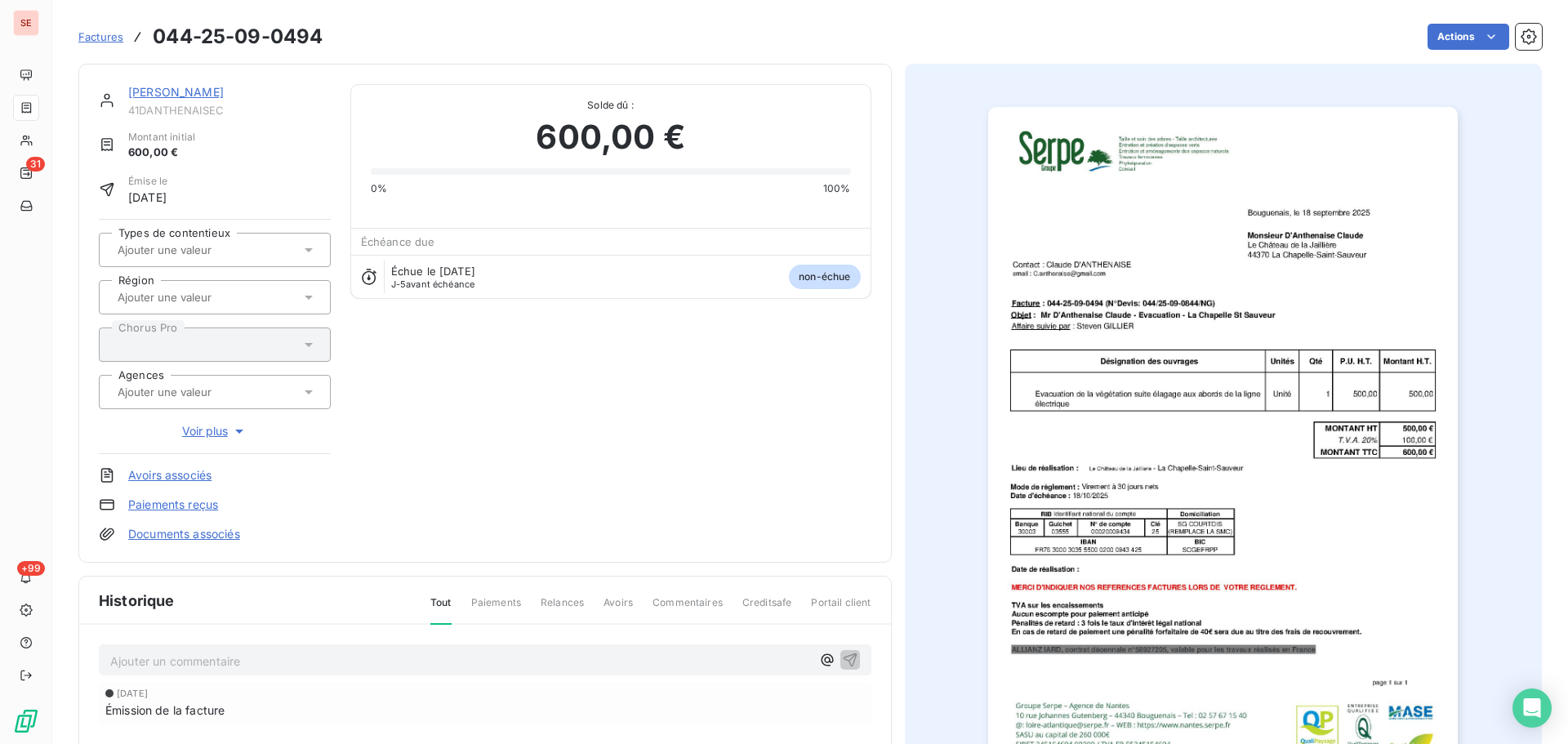
click at [422, 659] on p "Ajouter un commentaire ﻿" at bounding box center [460, 661] width 701 height 21
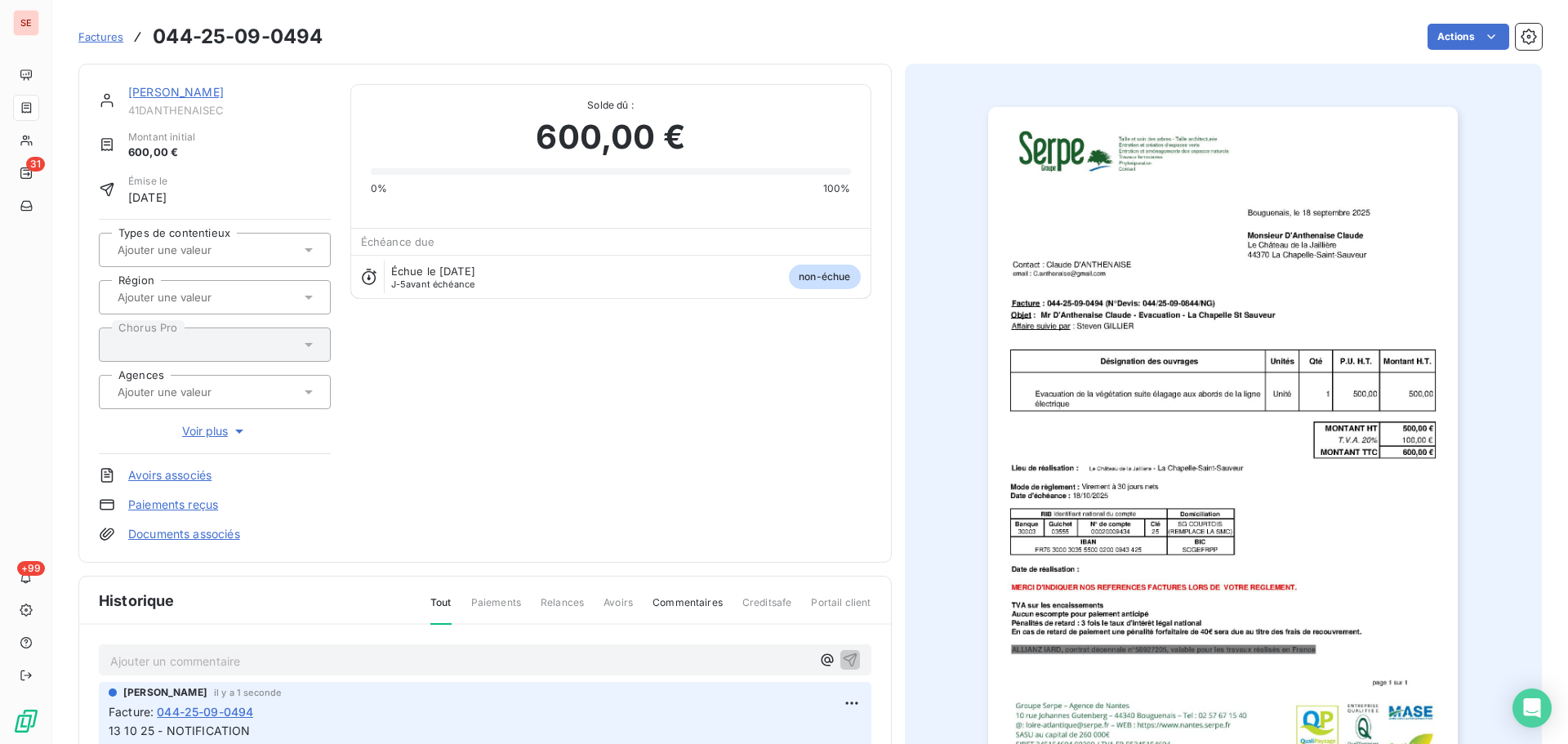
click at [223, 92] on link "[PERSON_NAME]" at bounding box center [176, 92] width 95 height 13
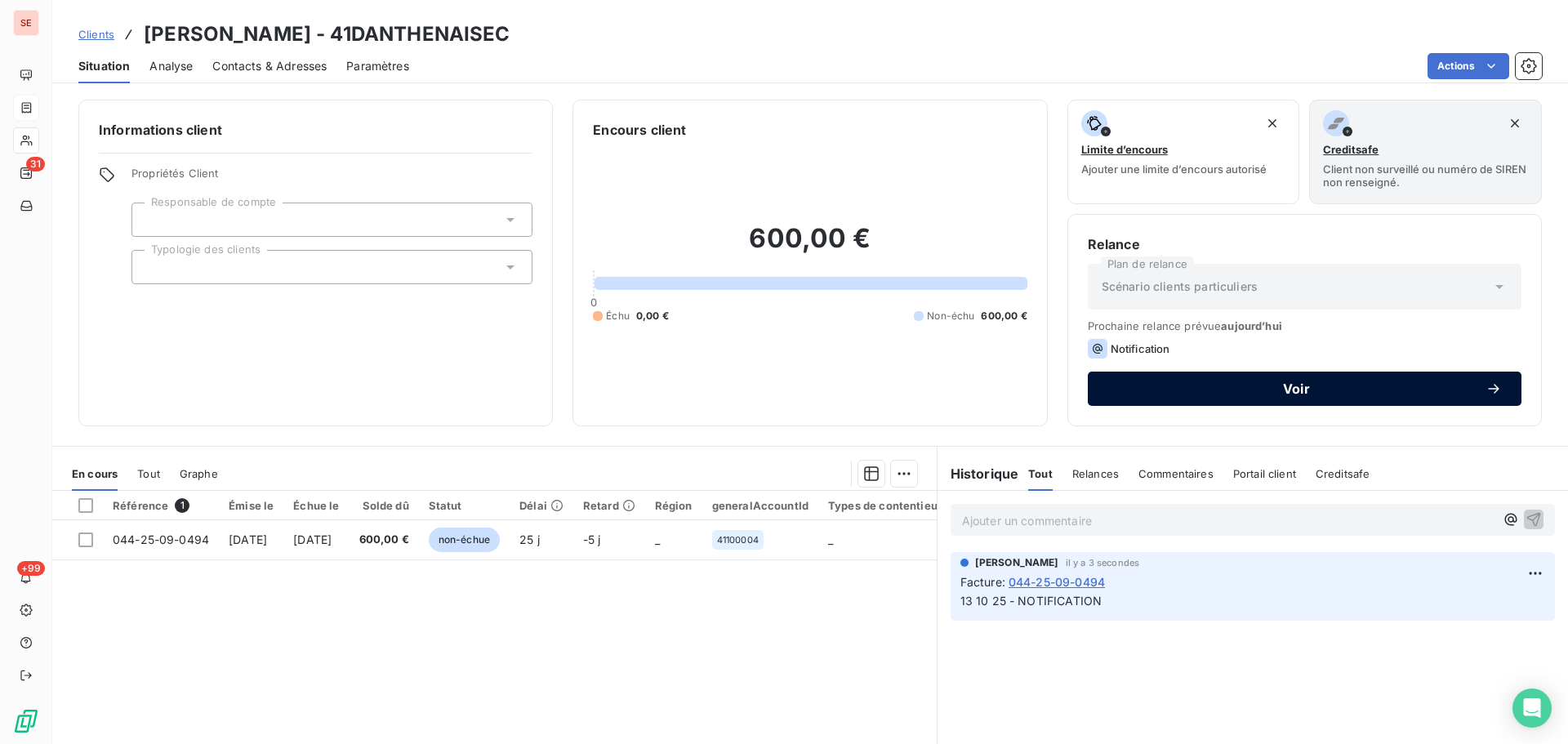
click at [1247, 391] on span "Voir" at bounding box center [1296, 389] width 378 height 13
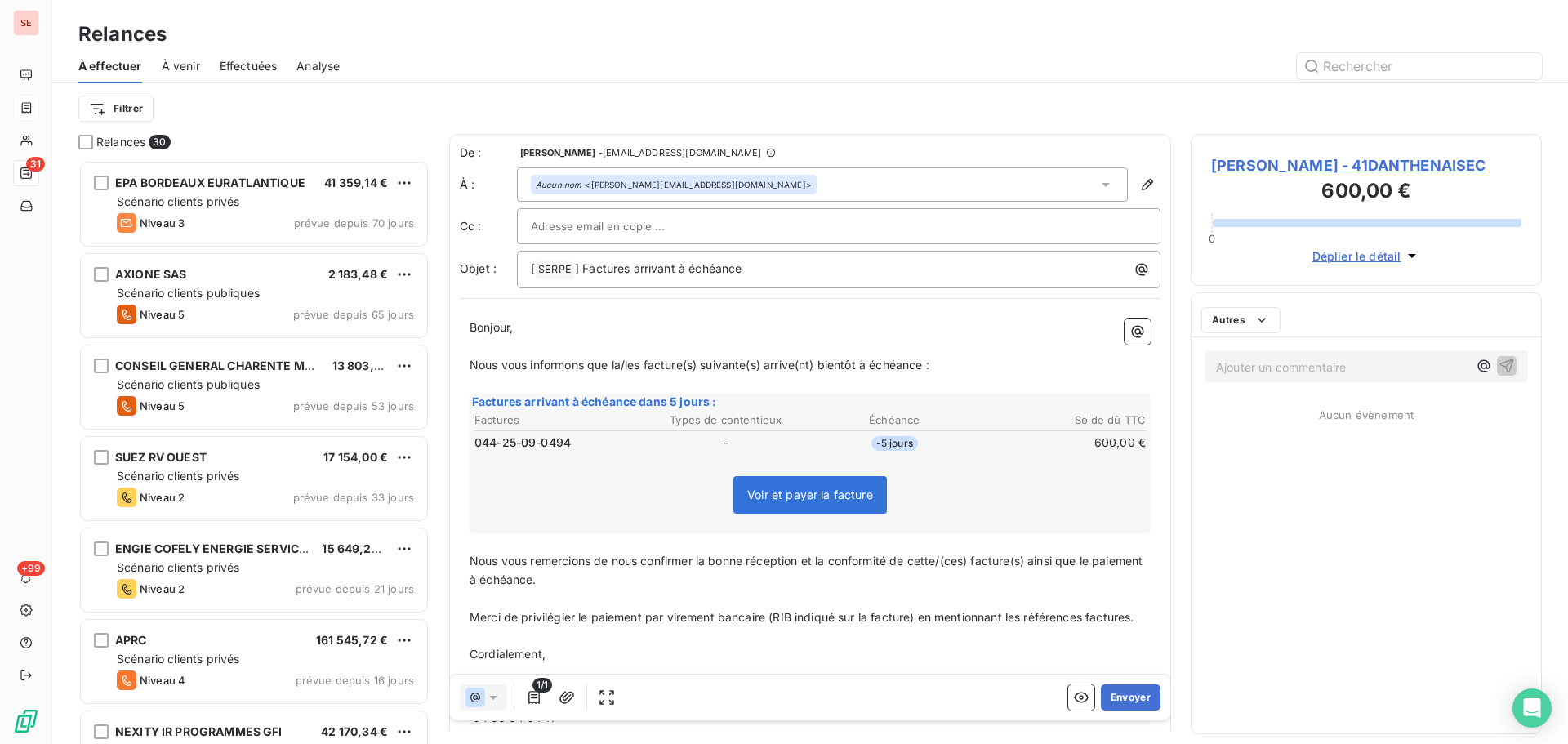
scroll to position [572, 339]
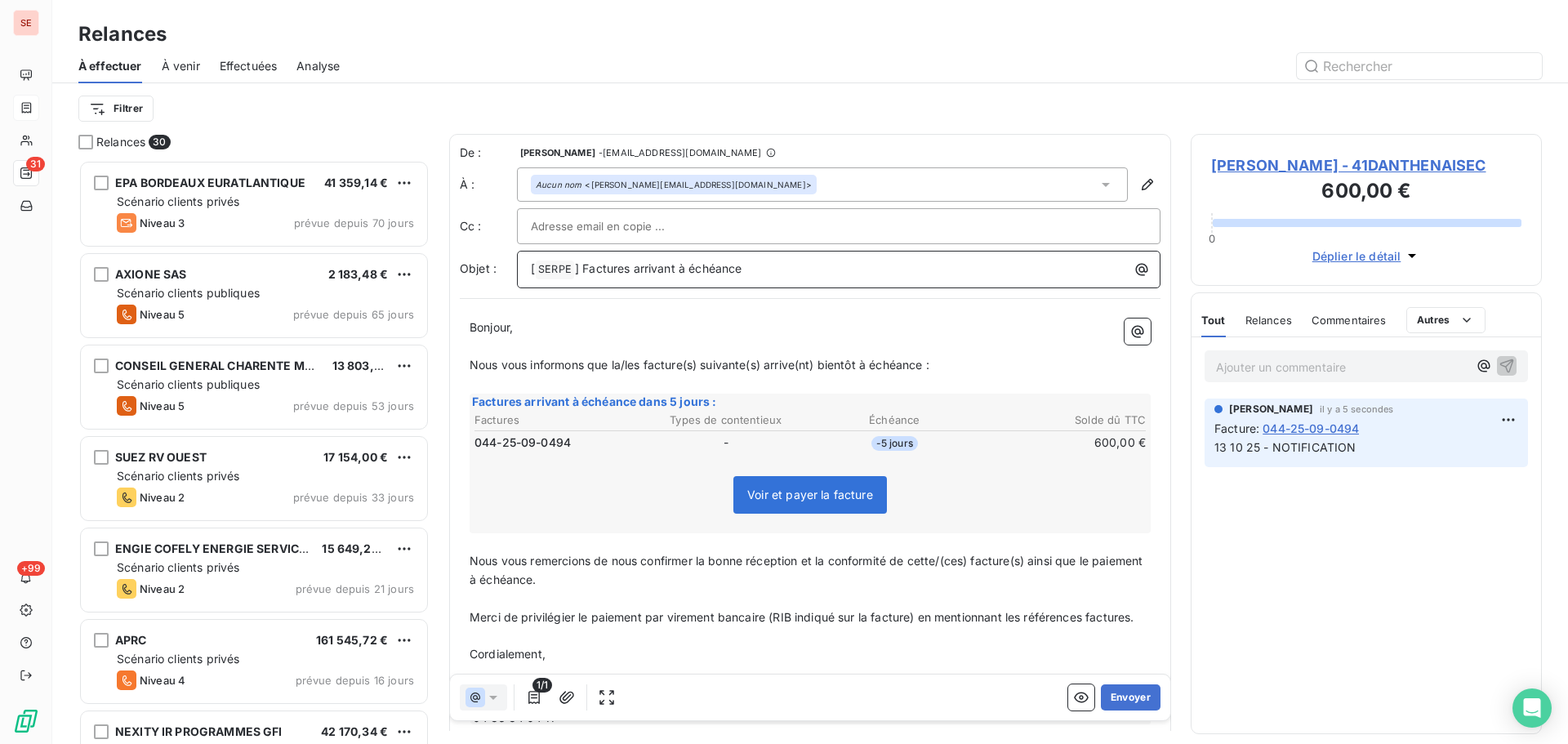
click at [582, 274] on span "] Factures arrivant à échéance" at bounding box center [659, 267] width 168 height 13
click at [647, 363] on span "Nous vous informons que la/les facture(s) suivante(s) arrive(nt) bientôt à éché…" at bounding box center [699, 364] width 460 height 13
click at [680, 362] on span "Nous vous informons que la facture(s) suivante(s) arrive(nt) bientôt à échéance…" at bounding box center [689, 364] width 440 height 13
click at [730, 368] on span "Nous vous informons que la facture suivante(s) arrive(nt) bientôt à échéance :" at bounding box center [682, 364] width 426 height 13
click at [770, 367] on span "Nous vous informons que la facture suivante arrive(nt) bientôt à échéance :" at bounding box center [675, 364] width 412 height 13
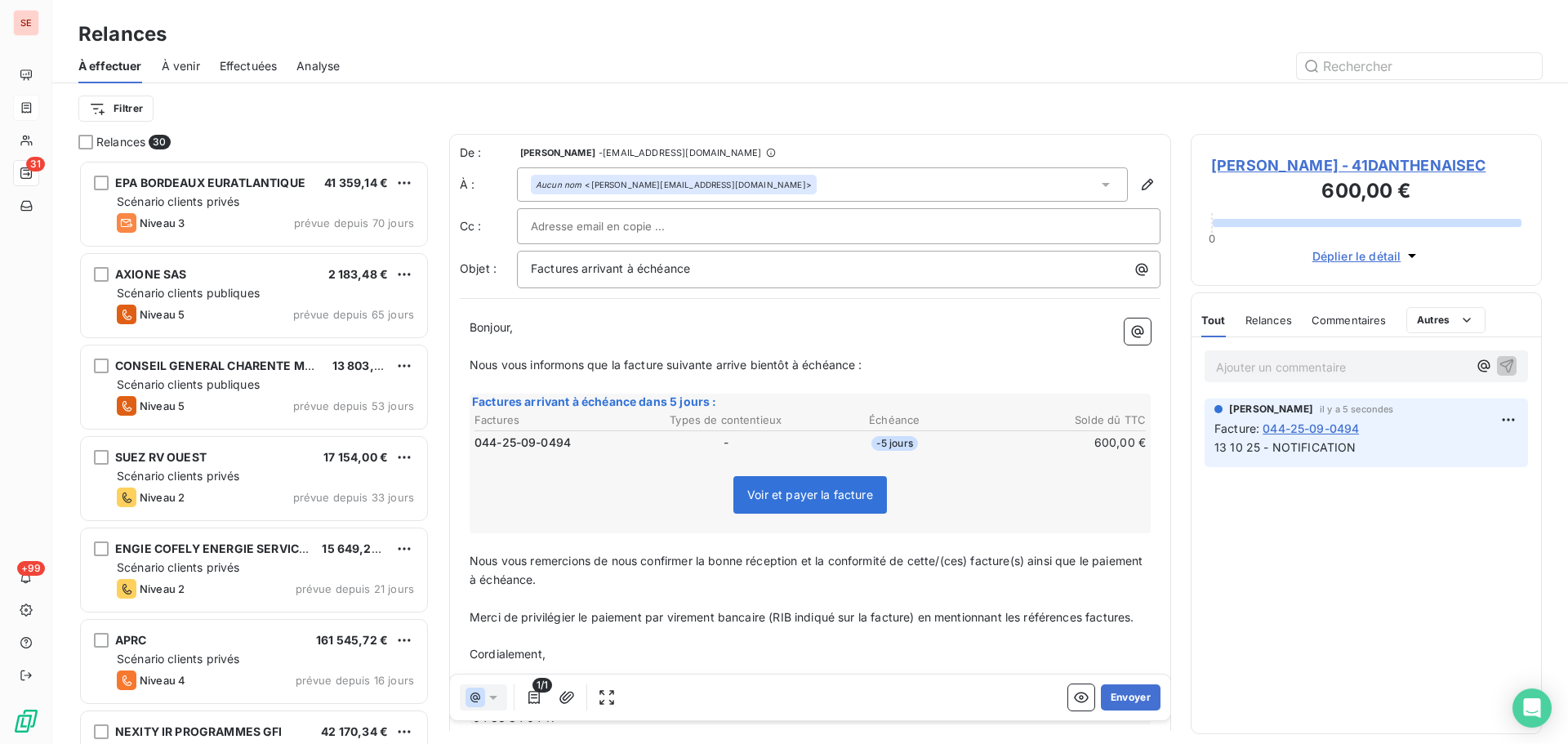
click at [974, 563] on span "Nous vous remercions de nous confirmer la bonne réception et la conformité de c…" at bounding box center [807, 570] width 676 height 32
click at [1000, 561] on span "Nous vous remercions de nous confirmer la bonne réception et la conformité de c…" at bounding box center [797, 570] width 655 height 32
click at [574, 690] on icon "button" at bounding box center [566, 697] width 16 height 16
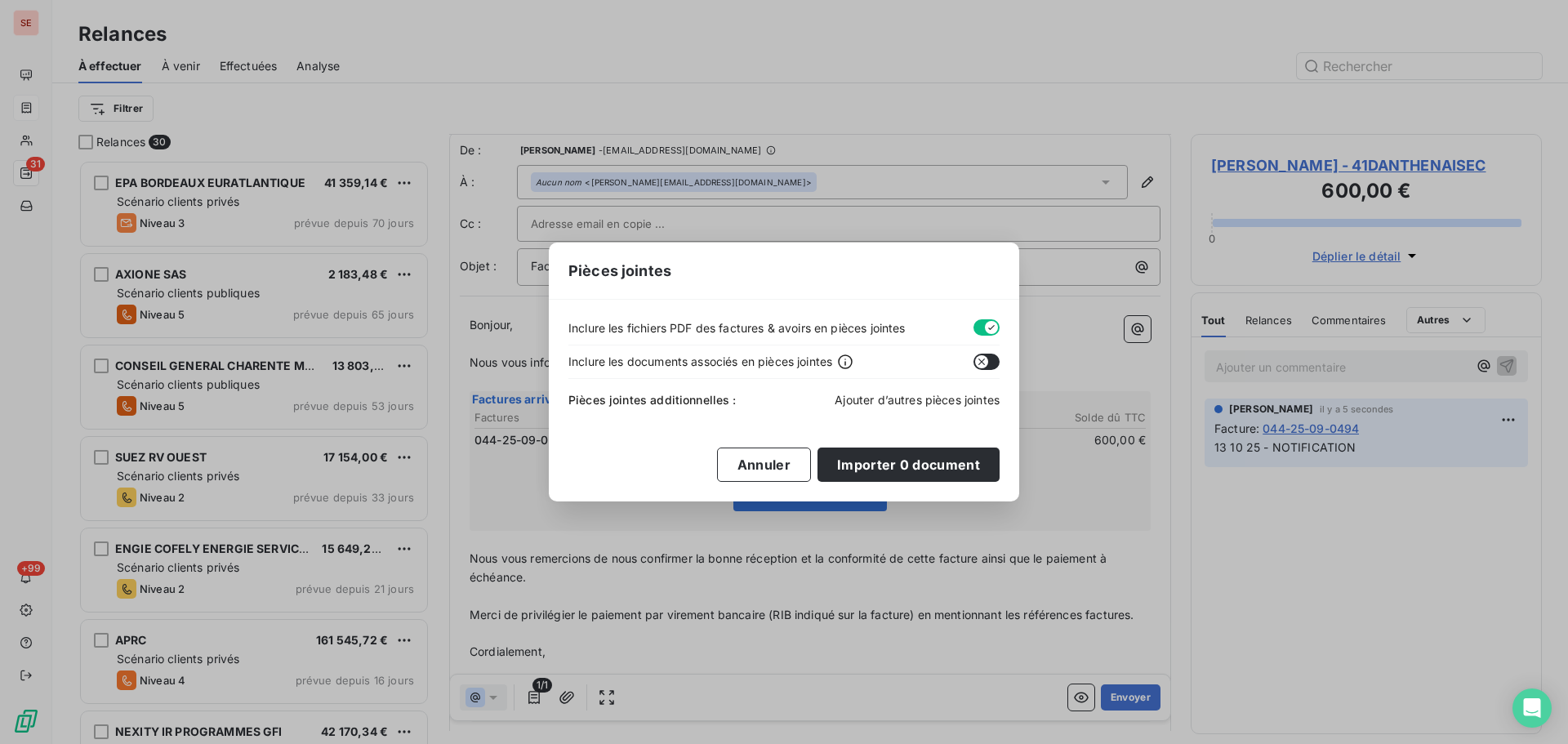
click at [878, 400] on span "Ajouter d’autres pièces jointes" at bounding box center [917, 399] width 165 height 13
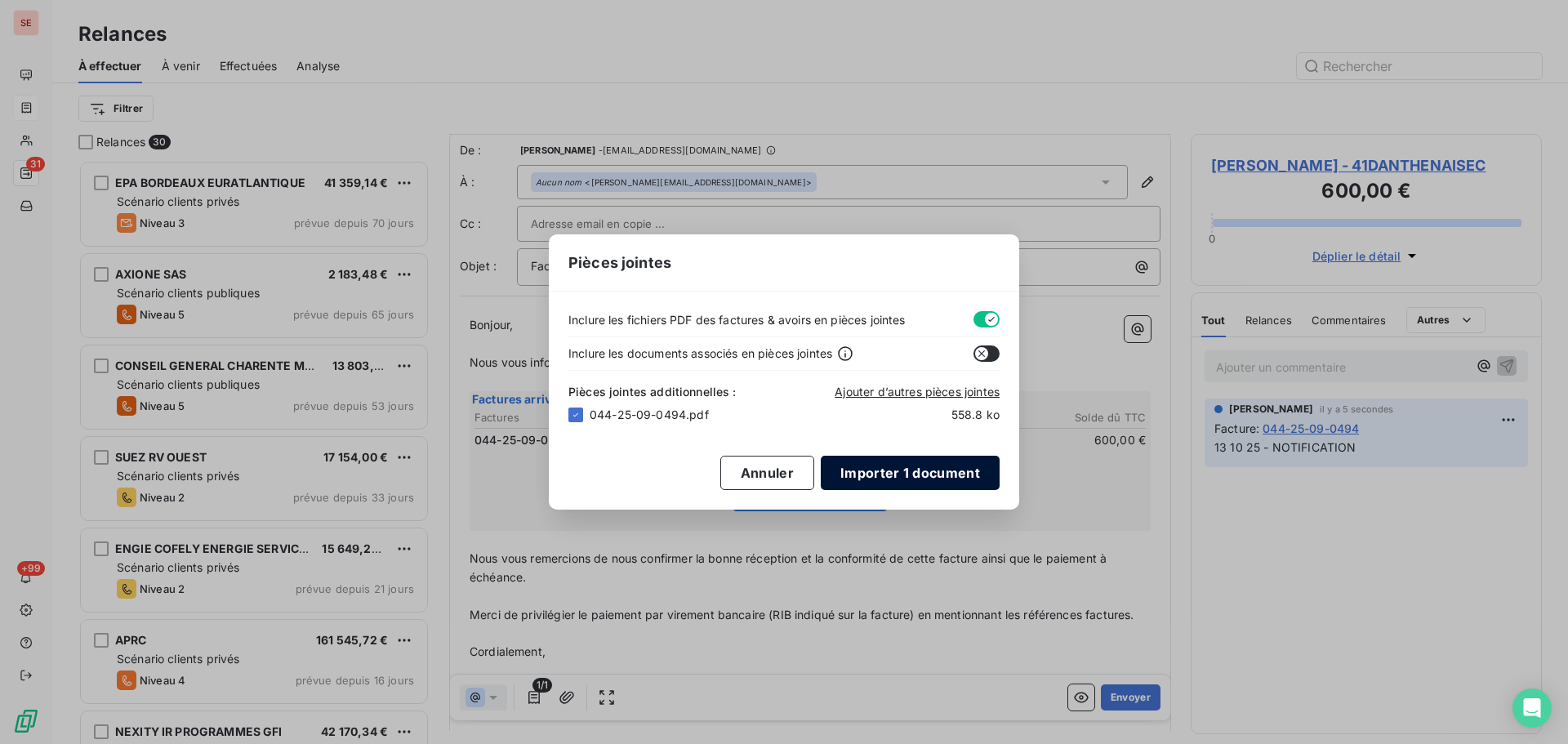
click at [956, 474] on button "Importer 1 document" at bounding box center [909, 473] width 179 height 34
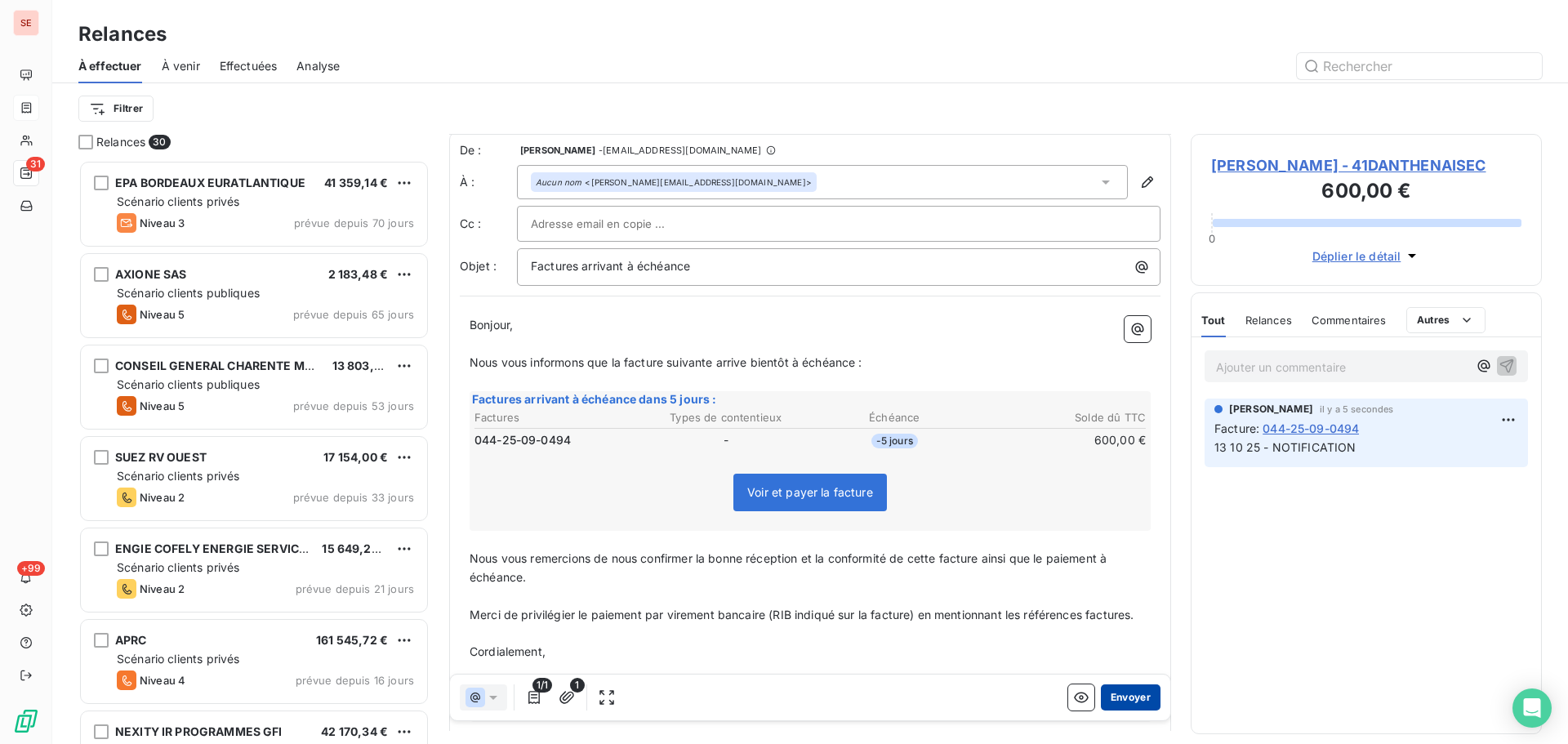
click at [1110, 696] on button "Envoyer" at bounding box center [1131, 697] width 59 height 26
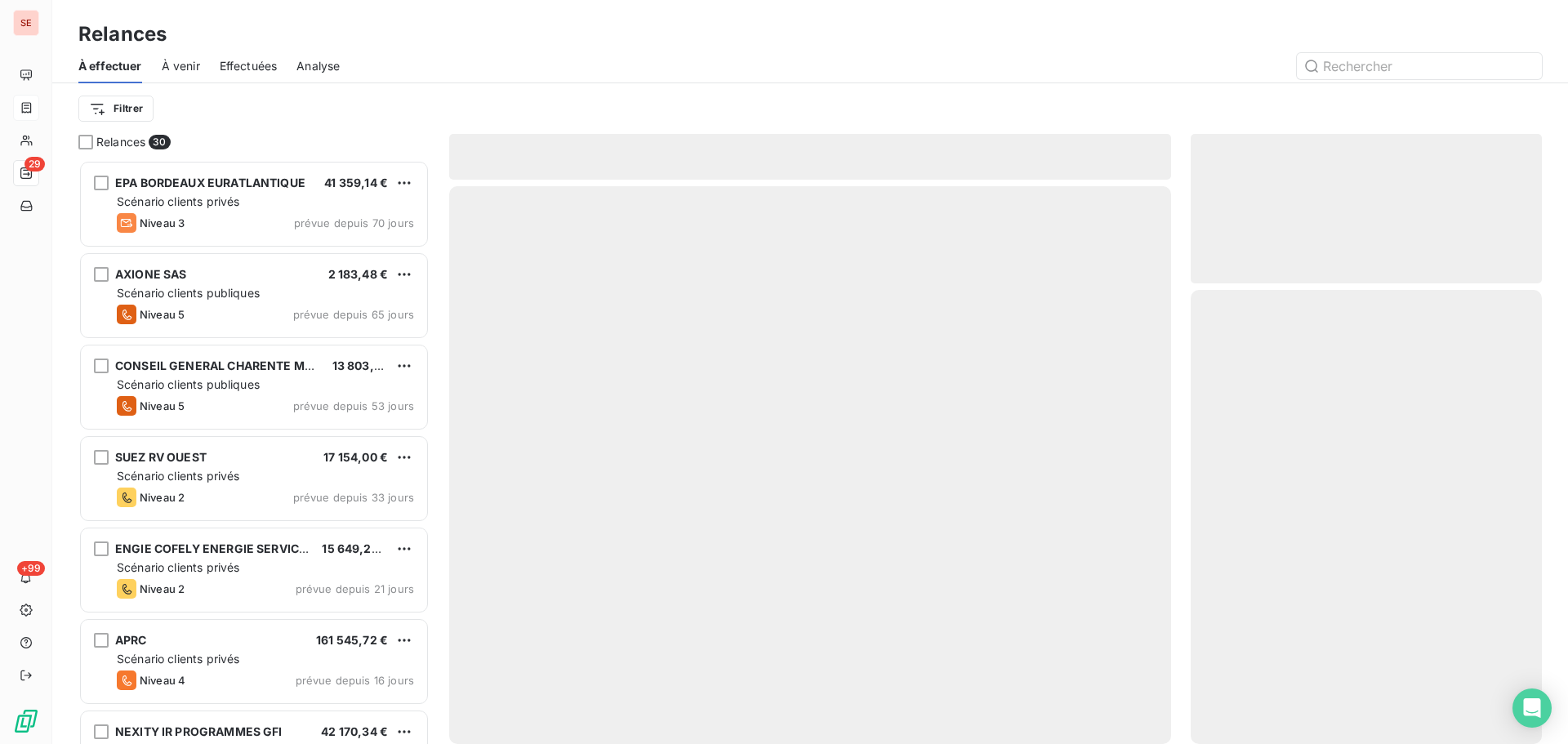
click at [141, 102] on html "SE 29 +99 Relances À effectuer À venir Effectuées Analyse Filtrer Relances 30 E…" at bounding box center [784, 372] width 1568 height 744
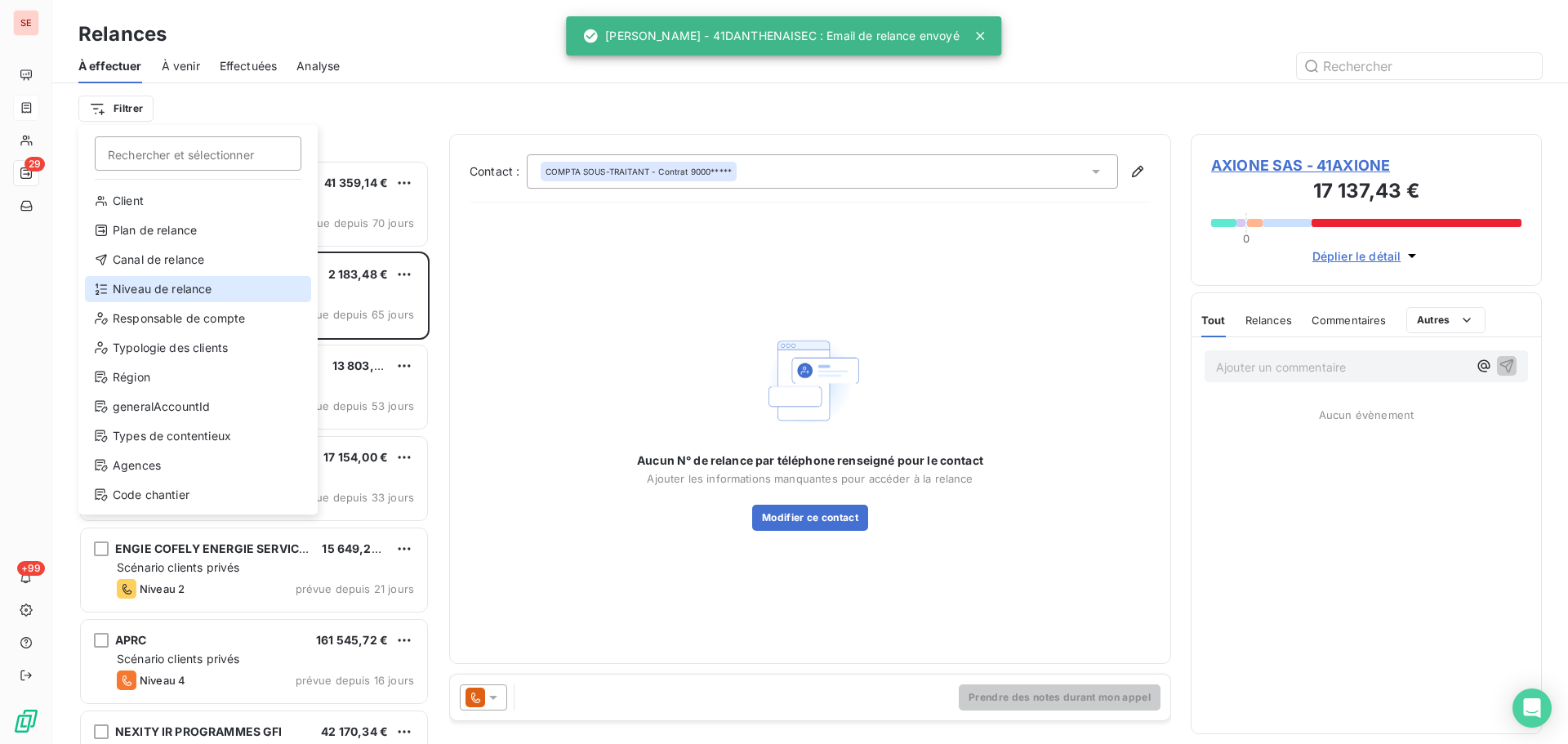
click at [193, 279] on div "Niveau de relance" at bounding box center [198, 289] width 226 height 26
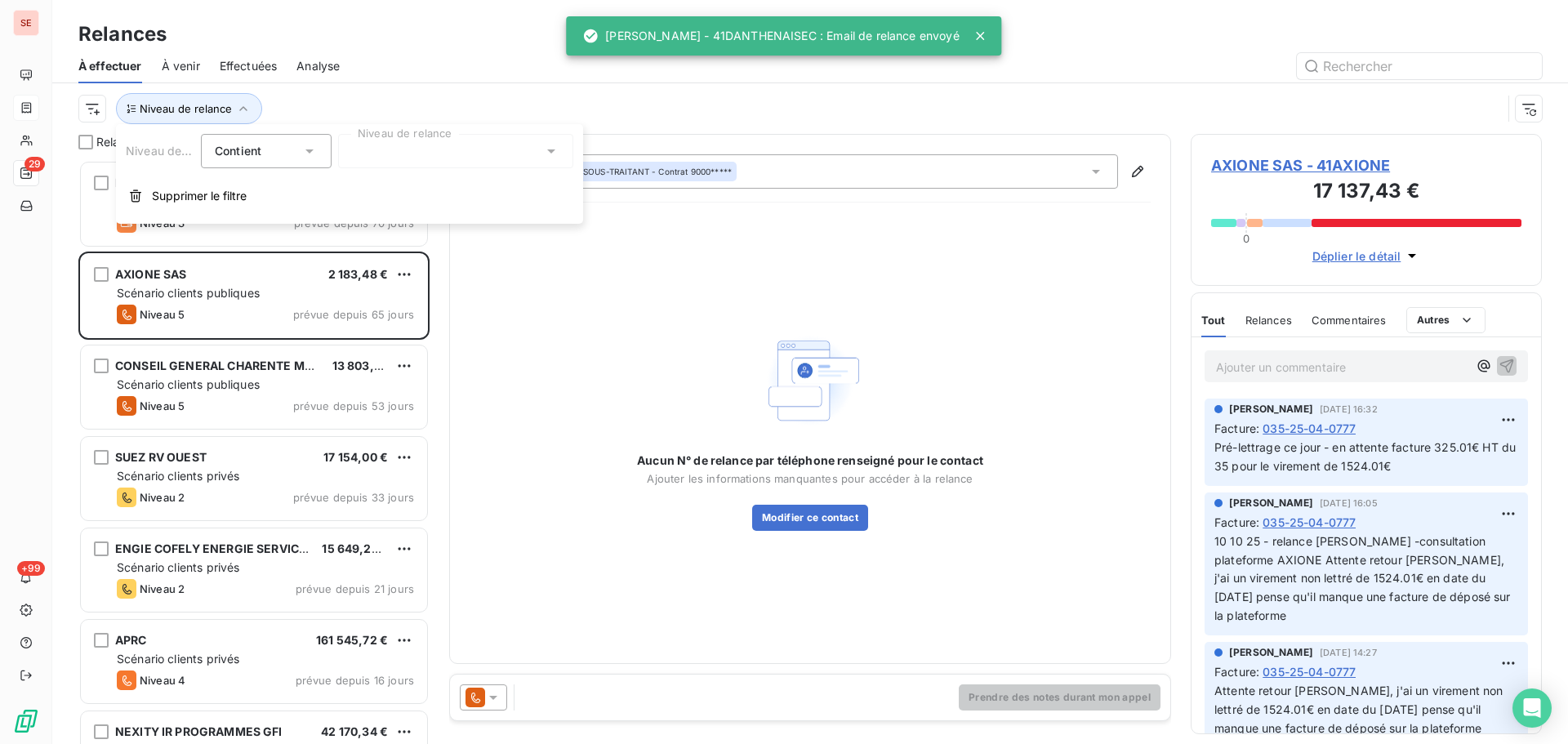
click at [382, 146] on div at bounding box center [456, 151] width 235 height 34
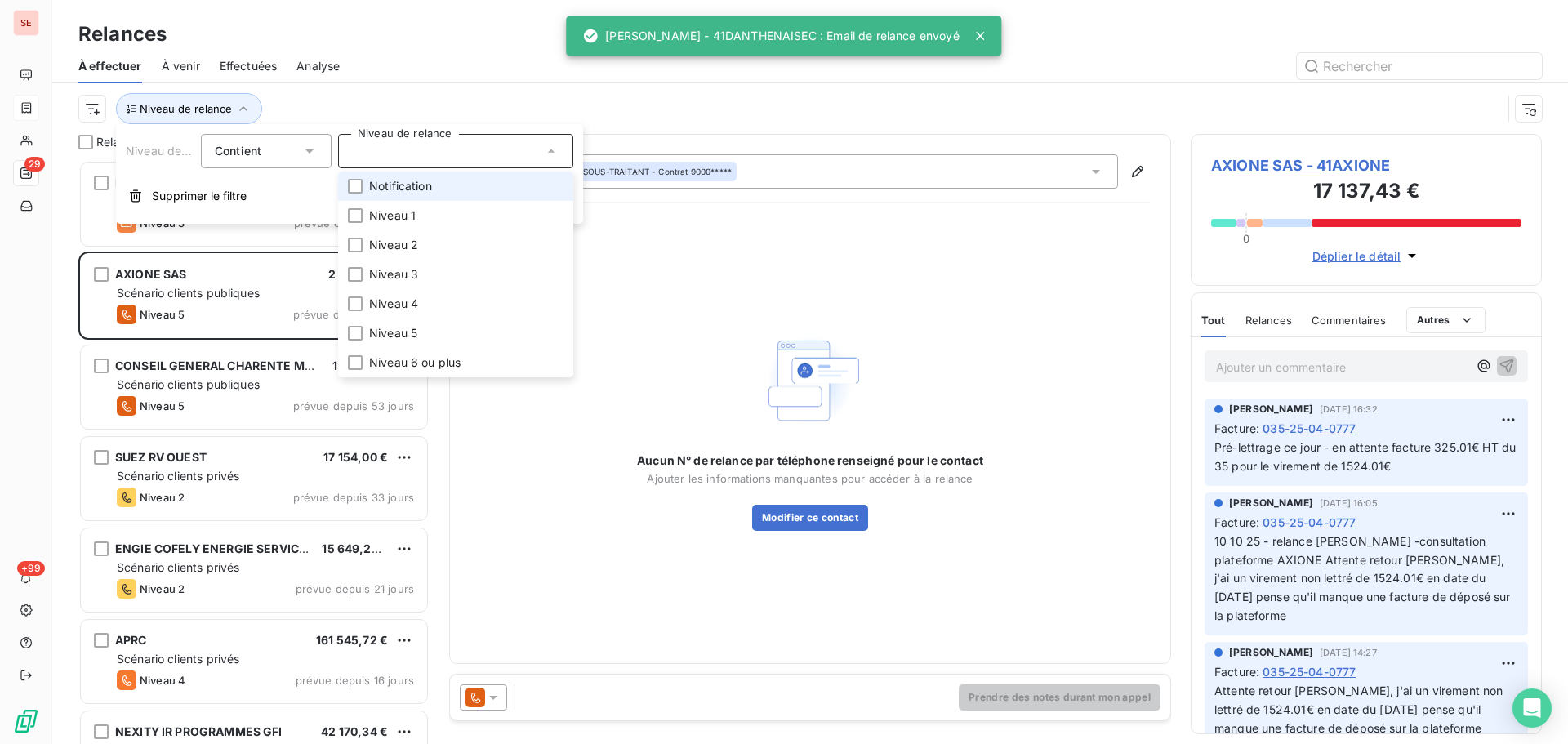
click at [405, 197] on li "Notification" at bounding box center [456, 186] width 235 height 30
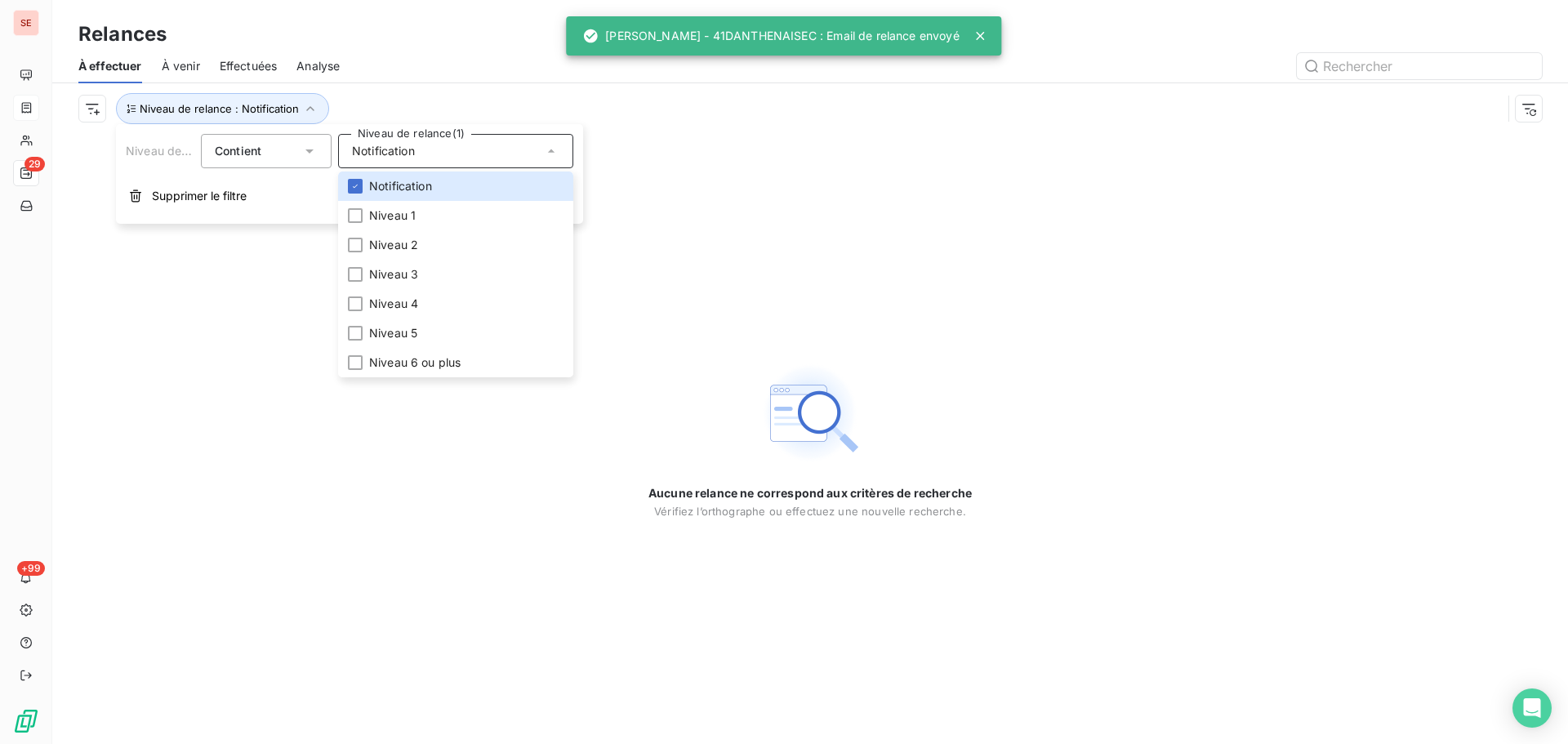
click at [382, 92] on div "Niveau de relance : Notification" at bounding box center [810, 109] width 1464 height 50
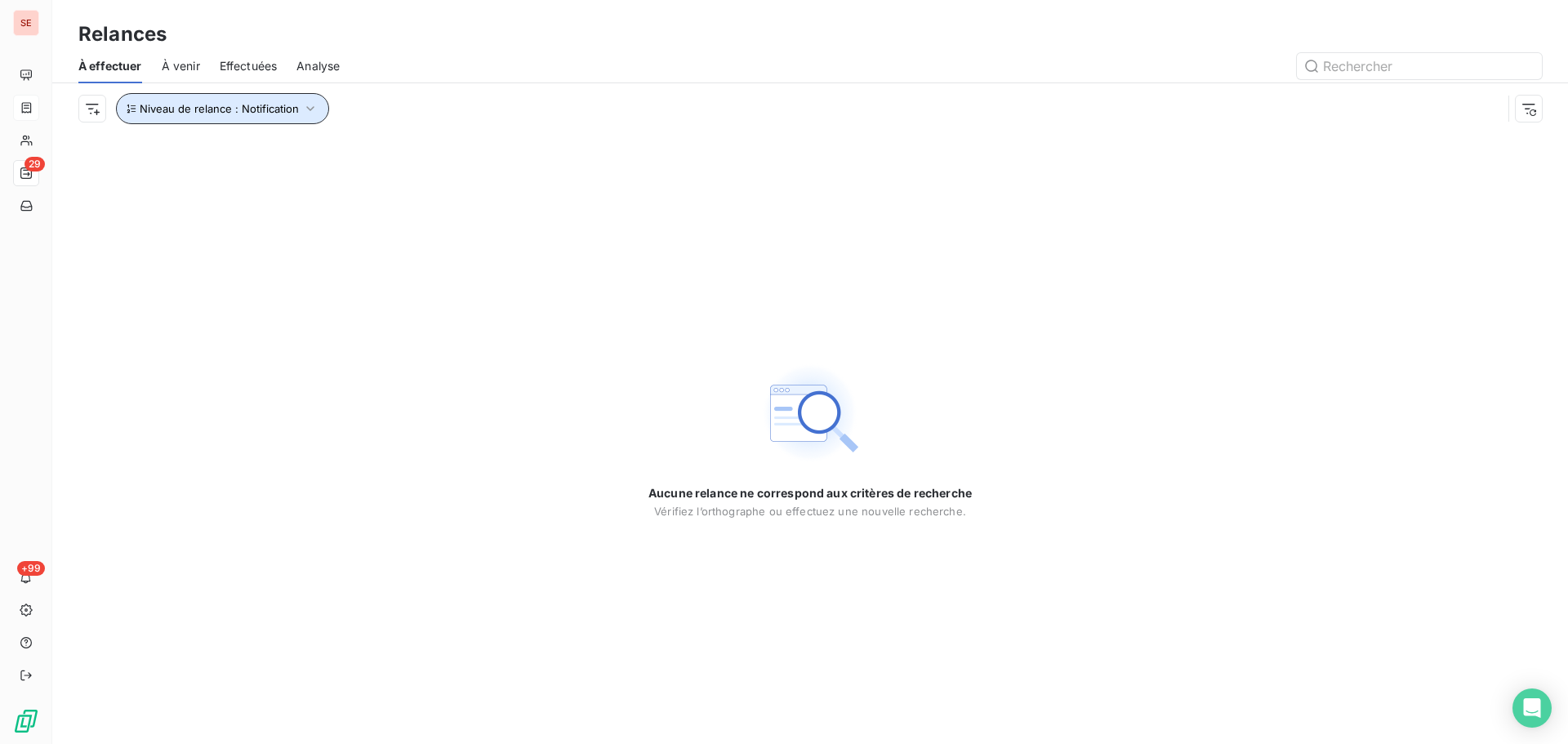
click at [258, 106] on span "Niveau de relance : Notification" at bounding box center [219, 109] width 159 height 13
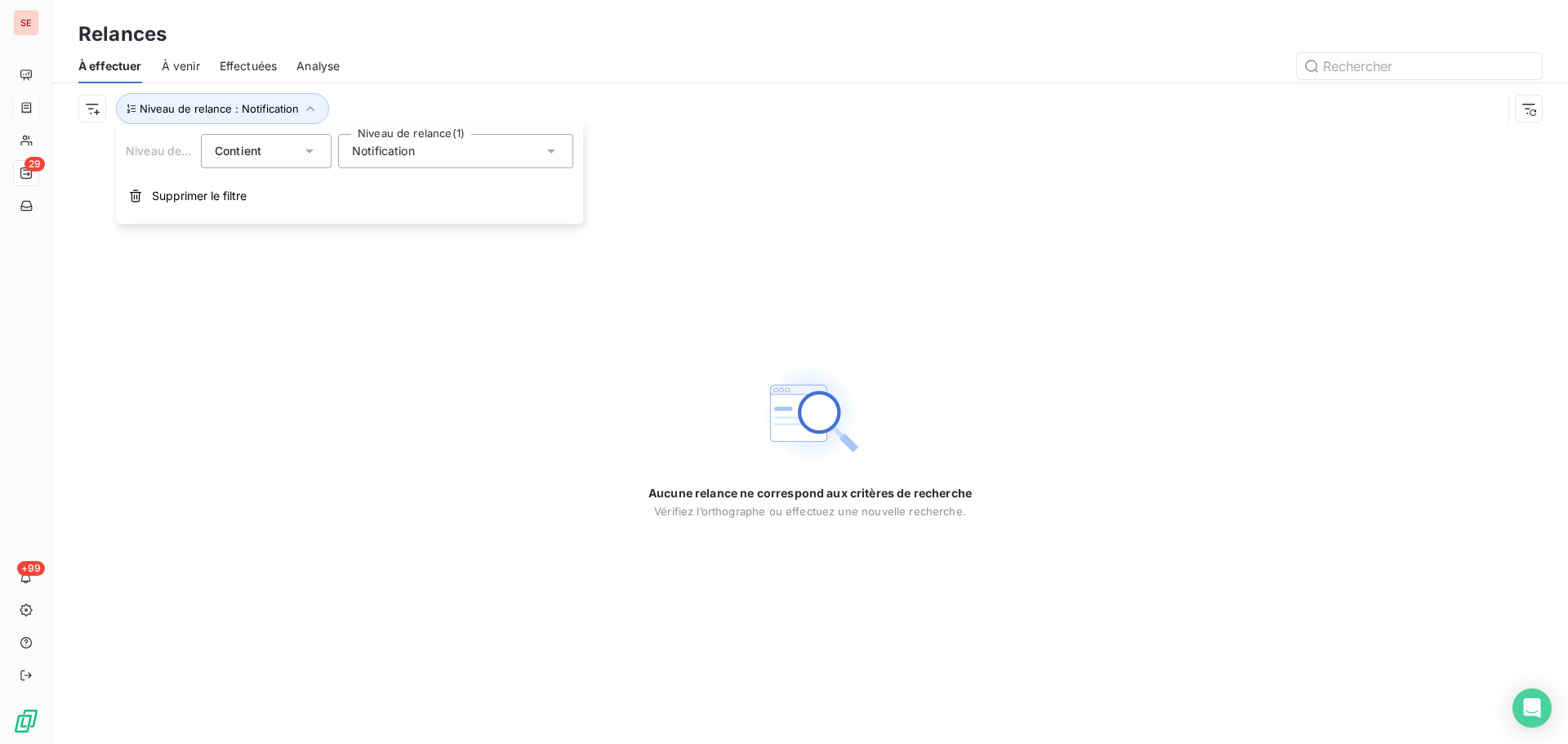
click at [387, 151] on span "Notification" at bounding box center [383, 151] width 63 height 16
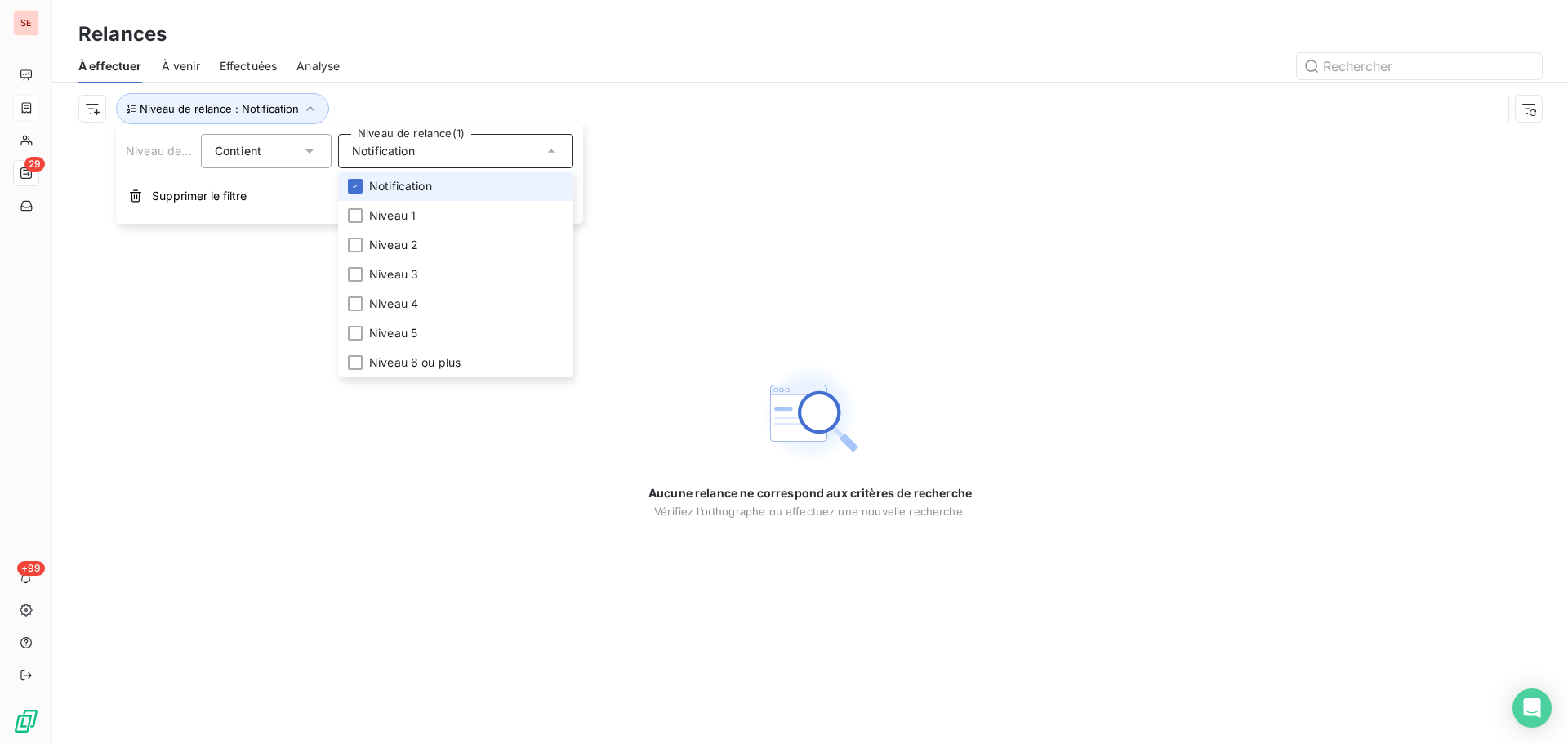
click at [387, 183] on span "Notification" at bounding box center [400, 186] width 63 height 16
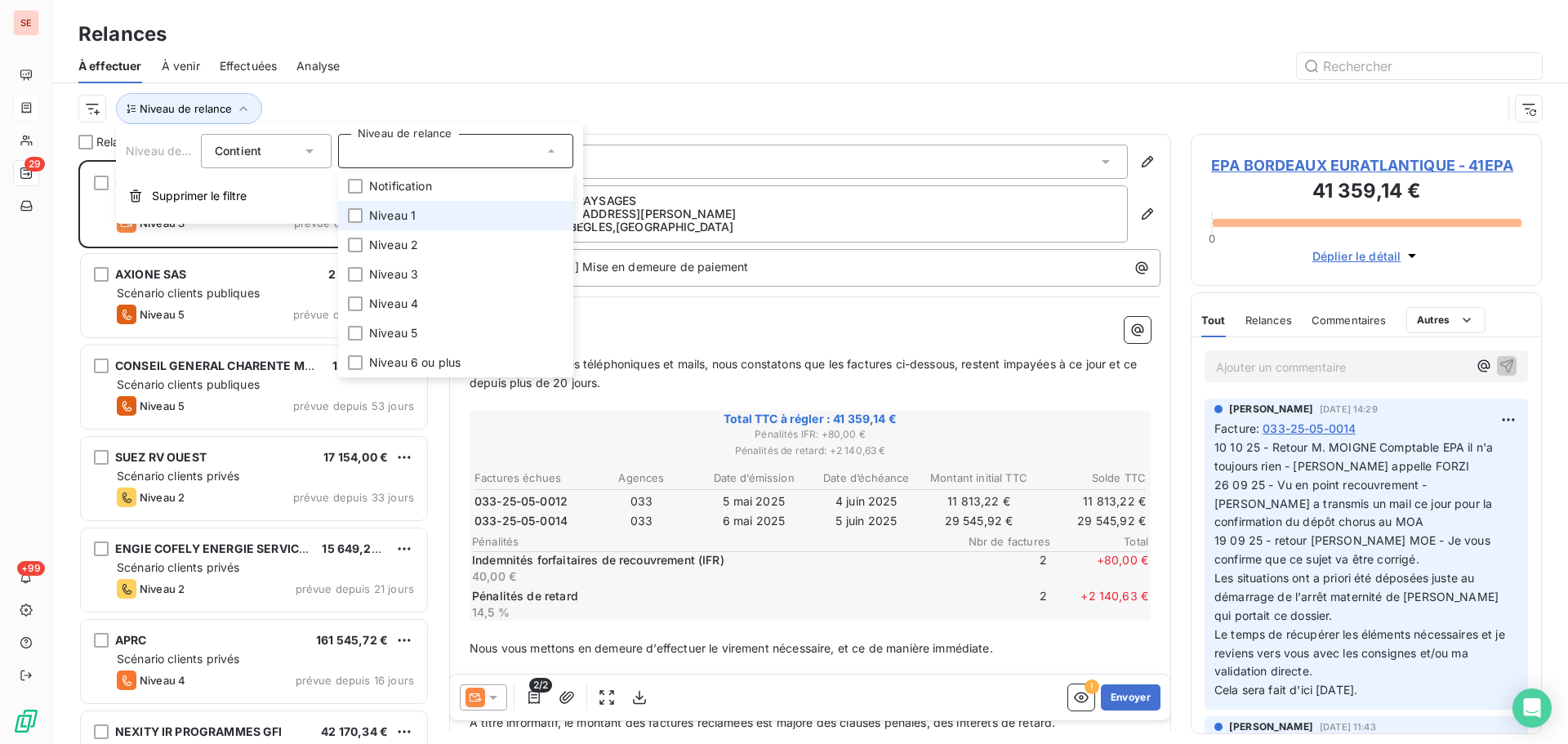
scroll to position [572, 339]
click at [387, 217] on span "Niveau 1" at bounding box center [392, 215] width 47 height 16
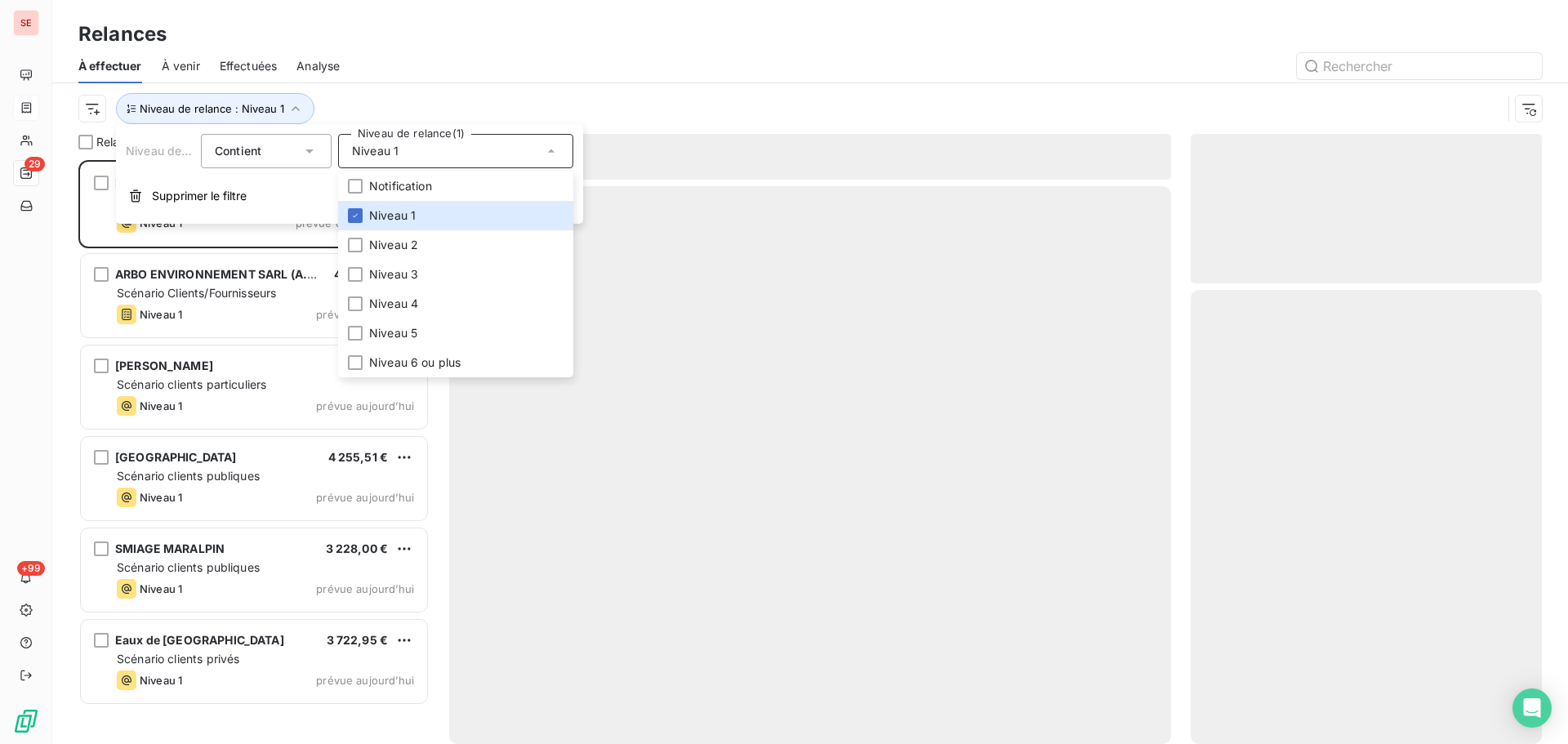
scroll to position [572, 339]
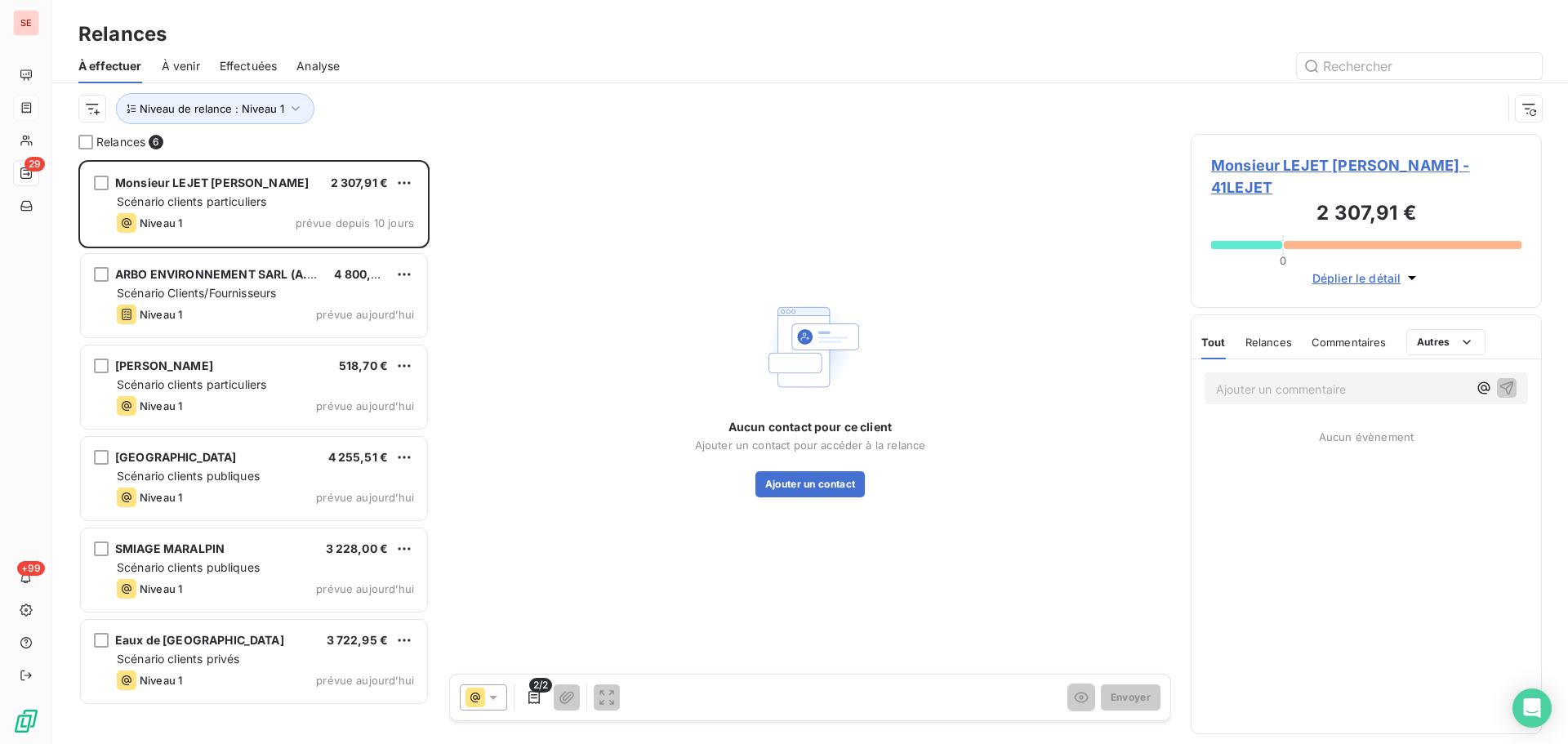
click at [438, 109] on div "Niveau de relance : Niveau 1" at bounding box center [790, 109] width 1423 height 31
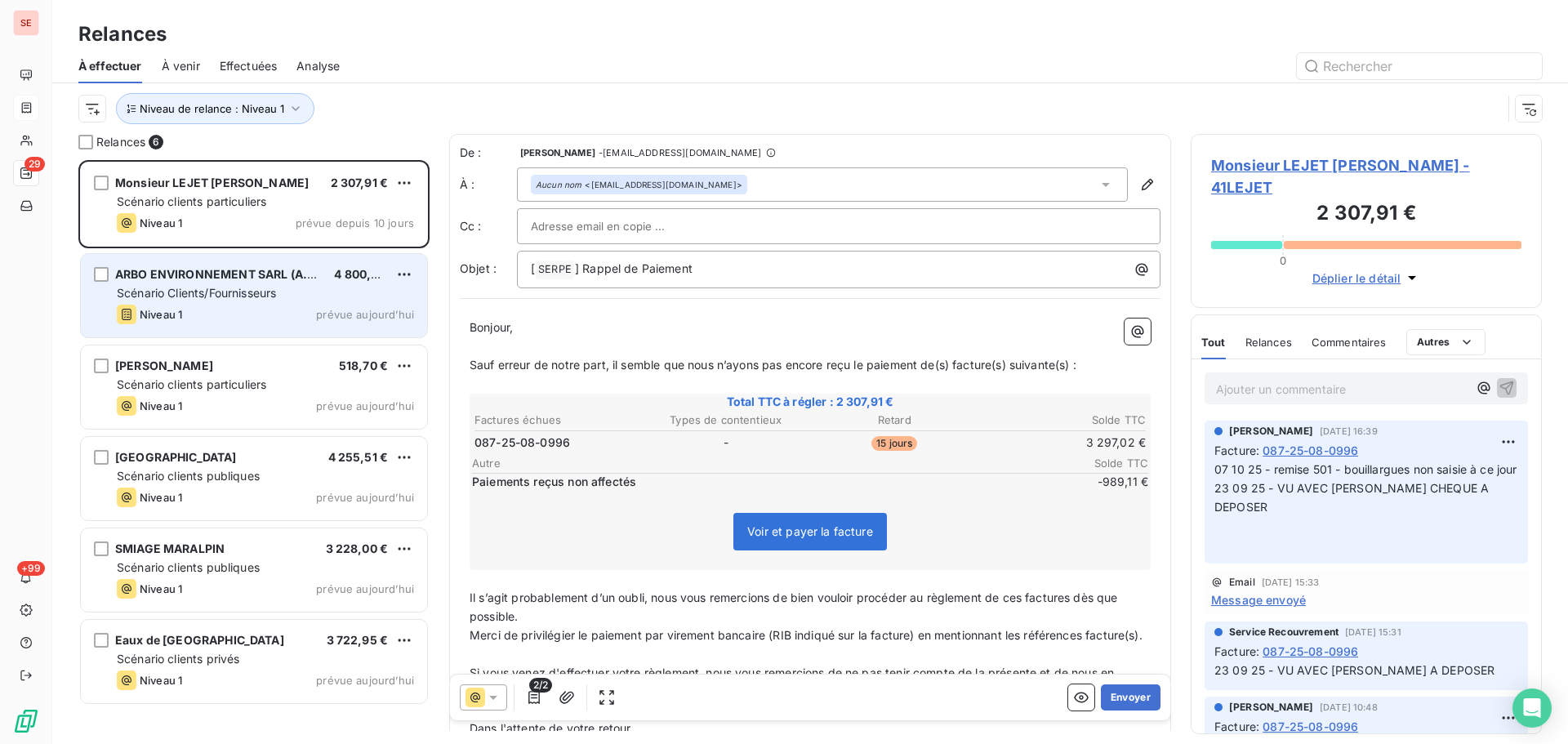
click at [232, 328] on div "ARBO ENVIRONNEMENT SARL (A.E. SARL) 4 800,00 € Scénario Clients/Fournisseurs Ni…" at bounding box center [254, 295] width 346 height 83
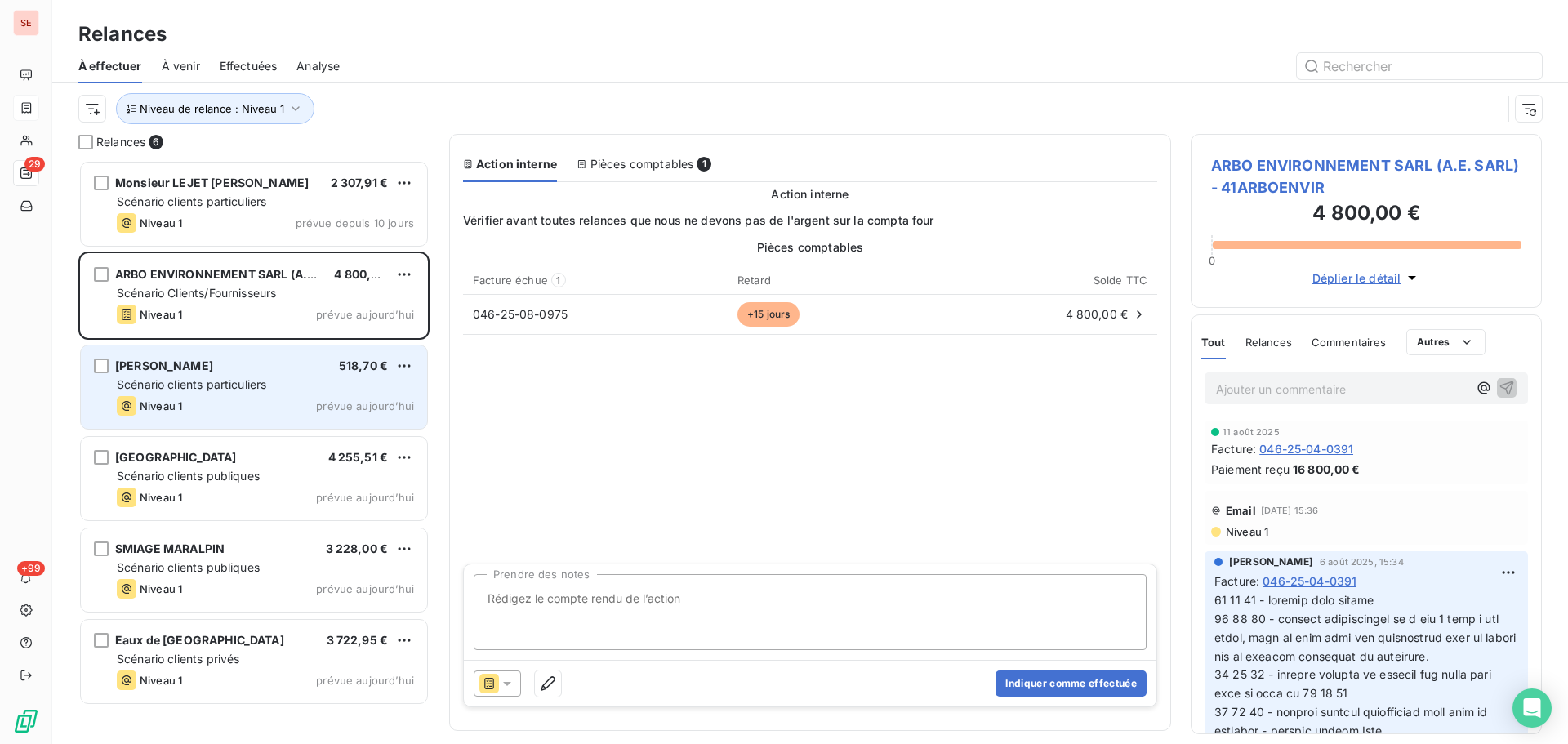
click at [225, 378] on span "Scénario clients particuliers" at bounding box center [191, 383] width 150 height 13
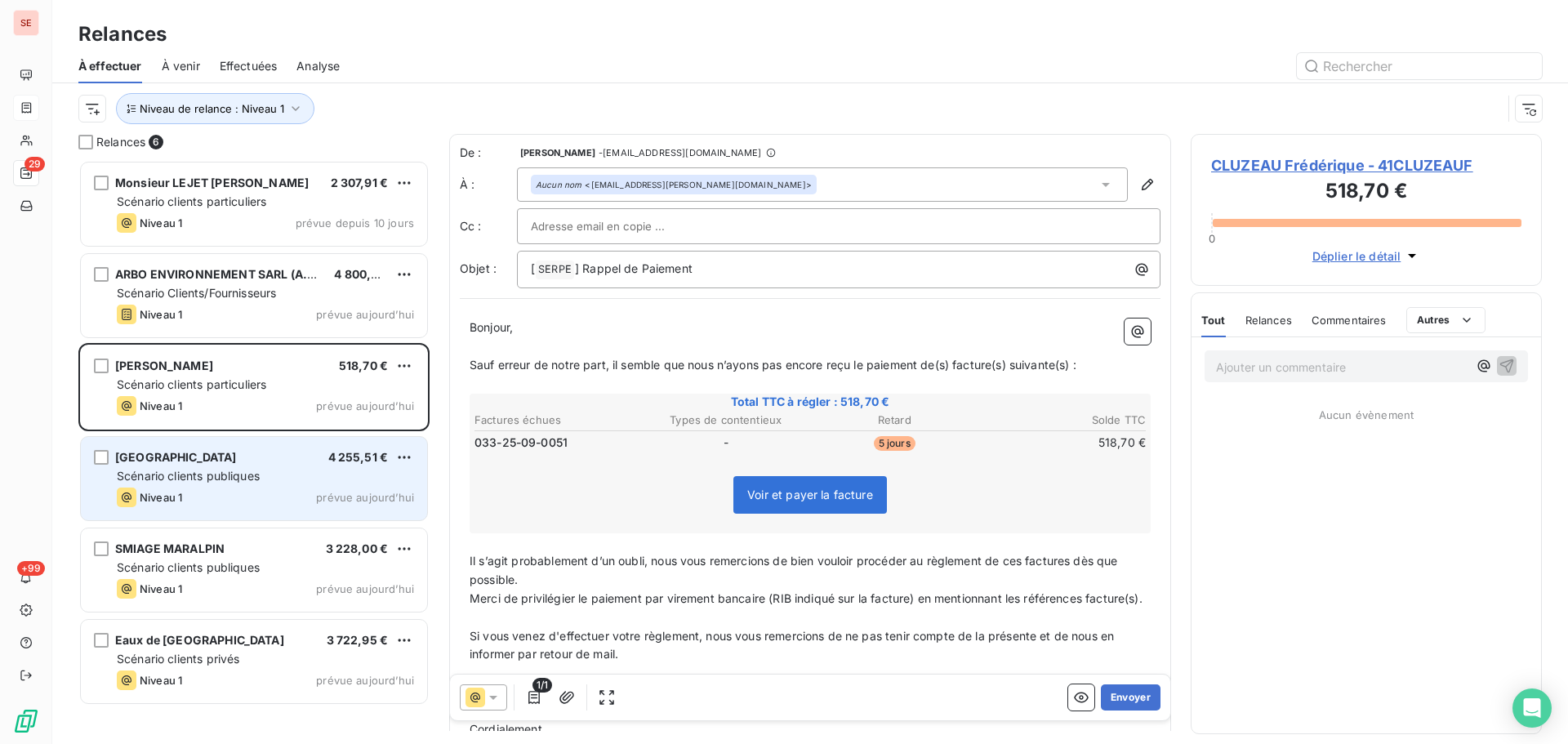
click at [276, 503] on div "Niveau 1 prévue aujourd’hui" at bounding box center [265, 497] width 297 height 20
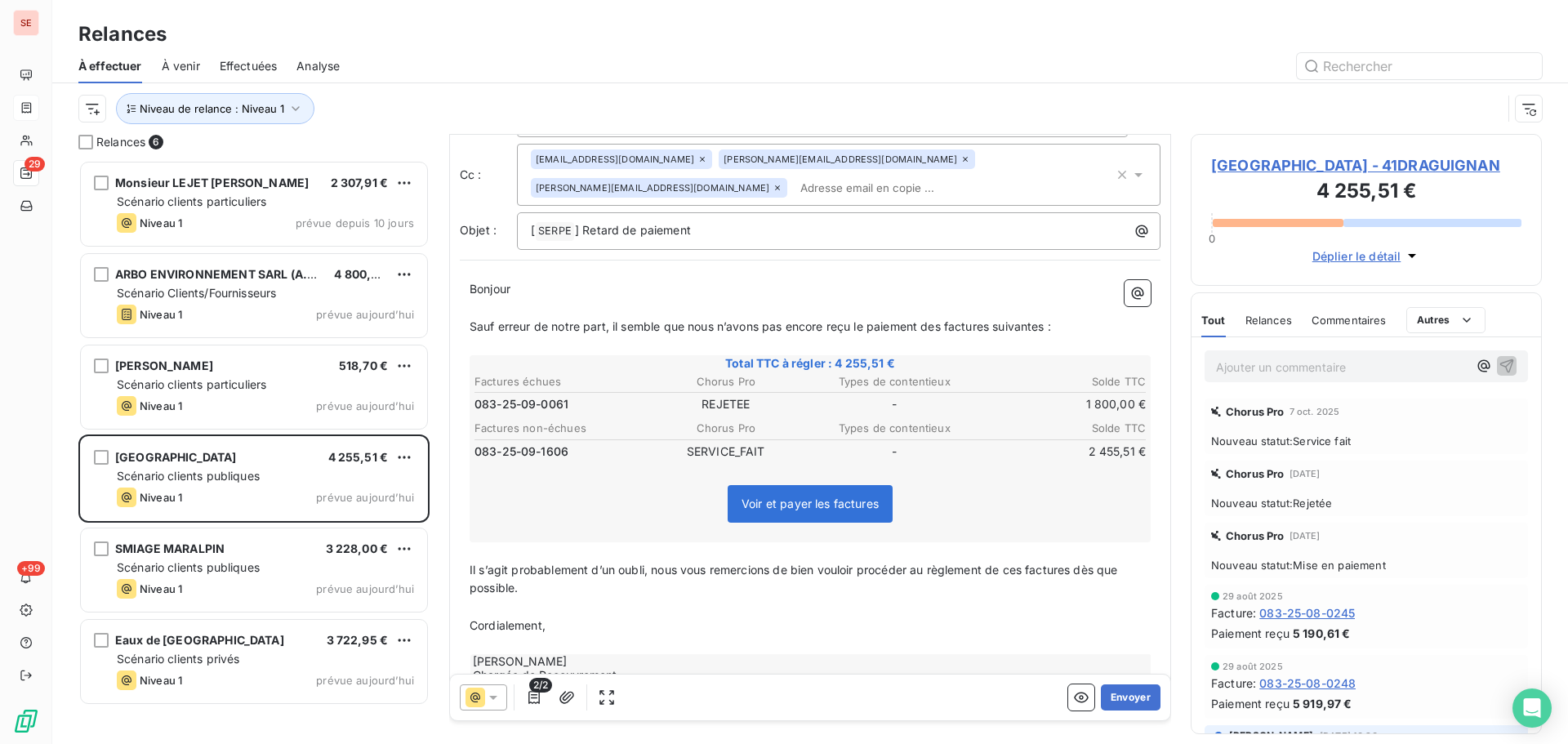
scroll to position [119, 0]
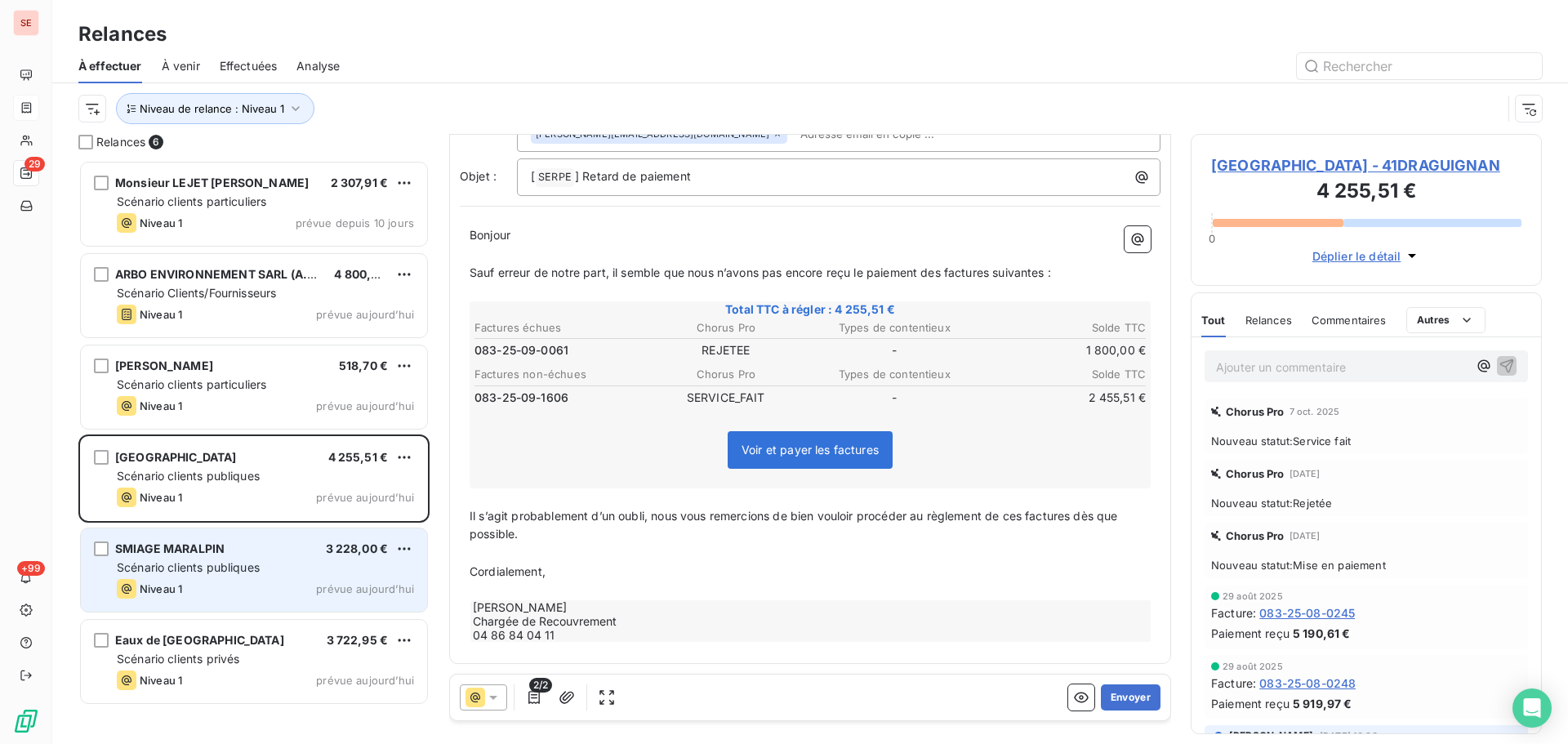
click at [280, 563] on div "Scénario clients publiques" at bounding box center [265, 567] width 297 height 16
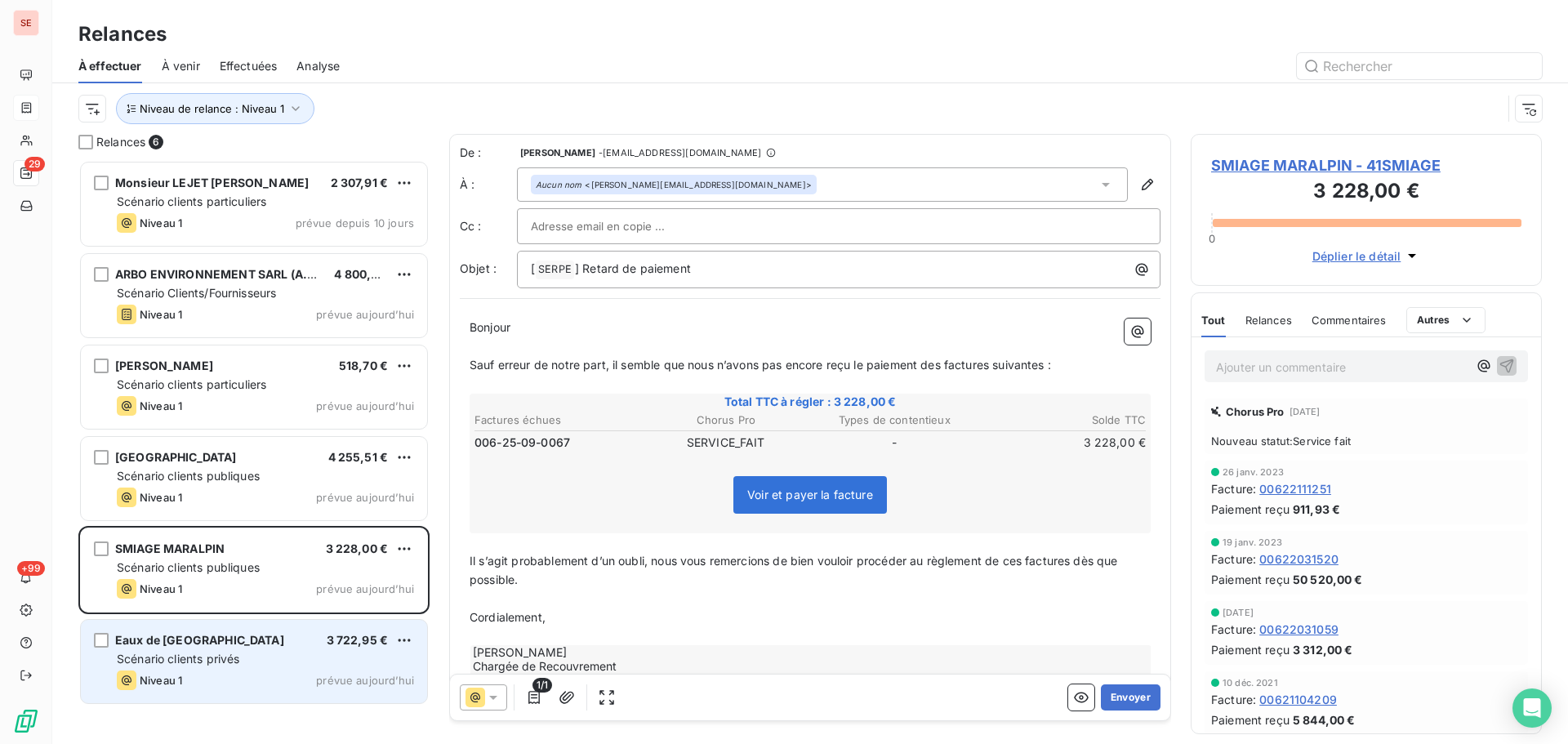
click at [291, 669] on div "Eaux de Vienne 3 722,95 € Scénario clients privés Niveau 1 prévue [DATE]" at bounding box center [254, 661] width 346 height 83
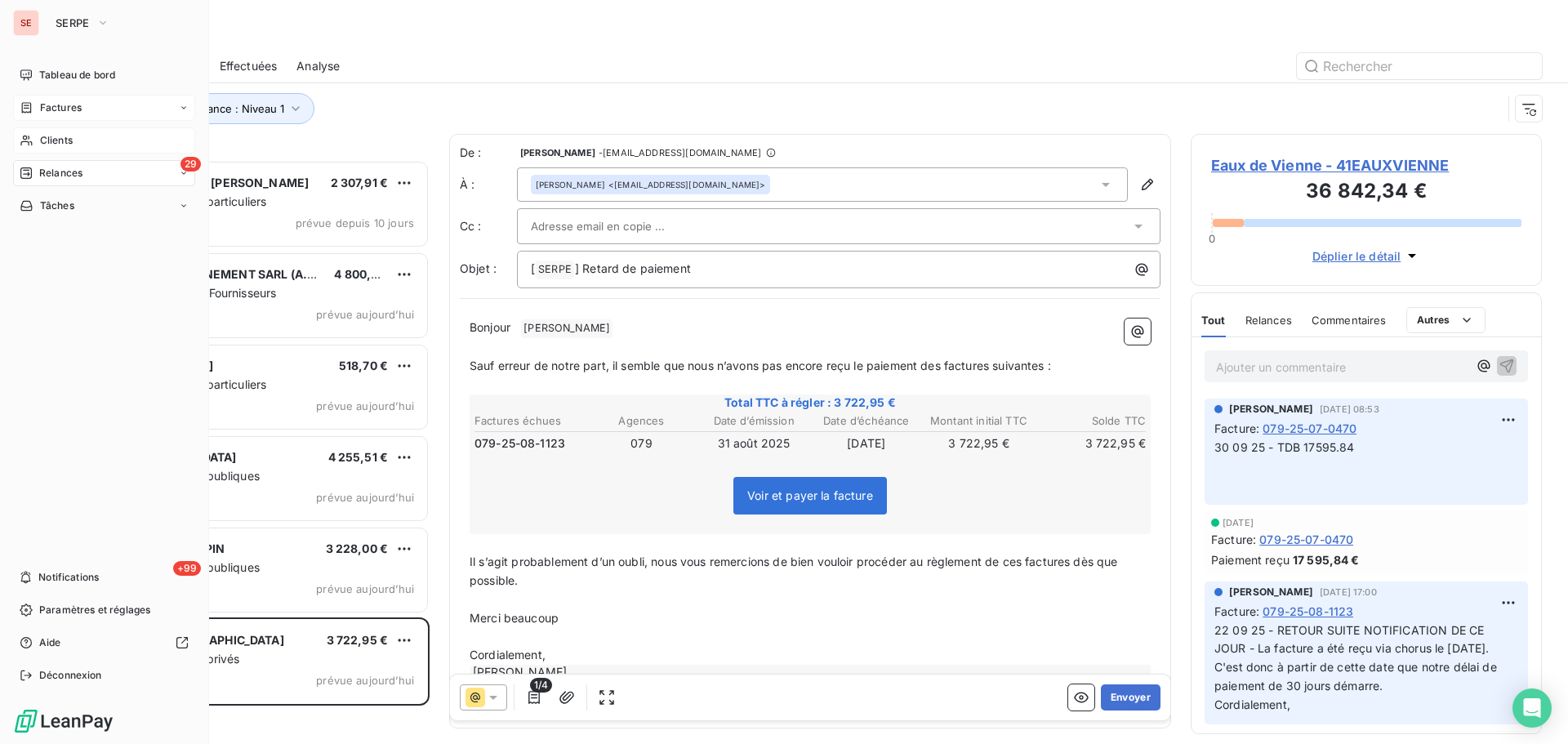
click at [40, 138] on span "Clients" at bounding box center [57, 140] width 32 height 14
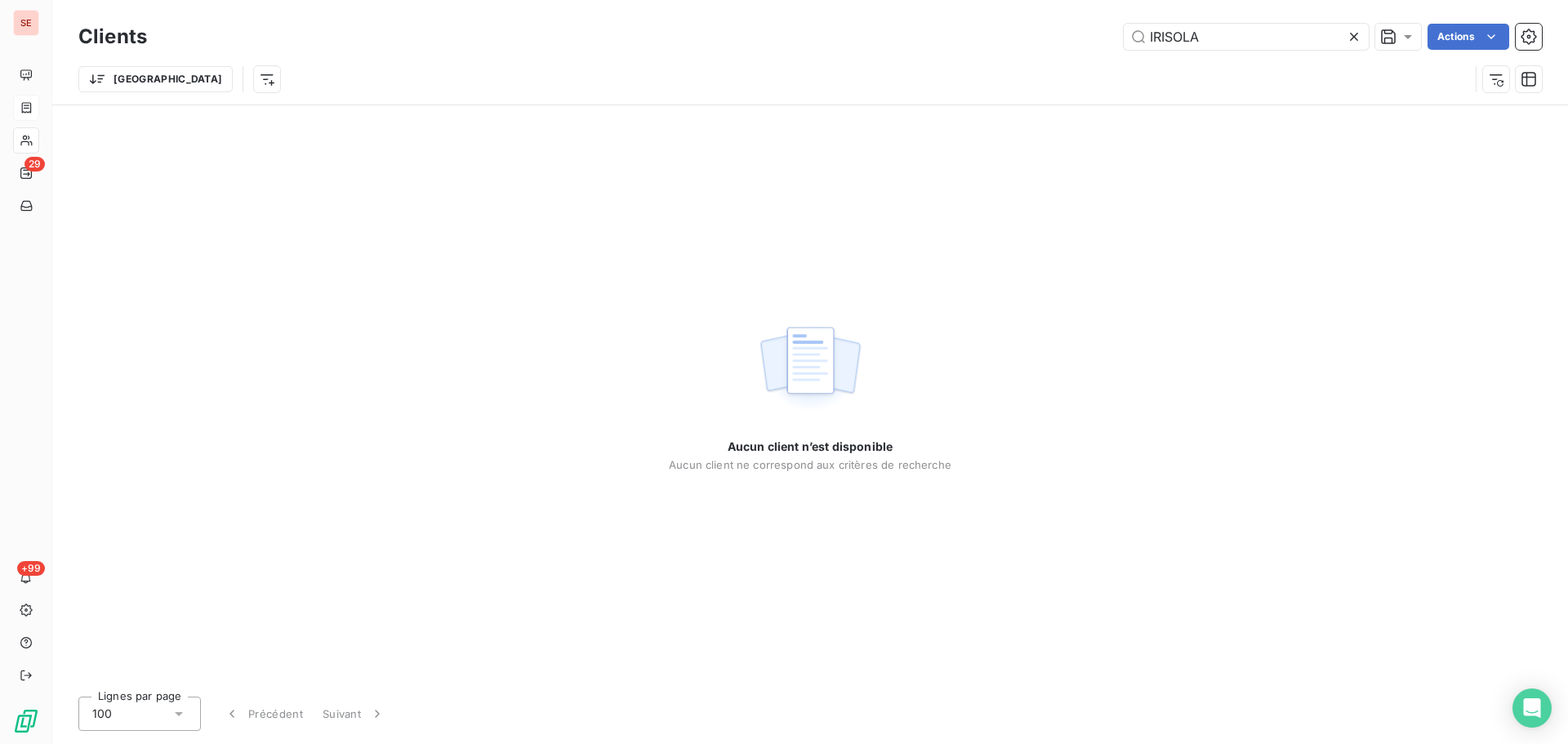
drag, startPoint x: 1212, startPoint y: 39, endPoint x: 1063, endPoint y: 40, distance: 149.0
click at [1063, 40] on div "IRISOLA Actions" at bounding box center [854, 36] width 1375 height 26
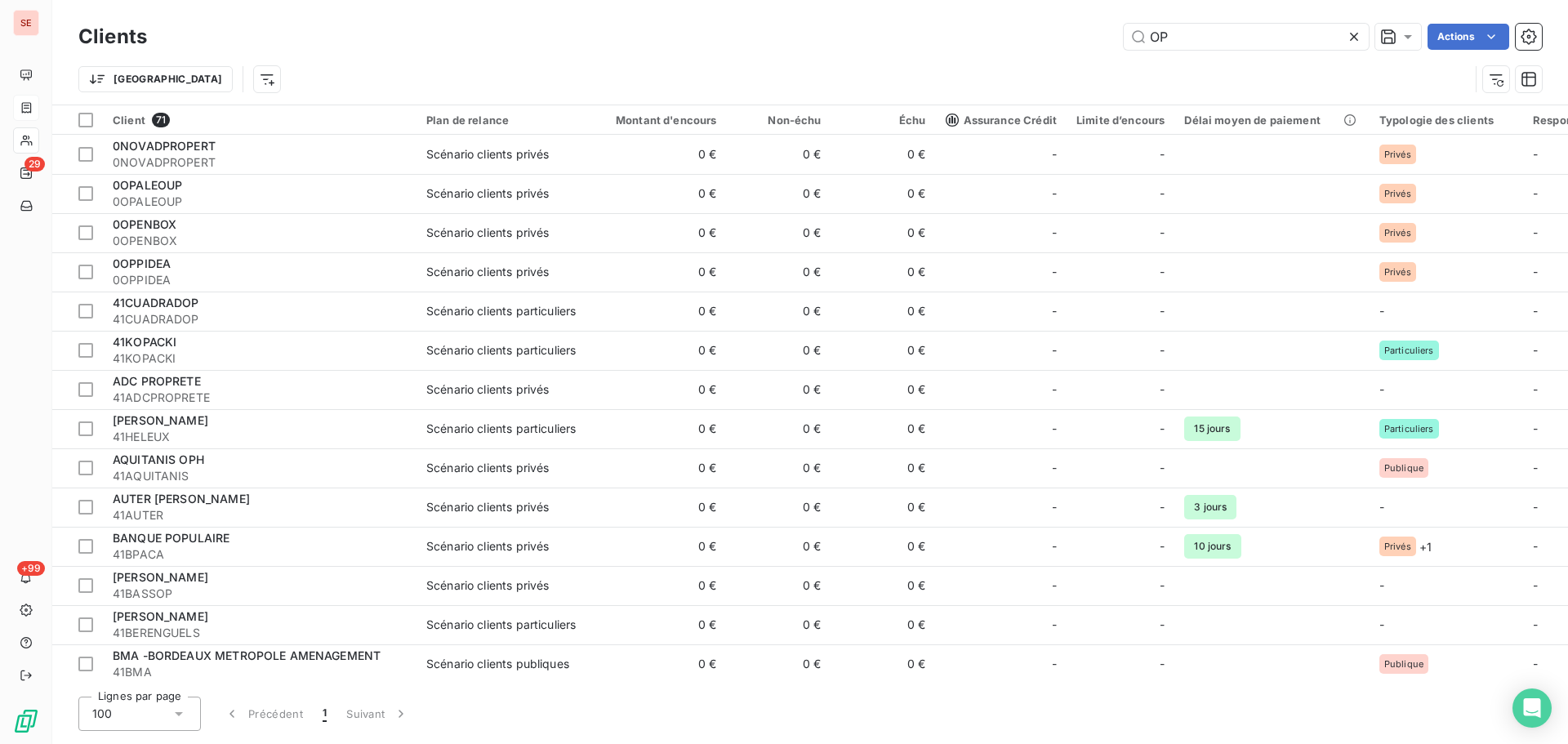
type input "O"
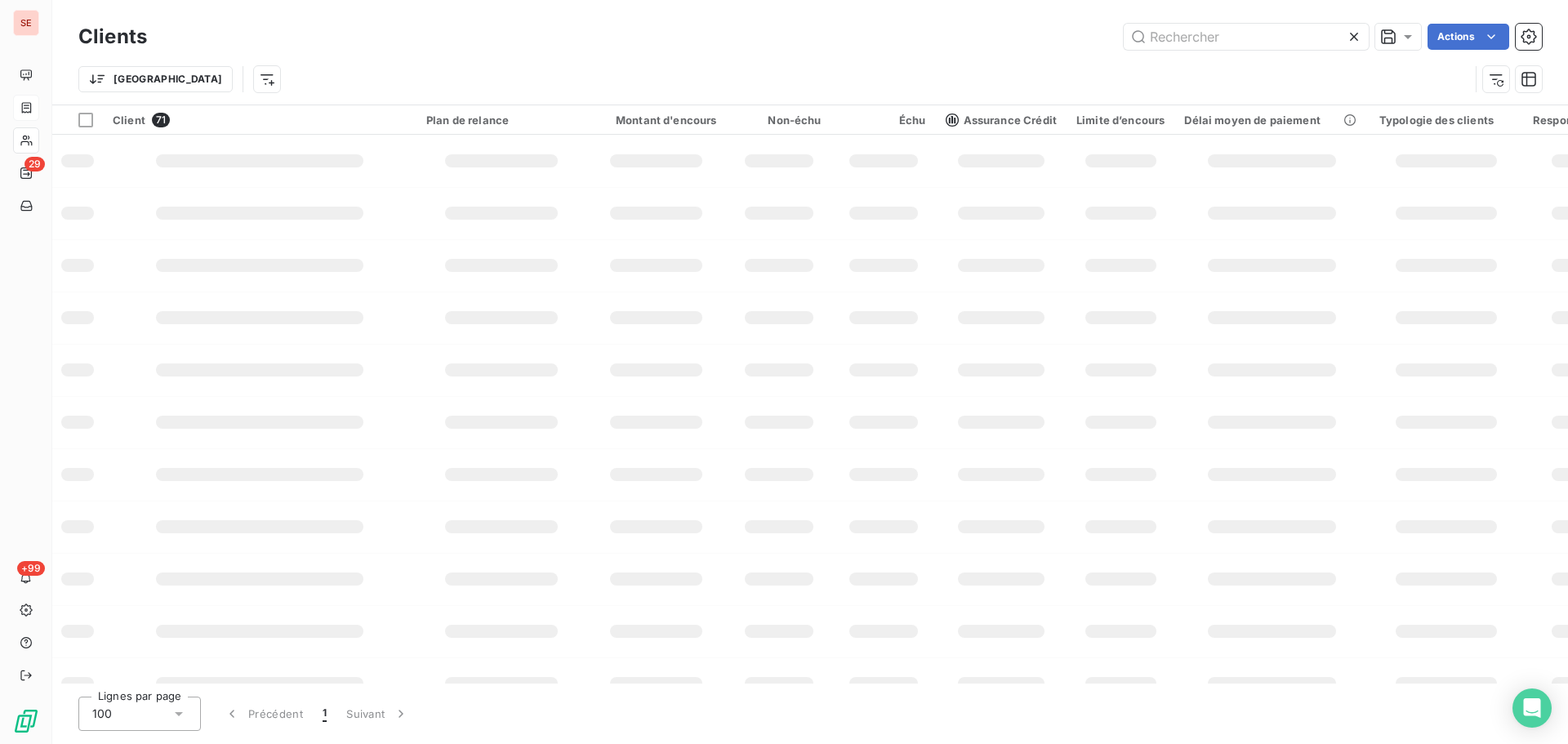
type input "H"
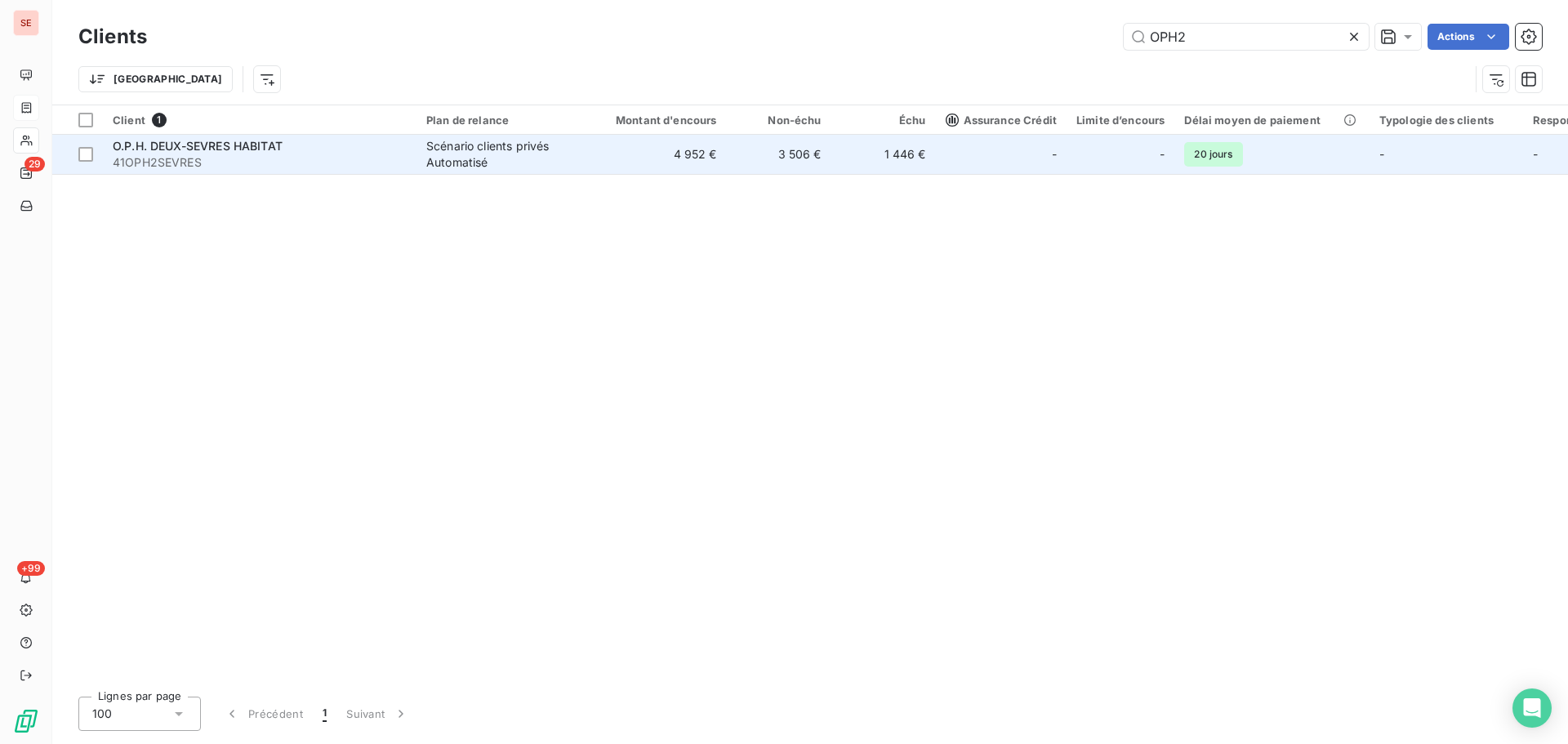
type input "OPH2"
click at [286, 143] on div "O.P.H. DEUX-SEVRES HABITAT" at bounding box center [260, 146] width 294 height 16
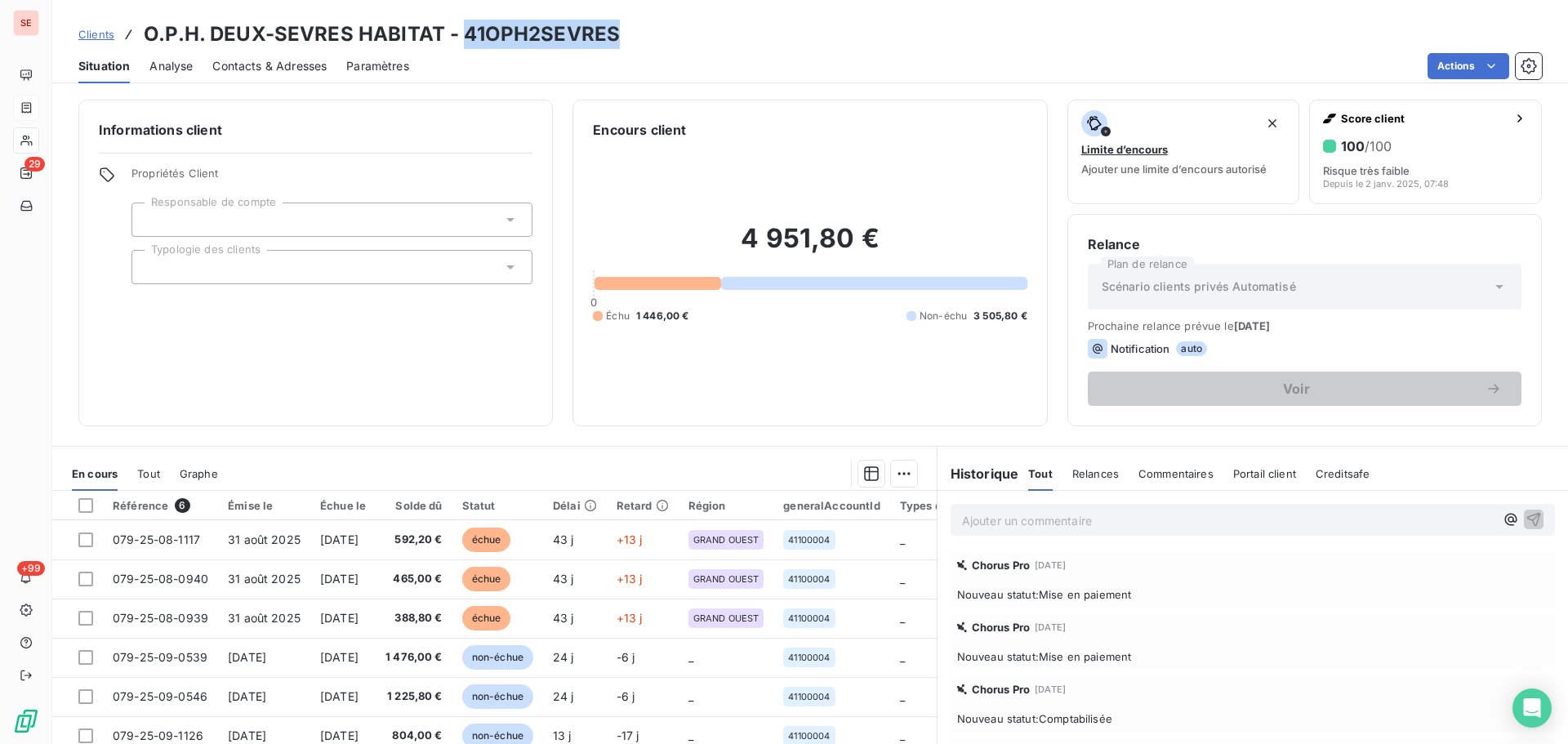
drag, startPoint x: 621, startPoint y: 35, endPoint x: 461, endPoint y: 39, distance: 160.0
click at [461, 39] on div "Clients O.P.H. DEUX-SEVRES HABITAT - 41OPH2SEVRES" at bounding box center [810, 34] width 1516 height 30
copy h3 "41OPH2SEVRES"
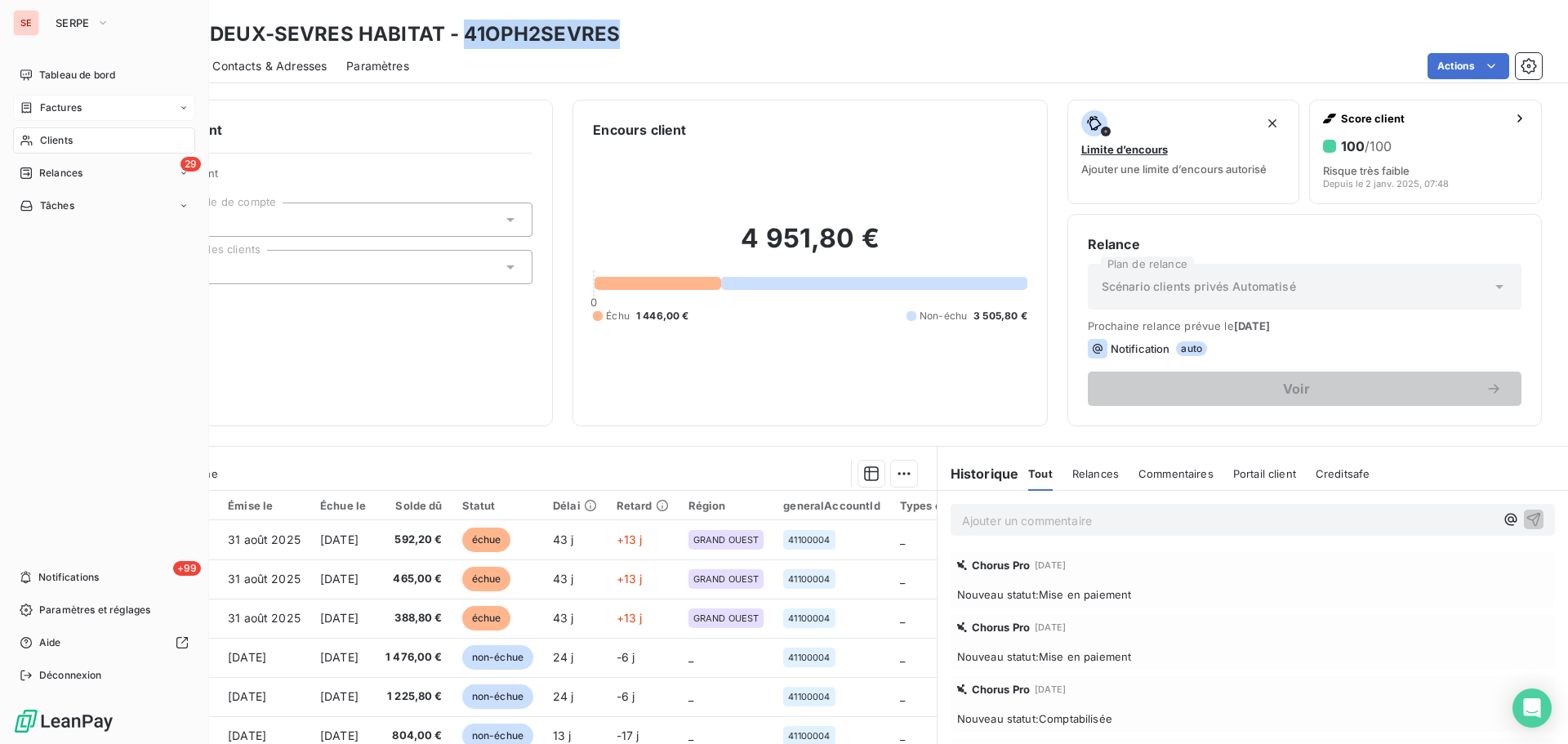
click at [55, 145] on span "Clients" at bounding box center [57, 140] width 32 height 14
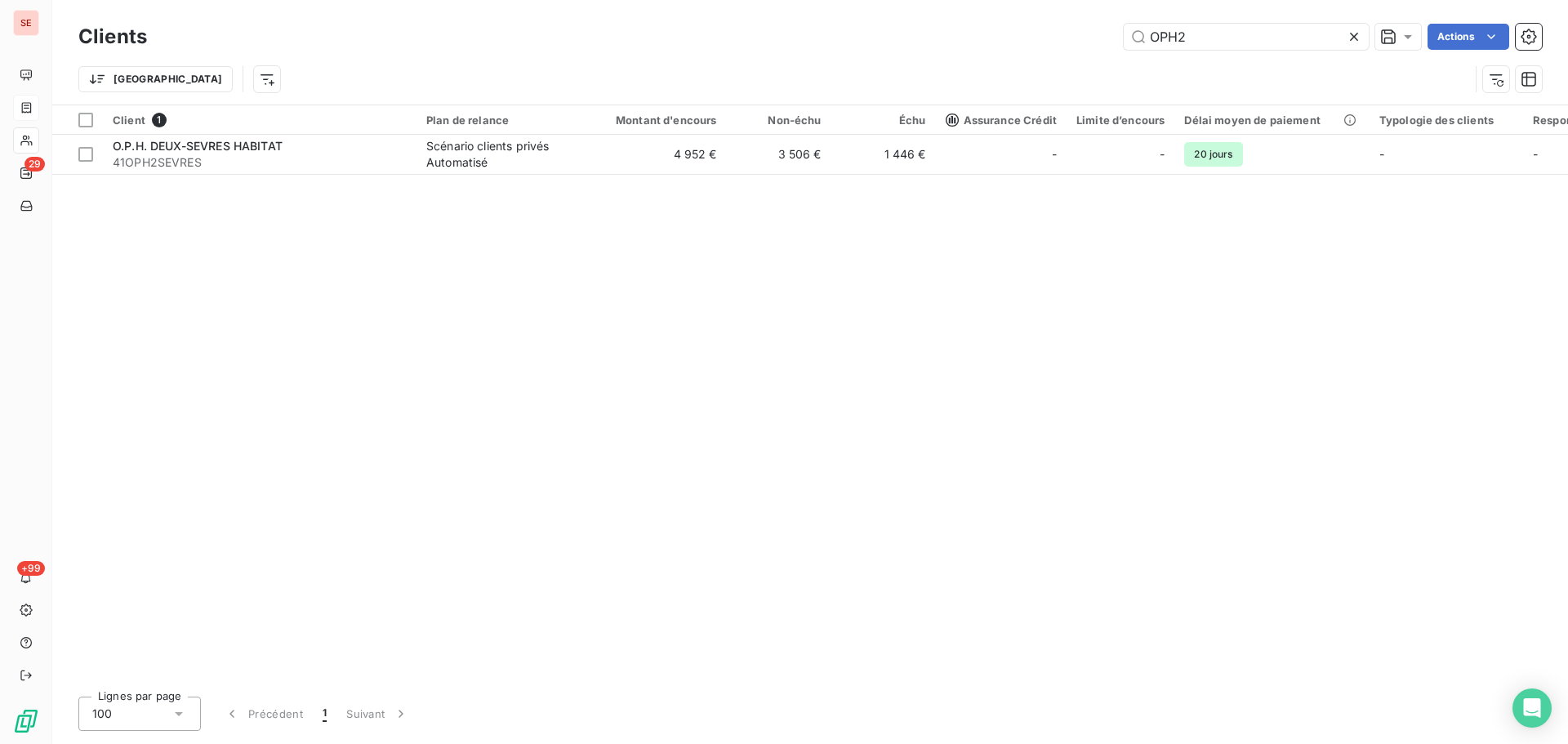
drag, startPoint x: 1198, startPoint y: 45, endPoint x: 1074, endPoint y: 49, distance: 124.1
click at [1079, 49] on div "OPH2 Actions" at bounding box center [854, 36] width 1375 height 26
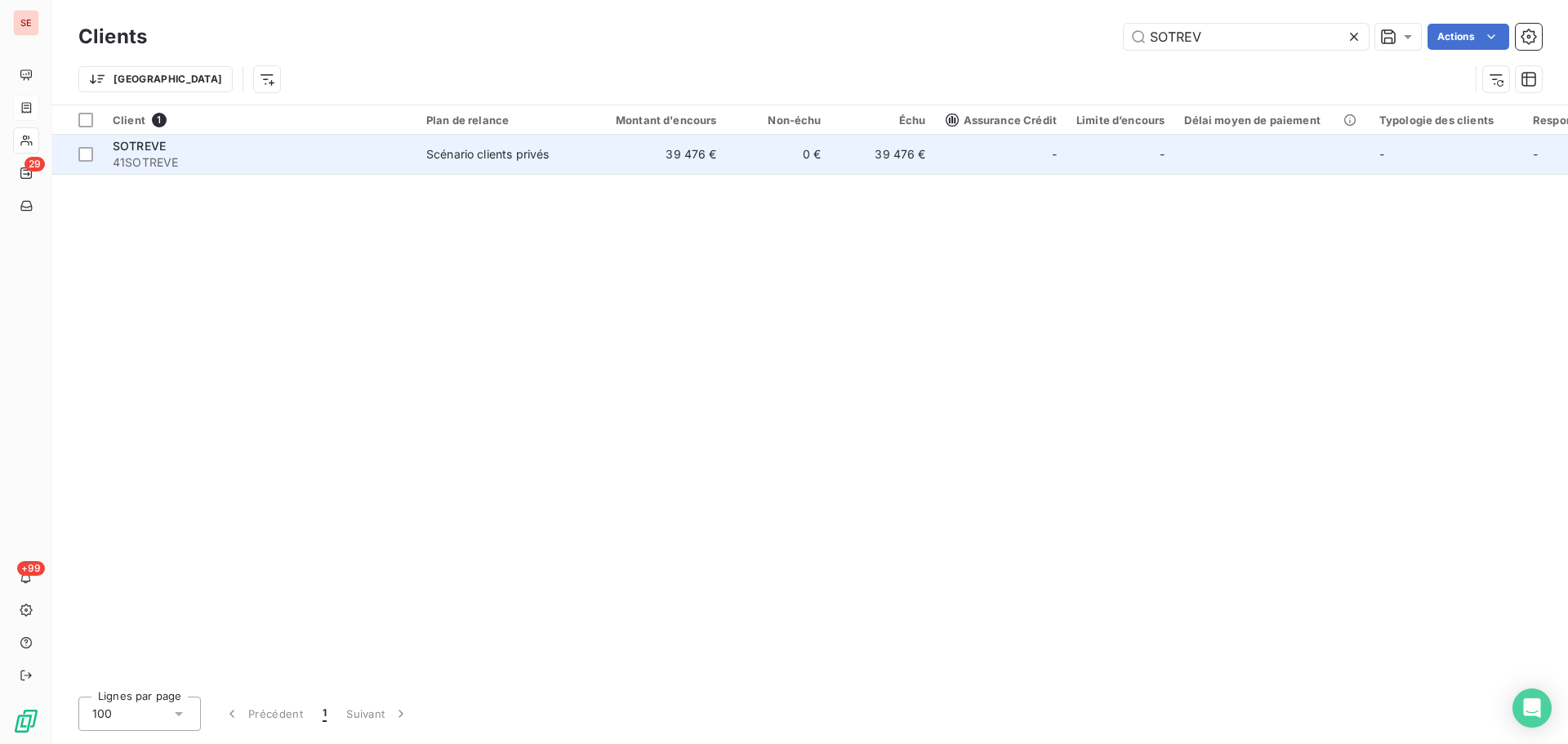
type input "SOTREV"
click at [766, 165] on td "0 €" at bounding box center [779, 154] width 104 height 39
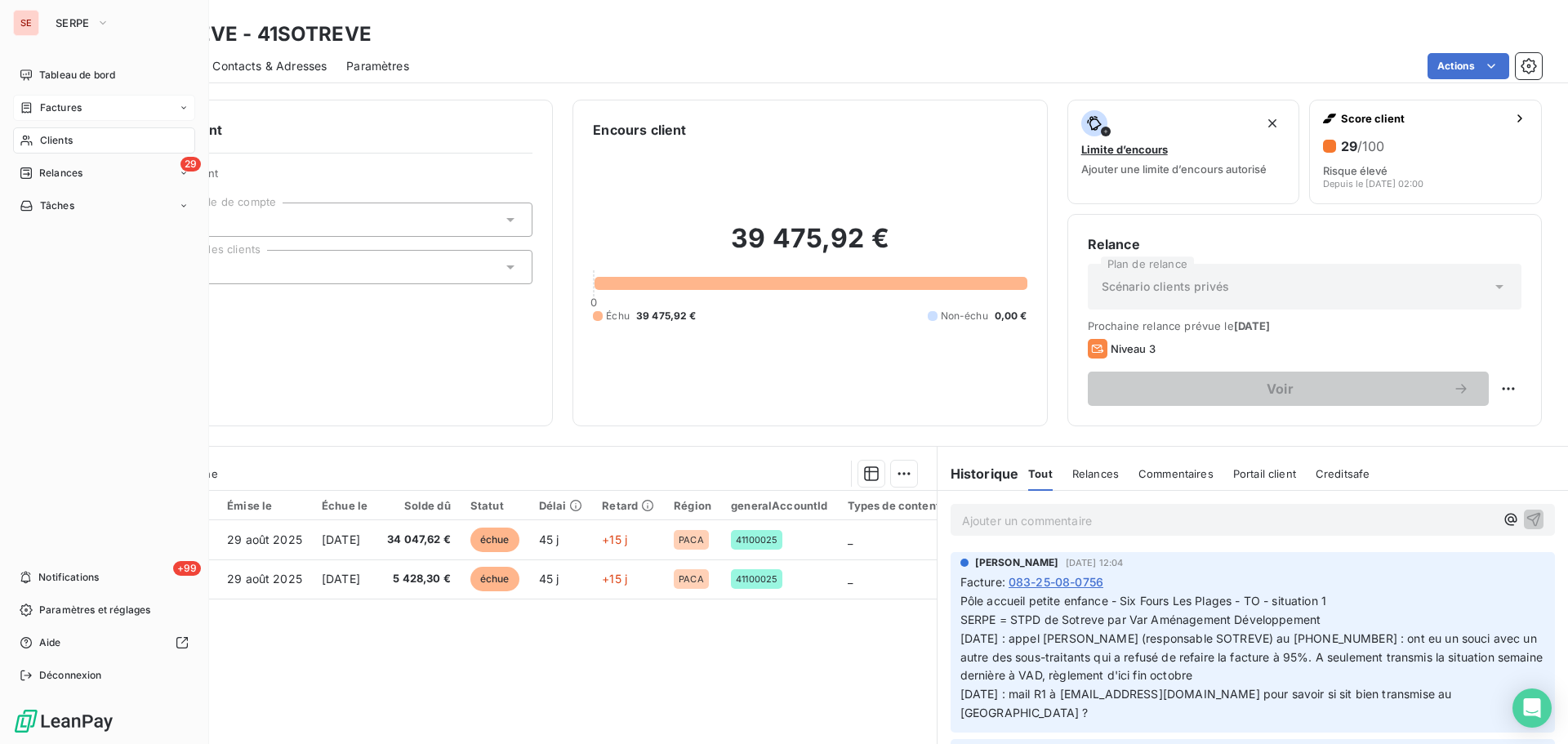
click at [55, 141] on span "Clients" at bounding box center [57, 140] width 32 height 14
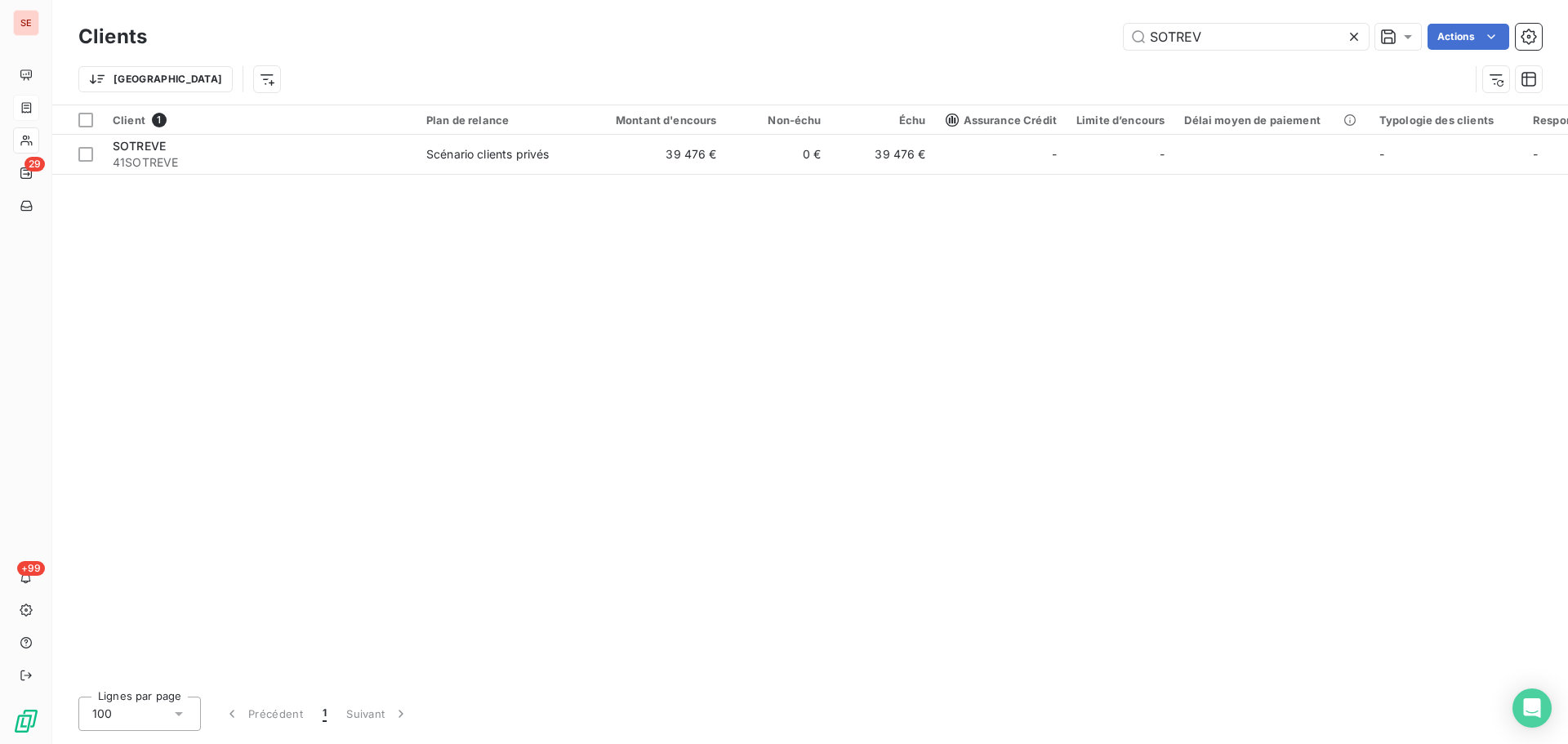
drag, startPoint x: 1235, startPoint y: 39, endPoint x: 1005, endPoint y: 20, distance: 230.8
click at [1005, 20] on div "Clients SOTREV Actions" at bounding box center [810, 37] width 1464 height 34
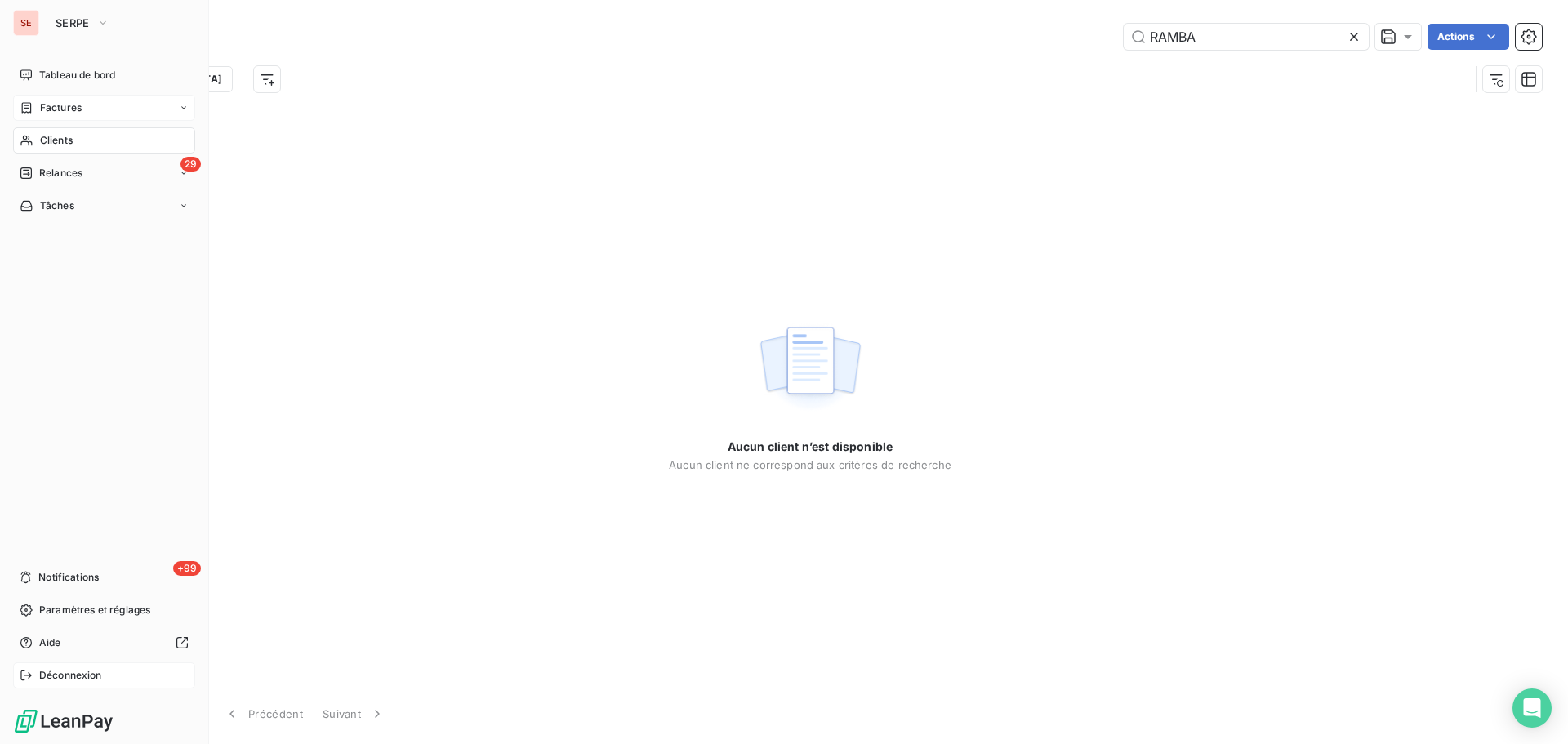
type input "RAMBA"
click at [49, 678] on span "Déconnexion" at bounding box center [71, 675] width 63 height 14
